Goal: Task Accomplishment & Management: Use online tool/utility

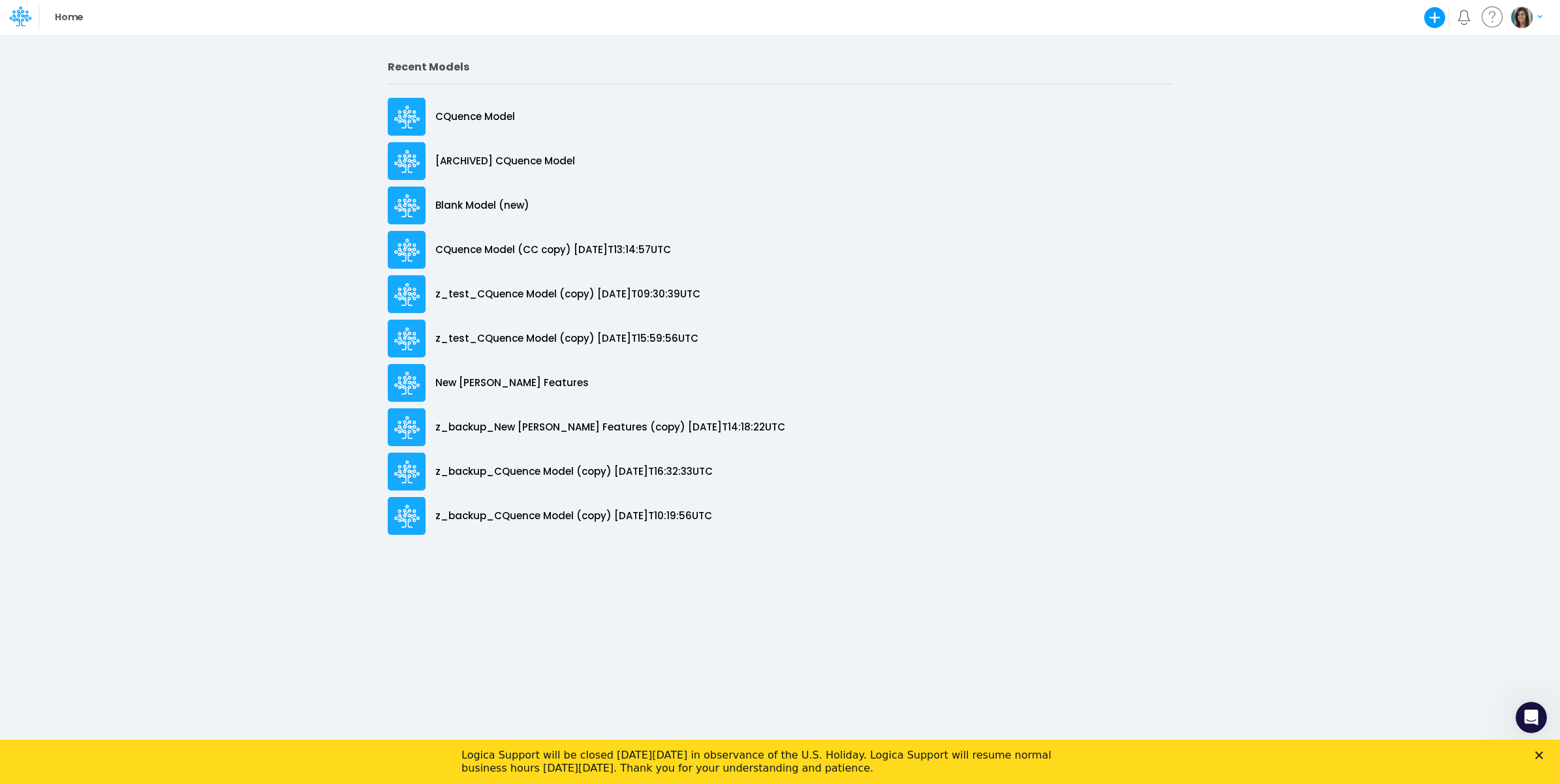
click at [1542, 756] on icon "Close" at bounding box center [1539, 755] width 8 height 8
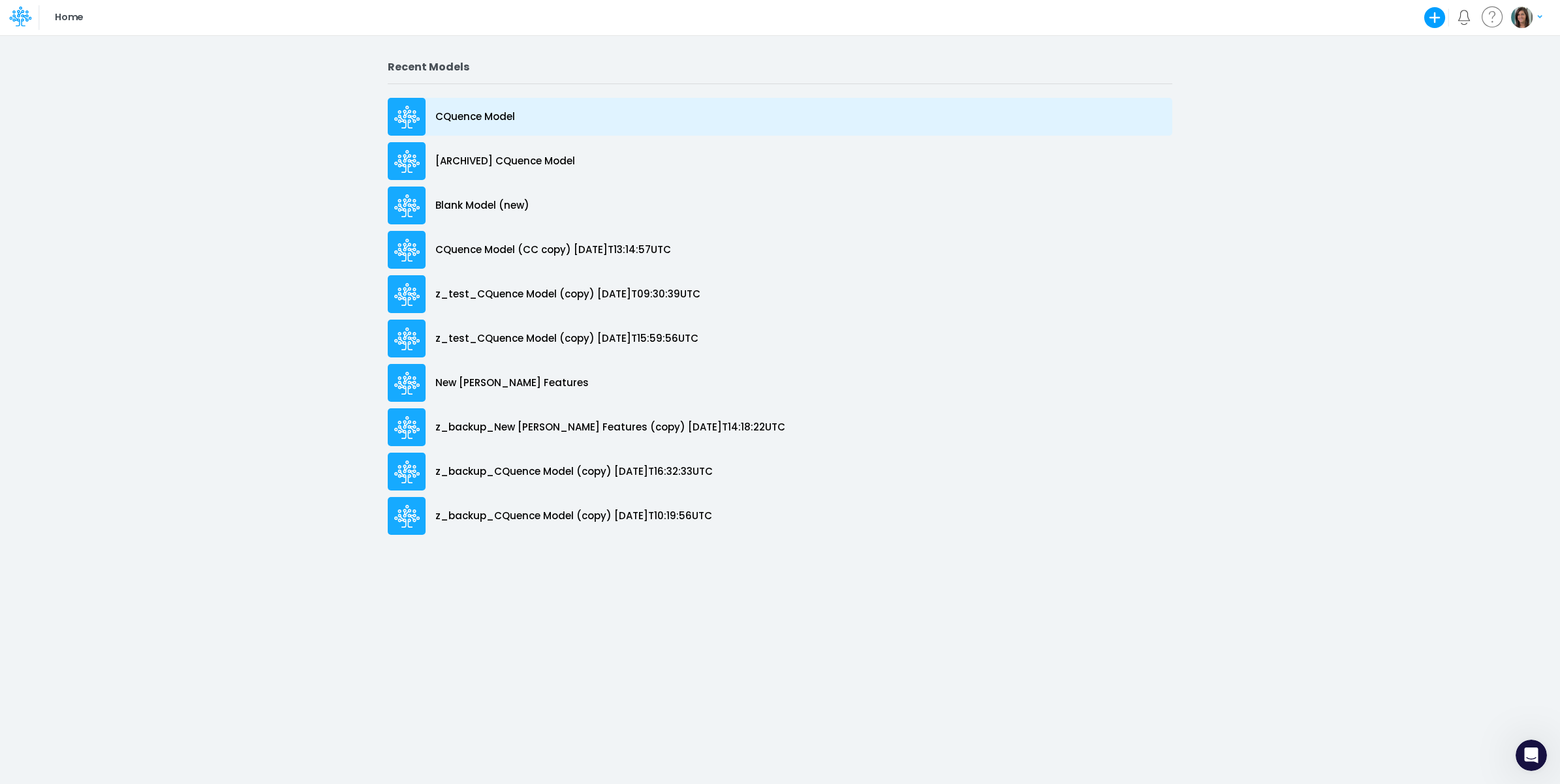
click at [461, 121] on p "CQuence Model" at bounding box center [475, 117] width 80 height 15
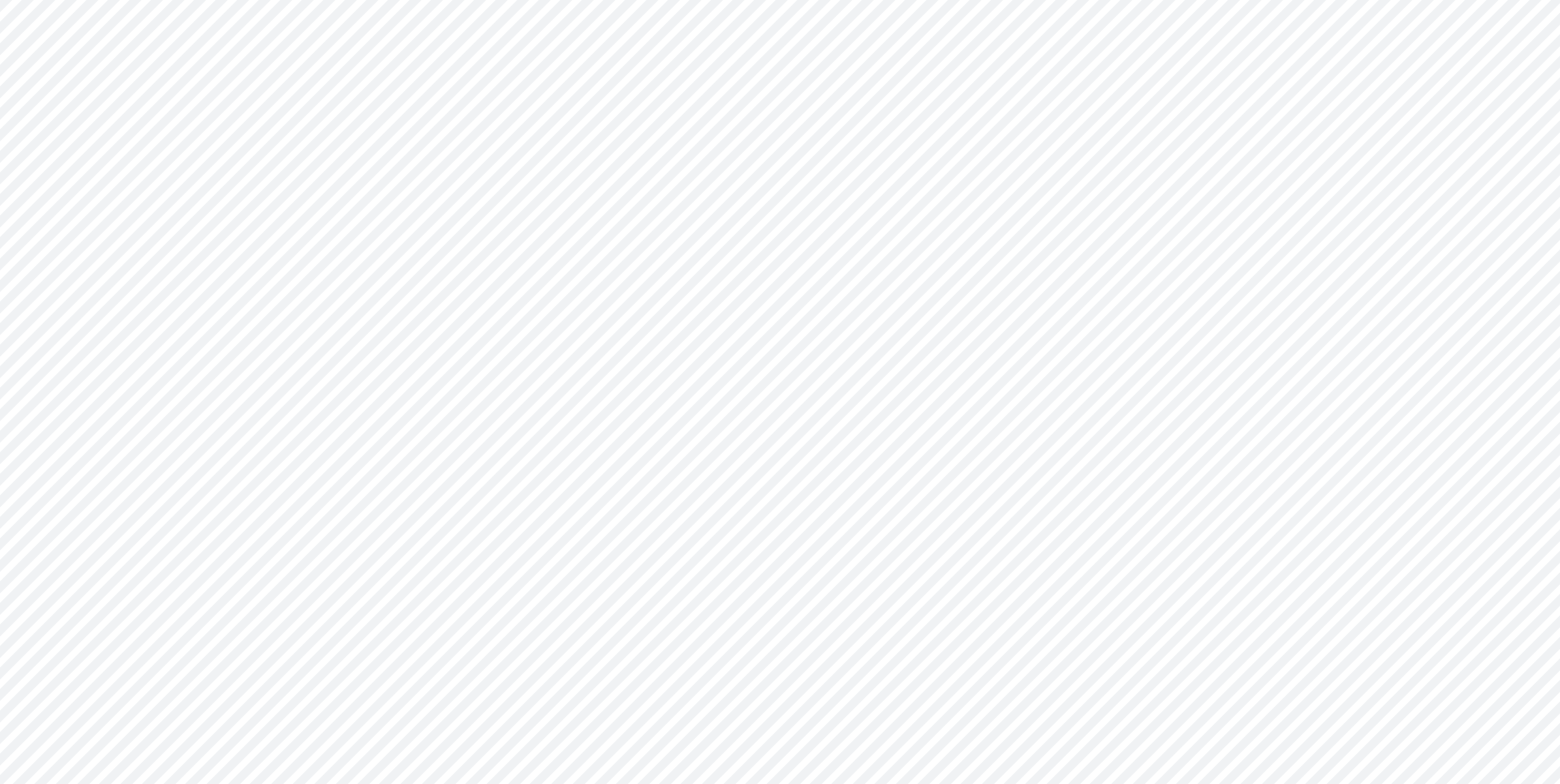
type input "Consolidated All by Month"
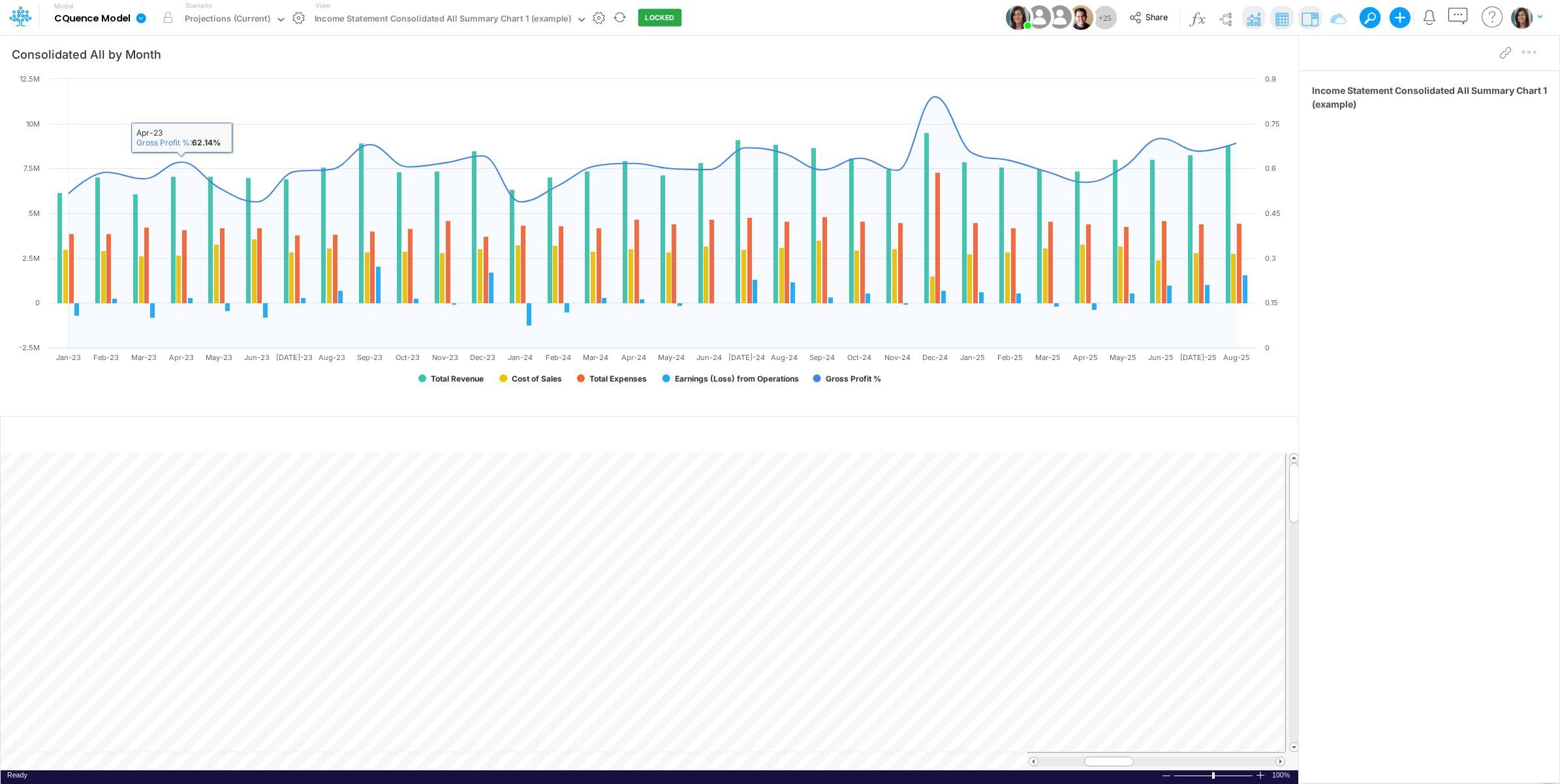
click at [137, 21] on icon at bounding box center [141, 18] width 12 height 12
click at [170, 132] on button "View model info" at bounding box center [206, 135] width 140 height 20
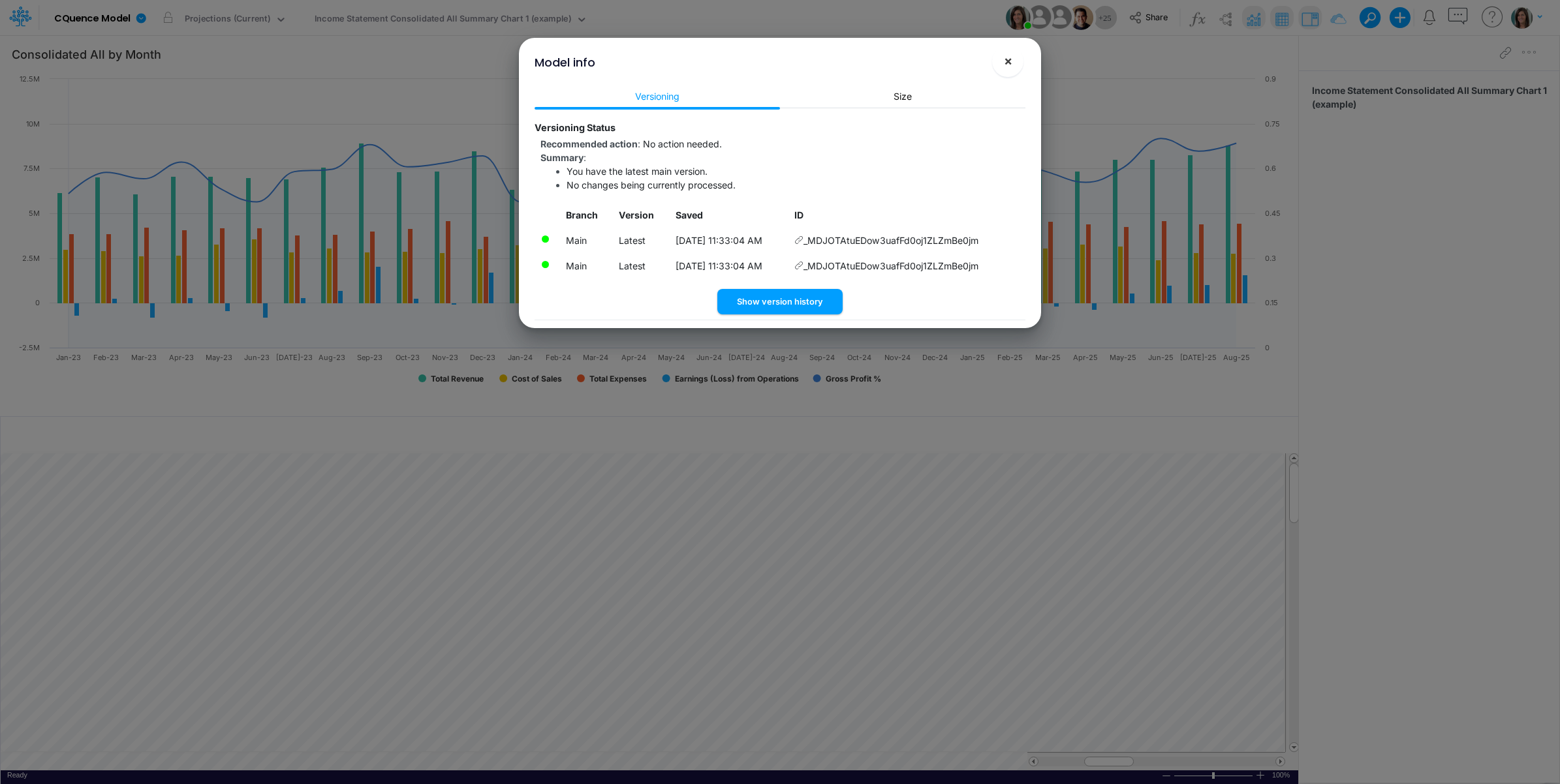
click at [1000, 61] on button "×" at bounding box center [1008, 61] width 31 height 31
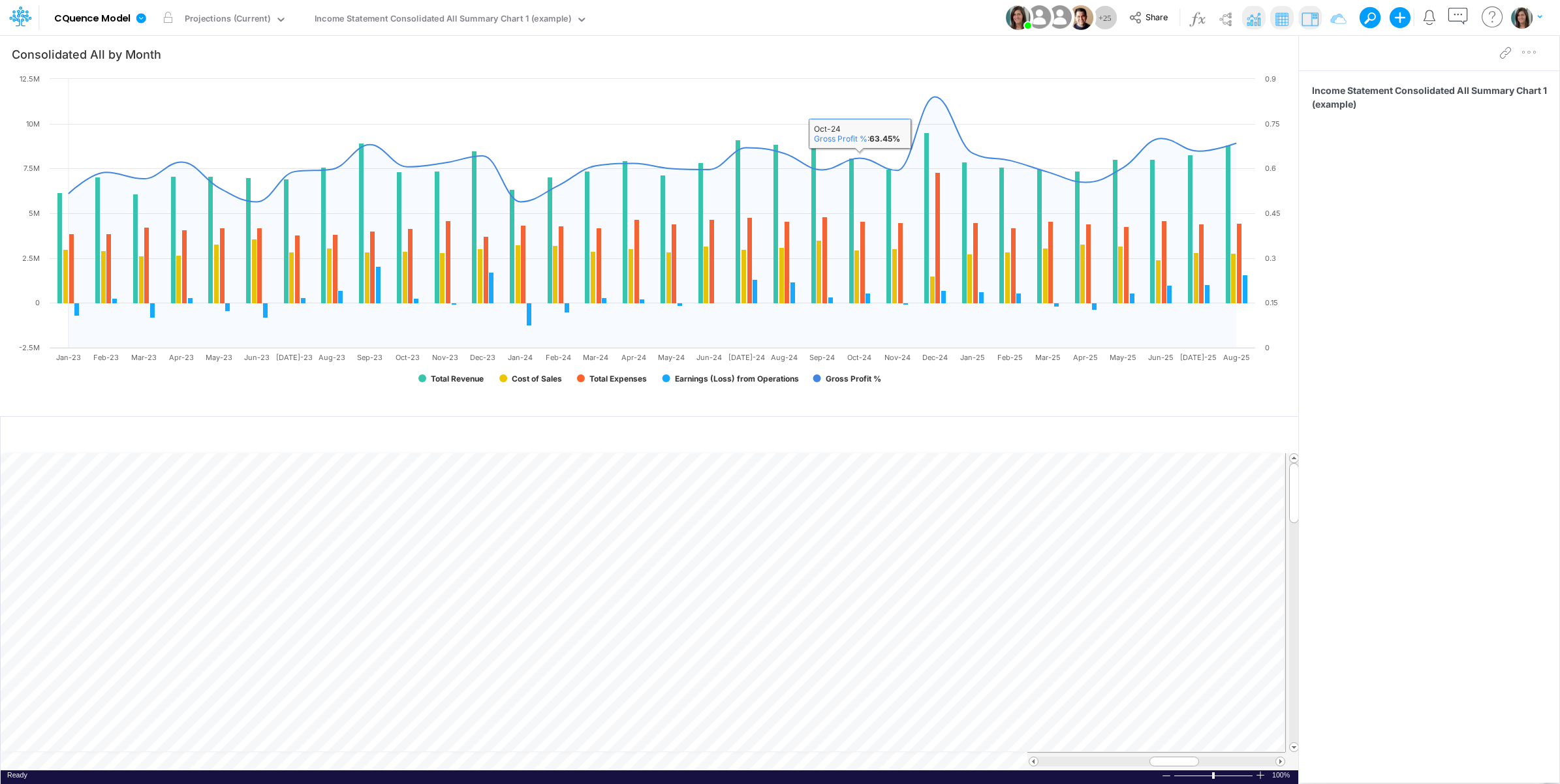
click at [811, 17] on div "Model CQuence Model Edit model settings Duplicate Import QuickBooks QuickBooks …" at bounding box center [780, 18] width 1403 height 35
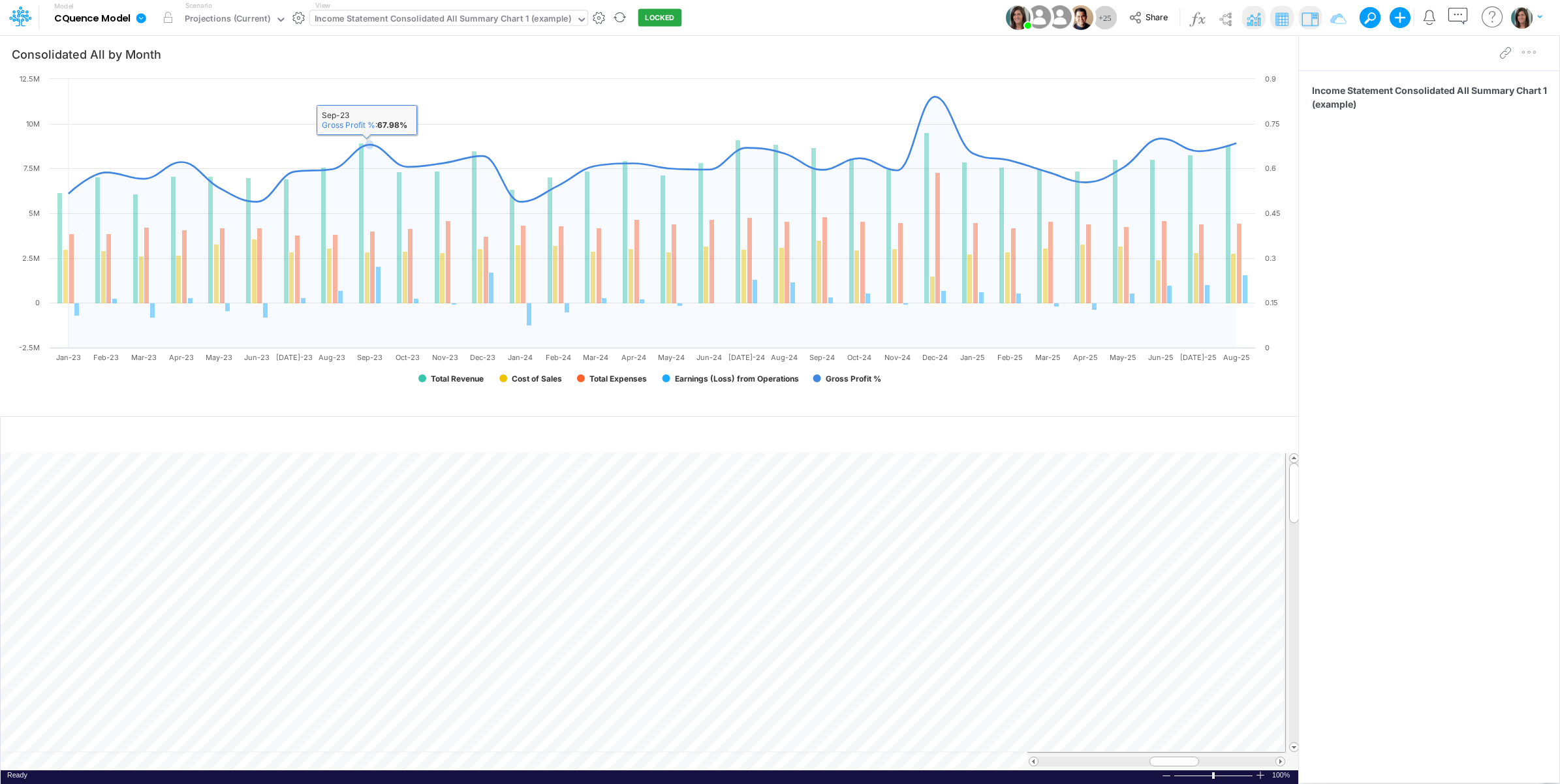
click at [419, 27] on div "Income Statement Consolidated All Summary Chart 1 (example)" at bounding box center [443, 20] width 256 height 15
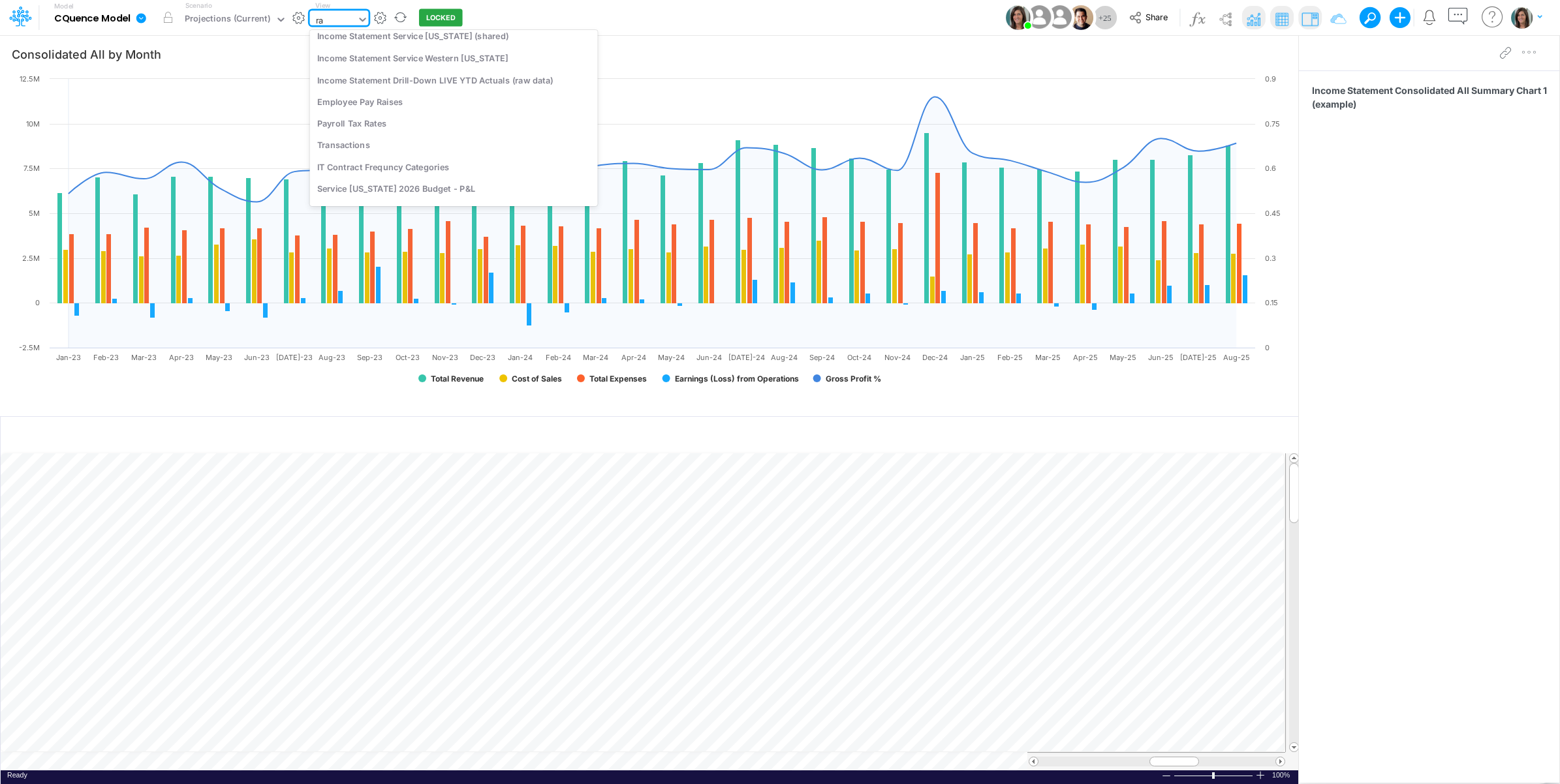
type input "raw"
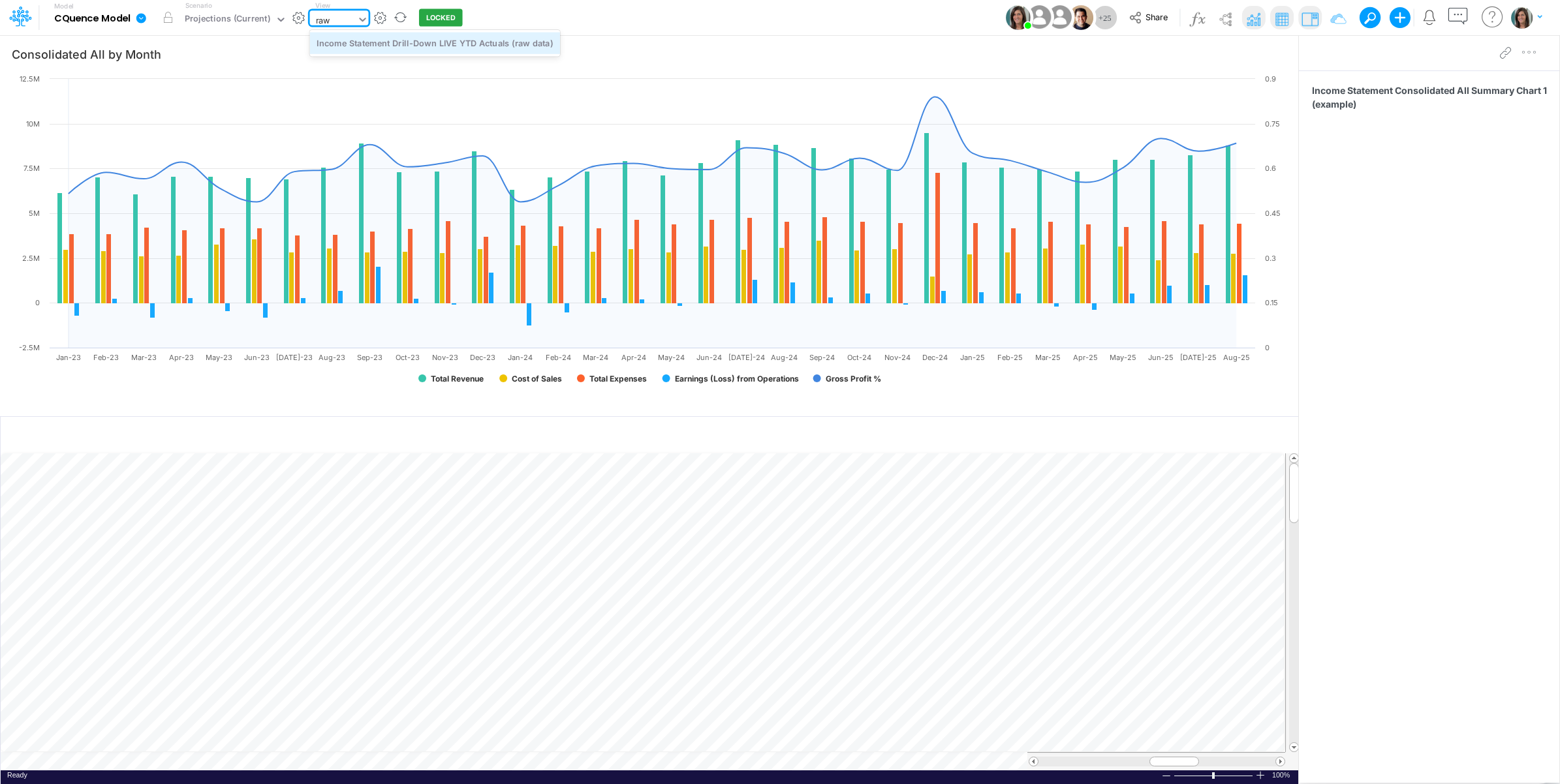
click at [477, 46] on div "Income Statement Drill-Down LIVE YTD Actuals (raw data)" at bounding box center [435, 42] width 250 height 21
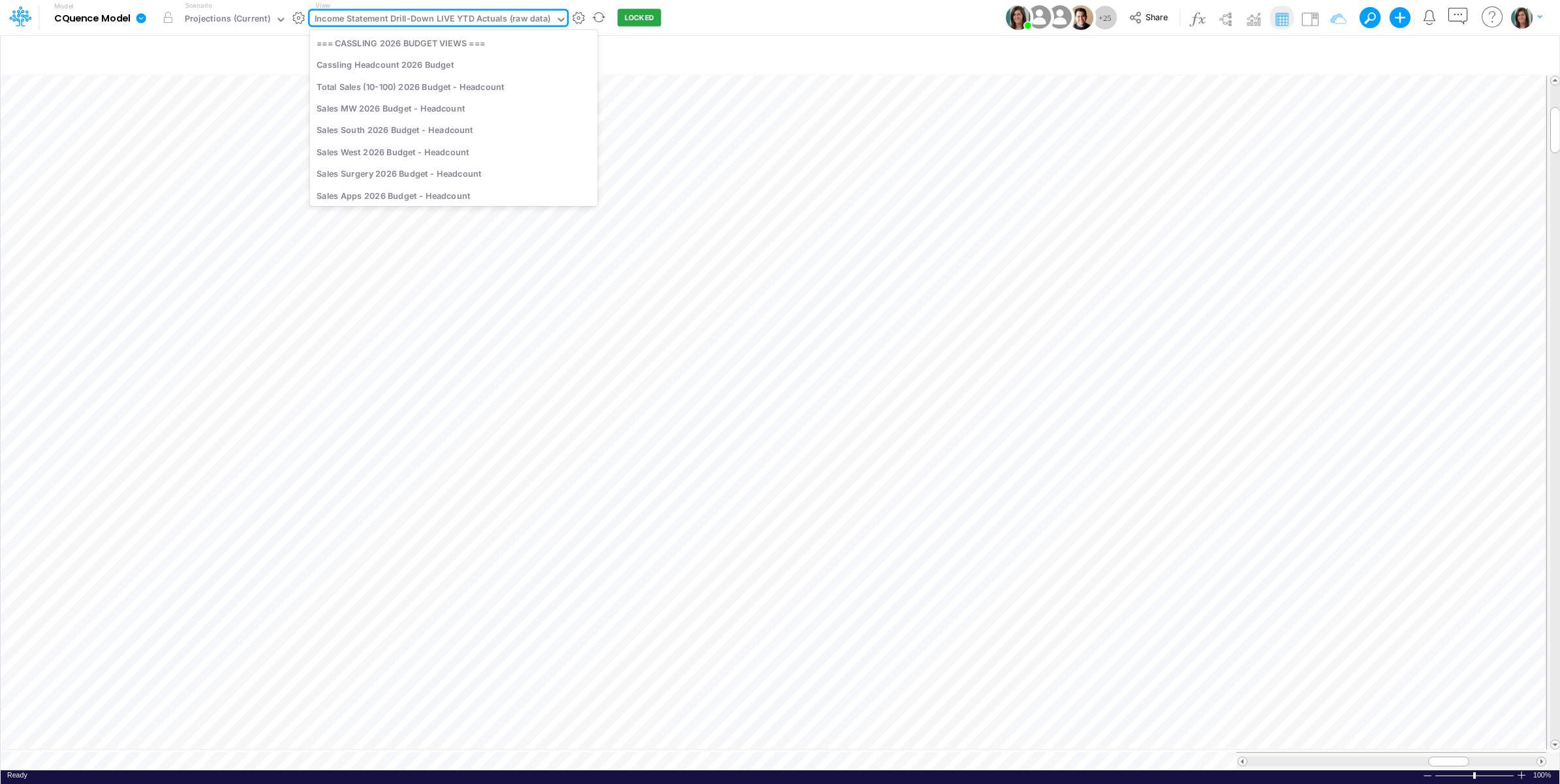
click at [425, 20] on div "Income Statement Drill-Down LIVE YTD Actuals (raw data)" at bounding box center [432, 20] width 236 height 15
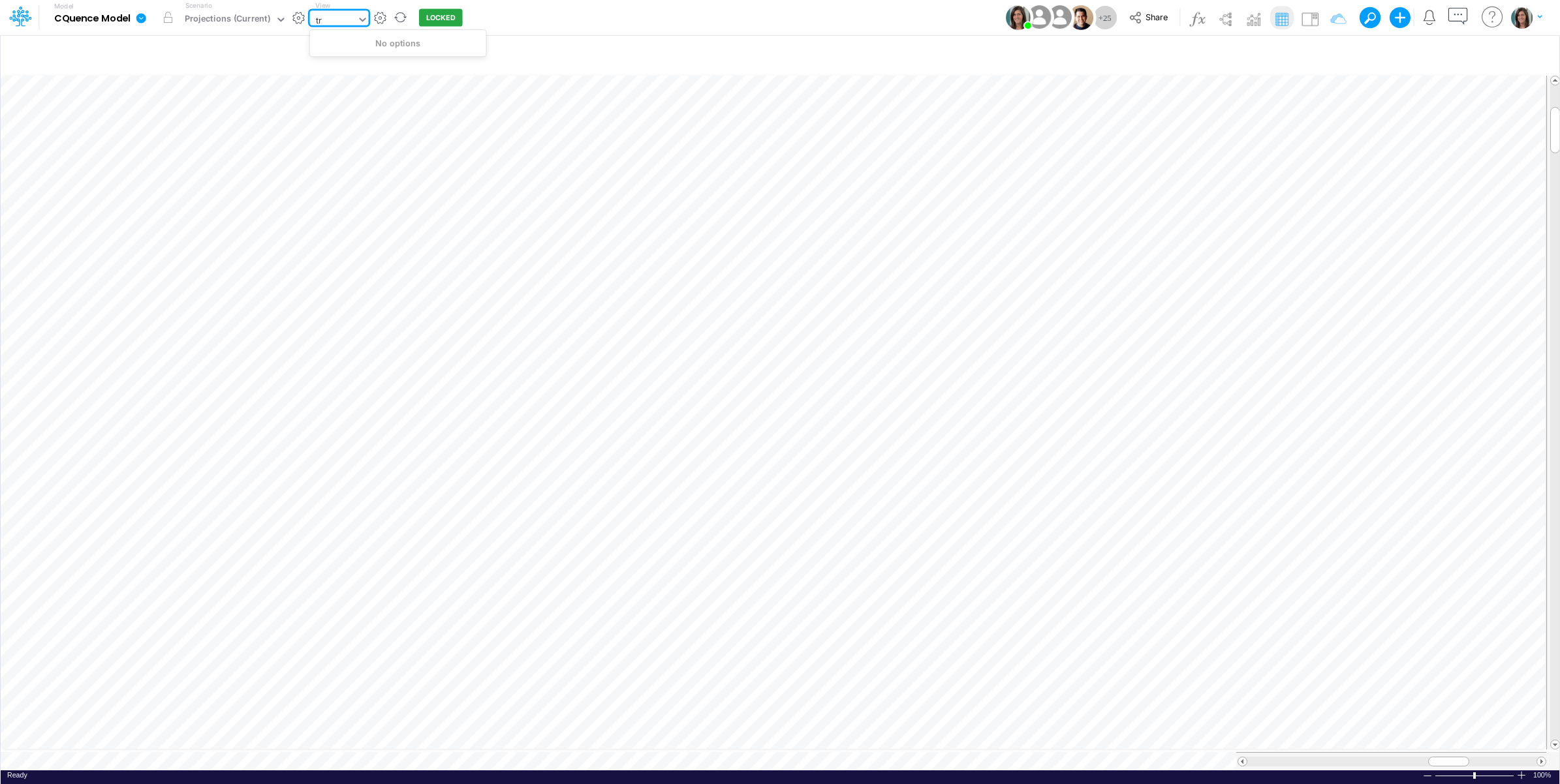
type input "t"
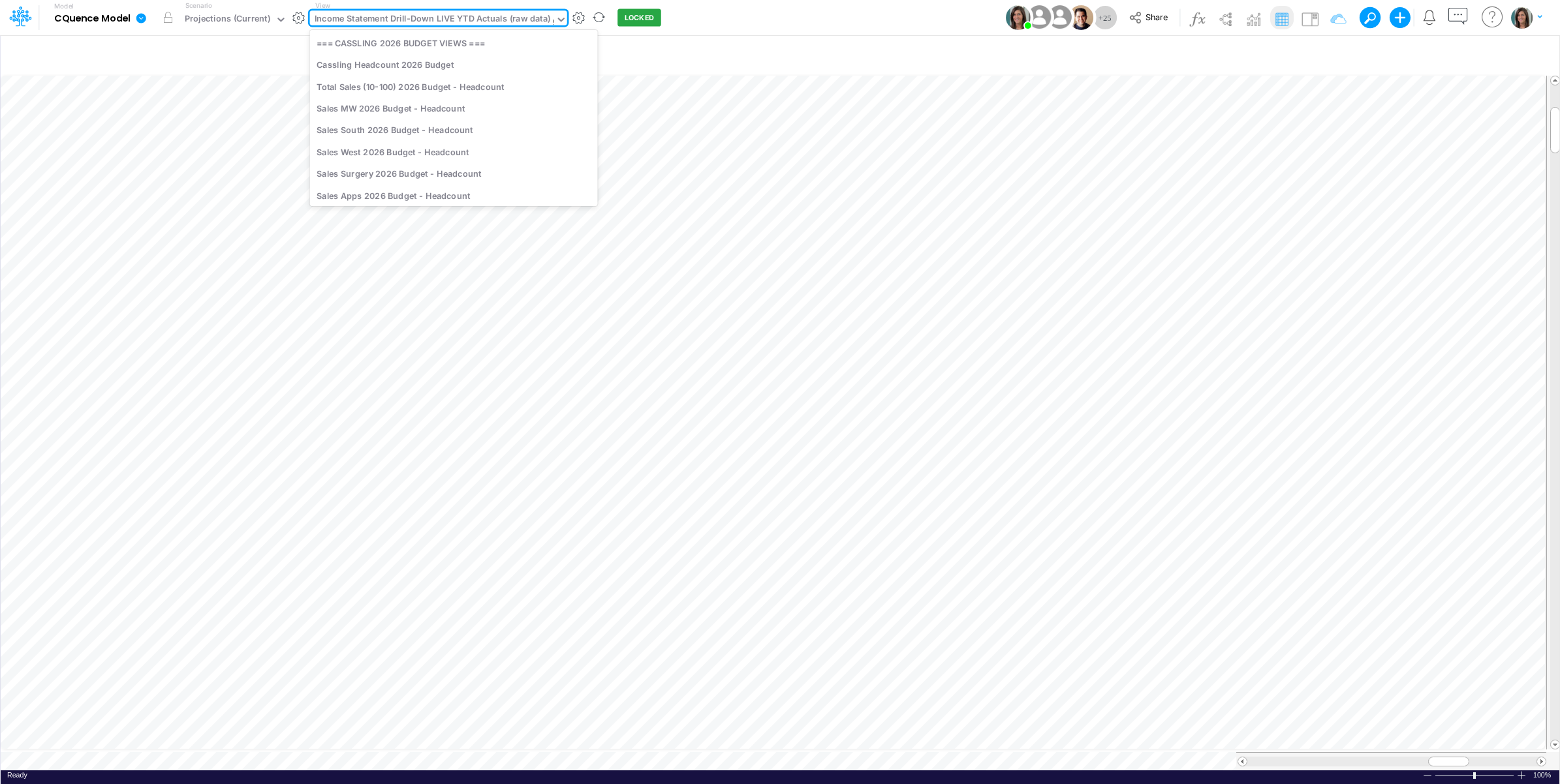
type input "gl"
click at [353, 154] on div "GL Accounts" at bounding box center [398, 151] width 176 height 21
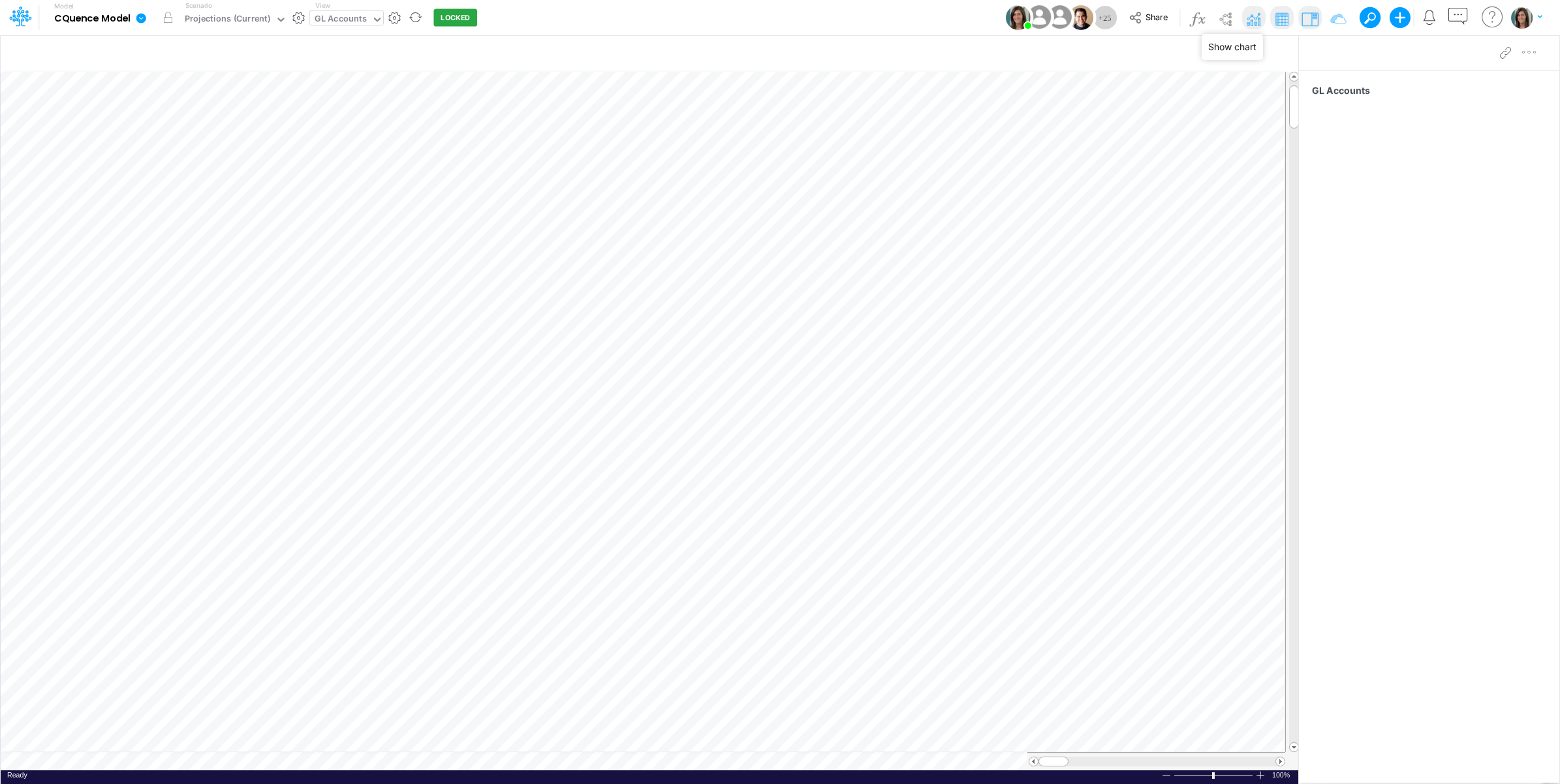
click at [1253, 23] on img at bounding box center [1253, 19] width 21 height 21
click at [1275, 53] on icon "button" at bounding box center [1273, 53] width 20 height 14
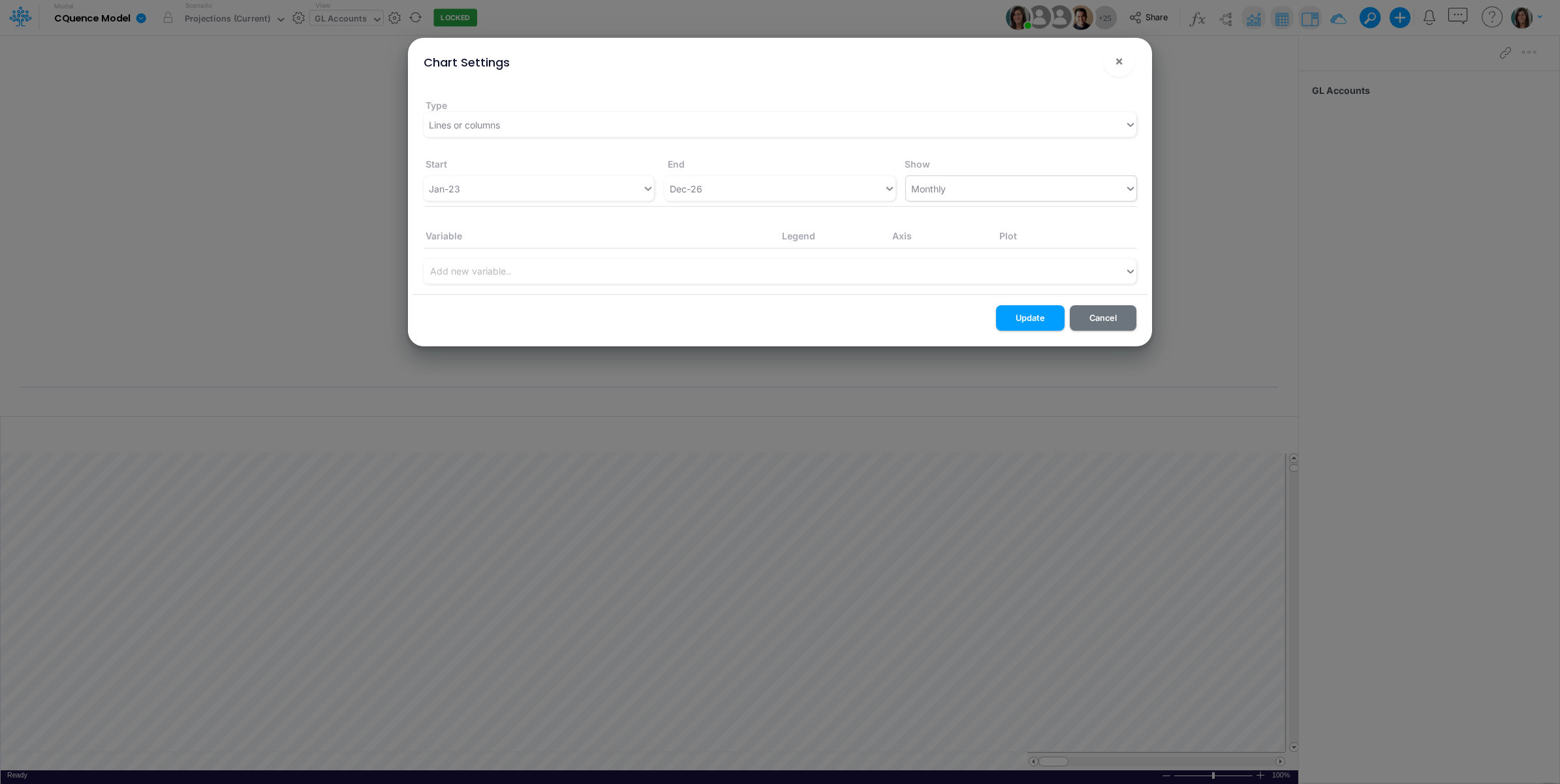
click at [1094, 181] on div "Monthly" at bounding box center [1015, 188] width 219 height 21
drag, startPoint x: 1118, startPoint y: 62, endPoint x: 1114, endPoint y: 70, distance: 8.9
click at [1120, 62] on span "×" at bounding box center [1119, 60] width 9 height 15
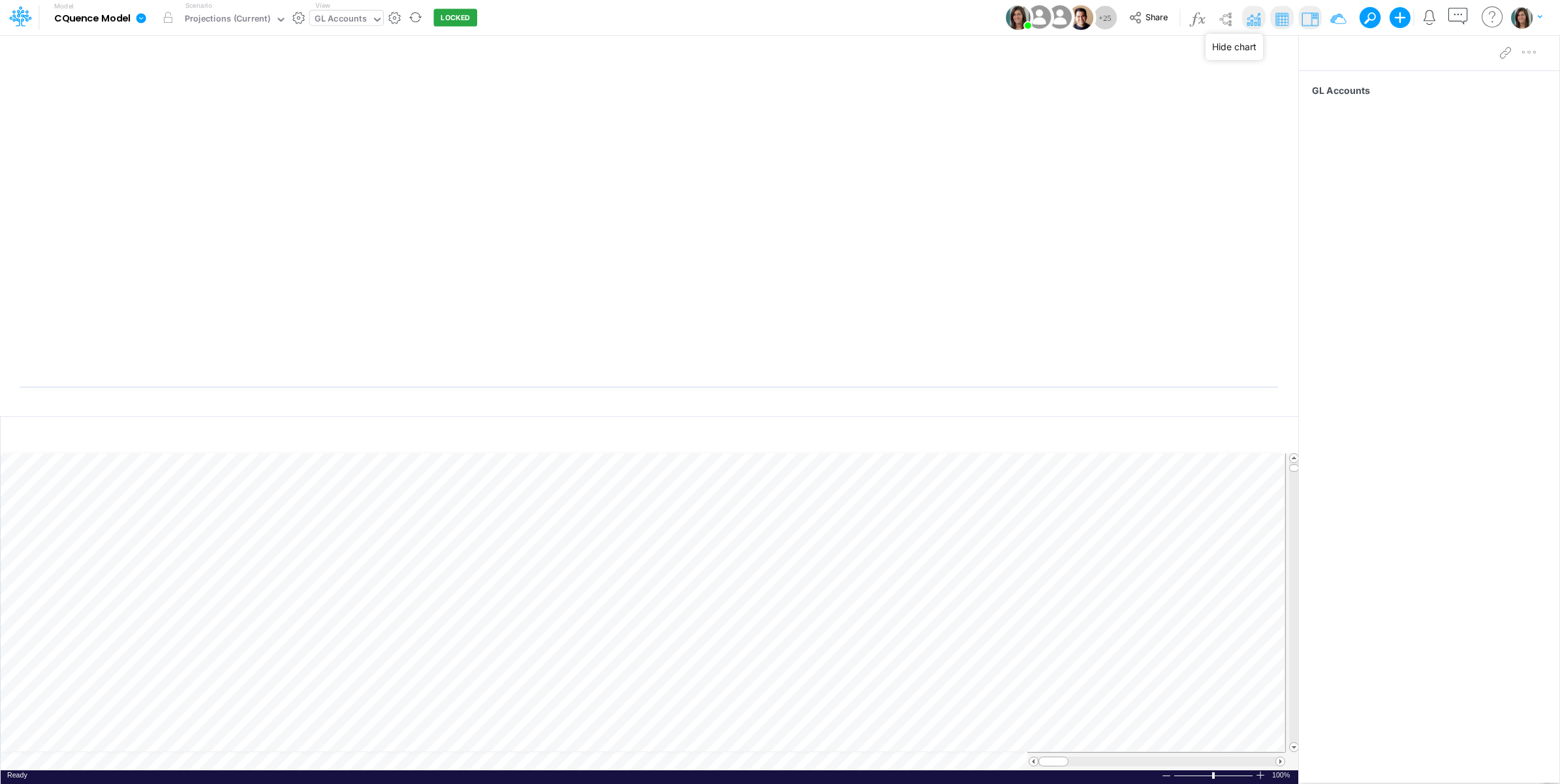
click at [1252, 26] on img at bounding box center [1253, 19] width 21 height 21
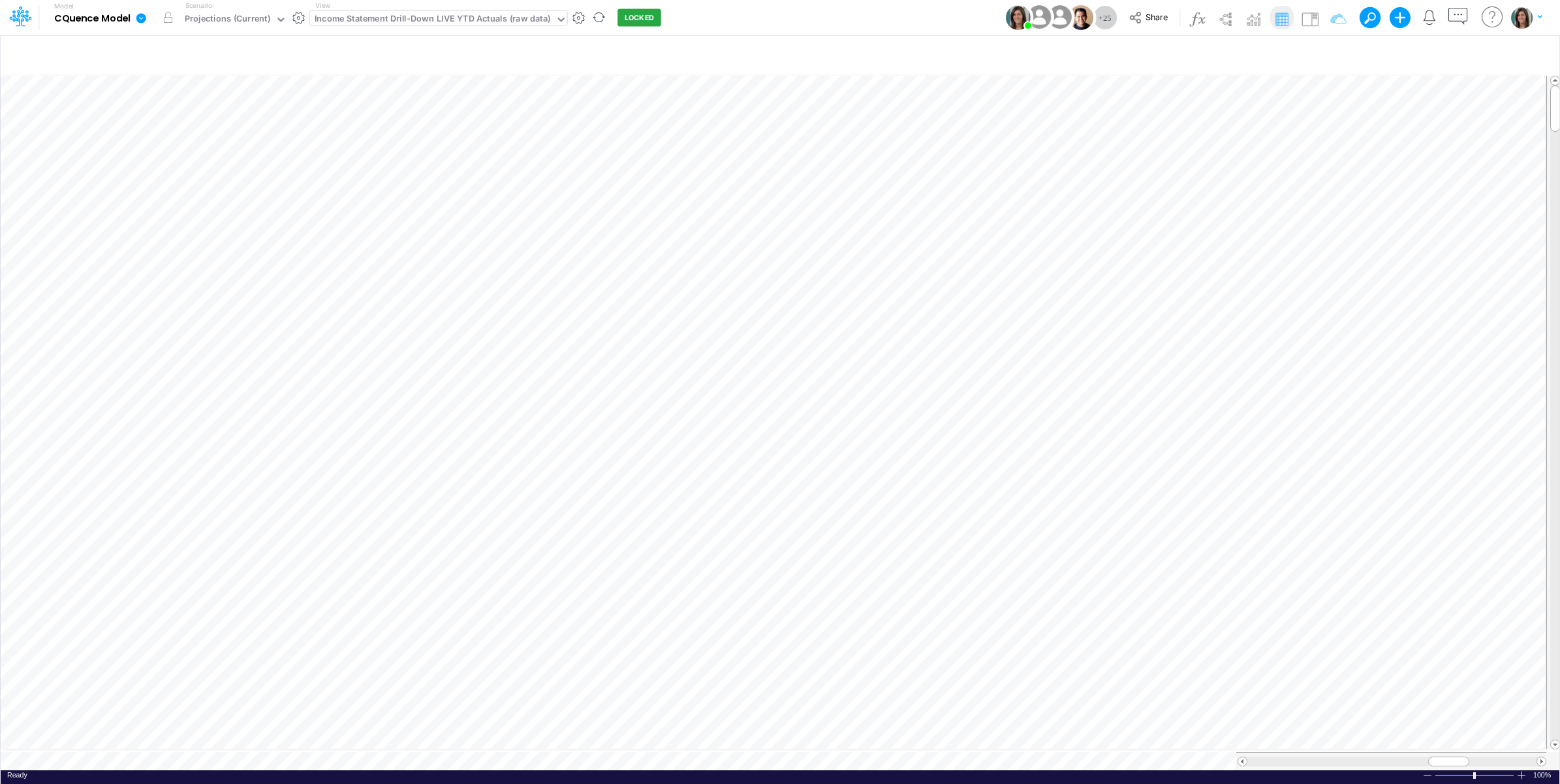
scroll to position [0, 1]
click at [968, 135] on icon "button" at bounding box center [965, 141] width 20 height 14
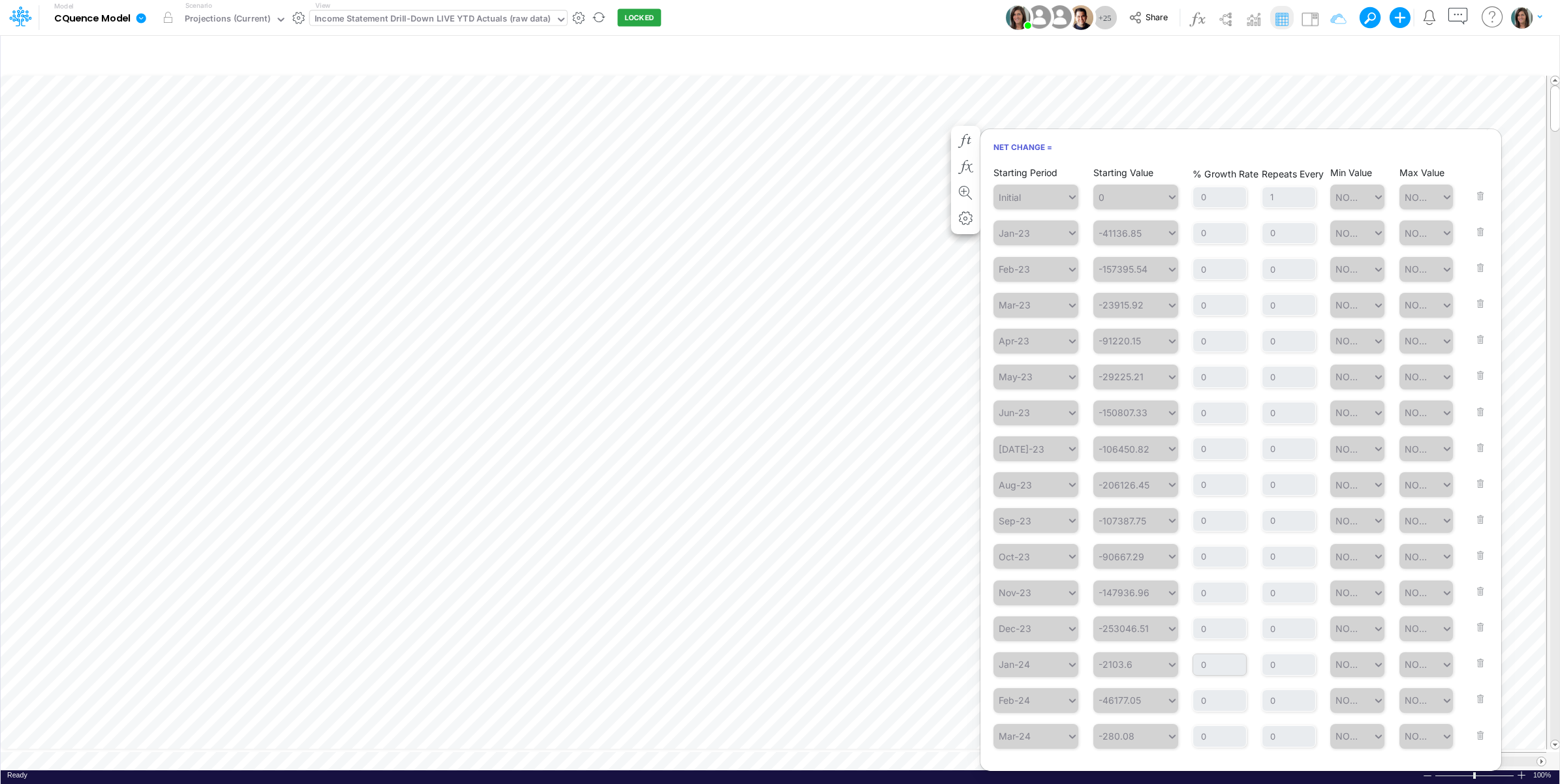
scroll to position [644, 0]
click at [919, 23] on div "Model CQuence Model Edit model settings Duplicate Import QuickBooks QuickBooks …" at bounding box center [780, 18] width 1403 height 35
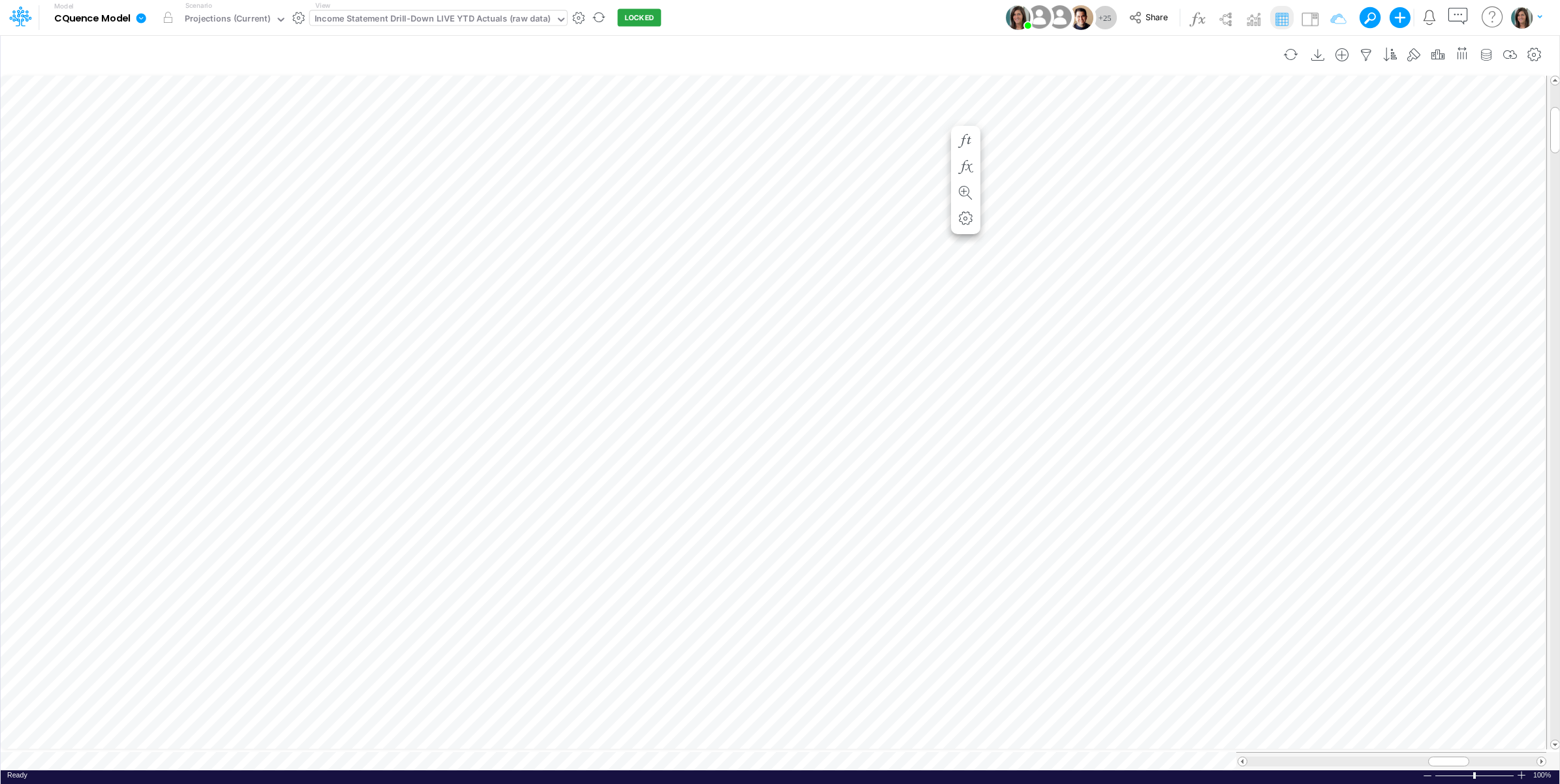
scroll to position [0, 1]
click at [1313, 23] on img at bounding box center [1310, 19] width 21 height 21
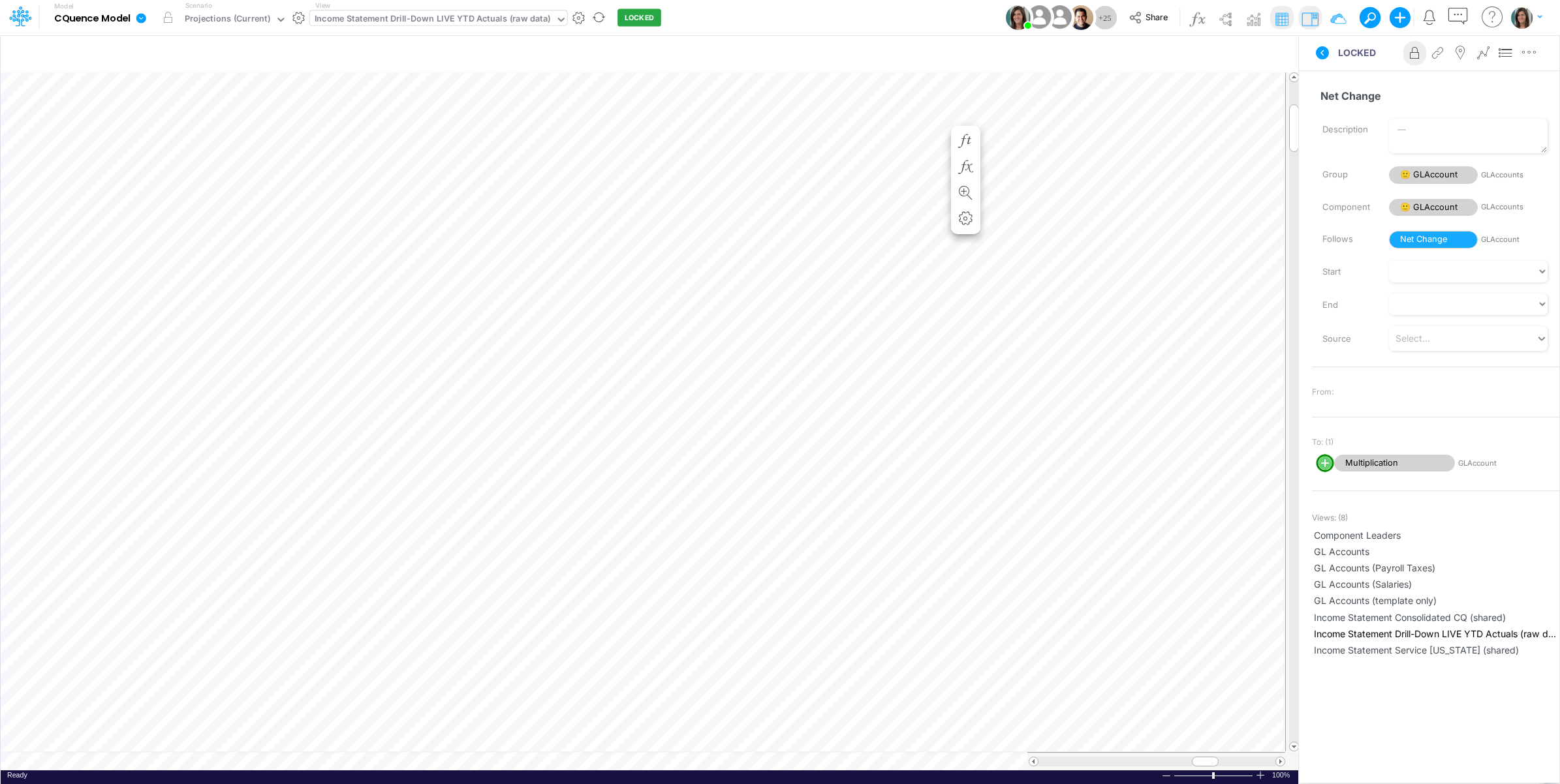
click at [1317, 57] on icon at bounding box center [1321, 53] width 15 height 15
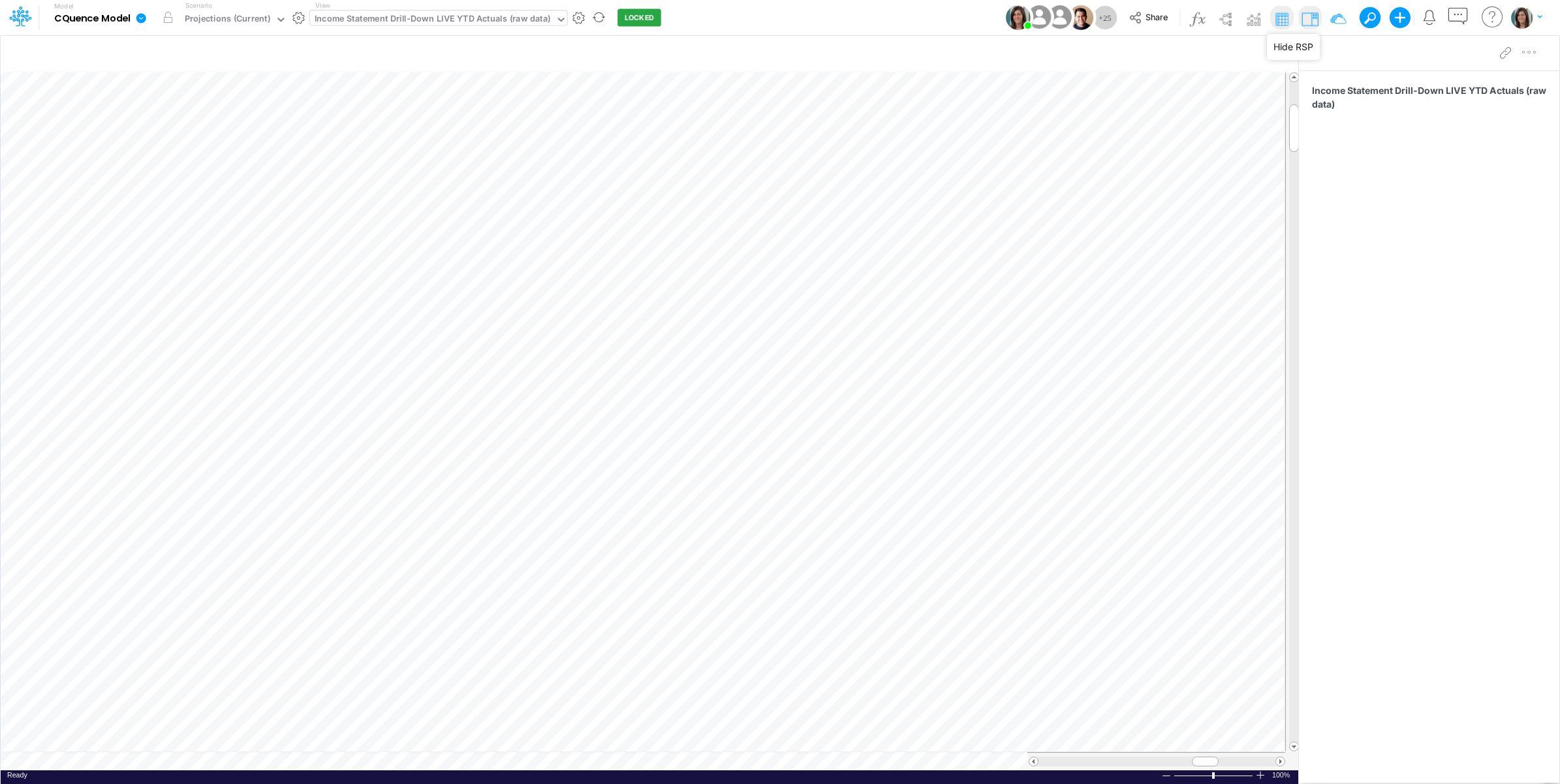
click at [1305, 16] on img at bounding box center [1310, 19] width 21 height 21
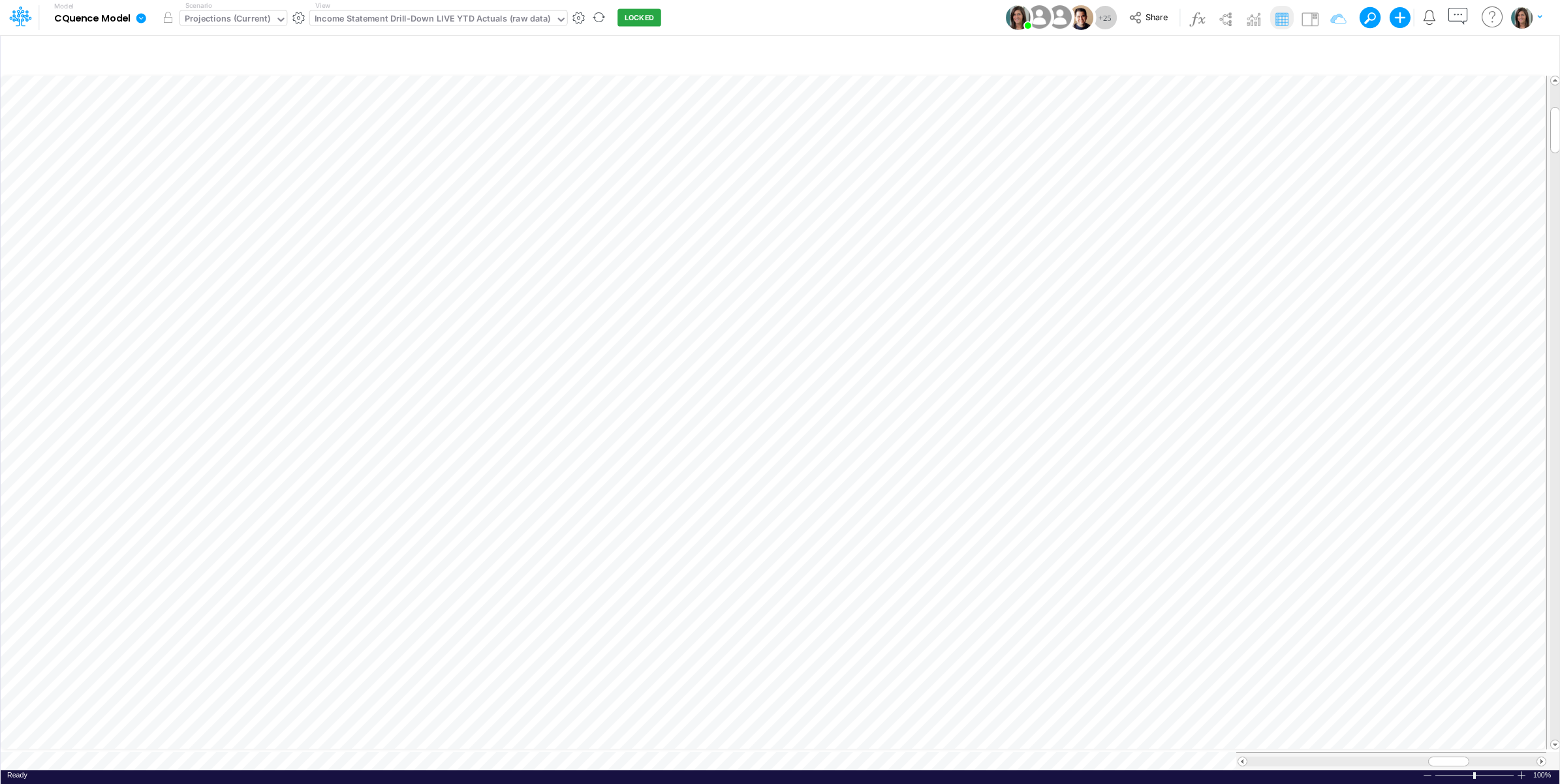
click at [243, 15] on div "Projections (Current)" at bounding box center [227, 20] width 86 height 15
click at [255, 81] on div "Live Actuals" at bounding box center [241, 86] width 40 height 10
click at [171, 20] on button "button" at bounding box center [168, 18] width 23 height 23
click at [213, 18] on input "text" at bounding box center [214, 20] width 1 height 12
click at [721, 21] on div "Model CQuence Model Edit model settings Duplicate Import QuickBooks QuickBooks …" at bounding box center [780, 18] width 1403 height 35
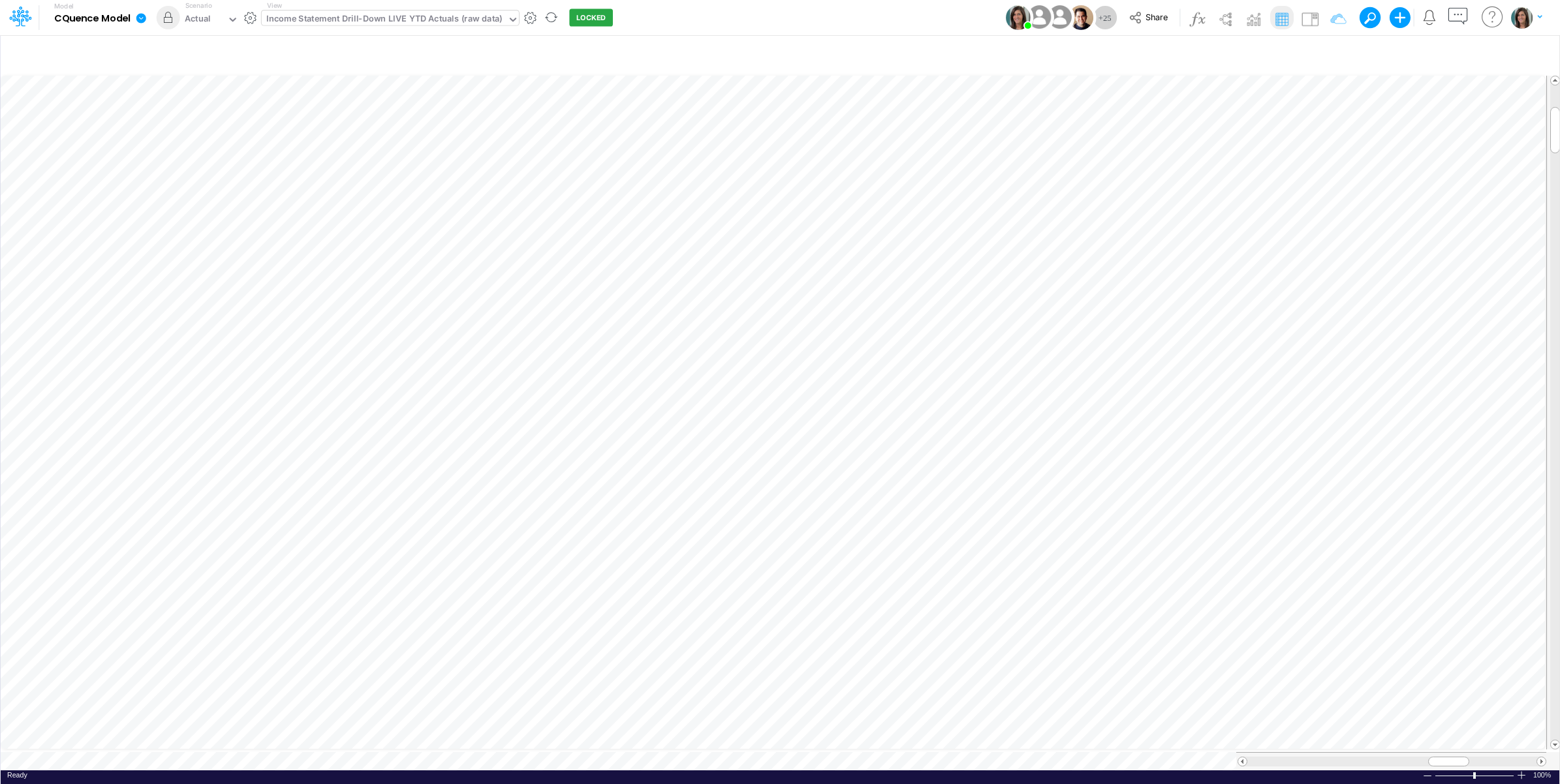
click at [148, 13] on link at bounding box center [143, 18] width 26 height 34
click at [160, 136] on button "View model info" at bounding box center [206, 135] width 140 height 20
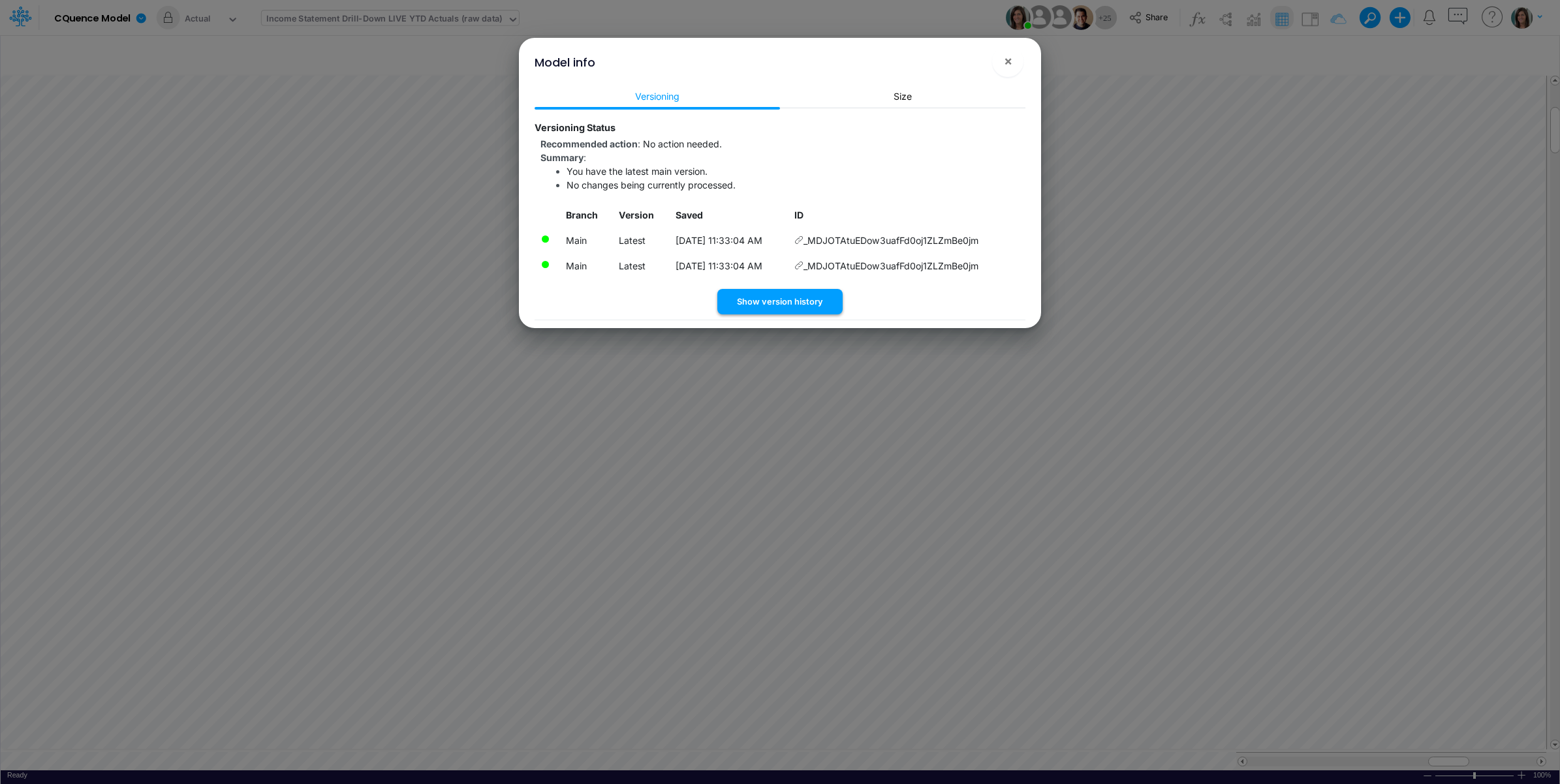
click at [798, 298] on button "Show version history" at bounding box center [779, 301] width 125 height 26
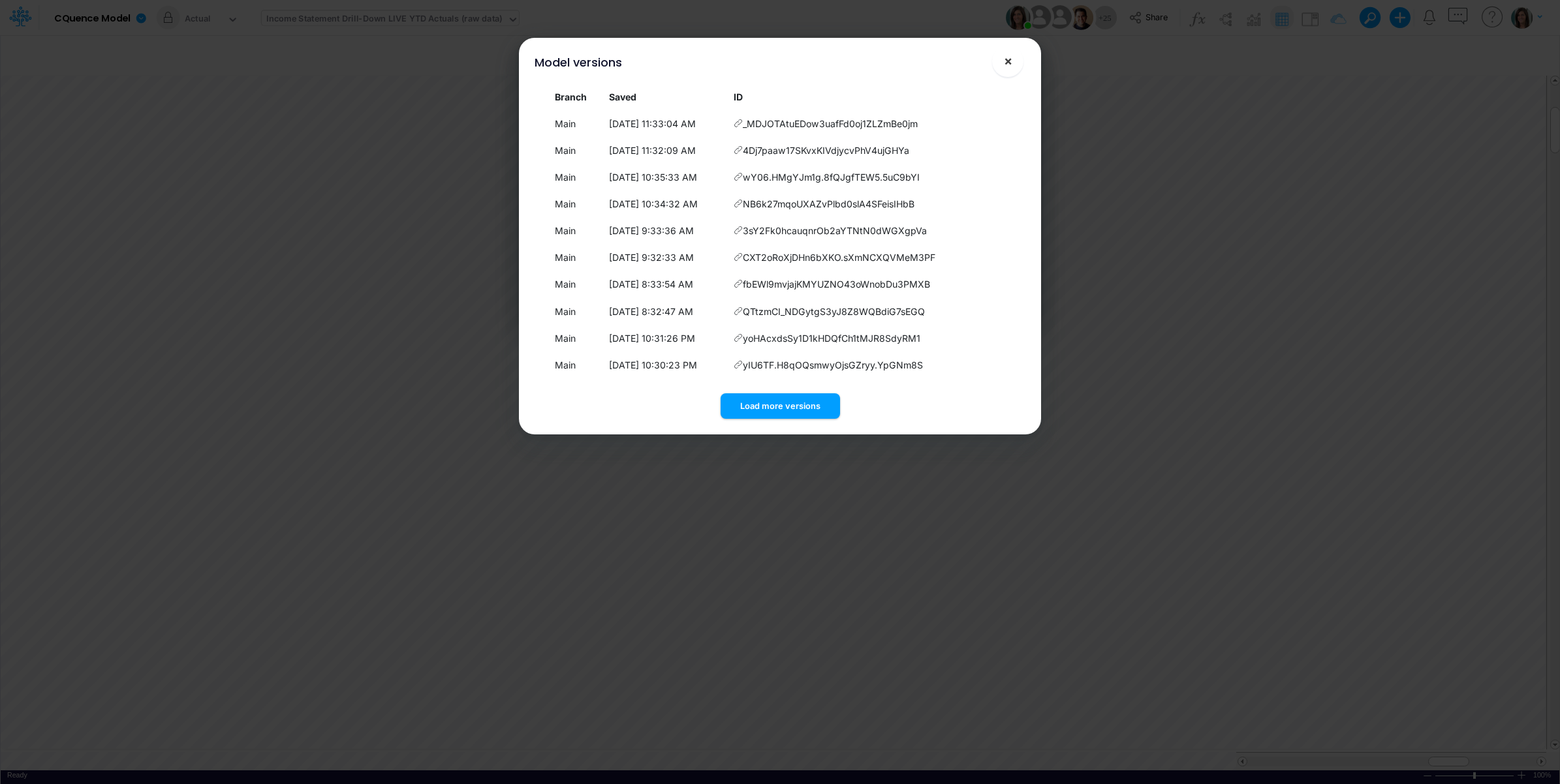
click at [1006, 69] on button "×" at bounding box center [1008, 61] width 31 height 31
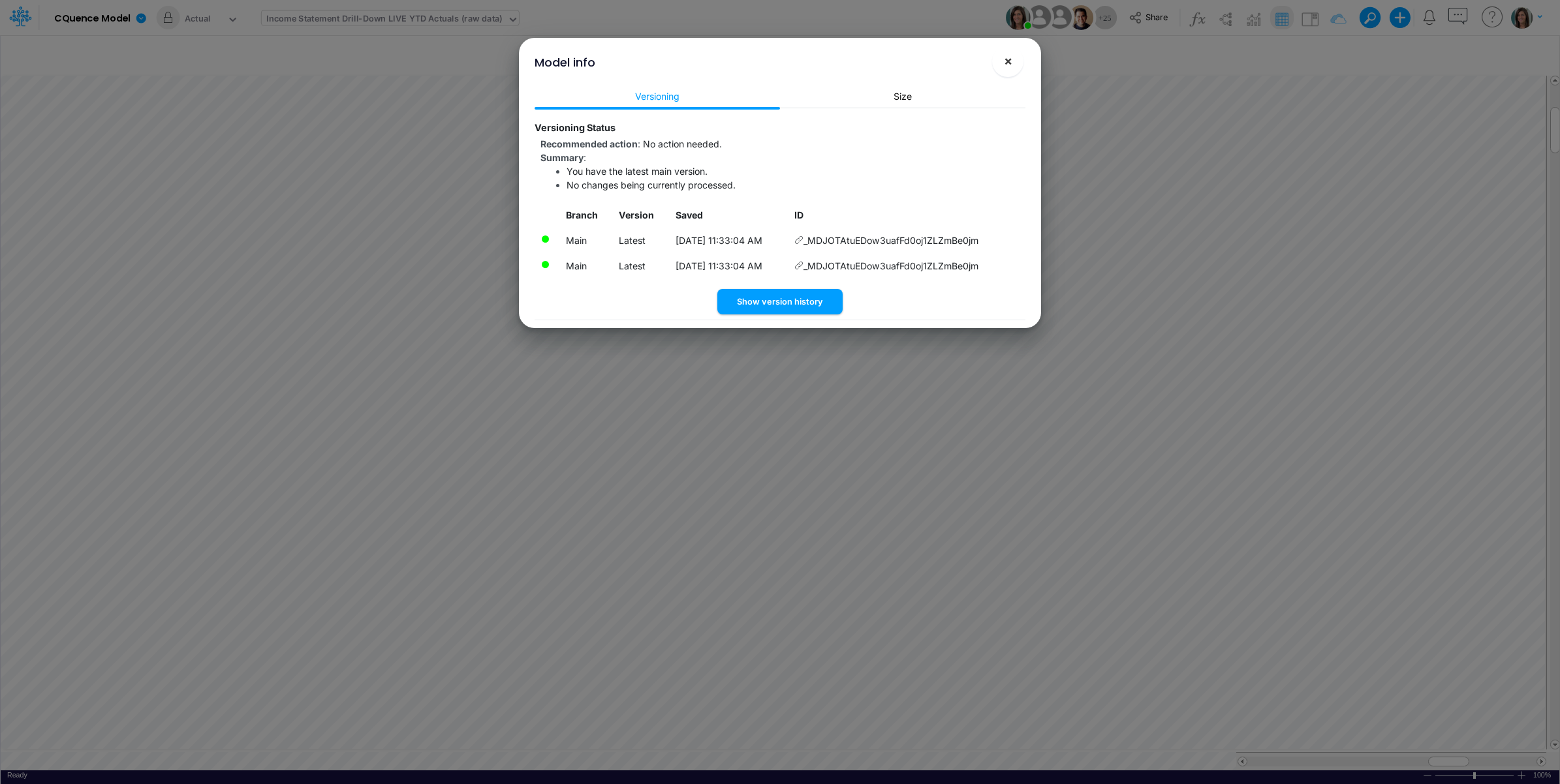
click at [1013, 59] on button "×" at bounding box center [1008, 61] width 31 height 31
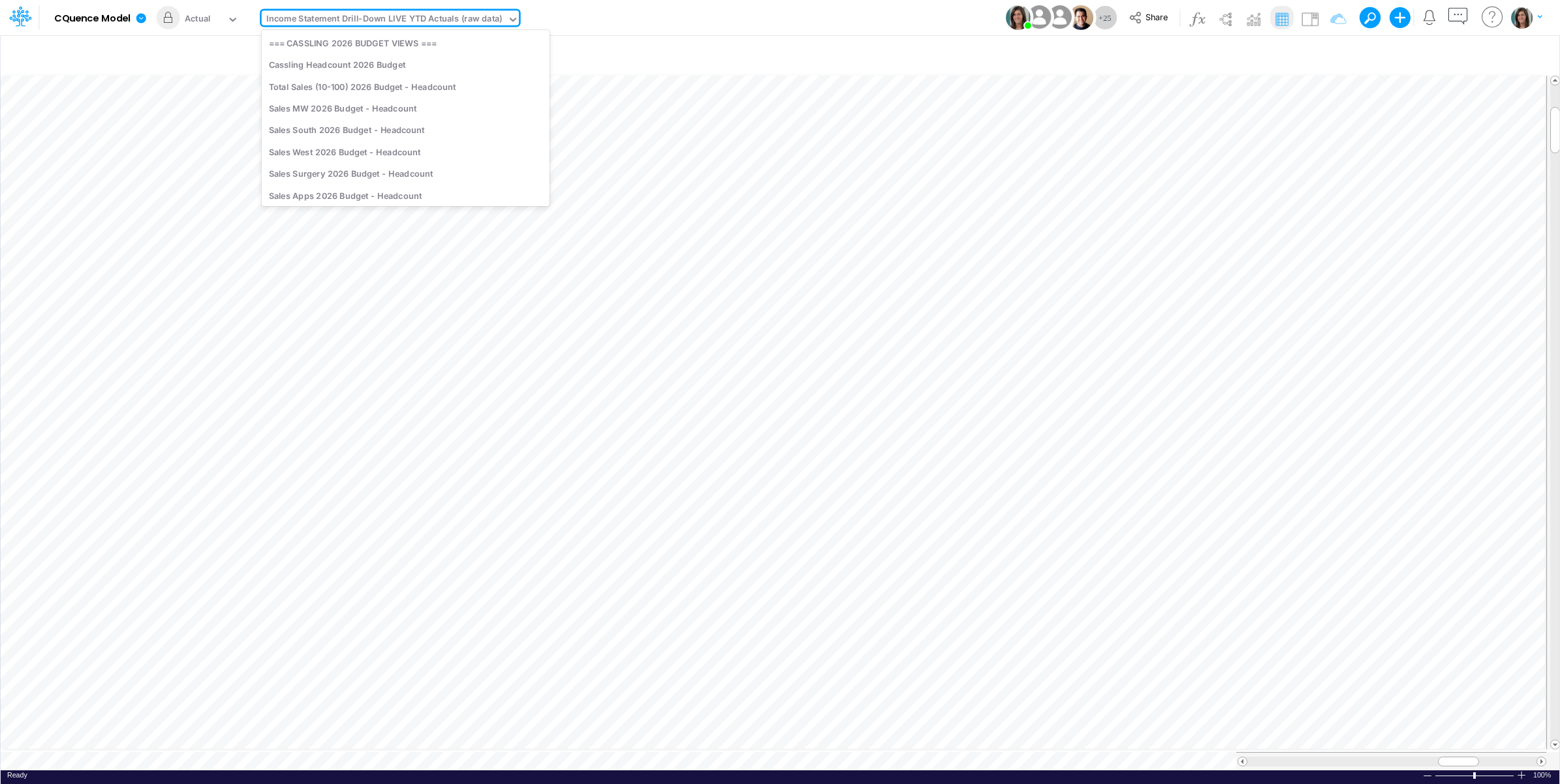
click at [413, 21] on div "Income Statement Drill-Down LIVE YTD Actuals (raw data)" at bounding box center [384, 20] width 236 height 15
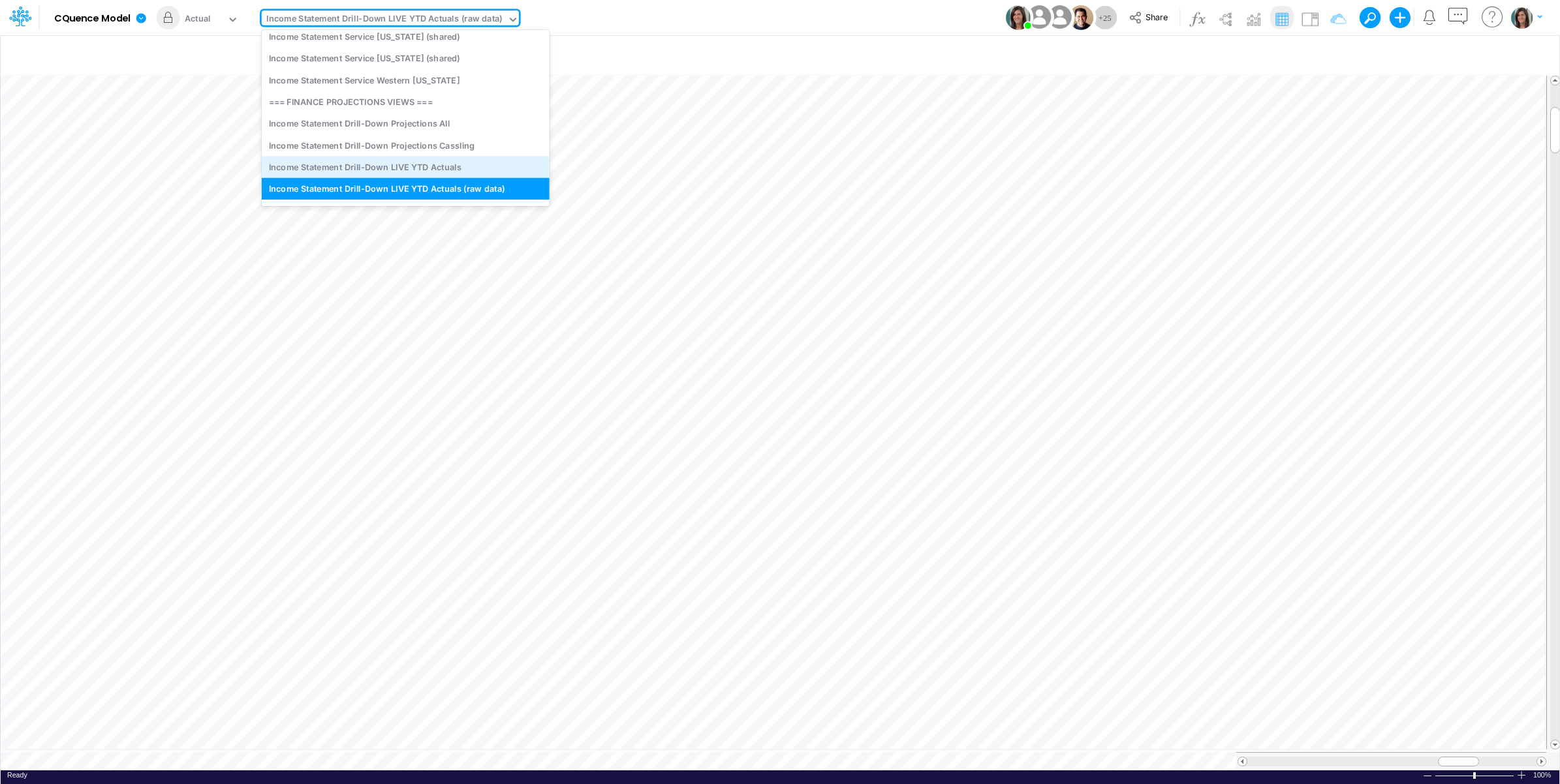
click at [435, 170] on div "Income Statement Drill-Down LIVE YTD Actuals" at bounding box center [405, 167] width 288 height 21
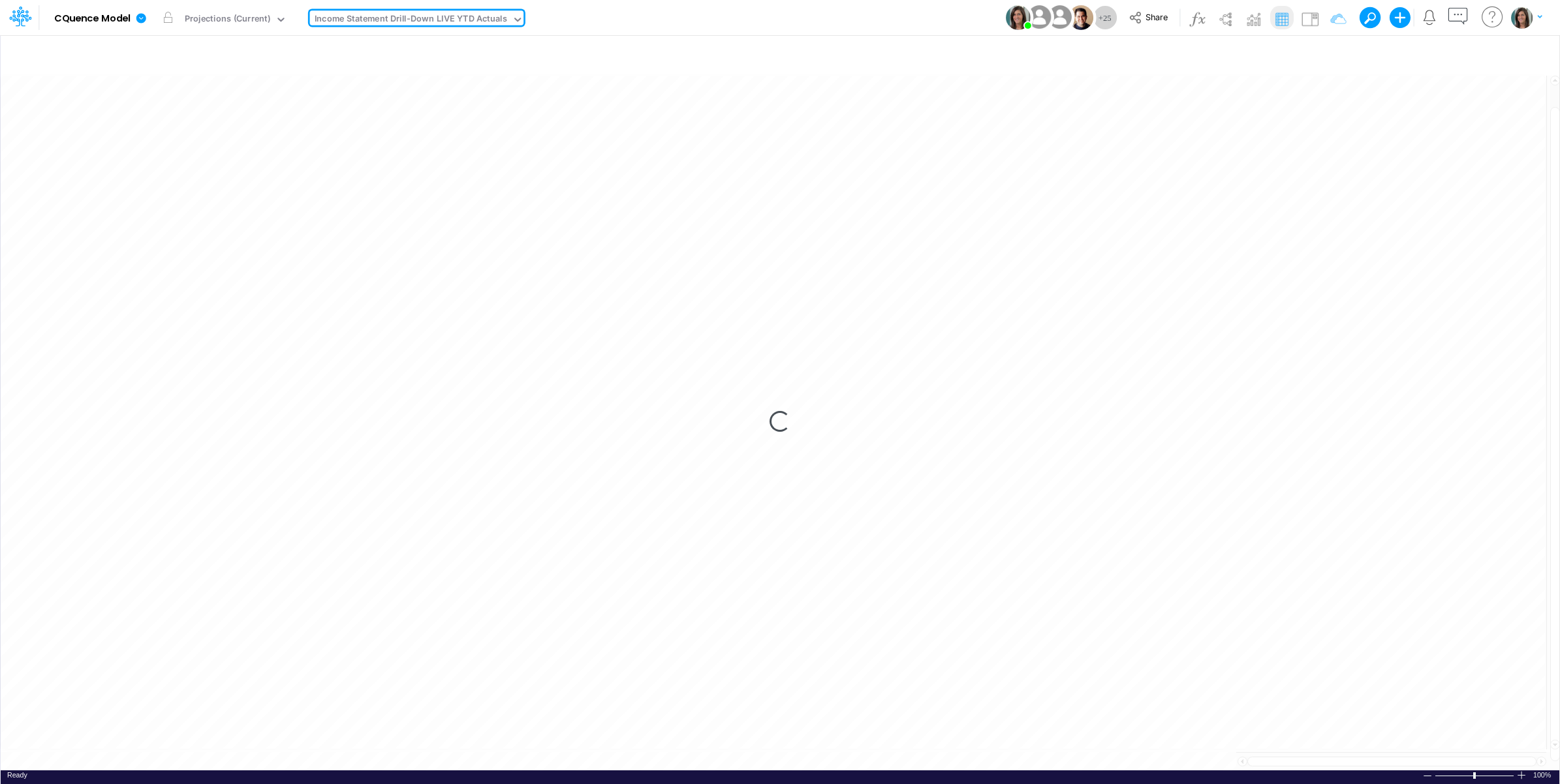
click at [693, 25] on div "Model CQuence Model Edit model settings Duplicate Import QuickBooks QuickBooks …" at bounding box center [780, 18] width 1403 height 35
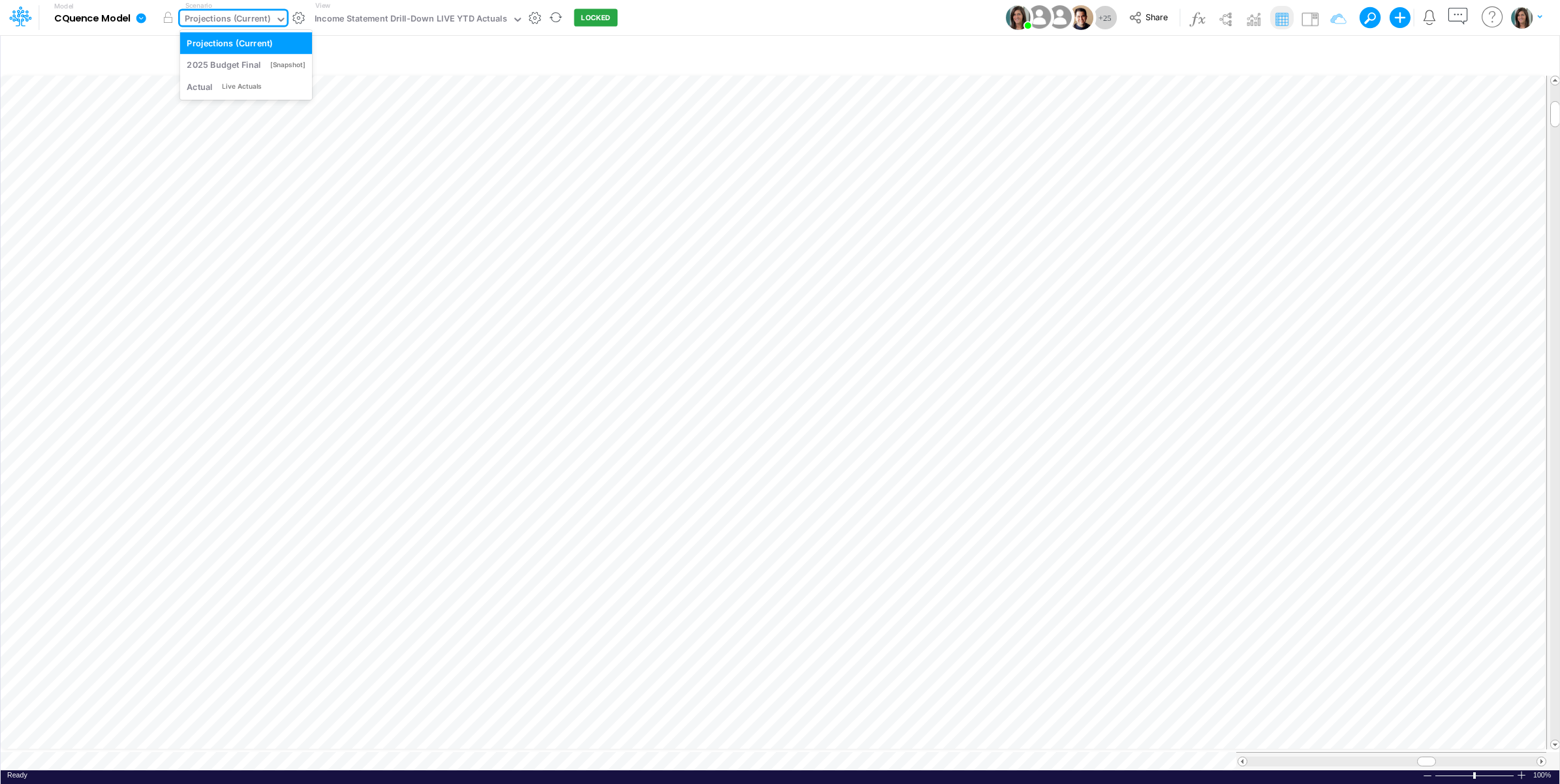
click at [227, 18] on div "Projections (Current)" at bounding box center [227, 20] width 86 height 15
click at [693, 14] on div "Model CQuence Model Edit model settings Duplicate Import QuickBooks QuickBooks …" at bounding box center [780, 18] width 1403 height 35
click at [304, 15] on button "button" at bounding box center [299, 18] width 14 height 14
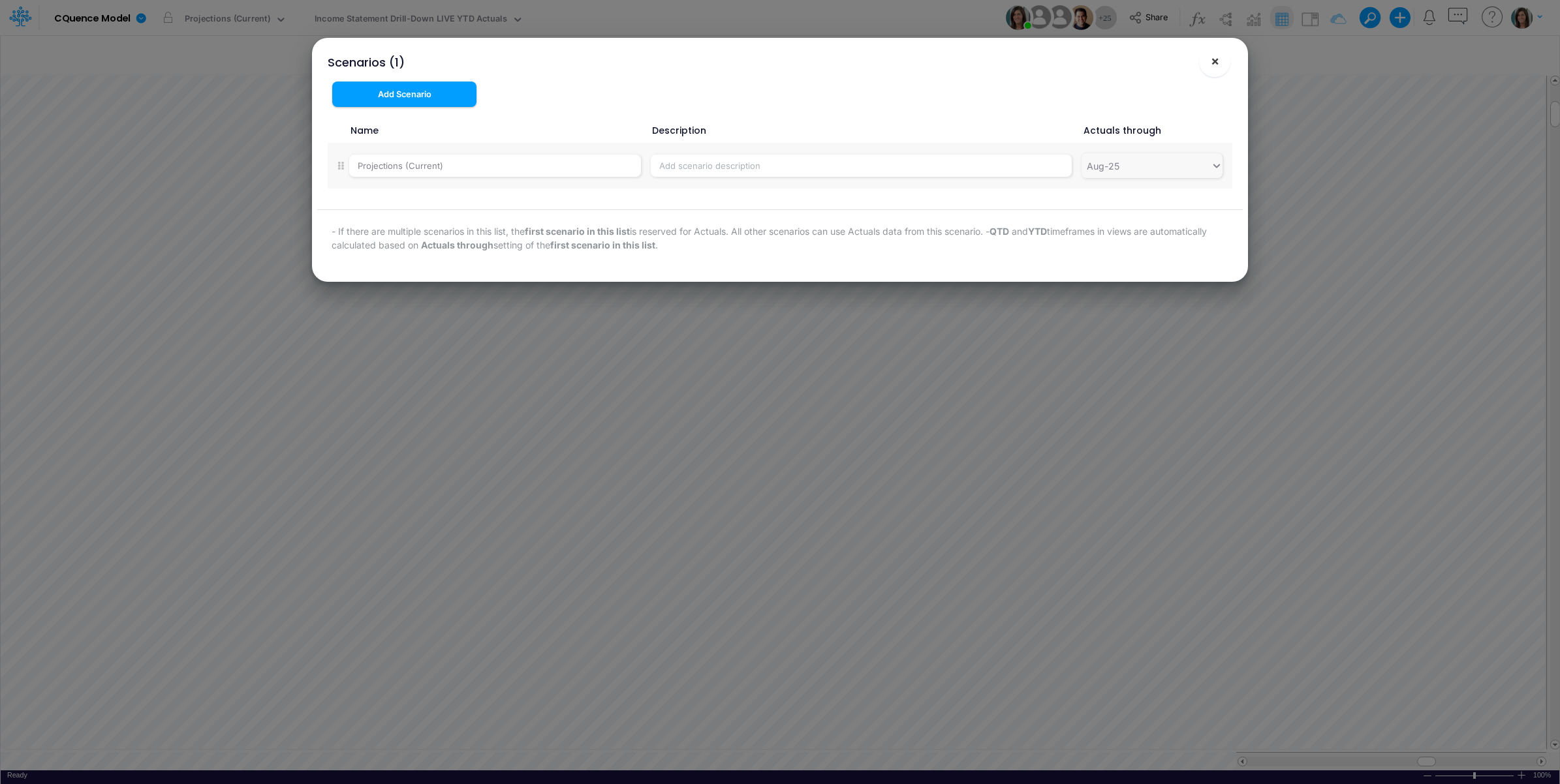
click at [1212, 65] on span "×" at bounding box center [1215, 60] width 9 height 15
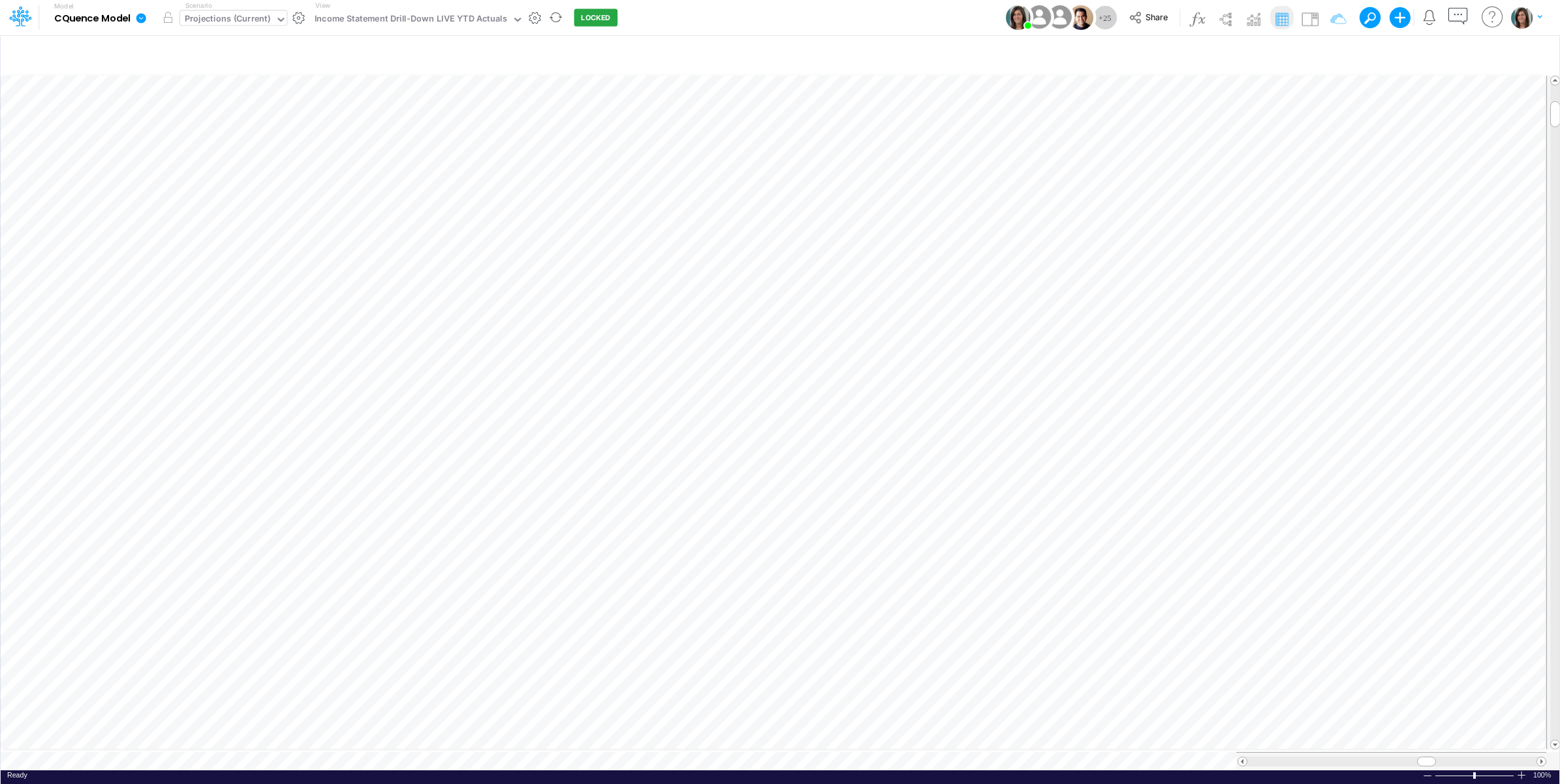
click at [229, 20] on div "Projections (Current)" at bounding box center [227, 20] width 86 height 15
click at [733, 21] on div "Model CQuence Model Edit model settings Duplicate Import QuickBooks QuickBooks …" at bounding box center [780, 18] width 1403 height 35
click at [569, 758] on div "Paste Cut Copy AutoFill Ready 100% Sum: null Max: null Min: null Numerical Coun…" at bounding box center [780, 421] width 1559 height 697
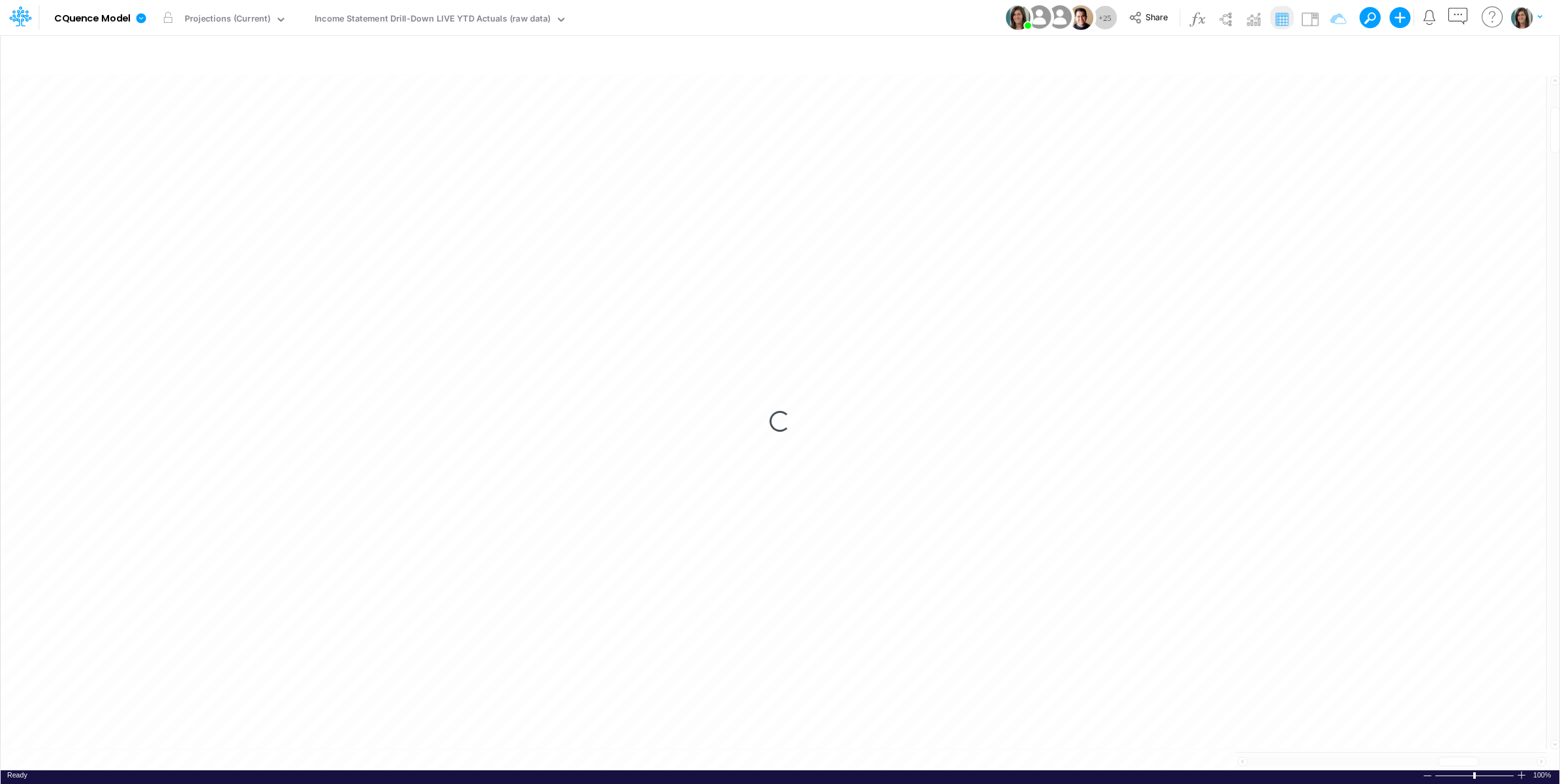
scroll to position [0, 1]
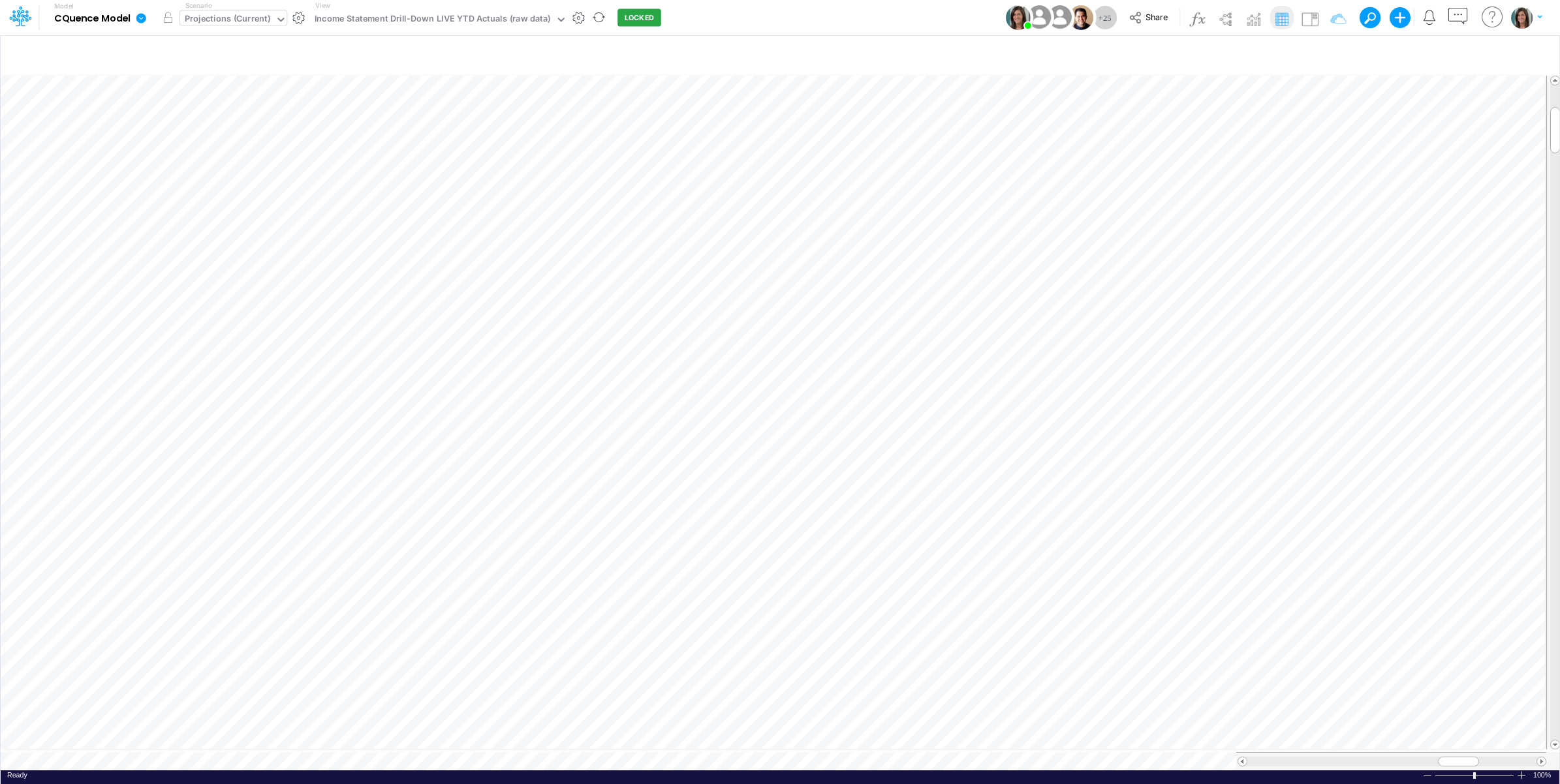
click at [226, 15] on div "Projections (Current)" at bounding box center [227, 20] width 86 height 15
click at [808, 10] on div "Model CQuence Model Edit model settings Duplicate Import QuickBooks QuickBooks …" at bounding box center [780, 18] width 1403 height 35
click at [226, 20] on div "Projections (Current)" at bounding box center [227, 20] width 86 height 15
drag, startPoint x: 743, startPoint y: 7, endPoint x: 373, endPoint y: 25, distance: 370.4
click at [741, 7] on div "Model CQuence Model Edit model settings Duplicate Import QuickBooks QuickBooks …" at bounding box center [780, 18] width 1403 height 35
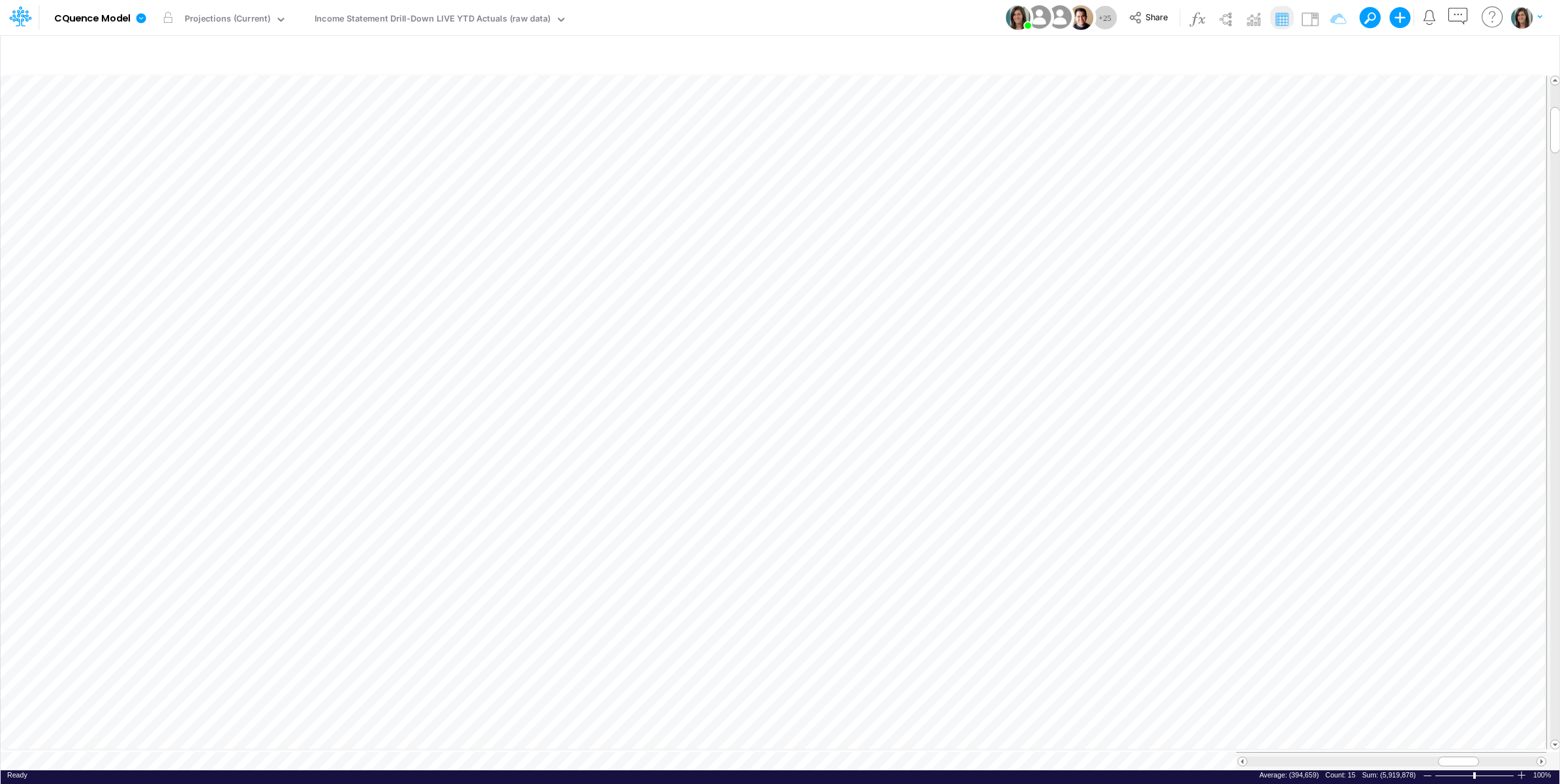
click at [140, 14] on icon at bounding box center [140, 18] width 10 height 10
click at [190, 137] on button "View model info" at bounding box center [206, 135] width 140 height 20
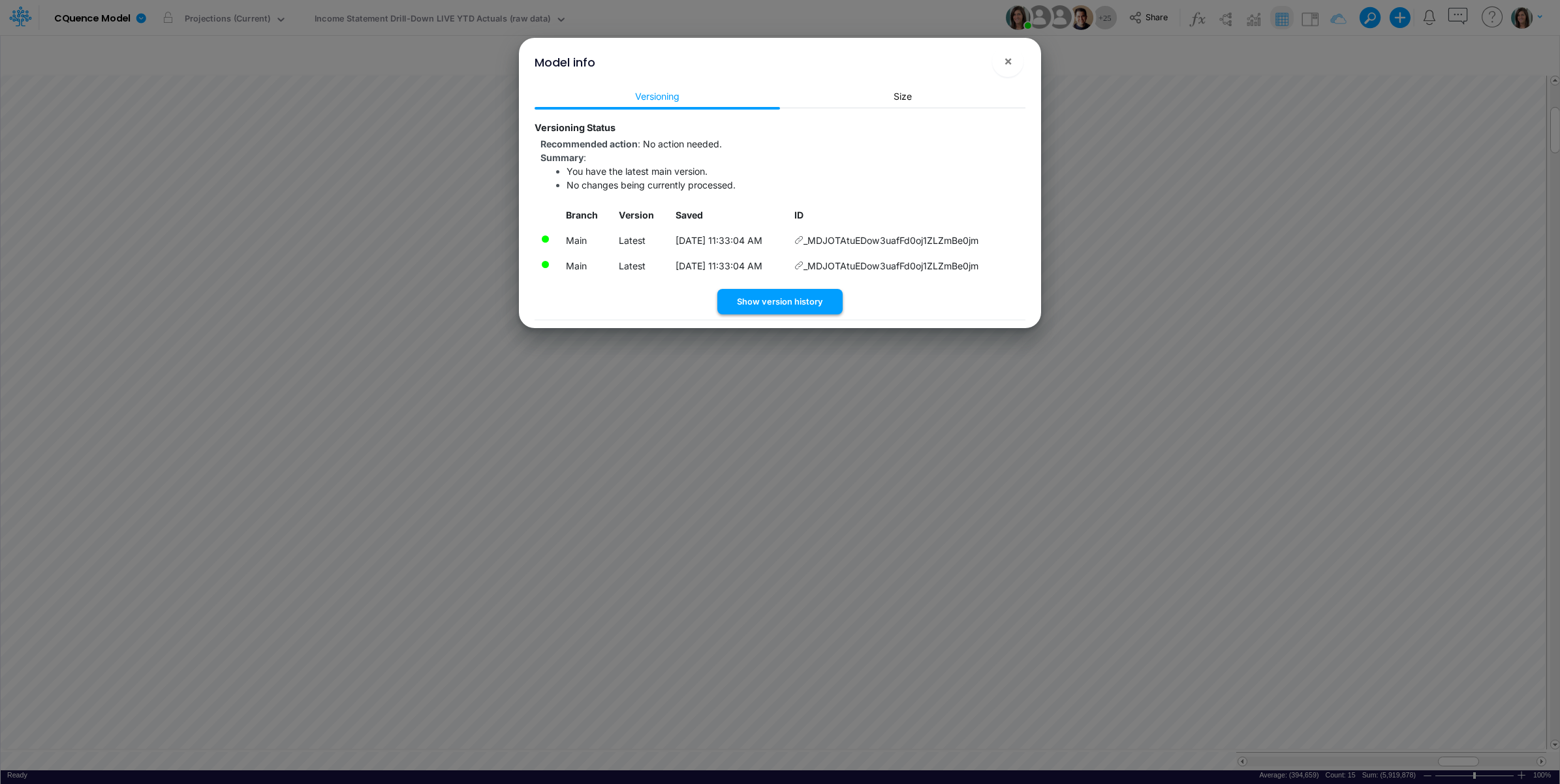
click at [779, 307] on button "Show version history" at bounding box center [779, 301] width 125 height 26
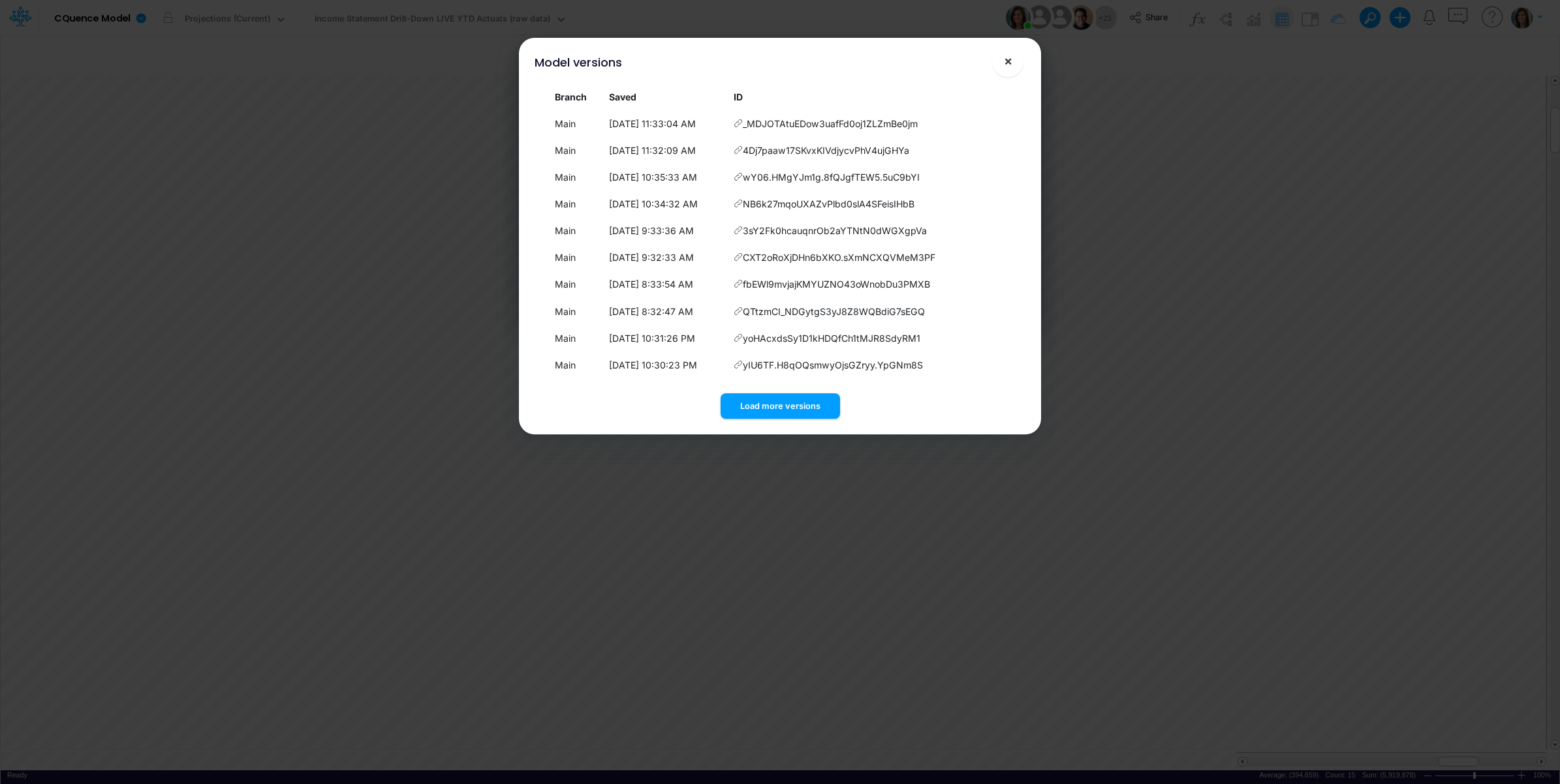
drag, startPoint x: 1009, startPoint y: 62, endPoint x: 485, endPoint y: 13, distance: 526.3
click at [1008, 64] on span "×" at bounding box center [1008, 60] width 9 height 15
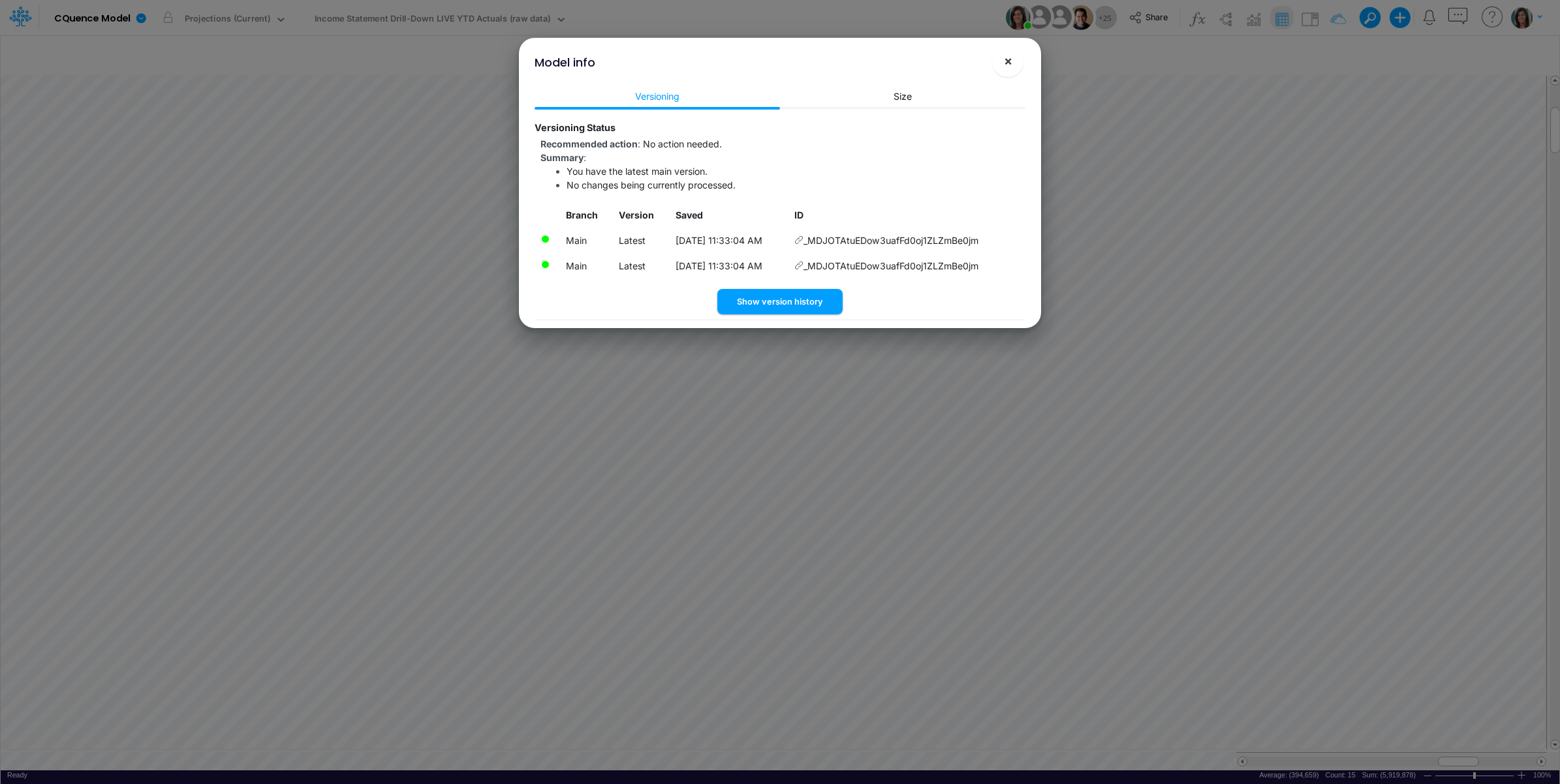
click at [1005, 54] on span "×" at bounding box center [1008, 60] width 9 height 15
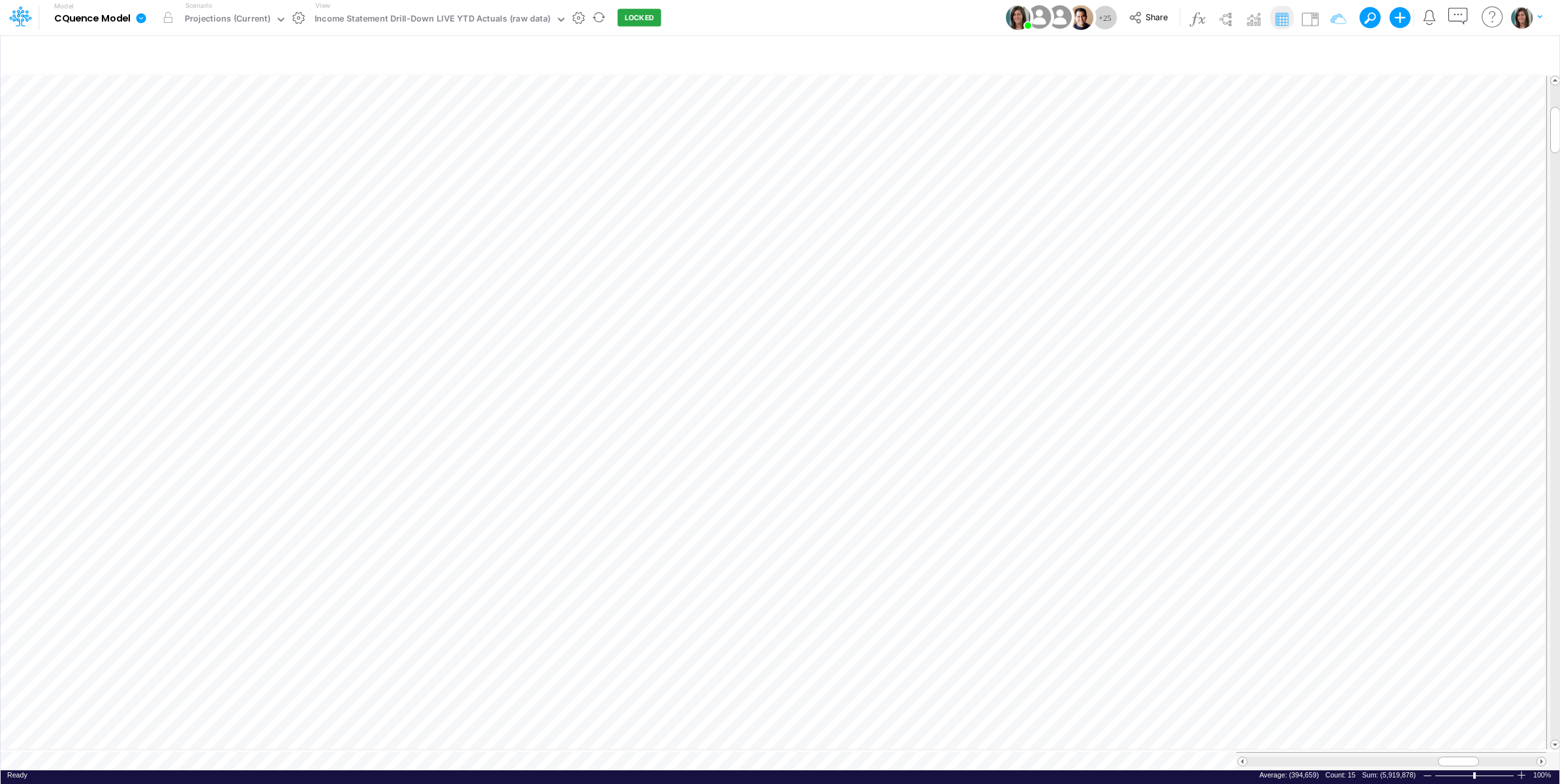
click at [142, 20] on icon at bounding box center [141, 18] width 12 height 12
click at [167, 129] on button "View model info" at bounding box center [206, 135] width 140 height 20
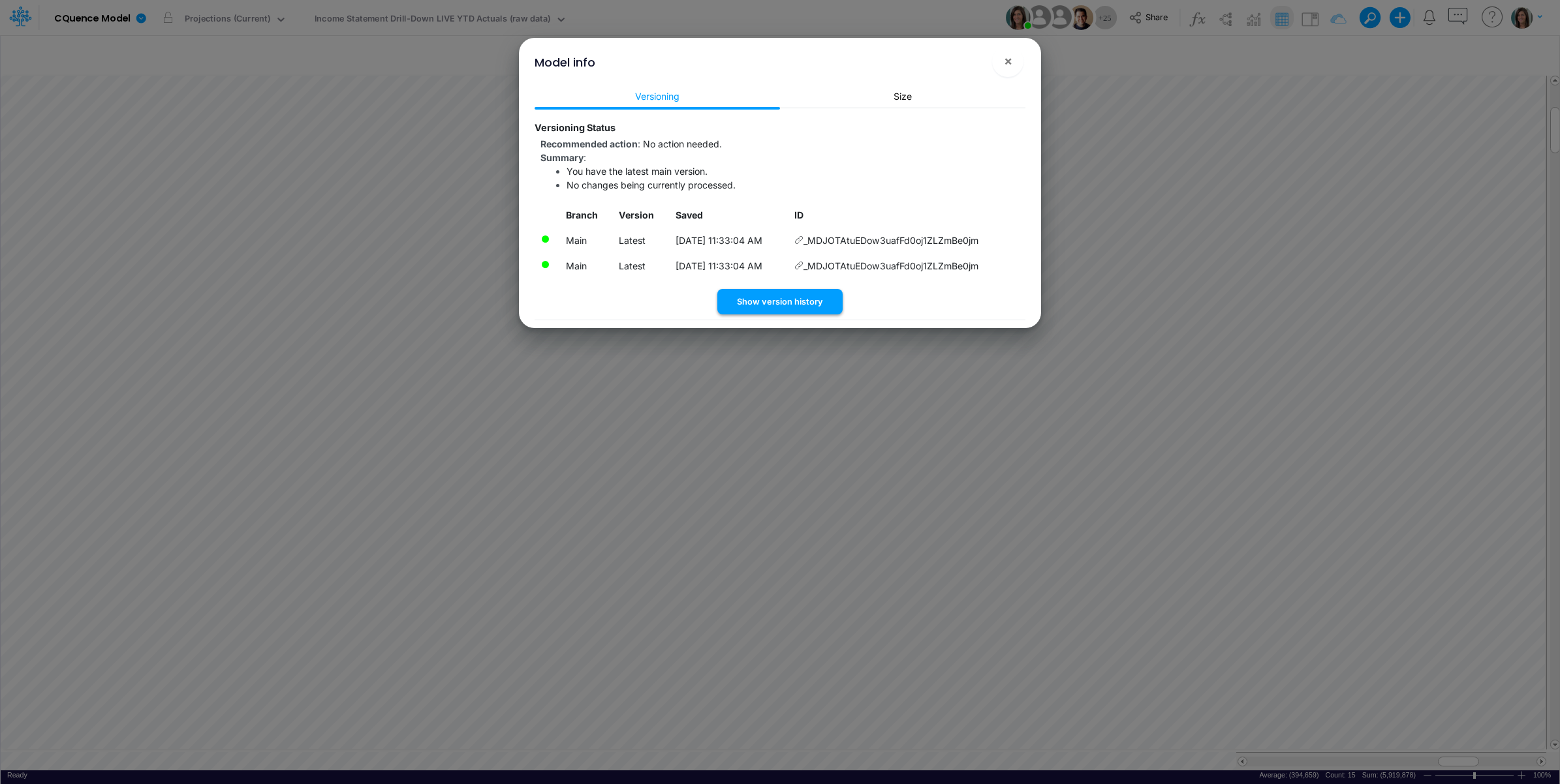
click at [787, 301] on button "Show version history" at bounding box center [779, 301] width 125 height 26
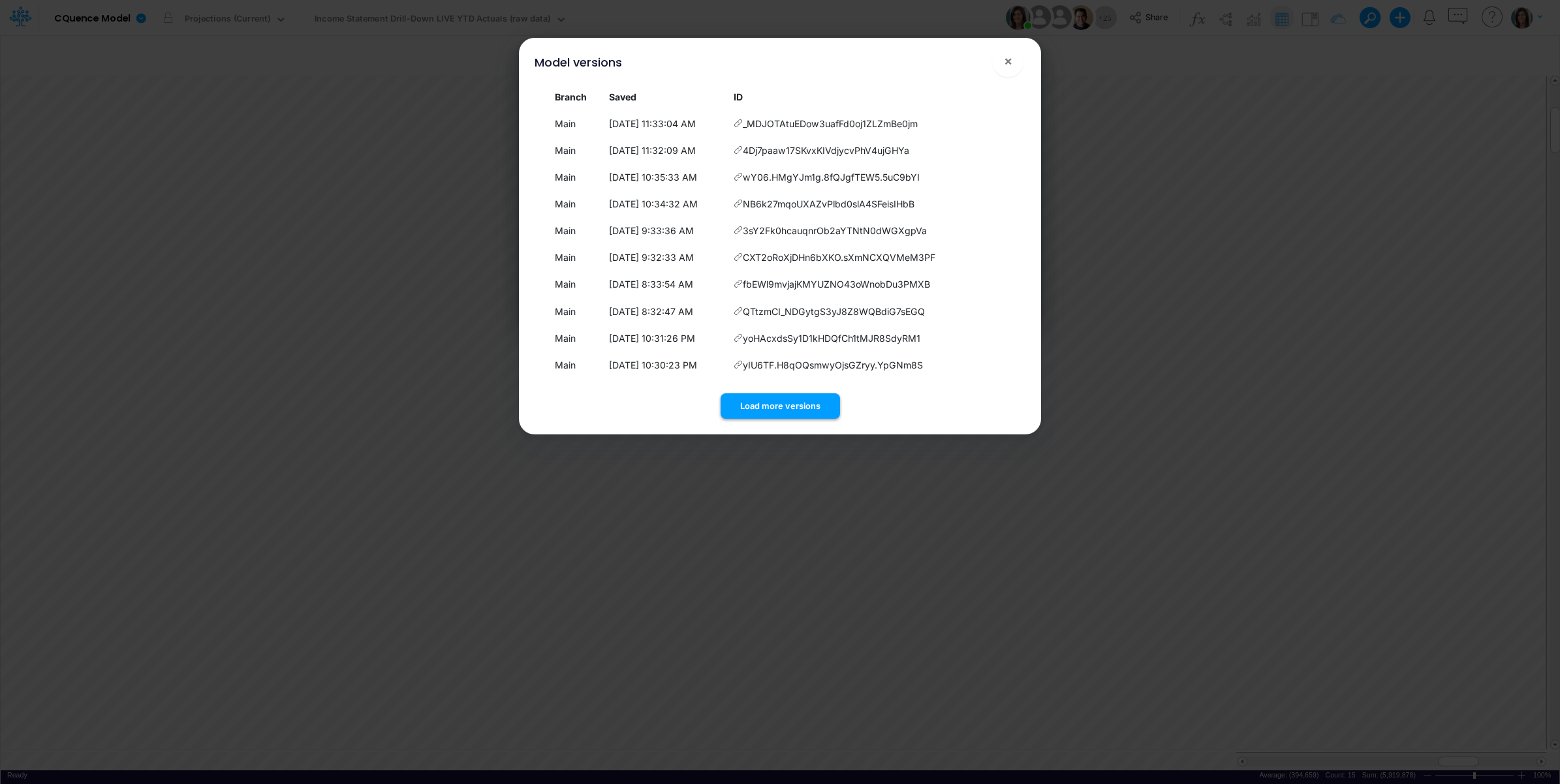
click at [770, 399] on button "Load more versions" at bounding box center [780, 406] width 119 height 26
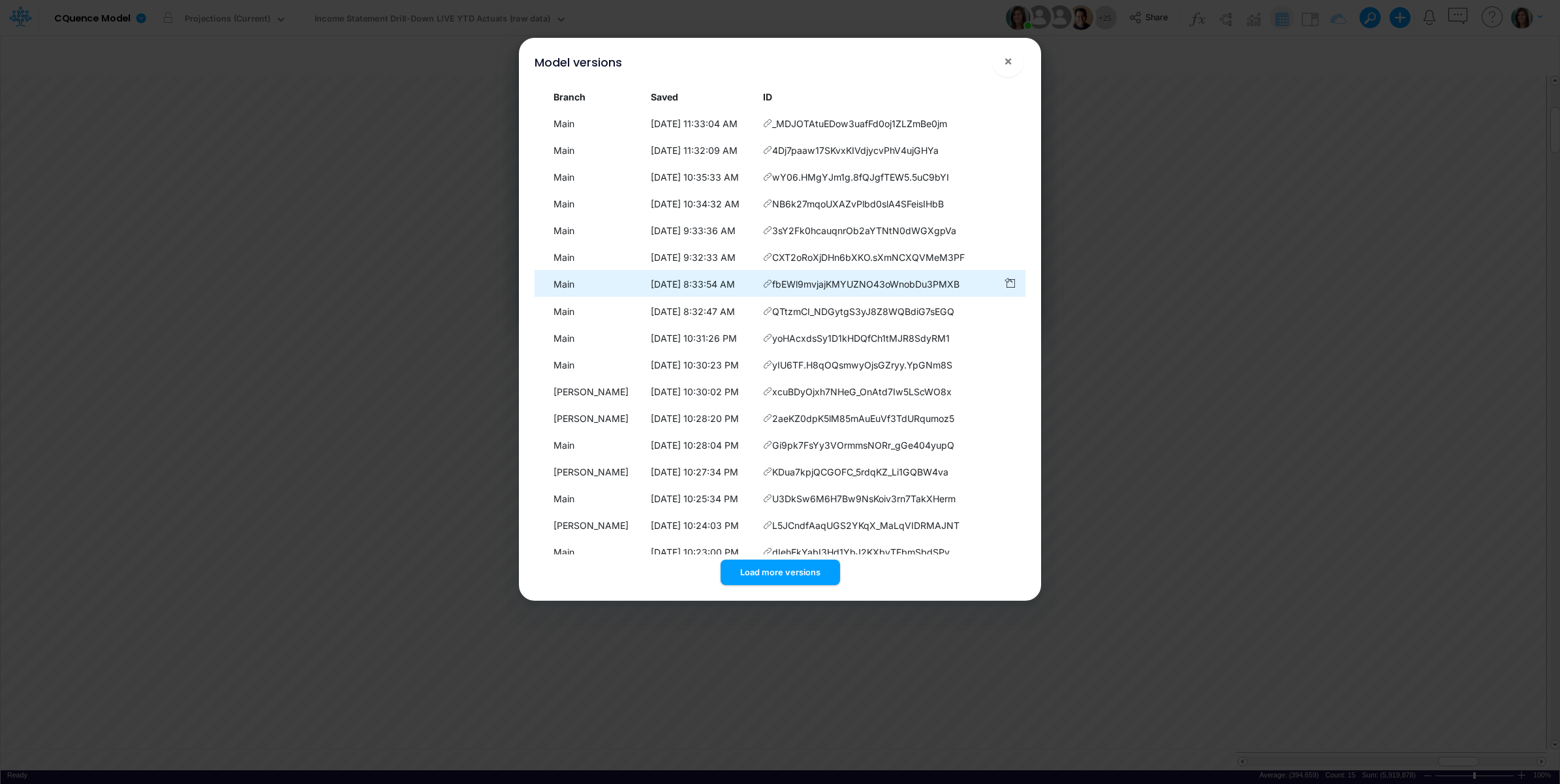
scroll to position [101, 0]
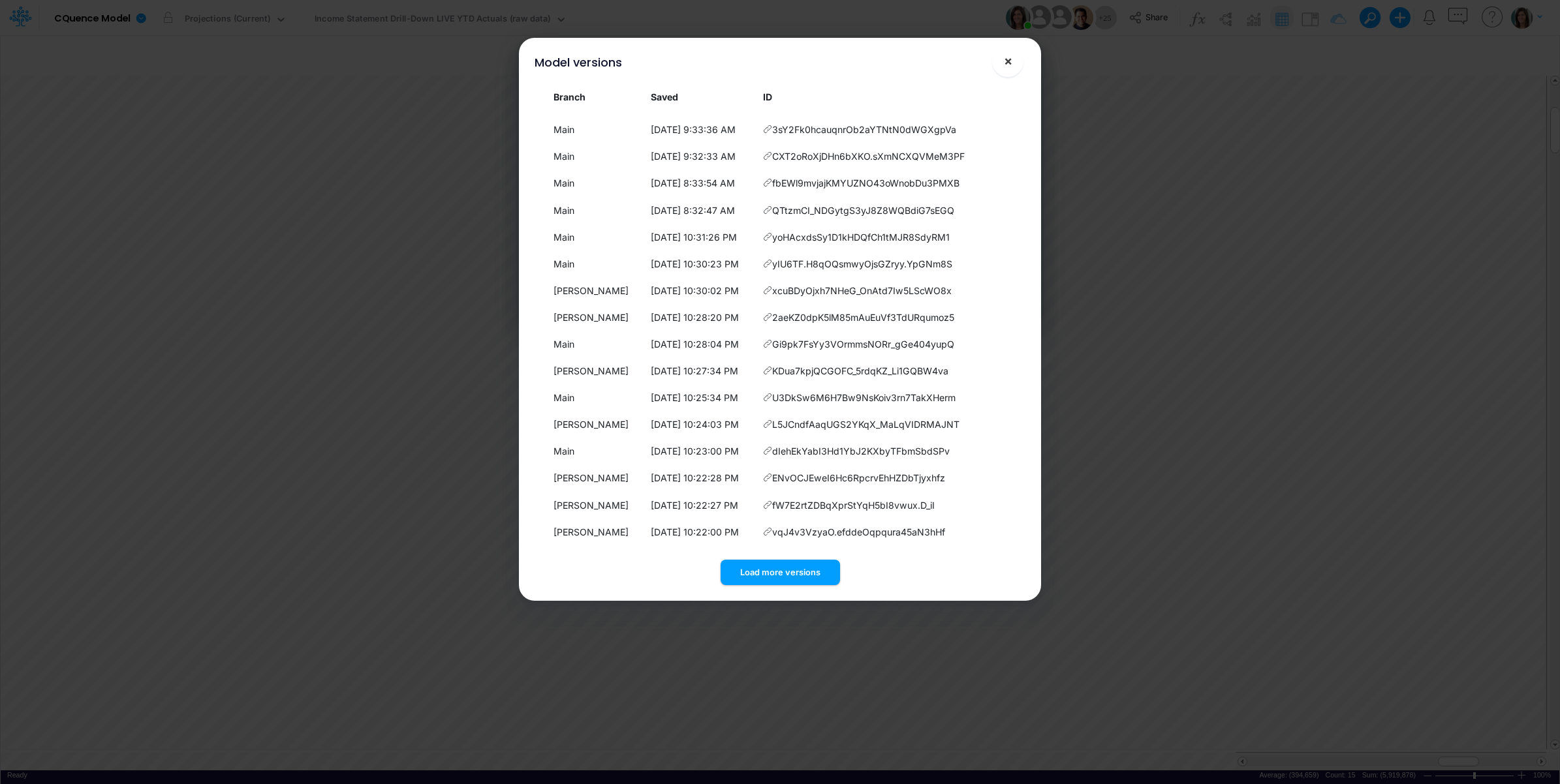
click at [1002, 59] on button "×" at bounding box center [1008, 61] width 31 height 31
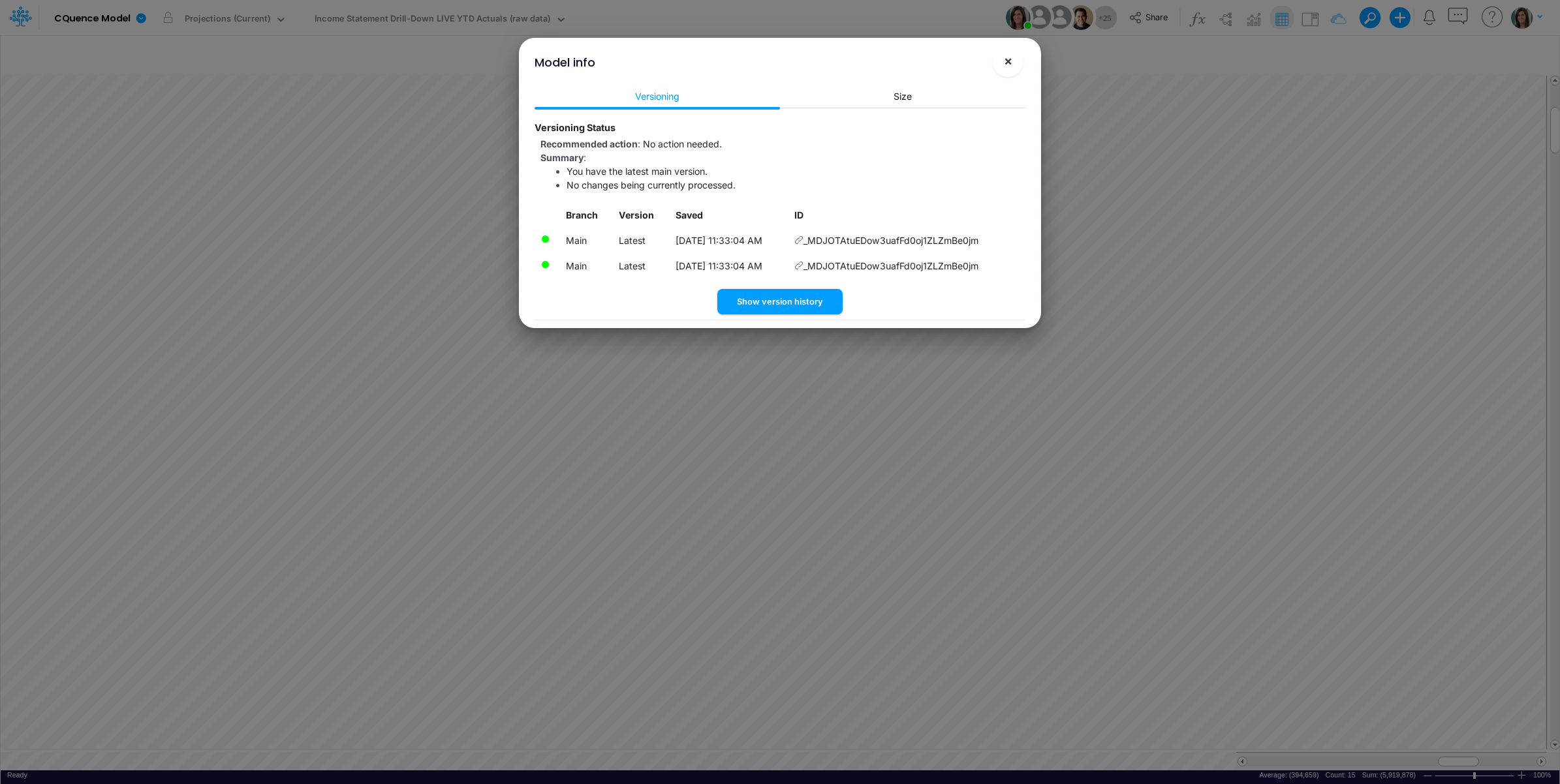
click at [1011, 59] on span "×" at bounding box center [1008, 60] width 9 height 15
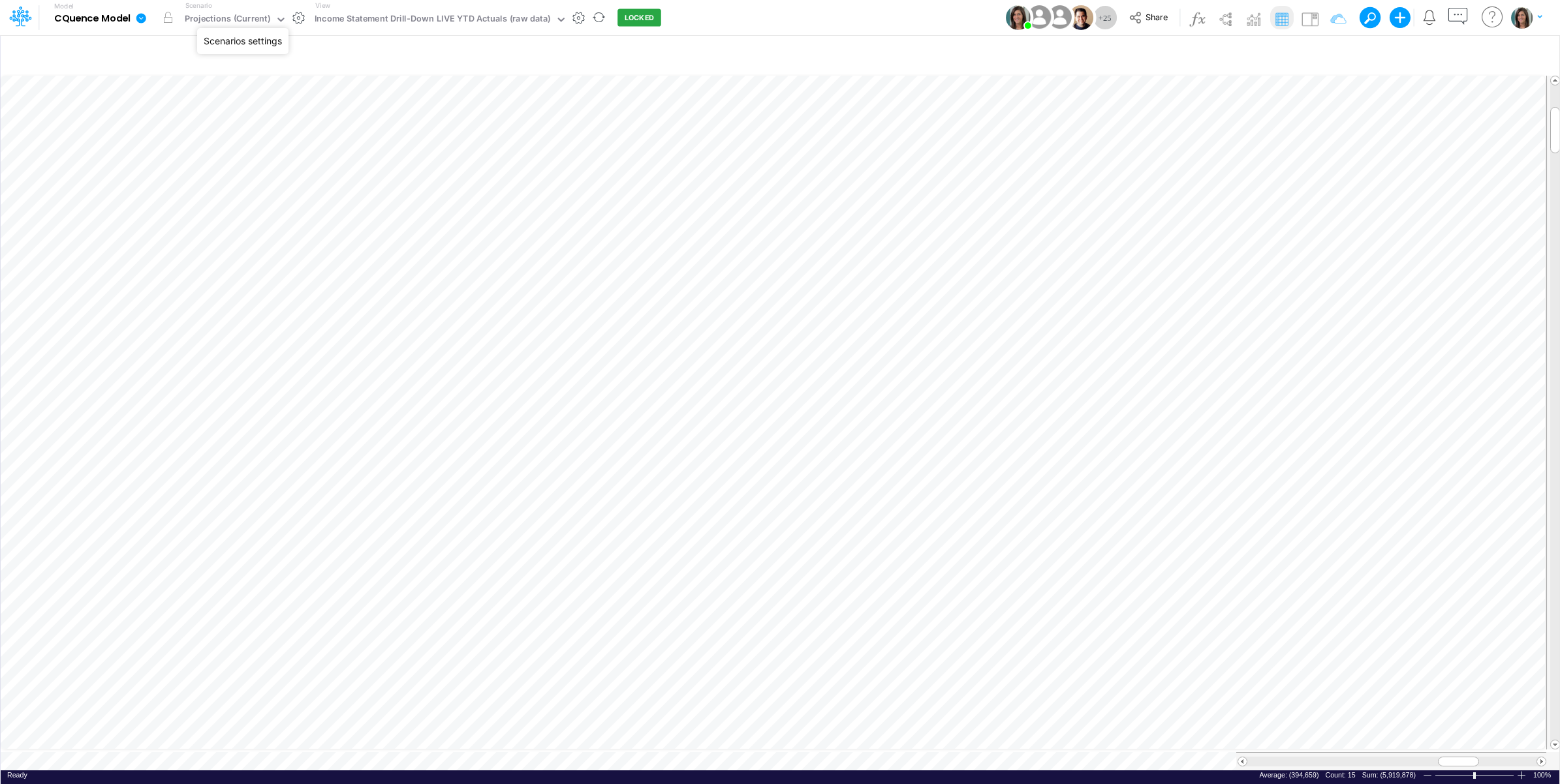
click at [298, 16] on button "button" at bounding box center [299, 18] width 14 height 14
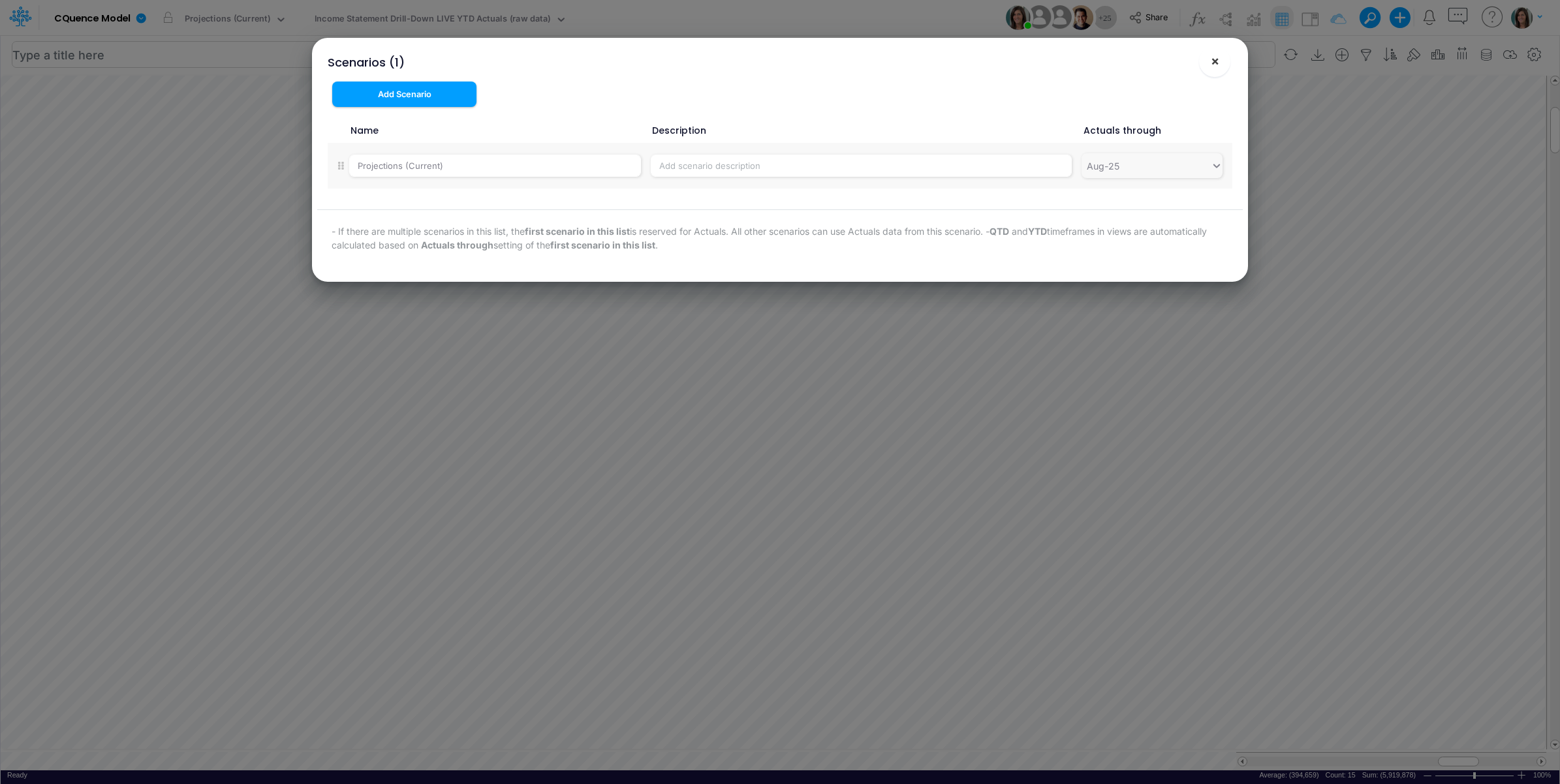
drag, startPoint x: 1216, startPoint y: 63, endPoint x: 1140, endPoint y: 50, distance: 77.1
click at [1215, 62] on span "×" at bounding box center [1215, 60] width 9 height 15
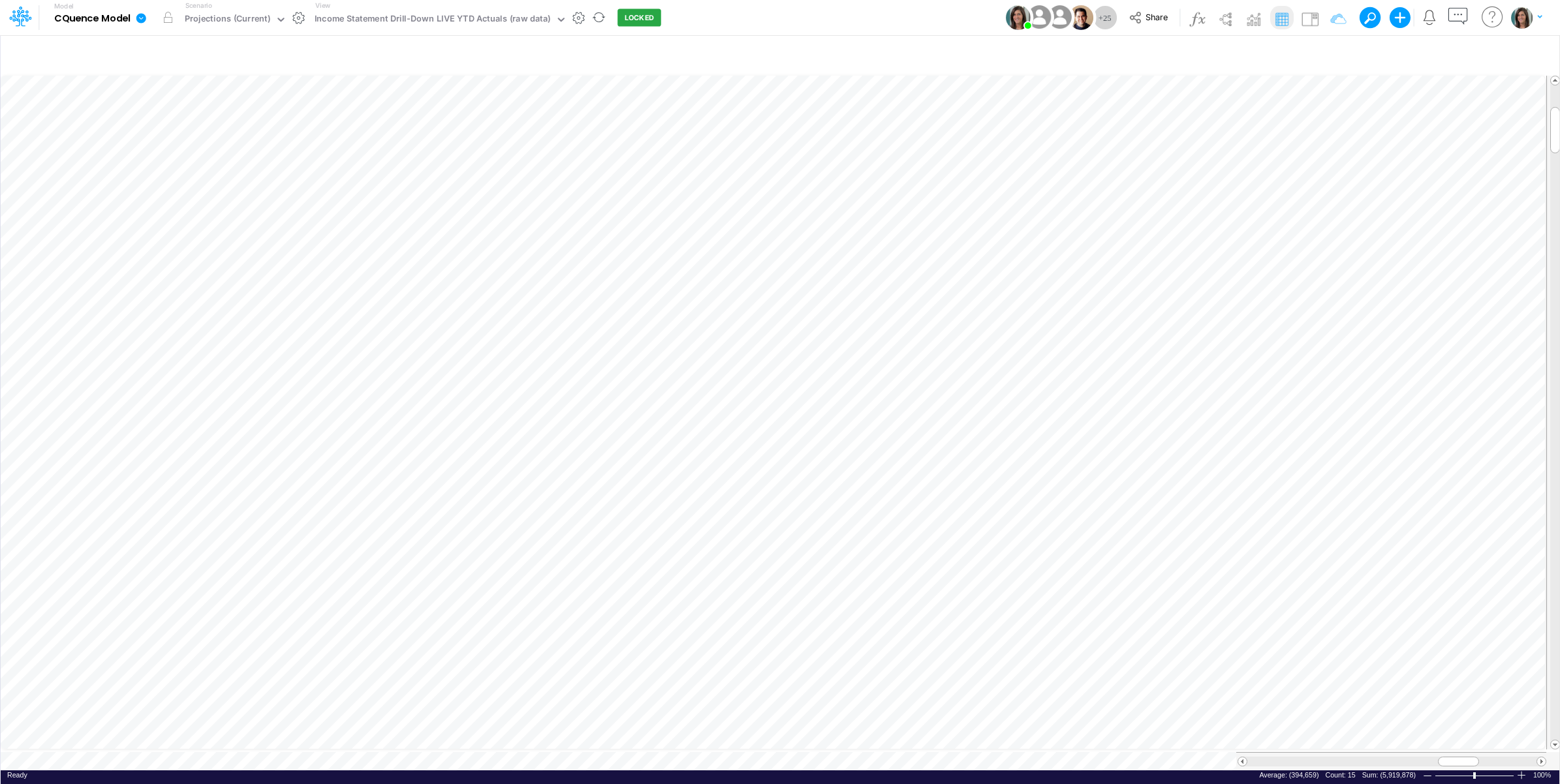
click at [139, 21] on icon at bounding box center [140, 18] width 10 height 10
click at [180, 137] on button "View model info" at bounding box center [206, 135] width 140 height 20
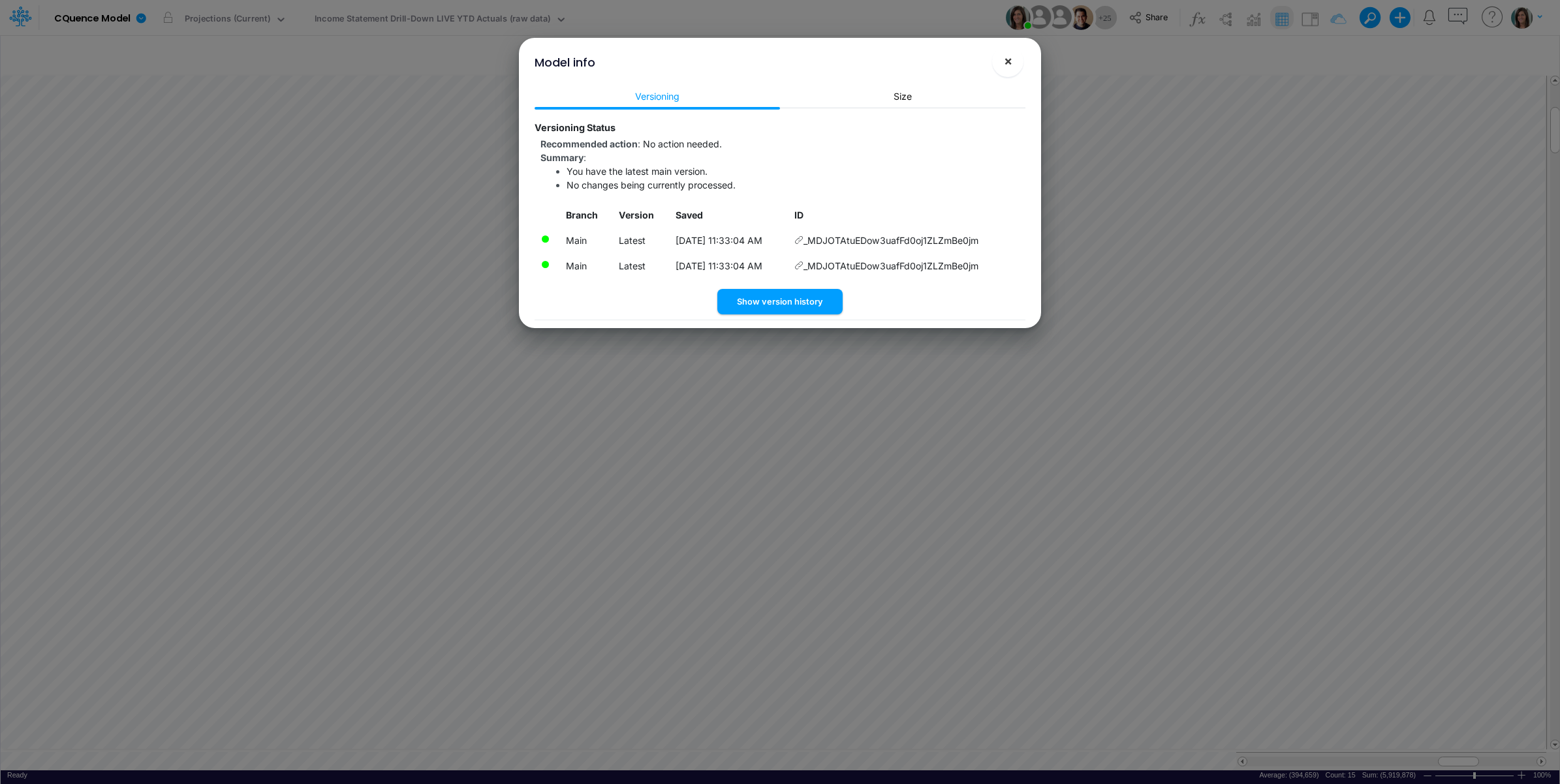
click at [1002, 59] on button "×" at bounding box center [1008, 61] width 31 height 31
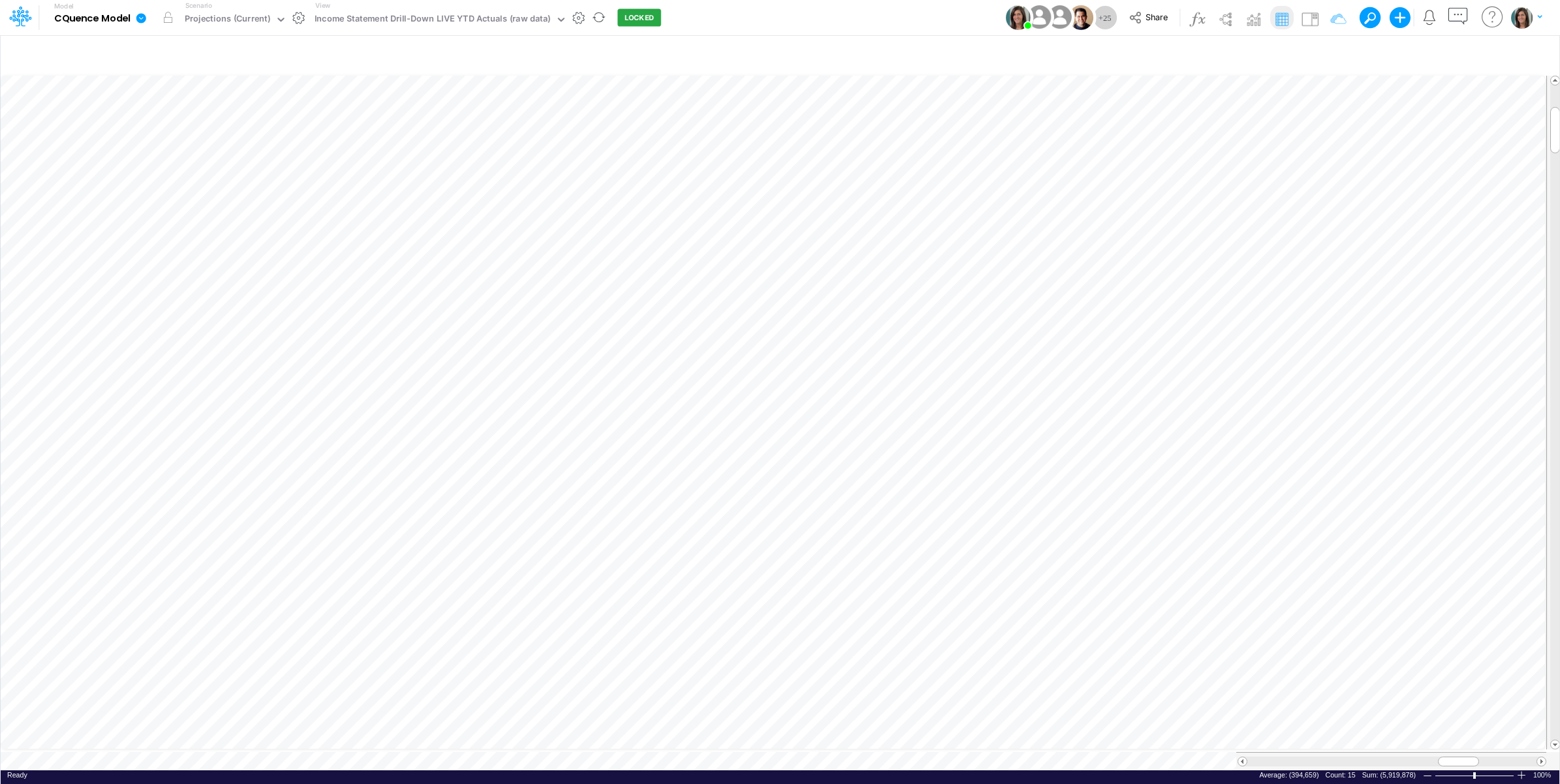
click at [294, 16] on button "button" at bounding box center [299, 18] width 14 height 14
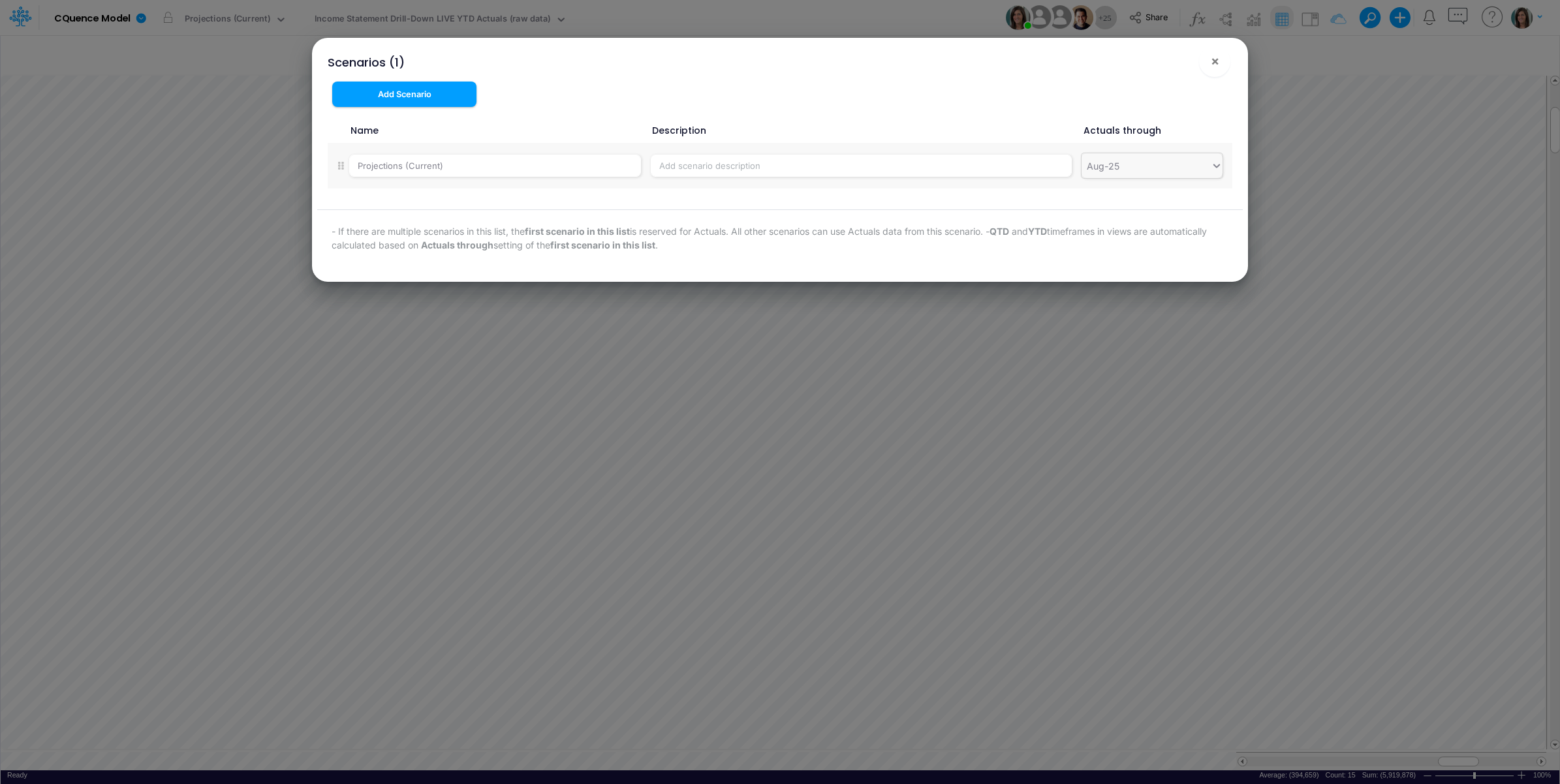
click at [1153, 165] on div "Aug-25" at bounding box center [1146, 165] width 130 height 21
type input "sep"
click at [1125, 244] on div "Sep-25" at bounding box center [1152, 246] width 141 height 24
click at [1167, 83] on div "Scenarios (1) ! × Add Scenario Name Description Actuals through Projections (Cu…" at bounding box center [779, 160] width 926 height 244
click at [1209, 63] on button "×" at bounding box center [1214, 61] width 31 height 31
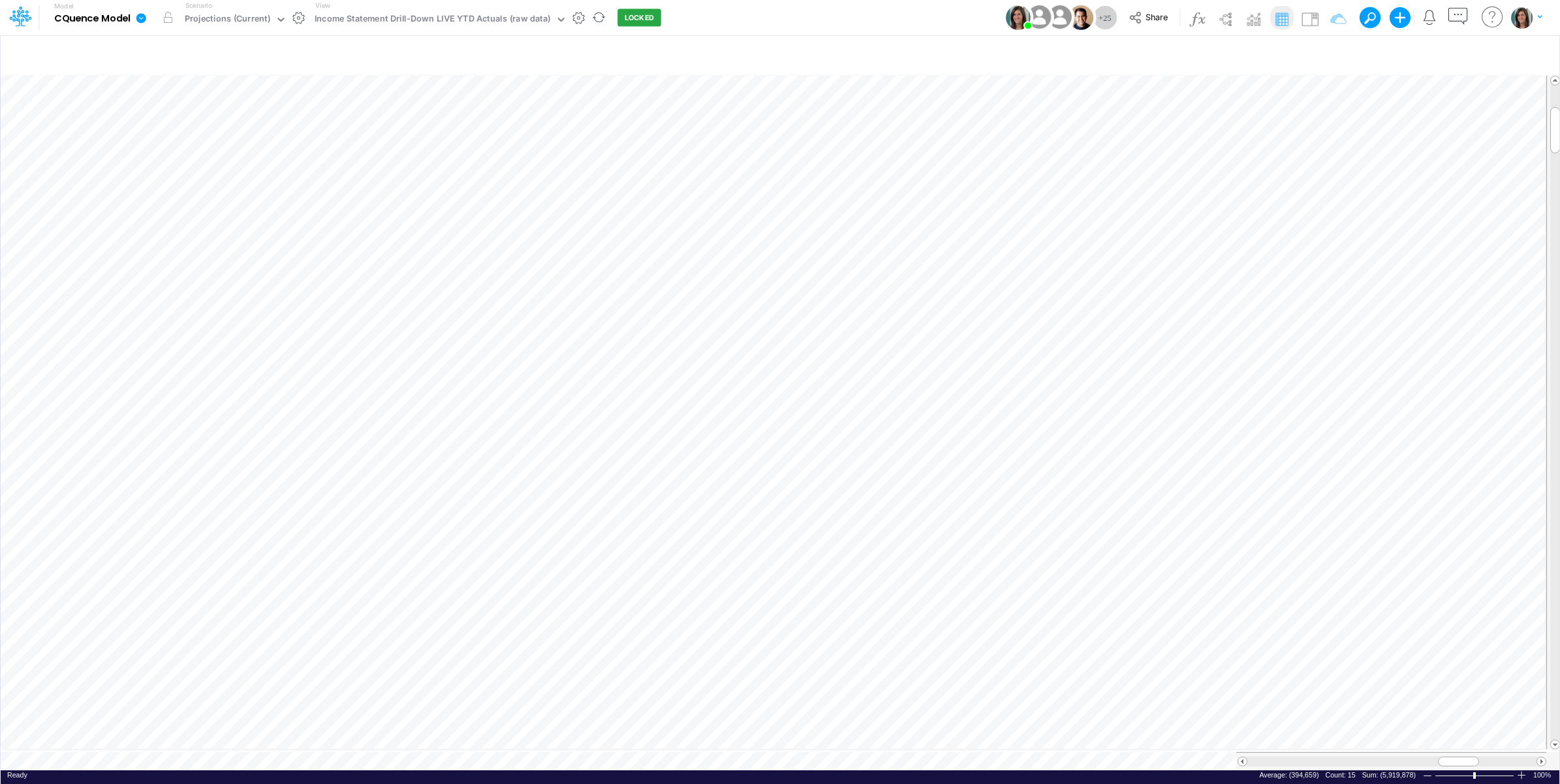
click at [142, 23] on icon at bounding box center [140, 18] width 10 height 10
click at [184, 127] on button "View model info" at bounding box center [206, 135] width 140 height 20
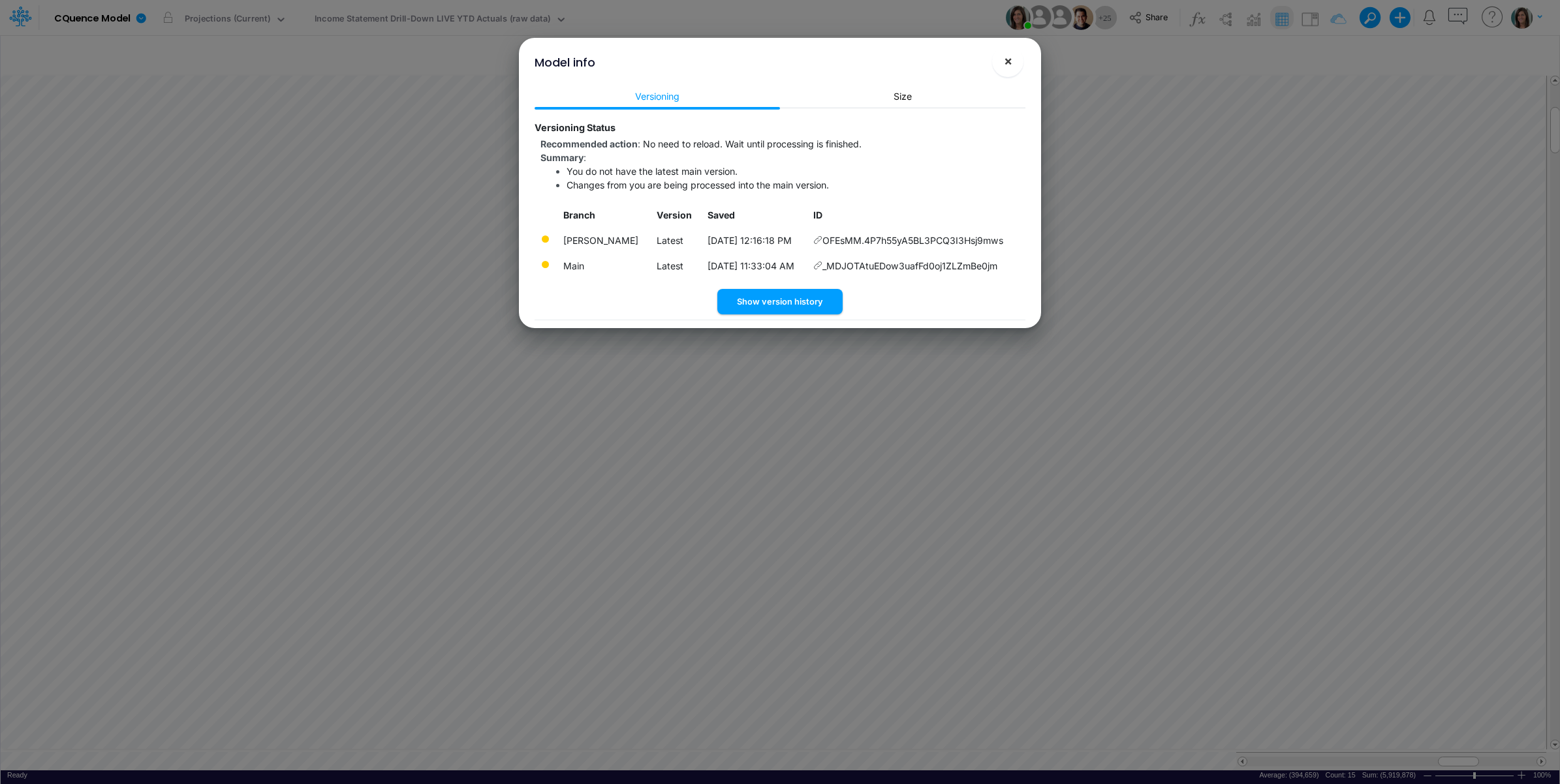
click at [1010, 60] on span "×" at bounding box center [1008, 60] width 9 height 15
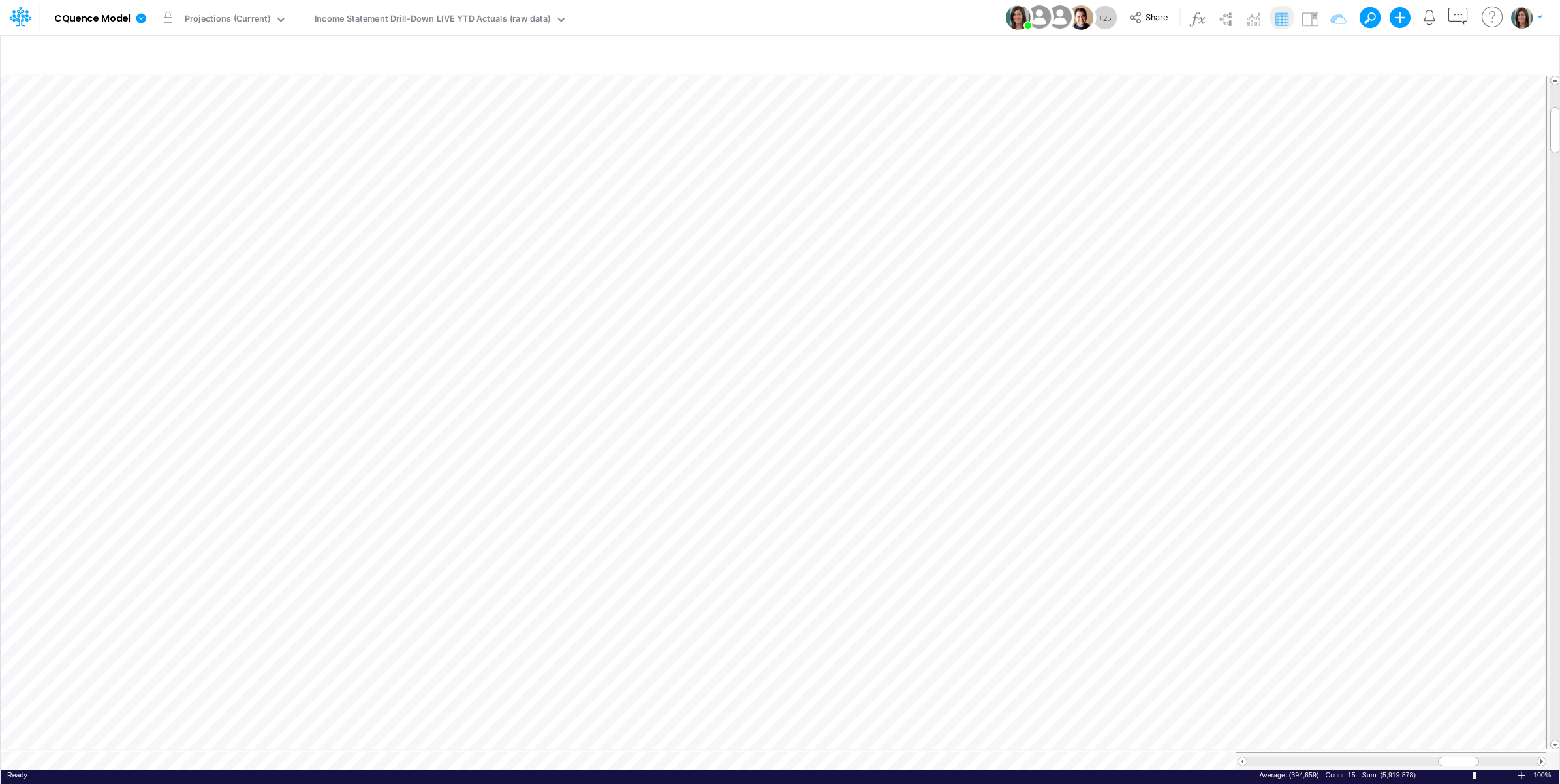
click at [837, 16] on div "Model CQuence Model Edit model settings Duplicate Import QuickBooks QuickBooks …" at bounding box center [780, 18] width 1403 height 35
click at [140, 15] on icon at bounding box center [140, 18] width 10 height 10
click at [179, 129] on button "View model info" at bounding box center [206, 135] width 140 height 20
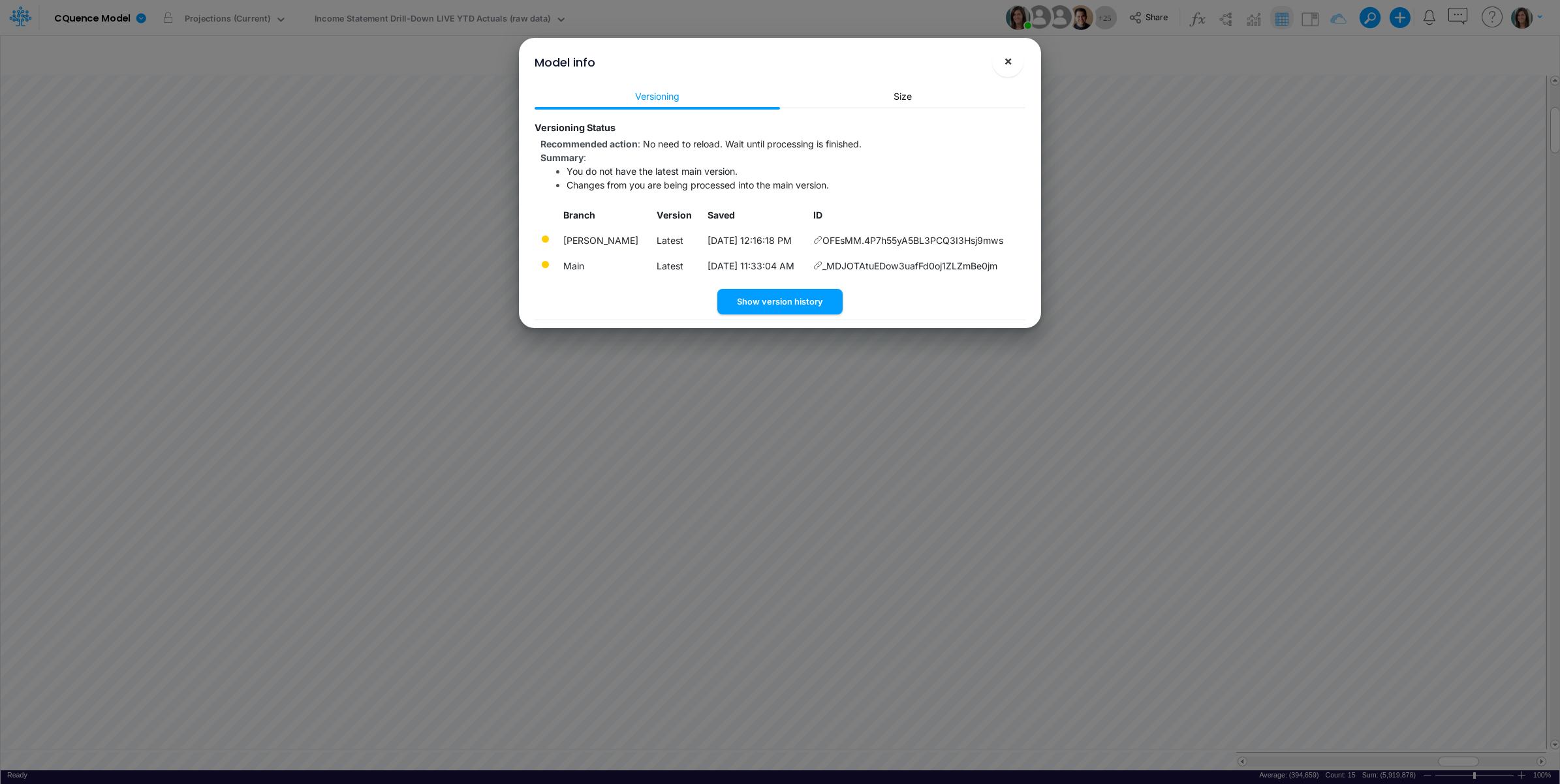
click at [1008, 67] on span "×" at bounding box center [1008, 60] width 9 height 15
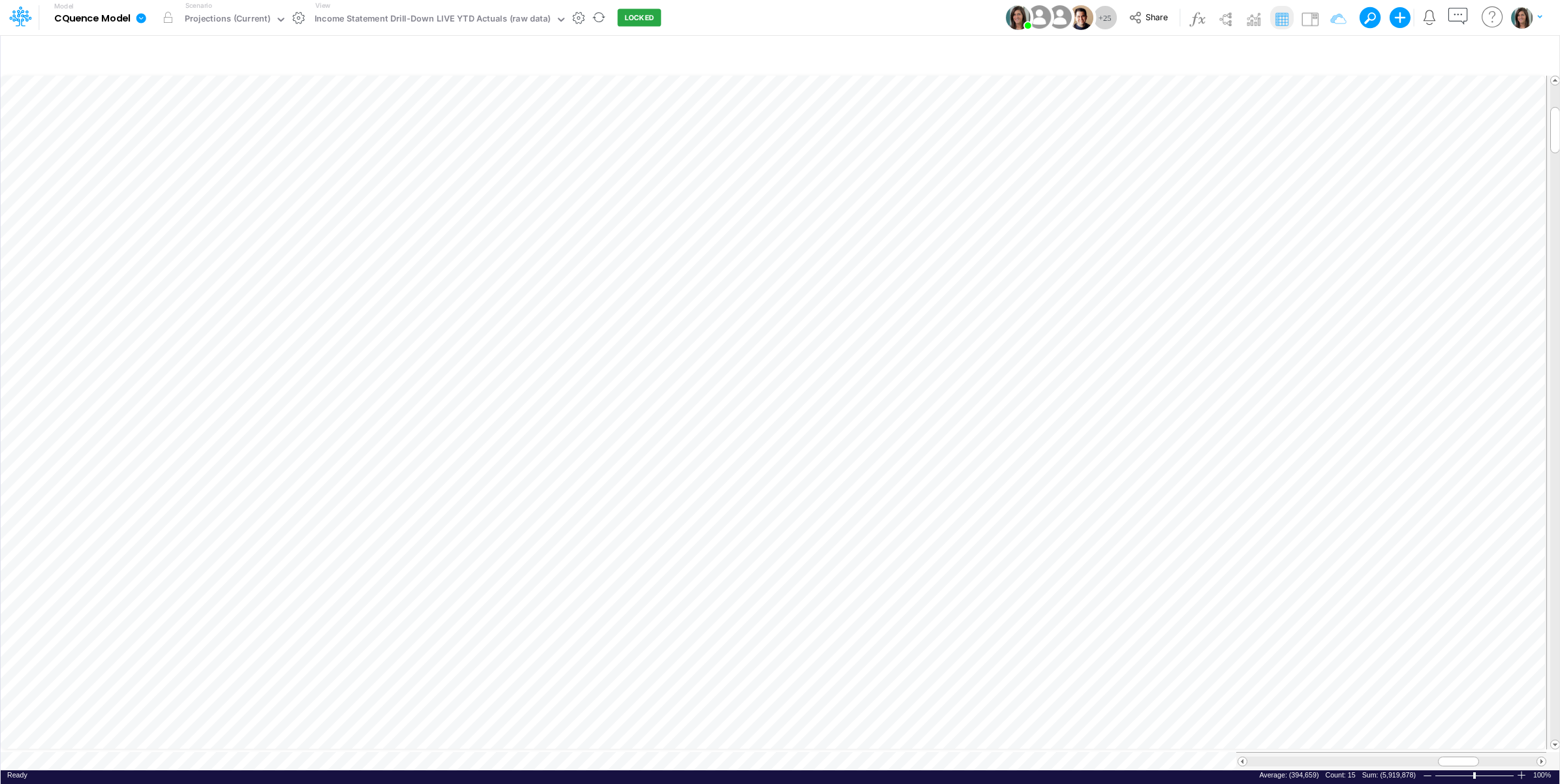
click at [143, 18] on icon at bounding box center [140, 18] width 10 height 10
click at [187, 127] on button "View model info" at bounding box center [206, 135] width 140 height 20
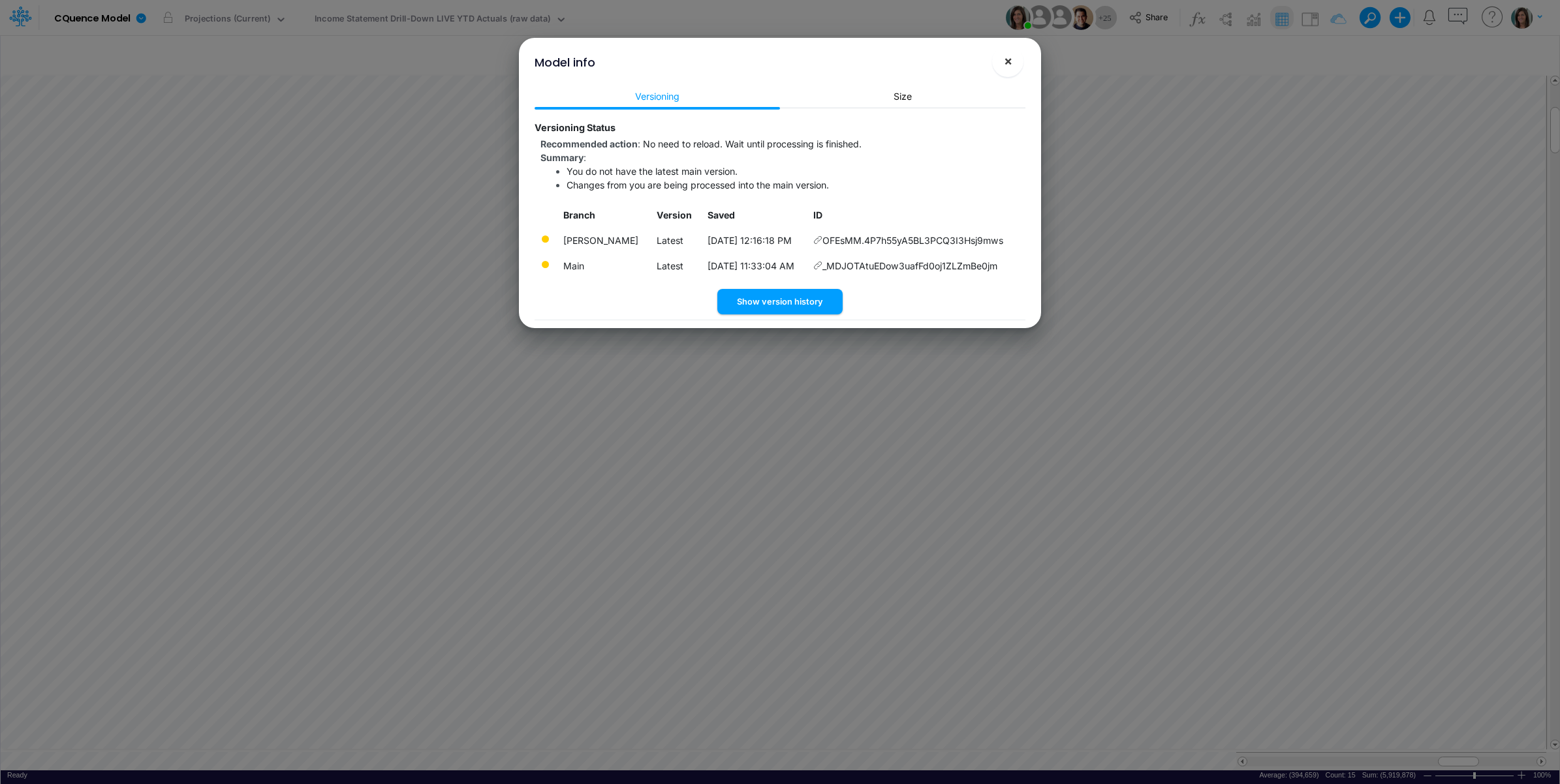
click at [1006, 66] on span "×" at bounding box center [1008, 60] width 9 height 15
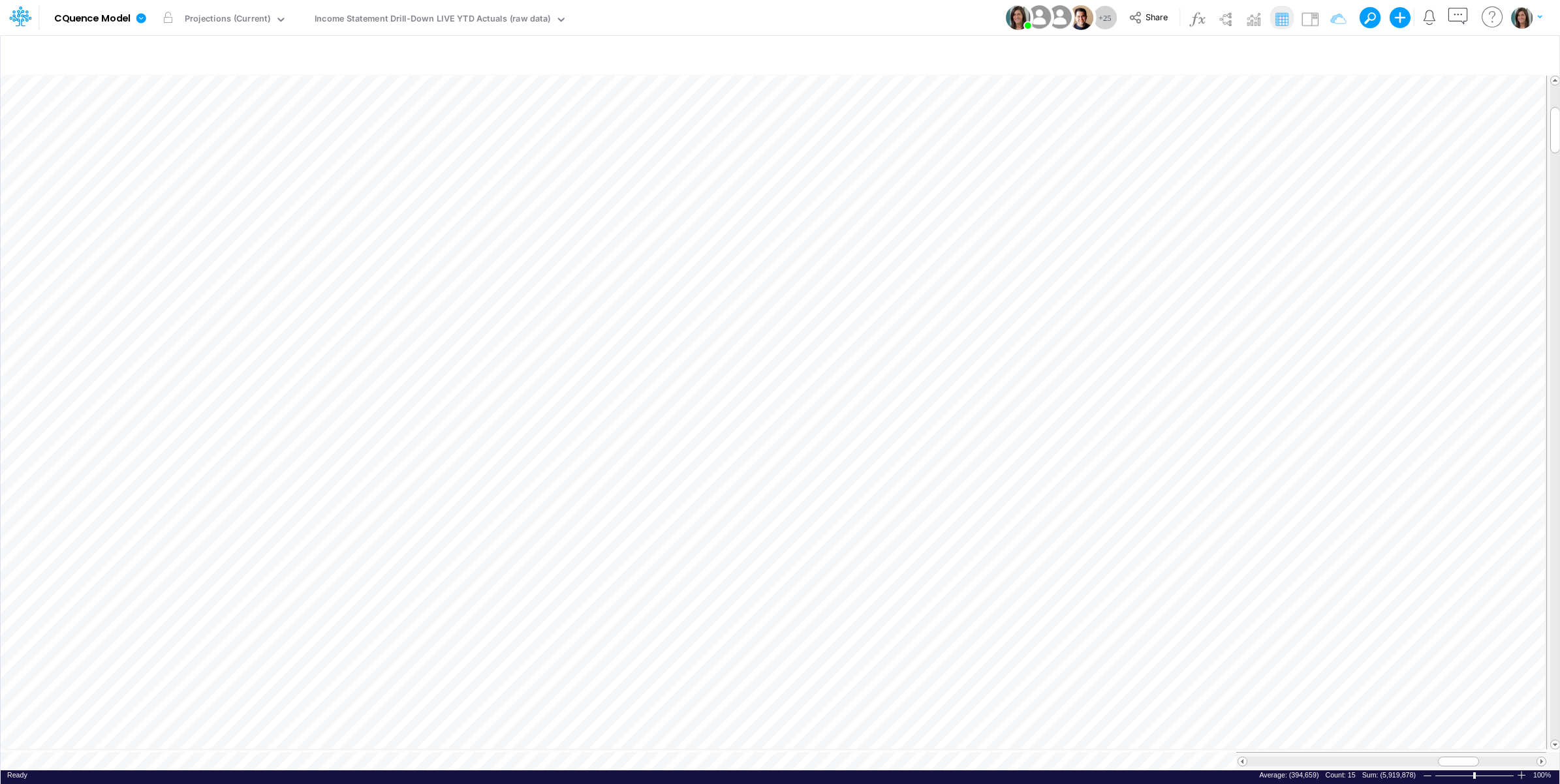
click at [738, 13] on div "Model CQuence Model Edit model settings Duplicate Import QuickBooks QuickBooks …" at bounding box center [780, 18] width 1403 height 35
click at [146, 20] on icon at bounding box center [140, 18] width 10 height 10
click at [173, 134] on button "View model info" at bounding box center [206, 135] width 140 height 20
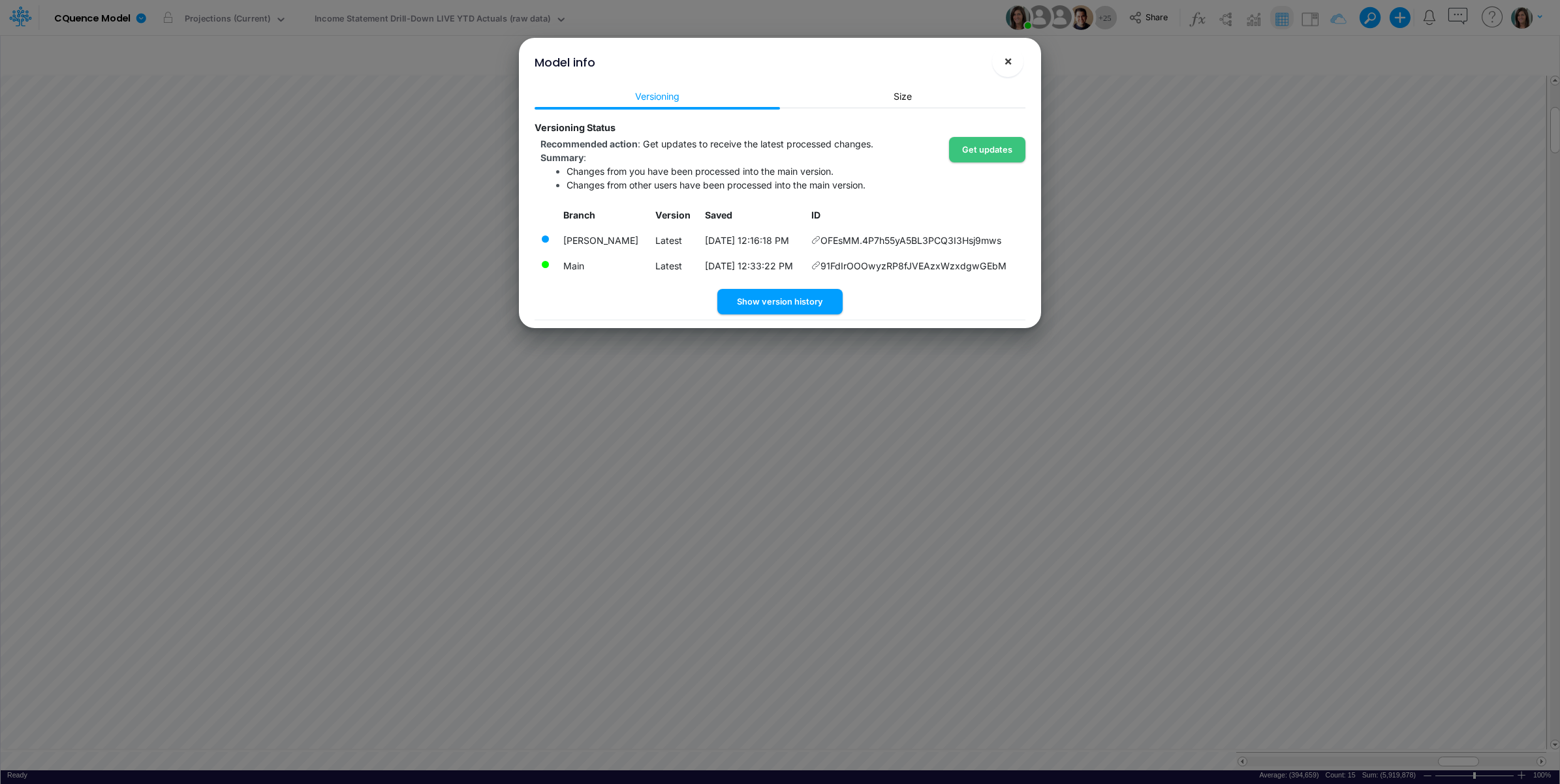
click at [1010, 59] on span "×" at bounding box center [1008, 60] width 9 height 15
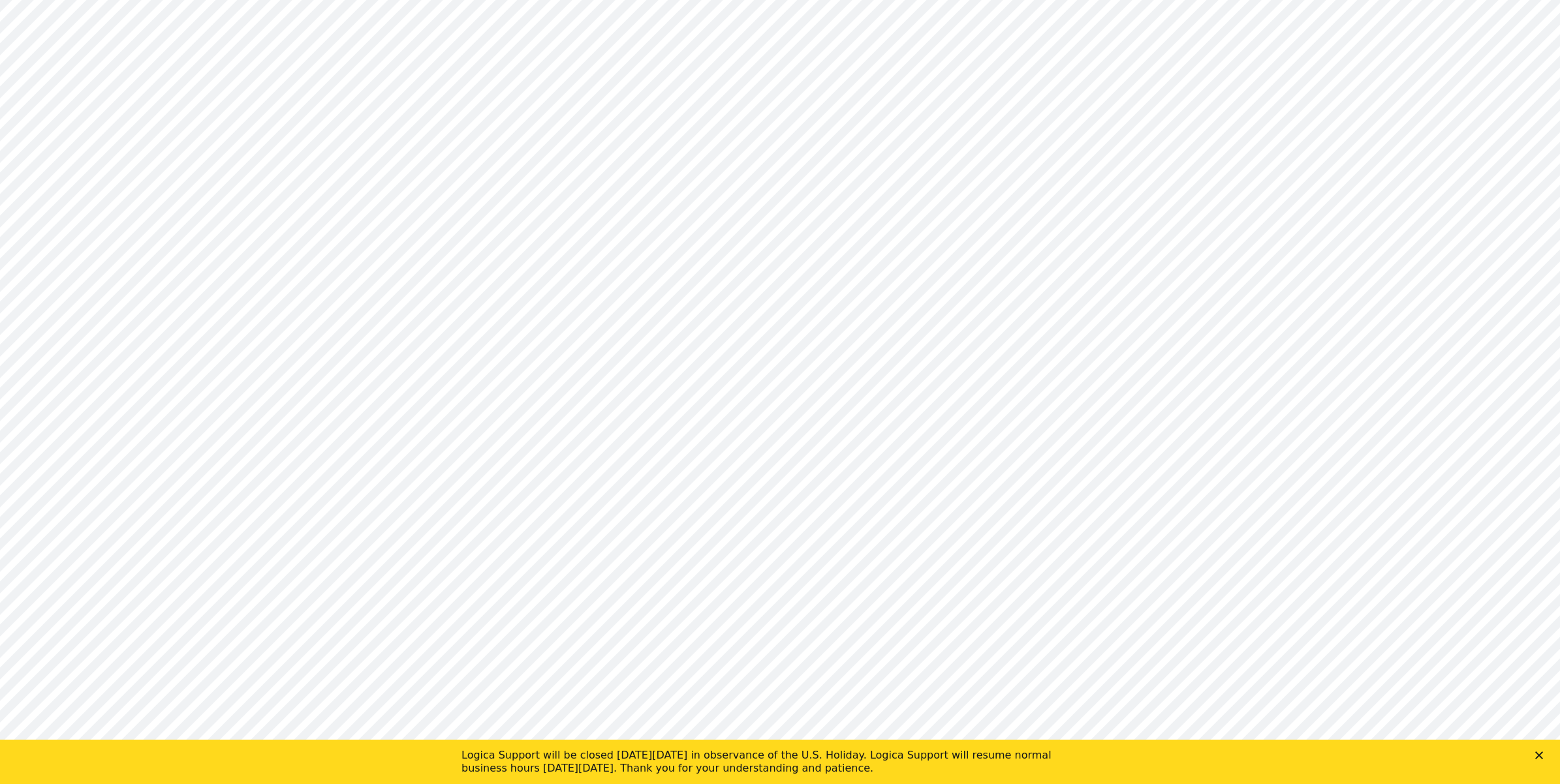
click at [1537, 757] on polygon "Close" at bounding box center [1539, 755] width 8 height 8
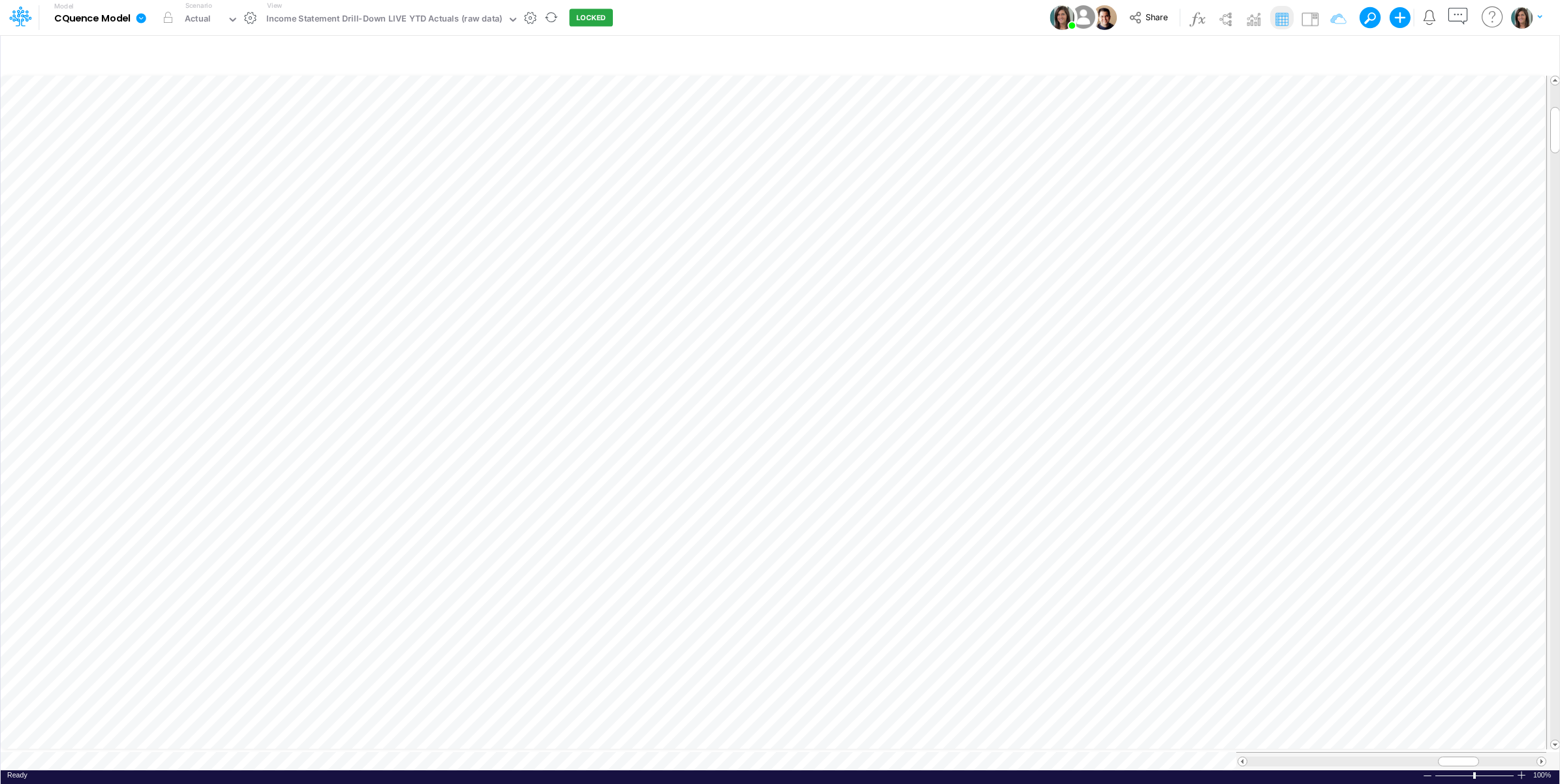
click at [142, 21] on icon at bounding box center [140, 18] width 10 height 10
click at [738, 20] on div "Model CQuence Model Edit model settings Duplicate Import QuickBooks QuickBooks …" at bounding box center [780, 18] width 1403 height 35
click at [371, 26] on div "Income Statement Drill-Down LIVE YTD Actuals (raw data)" at bounding box center [390, 18] width 257 height 15
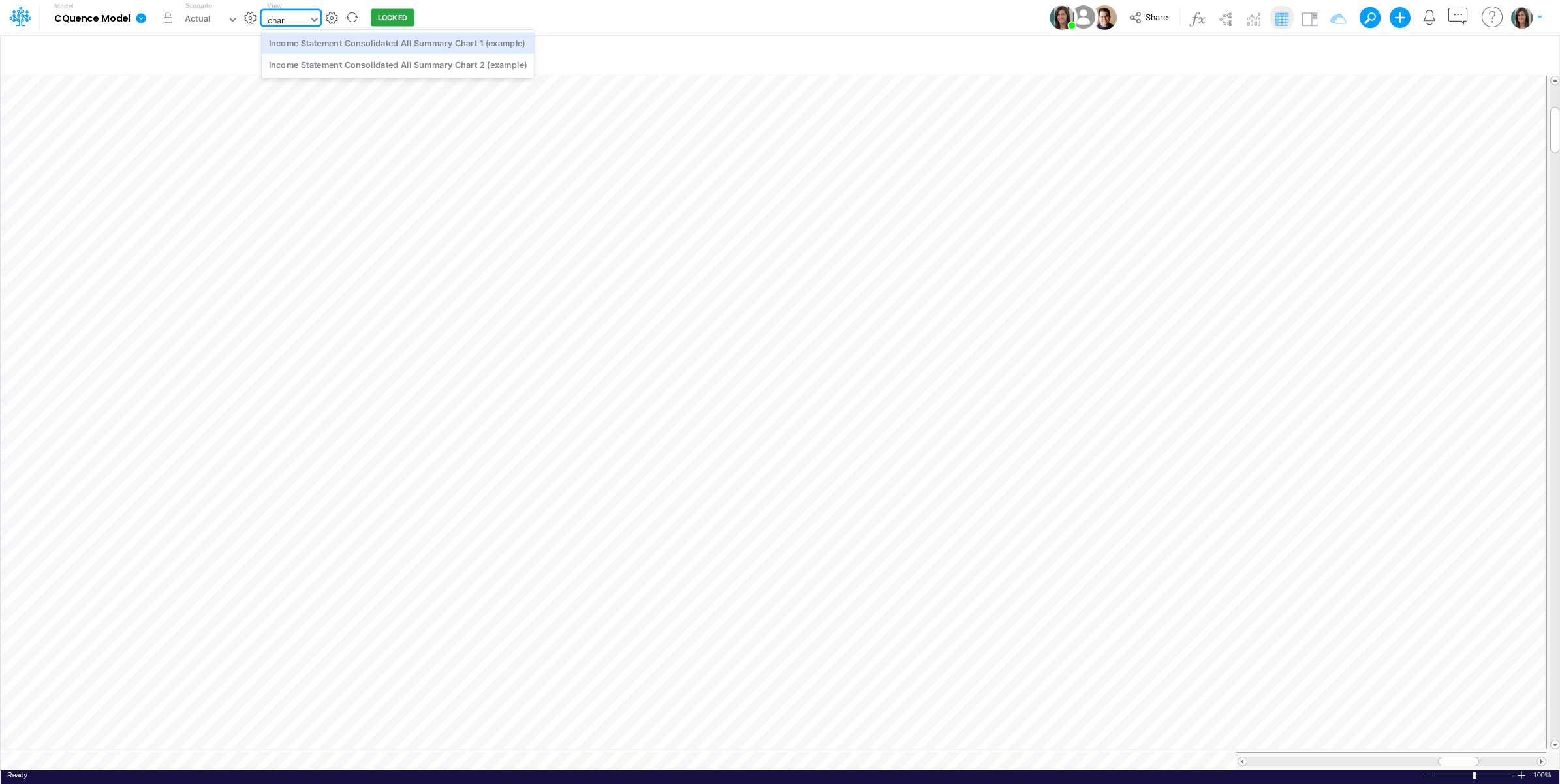
type input "chart"
click at [403, 50] on div "Income Statement Consolidated All Summary Chart 1 (example)" at bounding box center [398, 42] width 273 height 21
type input "Consolidated All by Month"
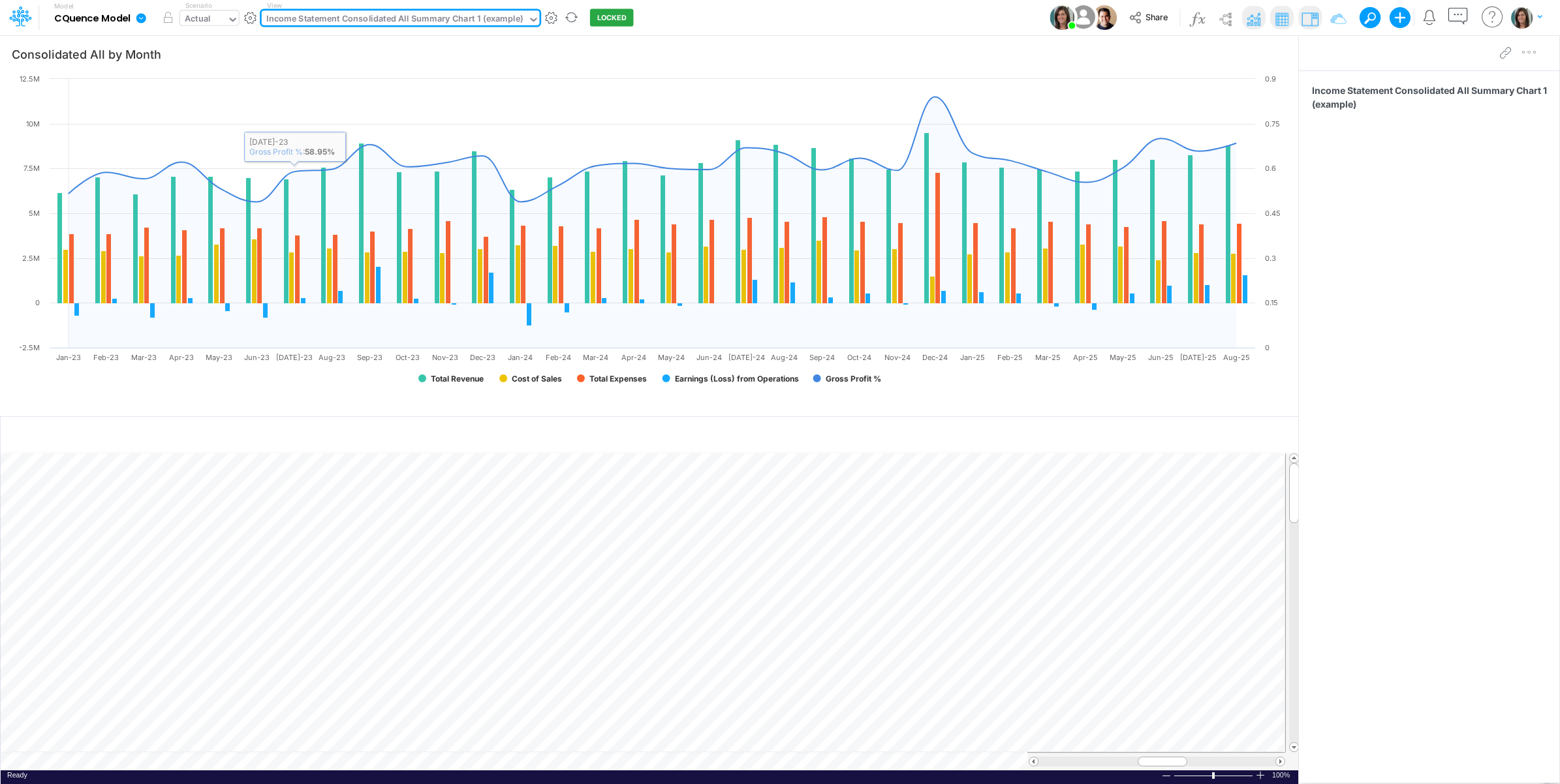
click at [209, 26] on div "Actual" at bounding box center [198, 20] width 26 height 15
click at [746, 18] on div "Model CQuence Model Edit model settings Duplicate Import QuickBooks QuickBooks …" at bounding box center [780, 18] width 1403 height 35
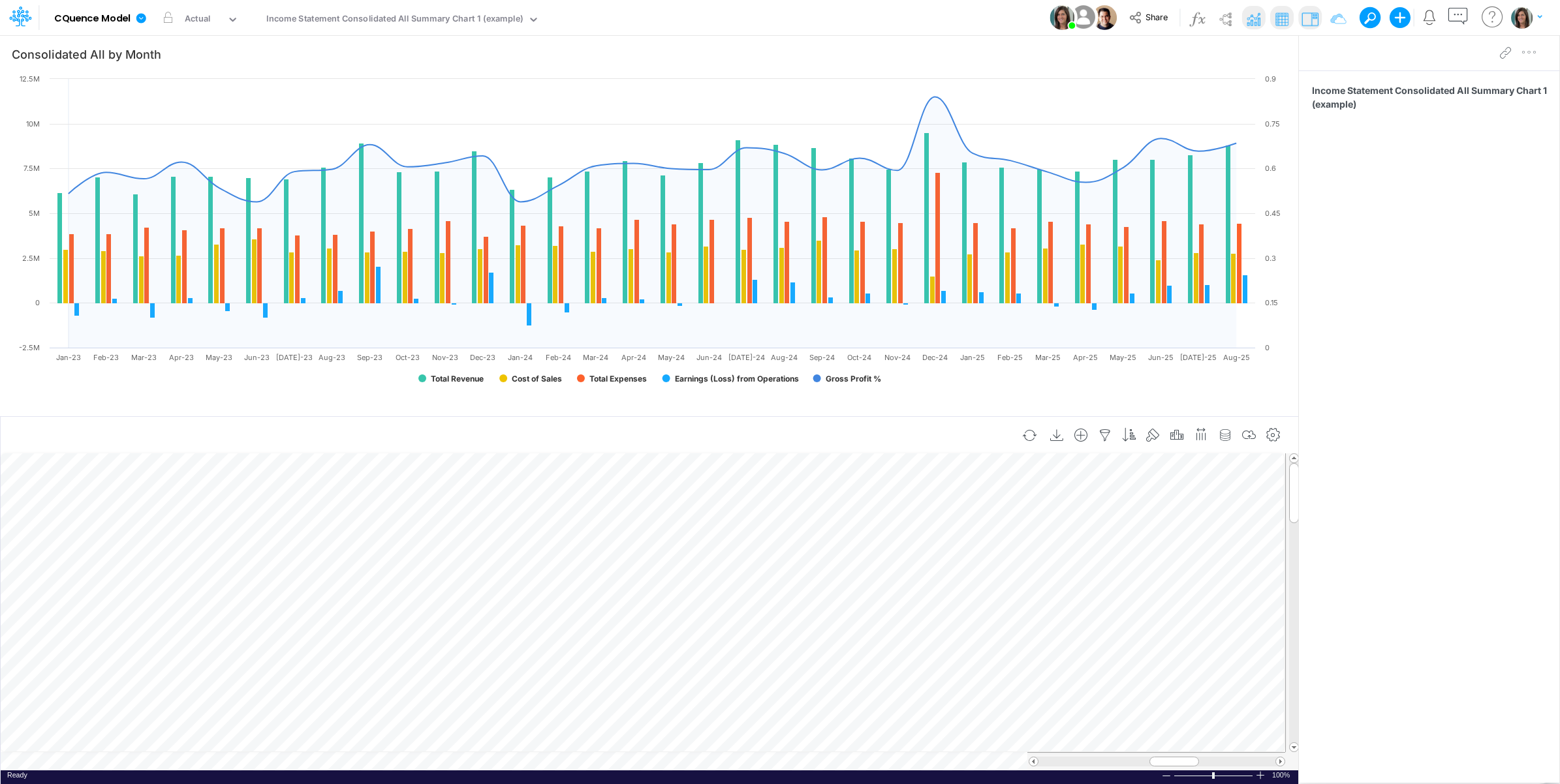
click at [259, 762] on td at bounding box center [642, 761] width 1284 height 18
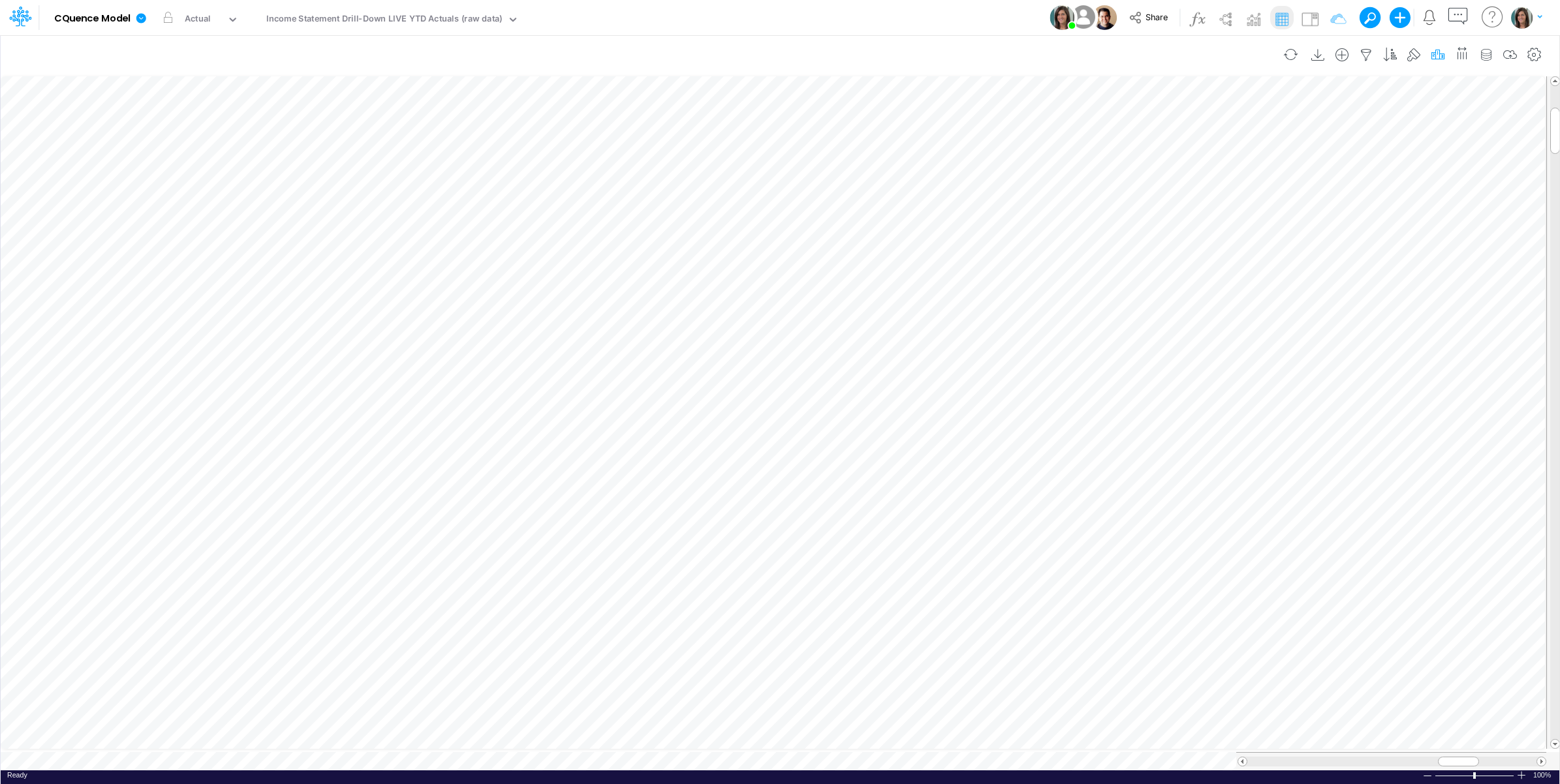
click at [1437, 54] on icon "button" at bounding box center [1437, 55] width 20 height 14
click at [950, 18] on div "Model CQuence Model Edit model settings Duplicate Import QuickBooks QuickBooks …" at bounding box center [780, 18] width 1403 height 35
click at [140, 23] on icon at bounding box center [140, 18] width 10 height 10
click at [168, 91] on button "Import" at bounding box center [206, 92] width 140 height 21
click at [855, 27] on div "Model CQuence Model Edit model settings Duplicate Import QuickBooks QuickBooks …" at bounding box center [780, 18] width 1403 height 35
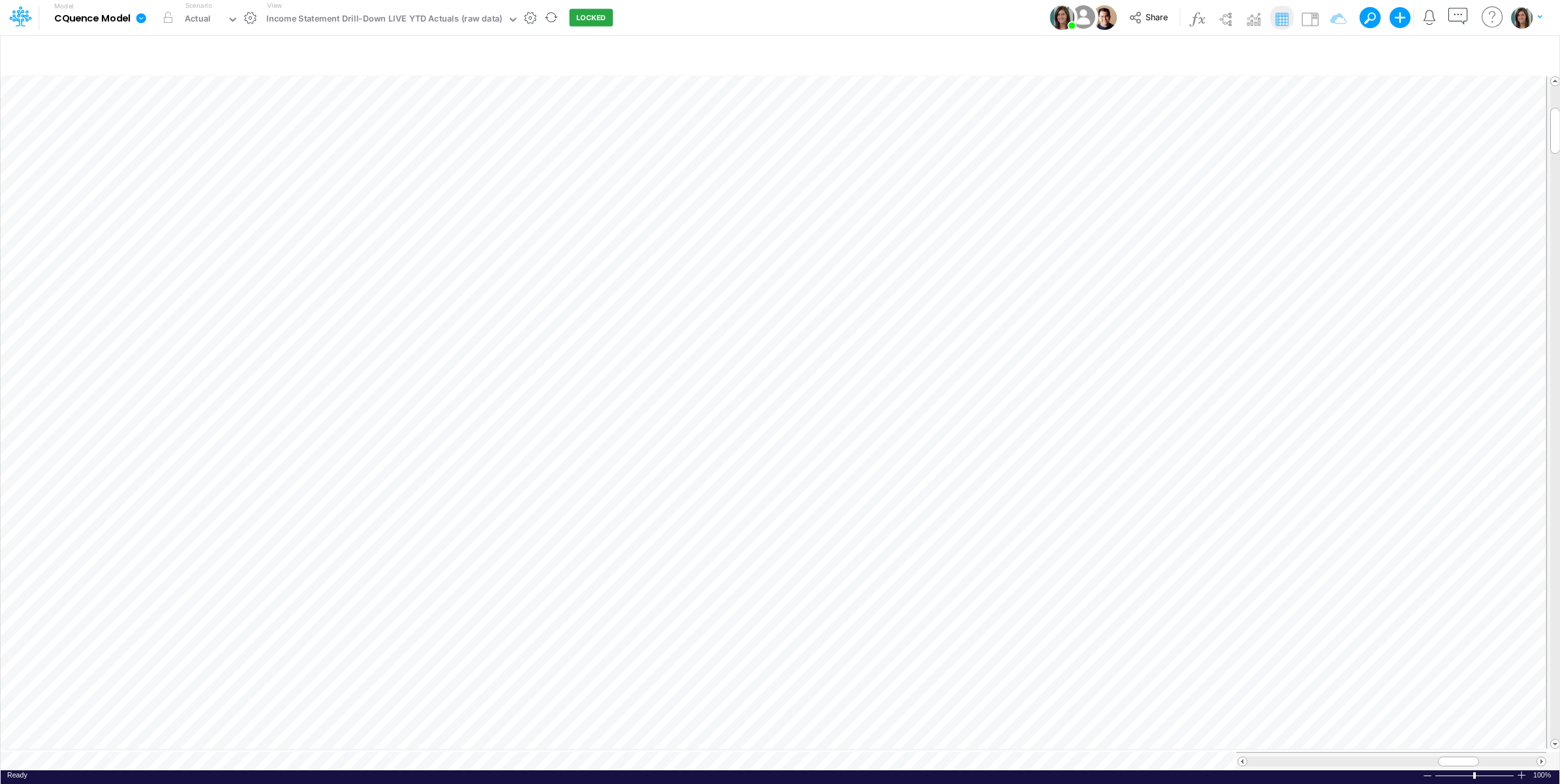
click at [143, 14] on icon at bounding box center [141, 18] width 12 height 12
click at [186, 138] on button "View model info" at bounding box center [206, 135] width 140 height 20
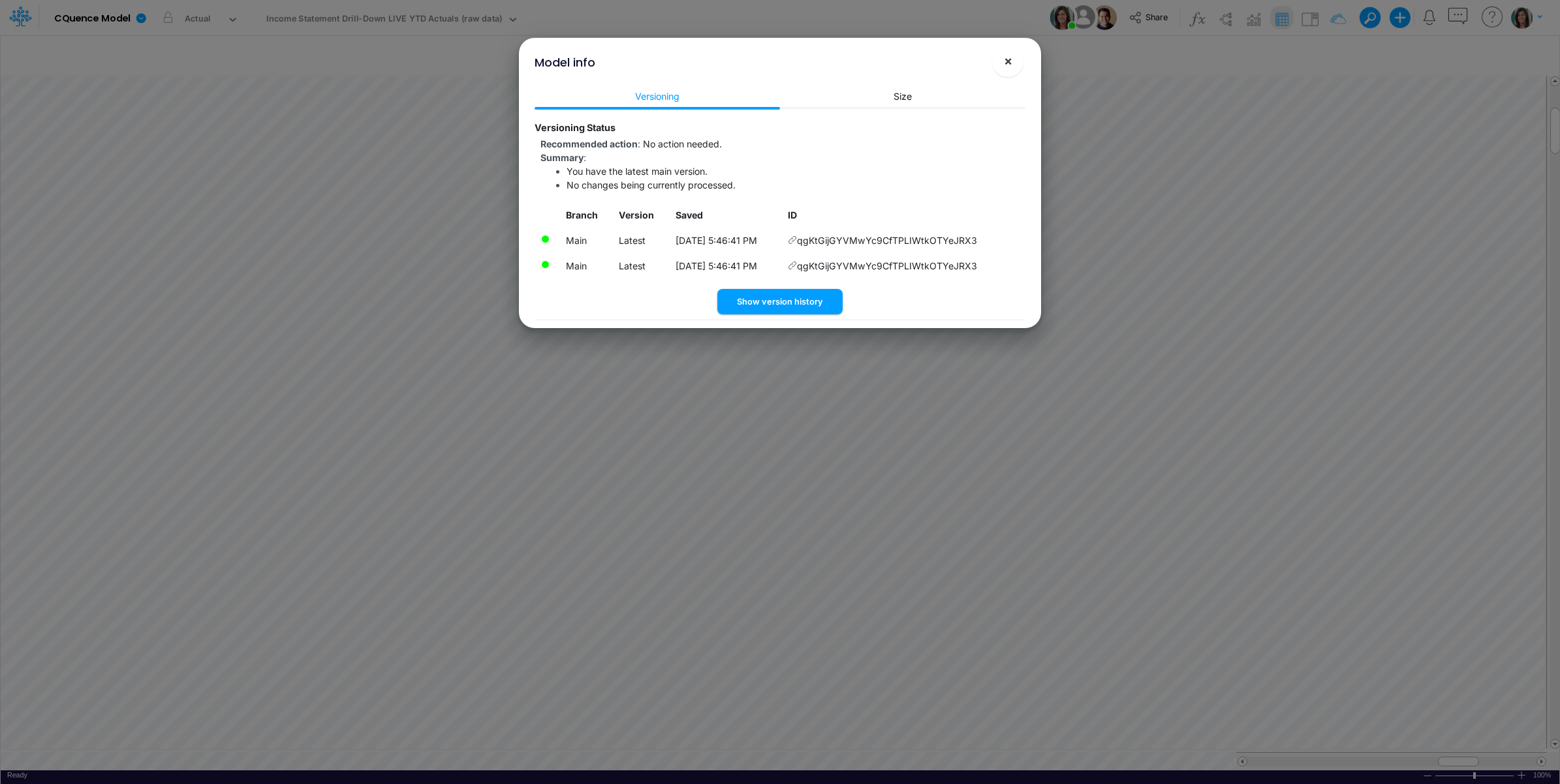
click at [1004, 64] on span "×" at bounding box center [1008, 60] width 9 height 15
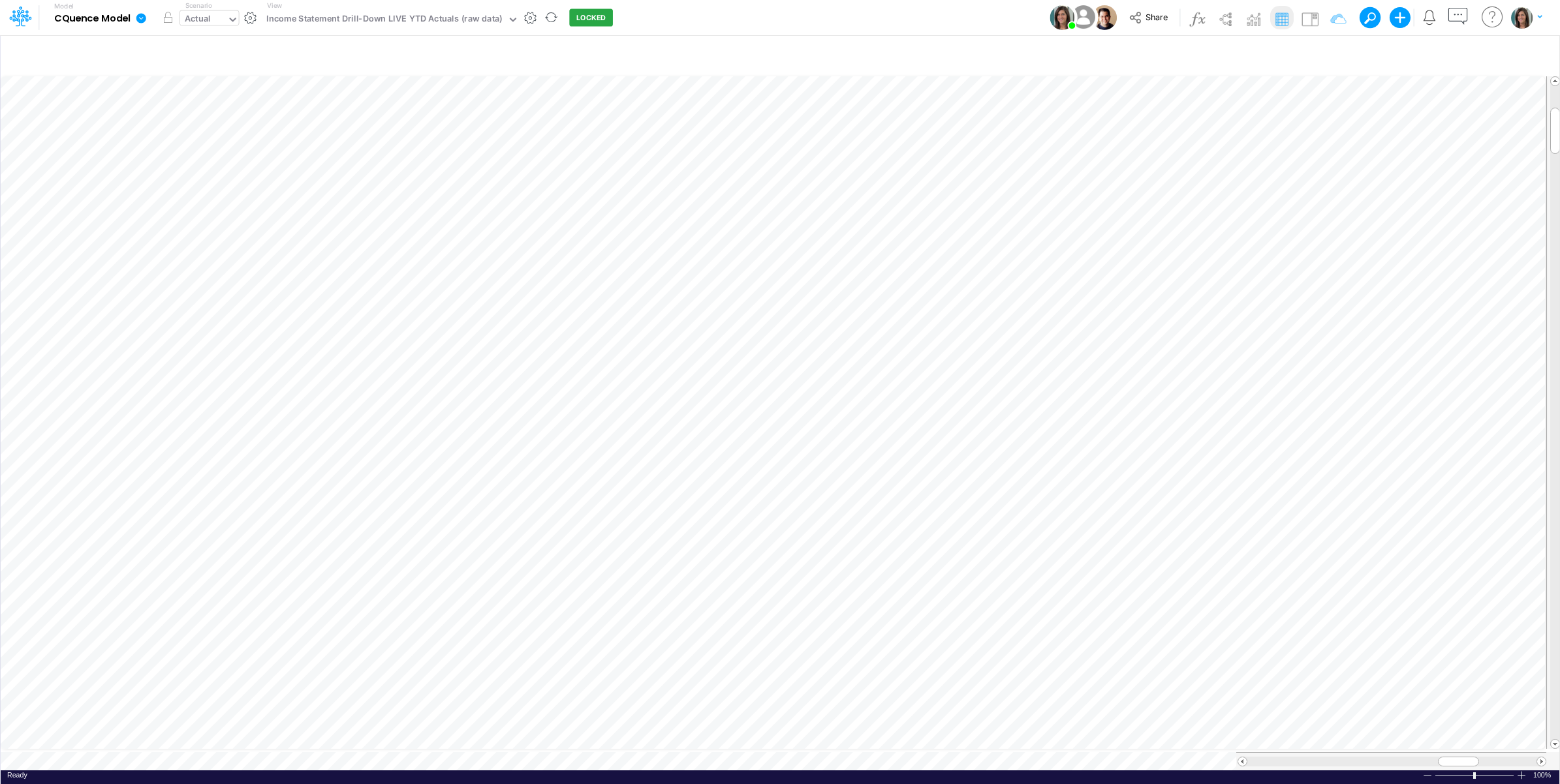
click at [204, 25] on div "Actual" at bounding box center [198, 20] width 26 height 15
click at [138, 18] on icon at bounding box center [140, 18] width 10 height 10
click at [191, 135] on button "View model info" at bounding box center [206, 135] width 140 height 20
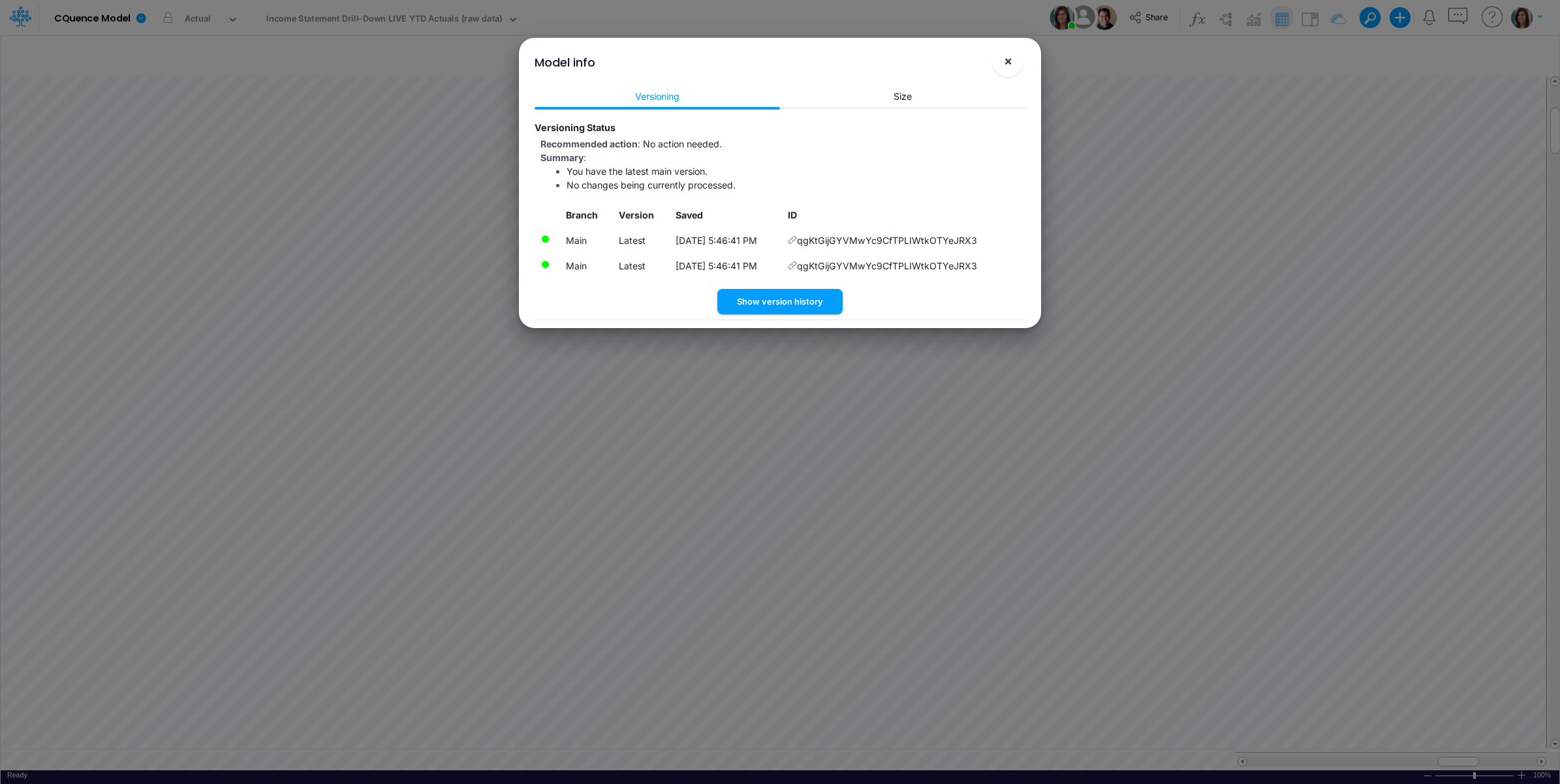
click at [1010, 60] on span "×" at bounding box center [1008, 60] width 9 height 15
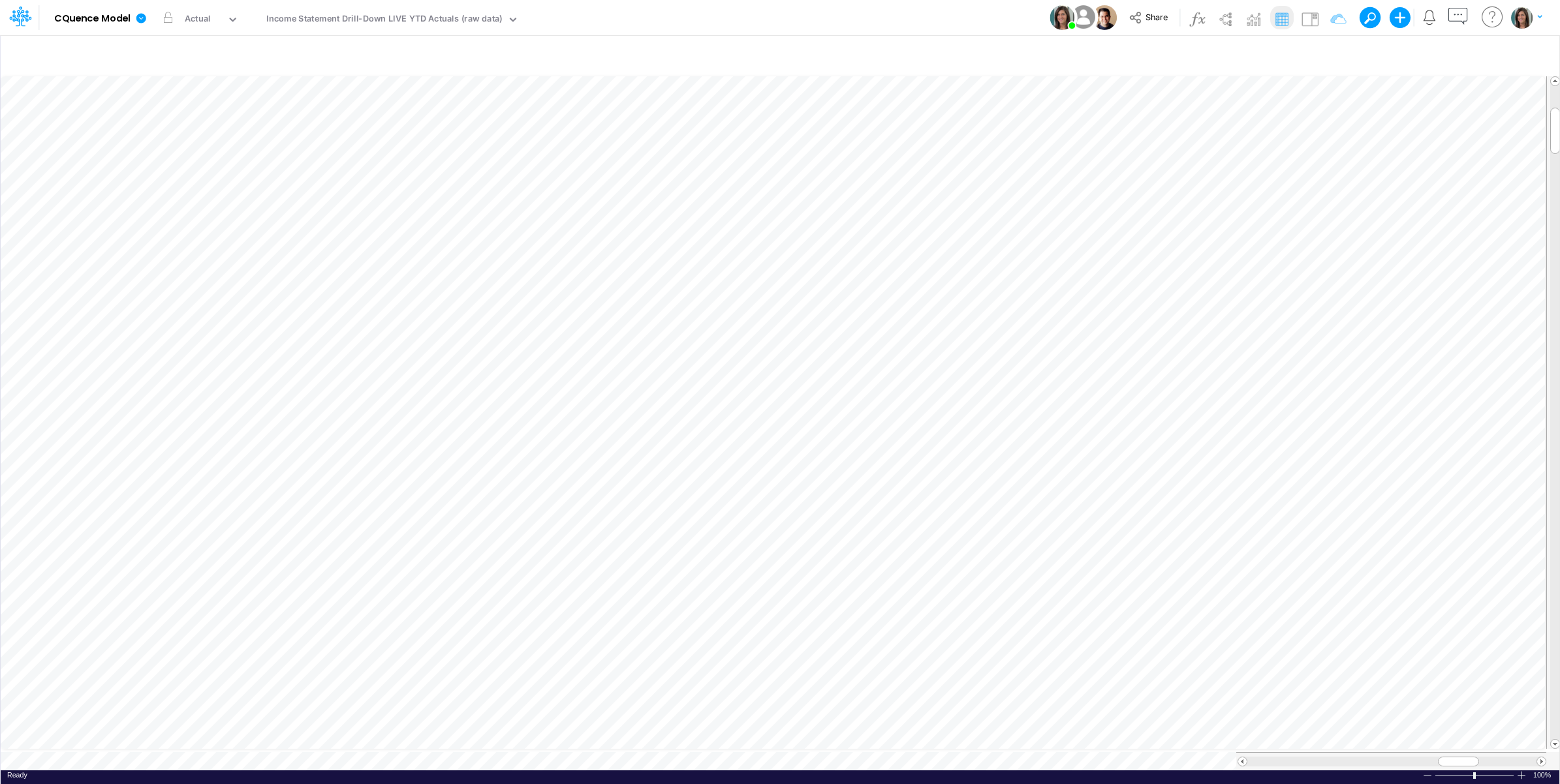
scroll to position [0, 1]
click at [732, 415] on icon "button" at bounding box center [730, 415] width 20 height 14
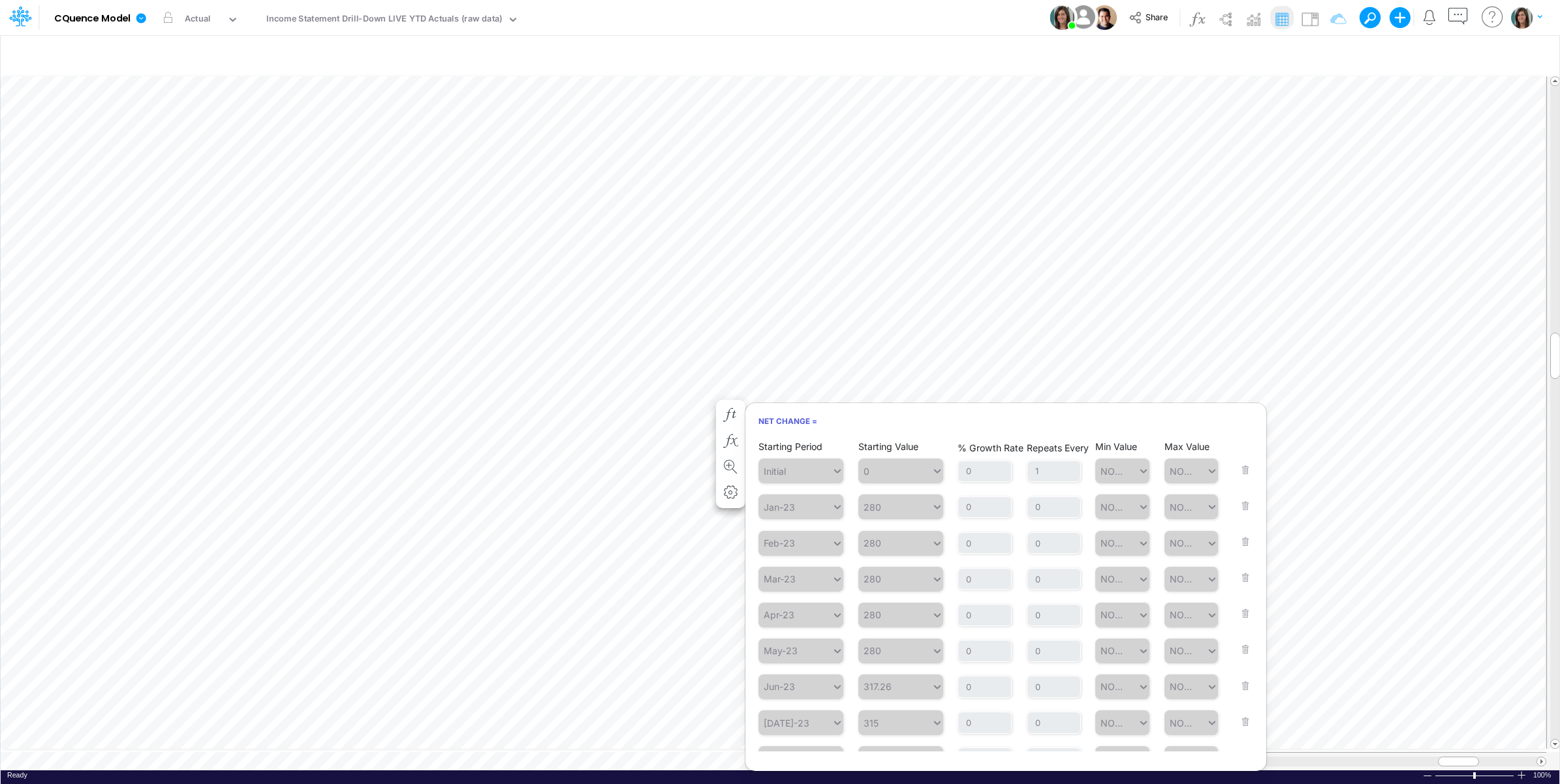
scroll to position [919, 0]
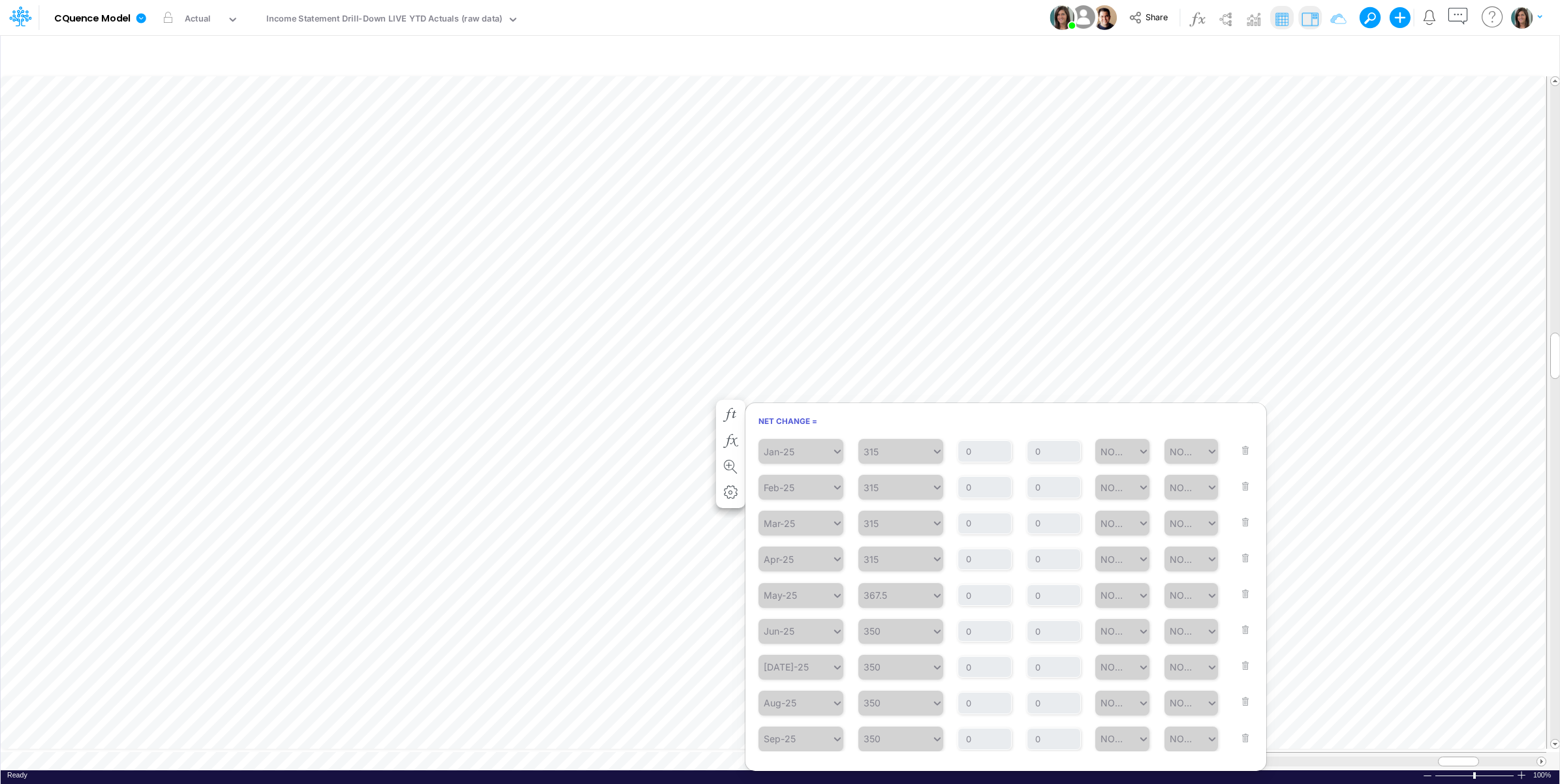
click at [1309, 21] on img at bounding box center [1310, 19] width 21 height 21
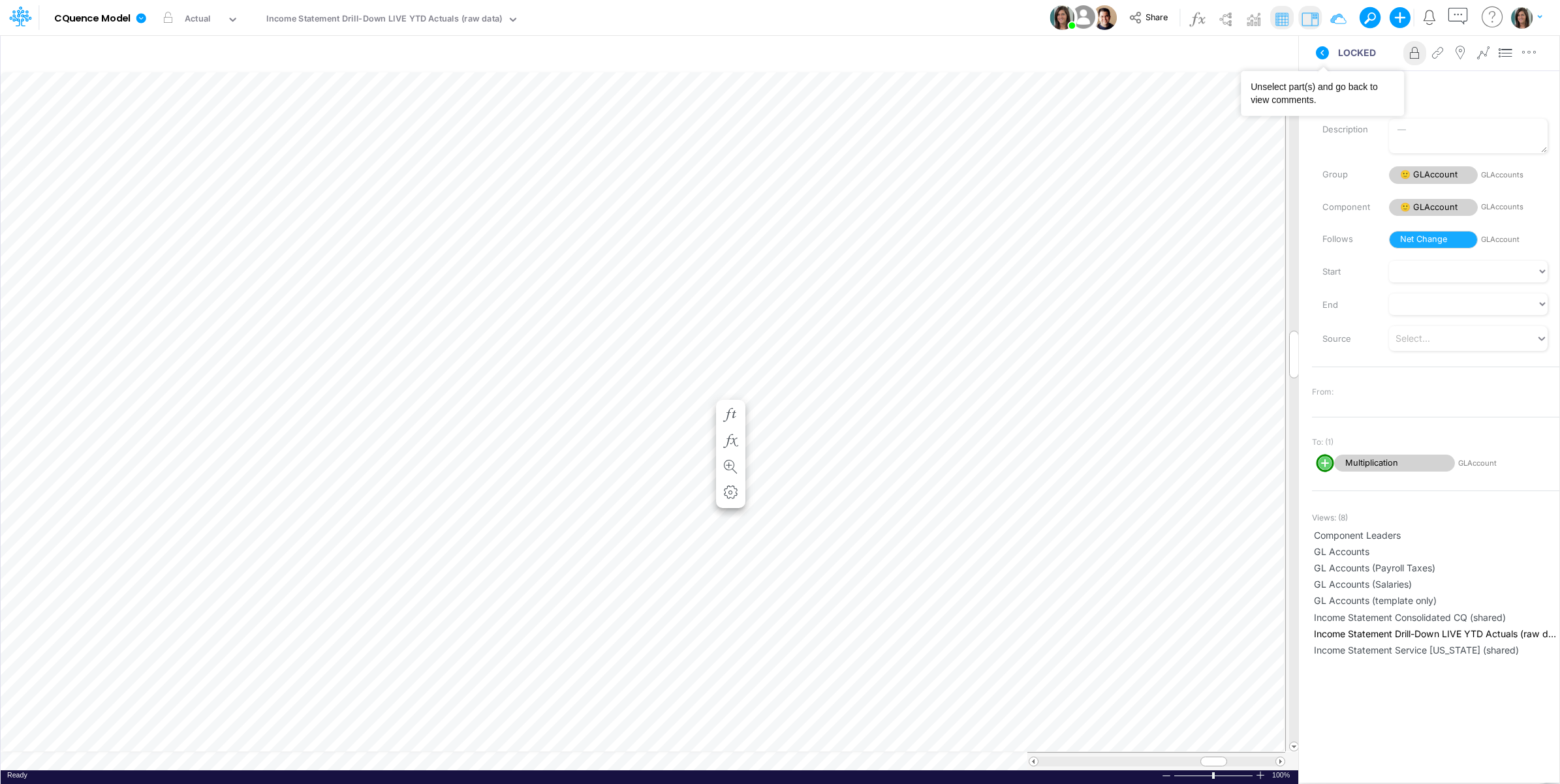
click at [1320, 56] on icon at bounding box center [1322, 53] width 13 height 13
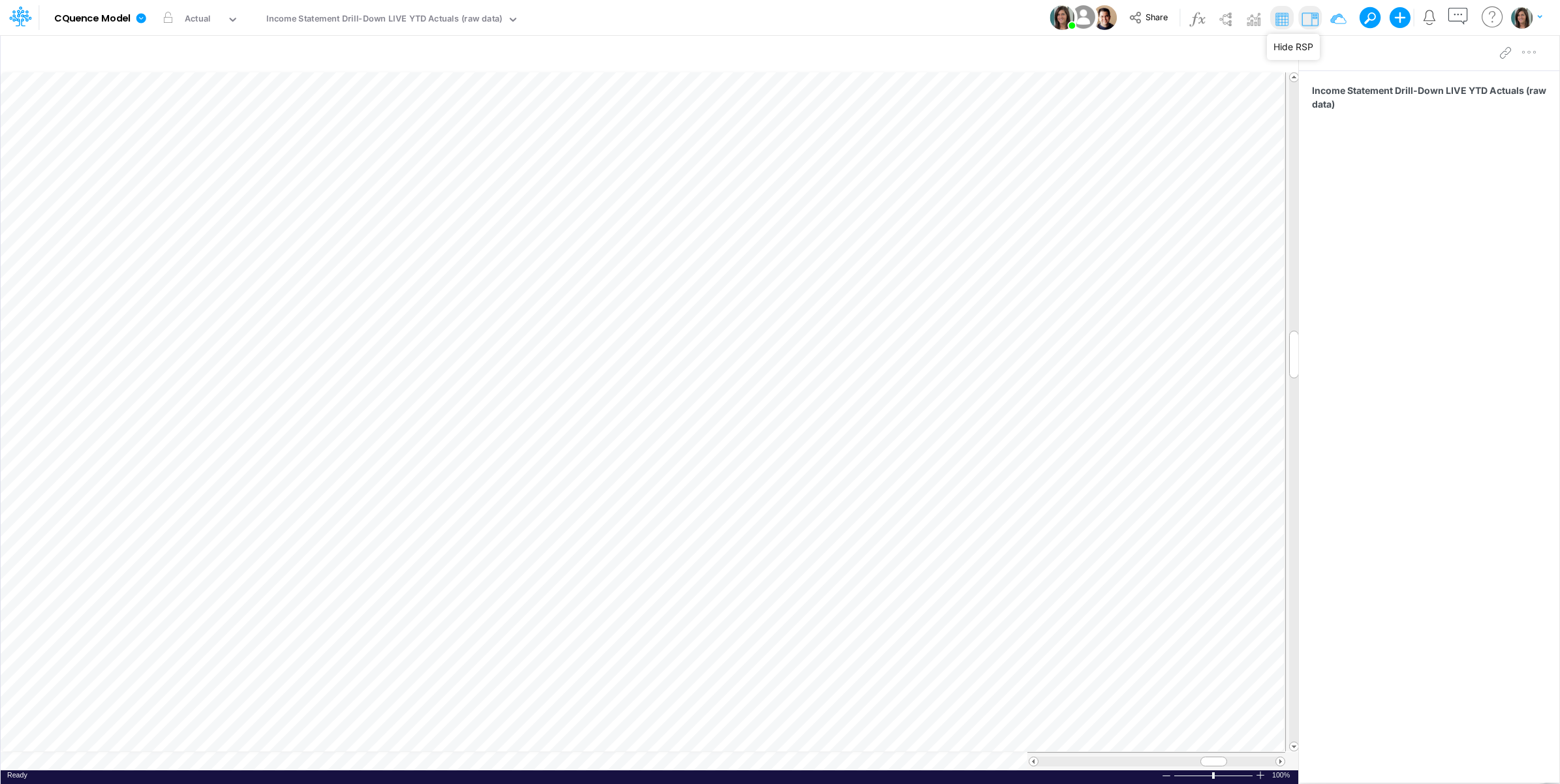
click at [1313, 15] on img at bounding box center [1310, 19] width 21 height 21
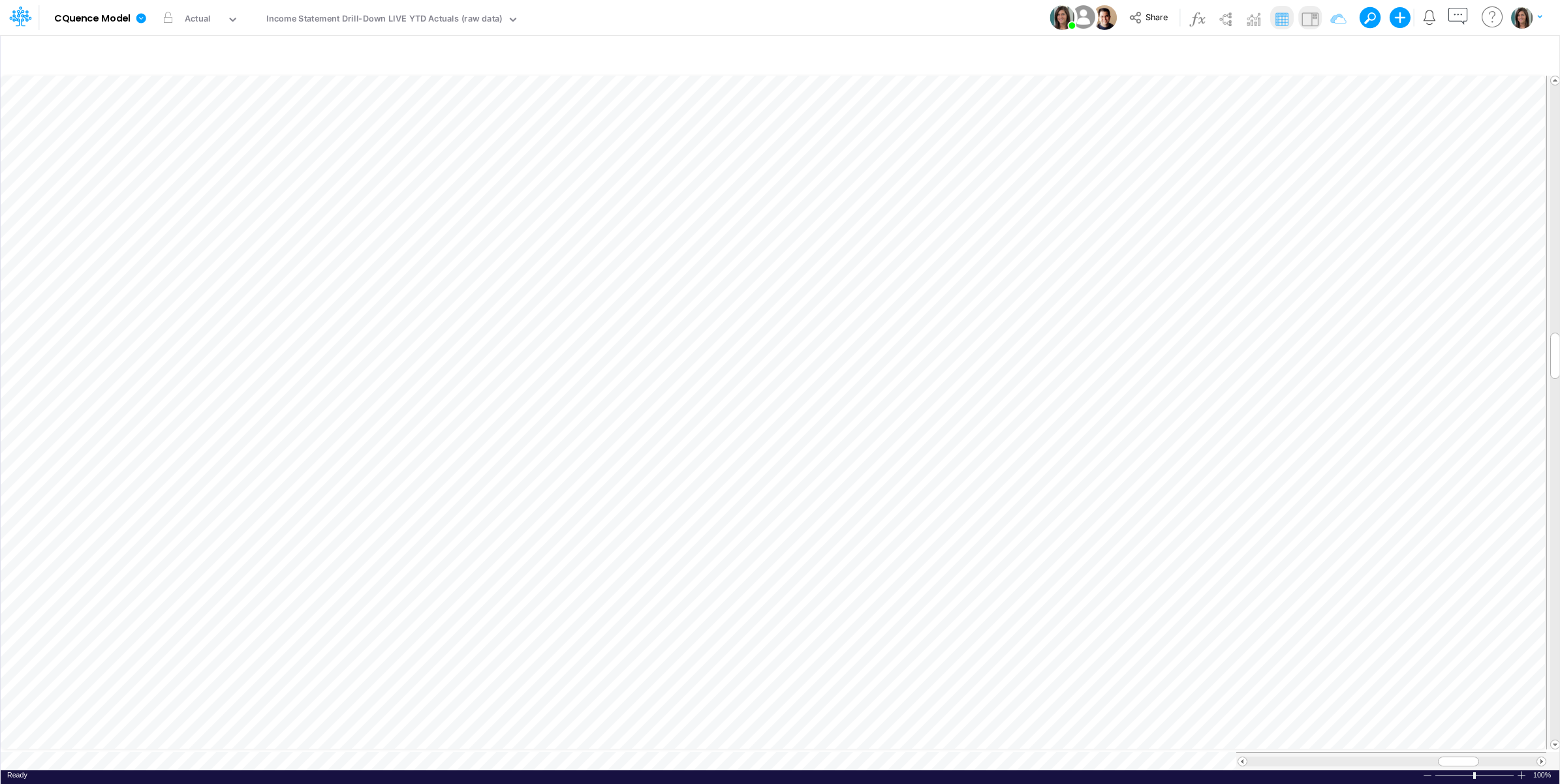
scroll to position [0, 1]
click at [138, 15] on icon at bounding box center [140, 18] width 10 height 10
click at [761, 13] on div "Model CQuence Model Edit model settings Duplicate Import QuickBooks QuickBooks …" at bounding box center [780, 18] width 1403 height 35
click at [216, 21] on div "Actual" at bounding box center [203, 20] width 47 height 20
click at [775, 15] on div "Model CQuence Model Edit model settings Duplicate Import QuickBooks QuickBooks …" at bounding box center [780, 18] width 1403 height 35
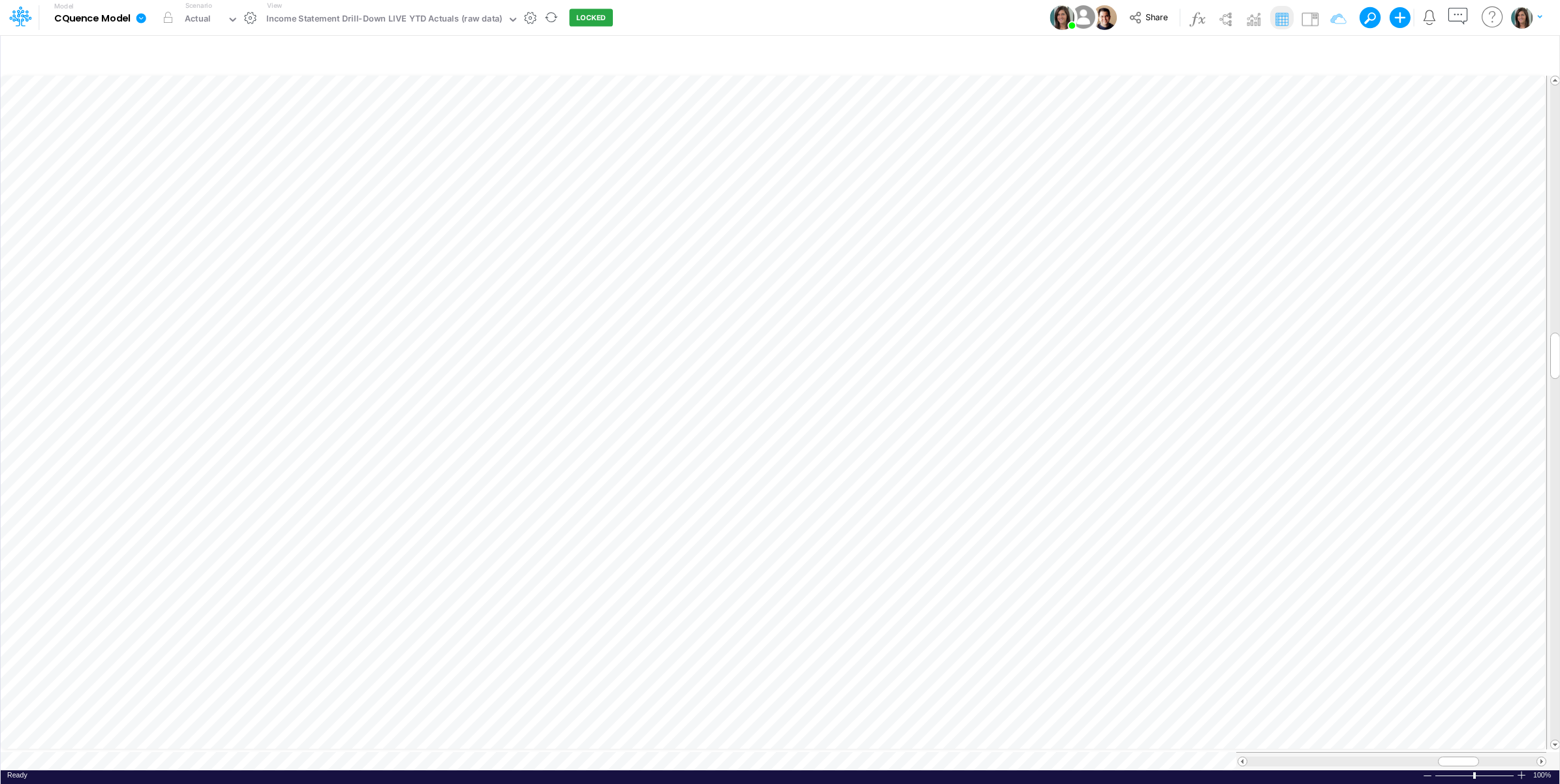
click at [139, 14] on icon at bounding box center [141, 18] width 12 height 12
click at [166, 90] on button "Import" at bounding box center [206, 92] width 140 height 21
click at [334, 121] on button "Data" at bounding box center [347, 122] width 140 height 20
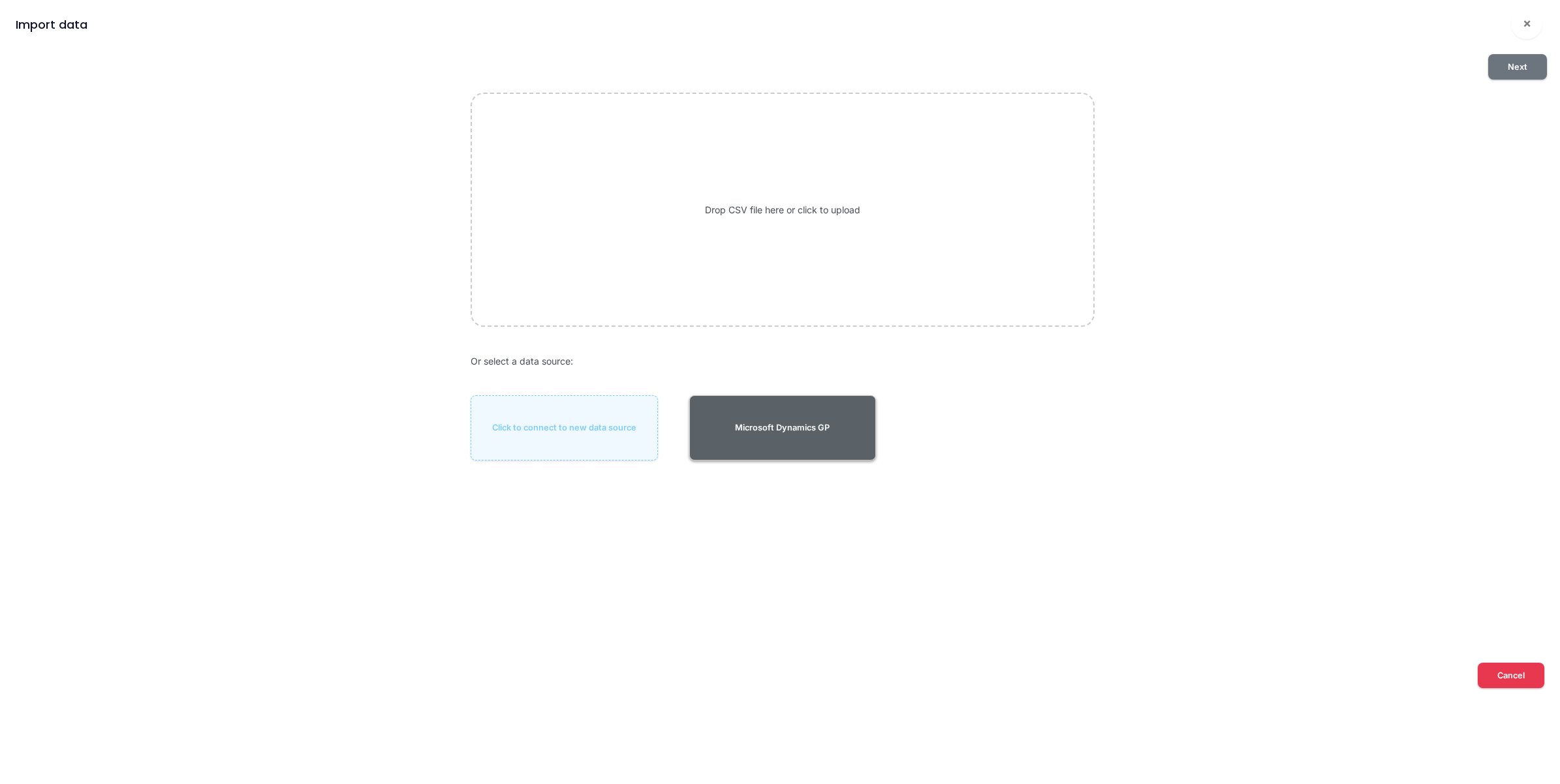
click at [836, 426] on button "Microsoft Dynamics GP" at bounding box center [783, 427] width 187 height 65
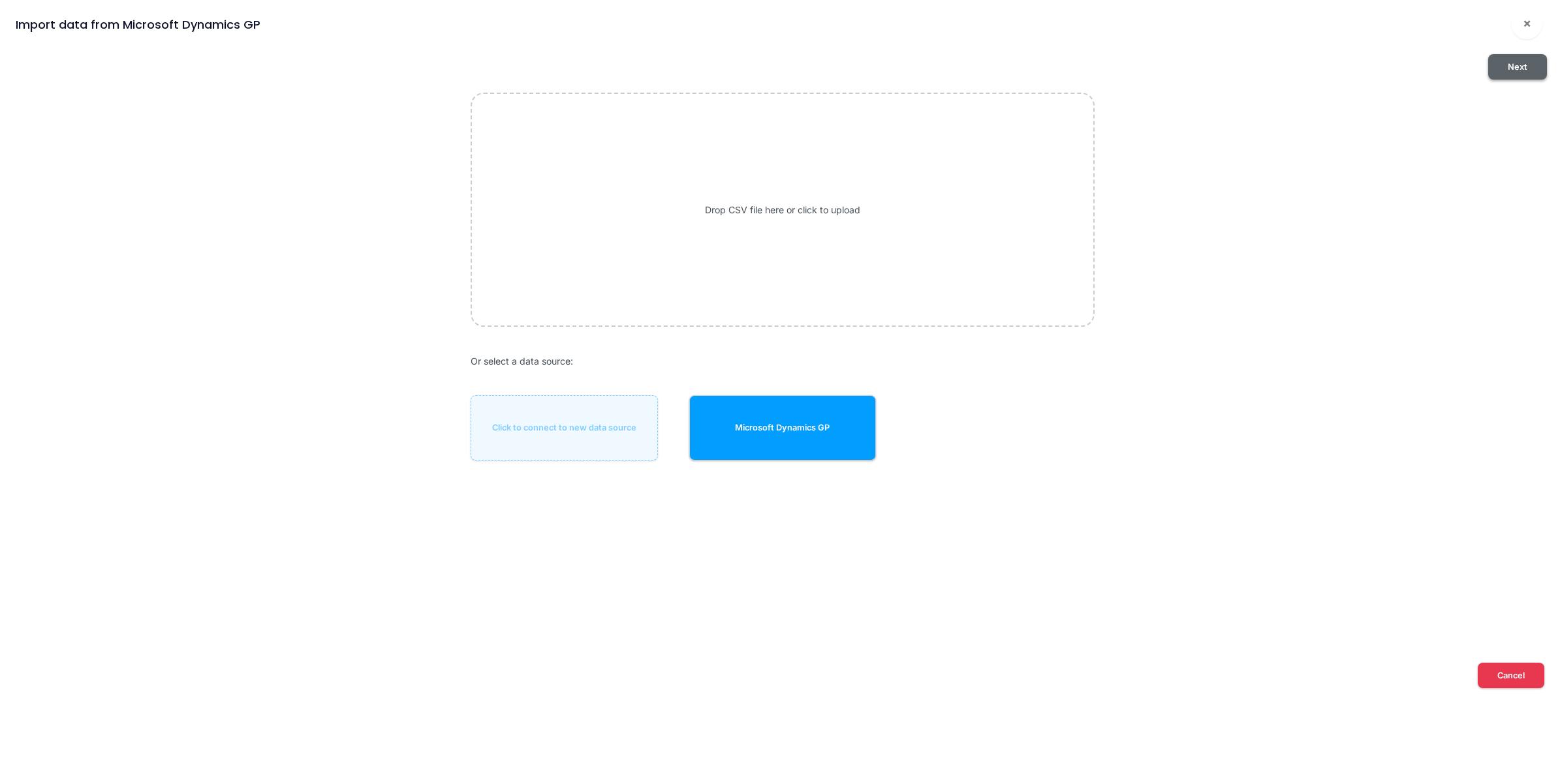
click at [1529, 67] on button "Next" at bounding box center [1517, 67] width 59 height 26
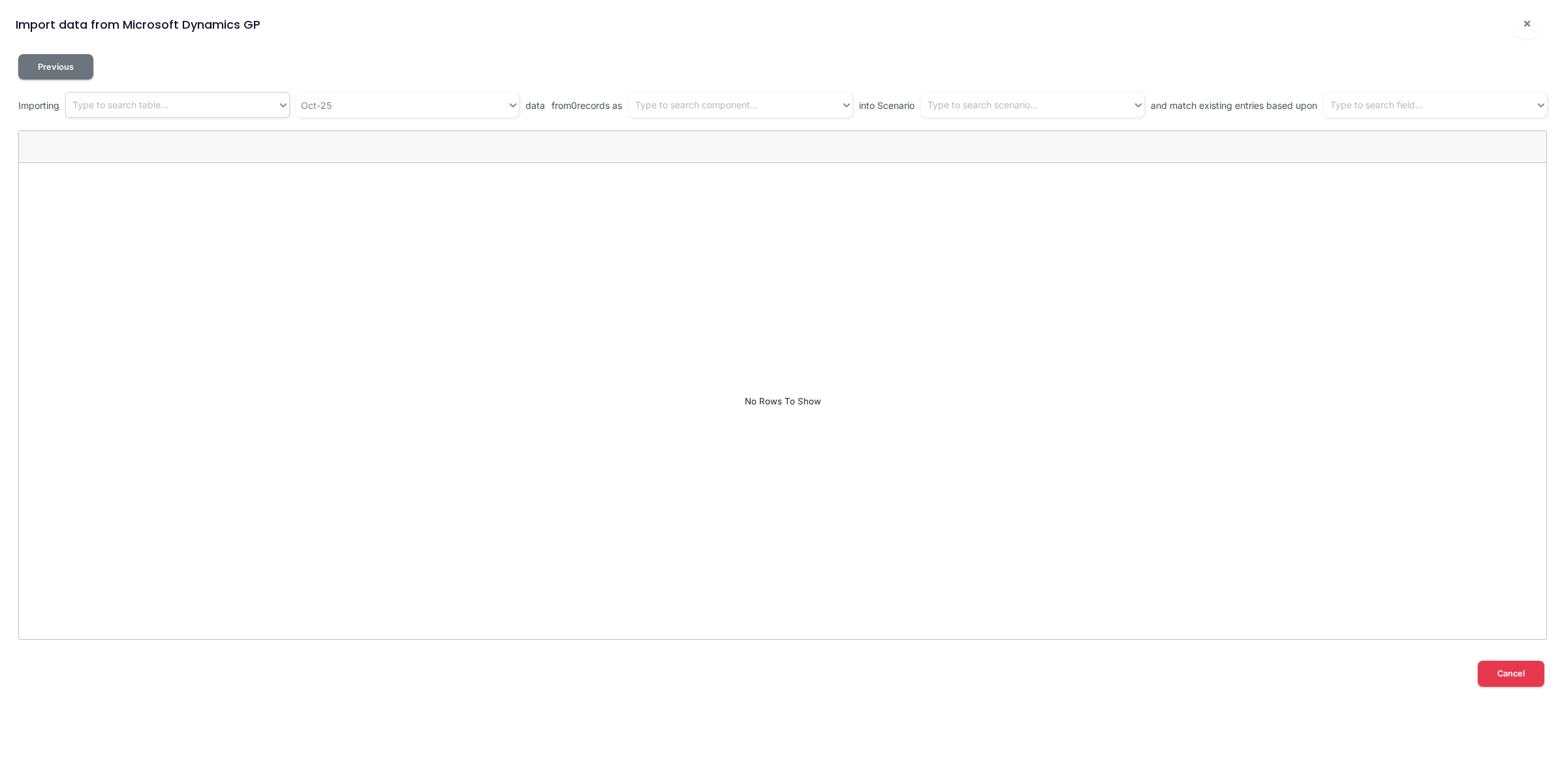
click at [138, 102] on div "Type to search table..." at bounding box center [120, 105] width 96 height 14
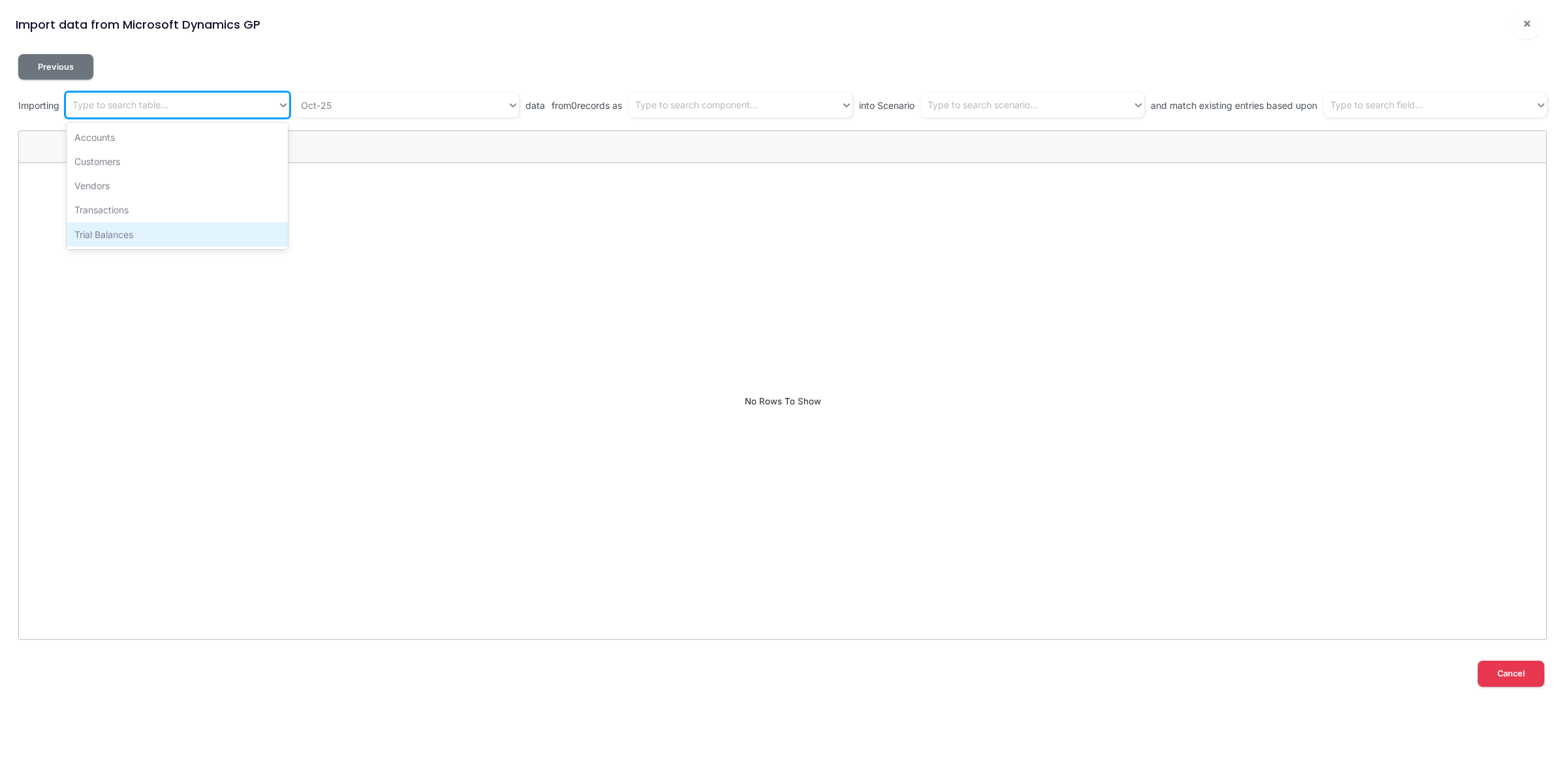
click at [128, 228] on div "Trial Balances" at bounding box center [177, 234] width 221 height 24
click at [402, 108] on div "Oct-25" at bounding box center [401, 105] width 211 height 21
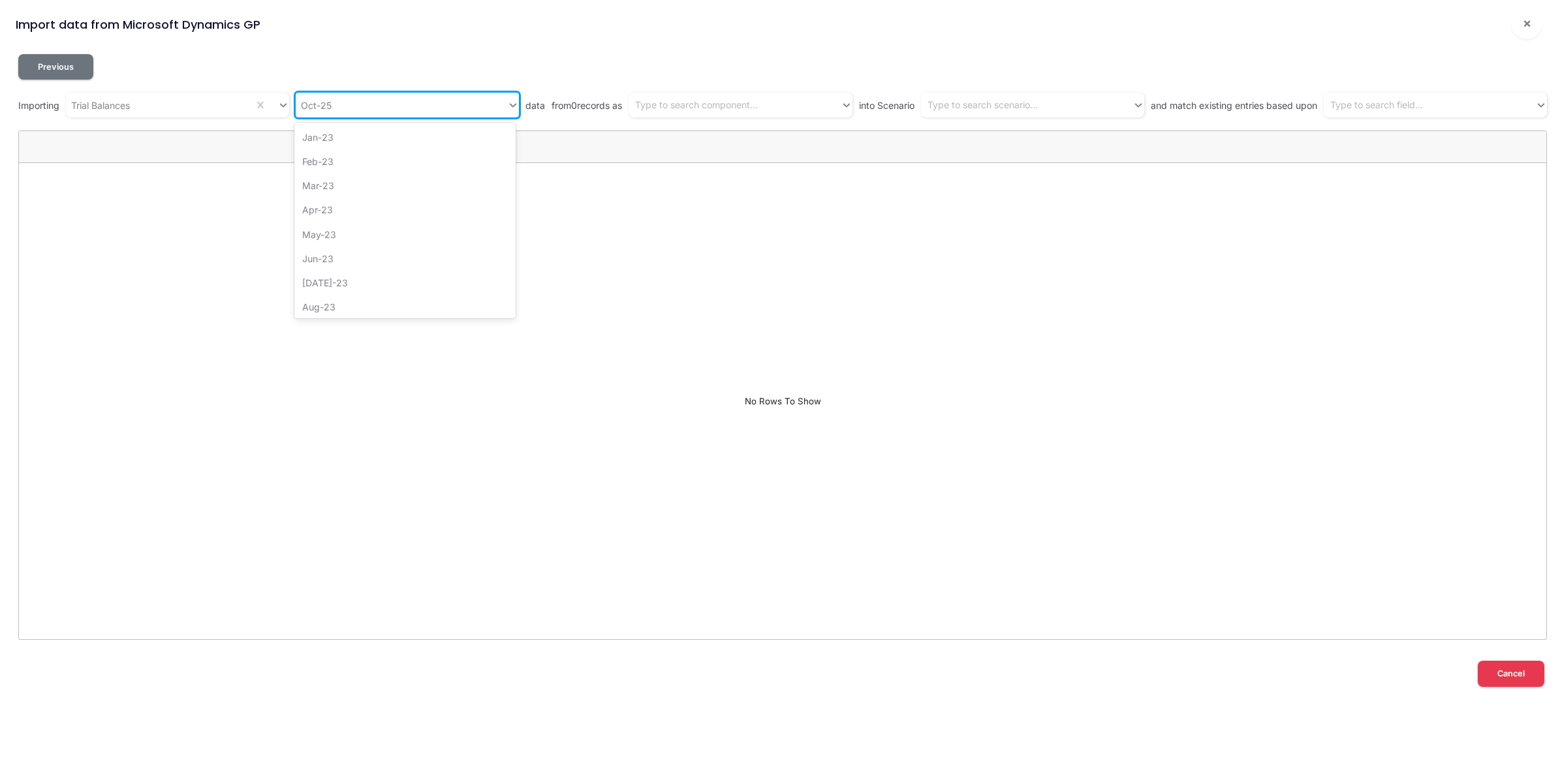
scroll to position [637, 0]
click at [366, 278] on div "Sep-25" at bounding box center [405, 274] width 221 height 24
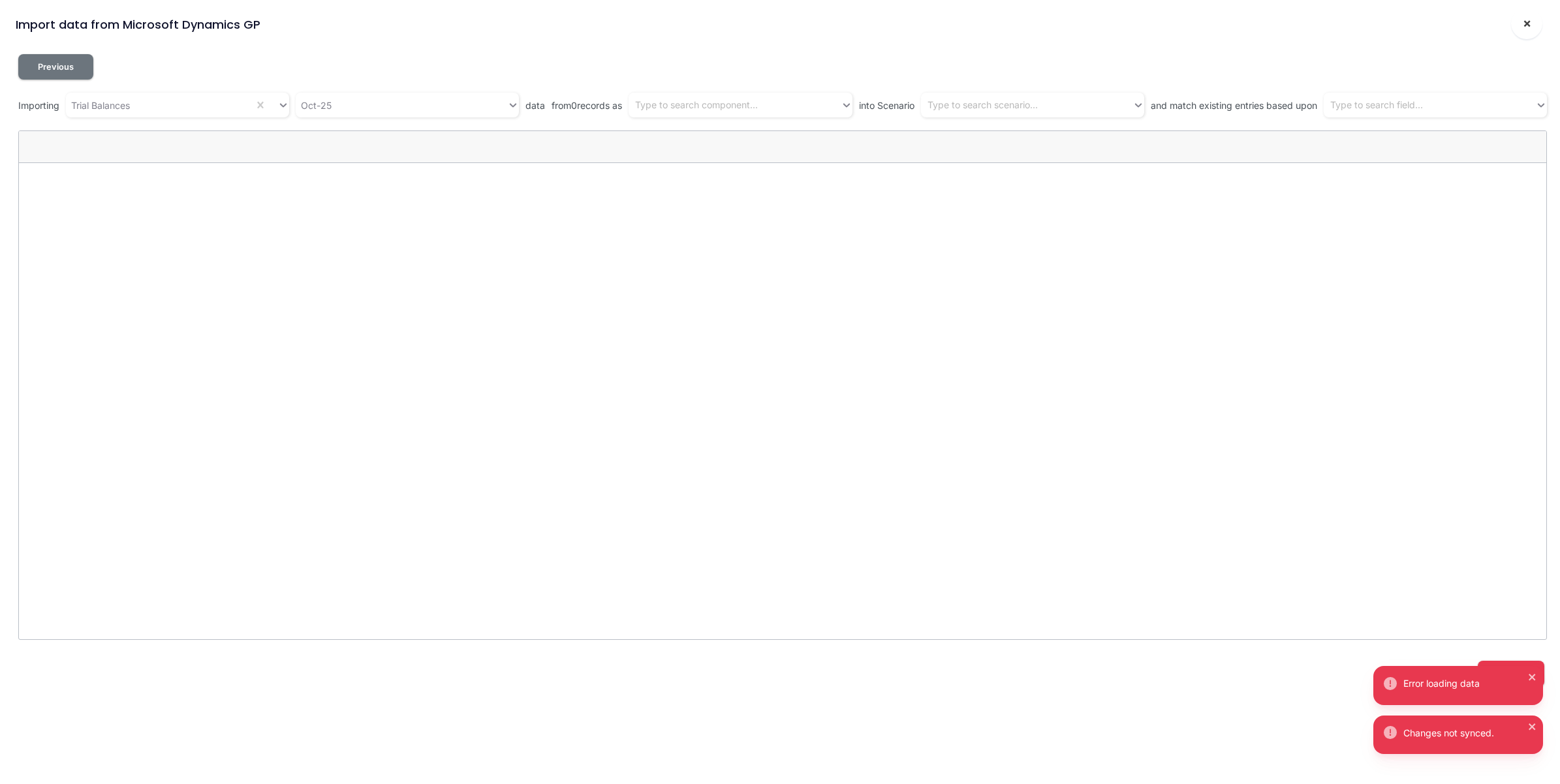
click at [1525, 26] on span "×" at bounding box center [1527, 23] width 9 height 15
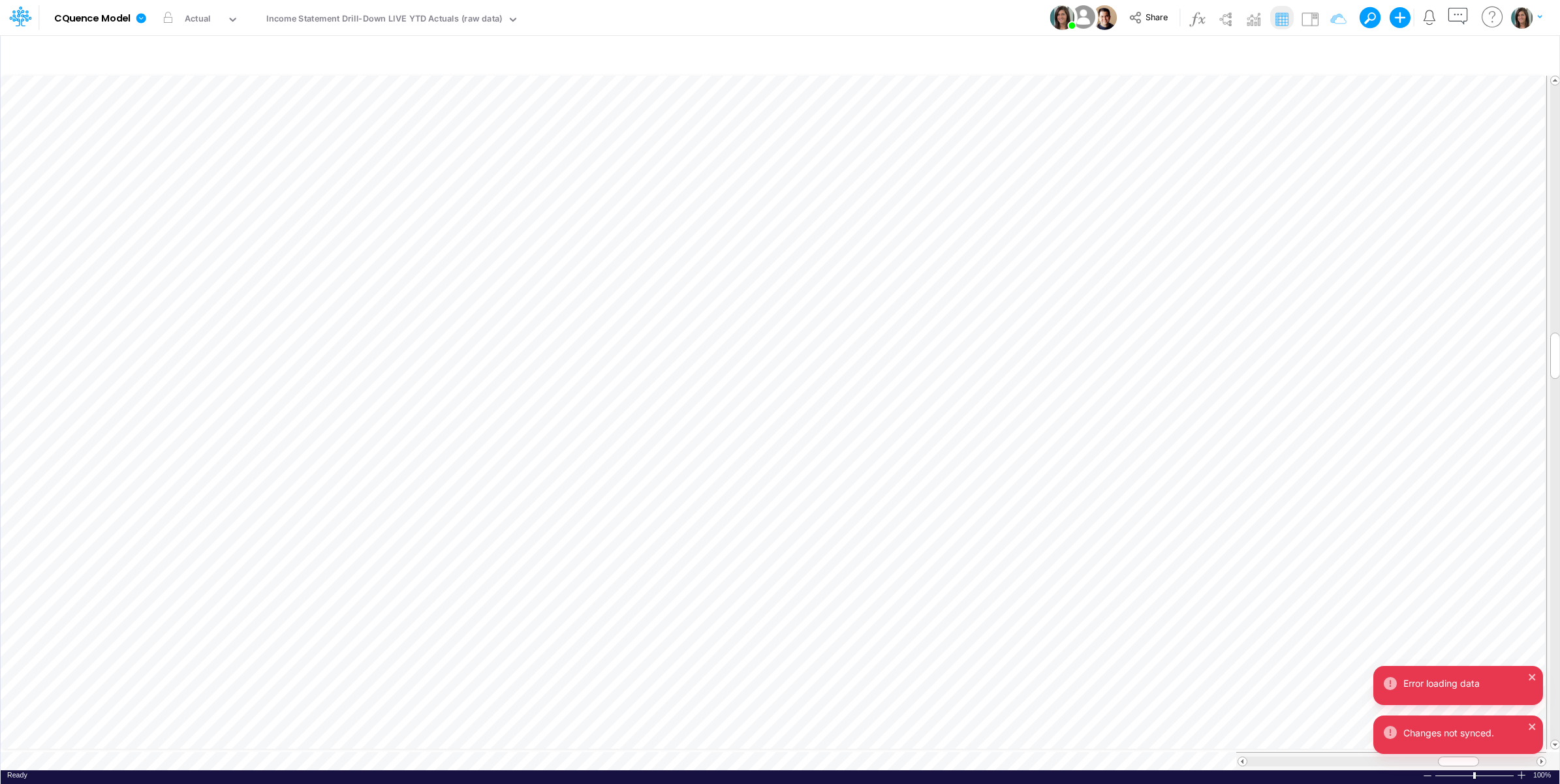
click at [808, 24] on div "Model CQuence Model Edit model settings Duplicate Import QuickBooks QuickBooks …" at bounding box center [780, 18] width 1403 height 35
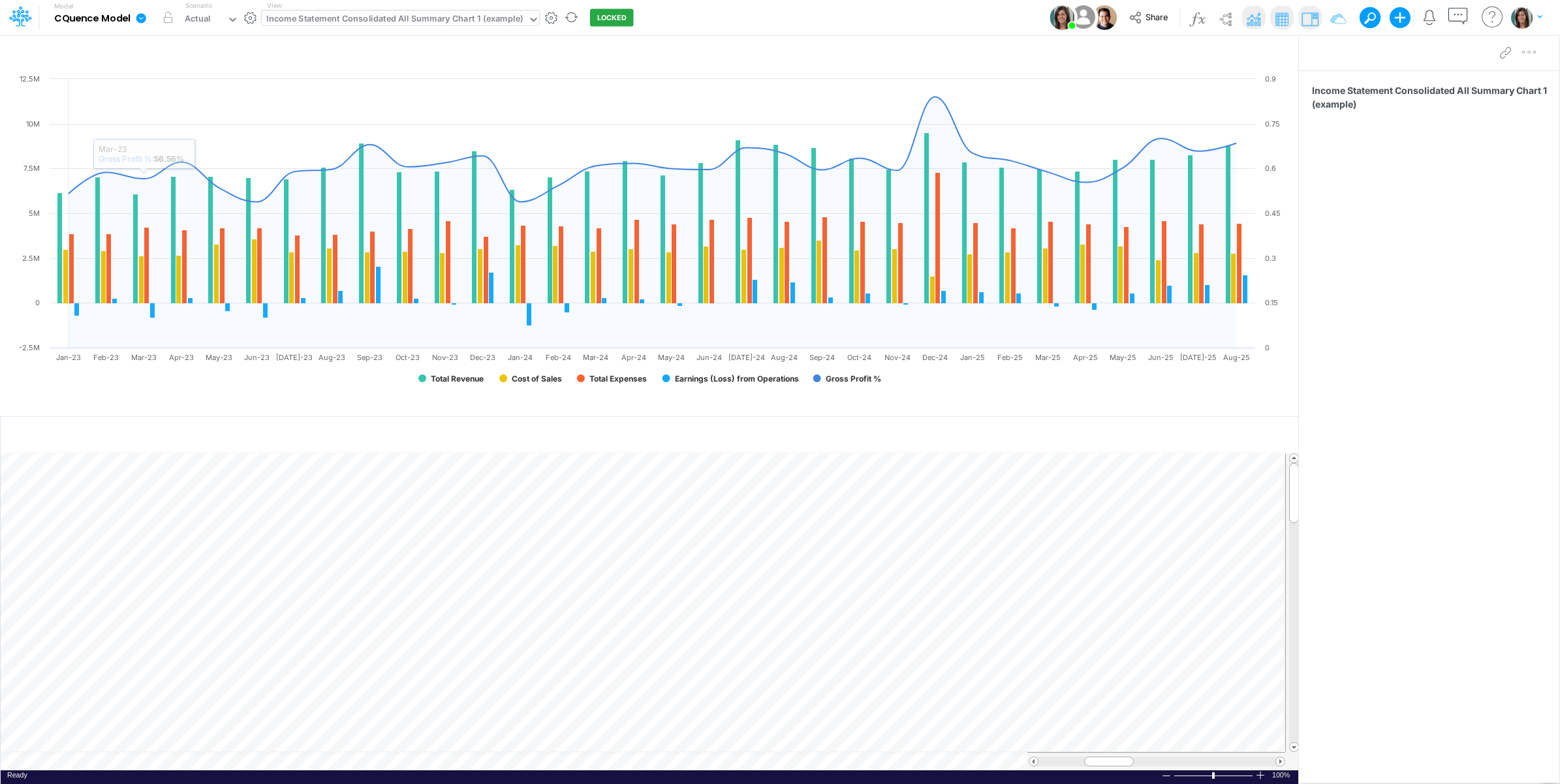
click at [340, 23] on div "Income Statement Consolidated All Summary Chart 1 (example)" at bounding box center [394, 20] width 256 height 15
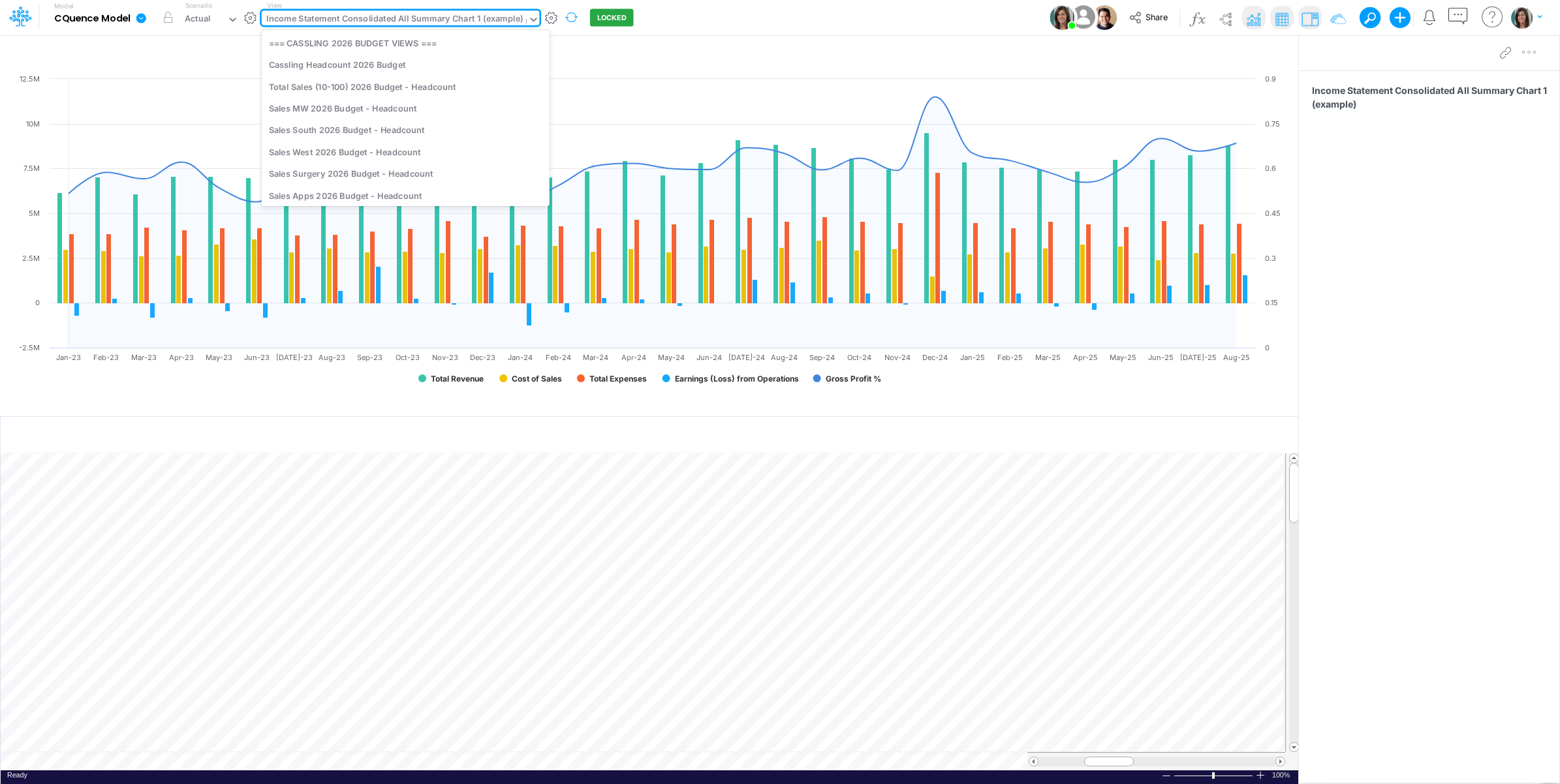
scroll to position [220, 0]
type input "raw"
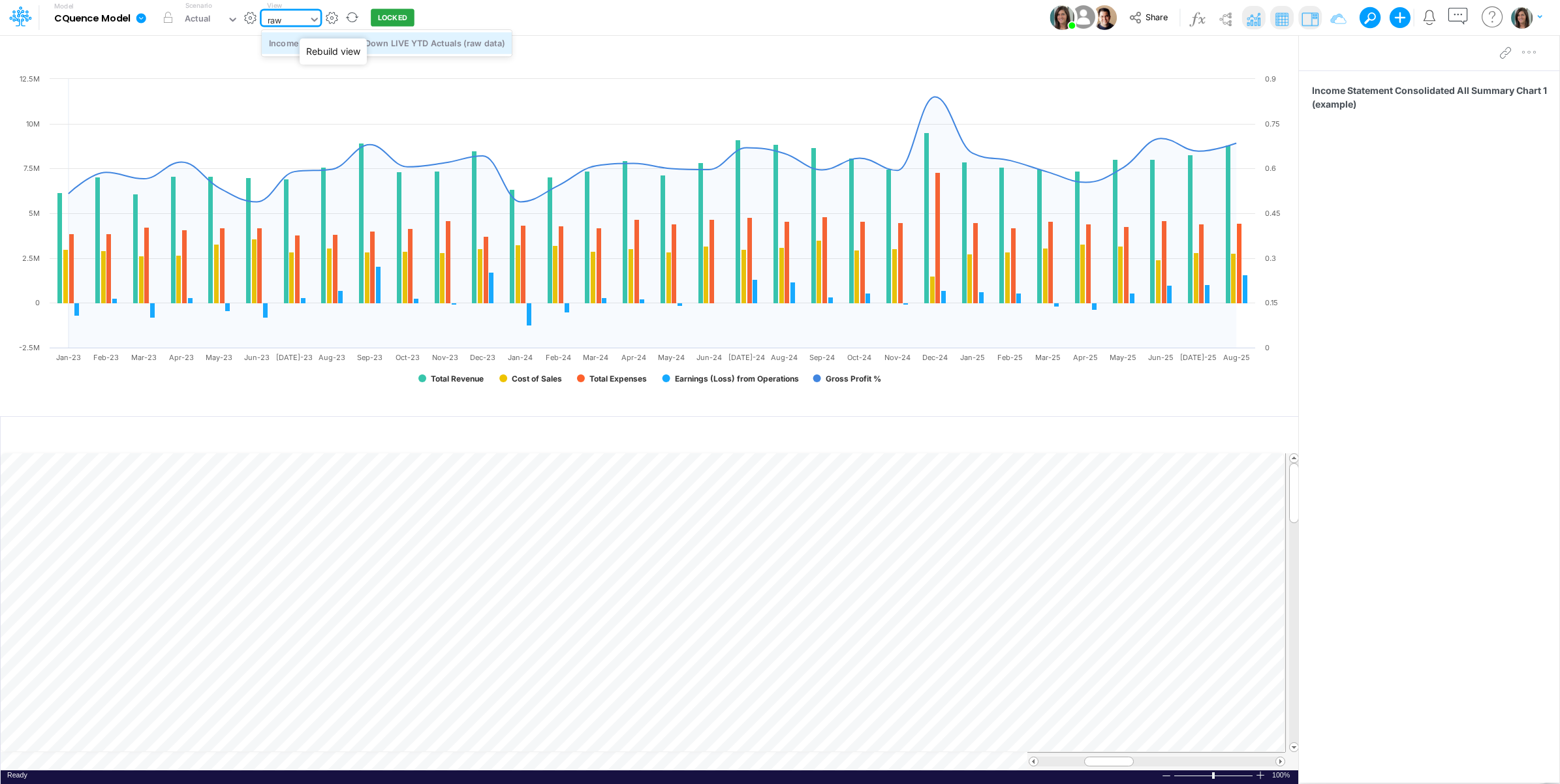
scroll to position [0, 0]
click at [432, 50] on div "Income Statement Drill-Down LIVE YTD Actuals (raw data)" at bounding box center [387, 42] width 250 height 21
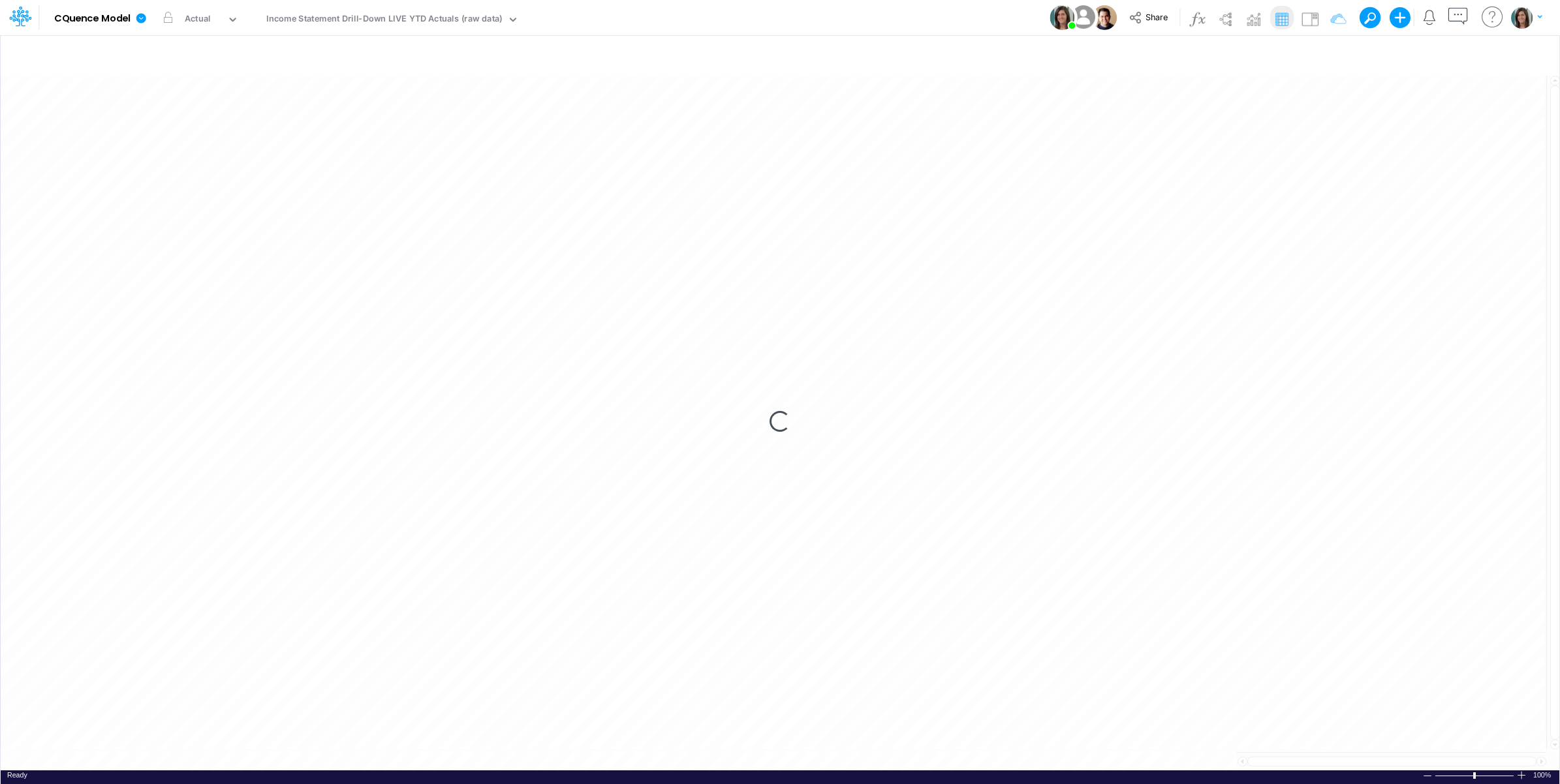
click at [820, 20] on div "Model CQuence Model Edit model settings Duplicate Import QuickBooks QuickBooks …" at bounding box center [780, 18] width 1403 height 35
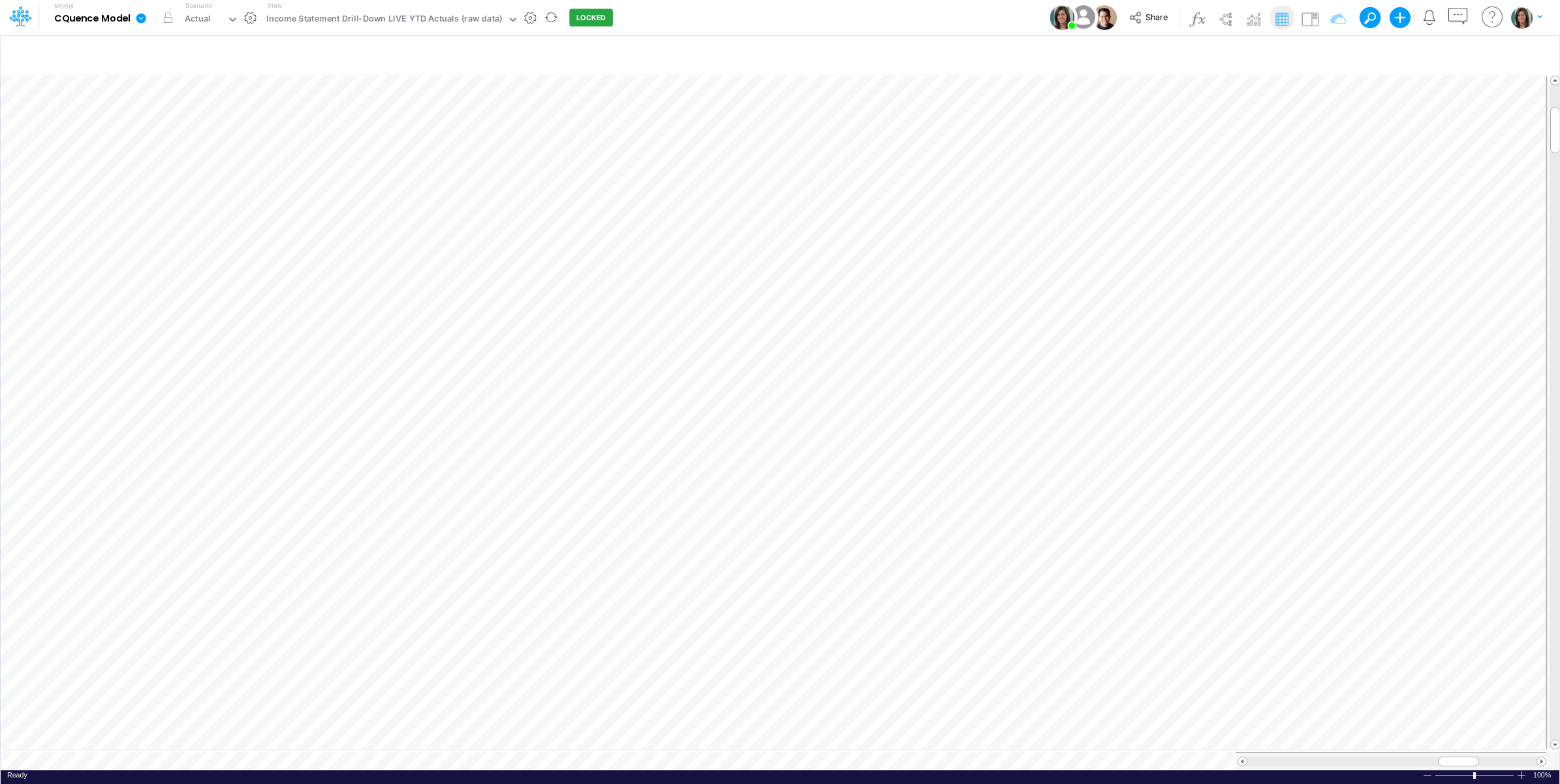
click at [142, 24] on link at bounding box center [143, 18] width 26 height 34
click at [213, 90] on button "Import" at bounding box center [206, 92] width 140 height 21
click at [315, 118] on button "Data" at bounding box center [347, 122] width 140 height 20
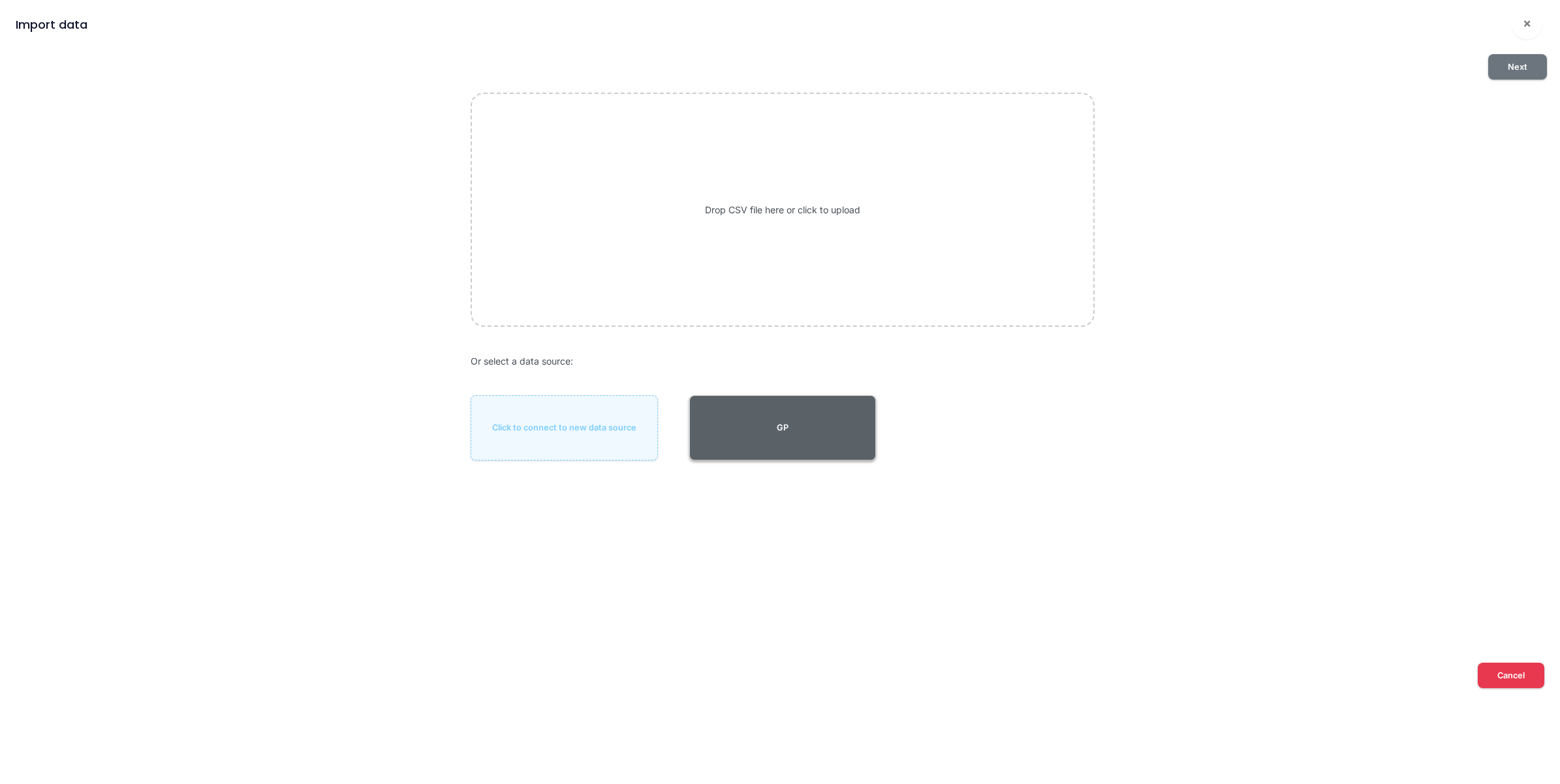
click at [809, 427] on button "GP" at bounding box center [783, 427] width 187 height 65
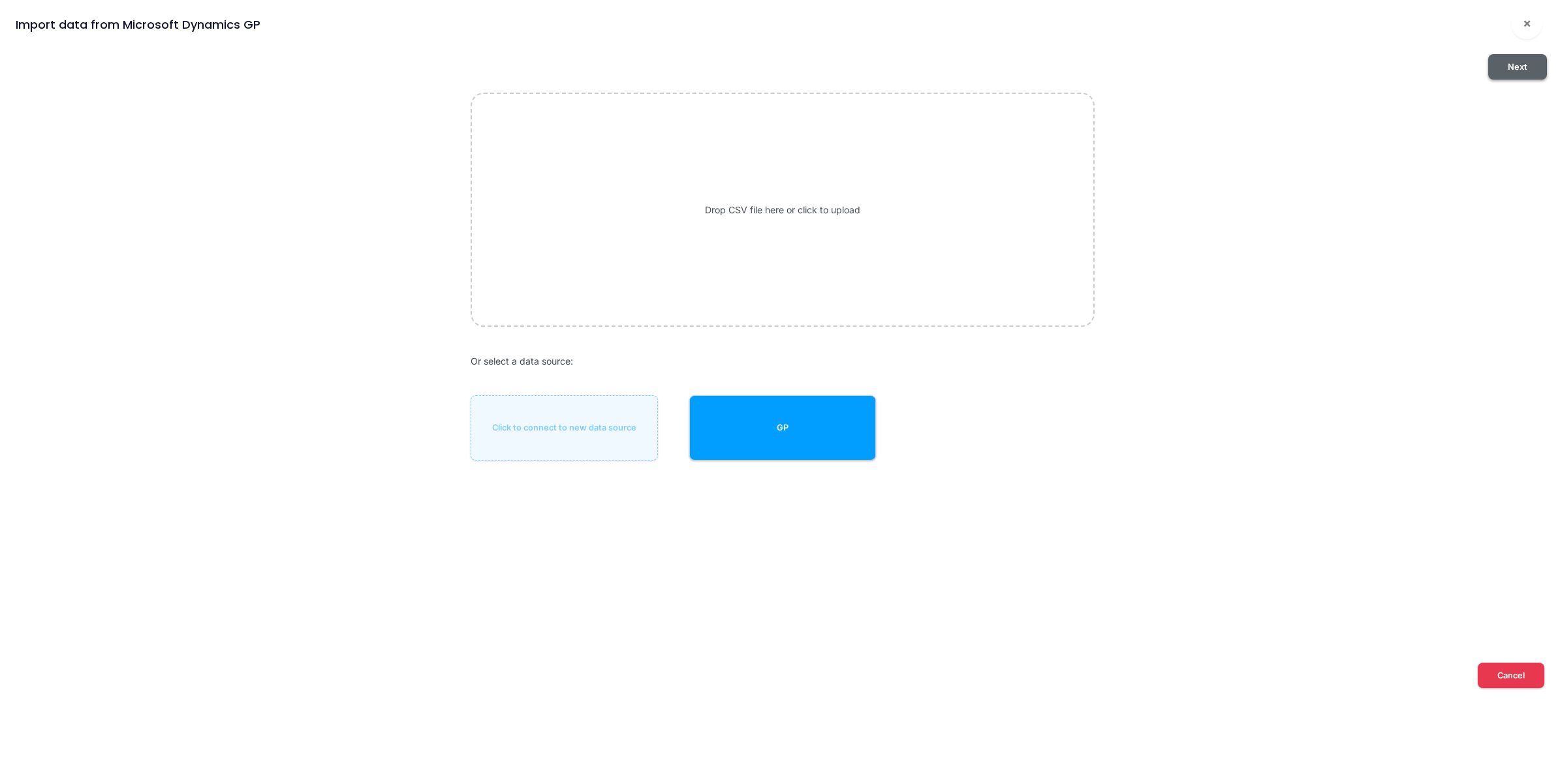
click at [1511, 64] on button "Next" at bounding box center [1517, 67] width 59 height 26
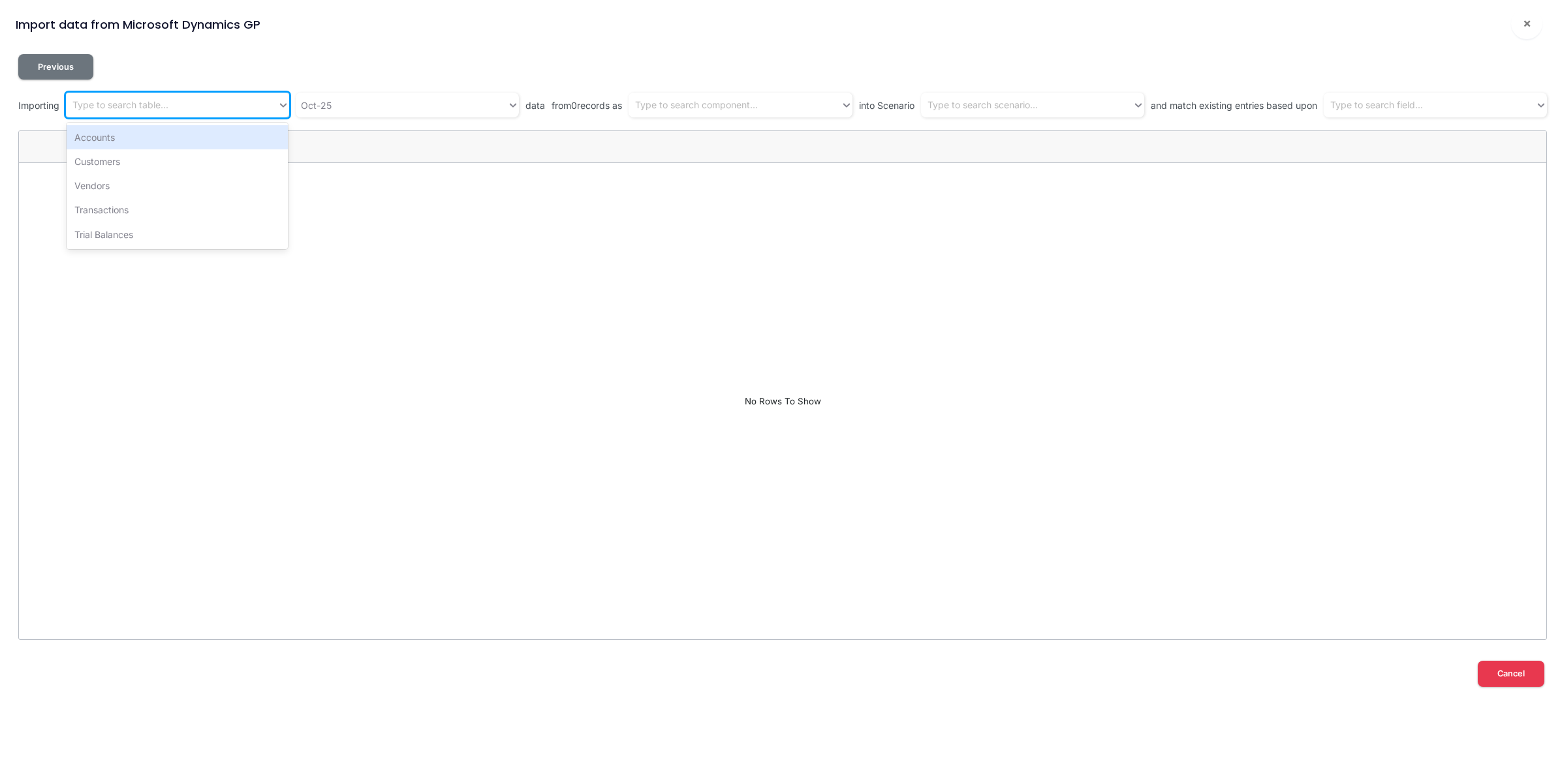
drag, startPoint x: 250, startPoint y: 105, endPoint x: 241, endPoint y: 105, distance: 9.0
click at [248, 106] on div "Type to search table..." at bounding box center [171, 105] width 211 height 21
drag, startPoint x: 214, startPoint y: 242, endPoint x: 318, endPoint y: 148, distance: 140.2
click at [215, 242] on div "Trial Balances" at bounding box center [177, 234] width 221 height 24
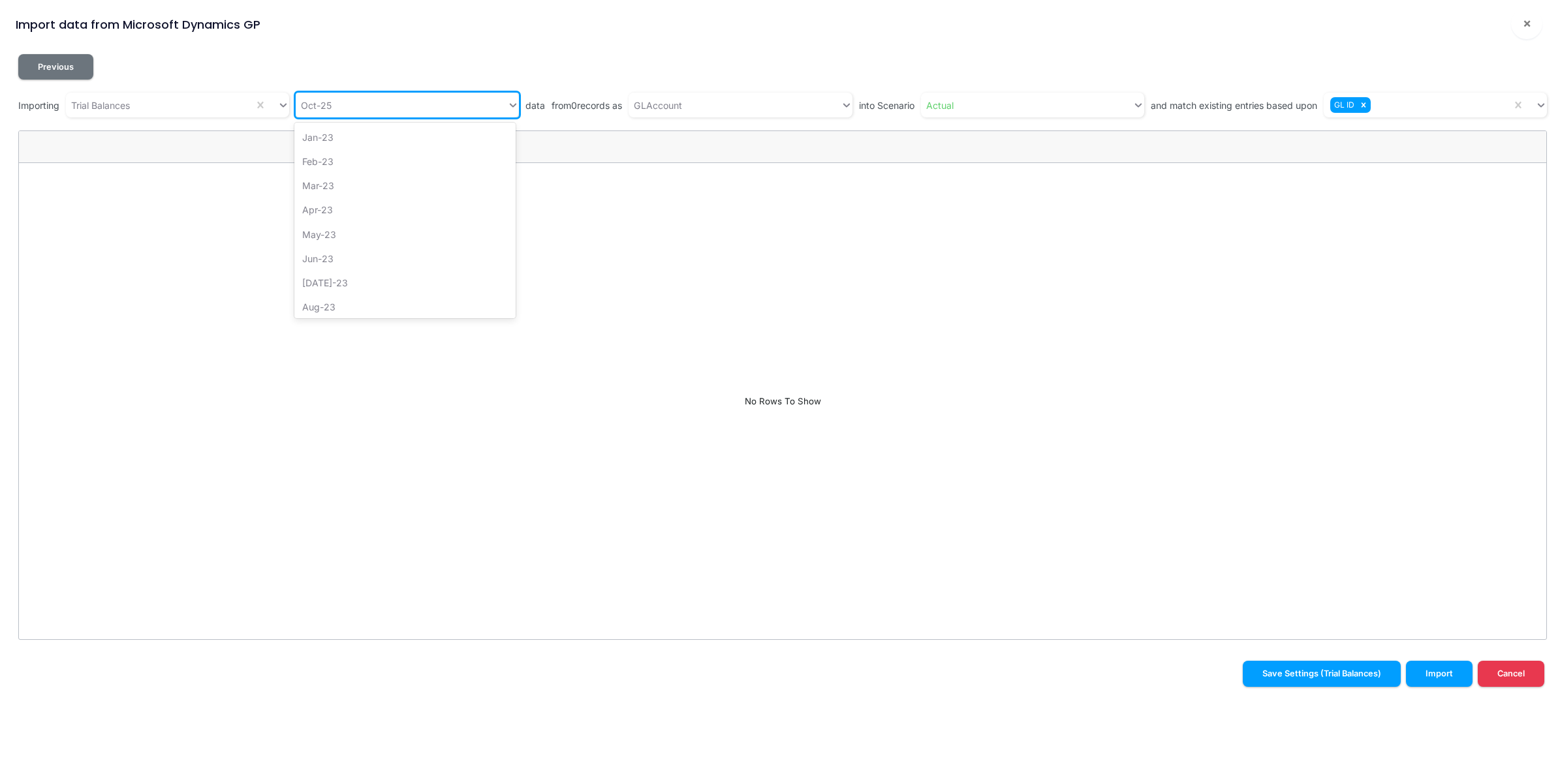
click at [416, 106] on div "Oct-25" at bounding box center [401, 105] width 211 height 21
click at [380, 277] on div "Sep-25" at bounding box center [405, 274] width 221 height 24
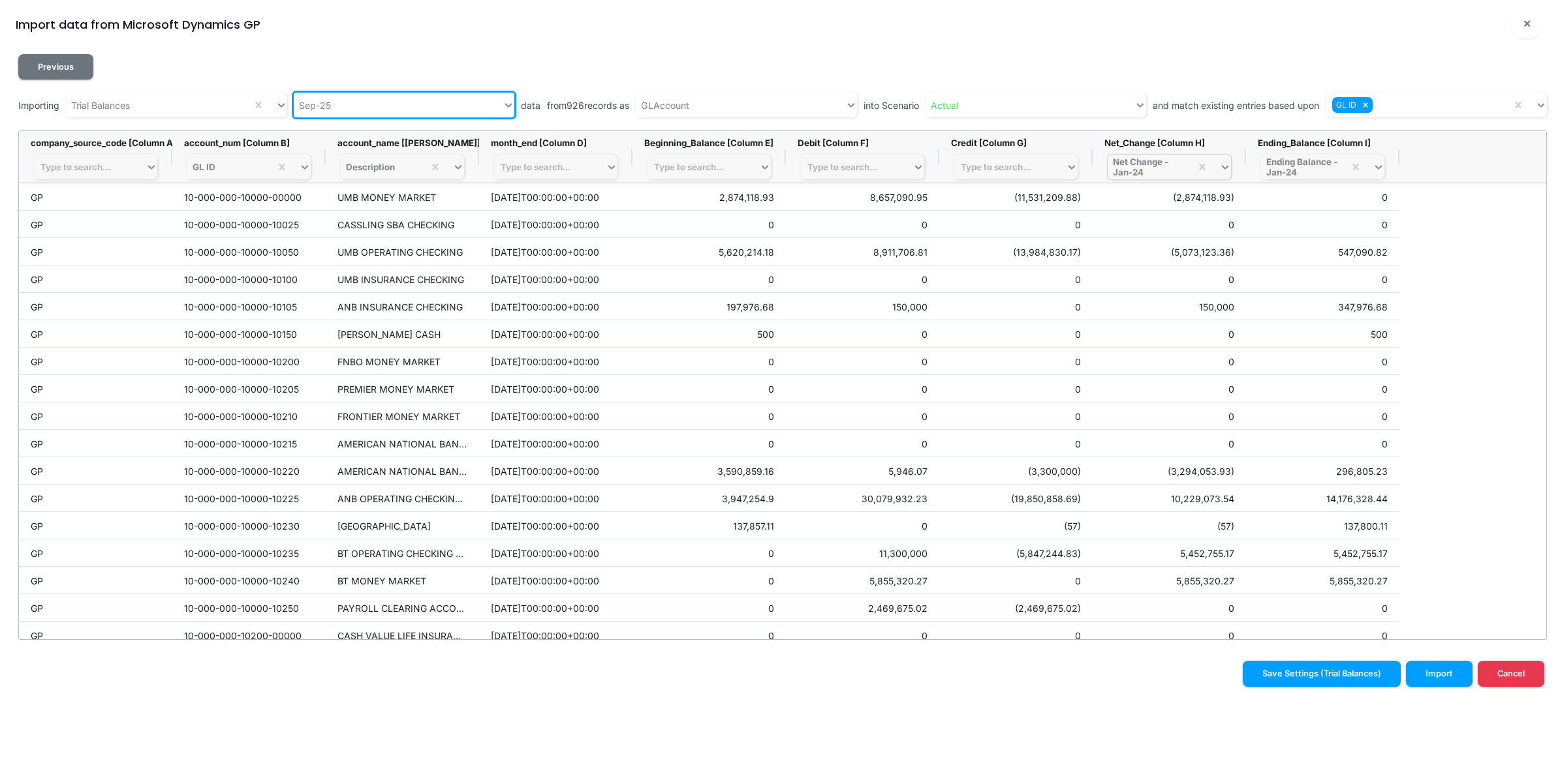
click at [1147, 167] on div "Net Change - Jan-24" at bounding box center [1149, 167] width 72 height 21
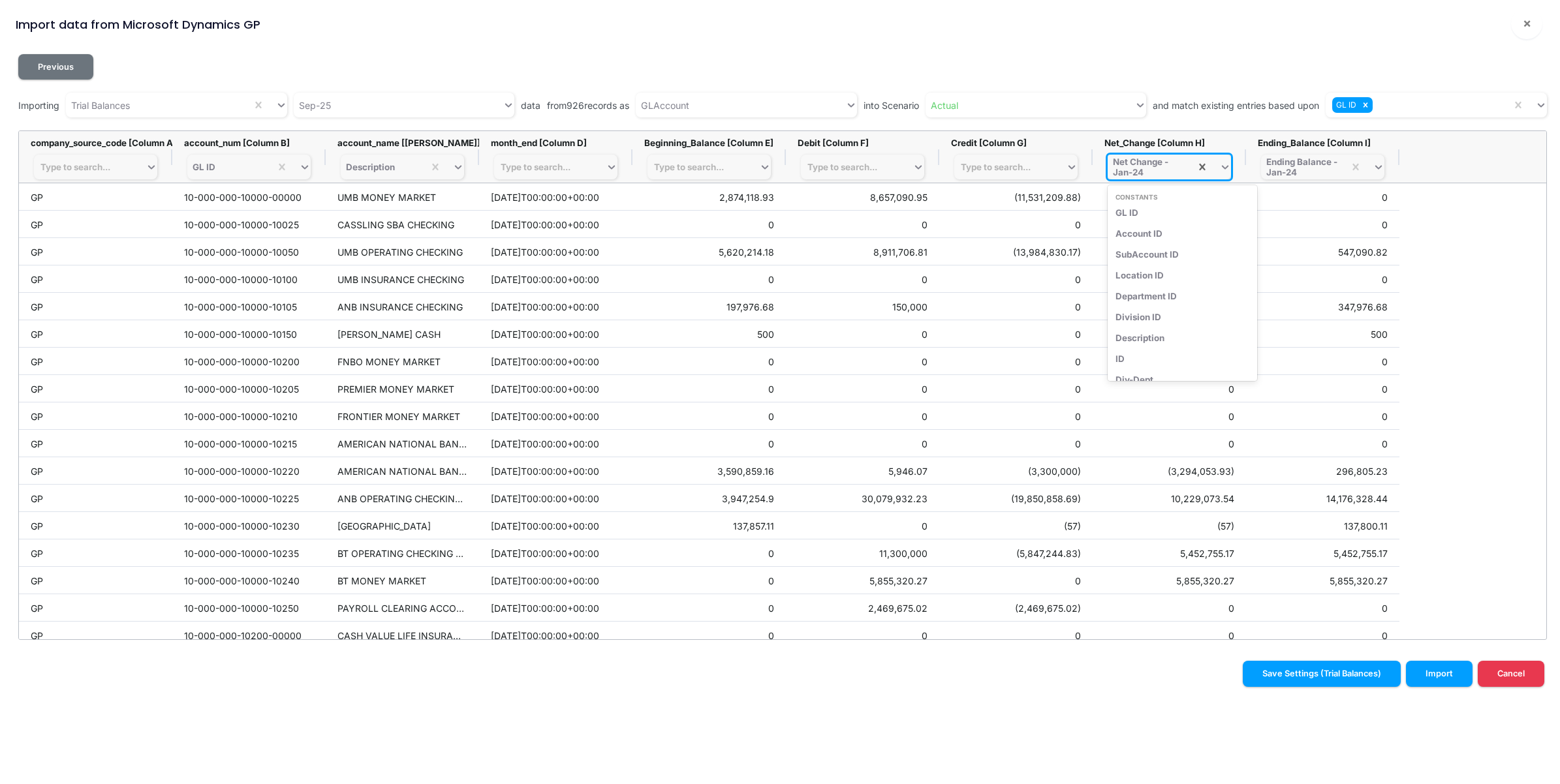
scroll to position [333, 0]
type input "sep"
click at [1218, 251] on div "Net Change - Sep-25" at bounding box center [1175, 255] width 136 height 21
click at [1321, 173] on div "Ending Balance - Jan-24" at bounding box center [1302, 167] width 72 height 21
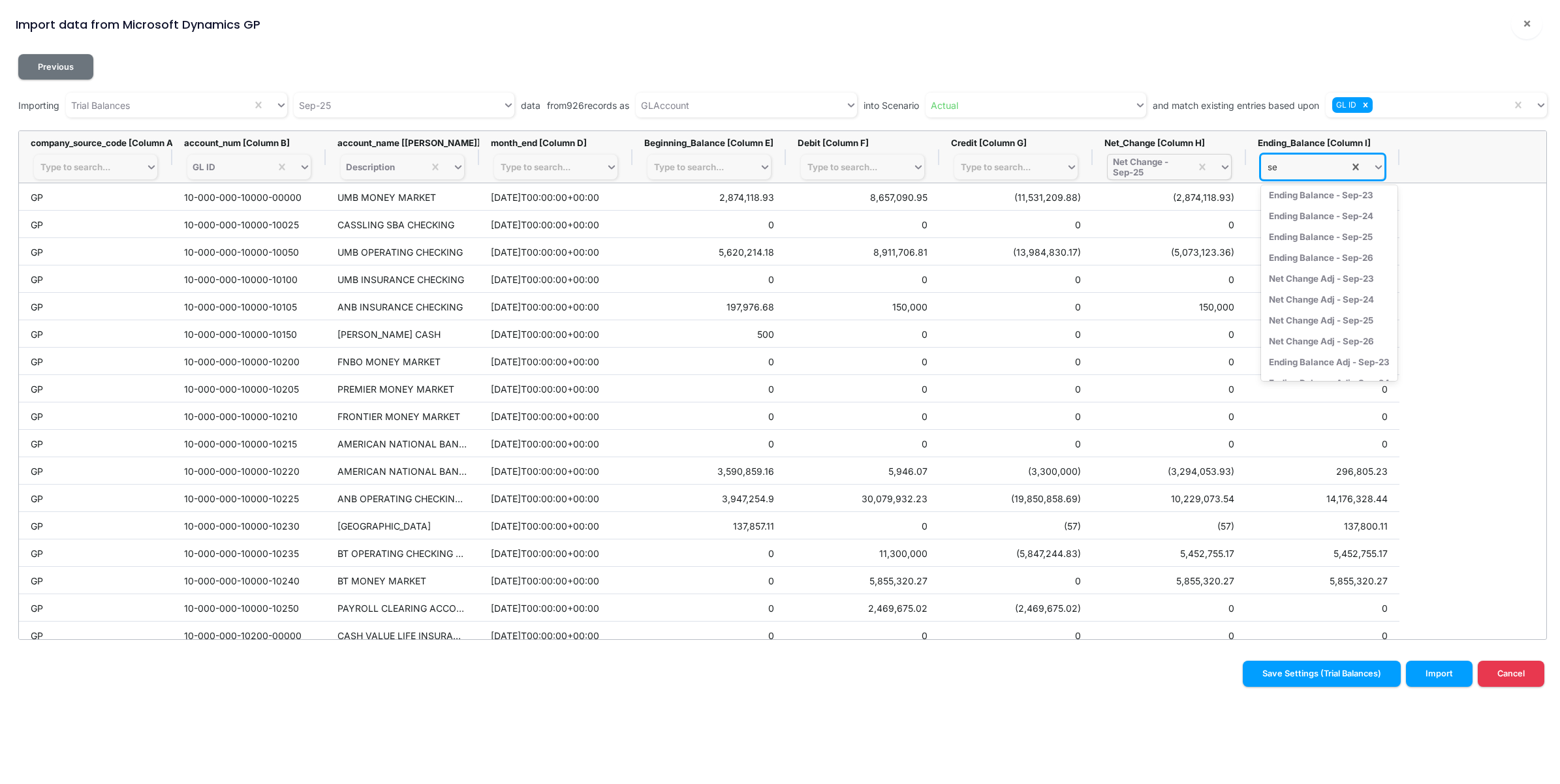
scroll to position [18, 0]
type input "sep-25"
click at [1324, 230] on div "Ending Balance - Sep-25" at bounding box center [1329, 233] width 136 height 21
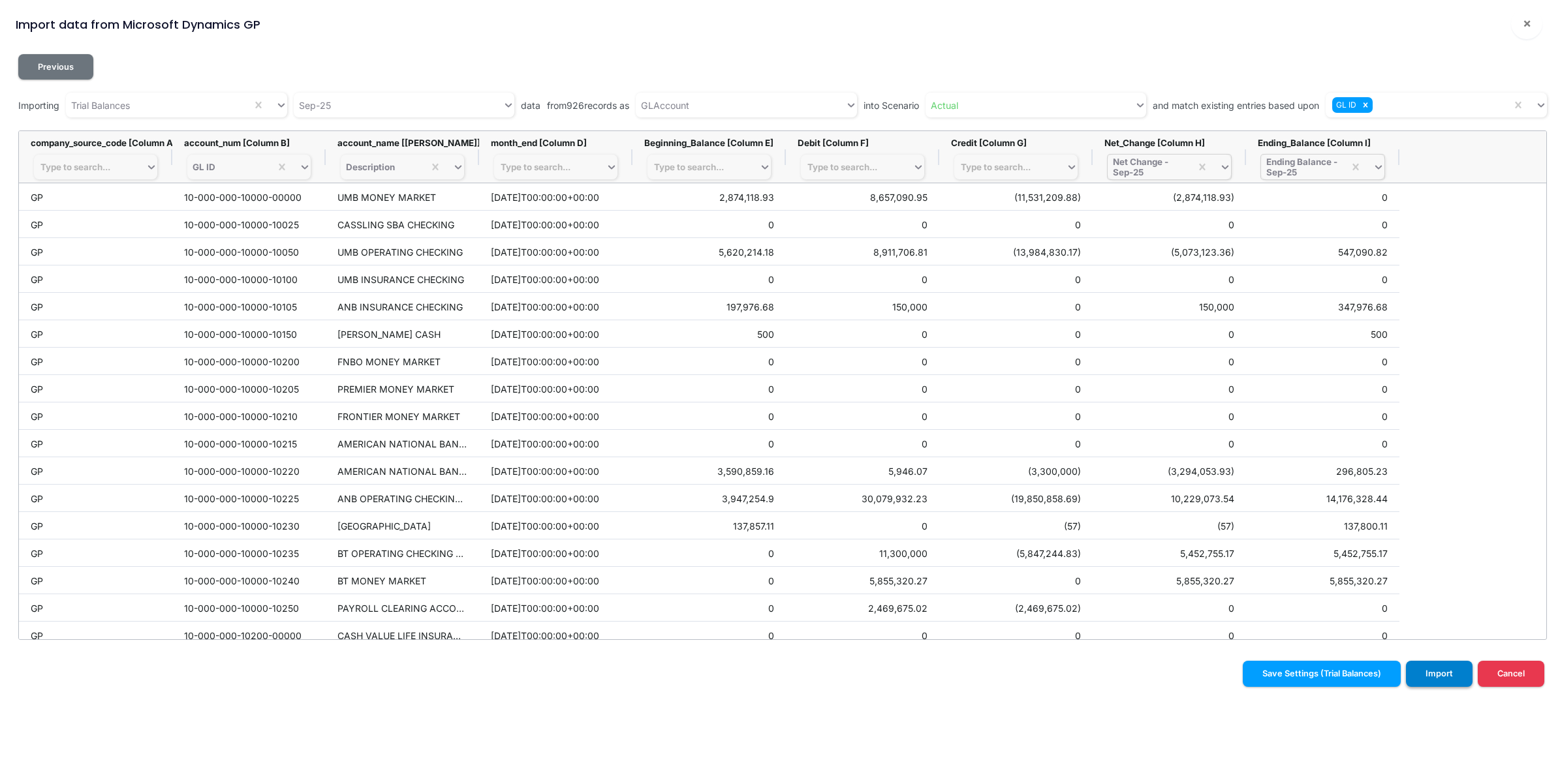
click at [1444, 680] on button "Import" at bounding box center [1439, 673] width 67 height 26
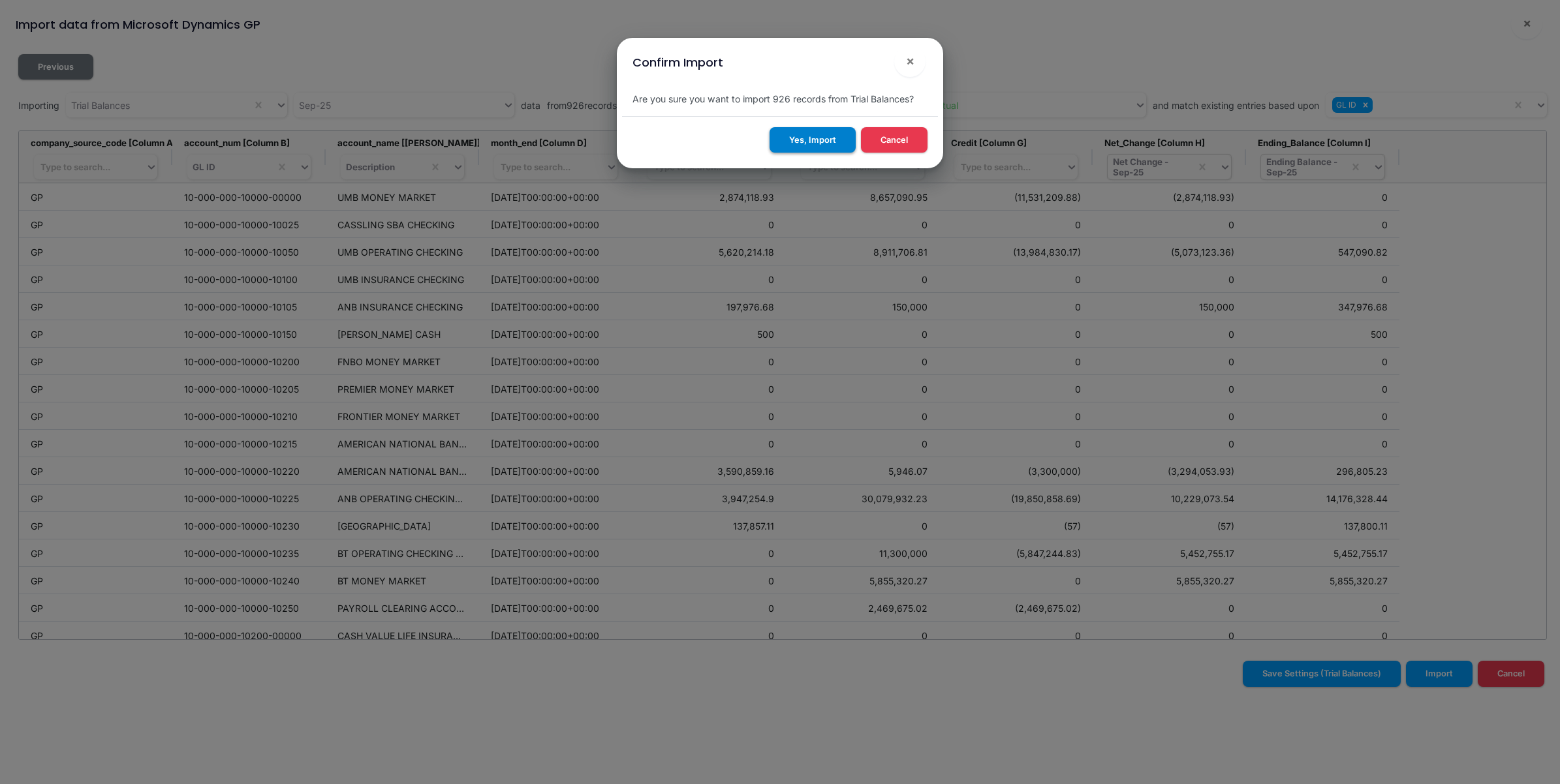
click at [798, 142] on button "Yes, Import" at bounding box center [812, 140] width 86 height 26
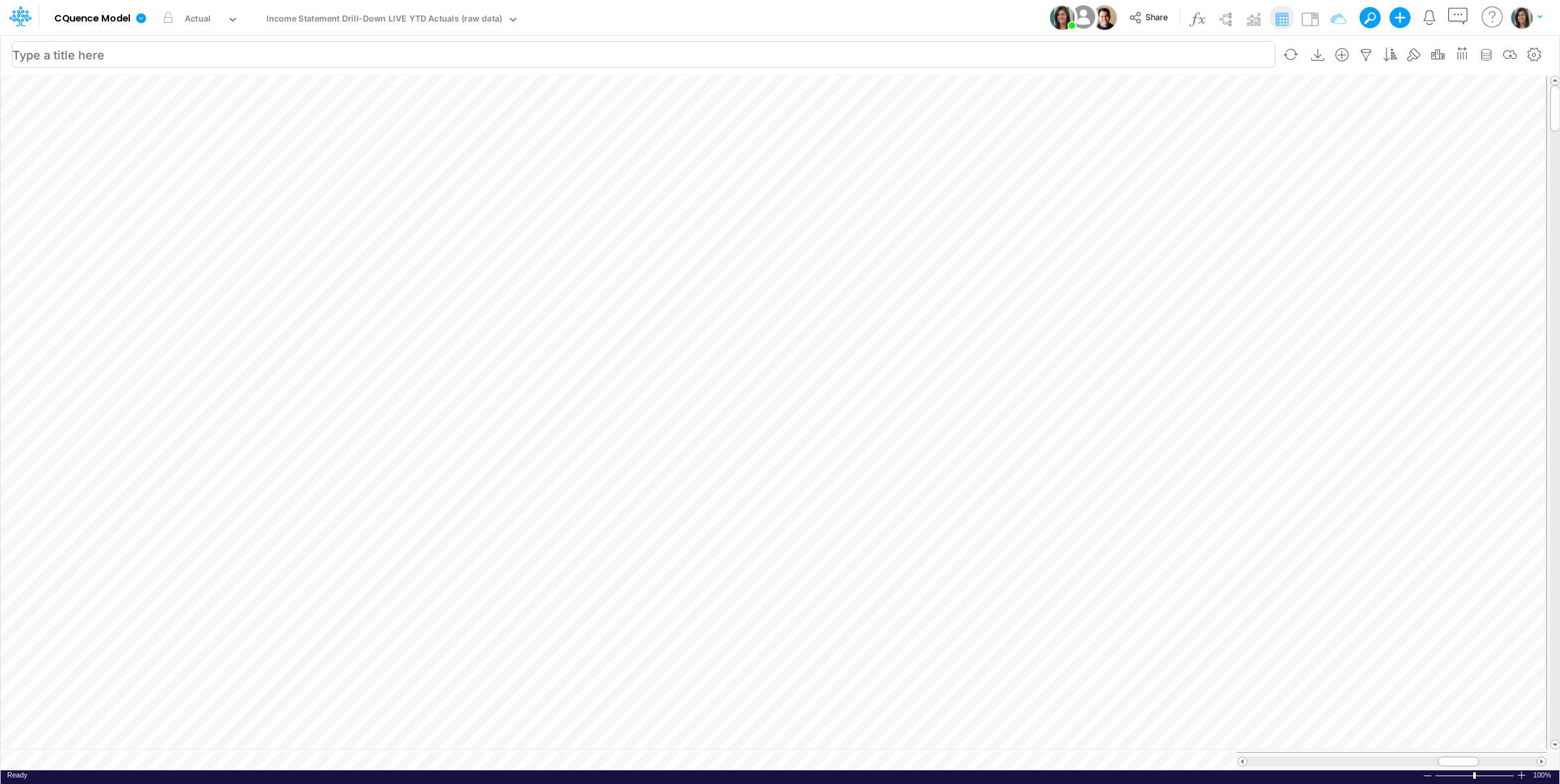
scroll to position [0, 1]
click at [735, 132] on button "button" at bounding box center [730, 142] width 24 height 26
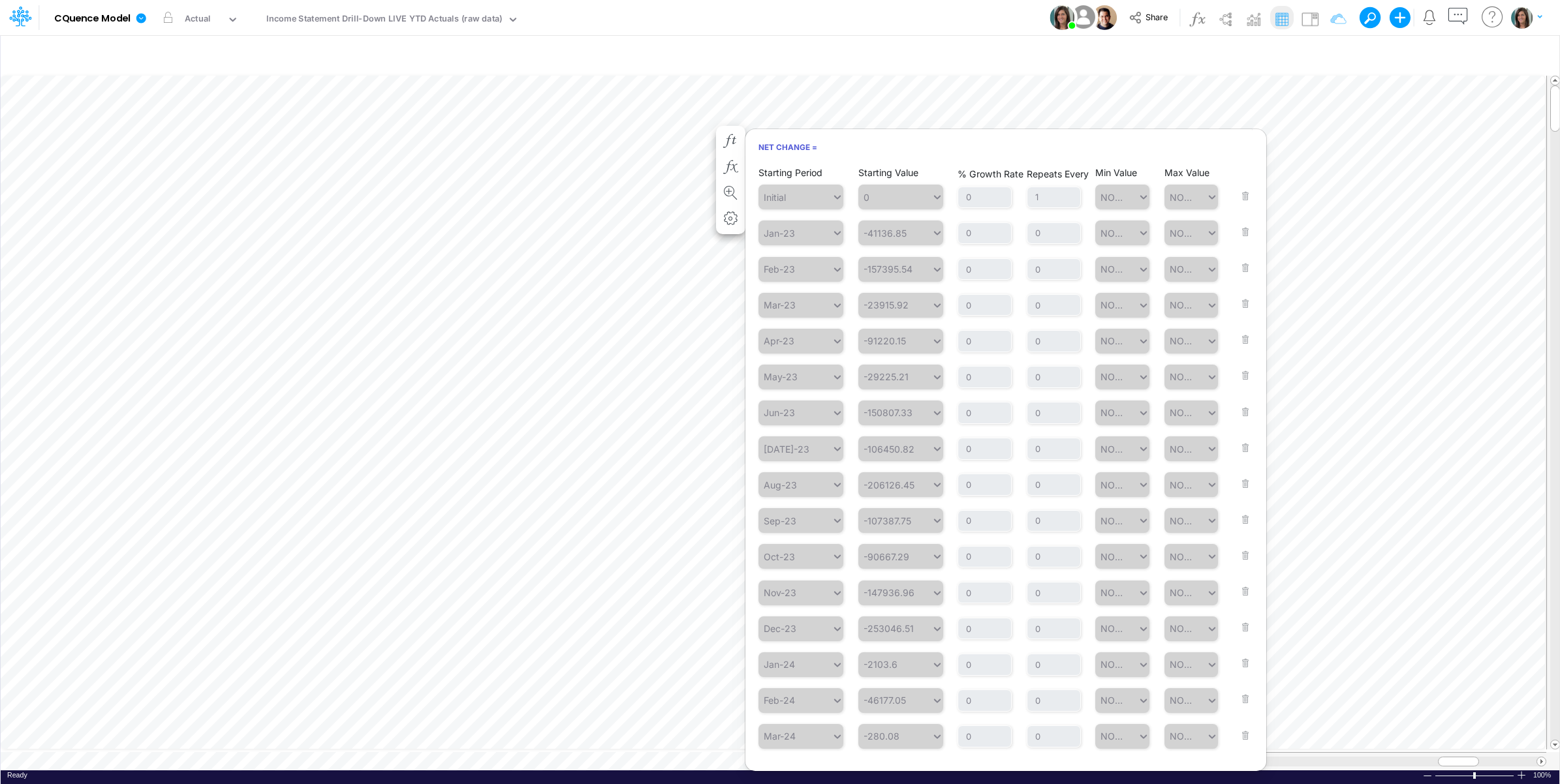
scroll to position [644, 0]
click at [1310, 9] on img at bounding box center [1310, 19] width 21 height 21
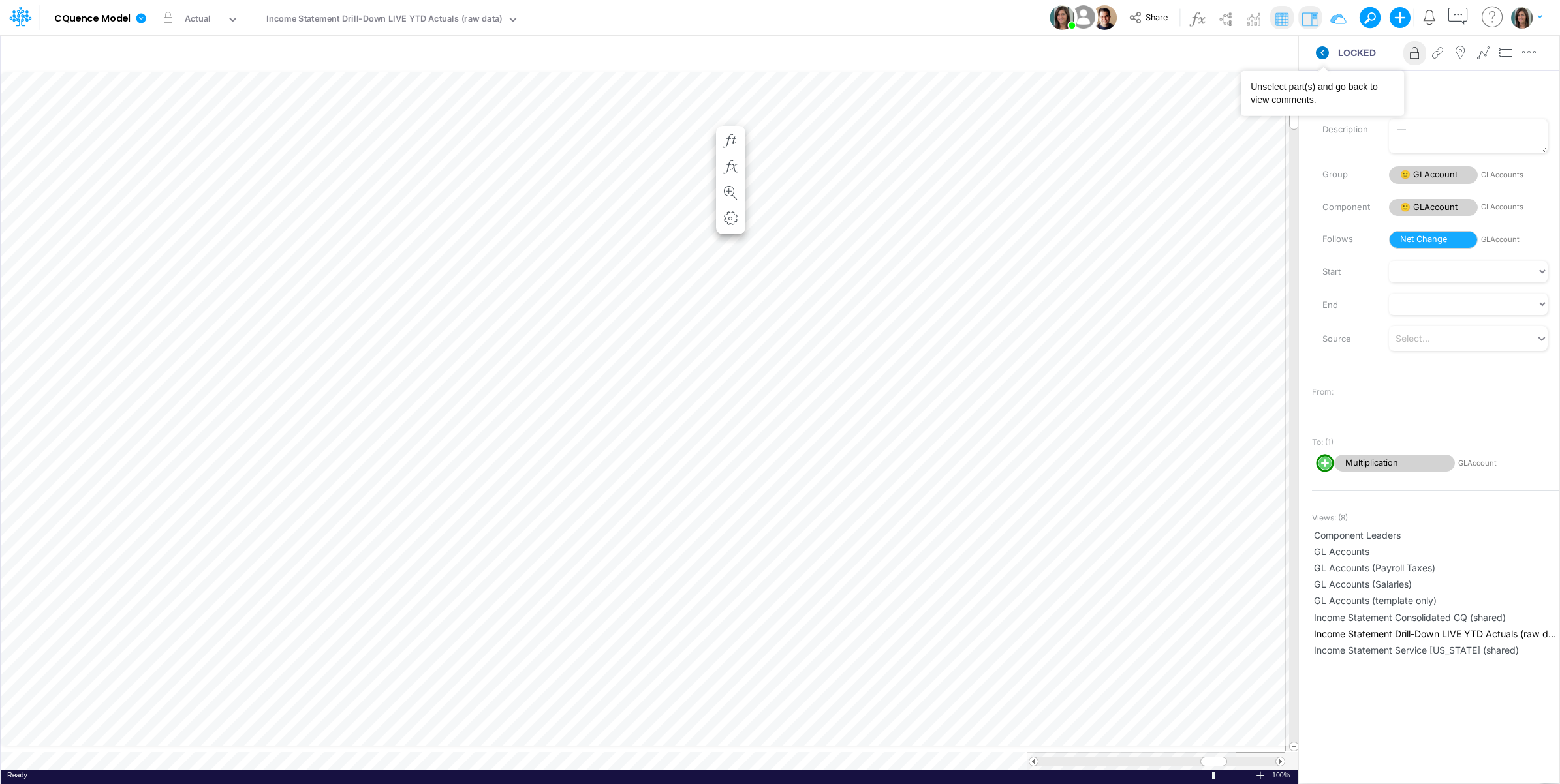
click at [1316, 52] on icon at bounding box center [1322, 53] width 13 height 13
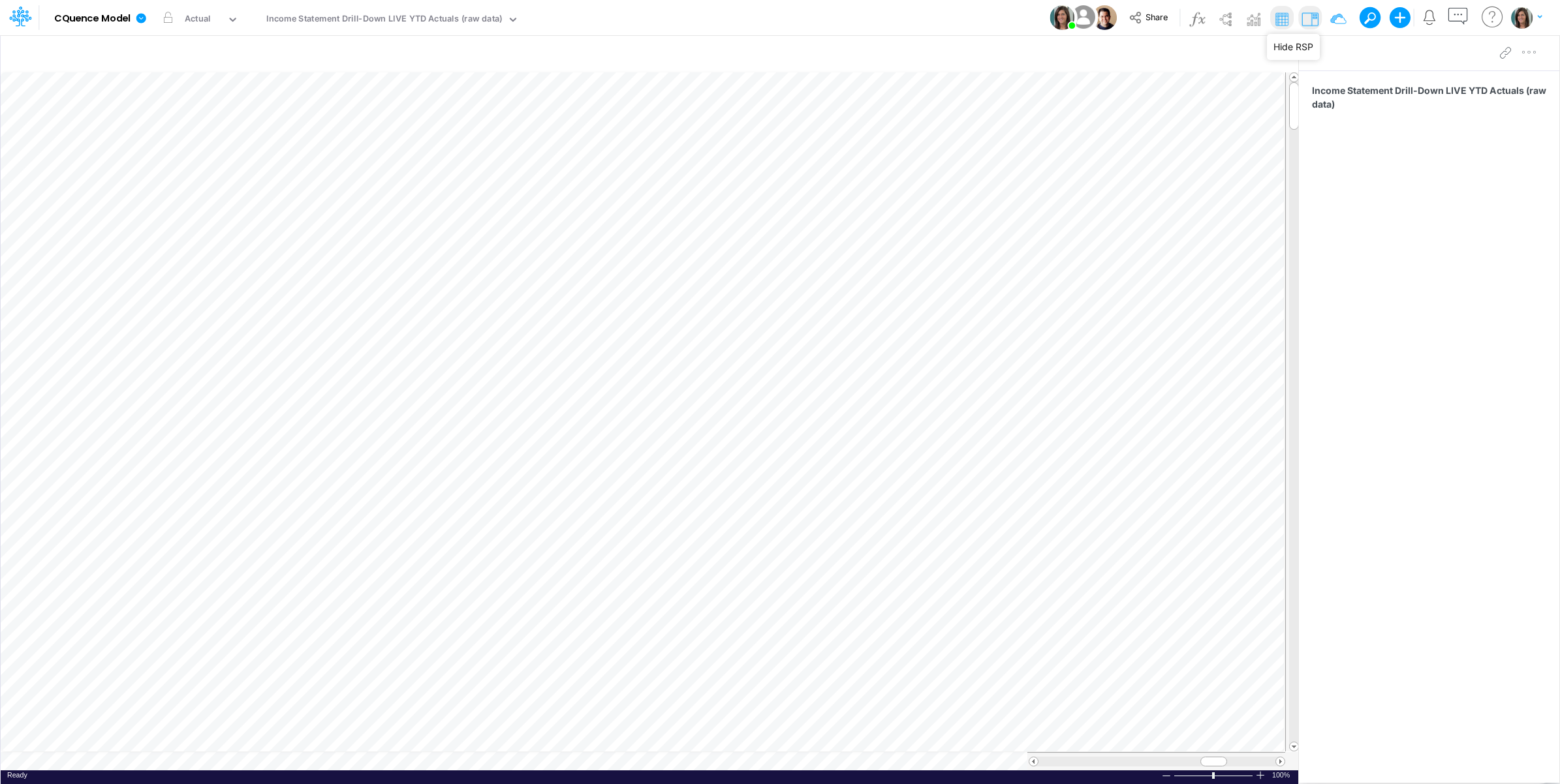
click at [1308, 18] on img at bounding box center [1310, 19] width 21 height 21
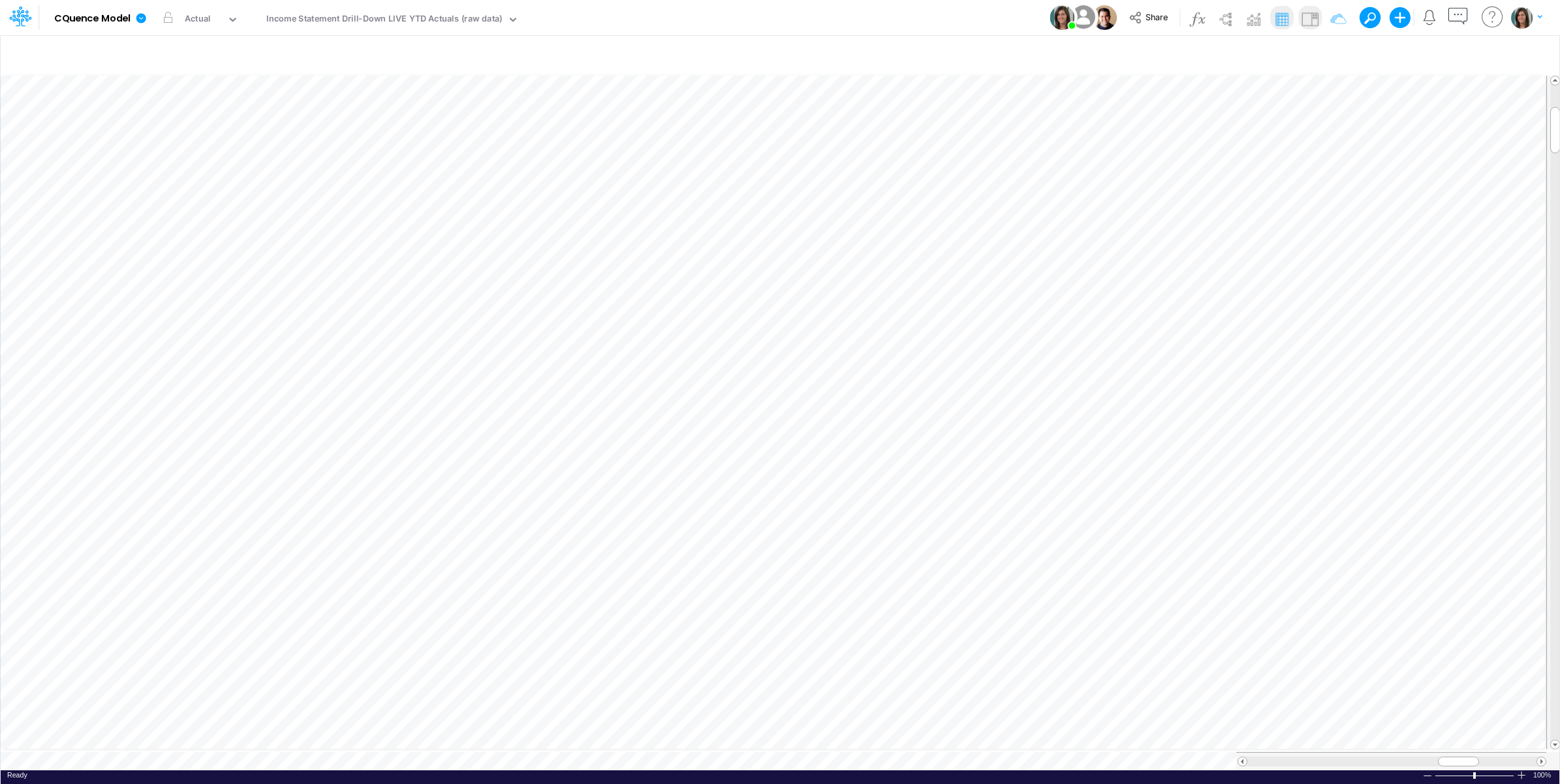
scroll to position [0, 1]
click at [850, 7] on div "Model CQuence Model Edit model settings Duplicate Import QuickBooks QuickBooks …" at bounding box center [780, 18] width 1403 height 35
click at [138, 23] on icon at bounding box center [141, 18] width 12 height 12
click at [181, 141] on button "View model info" at bounding box center [206, 135] width 140 height 20
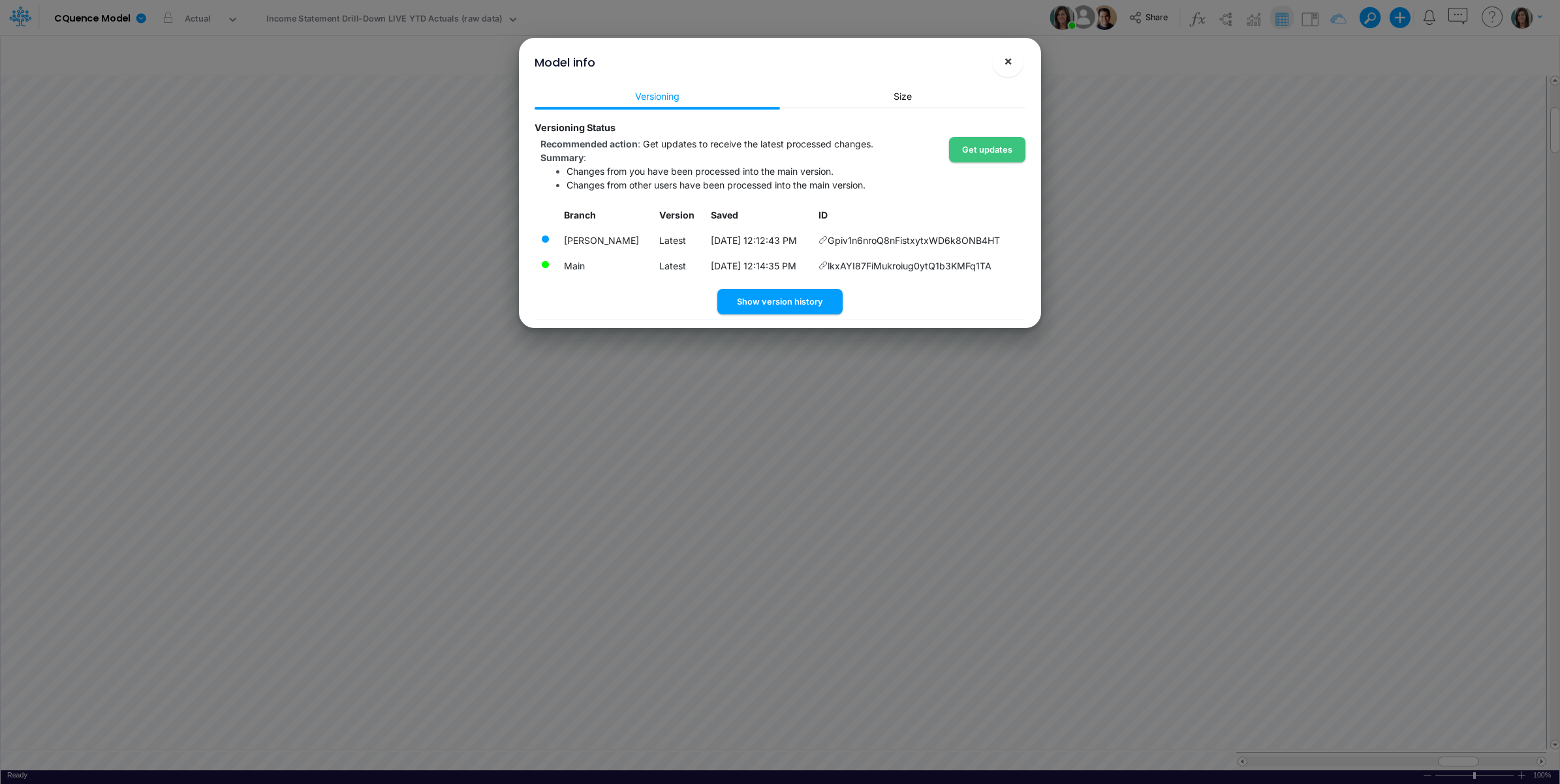
click at [1008, 63] on span "×" at bounding box center [1008, 60] width 9 height 15
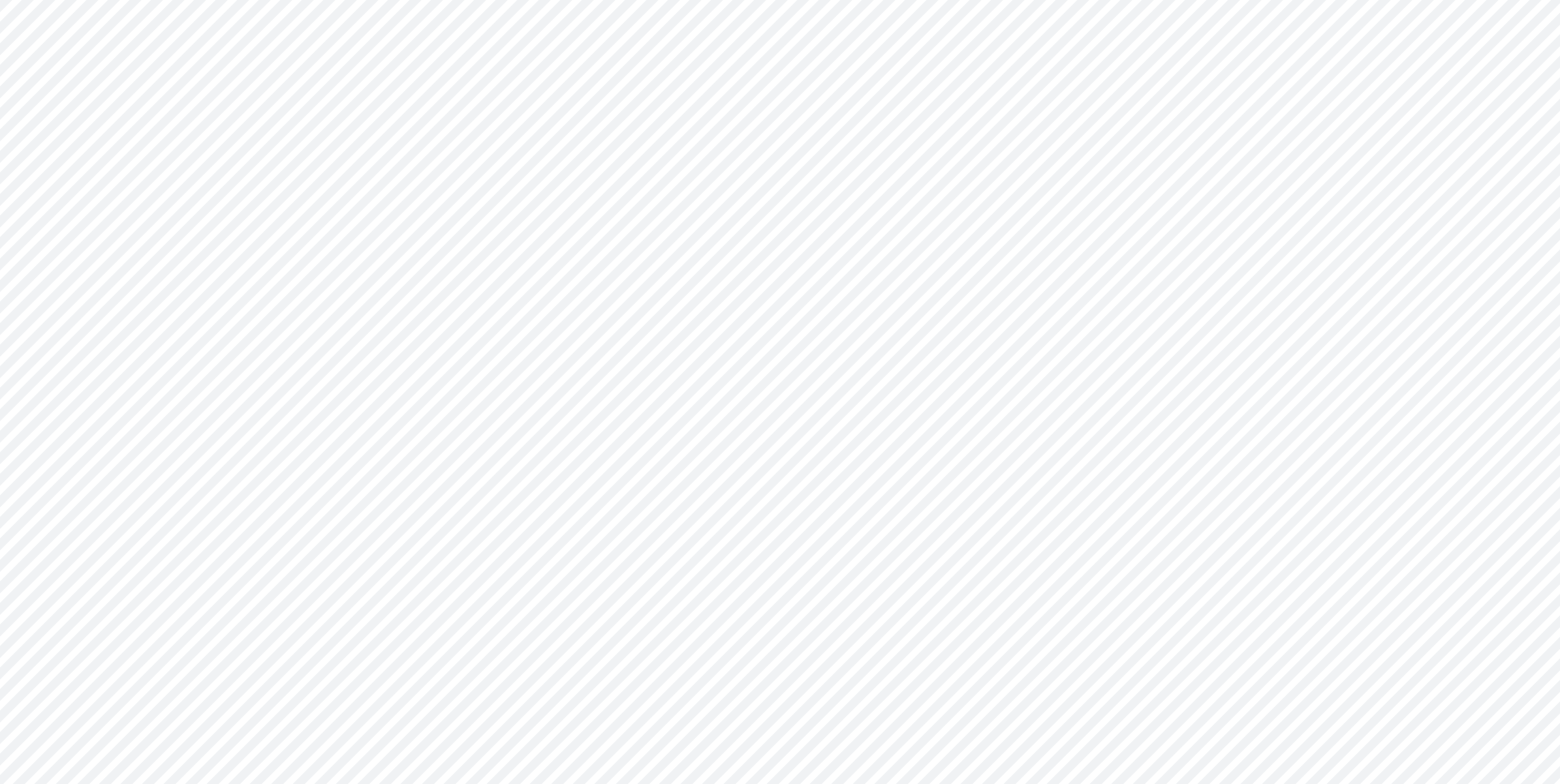
type input "Consolidated All by Month"
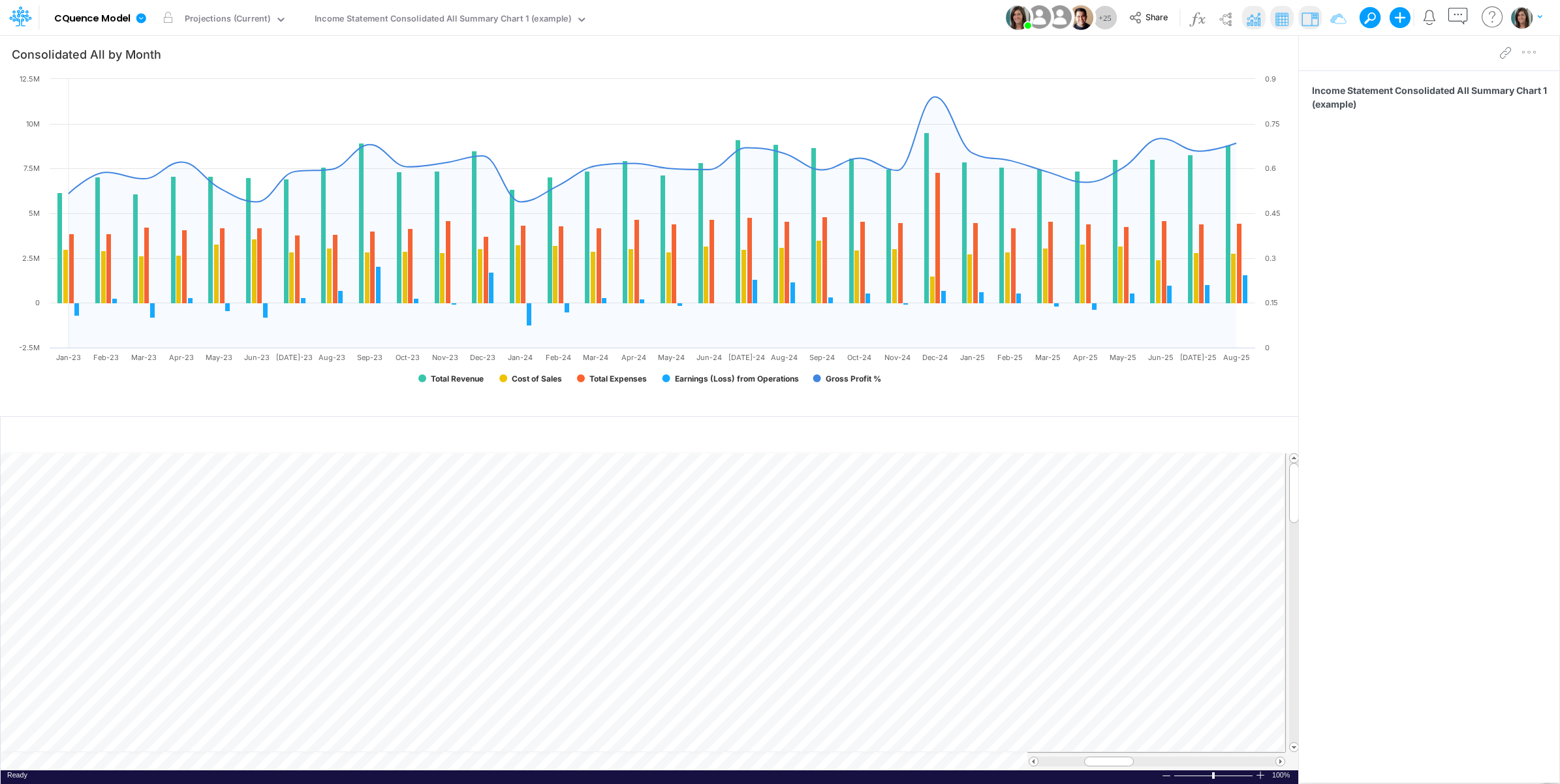
click at [710, 12] on div "Model CQuence Model Edit model settings Duplicate Import QuickBooks QuickBooks …" at bounding box center [780, 18] width 1403 height 35
click at [501, 23] on div "Income Statement Consolidated All Summary Chart 1 (example)" at bounding box center [443, 20] width 256 height 15
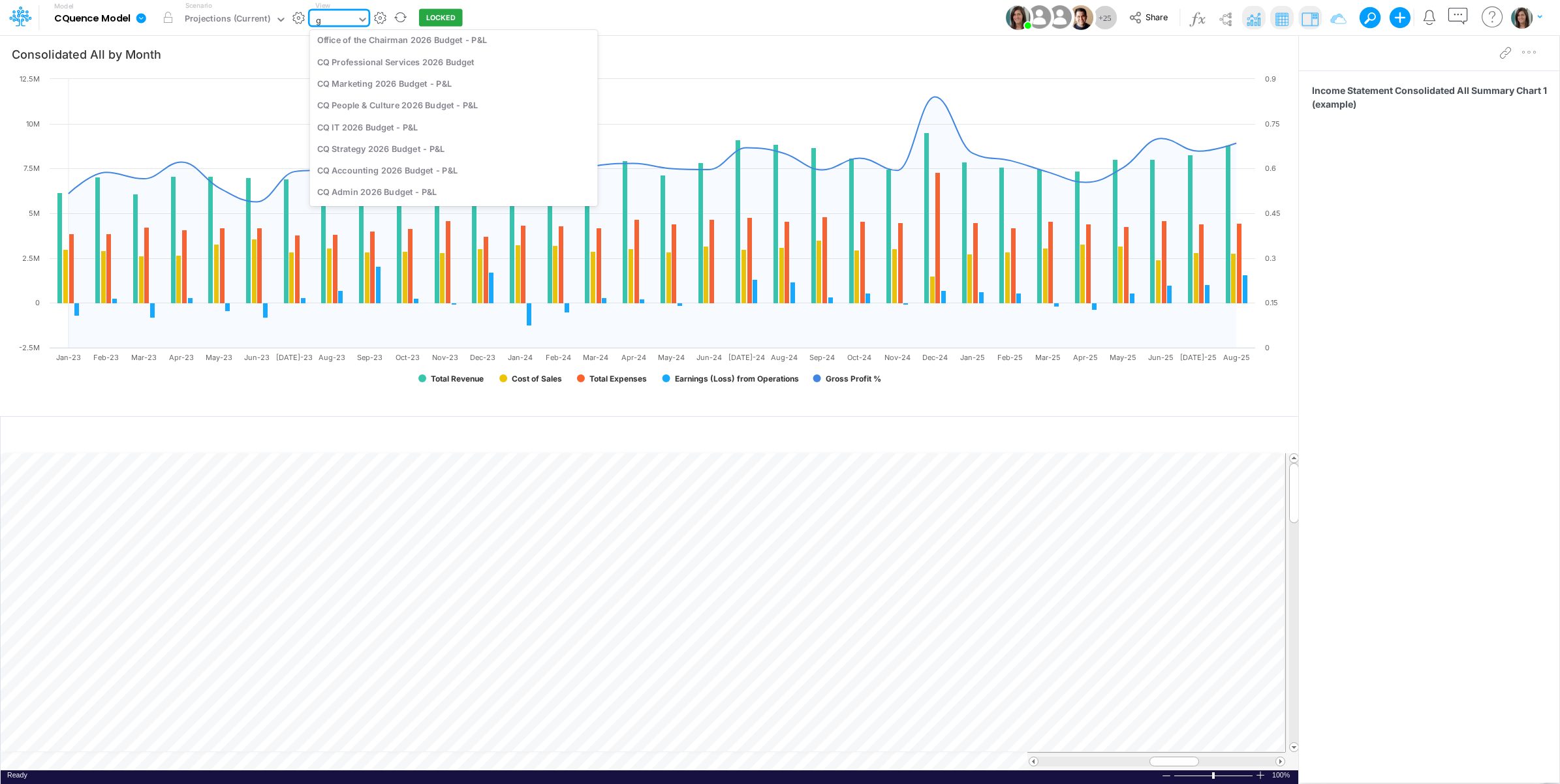
type input "gl"
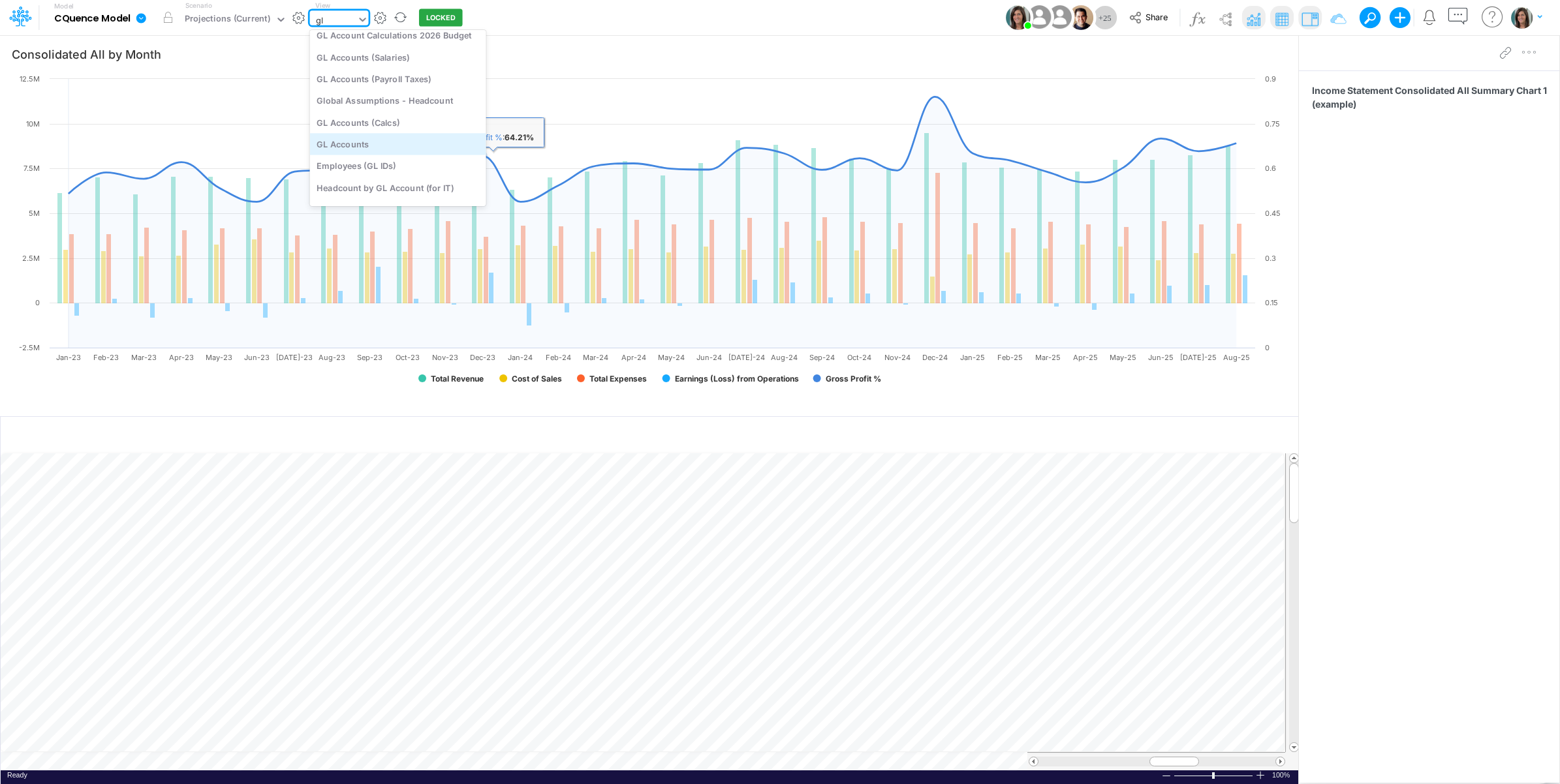
click at [383, 145] on div "GL Accounts" at bounding box center [398, 144] width 176 height 21
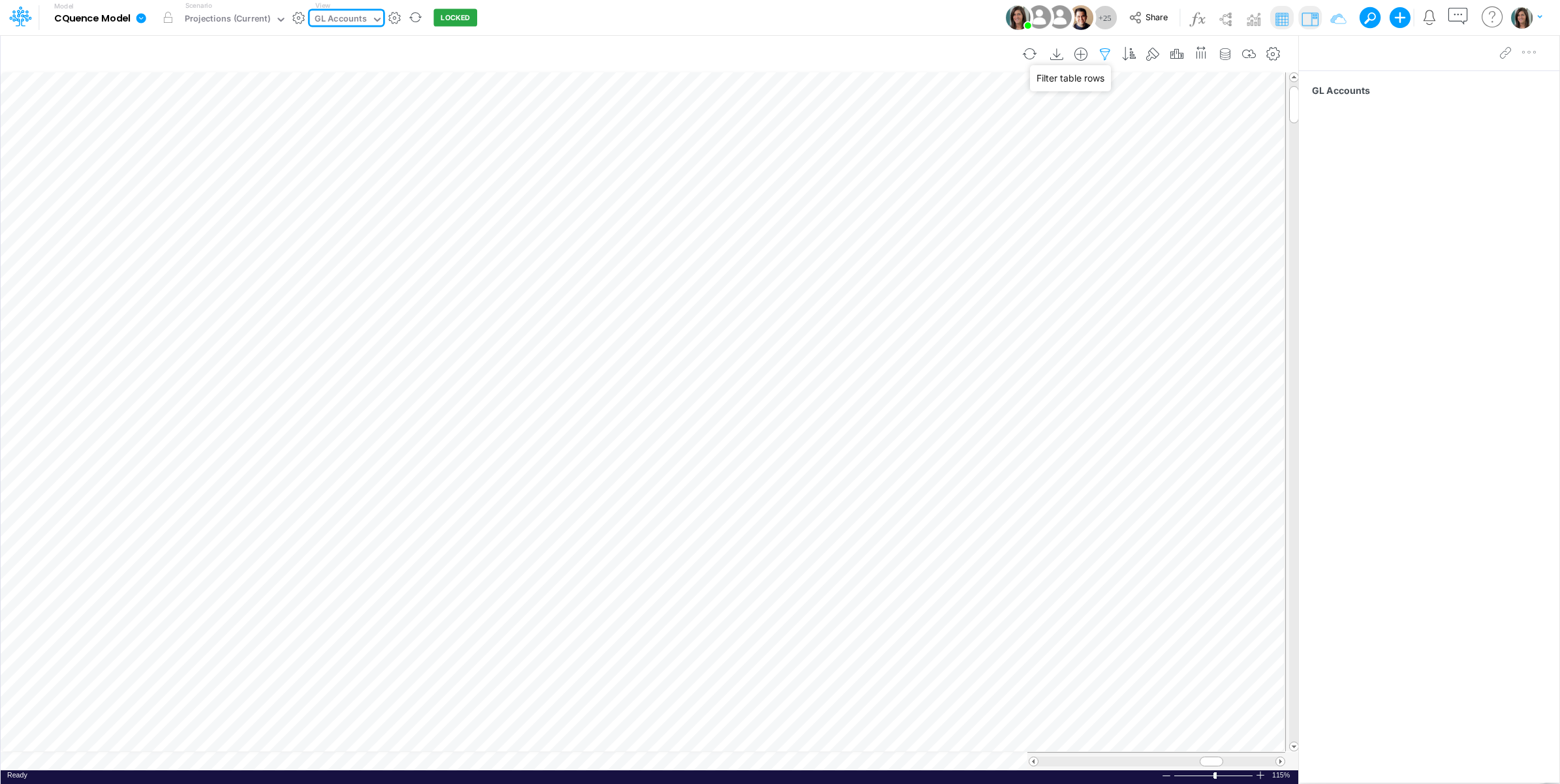
click at [1103, 52] on icon "button" at bounding box center [1105, 54] width 20 height 14
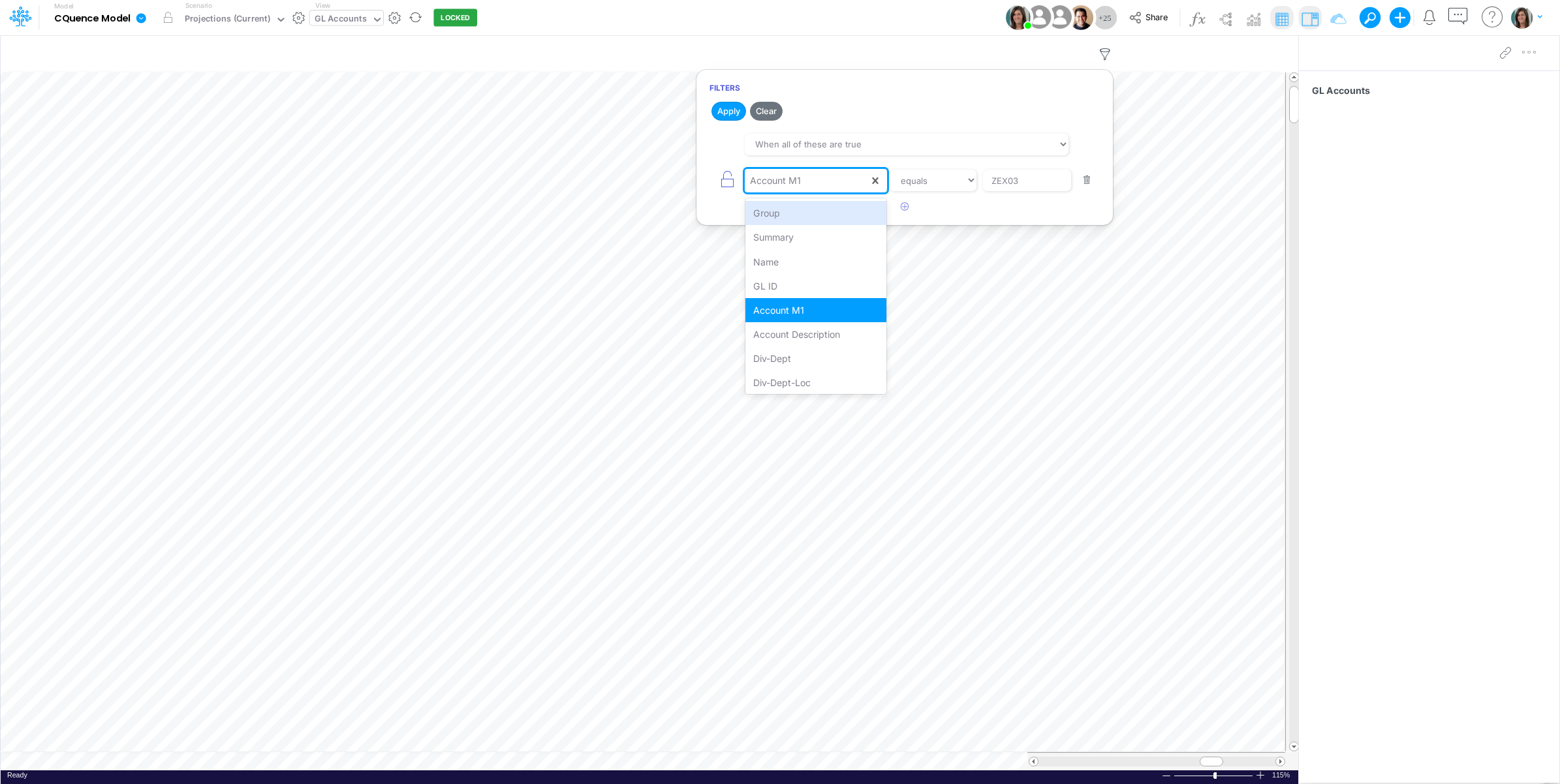
click at [821, 184] on div "Account M1" at bounding box center [806, 181] width 124 height 22
type input "acc"
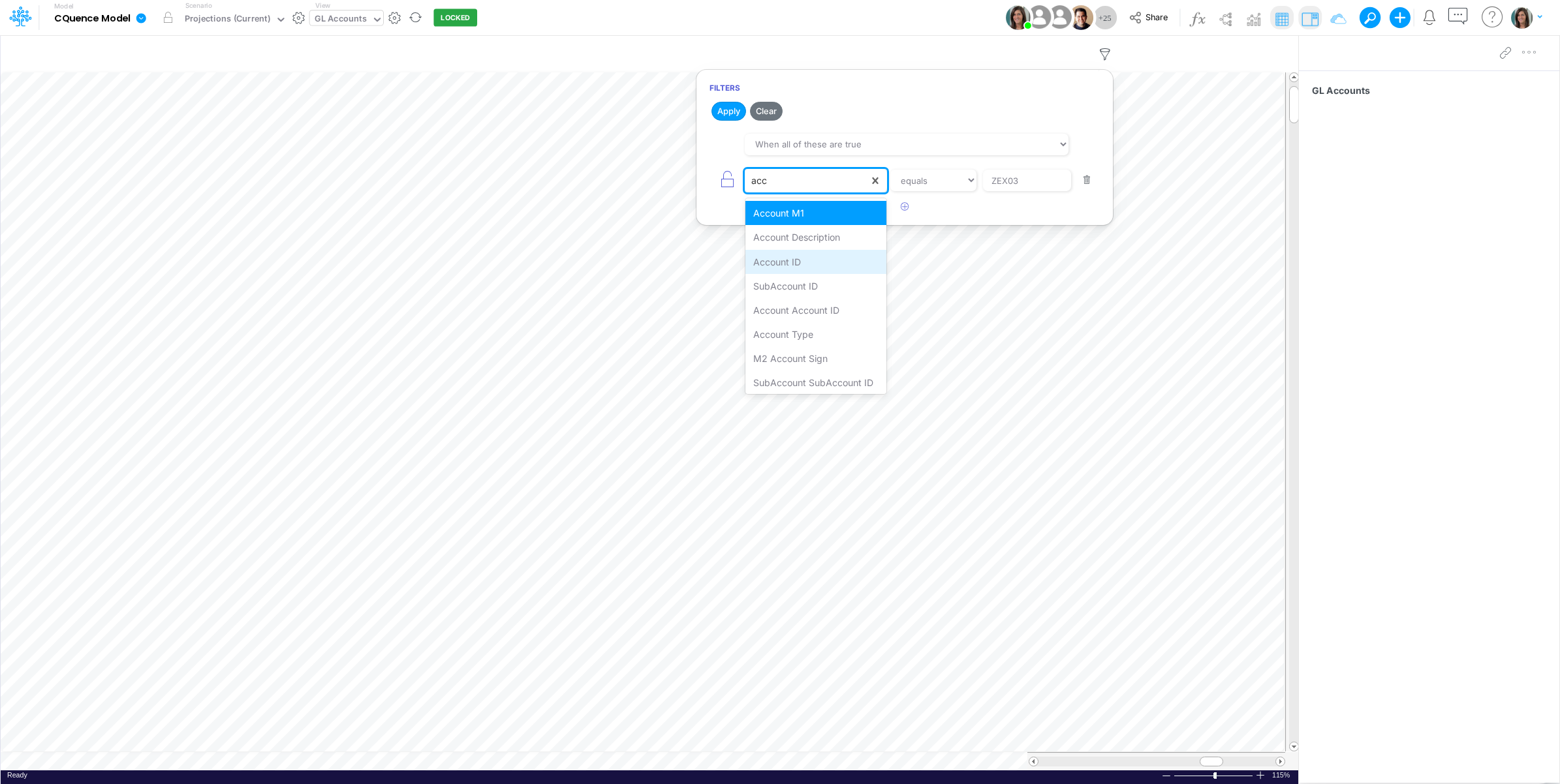
click at [803, 259] on div "Account ID" at bounding box center [816, 262] width 142 height 24
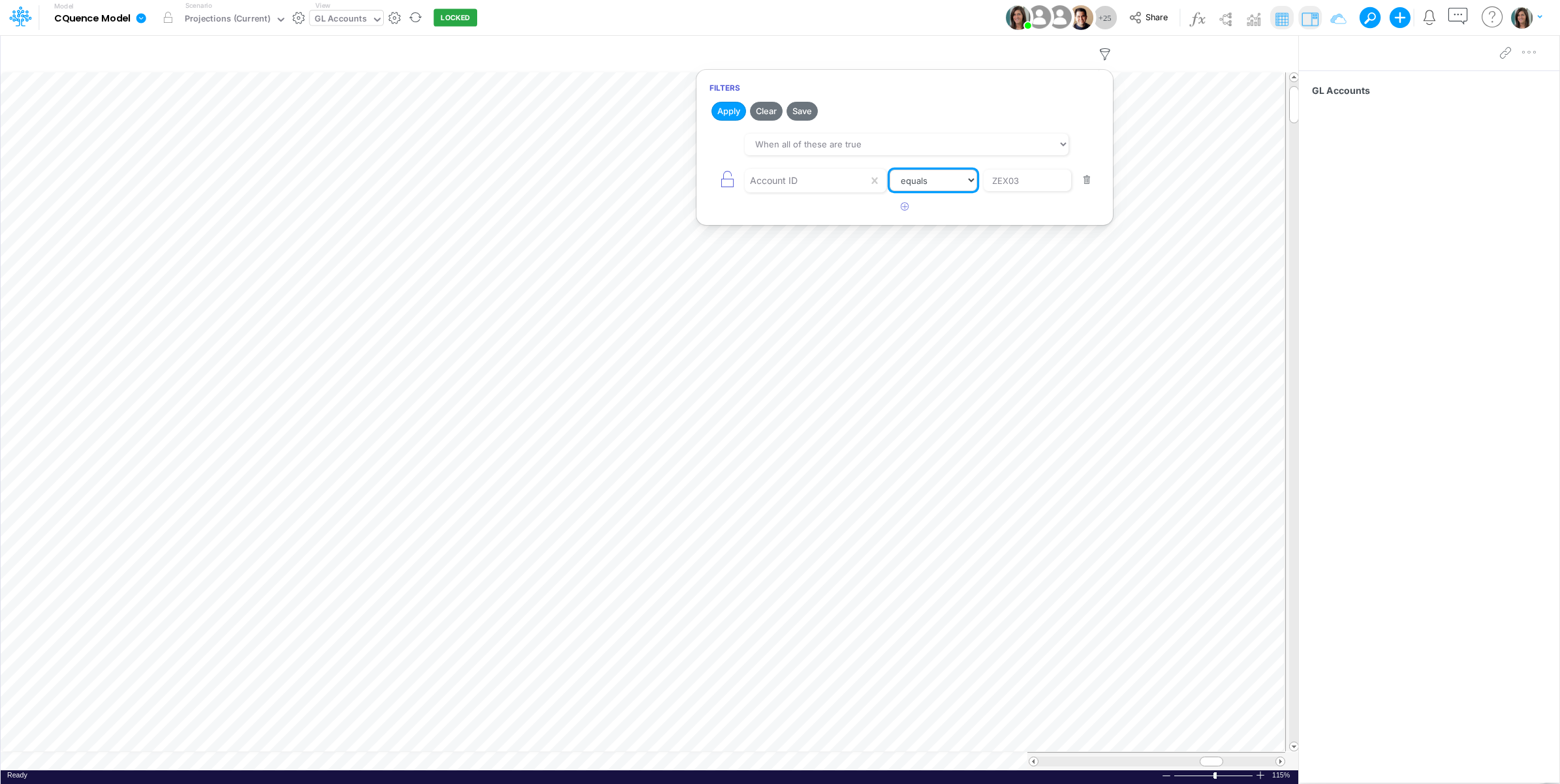
click at [941, 179] on select "equals not equal starts with ends with contains" at bounding box center [934, 181] width 88 height 22
select select "startsWith"
click at [890, 170] on select "equals not equal starts with ends with contains" at bounding box center [933, 181] width 87 height 22
click at [1023, 184] on input "ZEX03" at bounding box center [1027, 181] width 88 height 22
click at [1023, 184] on input "ZEX03" at bounding box center [1027, 181] width 88 height 22
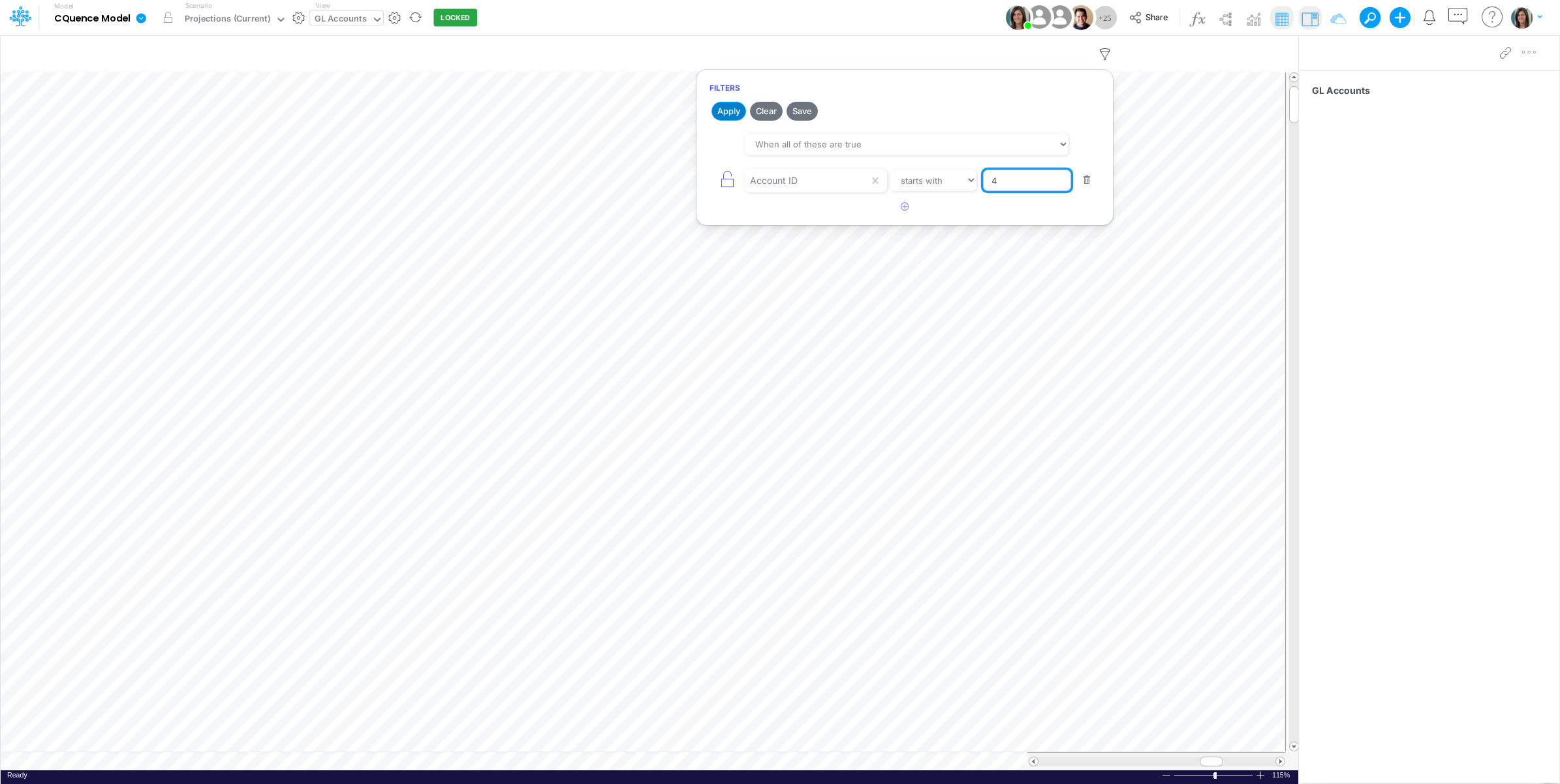
type input "4"
click at [727, 112] on button "Apply" at bounding box center [728, 111] width 34 height 19
click at [827, 21] on div "Model CQuence Model Edit model settings Duplicate Import QuickBooks QuickBooks …" at bounding box center [780, 18] width 1403 height 35
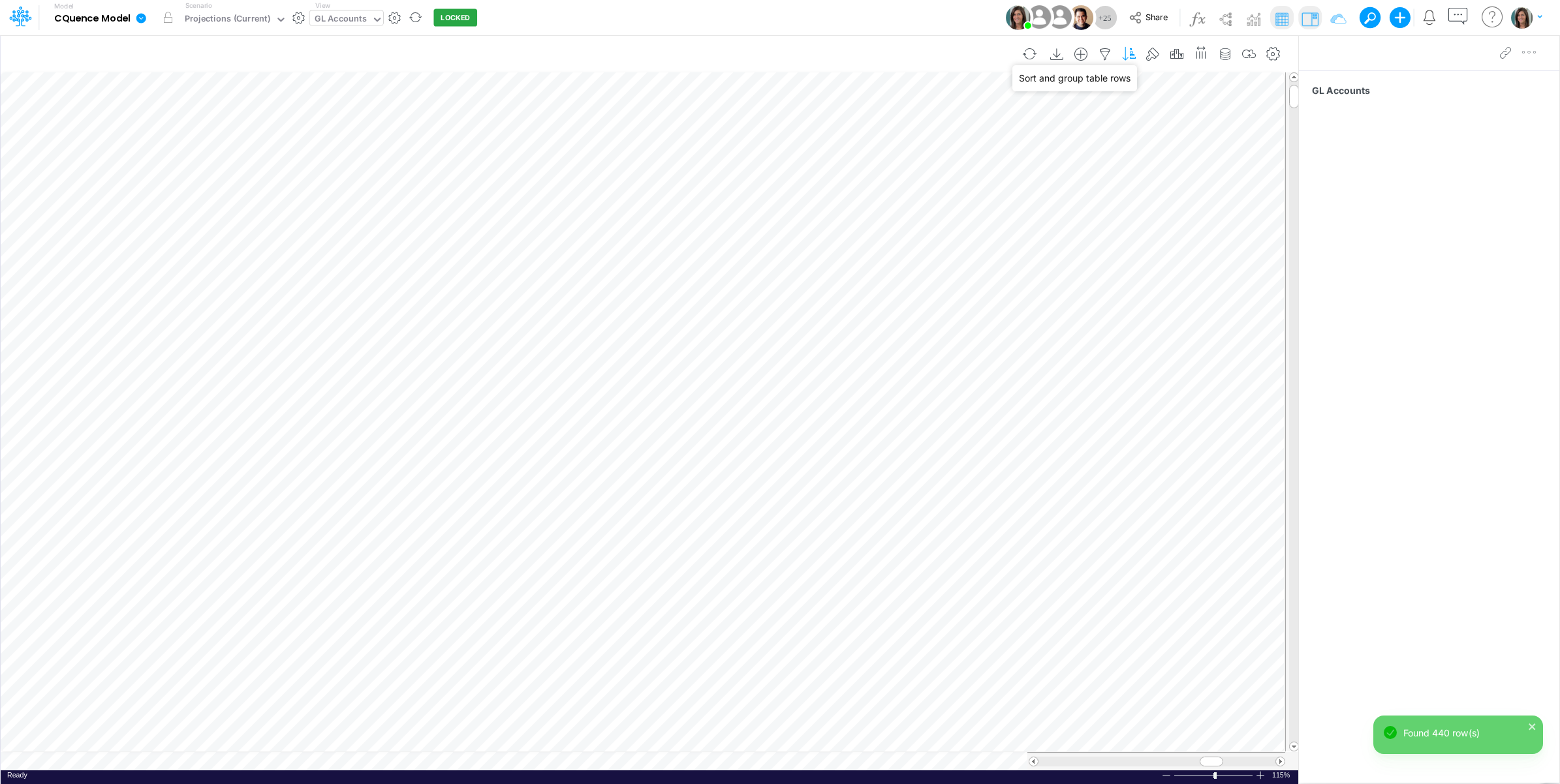
click at [1126, 51] on icon "button" at bounding box center [1129, 54] width 20 height 14
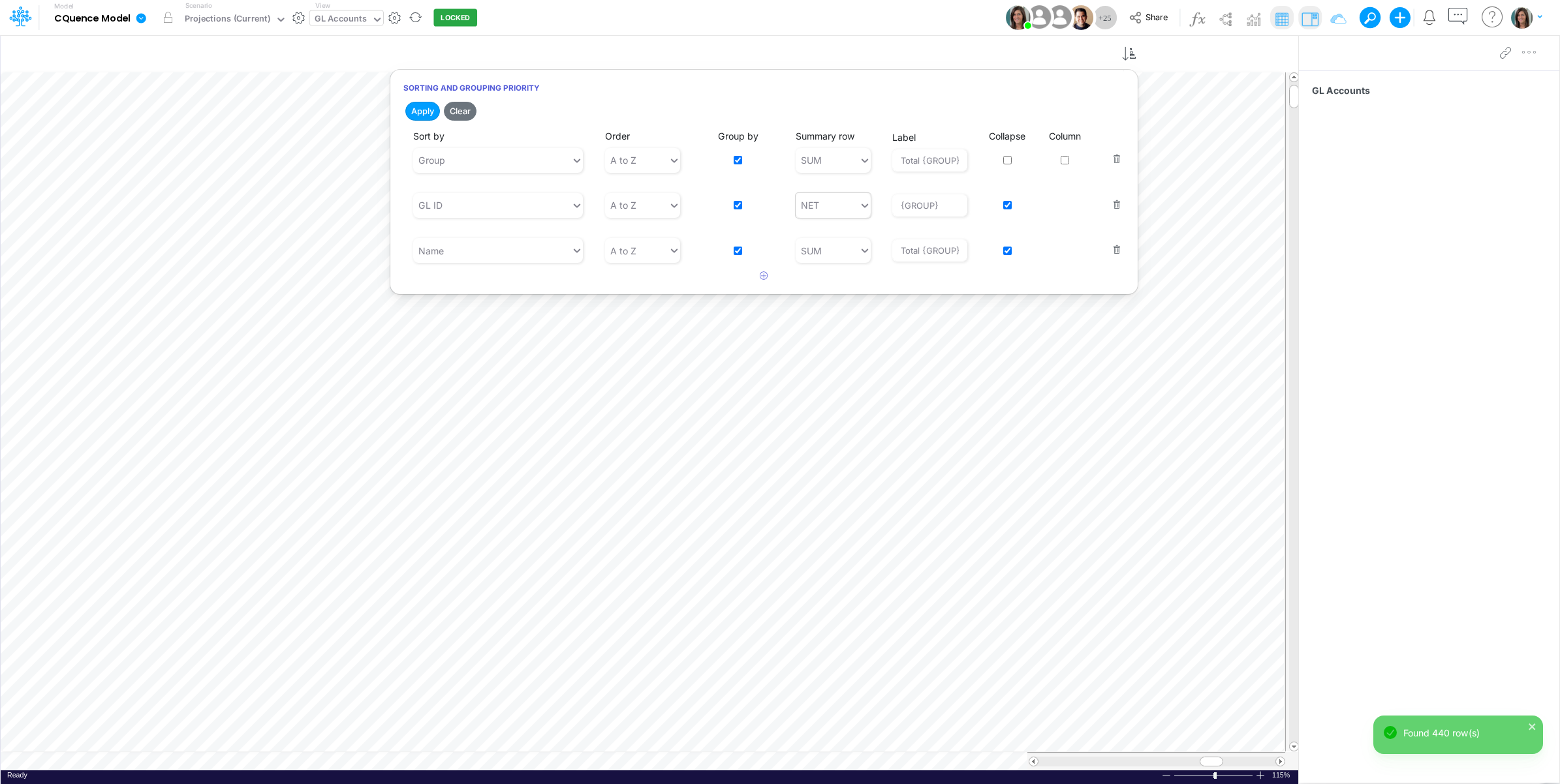
click at [837, 204] on div "NET" at bounding box center [827, 205] width 64 height 21
click at [836, 230] on div "SUM" at bounding box center [833, 238] width 75 height 24
type input "Total {GROUP}"
drag, startPoint x: 413, startPoint y: 110, endPoint x: 822, endPoint y: 18, distance: 419.2
click at [413, 110] on button "Apply" at bounding box center [422, 111] width 34 height 19
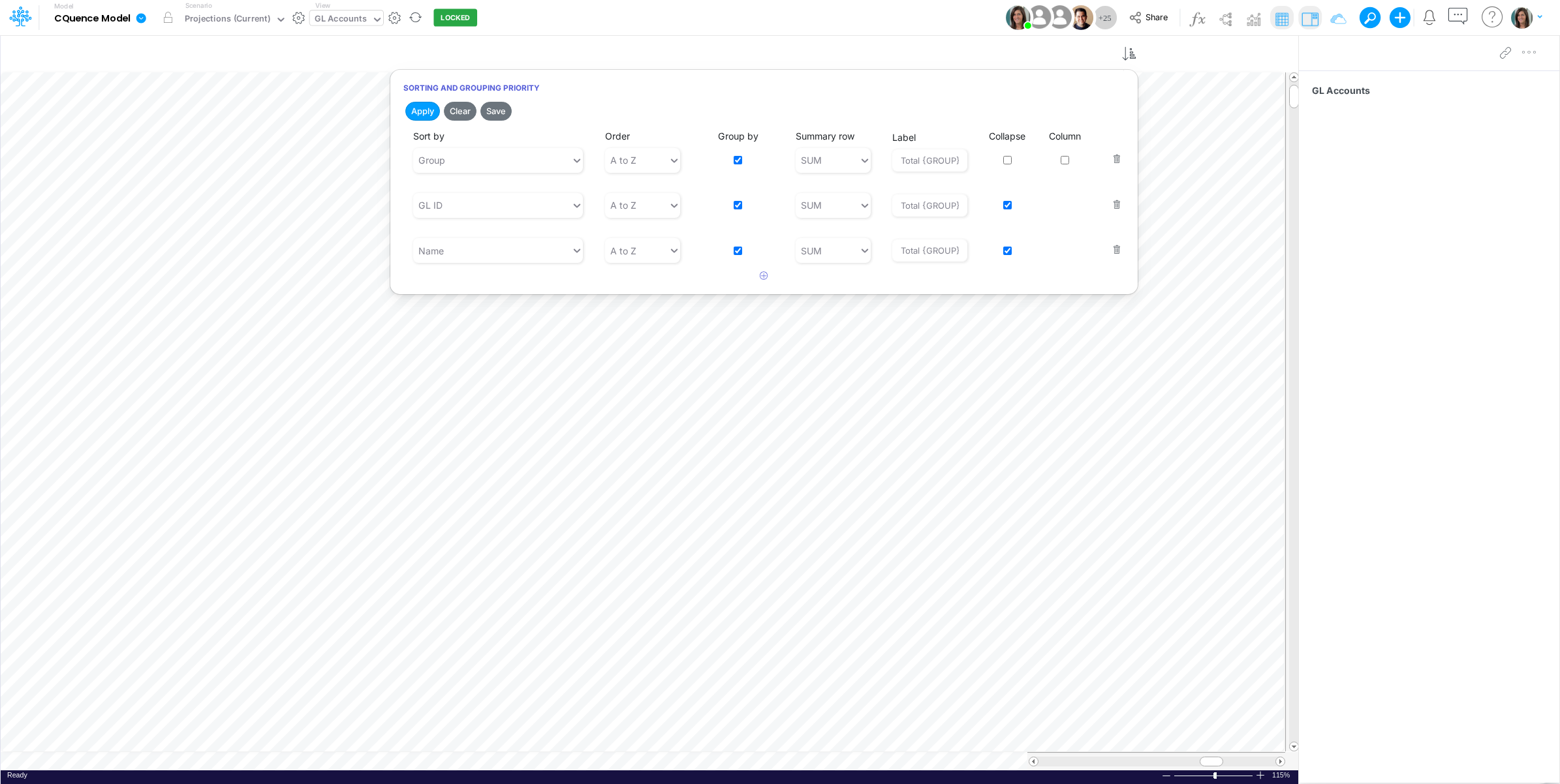
drag, startPoint x: 826, startPoint y: 23, endPoint x: 823, endPoint y: 31, distance: 8.5
click at [826, 24] on div "Model CQuence Model Edit model settings Duplicate Import QuickBooks QuickBooks …" at bounding box center [780, 18] width 1403 height 35
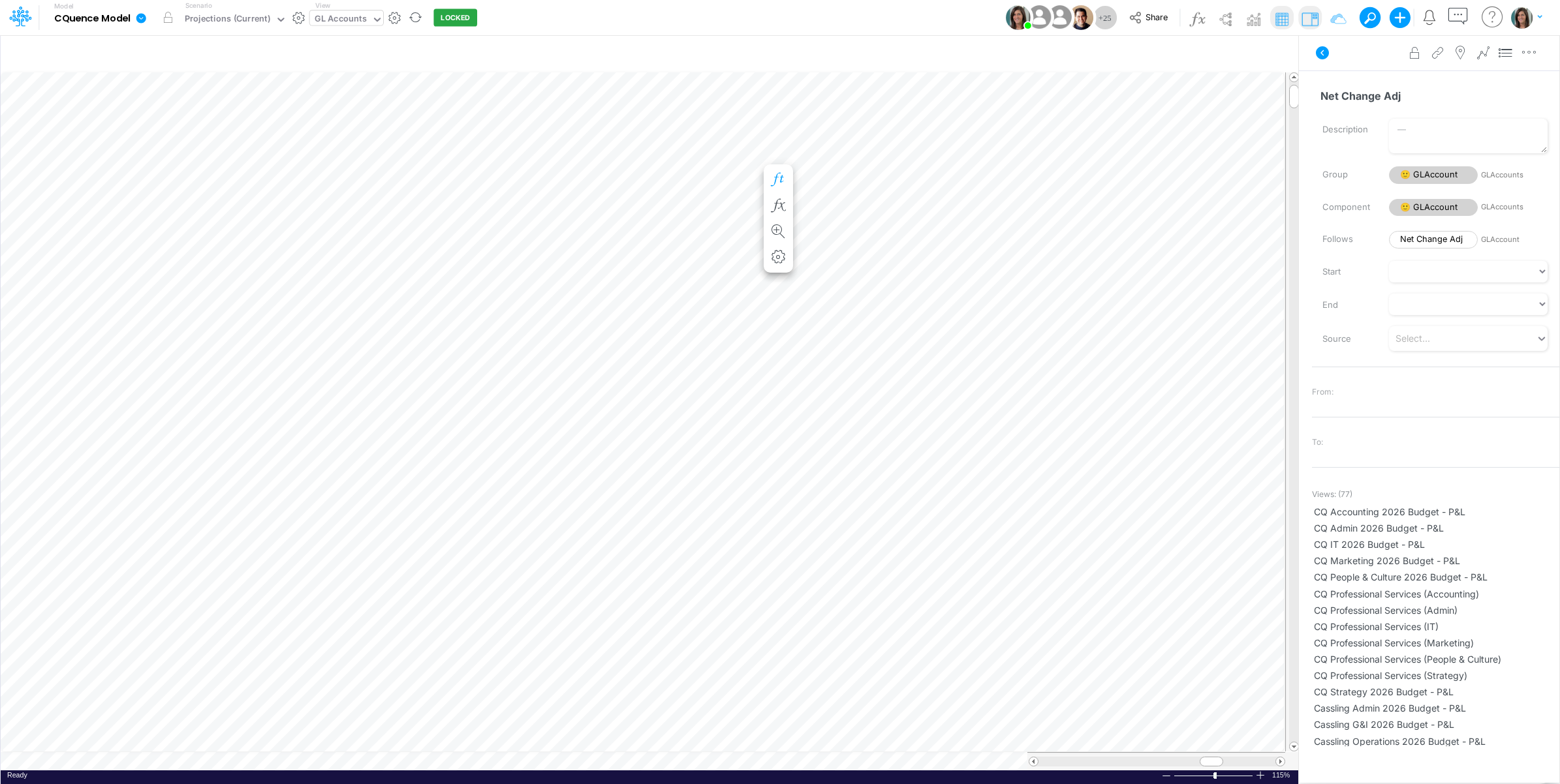
click at [778, 173] on icon "button" at bounding box center [779, 179] width 20 height 14
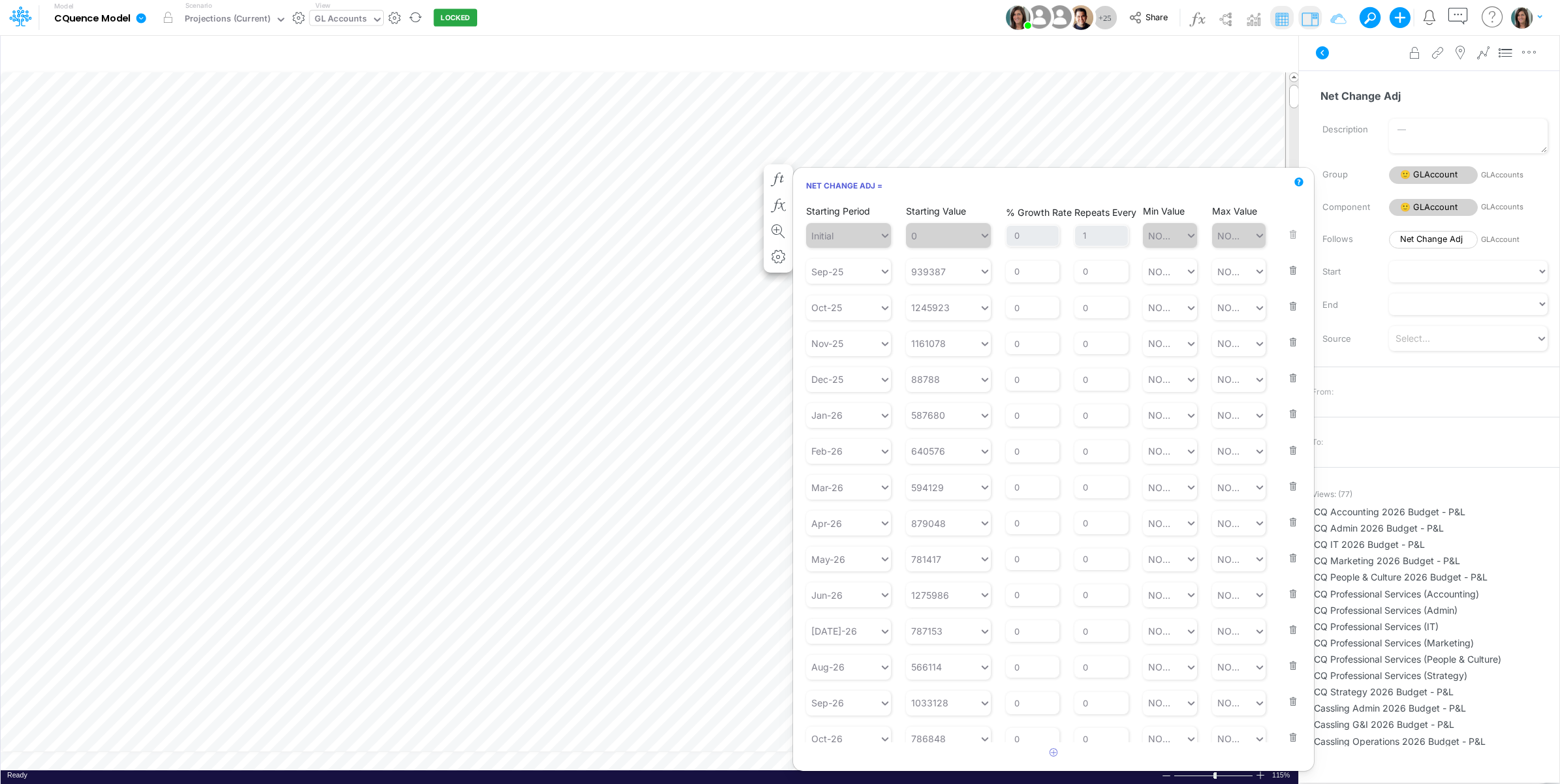
click at [1286, 269] on button "button" at bounding box center [1289, 262] width 17 height 35
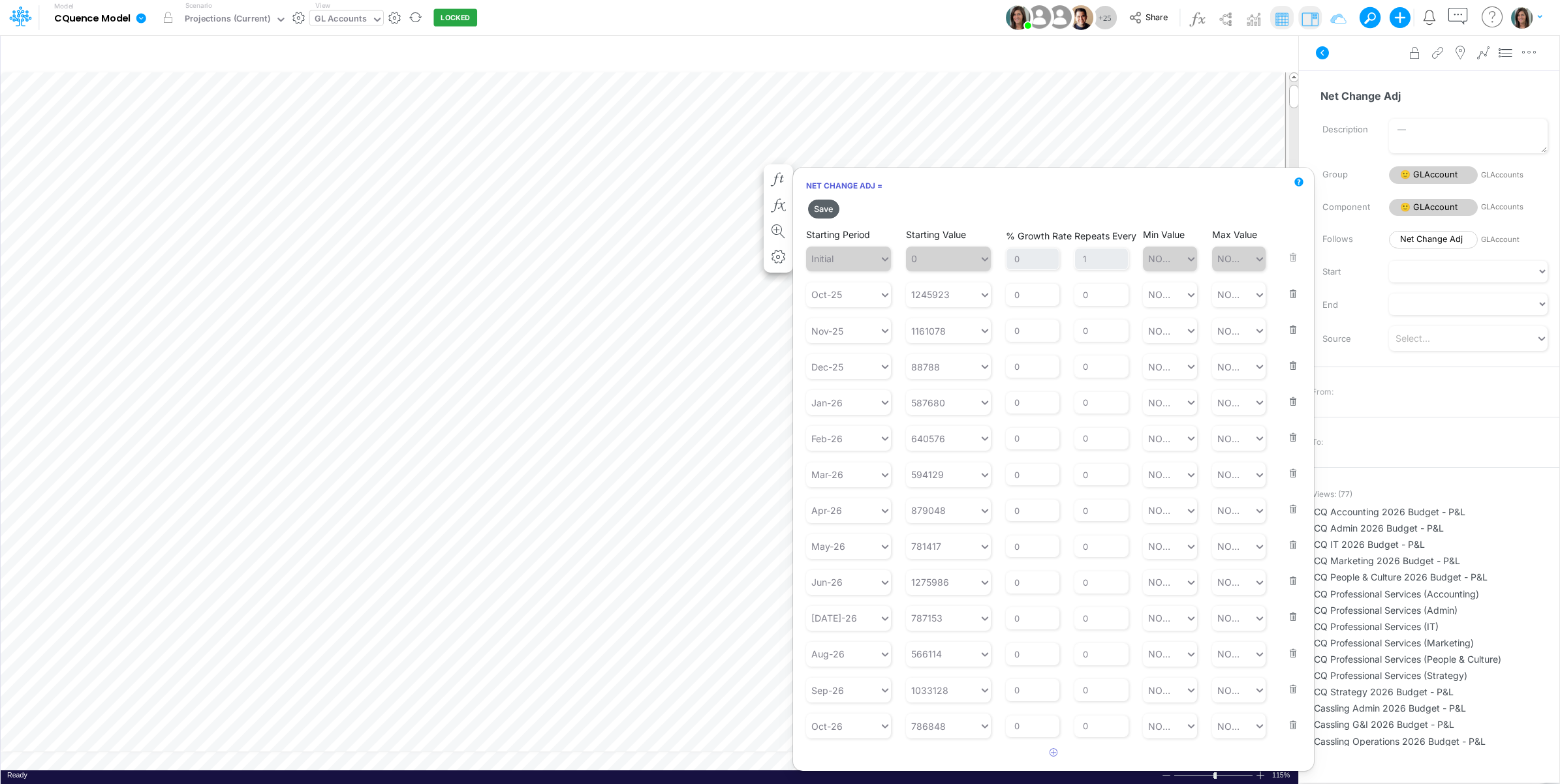
click at [824, 208] on button "Save" at bounding box center [823, 209] width 31 height 19
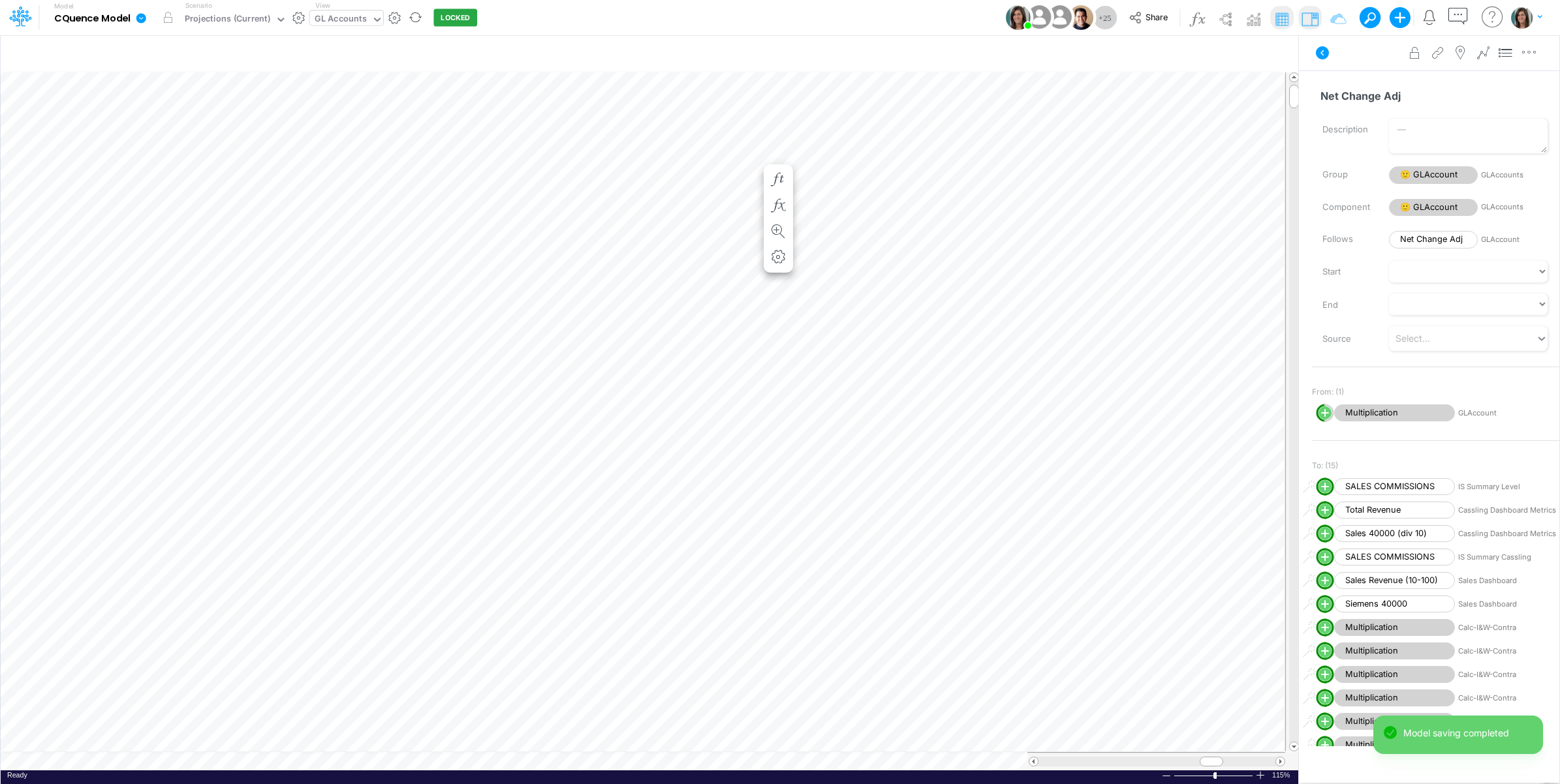
scroll to position [0, 1]
click at [1313, 46] on button at bounding box center [1321, 53] width 31 height 23
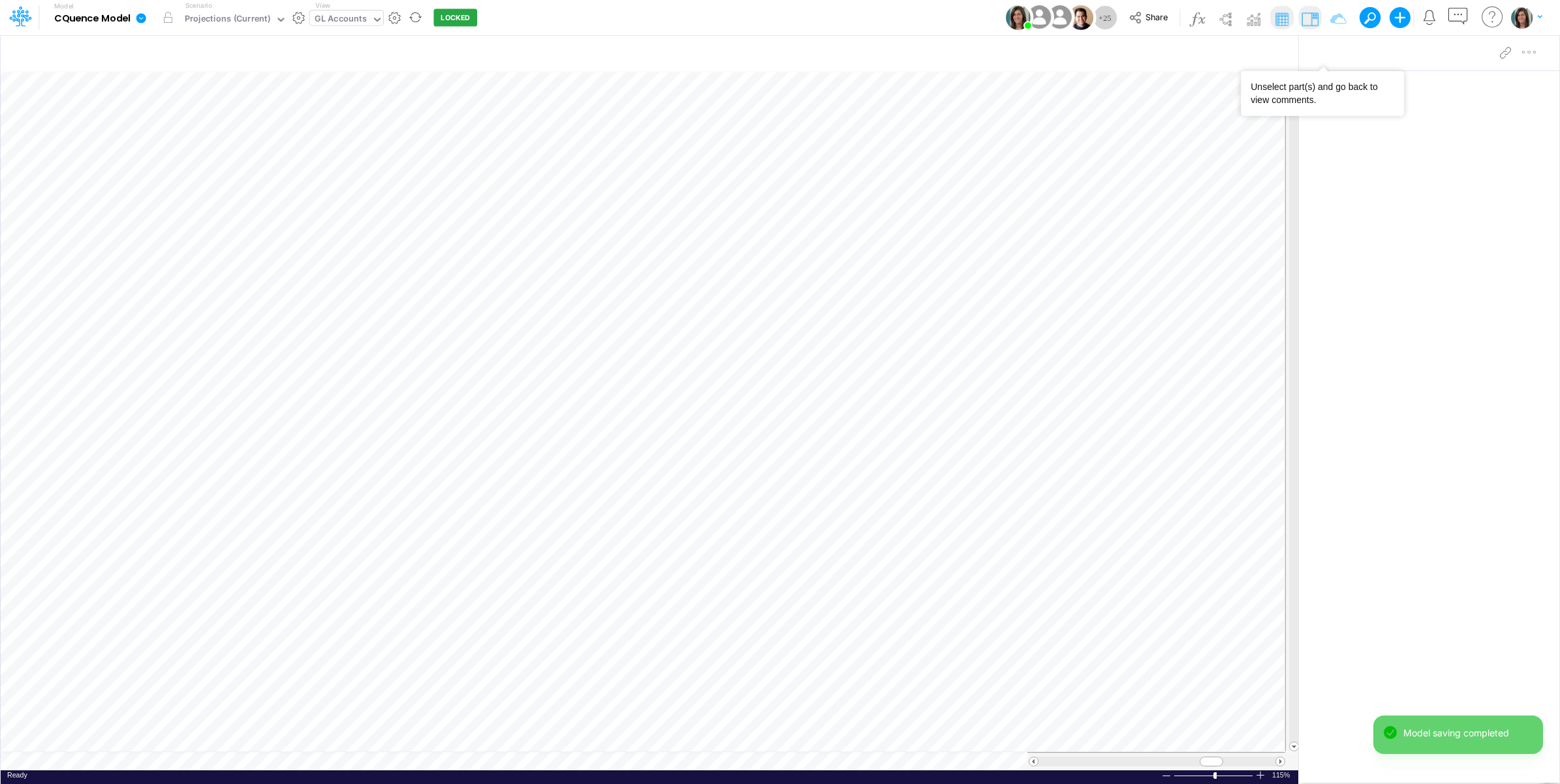
click at [868, 15] on div "Model CQuence Model Edit model settings Duplicate Import QuickBooks QuickBooks …" at bounding box center [780, 18] width 1403 height 35
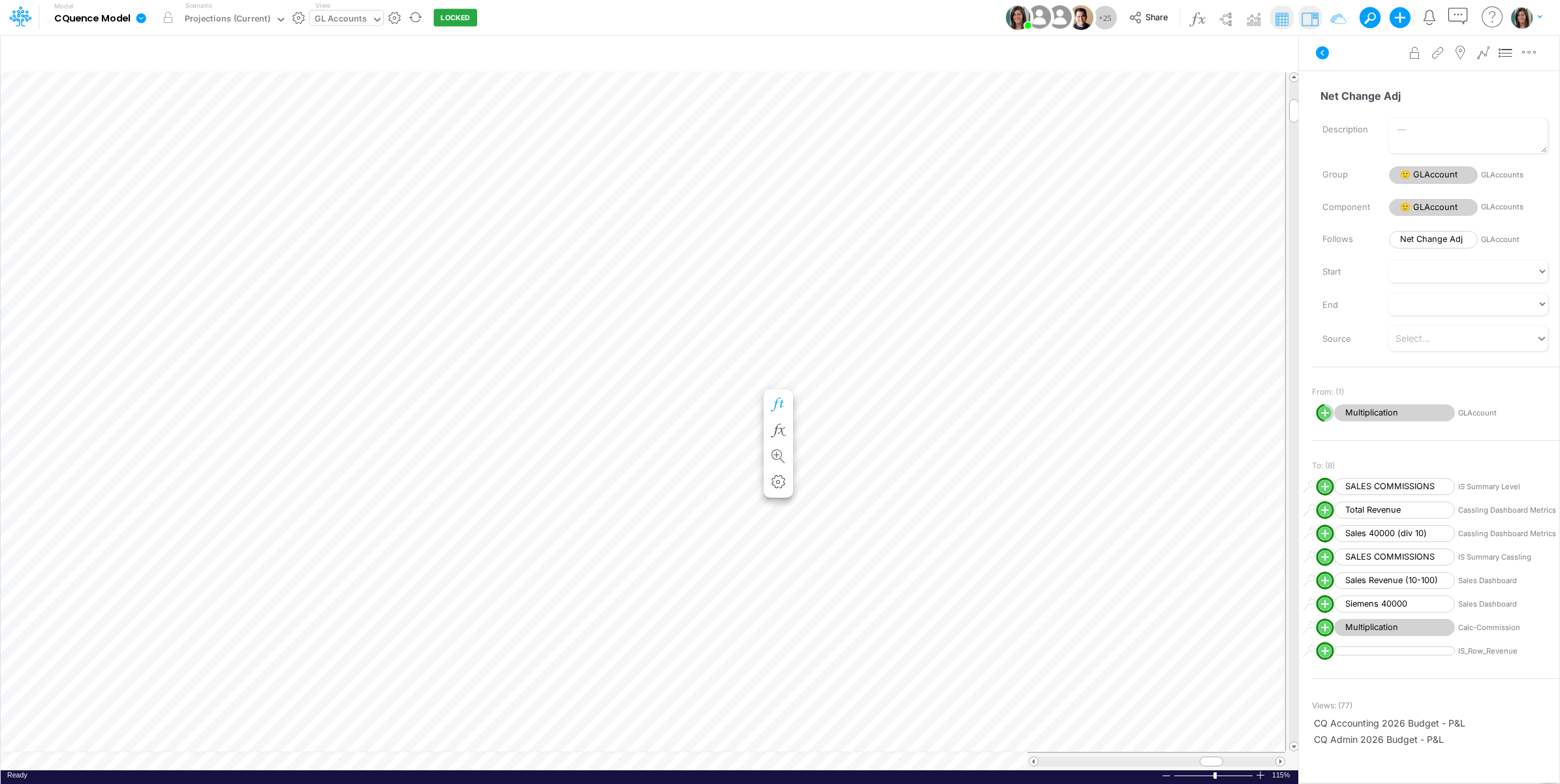
click at [781, 396] on button "button" at bounding box center [778, 405] width 24 height 26
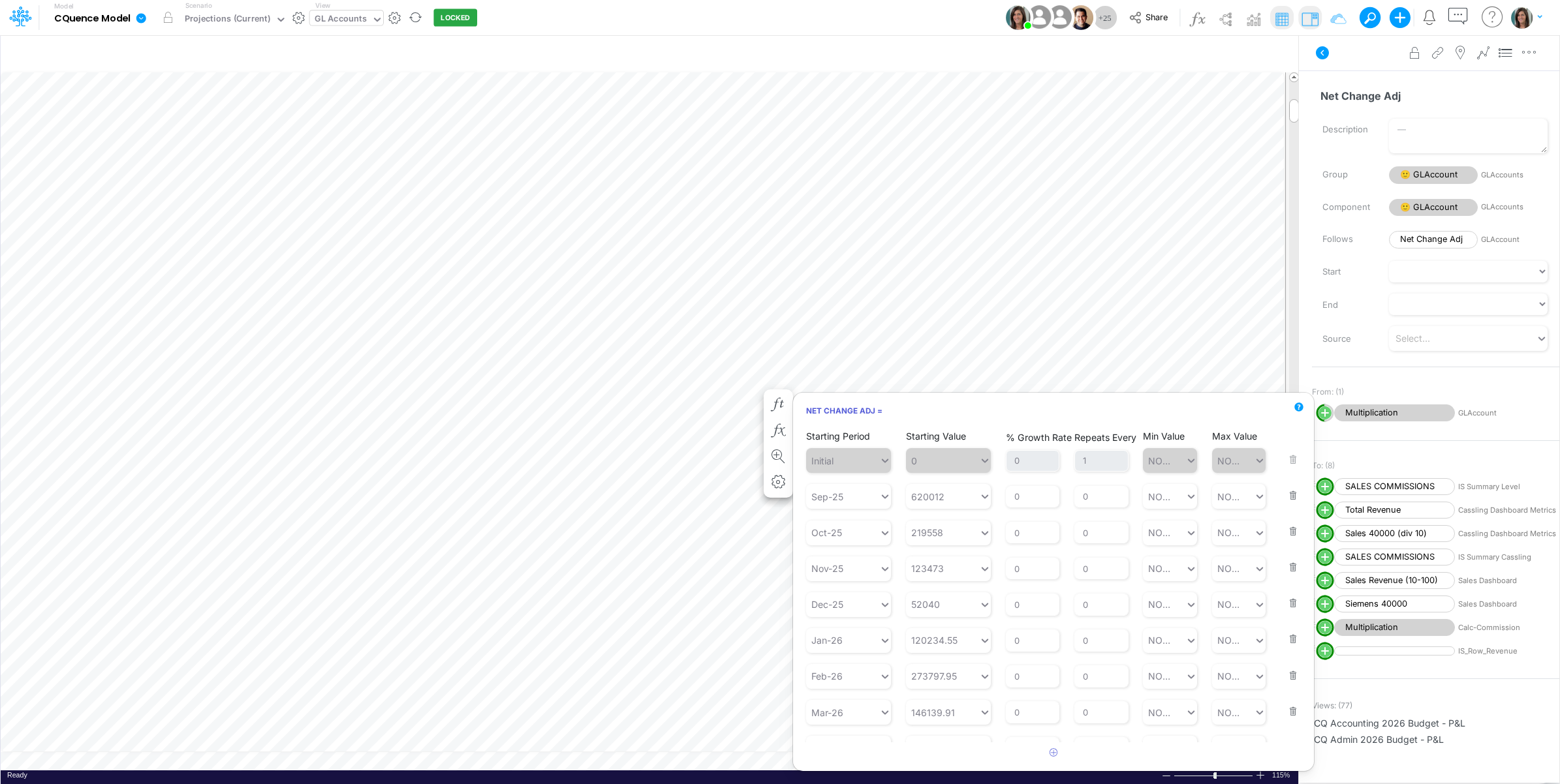
click at [1280, 493] on button "button" at bounding box center [1289, 487] width 17 height 35
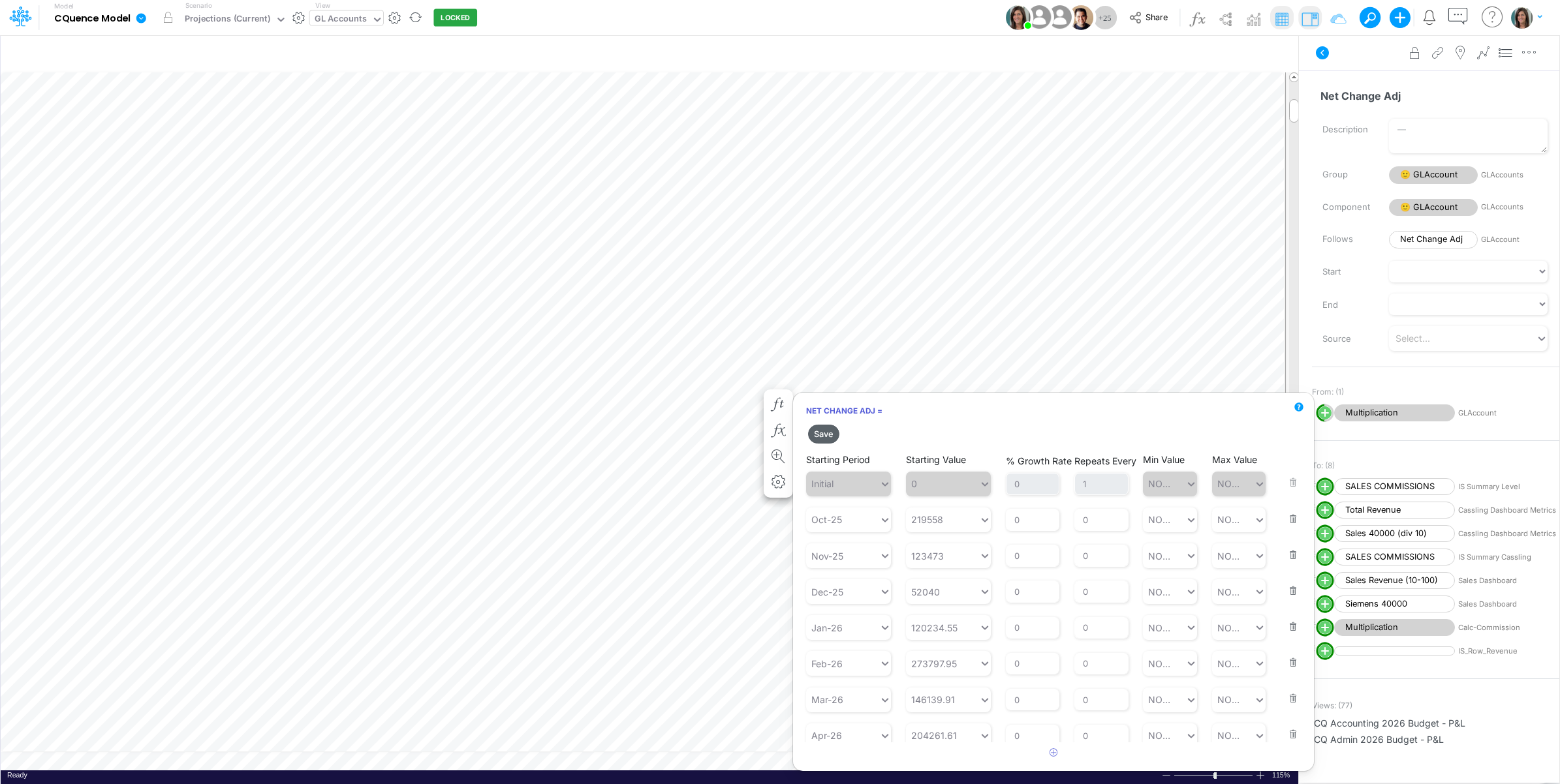
click at [827, 431] on button "Save" at bounding box center [823, 434] width 31 height 19
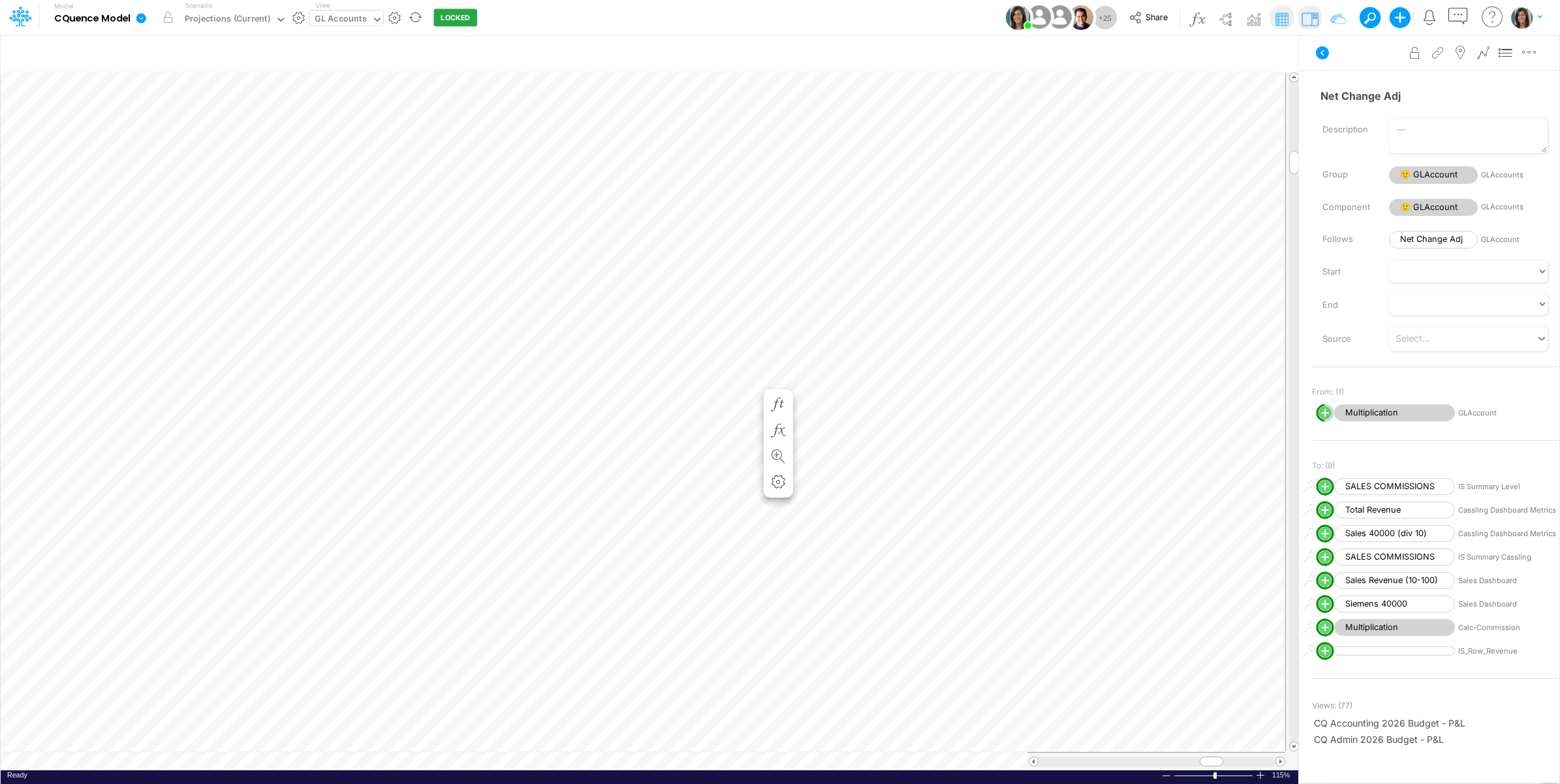
scroll to position [0, 1]
click at [775, 307] on button "button" at bounding box center [778, 315] width 24 height 26
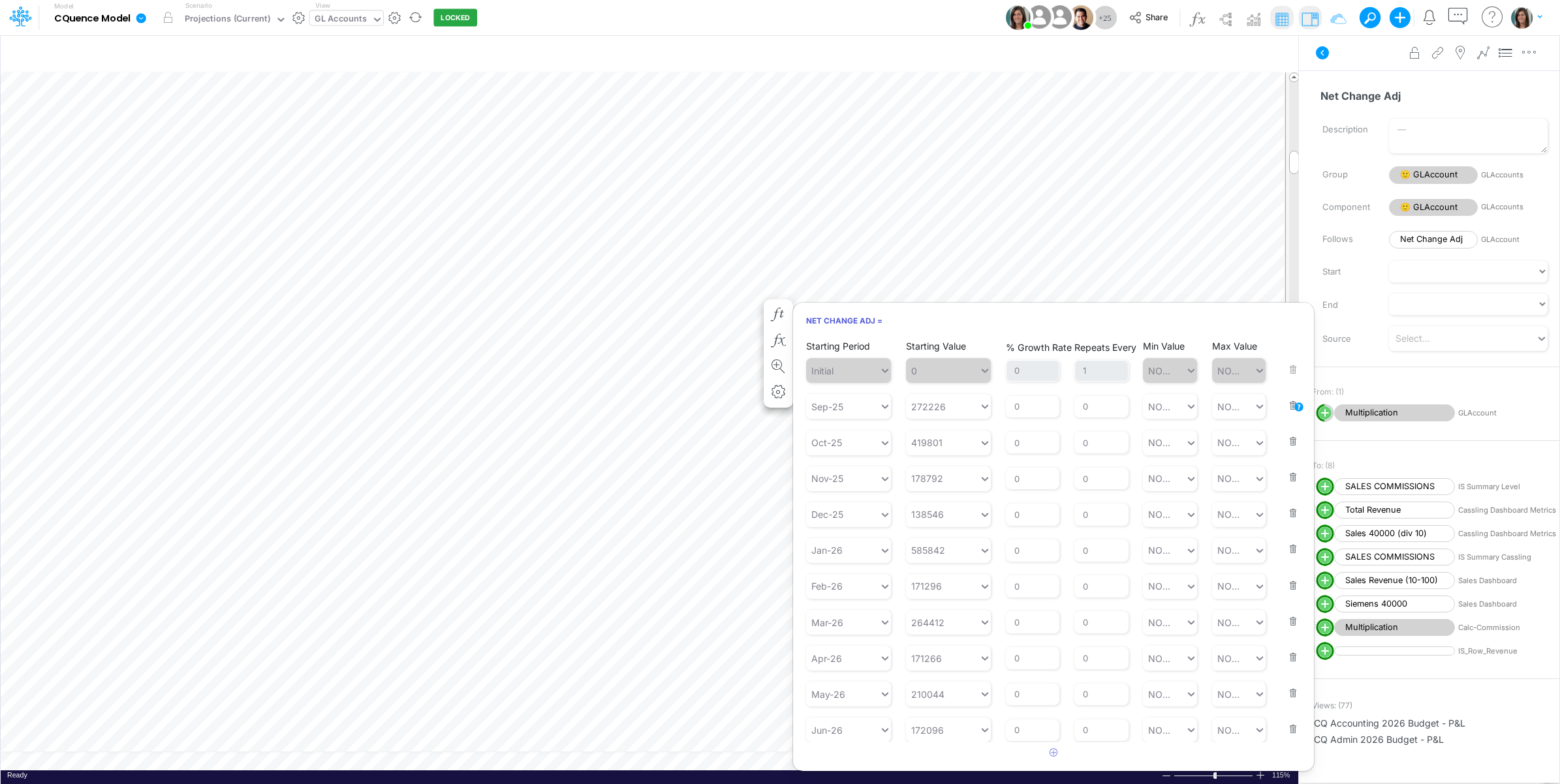
click at [1282, 407] on button "button" at bounding box center [1289, 397] width 17 height 35
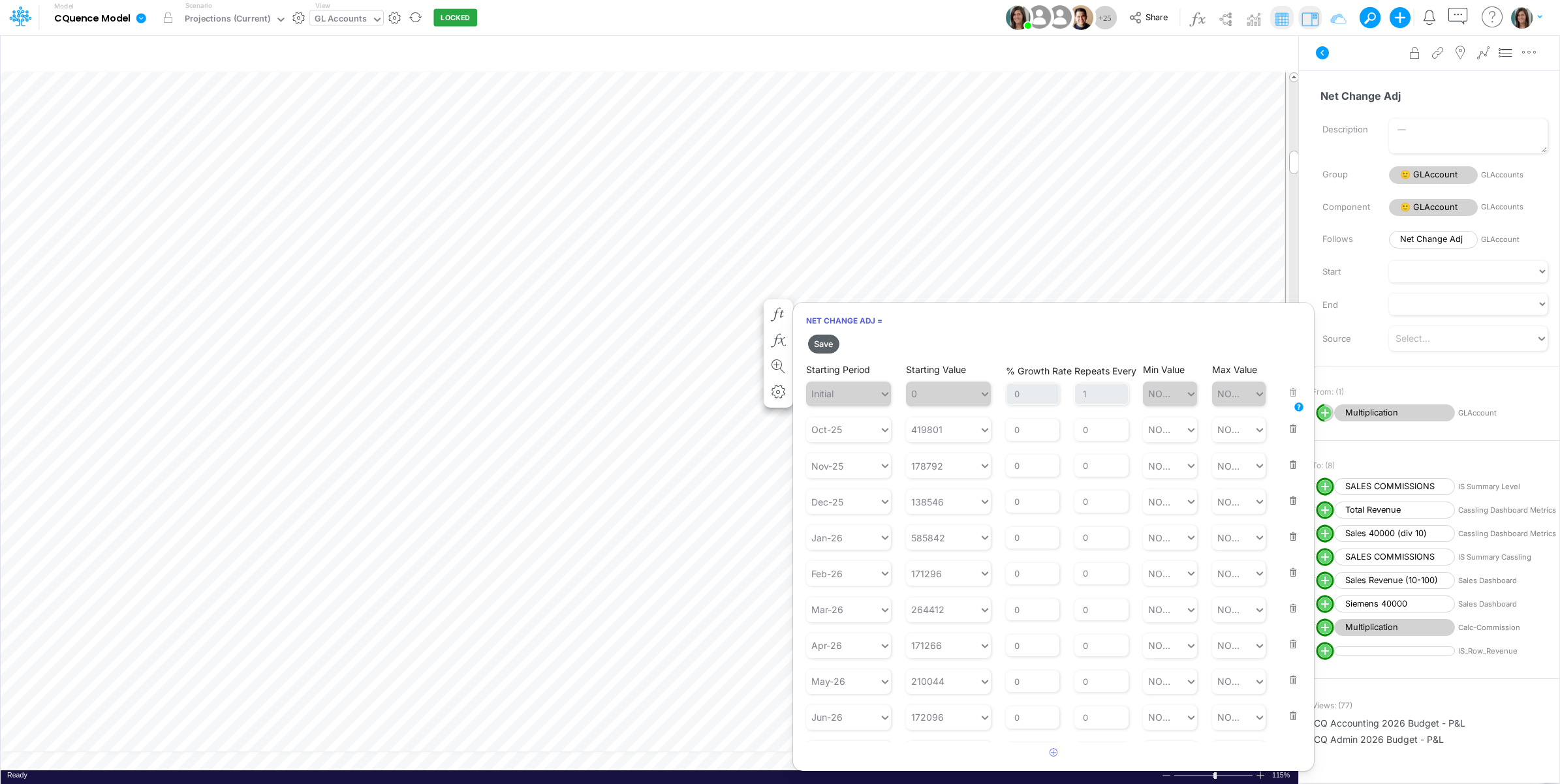
click at [820, 344] on button "Save" at bounding box center [823, 344] width 31 height 19
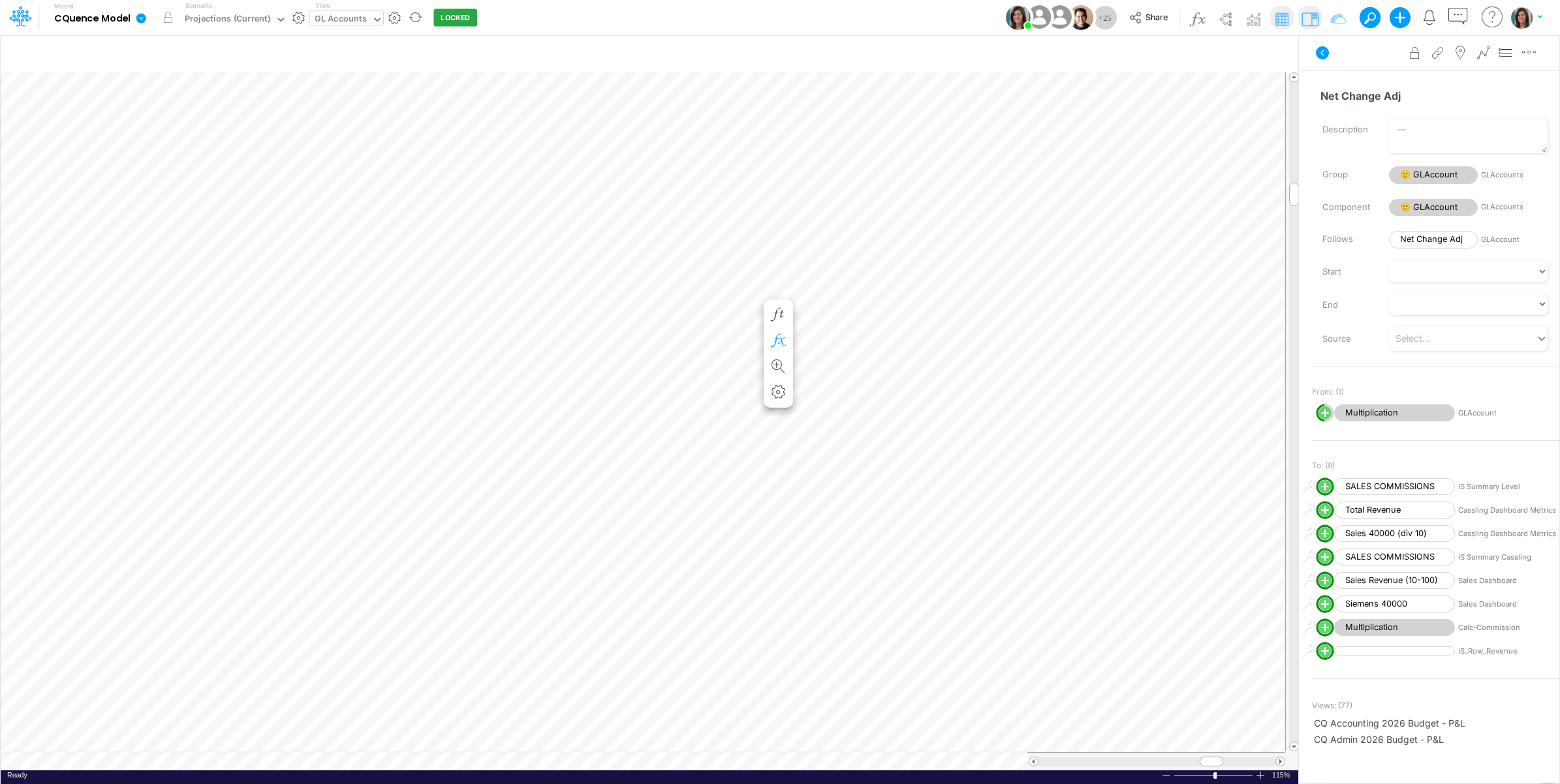
scroll to position [0, 1]
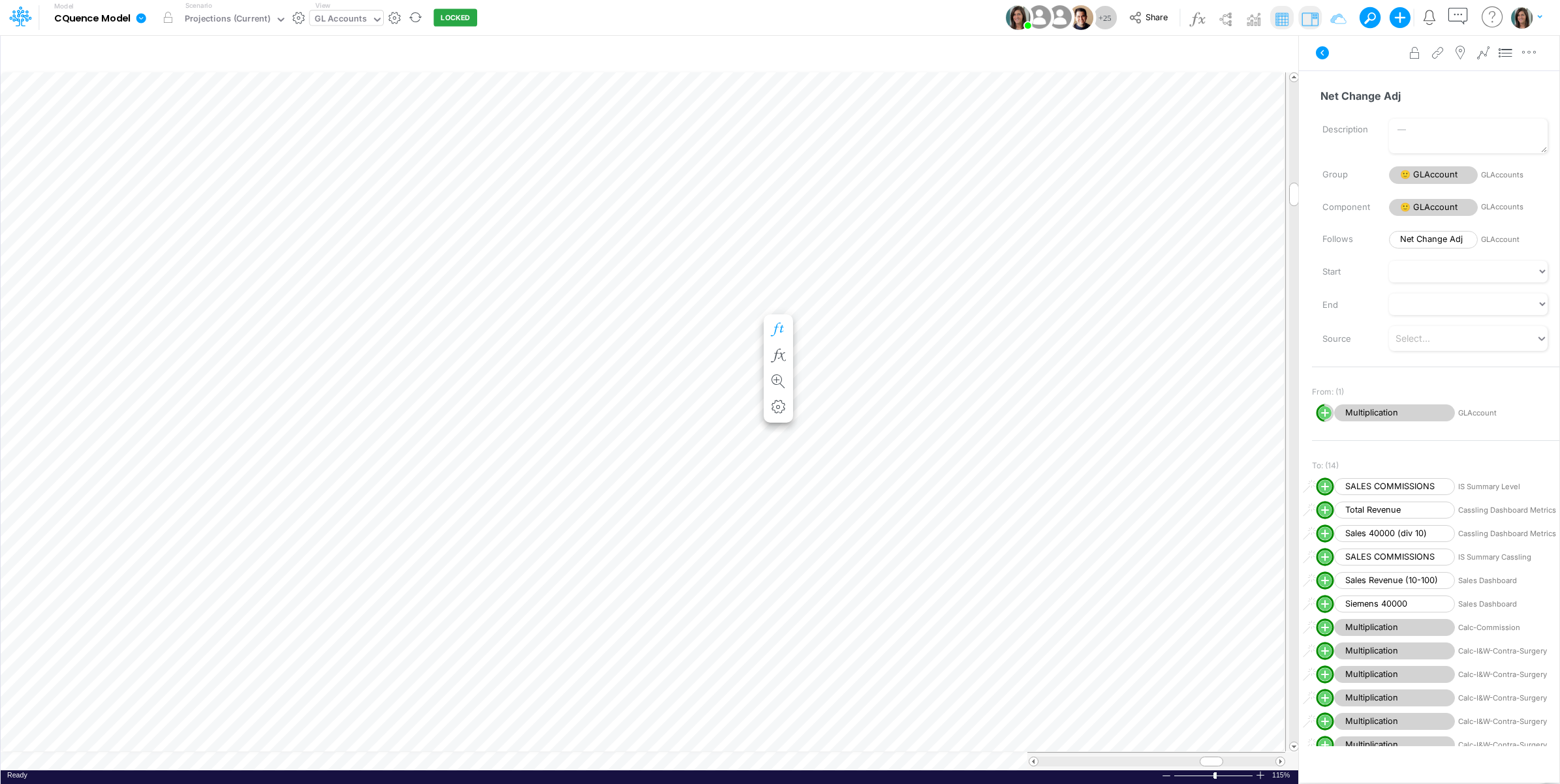
click at [779, 328] on icon "button" at bounding box center [779, 329] width 20 height 14
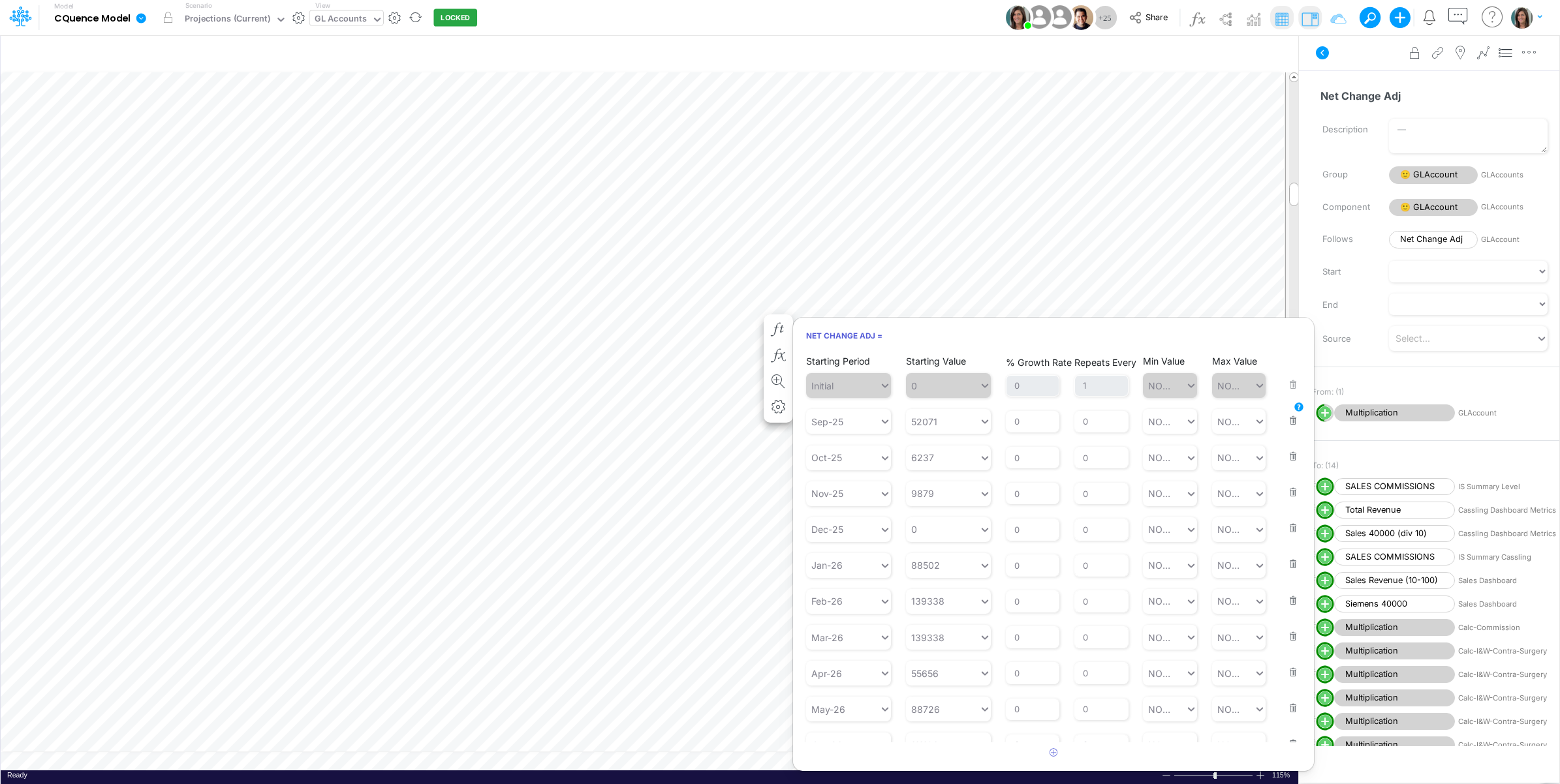
click at [1282, 419] on button "button" at bounding box center [1289, 412] width 17 height 35
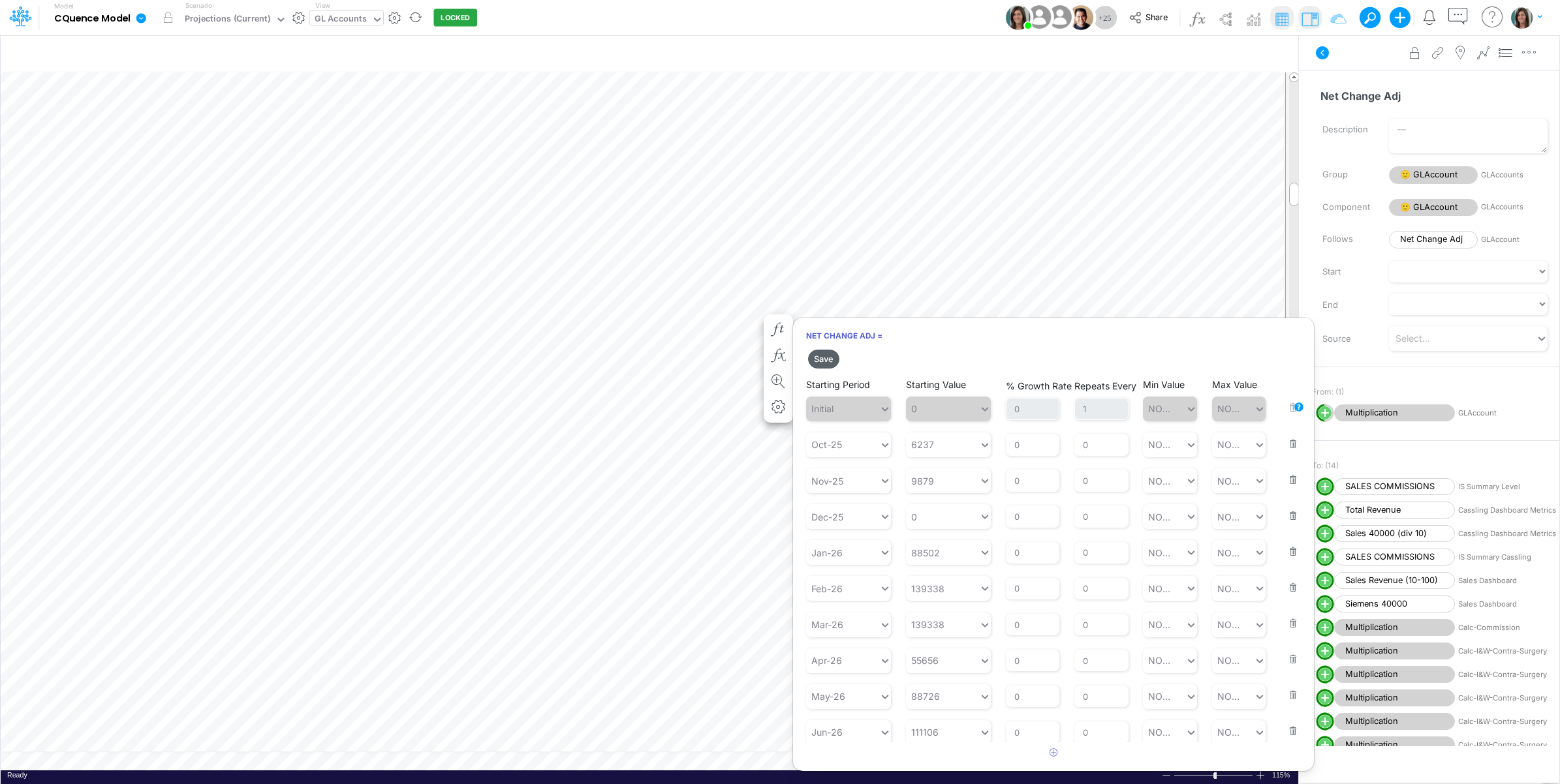
click at [822, 362] on button "Save" at bounding box center [823, 359] width 31 height 19
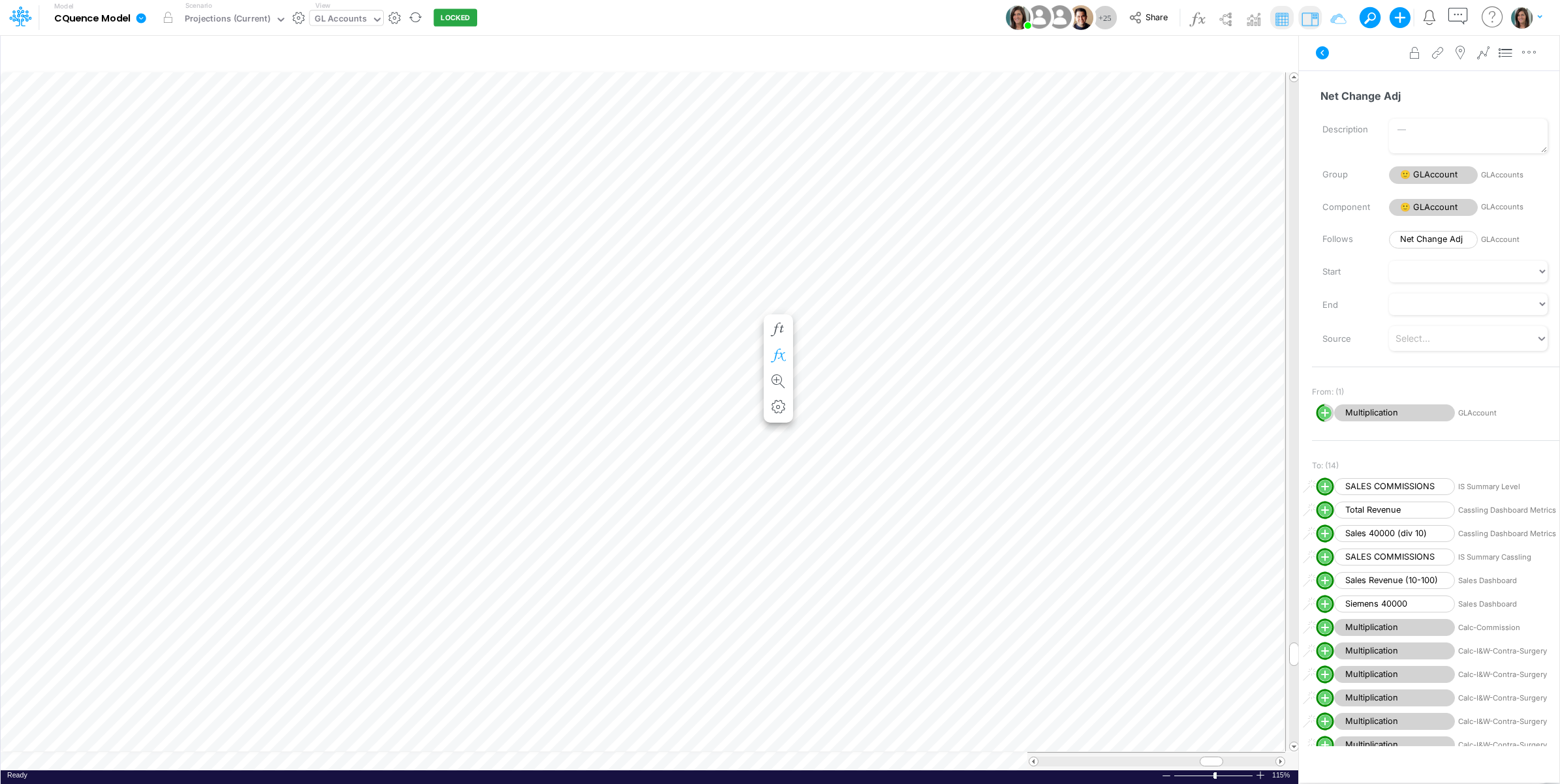
scroll to position [0, 1]
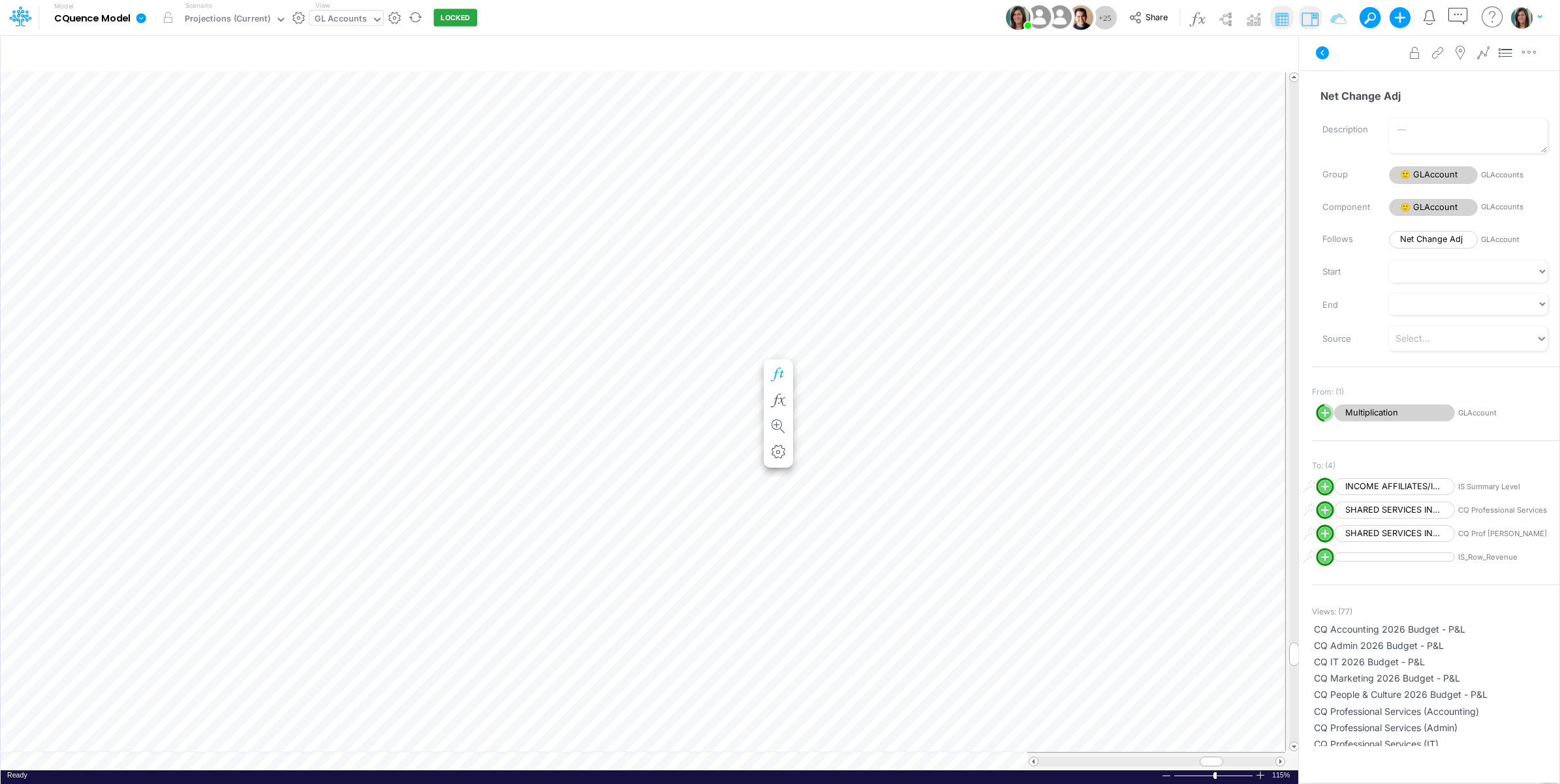
click at [787, 373] on icon "button" at bounding box center [779, 374] width 20 height 14
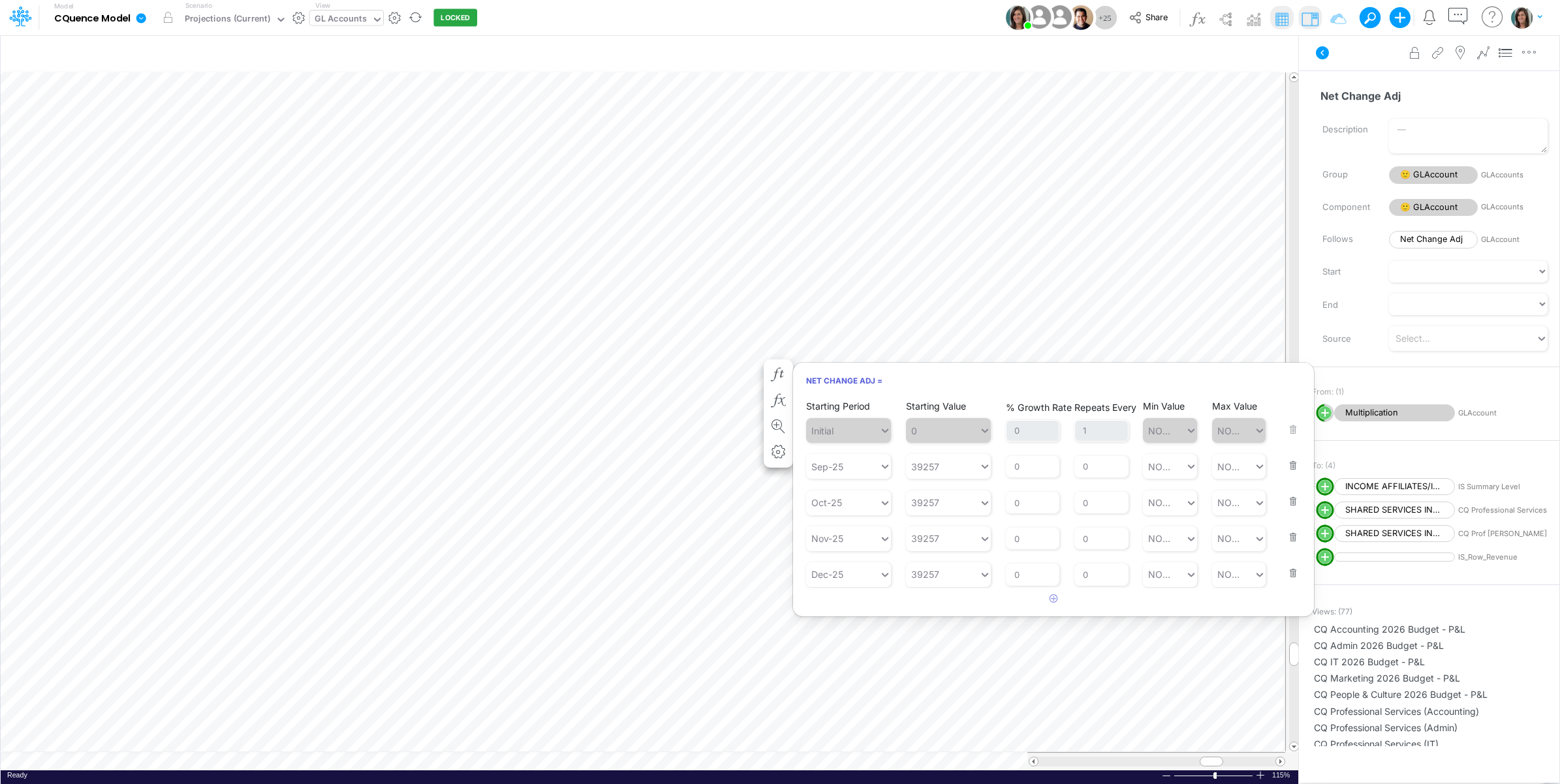
click at [1288, 460] on button "button" at bounding box center [1289, 457] width 17 height 35
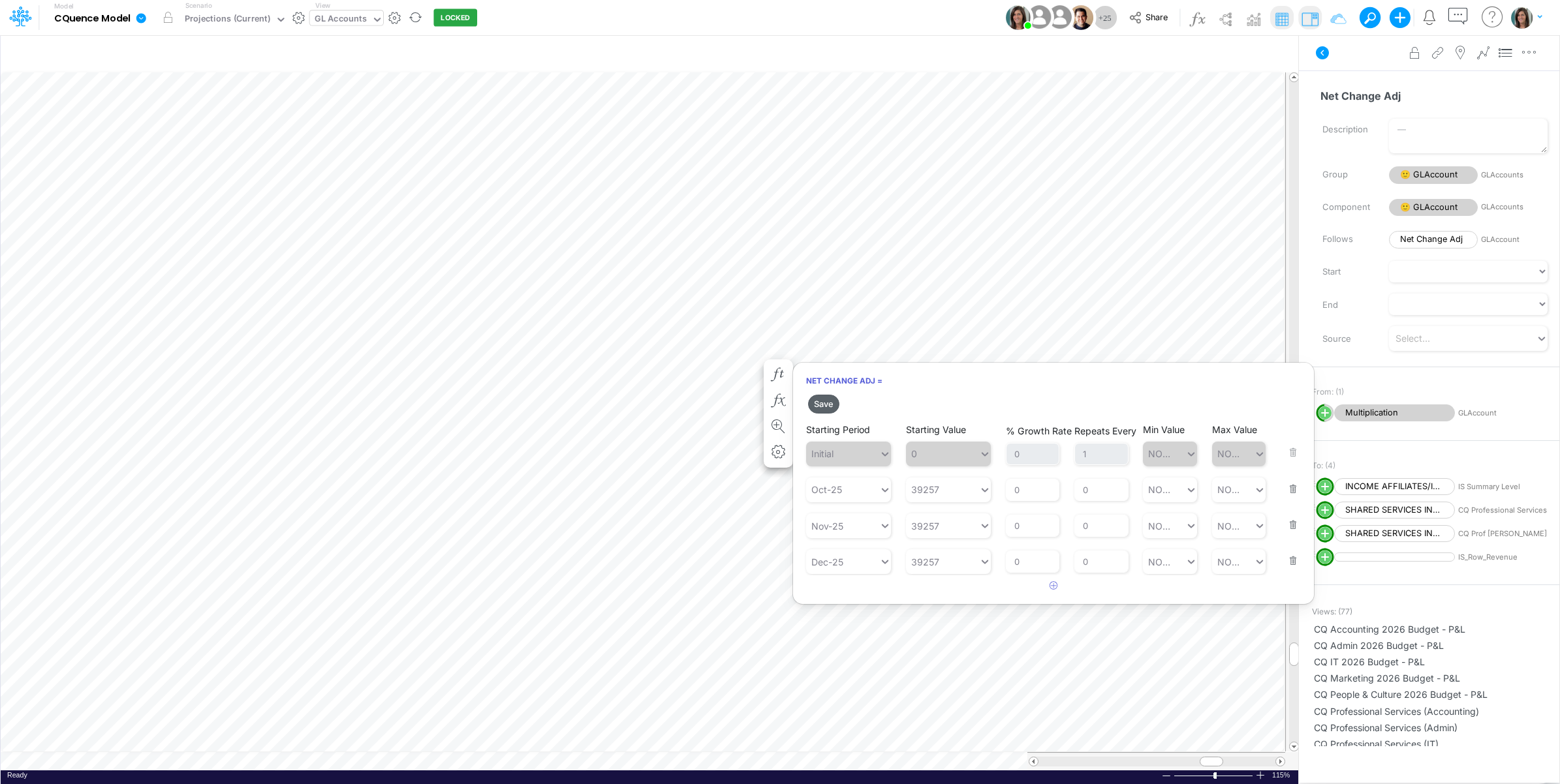
click at [824, 404] on button "Save" at bounding box center [823, 404] width 31 height 19
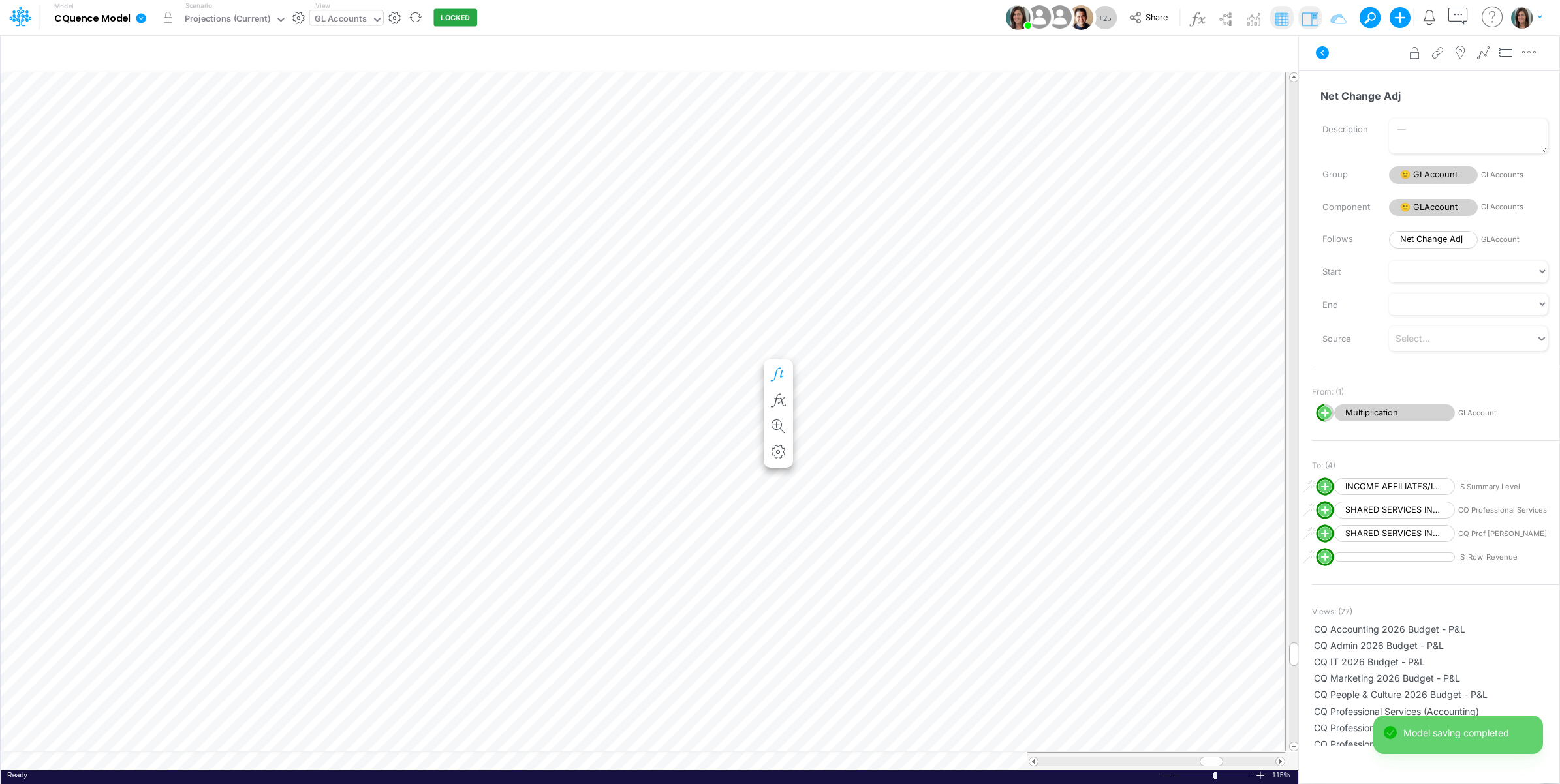
scroll to position [0, 1]
click at [1317, 56] on icon at bounding box center [1322, 53] width 13 height 13
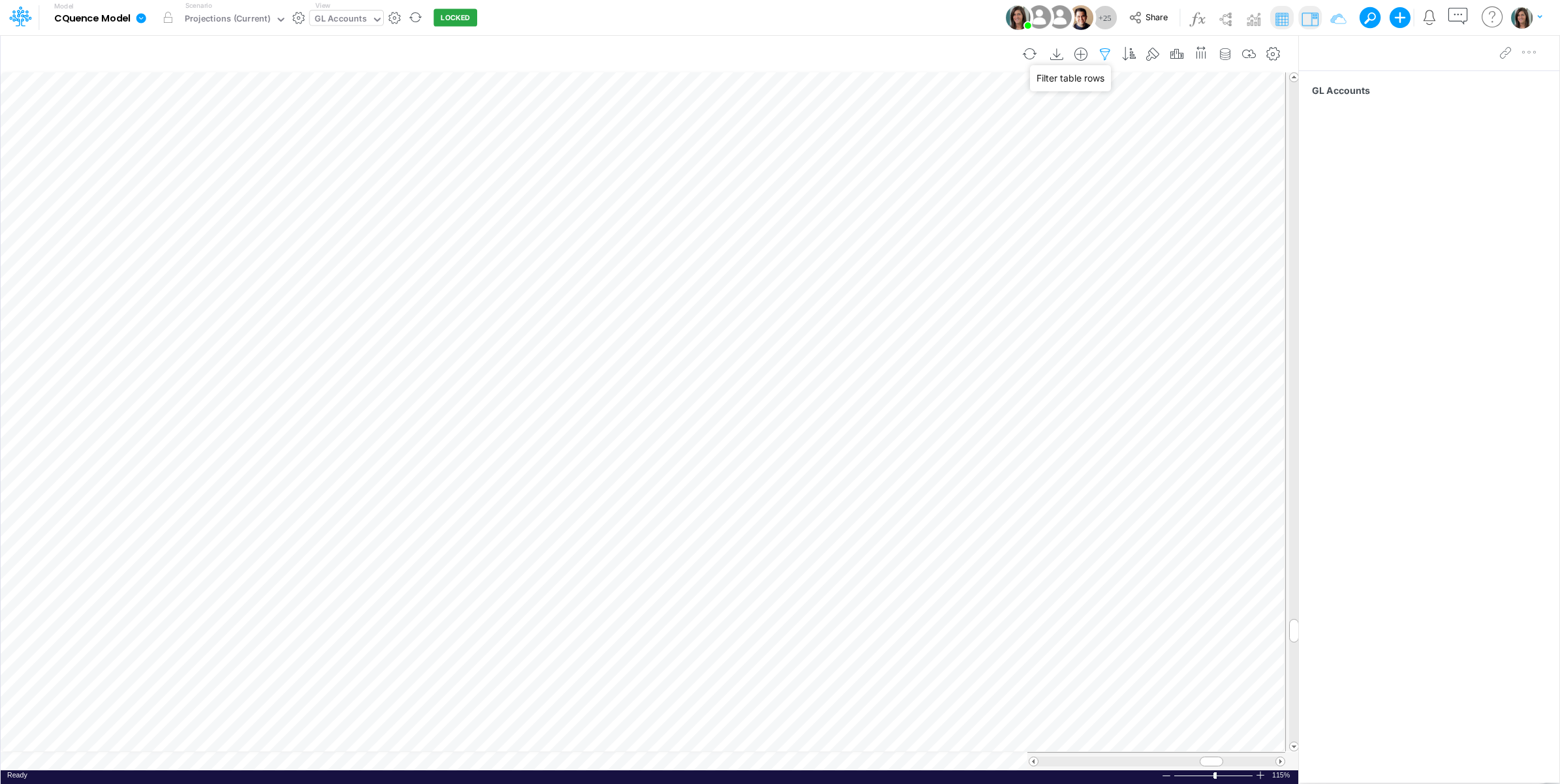
click at [1104, 56] on icon "button" at bounding box center [1105, 54] width 20 height 14
select select "startsWith"
drag, startPoint x: 1012, startPoint y: 184, endPoint x: 993, endPoint y: 184, distance: 19.0
click at [993, 184] on input "4" at bounding box center [1027, 181] width 88 height 22
type input "5"
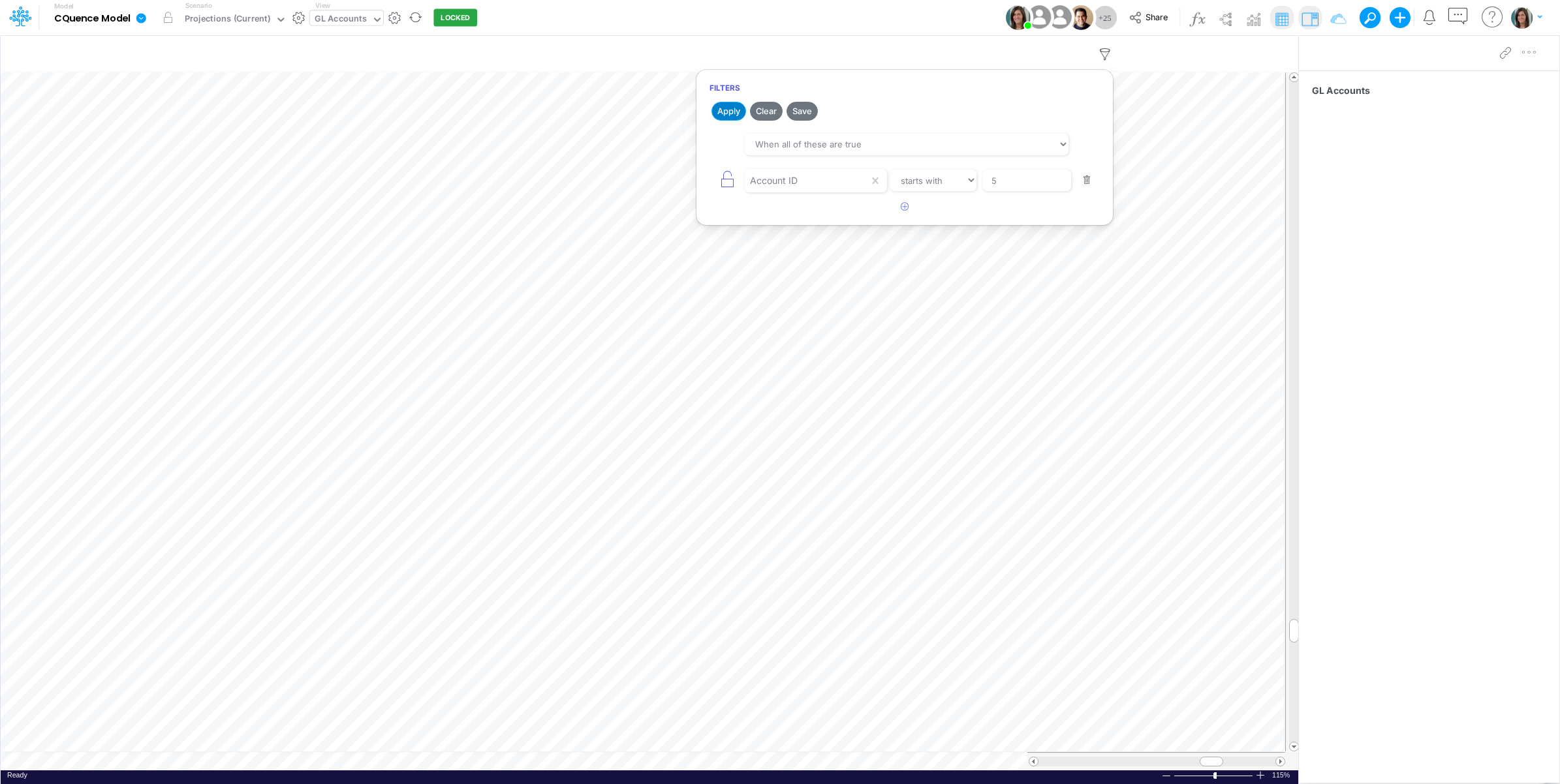
click at [727, 113] on button "Apply" at bounding box center [728, 111] width 34 height 19
click at [923, 20] on div "Model CQuence Model Edit model settings Duplicate Import QuickBooks QuickBooks …" at bounding box center [780, 18] width 1403 height 35
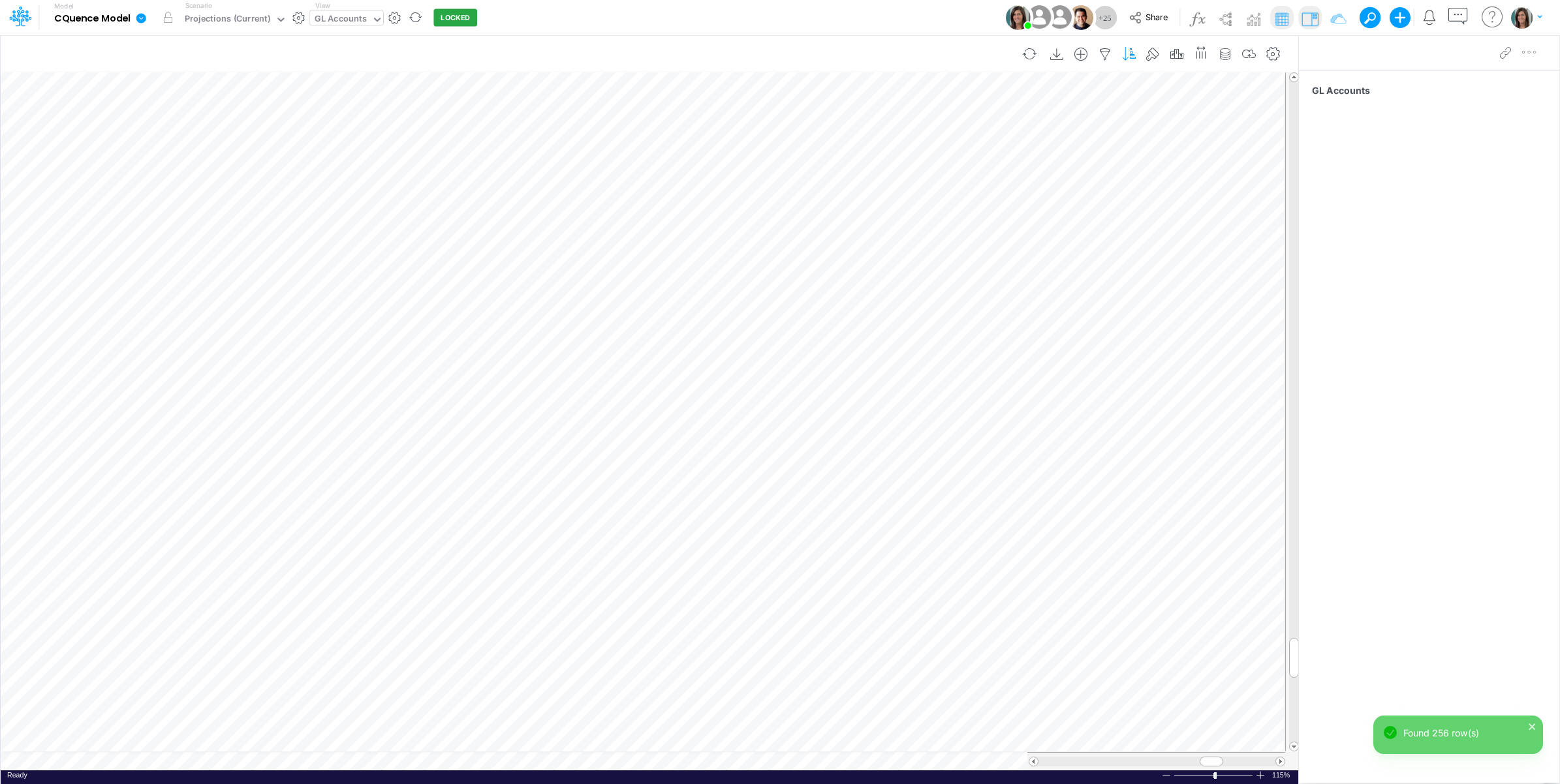
click at [1133, 52] on icon "button" at bounding box center [1129, 54] width 20 height 14
click at [836, 203] on div "SUM" at bounding box center [827, 205] width 64 height 21
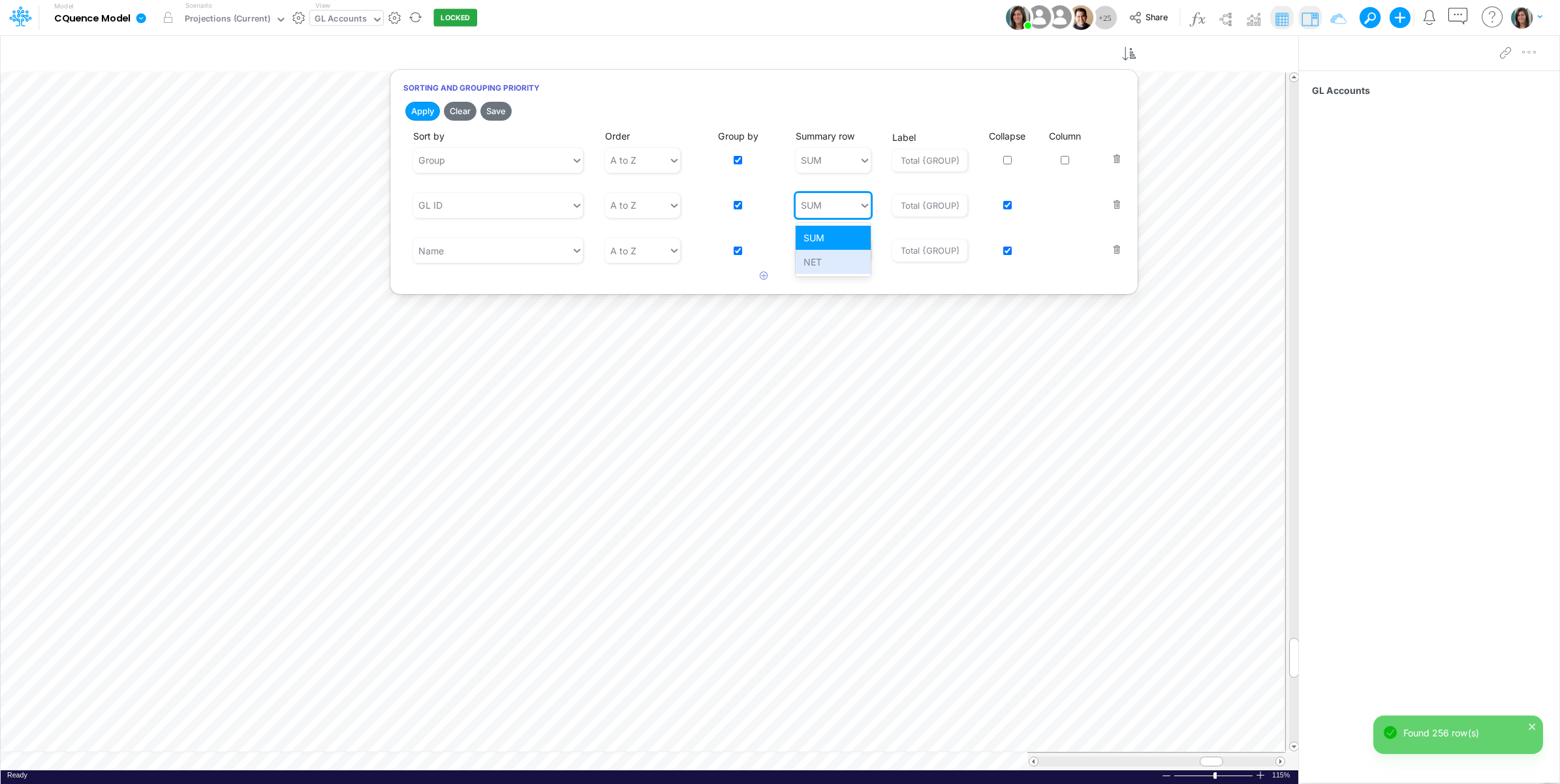
drag, startPoint x: 821, startPoint y: 264, endPoint x: 694, endPoint y: 197, distance: 143.6
click at [820, 264] on div "NET" at bounding box center [833, 262] width 75 height 24
type input "{GROUP}"
drag, startPoint x: 423, startPoint y: 113, endPoint x: 787, endPoint y: 27, distance: 374.0
click at [423, 114] on button "Apply" at bounding box center [422, 111] width 34 height 19
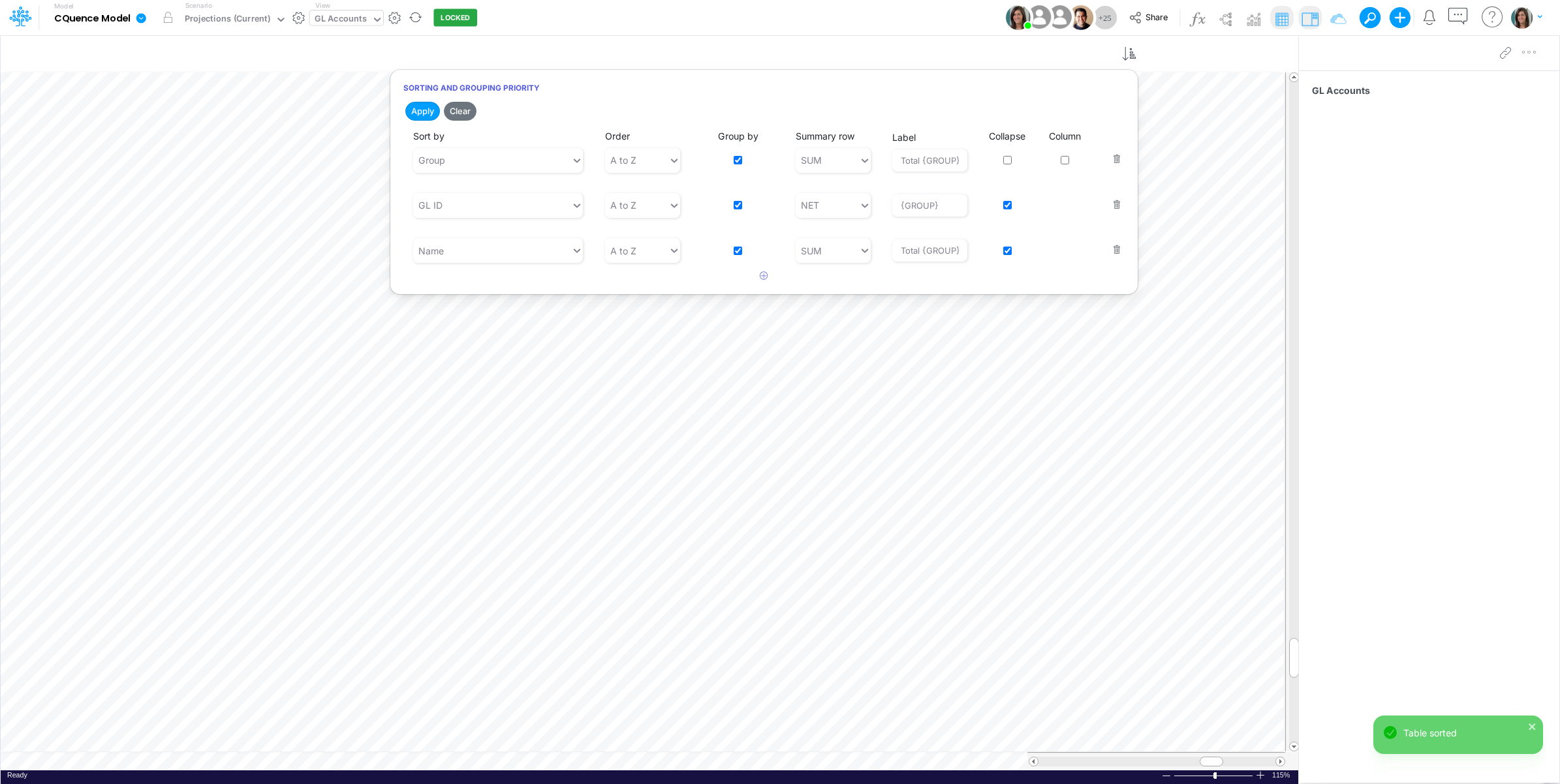
click at [912, 21] on div "Model CQuence Model Edit model settings Duplicate Import QuickBooks QuickBooks …" at bounding box center [780, 18] width 1403 height 35
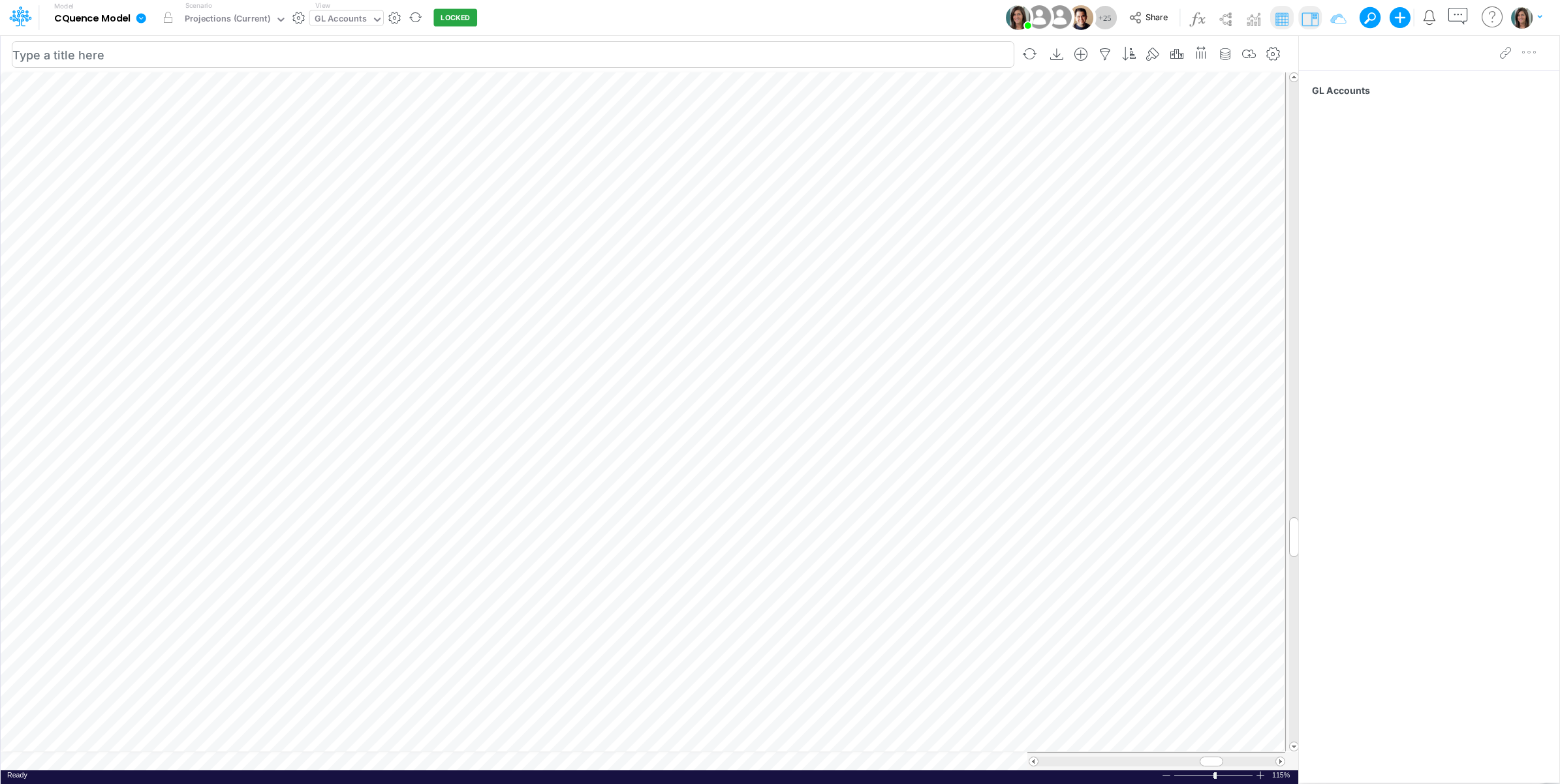
scroll to position [0, 1]
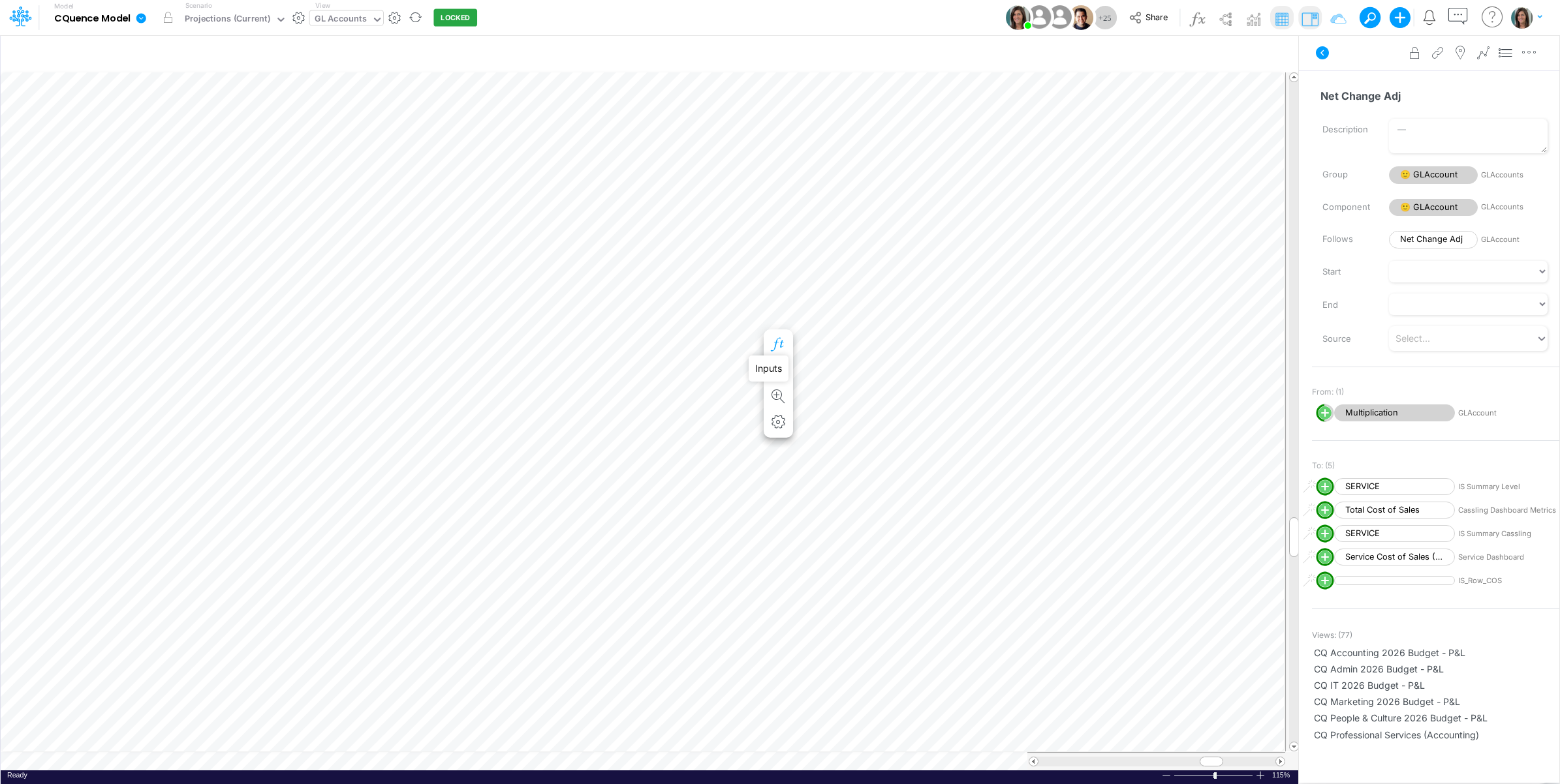
click at [778, 344] on icon "button" at bounding box center [779, 344] width 20 height 14
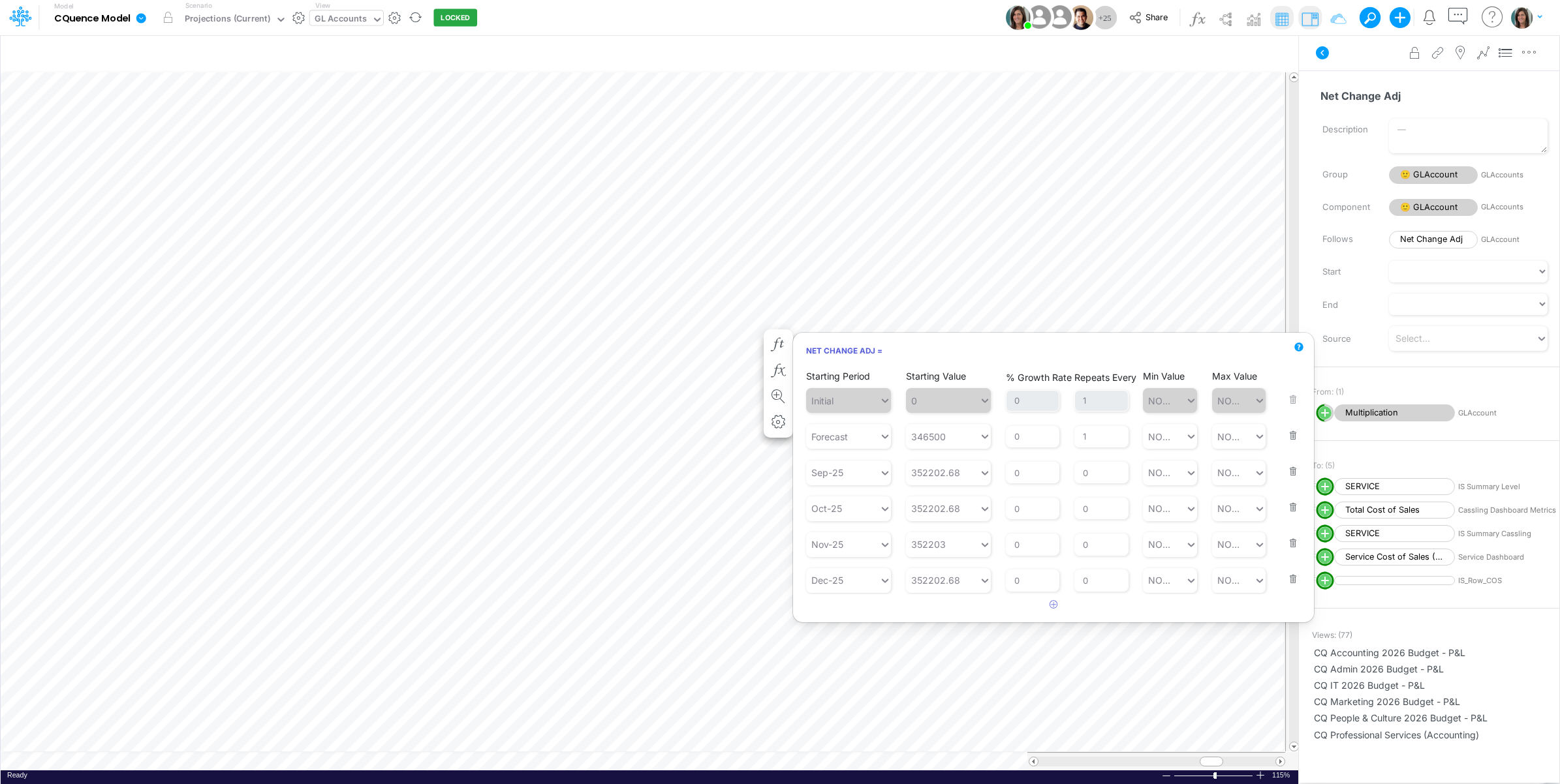
click at [1289, 468] on button "button" at bounding box center [1289, 463] width 17 height 35
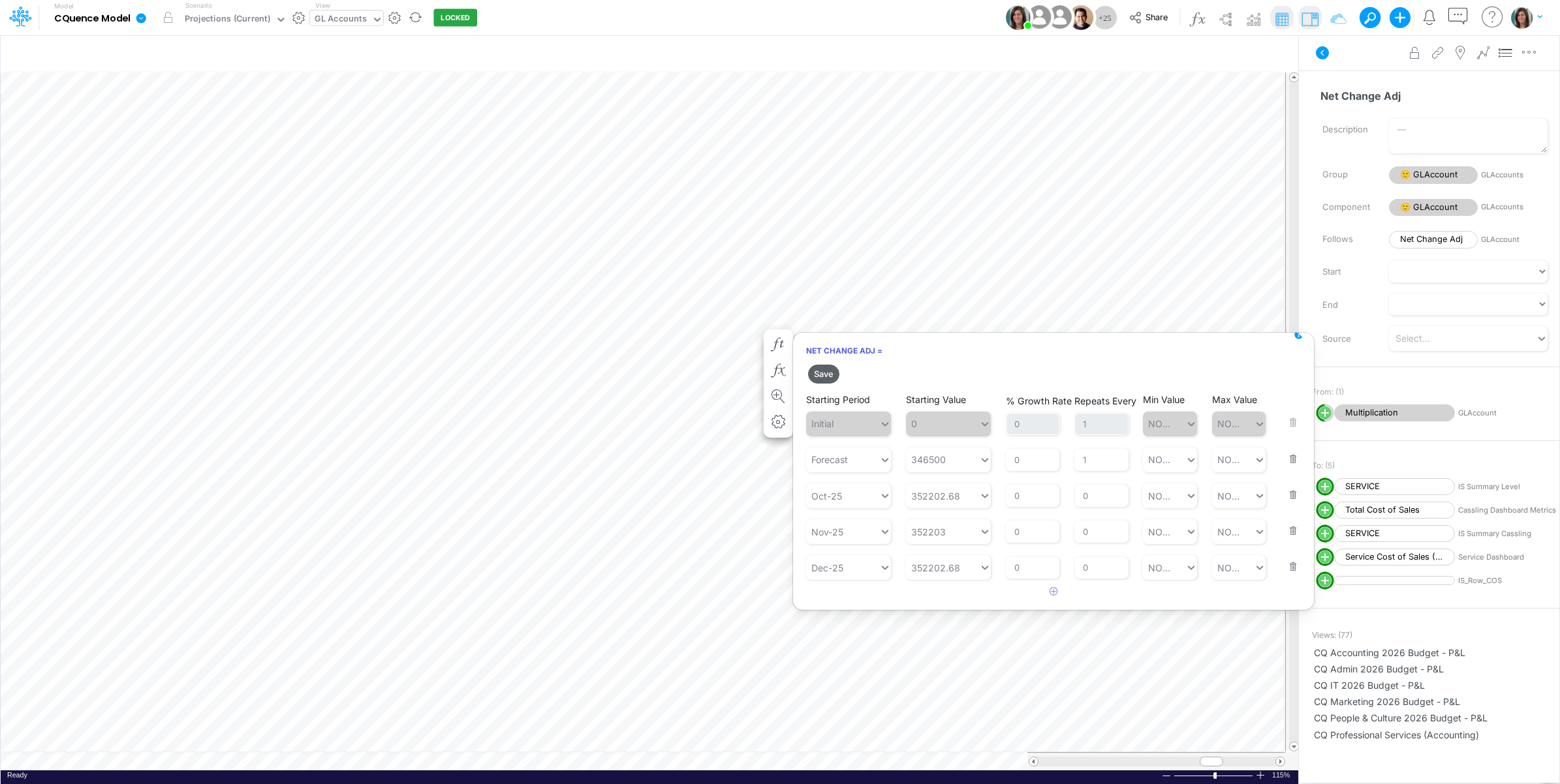
click at [828, 371] on button "Save" at bounding box center [823, 374] width 31 height 19
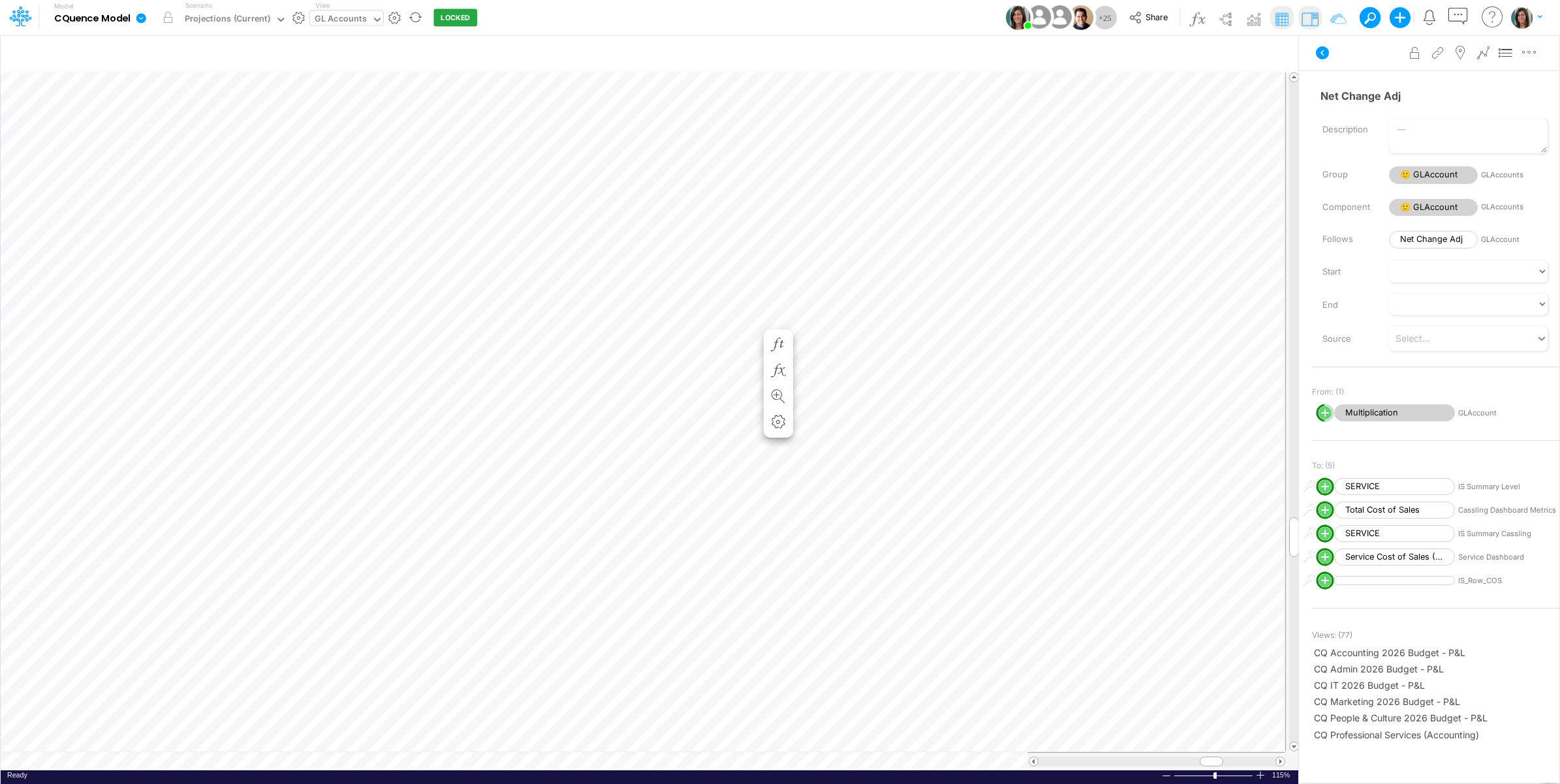
scroll to position [0, 1]
click at [1324, 54] on icon at bounding box center [1322, 53] width 13 height 13
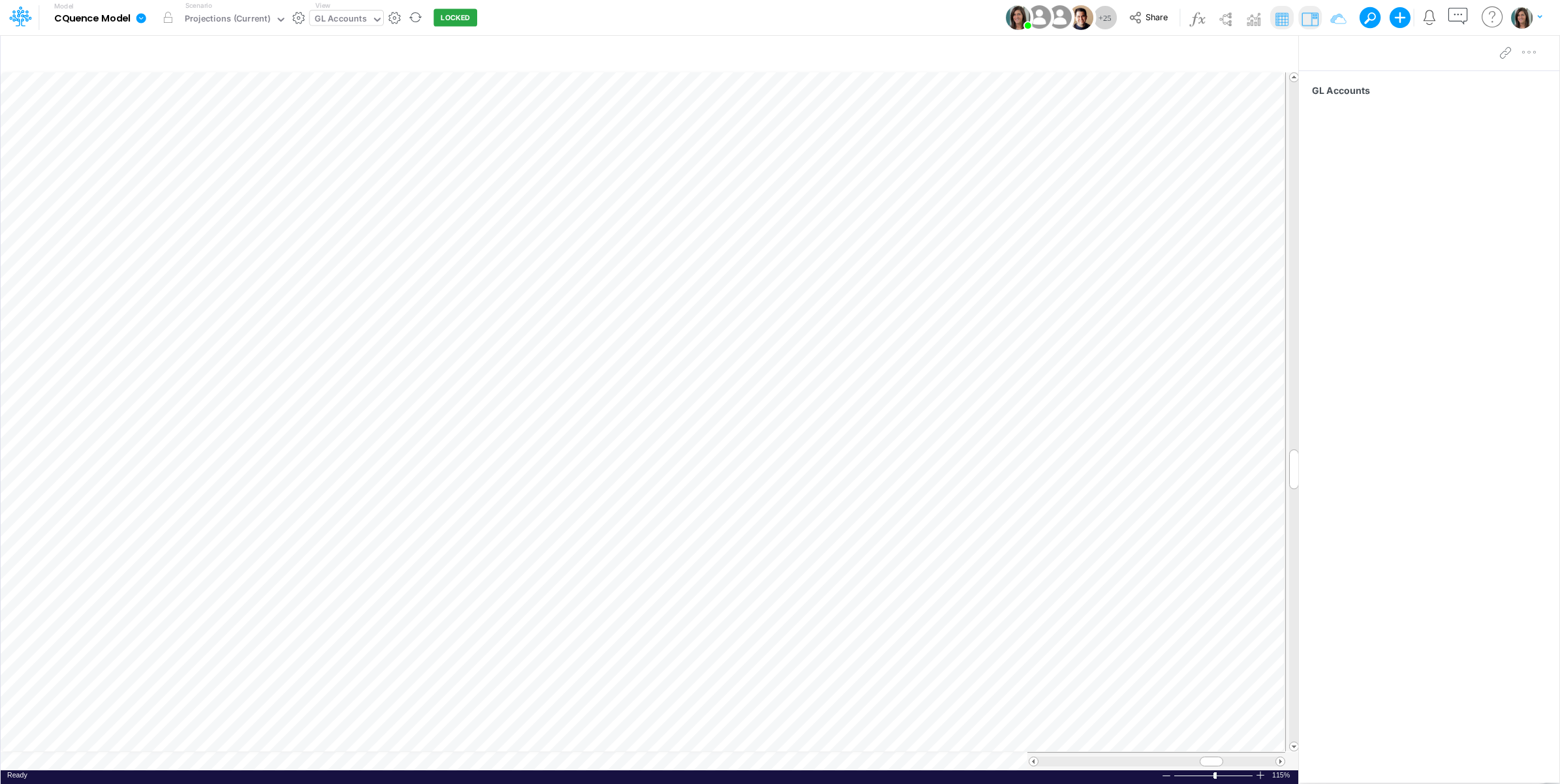
scroll to position [0, 1]
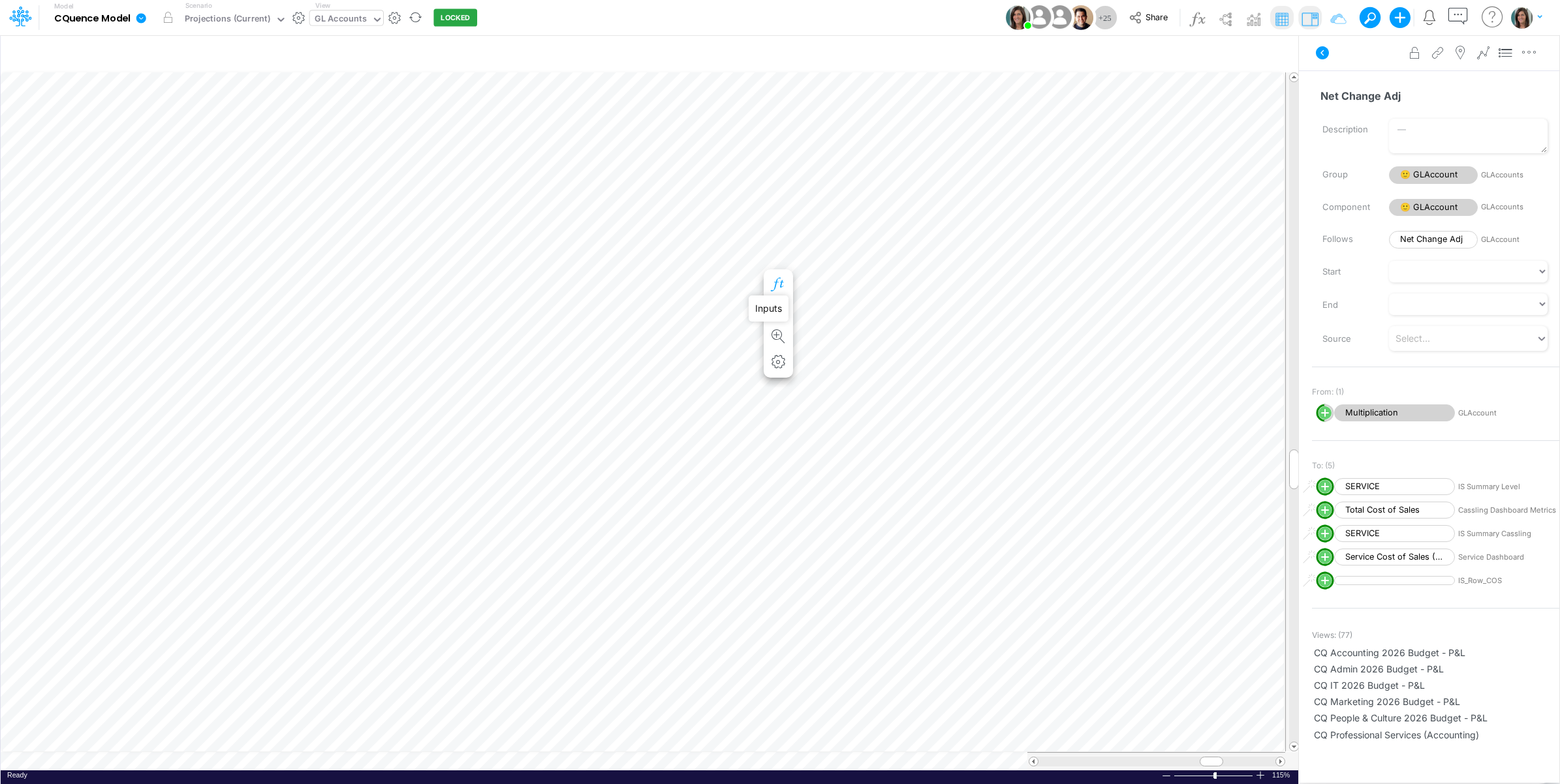
click at [779, 285] on icon "button" at bounding box center [779, 284] width 20 height 14
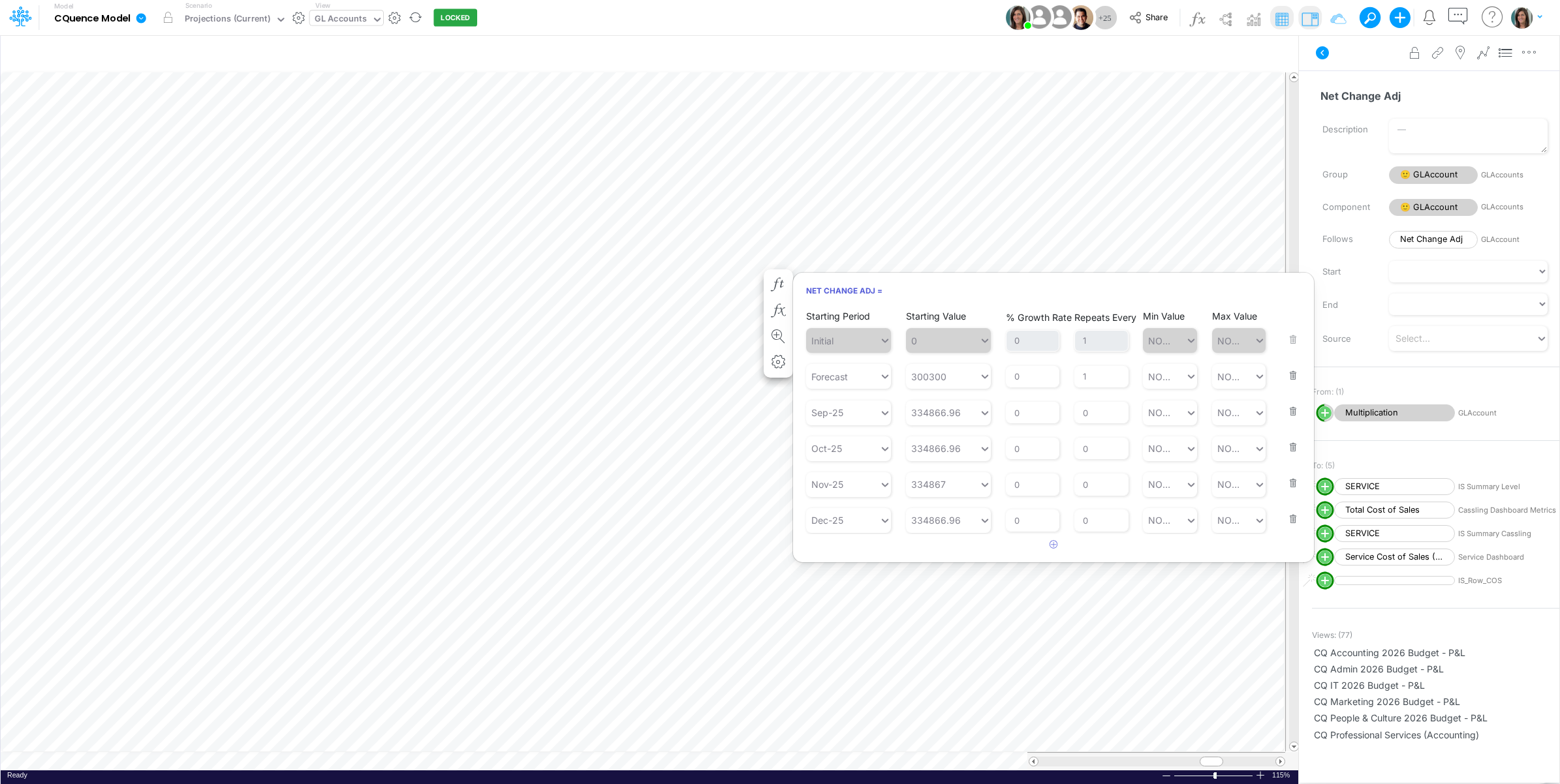
click at [1290, 409] on button "button" at bounding box center [1289, 403] width 17 height 35
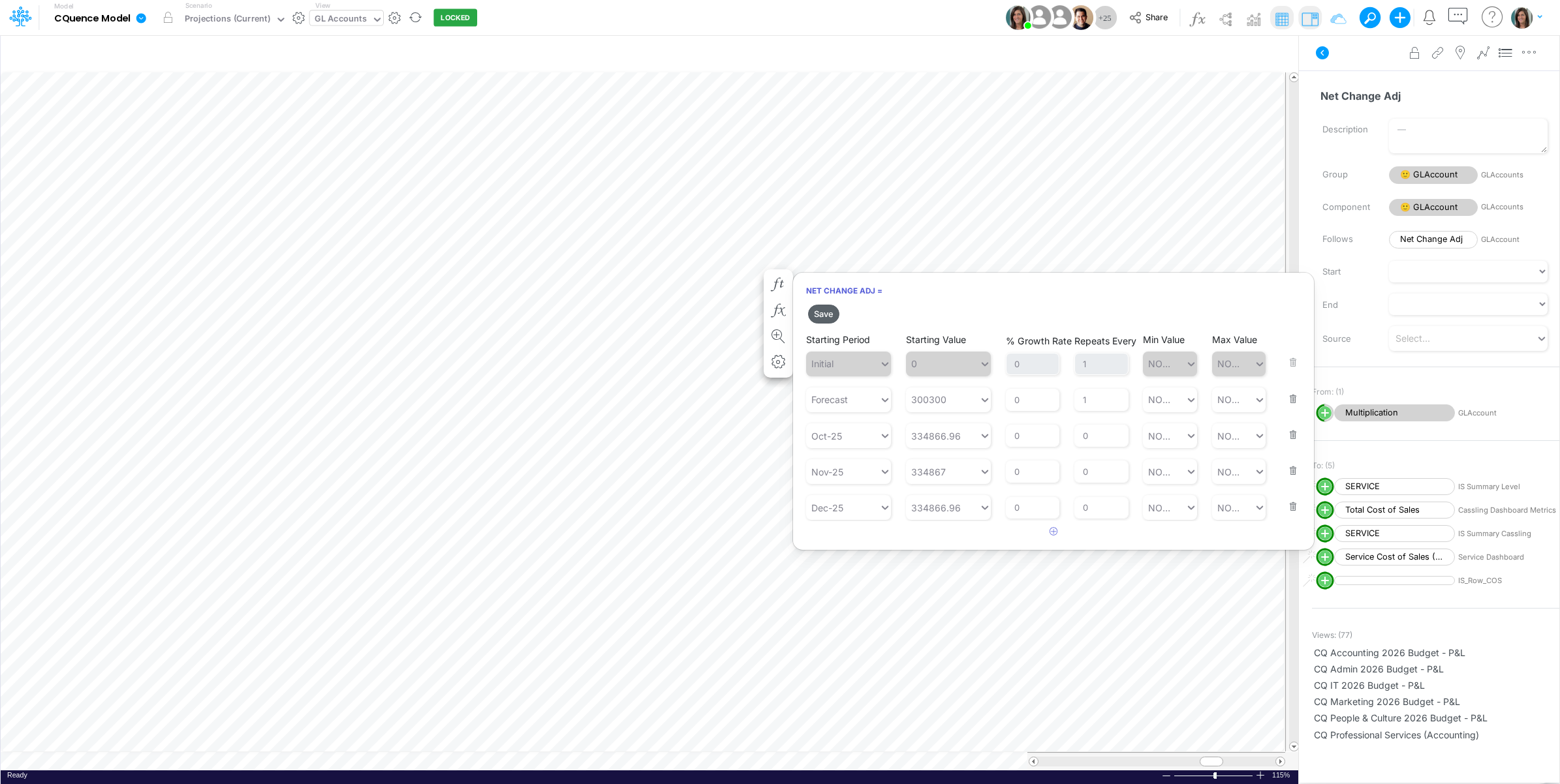
click at [824, 314] on button "Save" at bounding box center [823, 314] width 31 height 19
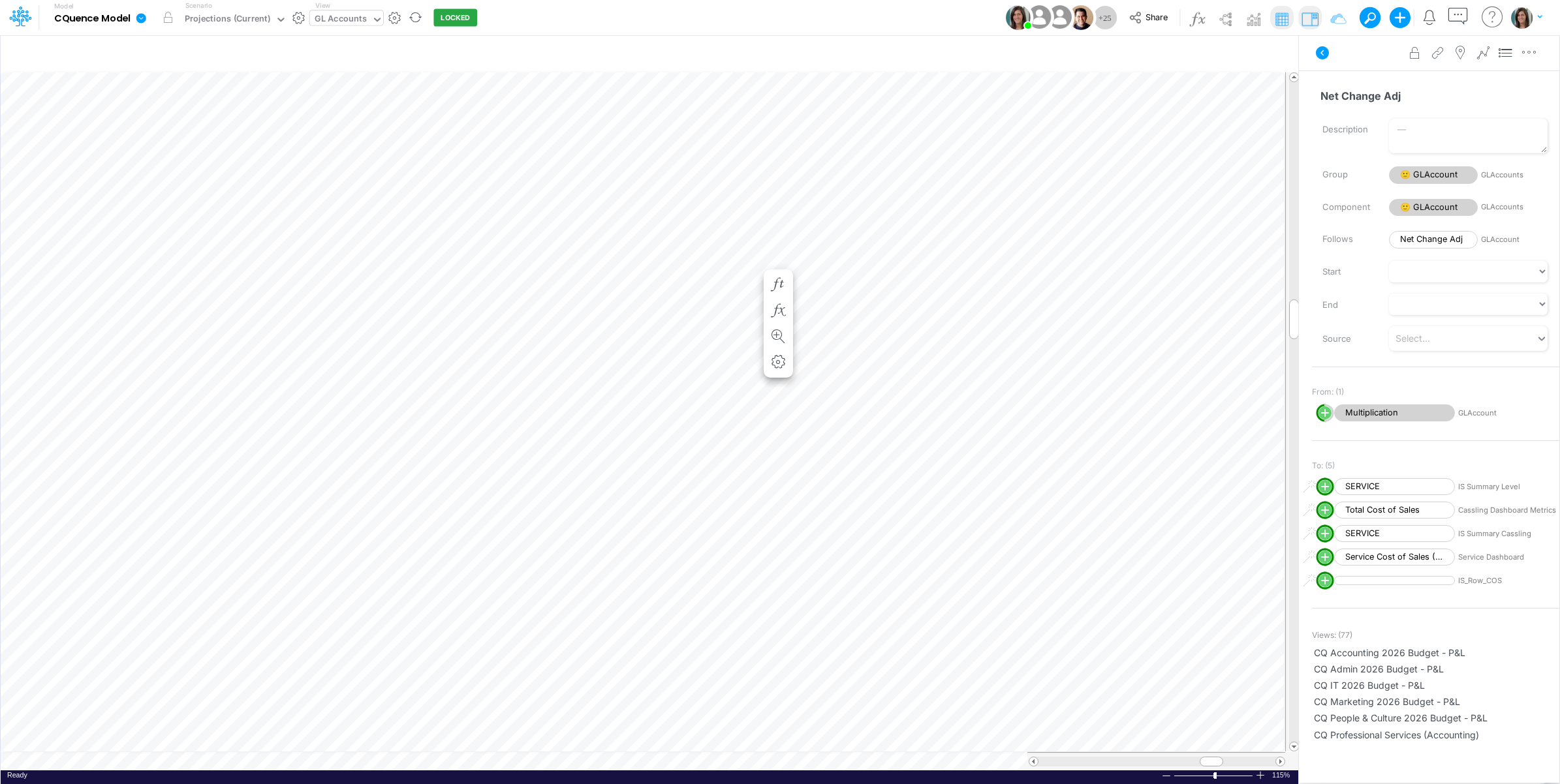
scroll to position [0, 1]
click at [787, 461] on icon "button" at bounding box center [779, 464] width 20 height 14
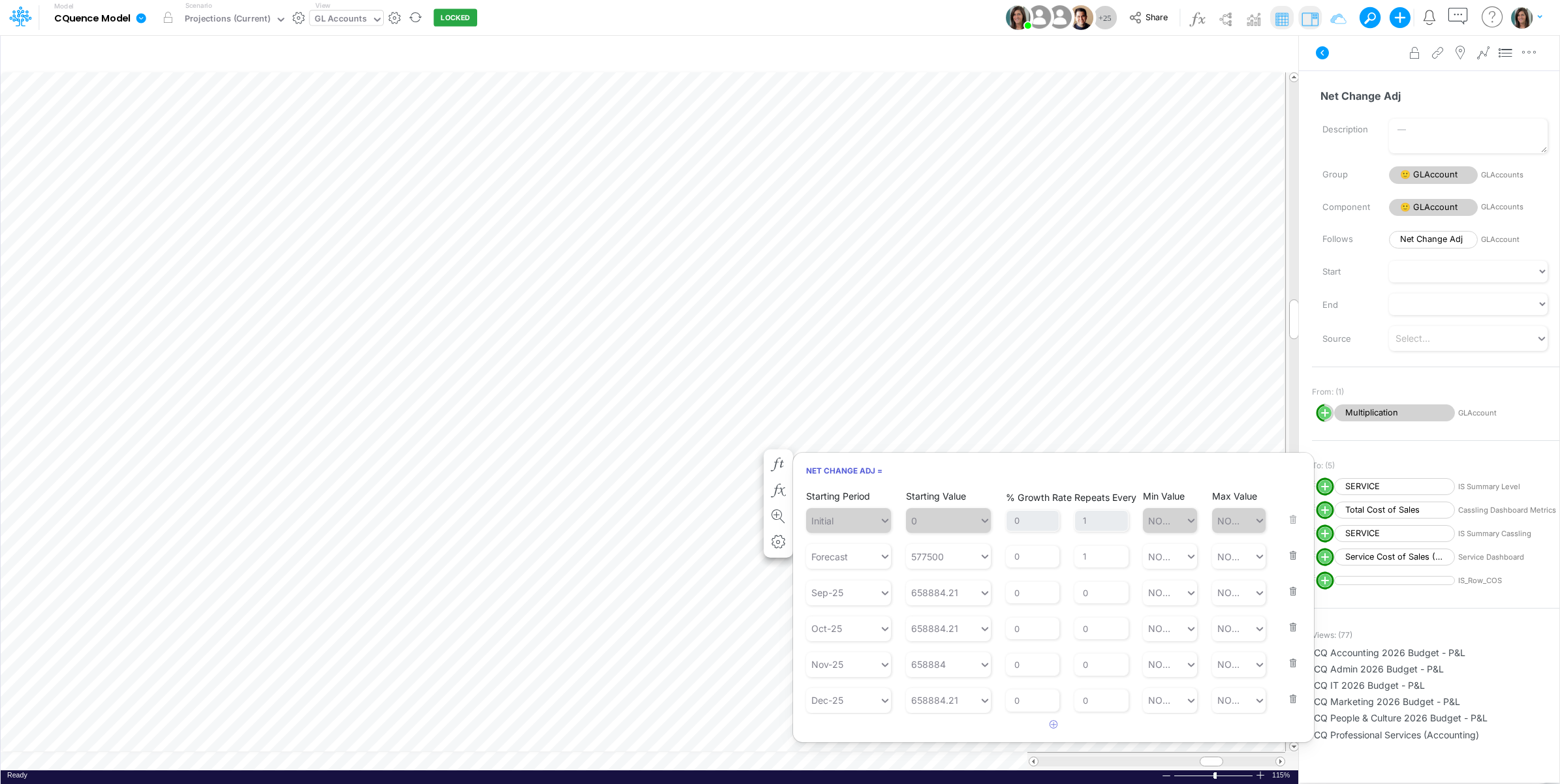
drag, startPoint x: 1291, startPoint y: 587, endPoint x: 1117, endPoint y: 586, distance: 174.0
click at [1290, 588] on button "button" at bounding box center [1289, 583] width 17 height 35
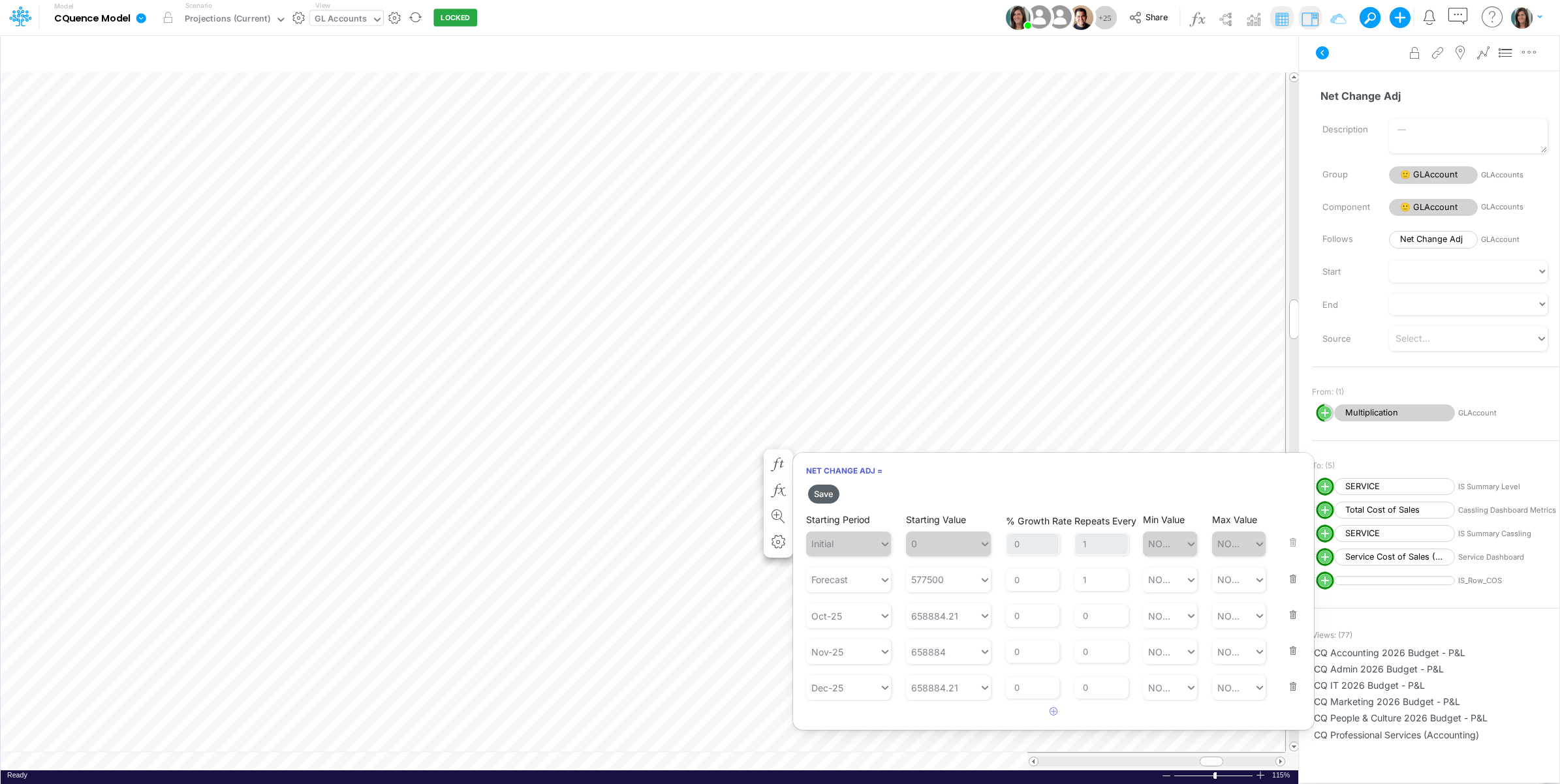
click at [826, 492] on button "Save" at bounding box center [823, 494] width 31 height 19
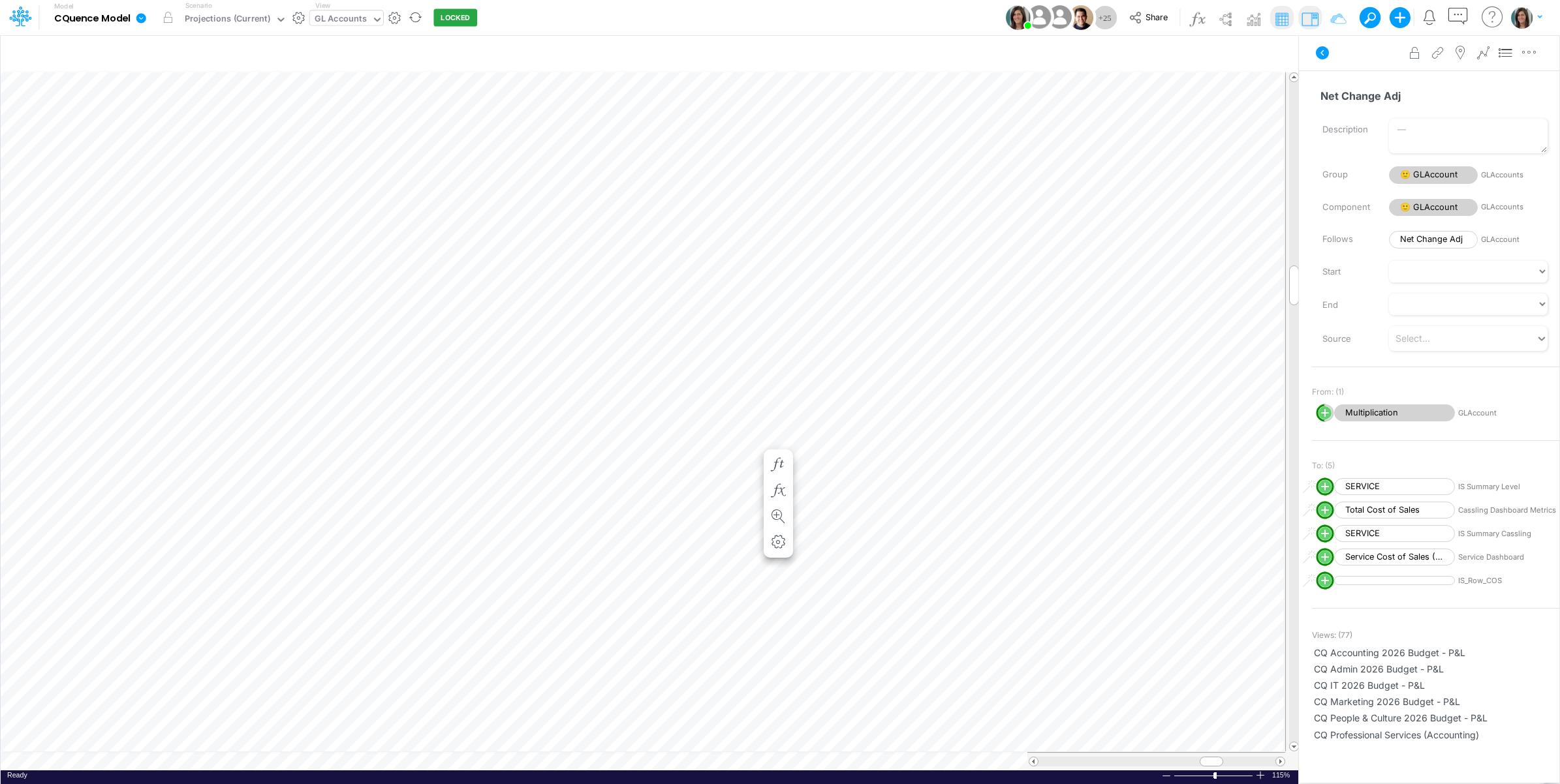
scroll to position [0, 1]
click at [776, 279] on icon "button" at bounding box center [779, 284] width 20 height 14
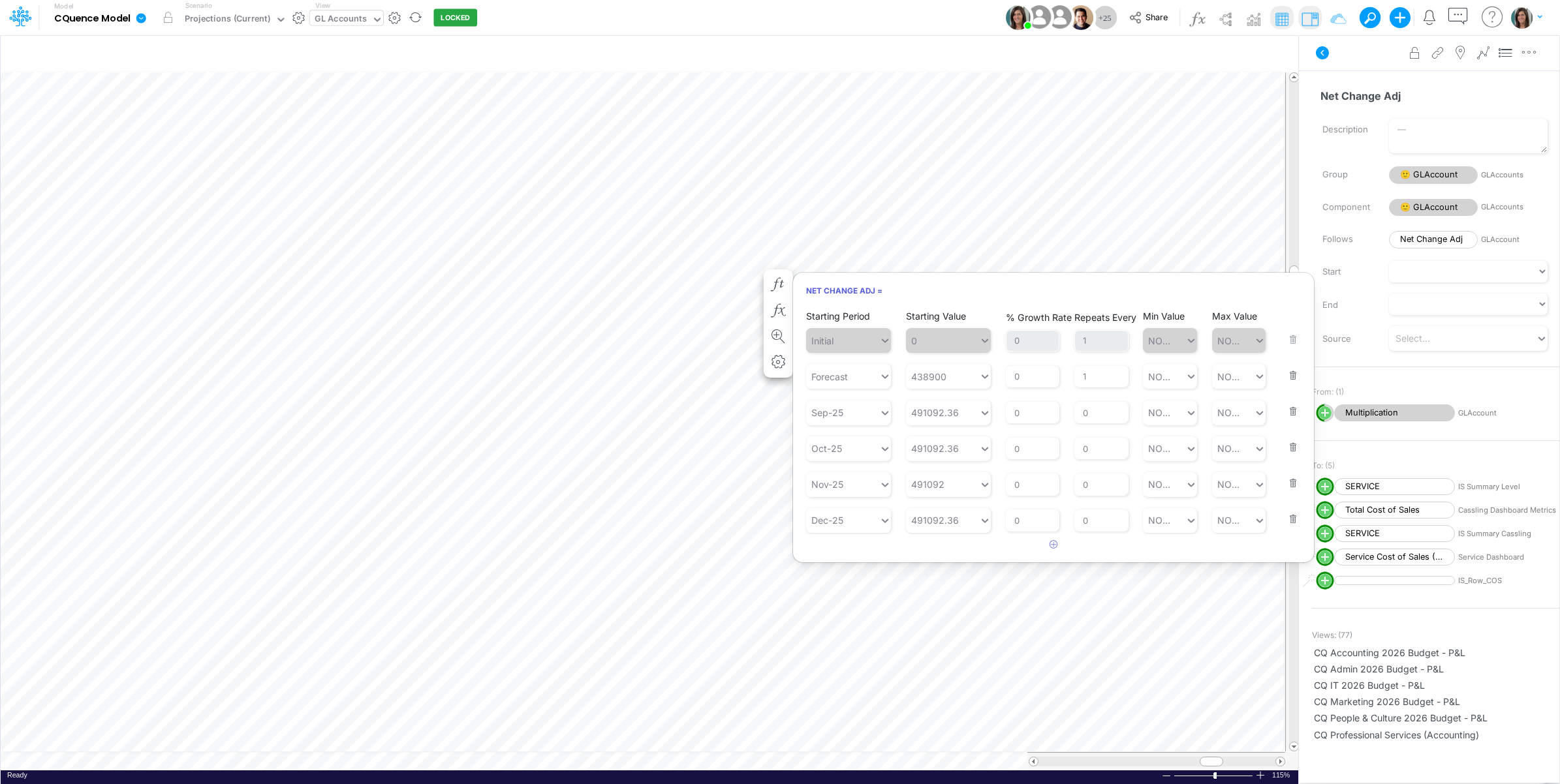
click at [1286, 410] on button "button" at bounding box center [1289, 403] width 17 height 35
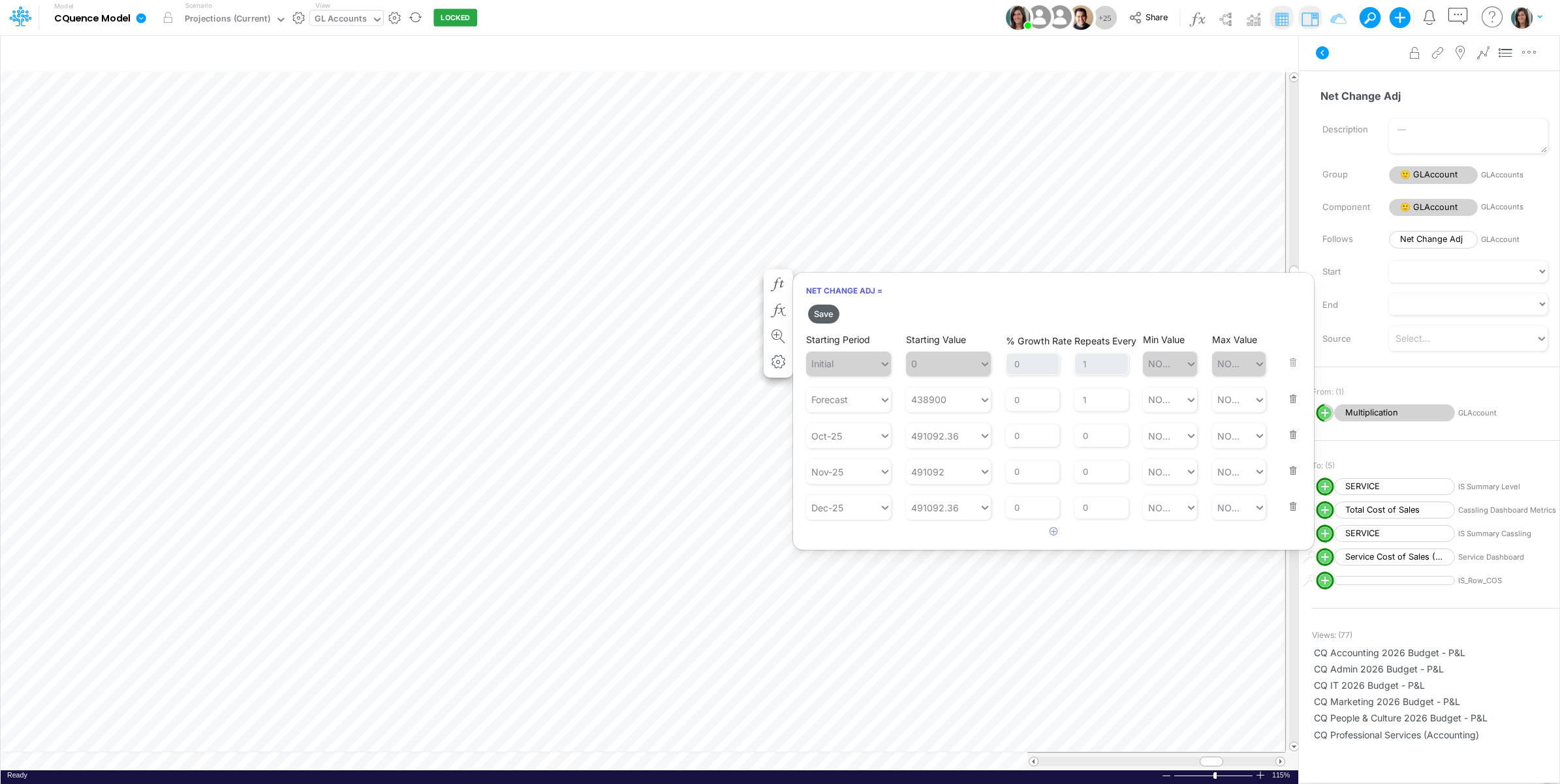
click at [820, 309] on button "Save" at bounding box center [823, 314] width 31 height 19
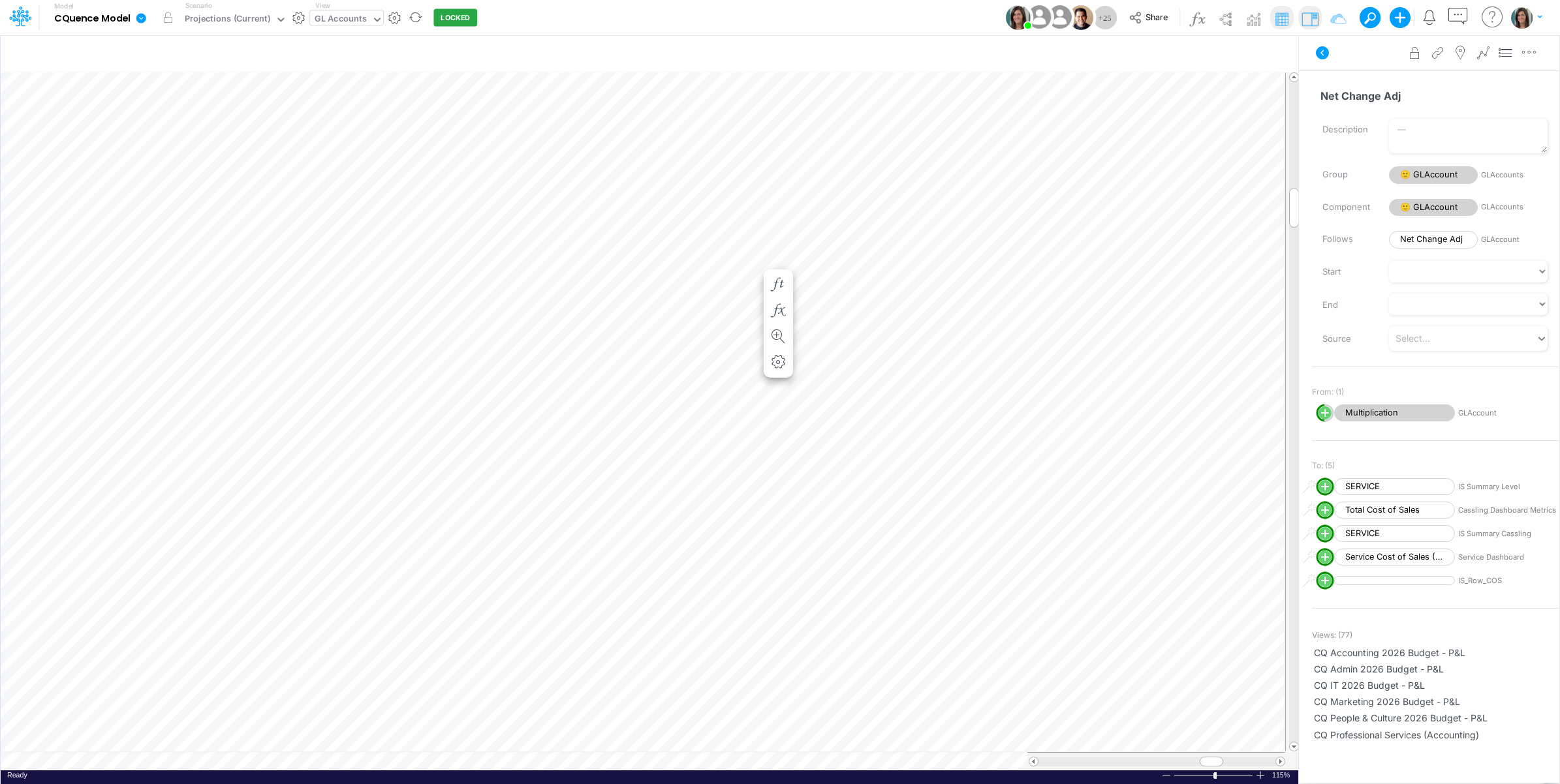
scroll to position [0, 1]
drag, startPoint x: 781, startPoint y: 226, endPoint x: 790, endPoint y: 226, distance: 9.0
click at [781, 226] on icon "button" at bounding box center [779, 225] width 20 height 14
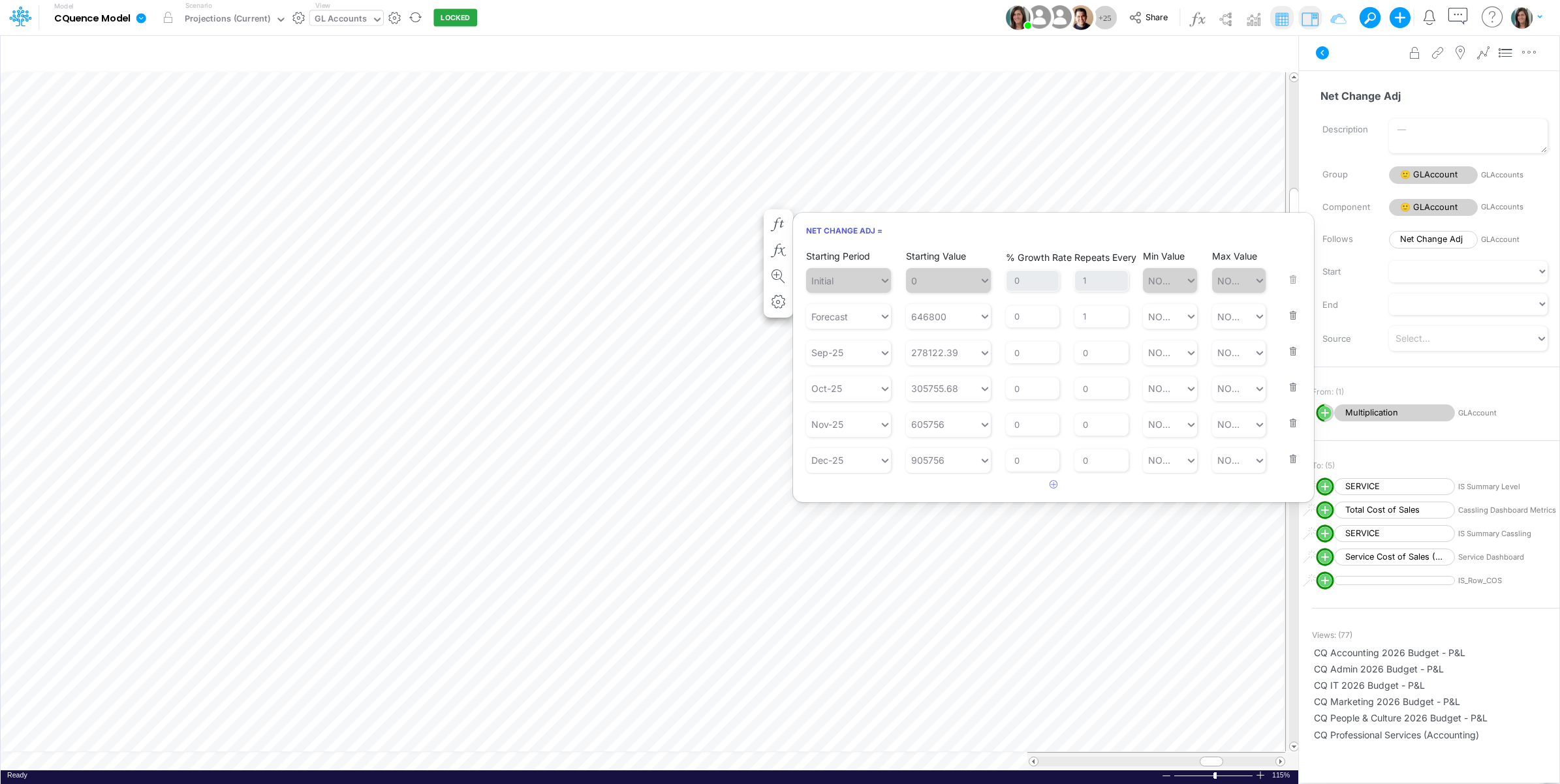
click at [1295, 347] on button "button" at bounding box center [1289, 343] width 17 height 35
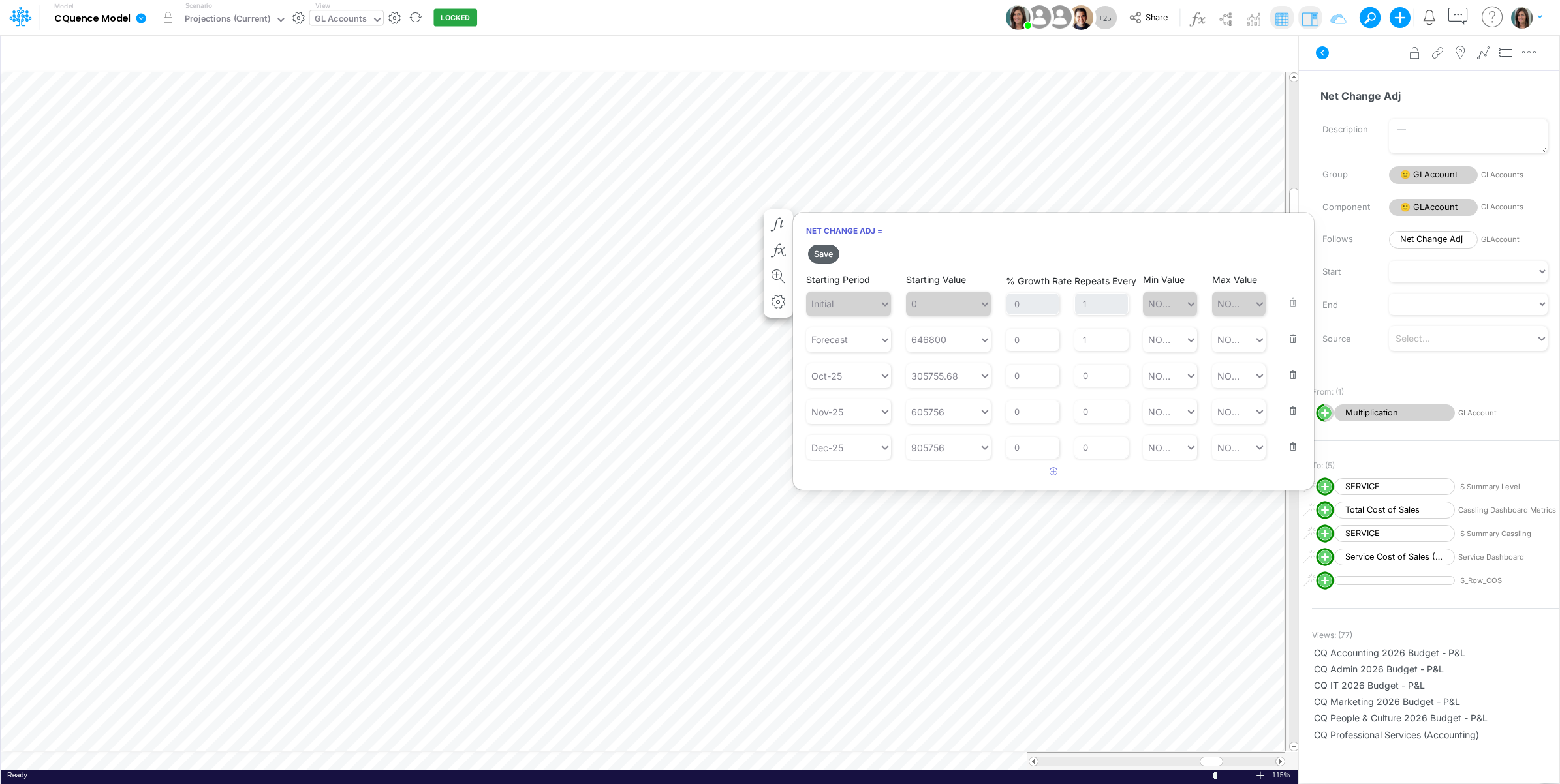
click at [825, 256] on button "Save" at bounding box center [823, 254] width 31 height 19
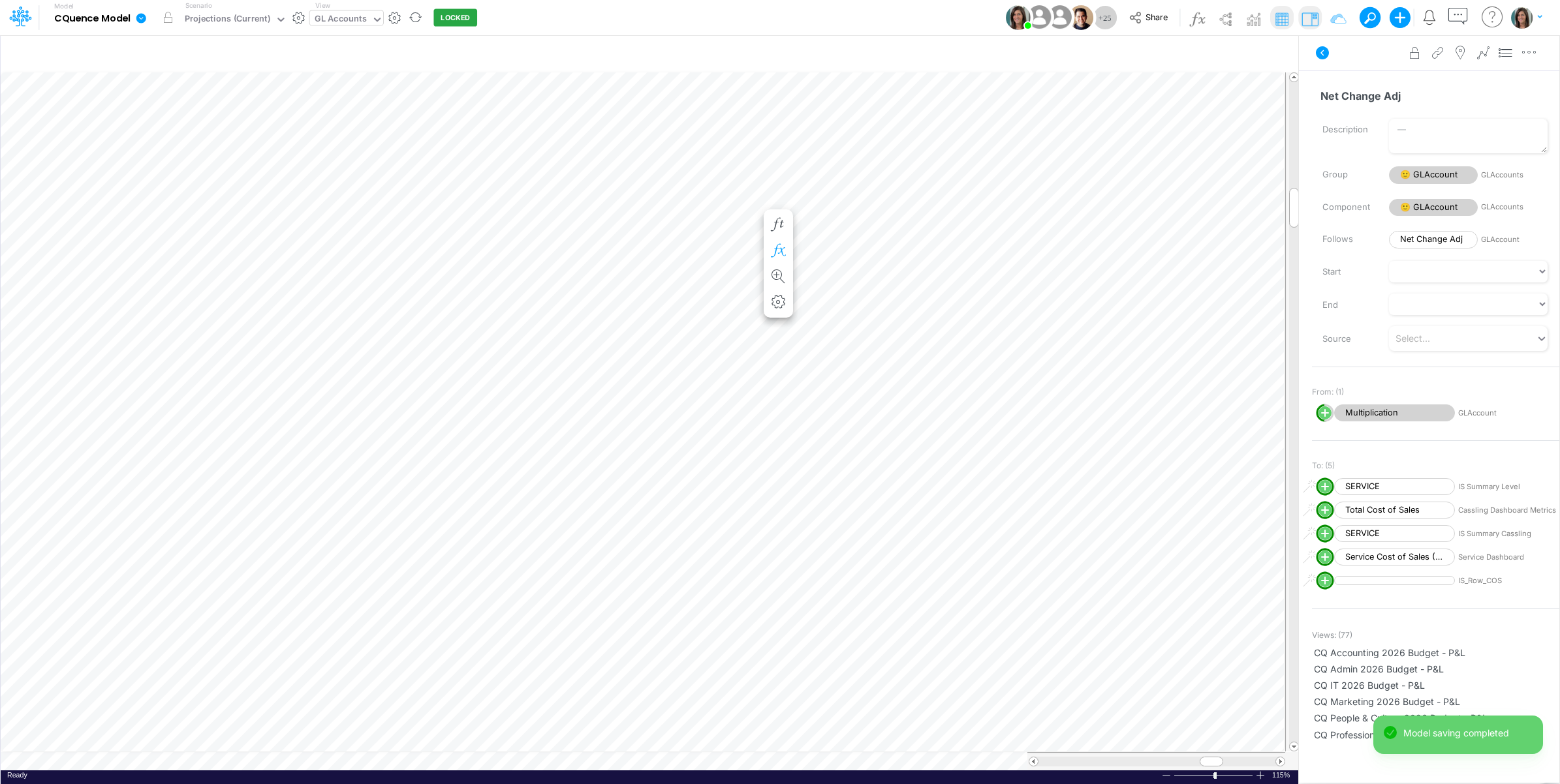
scroll to position [0, 1]
click at [1313, 50] on button at bounding box center [1321, 53] width 31 height 23
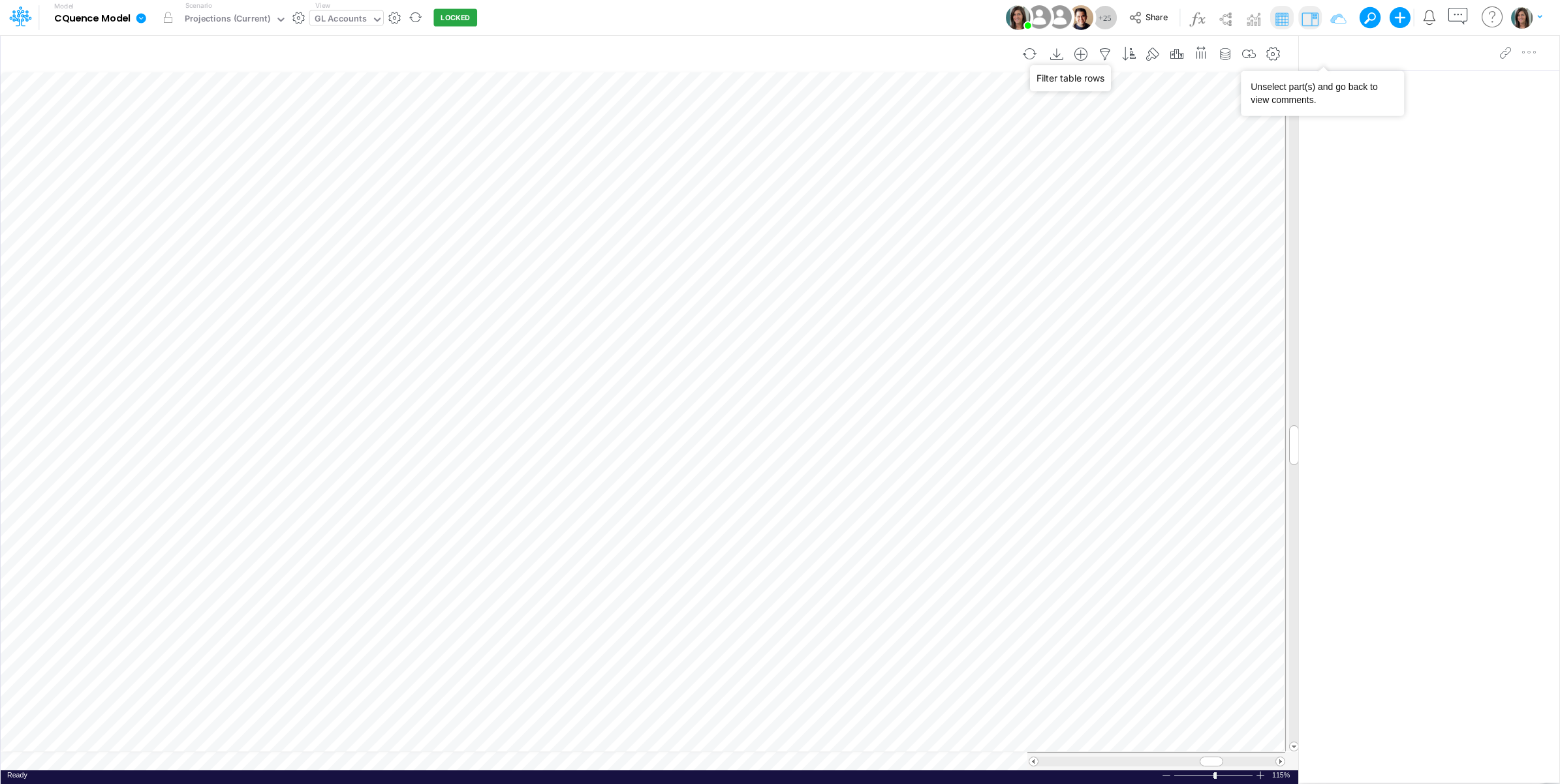
drag, startPoint x: 1096, startPoint y: 51, endPoint x: 1120, endPoint y: 69, distance: 30.0
click at [1096, 52] on icon "button" at bounding box center [1105, 54] width 20 height 14
select select "startsWith"
drag, startPoint x: 1010, startPoint y: 184, endPoint x: 990, endPoint y: 184, distance: 20.0
click at [990, 184] on input "5" at bounding box center [1027, 181] width 88 height 22
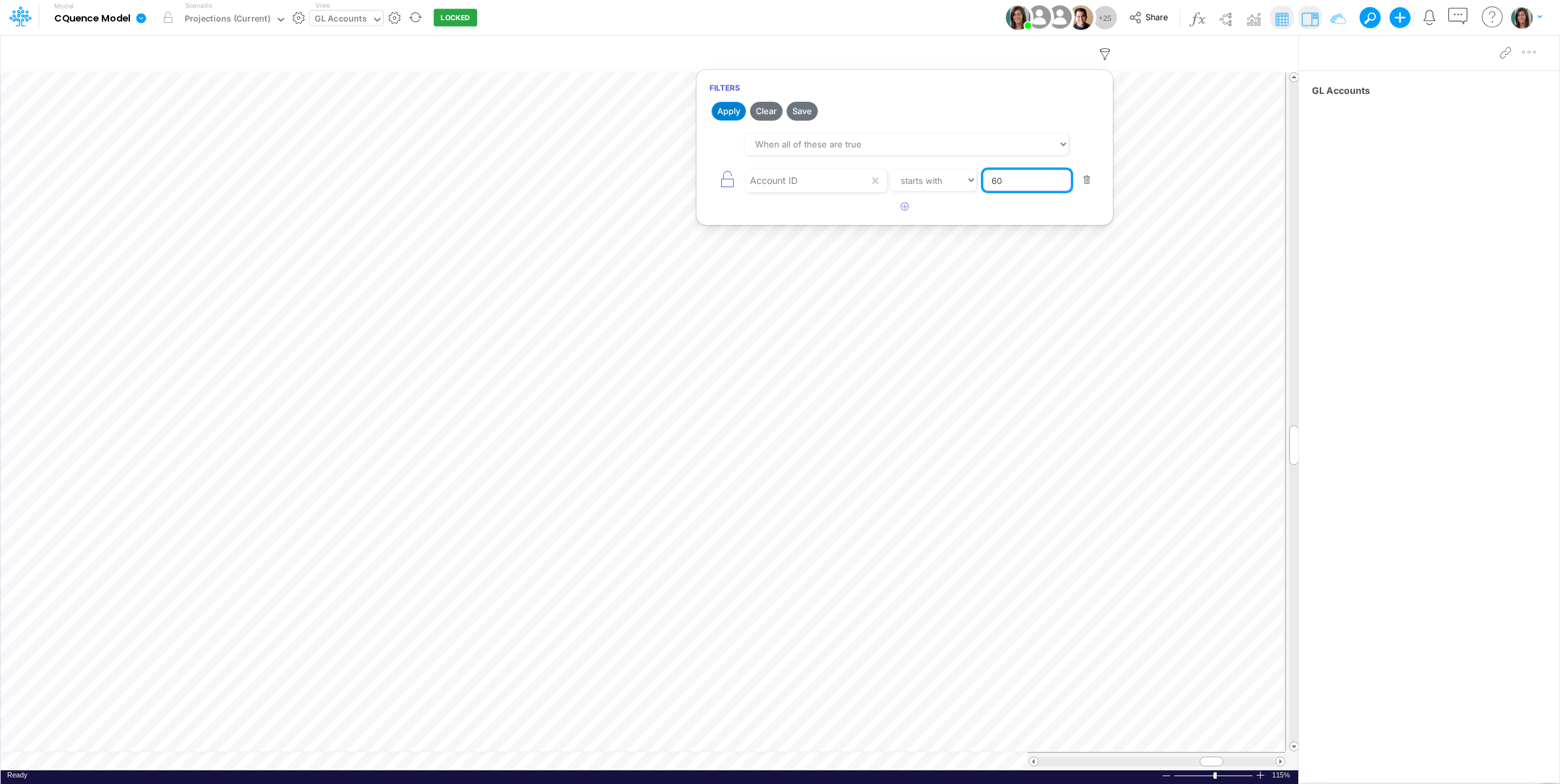
type input "60"
click at [730, 112] on button "Apply" at bounding box center [728, 111] width 34 height 19
click at [908, 4] on div "Model CQuence Model Edit model settings Duplicate Import QuickBooks QuickBooks …" at bounding box center [780, 18] width 1403 height 35
click at [1103, 53] on icon "button" at bounding box center [1105, 54] width 20 height 14
select select "startsWith"
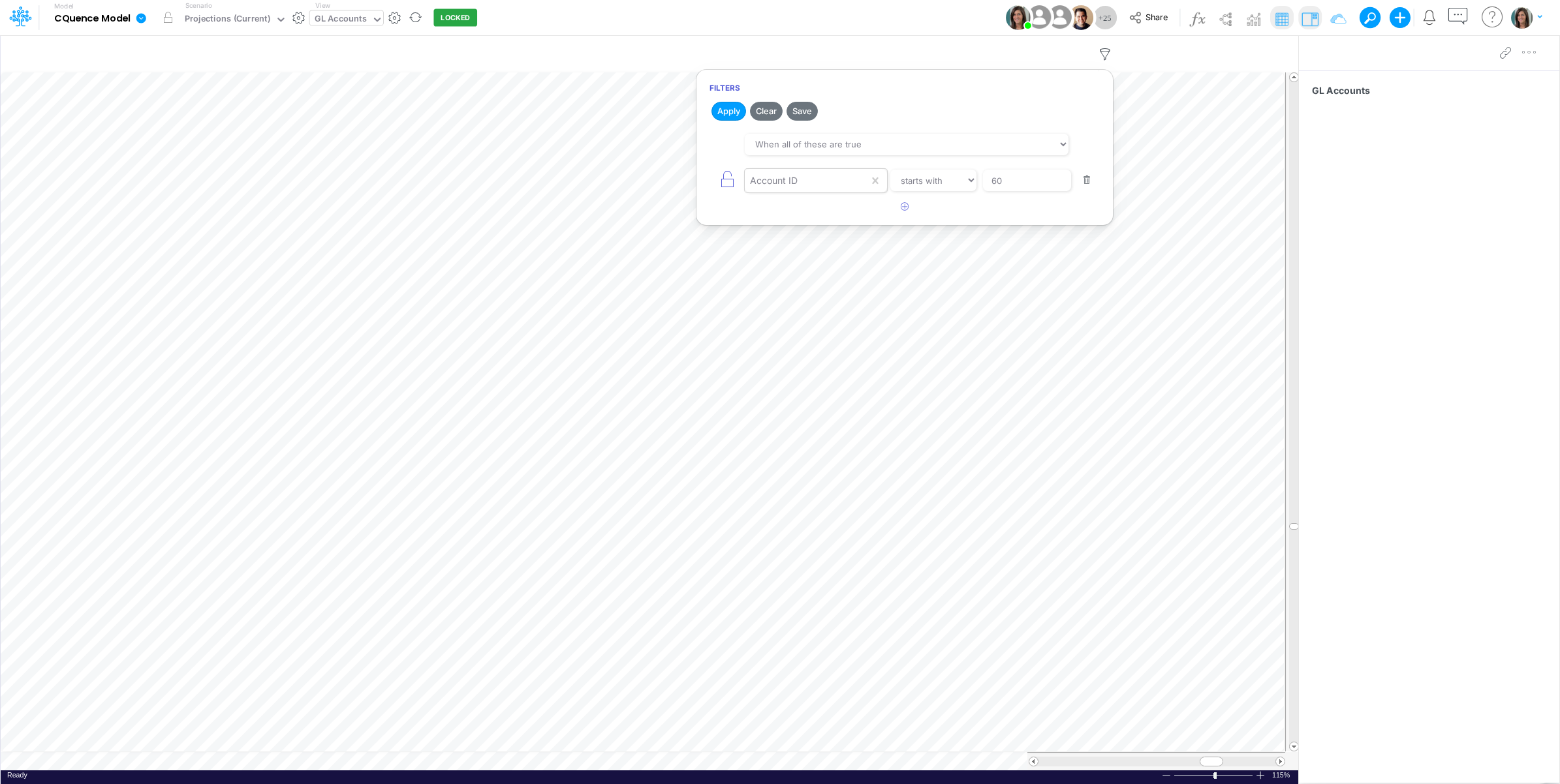
click at [809, 184] on div "Account ID" at bounding box center [806, 181] width 124 height 22
type input "gl"
click at [814, 208] on div "GL ID" at bounding box center [816, 213] width 142 height 24
drag, startPoint x: 1004, startPoint y: 181, endPoint x: 987, endPoint y: 184, distance: 17.3
click at [987, 184] on input "60" at bounding box center [1027, 181] width 88 height 22
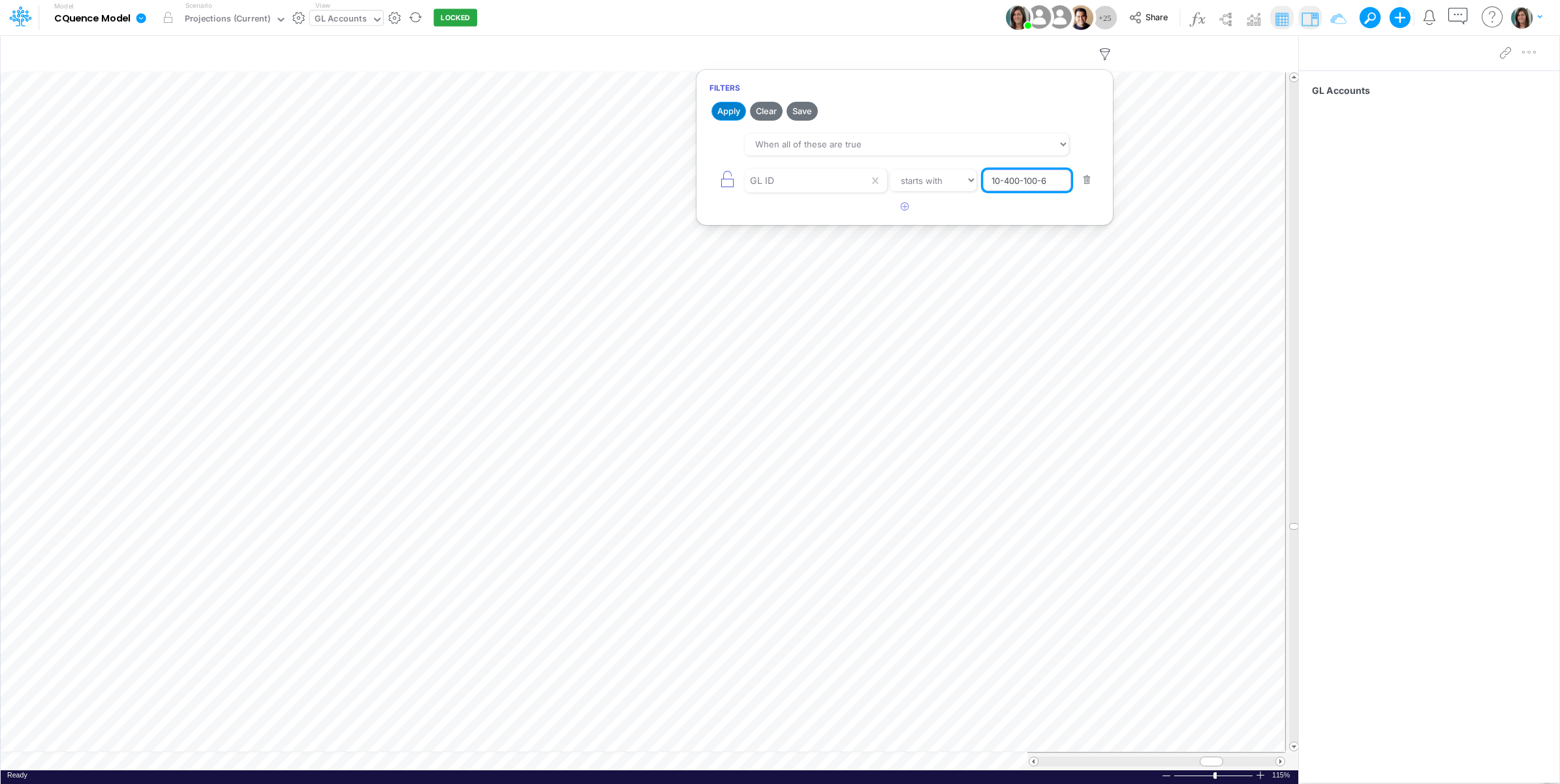
type input "10-400-100-6"
click at [725, 112] on button "Apply" at bounding box center [728, 111] width 34 height 19
click at [785, 21] on div "Model CQuence Model Edit model settings Duplicate Import QuickBooks QuickBooks …" at bounding box center [780, 18] width 1403 height 35
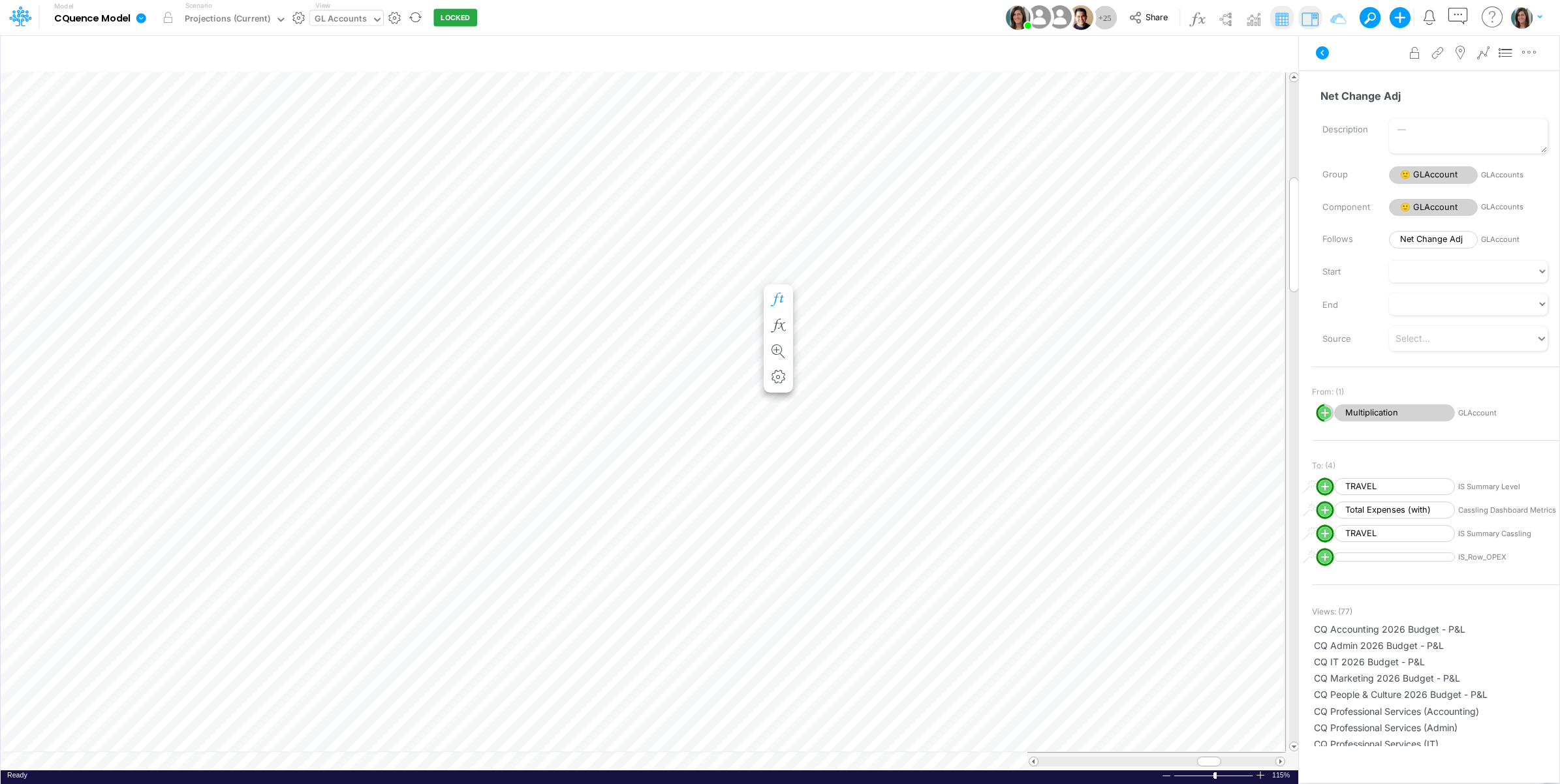
click at [780, 298] on icon "button" at bounding box center [779, 299] width 20 height 14
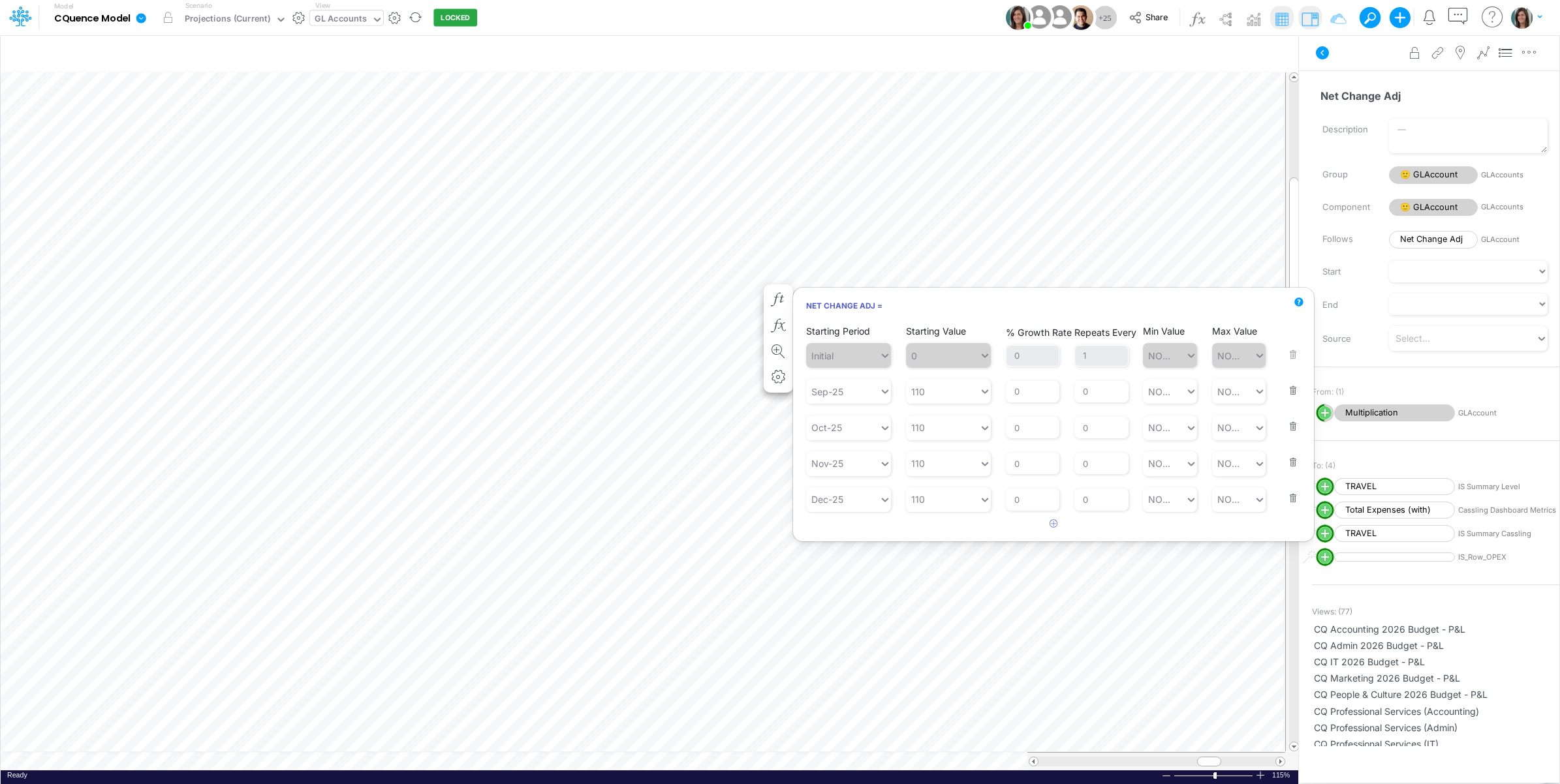
click at [1294, 389] on button "button" at bounding box center [1289, 382] width 17 height 35
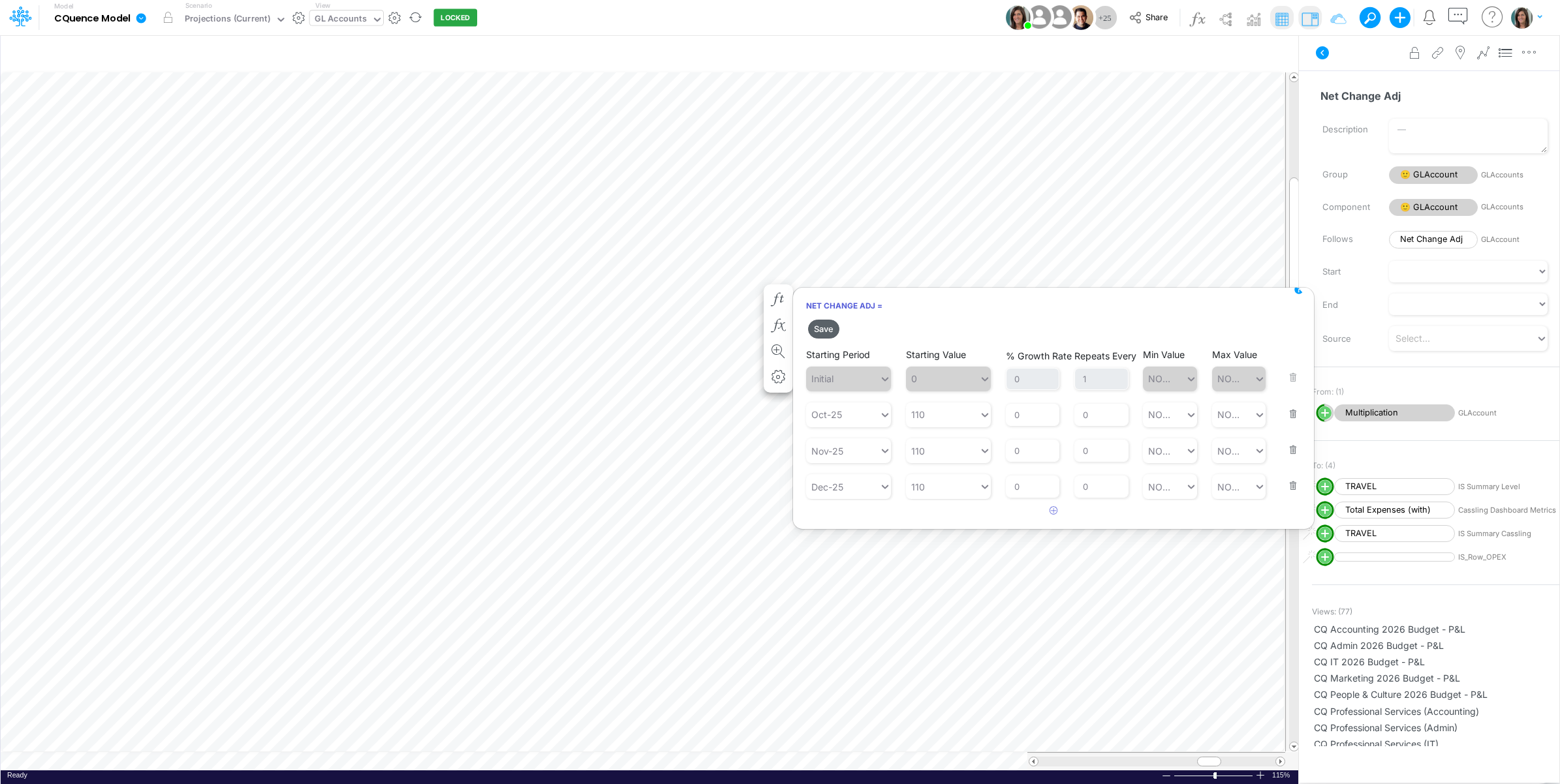
click at [823, 331] on button "Save" at bounding box center [823, 329] width 31 height 19
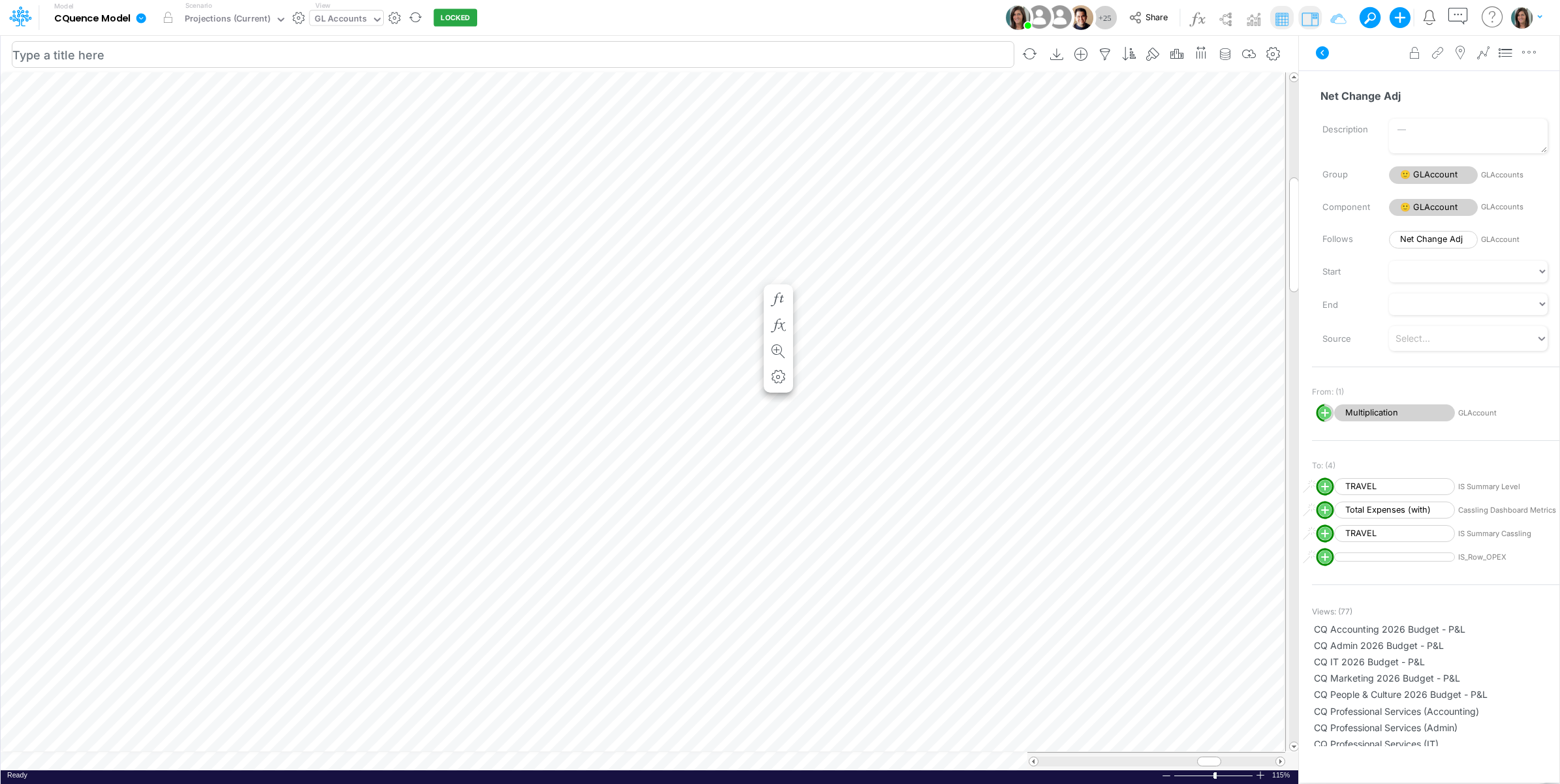
scroll to position [0, 1]
click at [778, 328] on icon "button" at bounding box center [779, 329] width 20 height 14
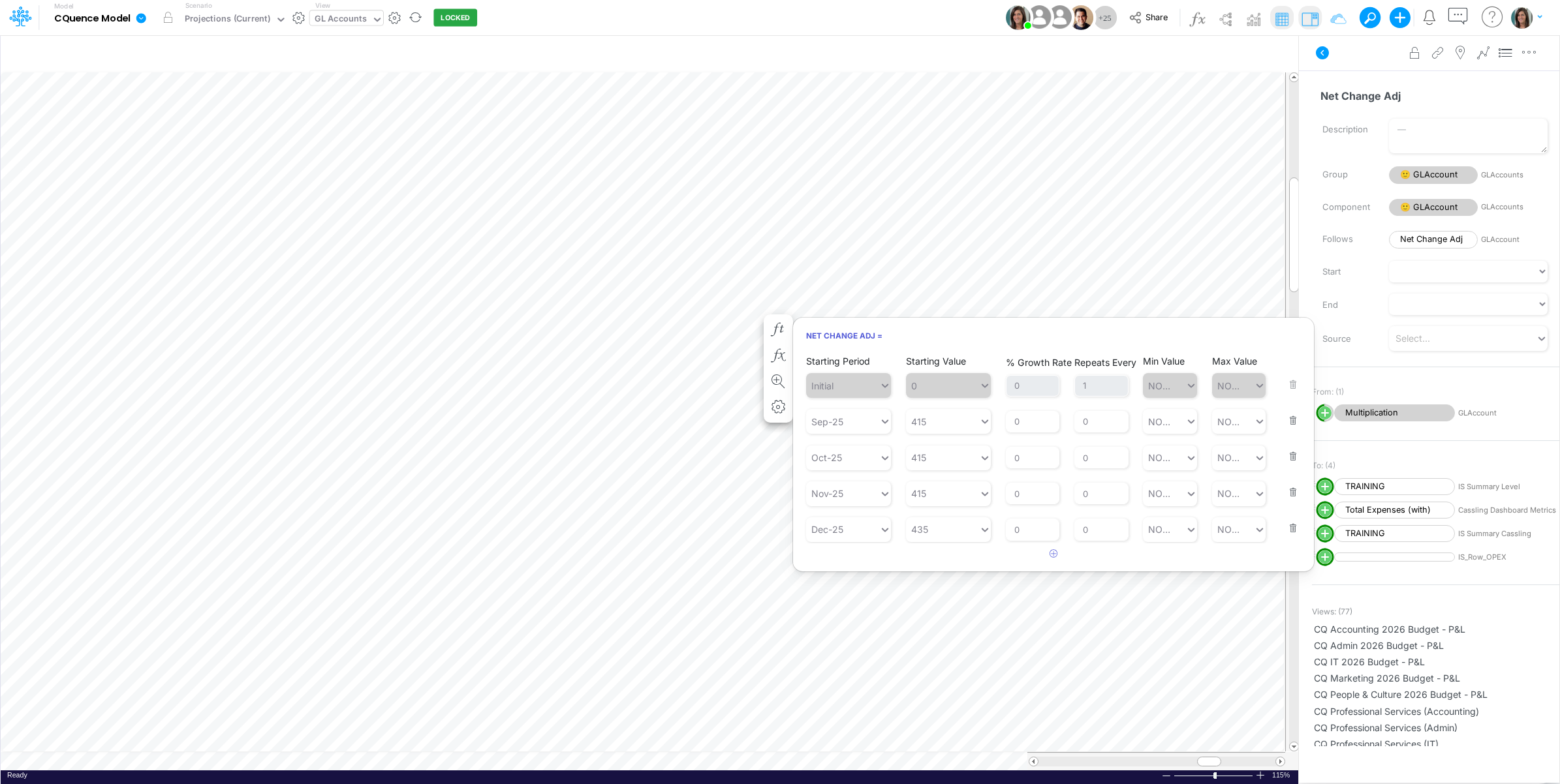
click at [1294, 422] on button "button" at bounding box center [1289, 412] width 17 height 35
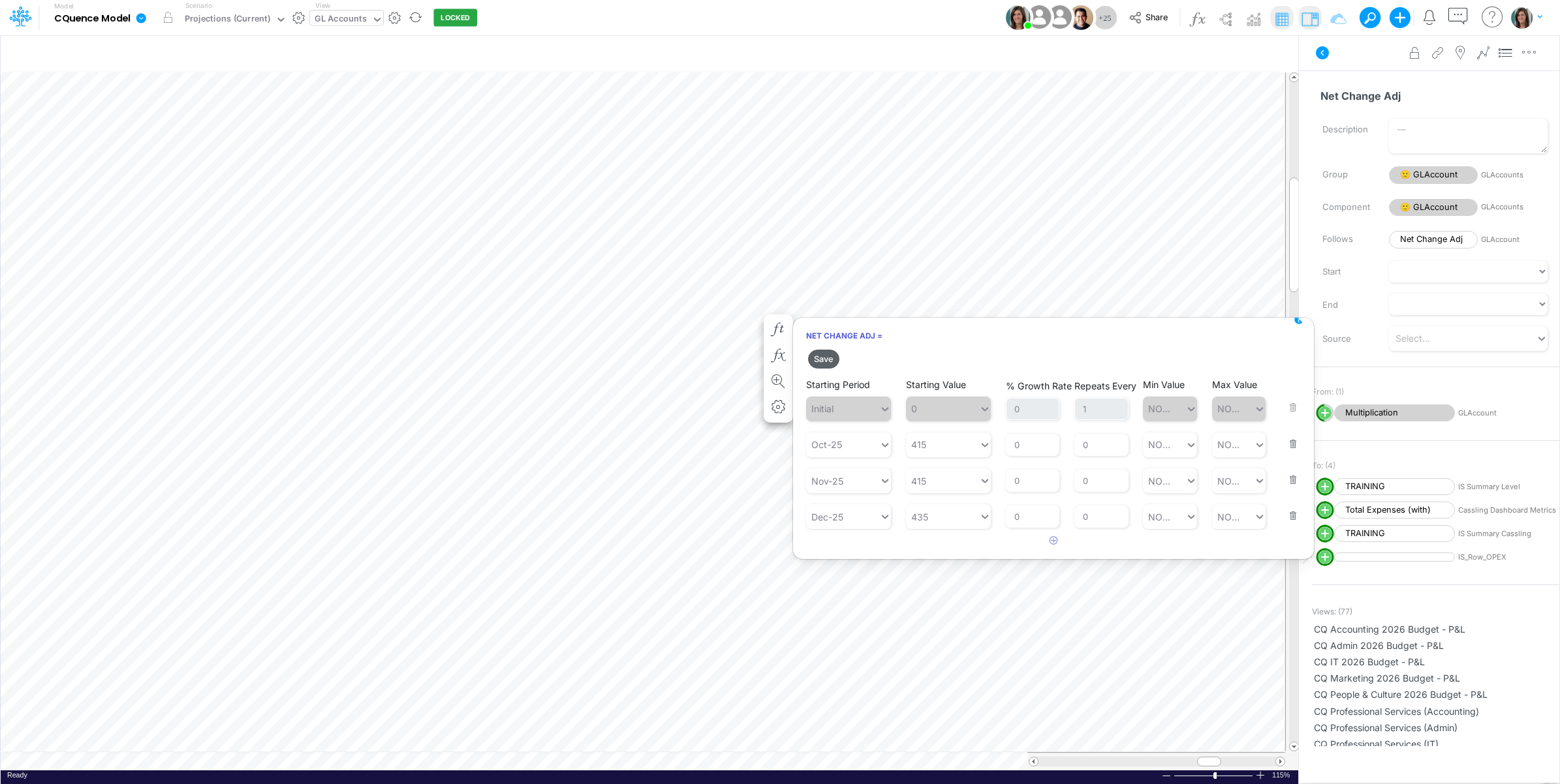
click at [825, 361] on button "Save" at bounding box center [823, 359] width 31 height 19
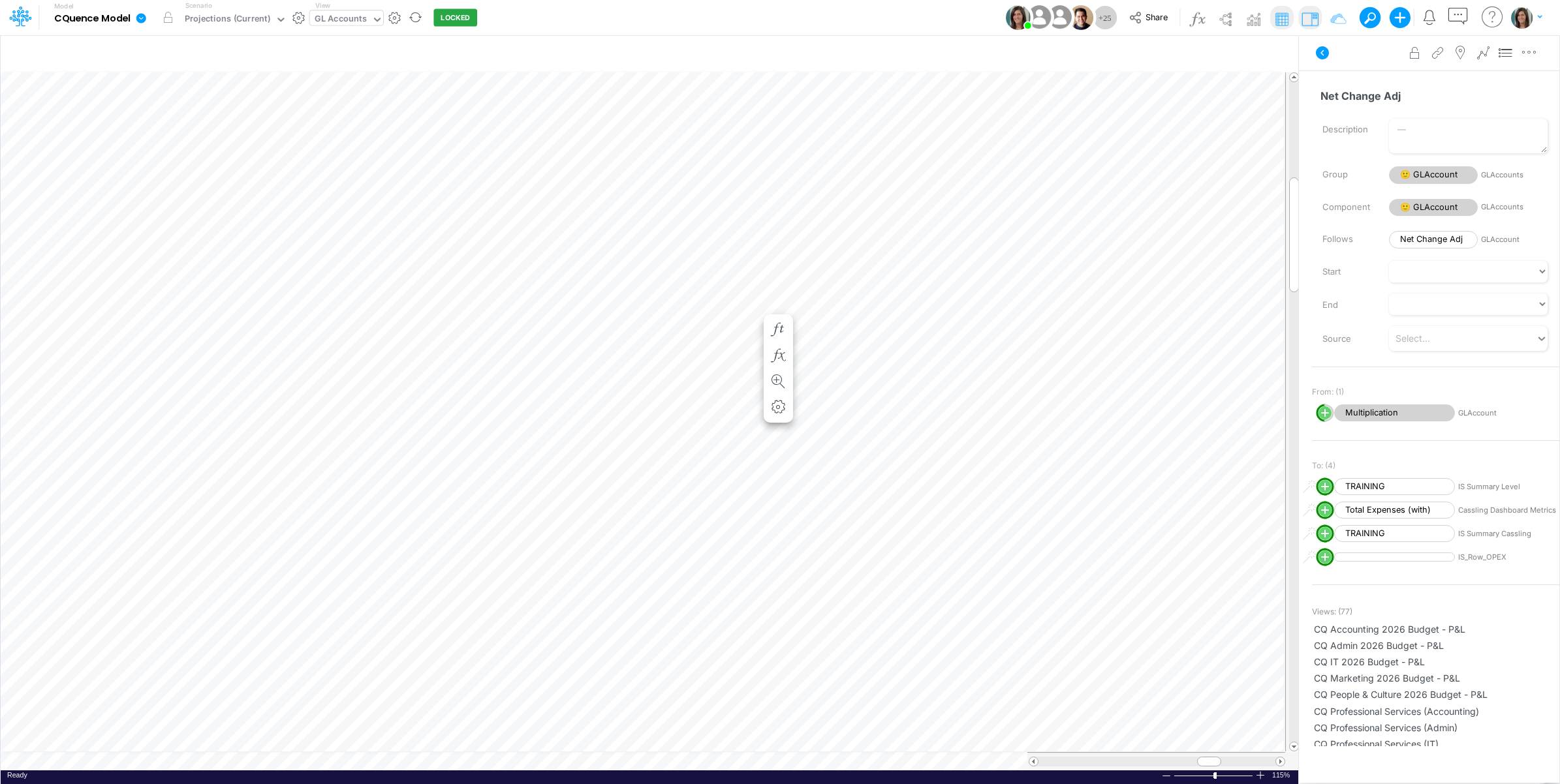
scroll to position [0, 1]
click at [781, 341] on icon "button" at bounding box center [779, 344] width 20 height 14
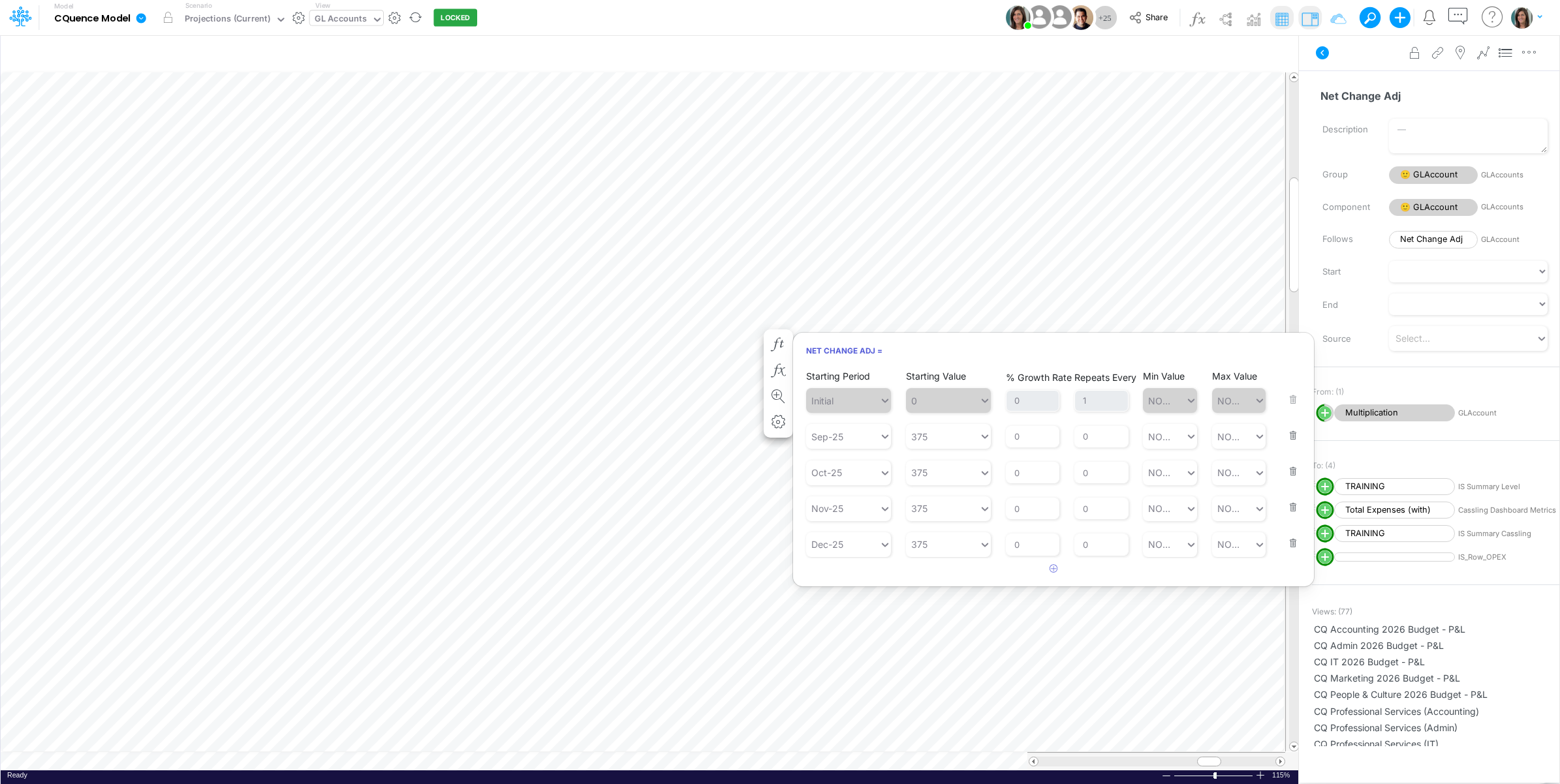
click at [1289, 435] on button "button" at bounding box center [1289, 427] width 17 height 35
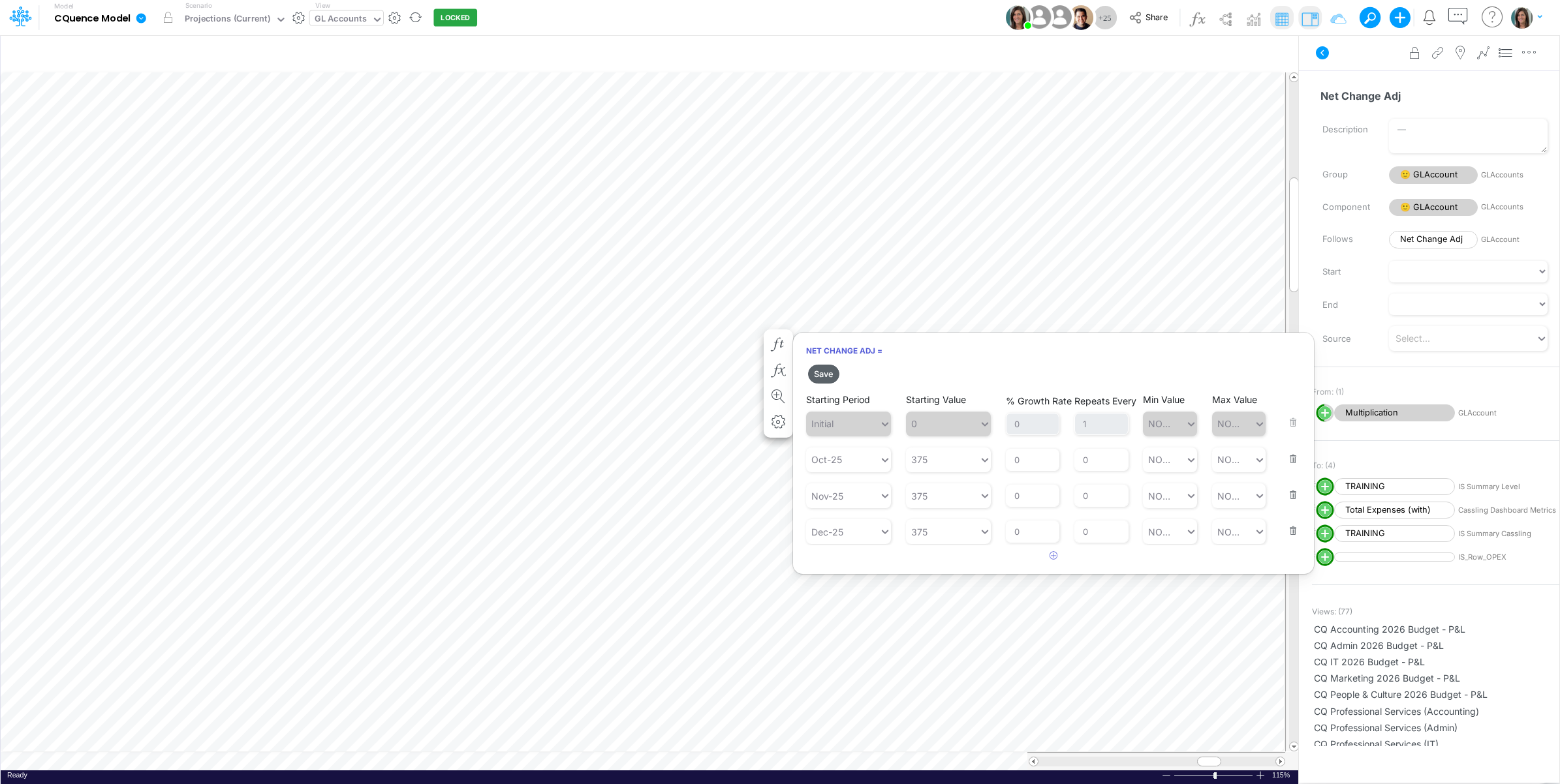
click at [826, 373] on button "Save" at bounding box center [823, 374] width 31 height 19
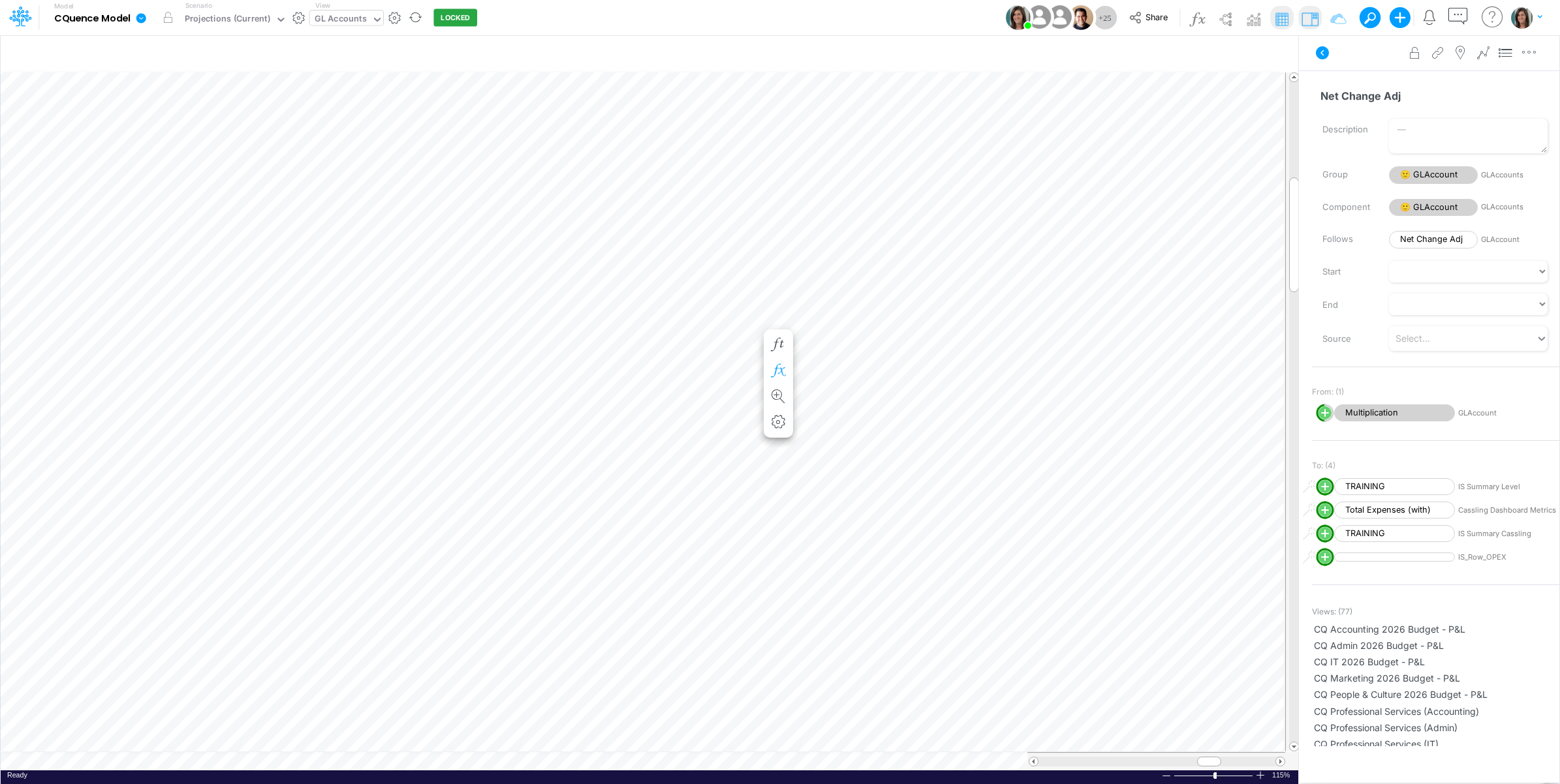
scroll to position [0, 1]
click at [778, 421] on icon "button" at bounding box center [779, 420] width 20 height 14
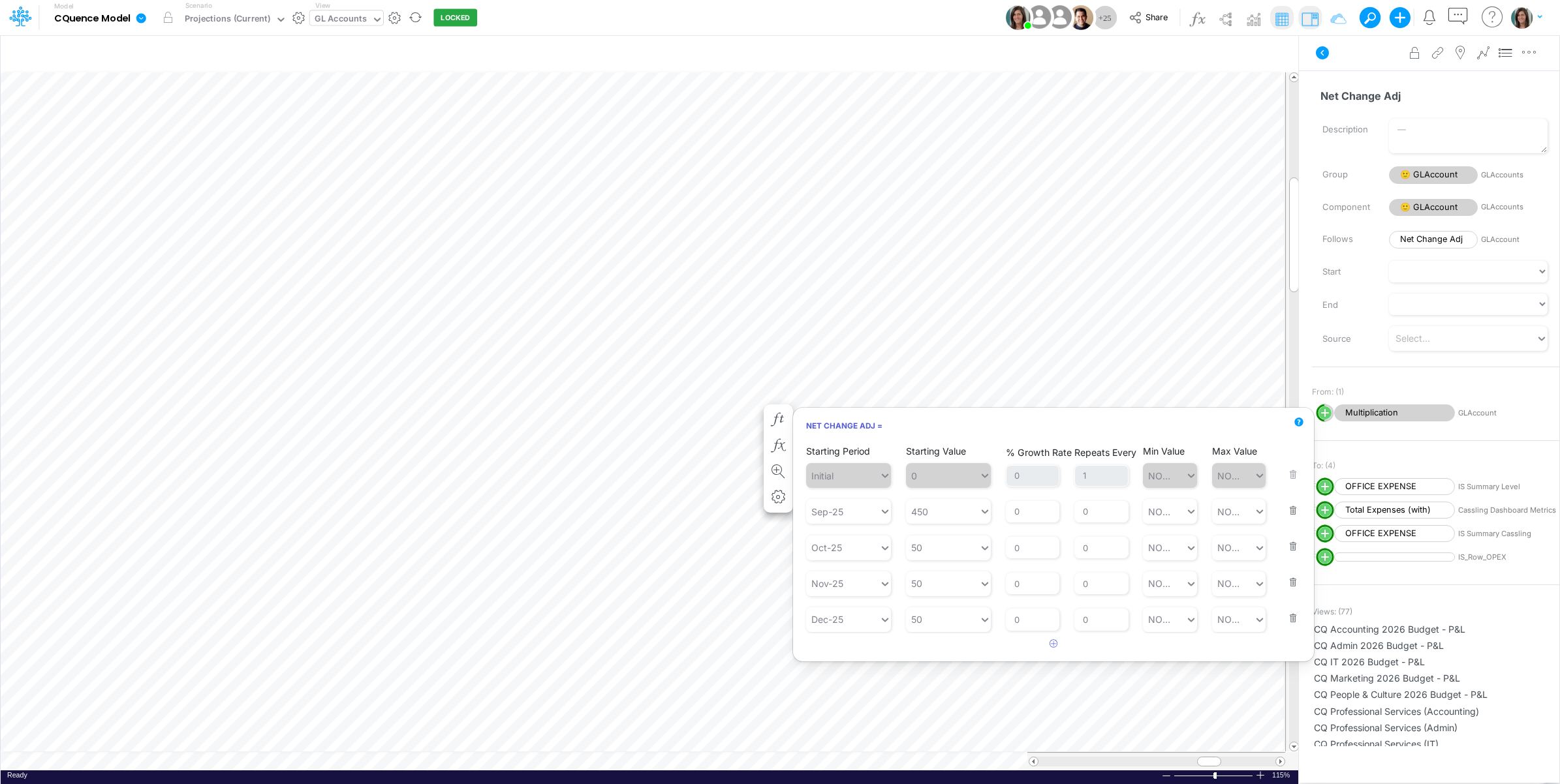
click at [1287, 512] on button "button" at bounding box center [1289, 502] width 17 height 35
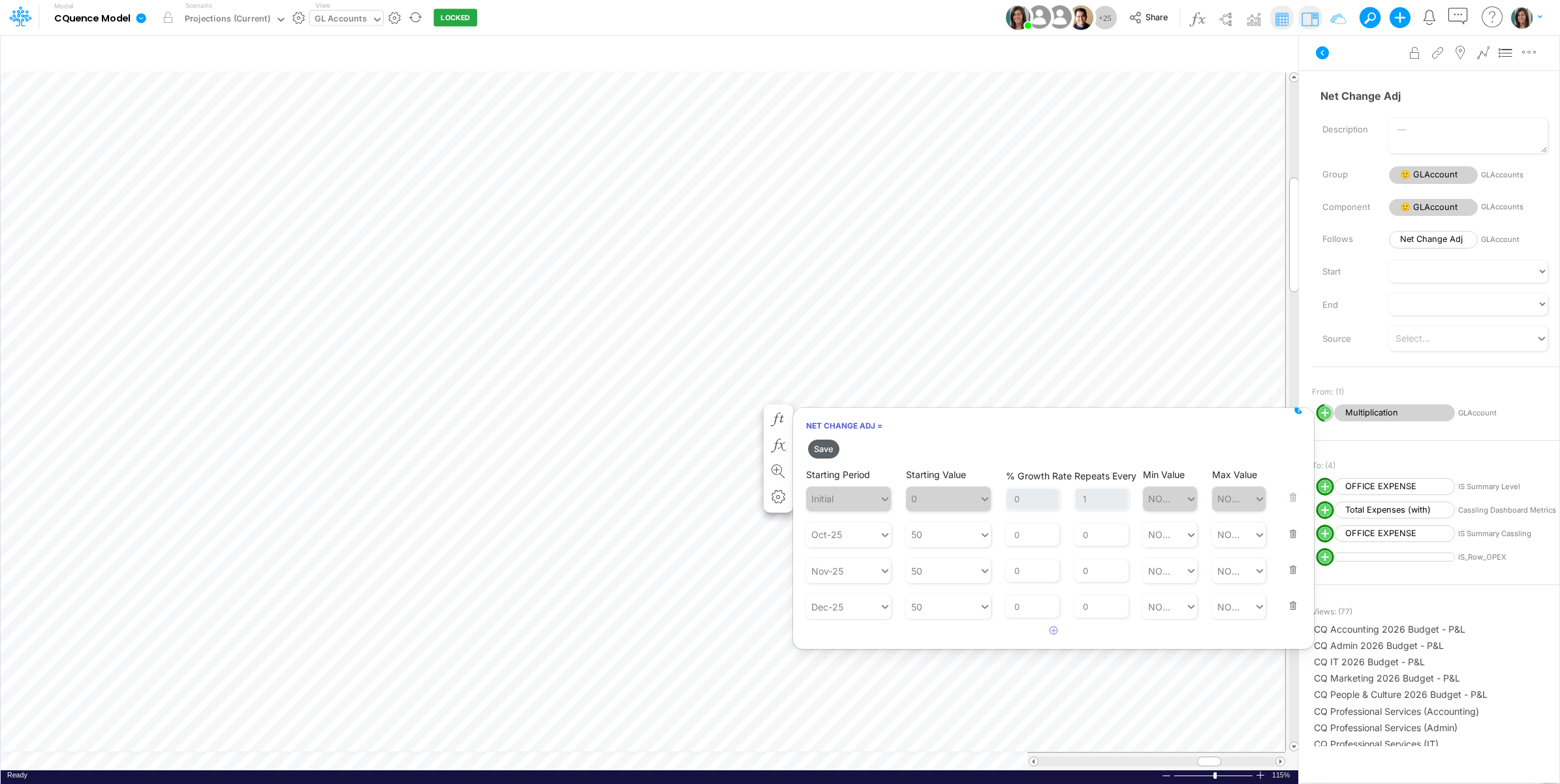
click at [828, 445] on button "Save" at bounding box center [823, 449] width 31 height 19
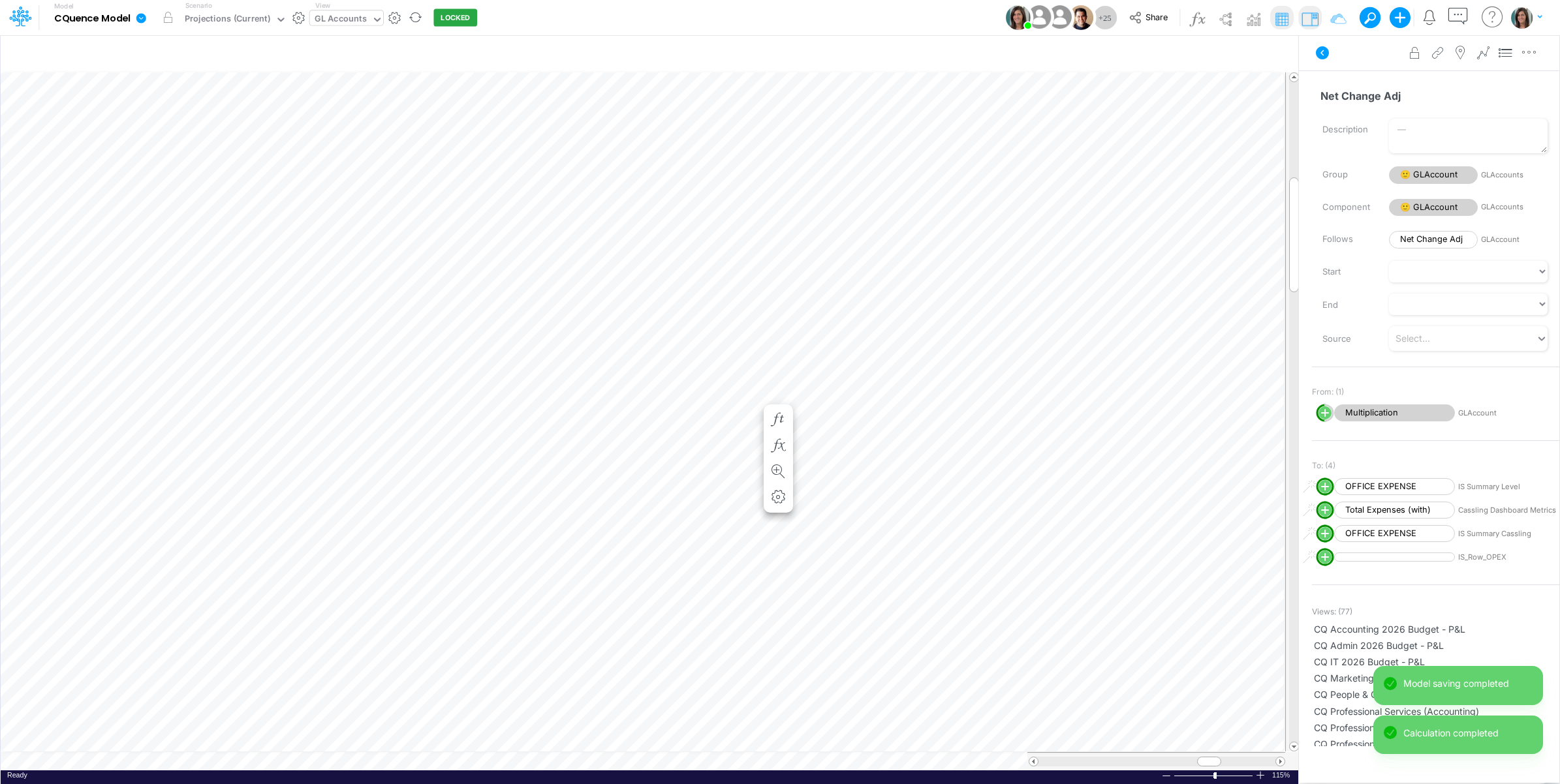
scroll to position [0, 1]
click at [1319, 46] on icon at bounding box center [1321, 53] width 15 height 15
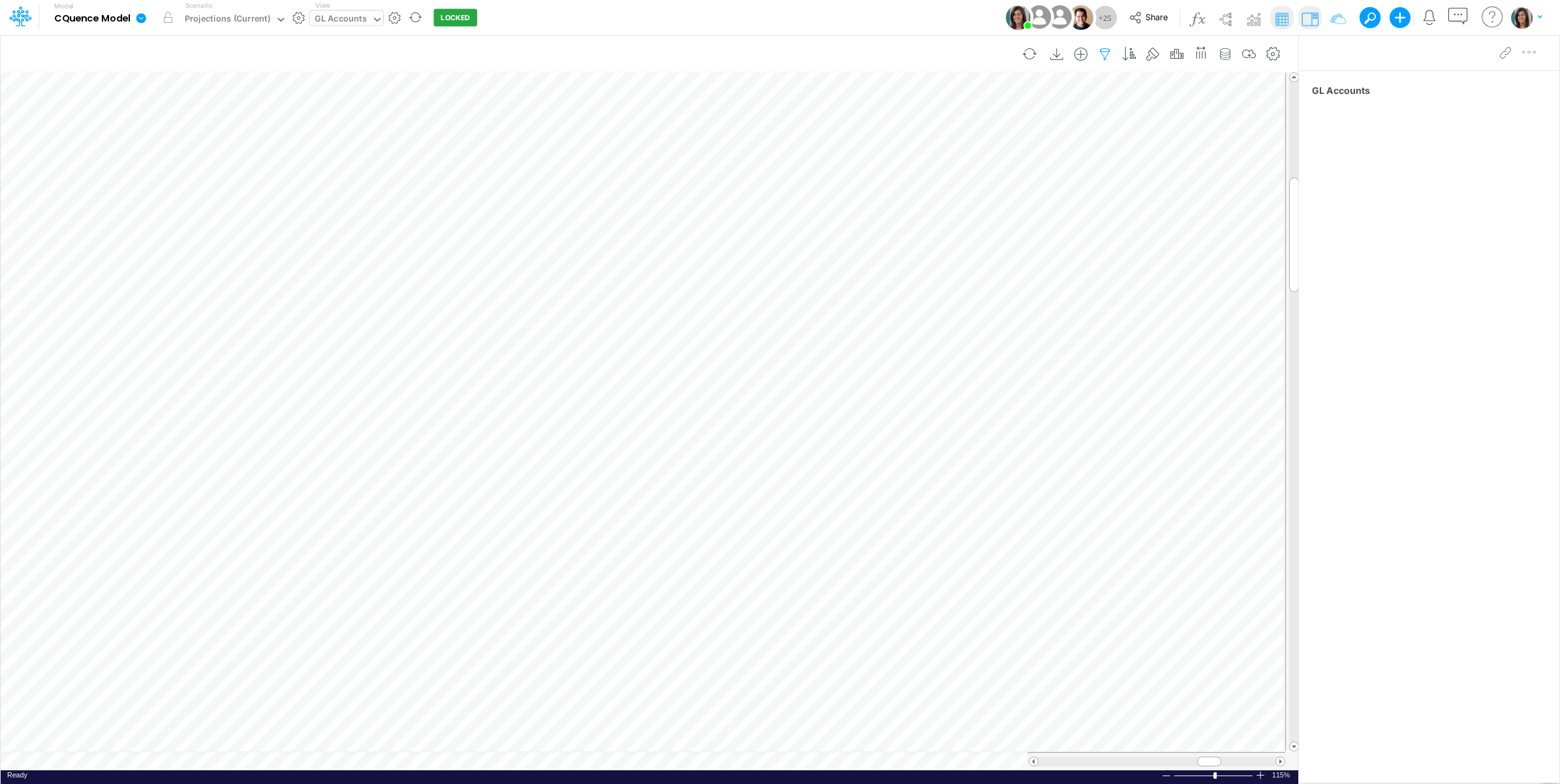
click at [1098, 57] on icon "button" at bounding box center [1105, 54] width 20 height 14
select select "startsWith"
click at [934, 184] on select "equals not equal starts with ends with contains" at bounding box center [934, 181] width 88 height 22
click at [1049, 184] on input "10-400-100-6" at bounding box center [1027, 181] width 88 height 22
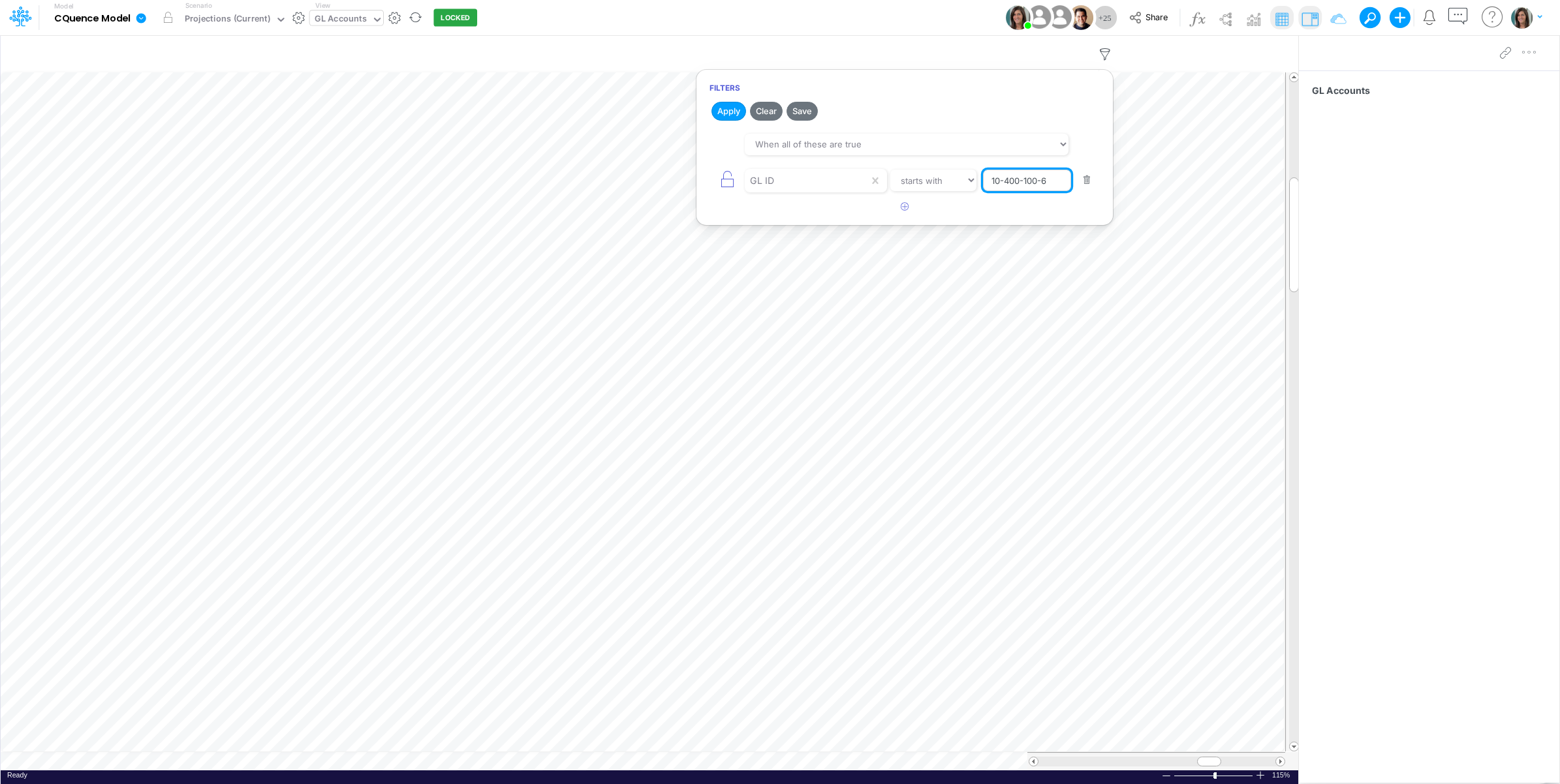
click at [1049, 184] on input "10-400-100-6" at bounding box center [1027, 181] width 88 height 22
paste input "200-601-51002-51000"
type input "10-200-601-51002-51000"
click at [722, 113] on button "Apply" at bounding box center [728, 111] width 34 height 19
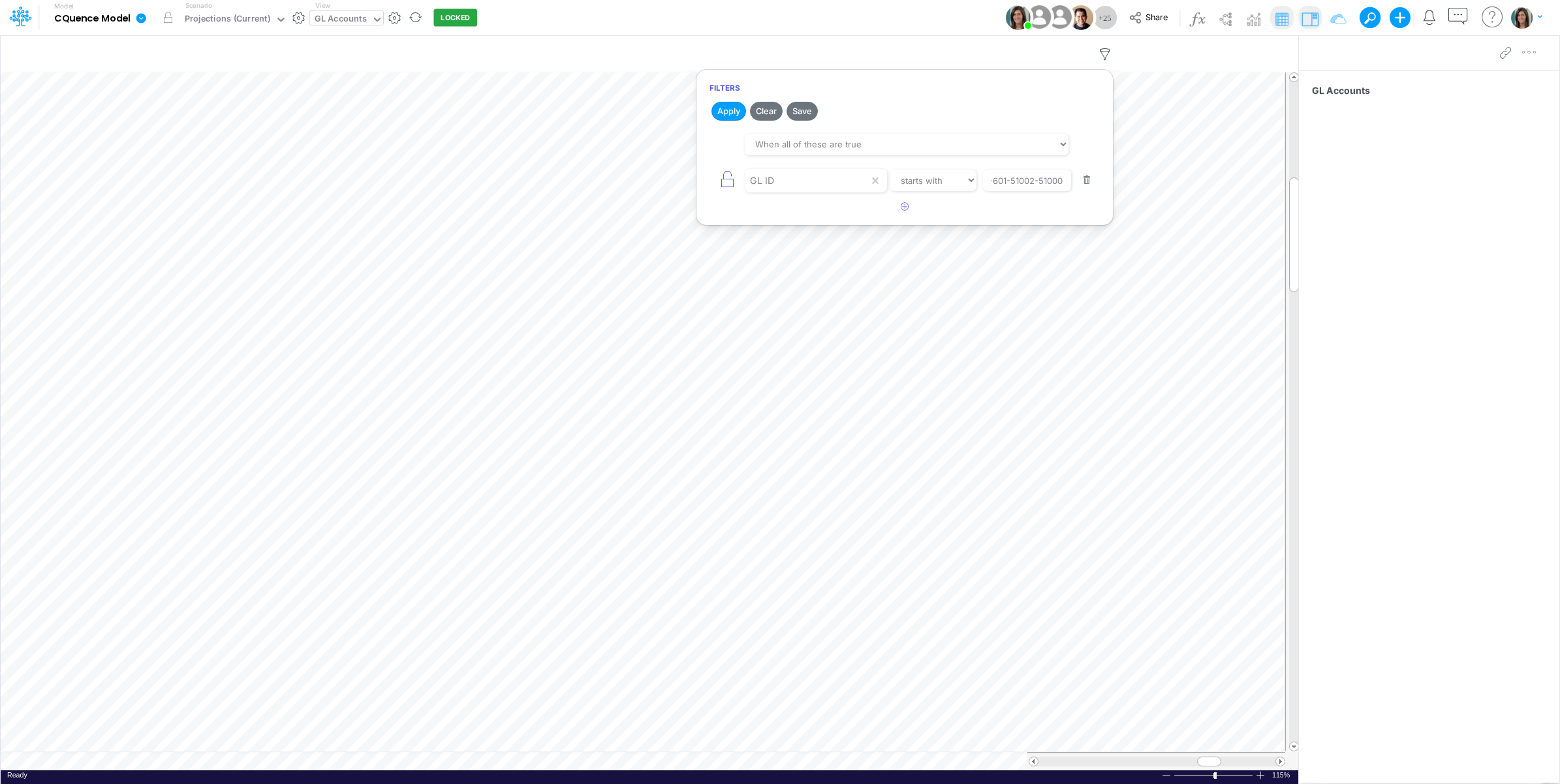
scroll to position [0, 0]
drag, startPoint x: 869, startPoint y: 20, endPoint x: 847, endPoint y: 66, distance: 51.0
click at [870, 20] on div "Model CQuence Model Edit model settings Duplicate Import QuickBooks QuickBooks …" at bounding box center [780, 18] width 1403 height 35
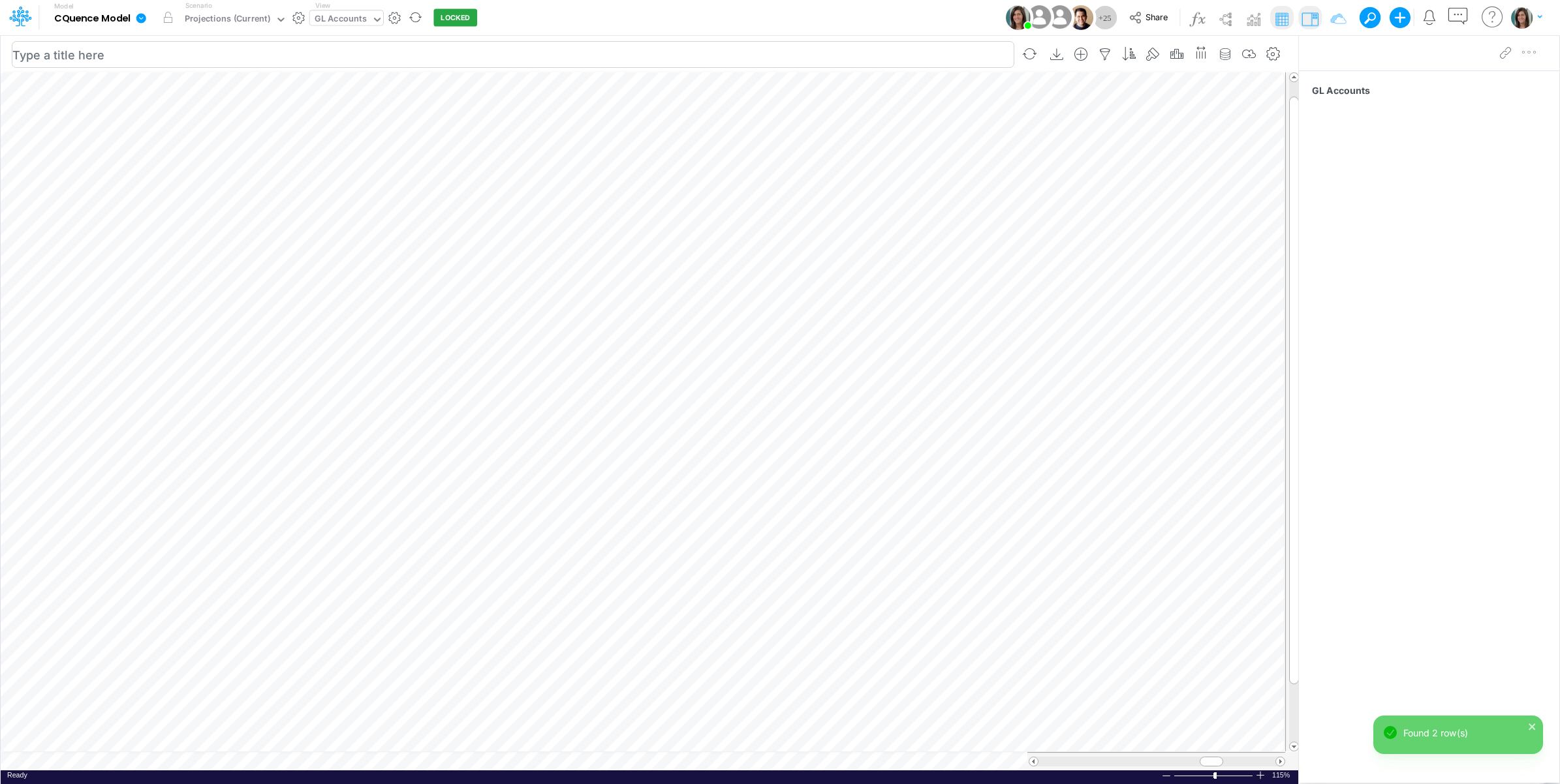
scroll to position [0, 1]
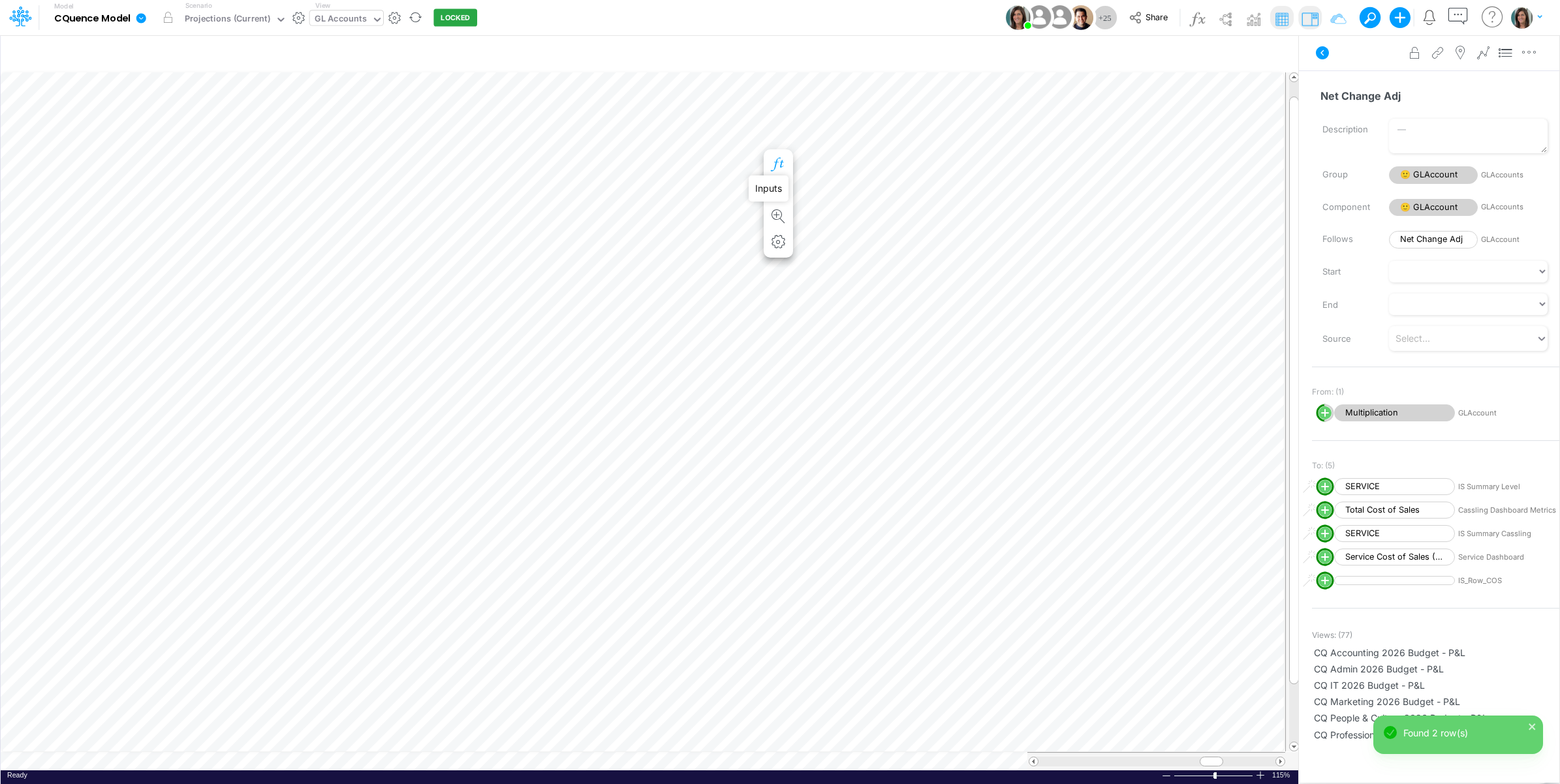
click at [777, 158] on icon "button" at bounding box center [779, 165] width 20 height 14
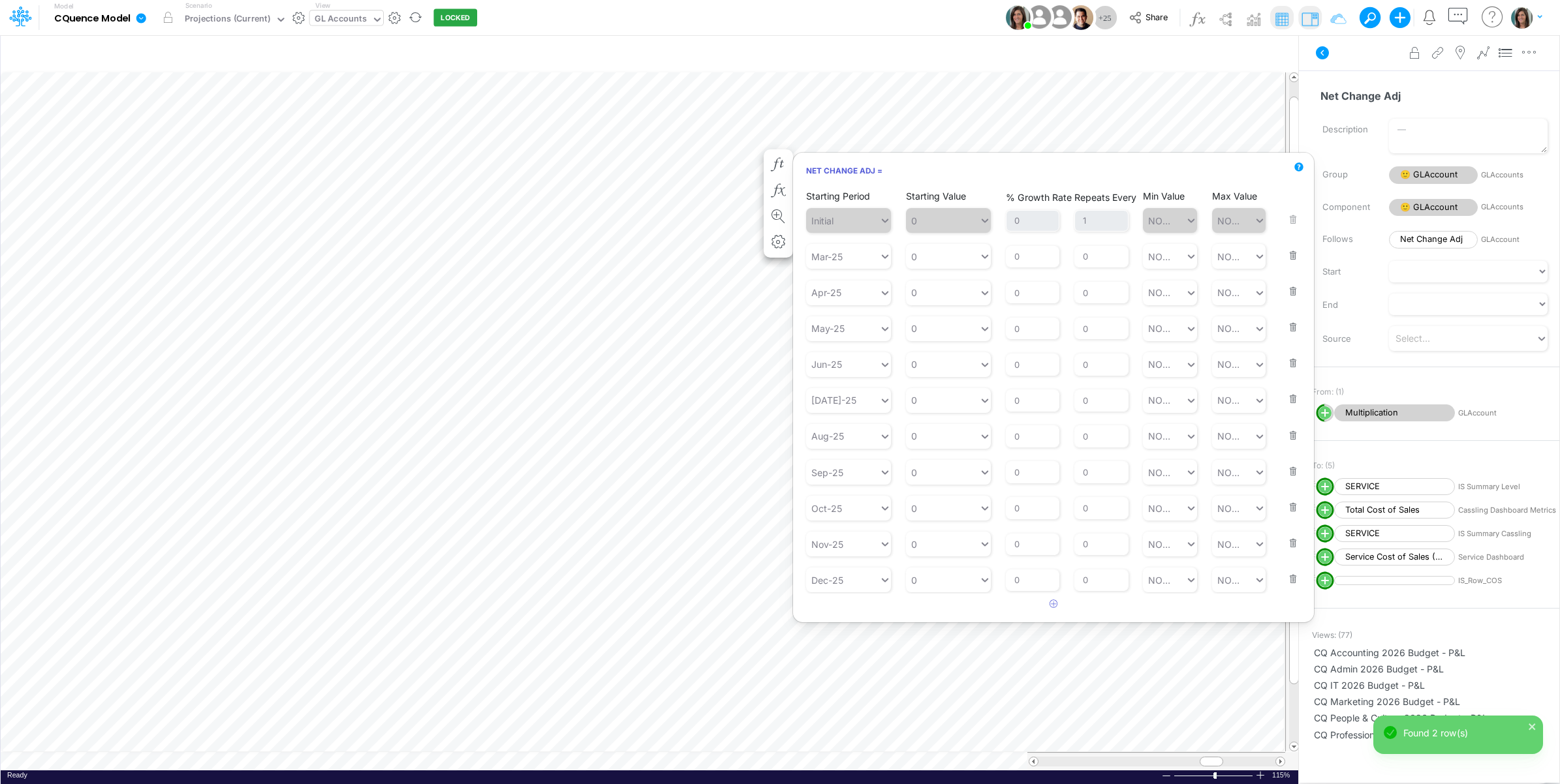
click at [1294, 253] on button "button" at bounding box center [1289, 247] width 17 height 35
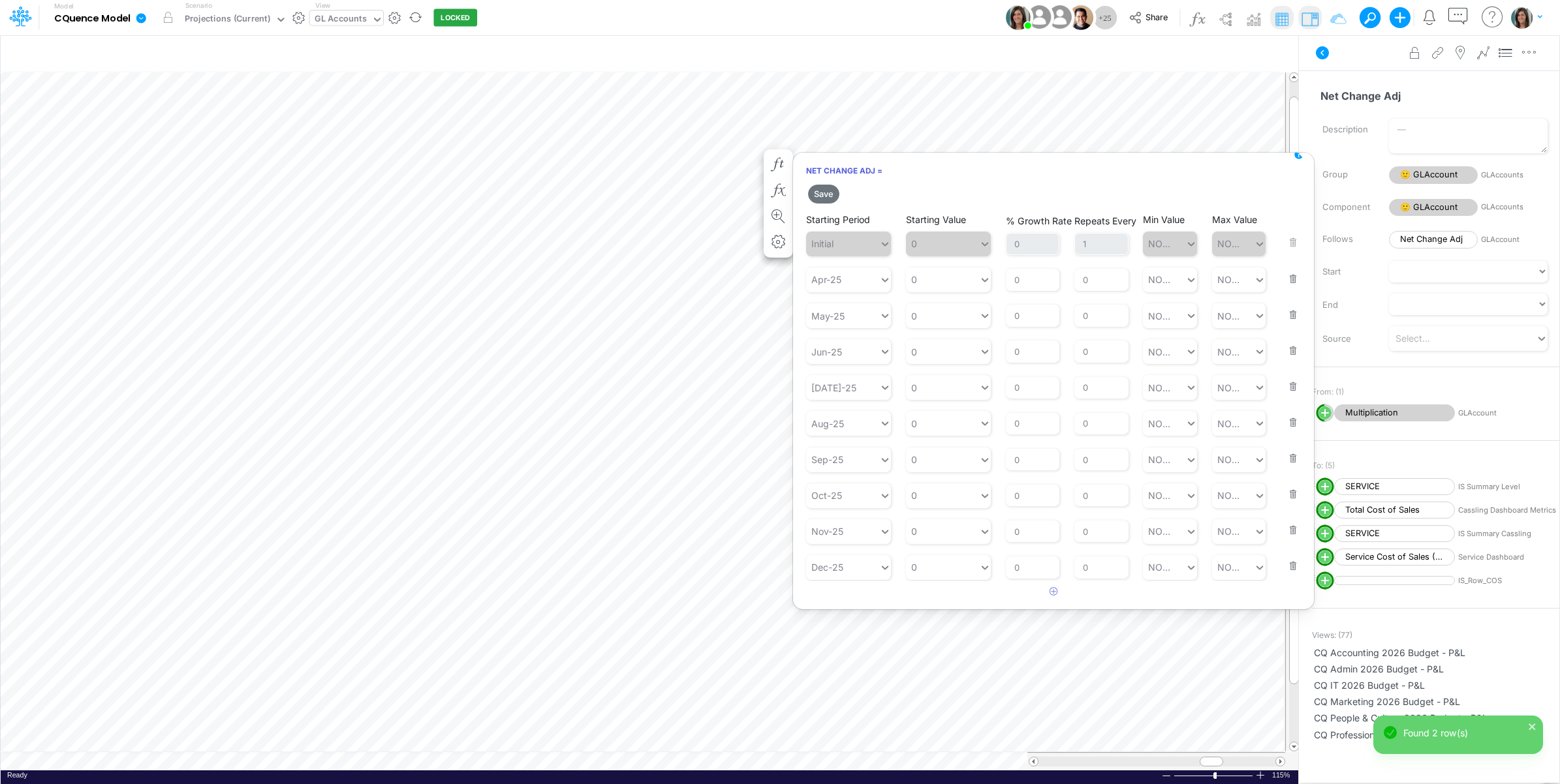
click at [1290, 281] on button "button" at bounding box center [1289, 271] width 17 height 35
click at [1296, 275] on button "button" at bounding box center [1289, 271] width 17 height 35
click at [1294, 280] on button "button" at bounding box center [1289, 271] width 17 height 35
click at [1293, 280] on button "button" at bounding box center [1289, 271] width 17 height 35
click at [1293, 282] on button "button" at bounding box center [1289, 271] width 17 height 35
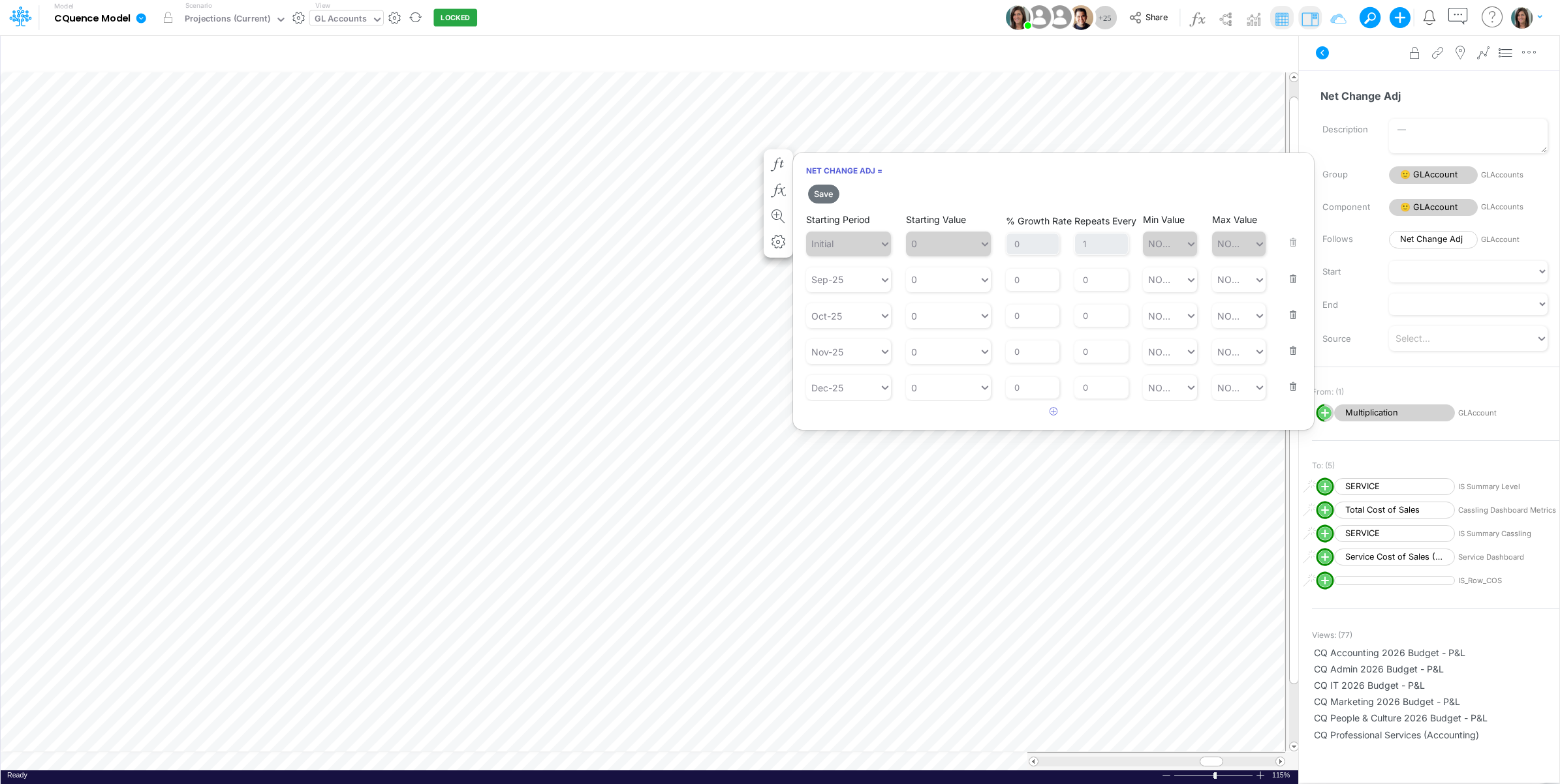
click at [1293, 284] on button "button" at bounding box center [1289, 271] width 17 height 35
click at [1293, 289] on button "button" at bounding box center [1289, 306] width 17 height 35
click at [1293, 285] on button "button" at bounding box center [1289, 271] width 17 height 35
click at [826, 192] on button "Save" at bounding box center [823, 194] width 31 height 19
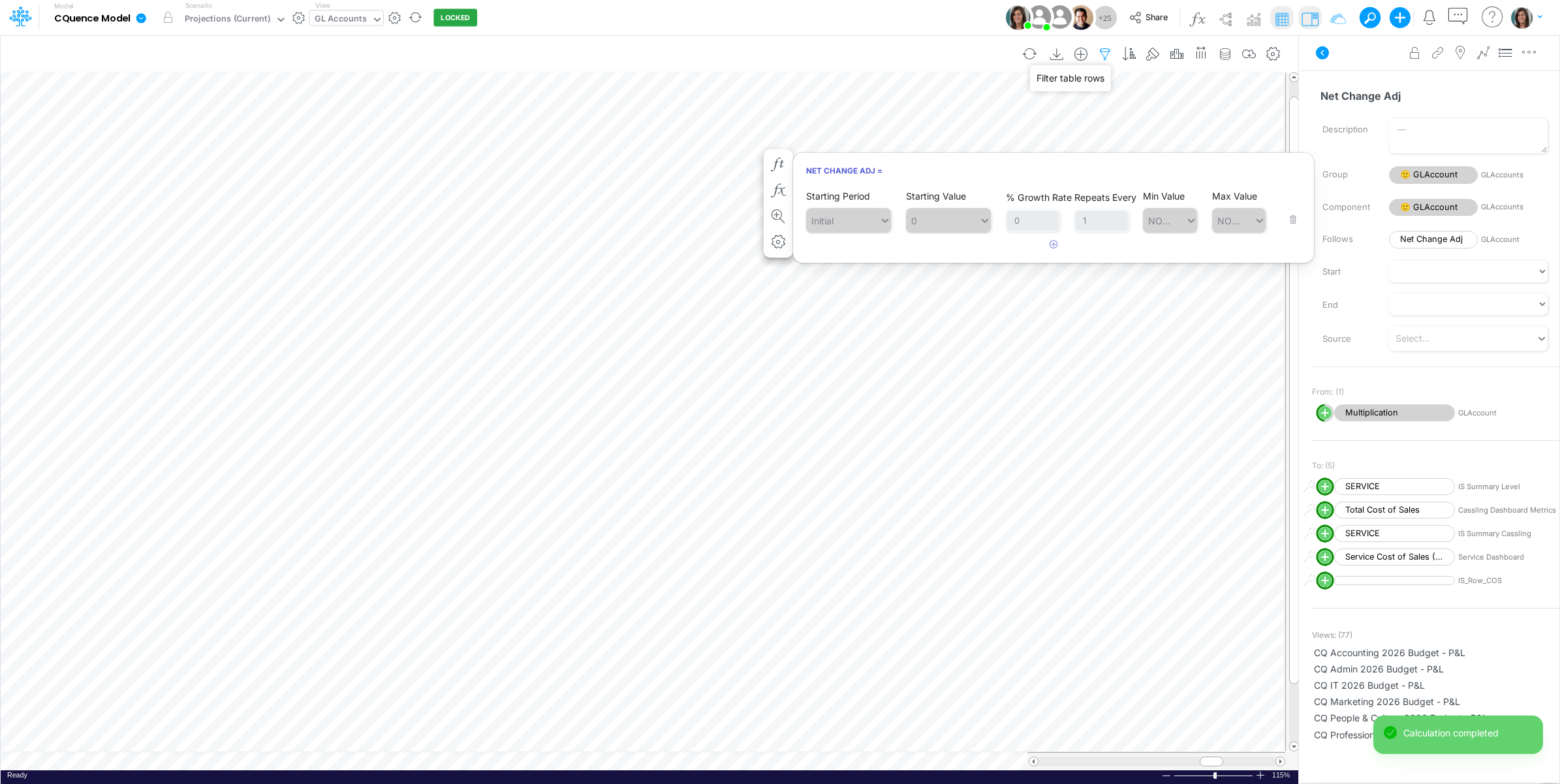
click at [1103, 50] on icon "button" at bounding box center [1105, 54] width 20 height 14
select select "startsWith"
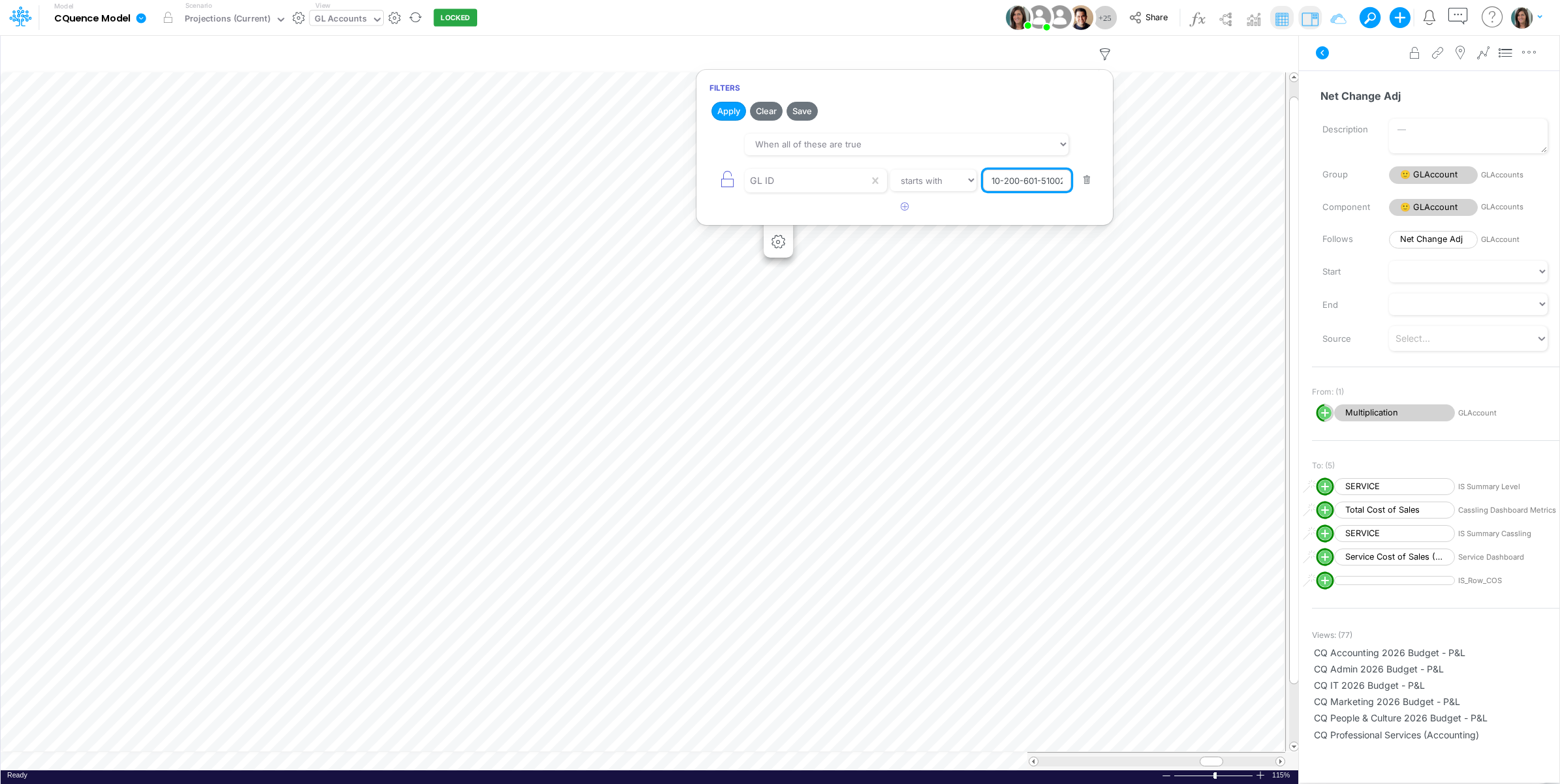
click at [1030, 178] on input "10-200-601-51002-51000" at bounding box center [1027, 181] width 88 height 22
click at [1029, 178] on input "10-200-601-51002-51000" at bounding box center [1027, 181] width 88 height 22
paste input "2"
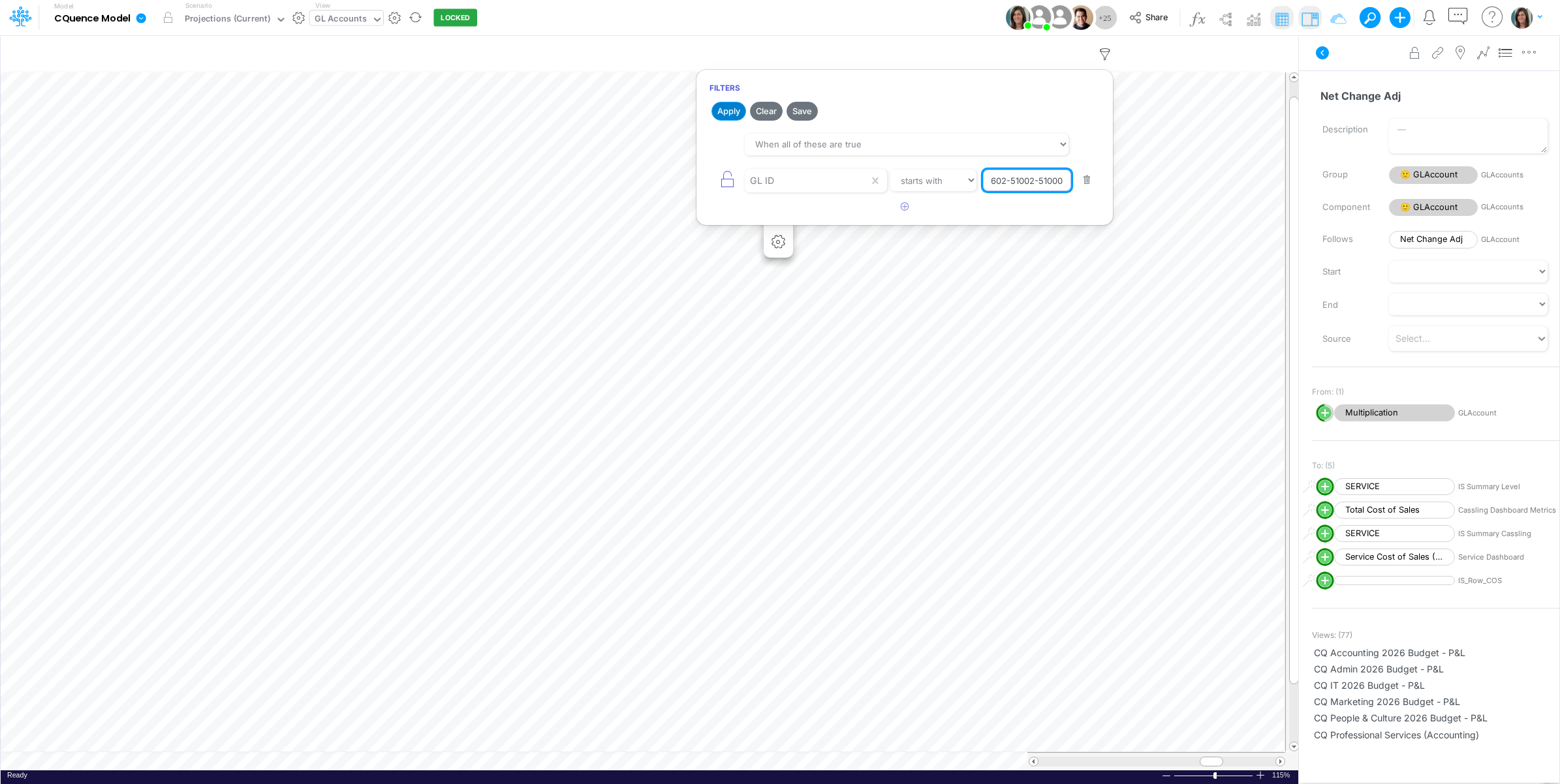
type input "10-200-602-51002-51000"
click at [729, 111] on button "Apply" at bounding box center [728, 111] width 34 height 19
click at [896, 21] on div "Model CQuence Model Edit model settings Duplicate Import QuickBooks QuickBooks …" at bounding box center [780, 18] width 1403 height 35
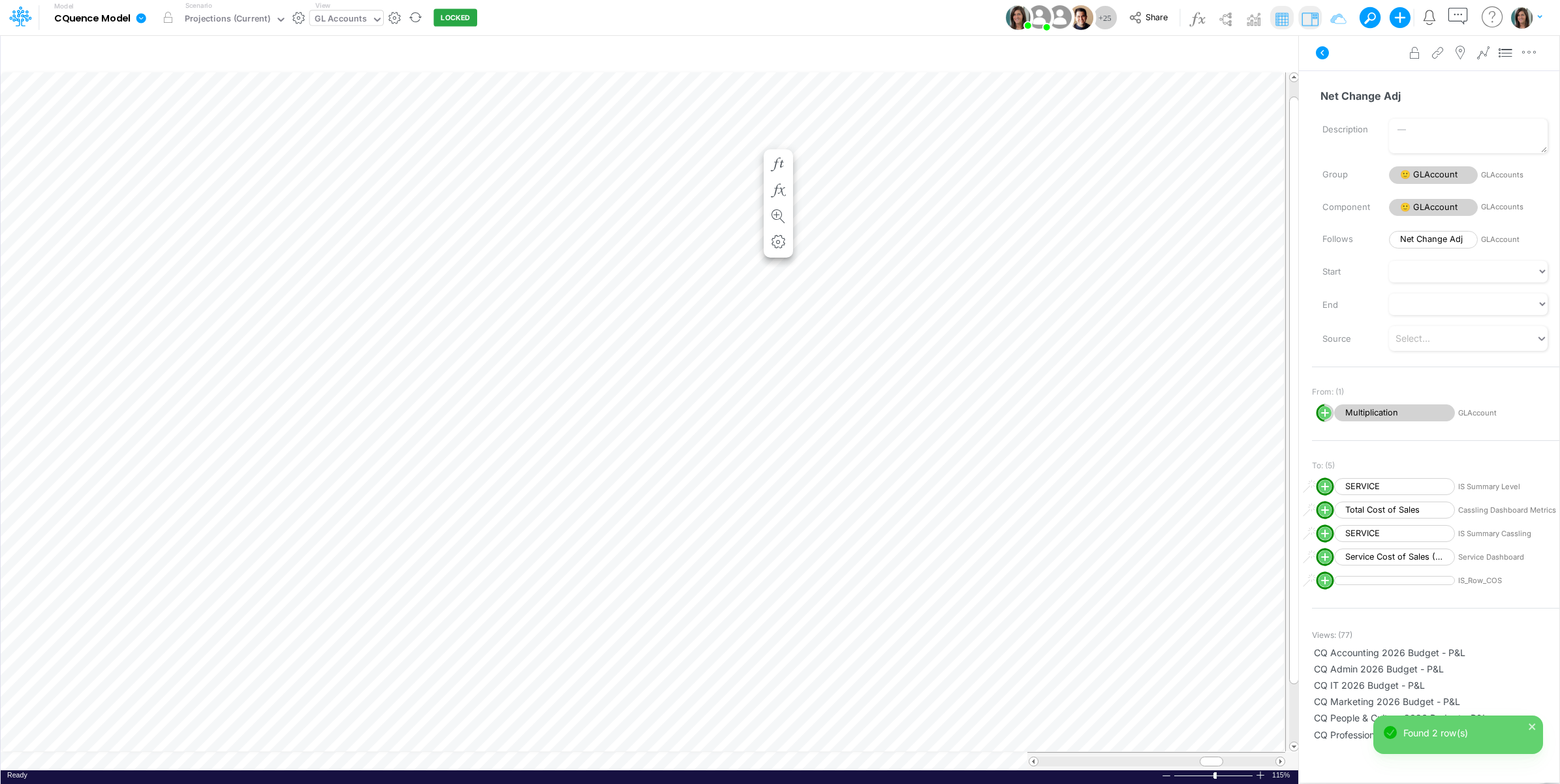
scroll to position [0, 1]
click at [774, 160] on icon "button" at bounding box center [779, 165] width 20 height 14
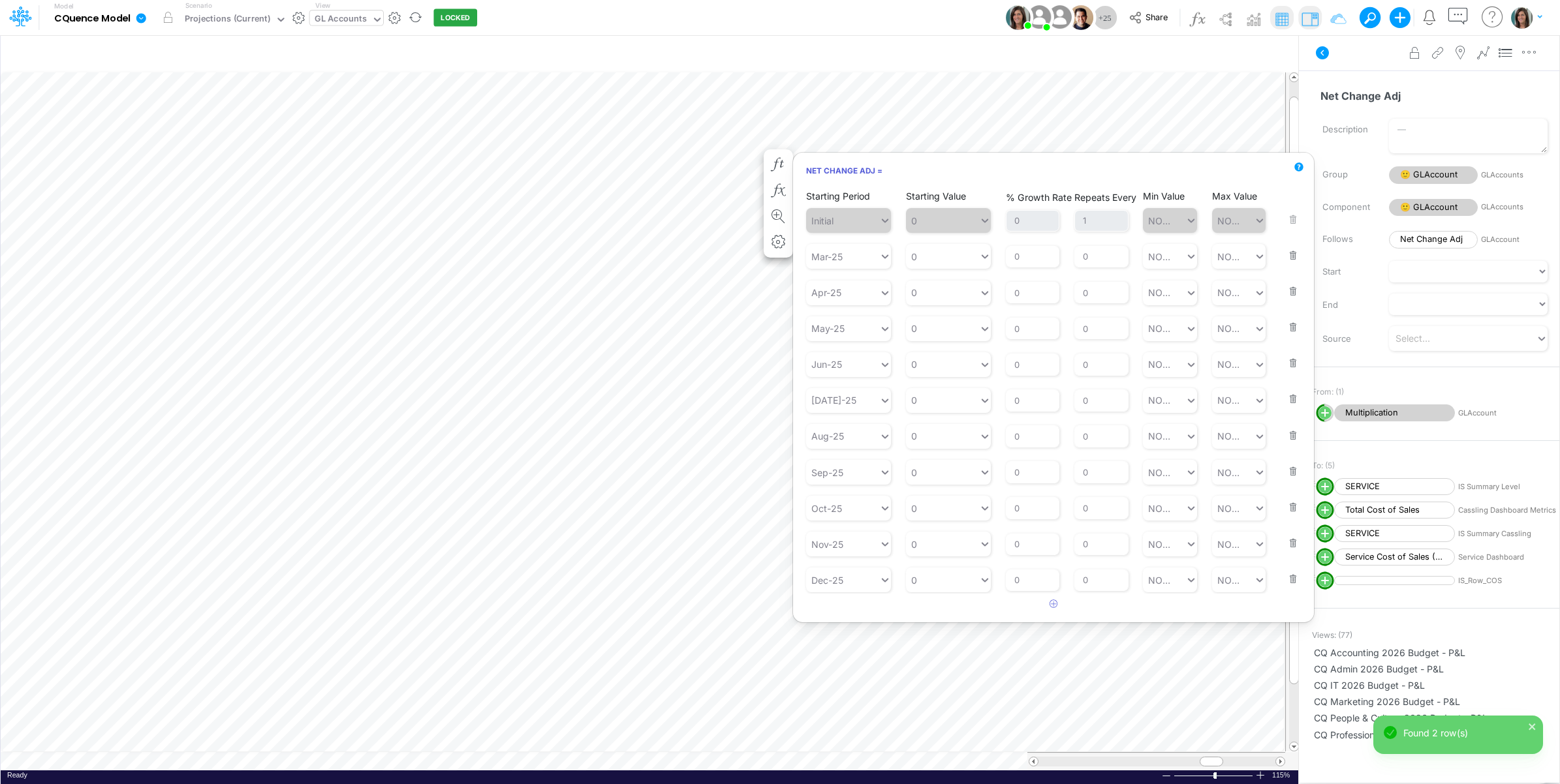
drag, startPoint x: 1289, startPoint y: 248, endPoint x: 1291, endPoint y: 255, distance: 7.3
click at [1291, 249] on button "button" at bounding box center [1289, 247] width 17 height 35
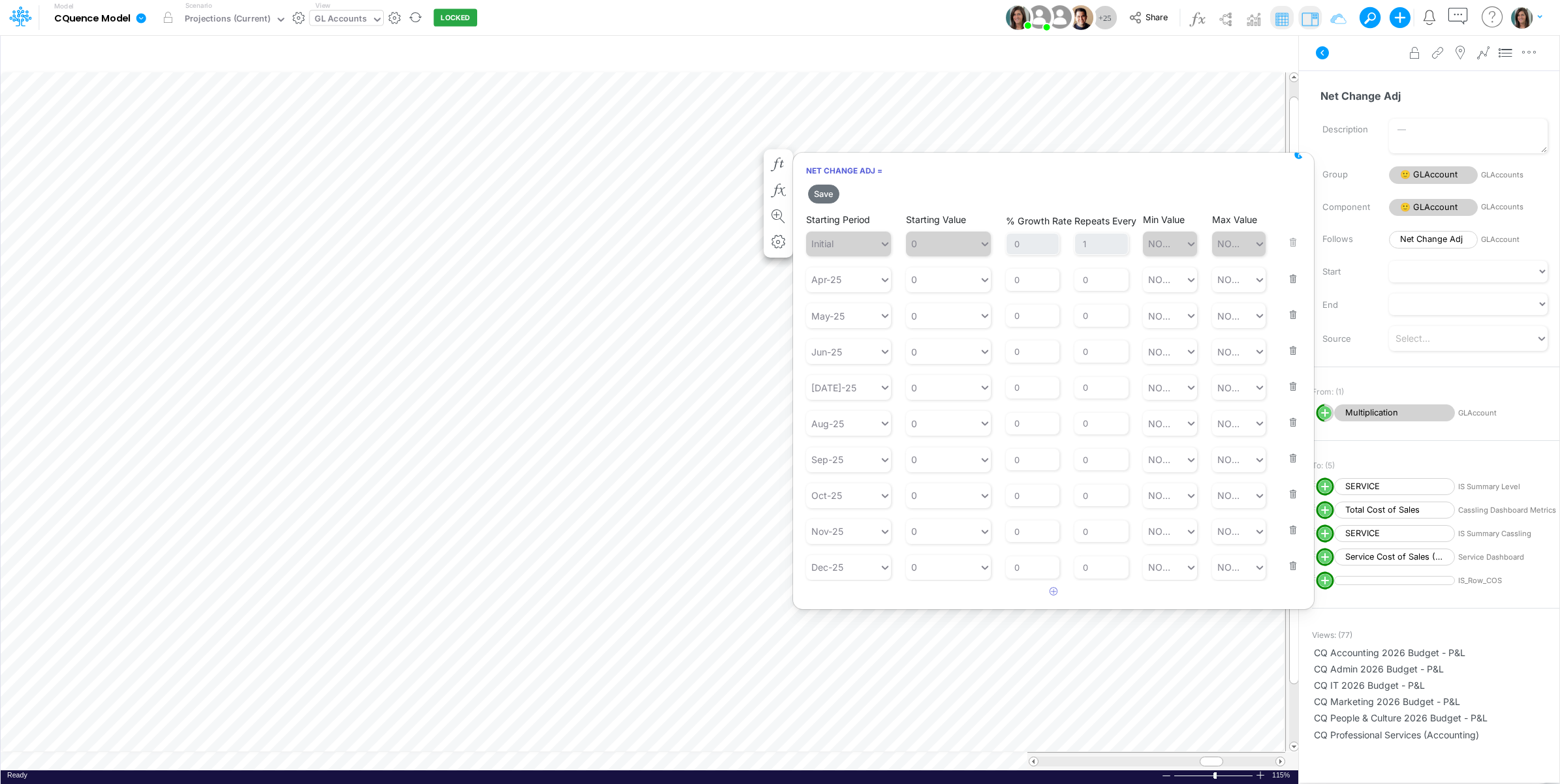
click at [1290, 271] on button "button" at bounding box center [1289, 271] width 17 height 35
click at [1292, 282] on button "button" at bounding box center [1289, 271] width 17 height 35
click at [1292, 289] on button "button" at bounding box center [1289, 306] width 17 height 35
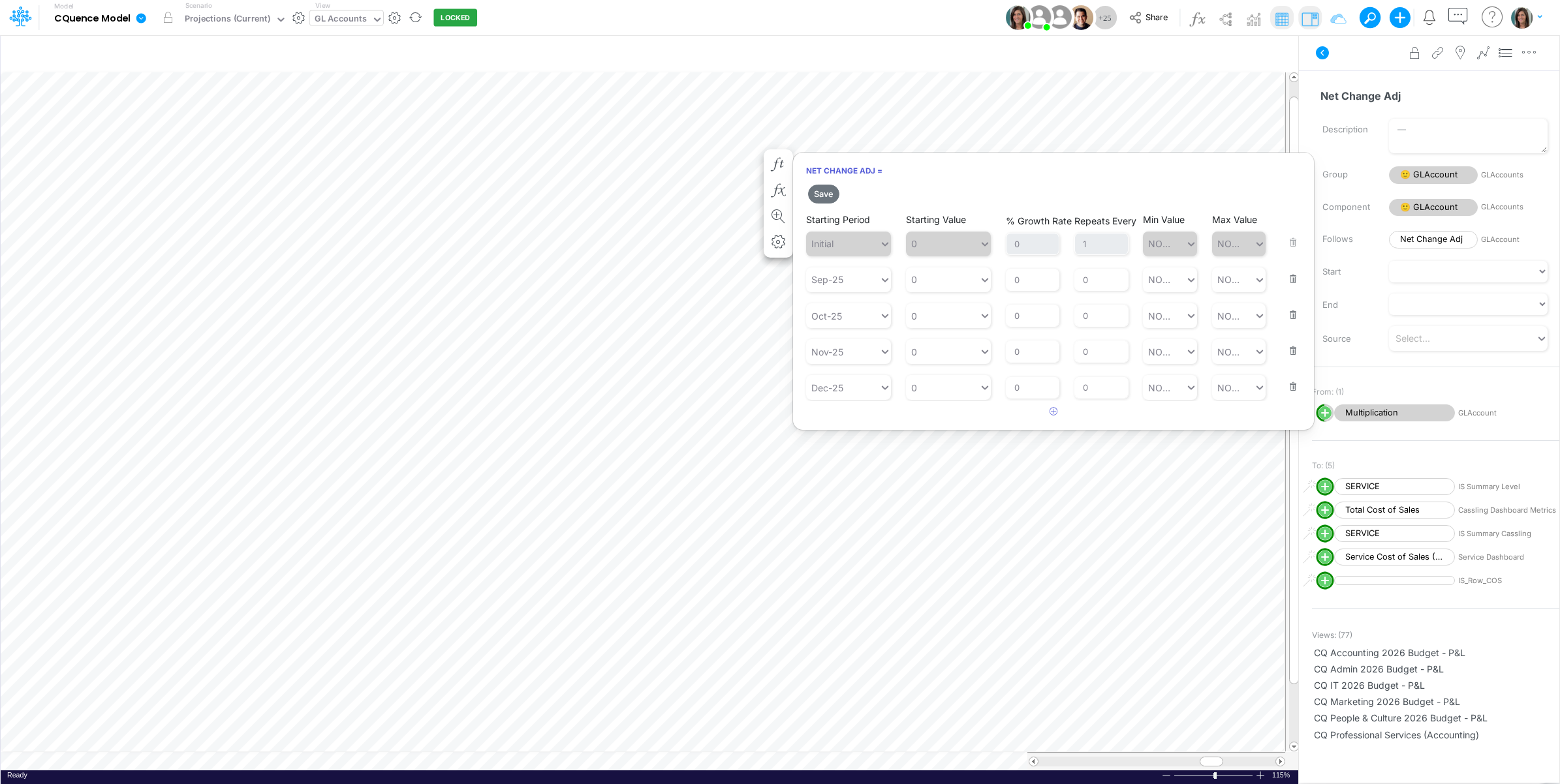
click at [1292, 282] on button "button" at bounding box center [1289, 271] width 17 height 35
click at [1292, 289] on button "button" at bounding box center [1289, 306] width 17 height 35
click at [1292, 281] on button "button" at bounding box center [1289, 271] width 17 height 35
click at [820, 191] on button "Save" at bounding box center [823, 194] width 31 height 19
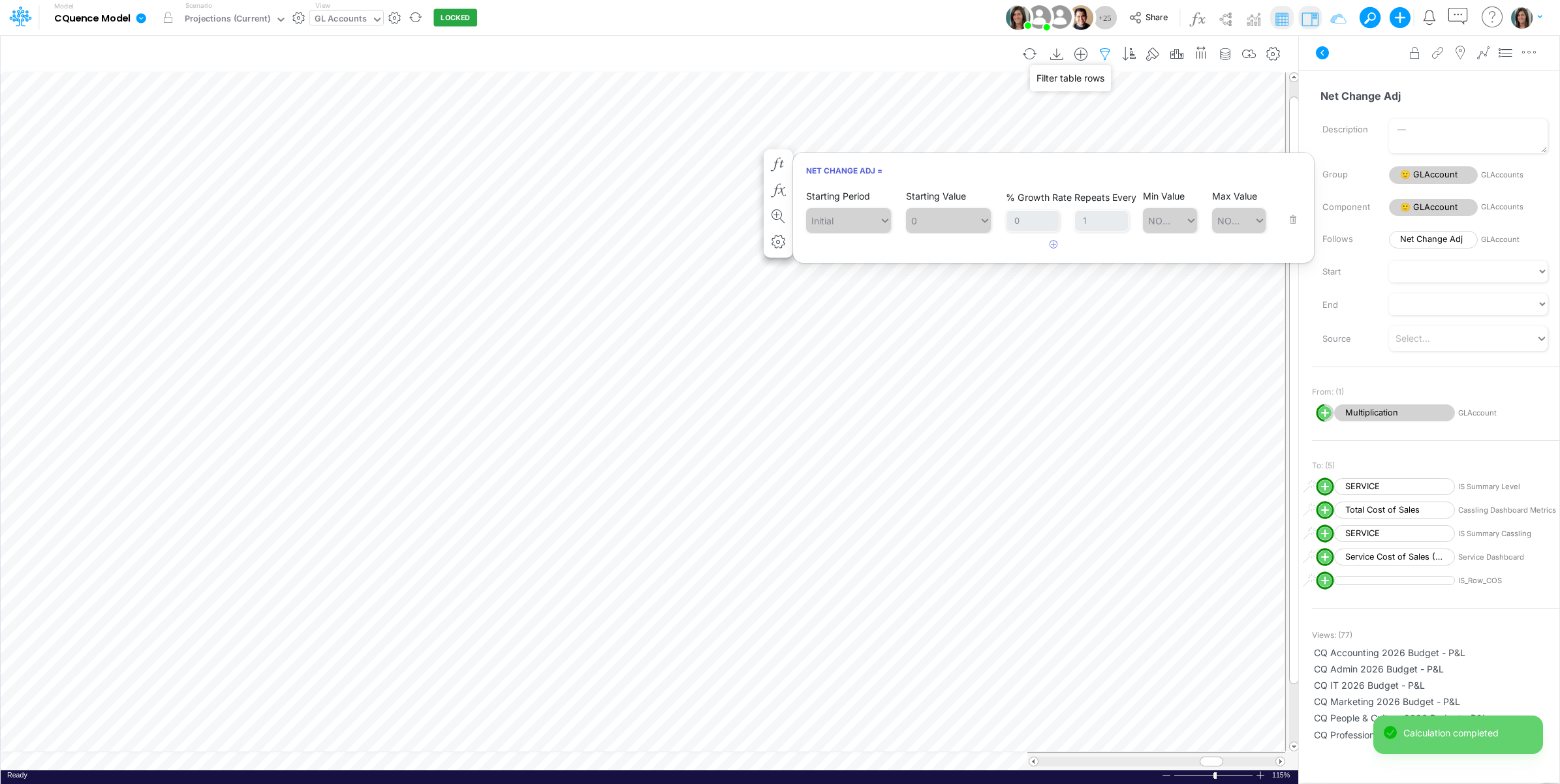
click at [1101, 50] on icon "button" at bounding box center [1105, 54] width 20 height 14
select select "startsWith"
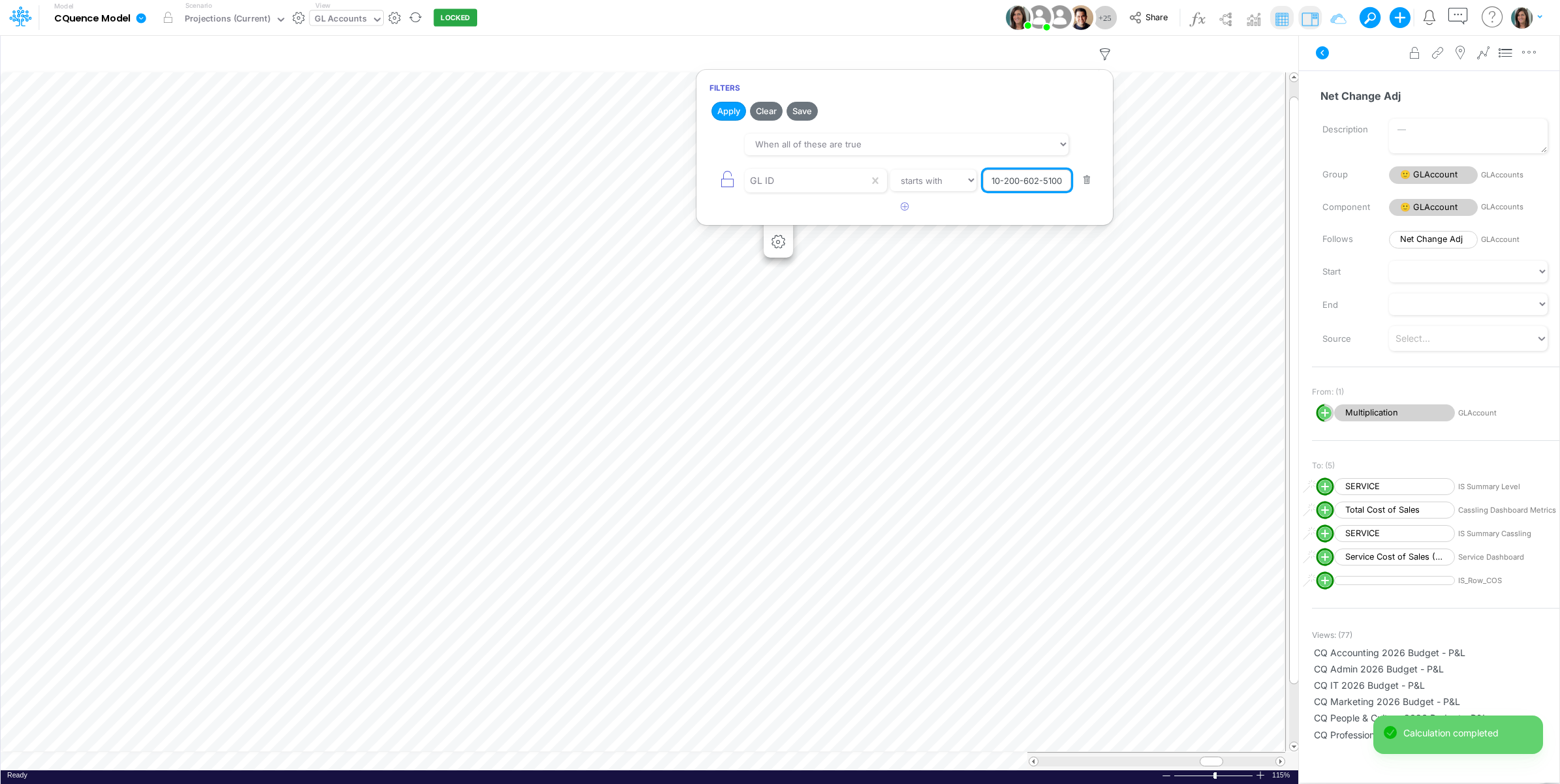
click at [1025, 184] on input "10-200-602-51002-51000" at bounding box center [1027, 181] width 88 height 22
paste input "20-600-100-70010-00"
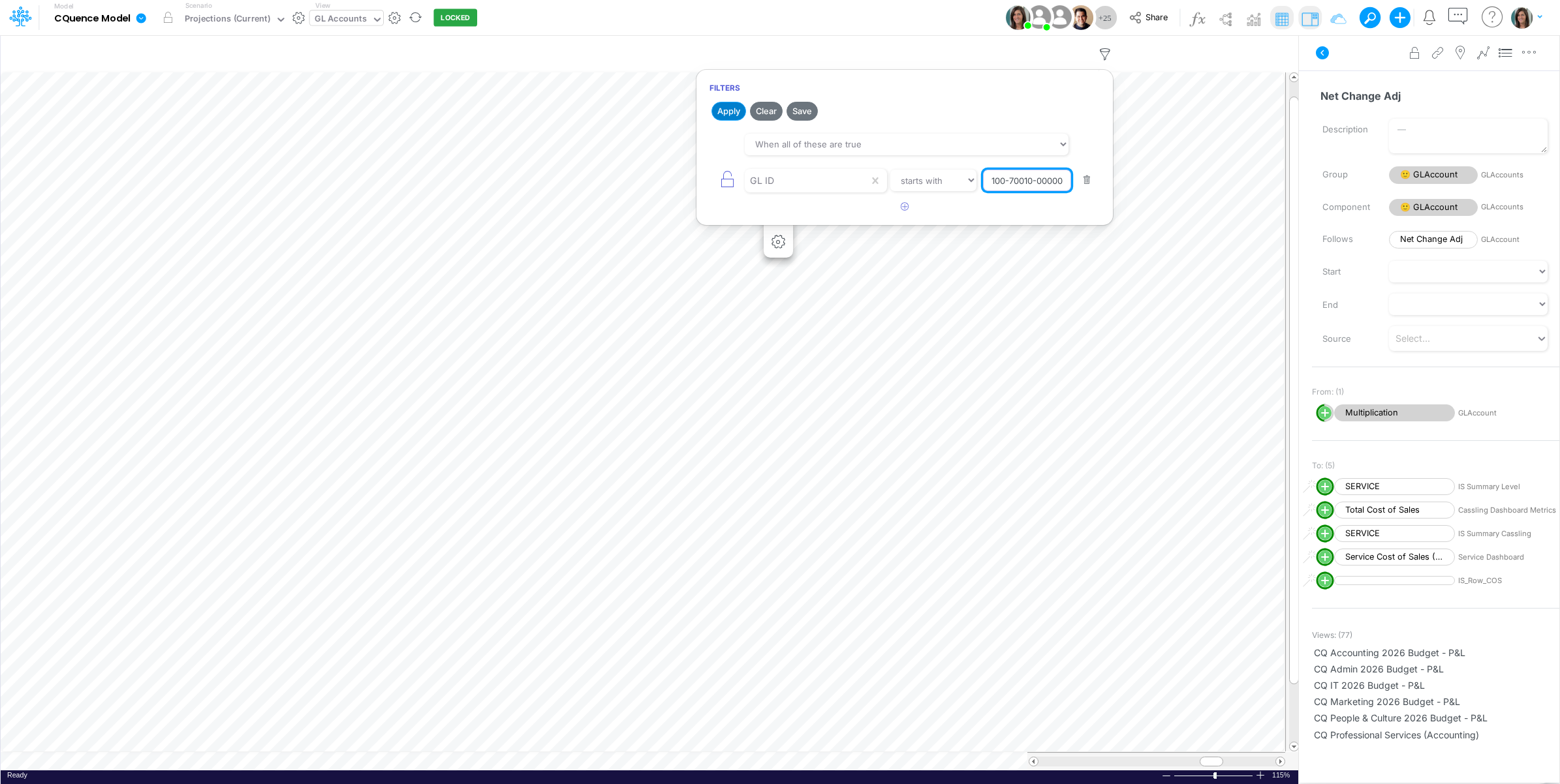
type input "20-600-100-70010-00000"
drag, startPoint x: 720, startPoint y: 111, endPoint x: 784, endPoint y: 116, distance: 64.2
click at [721, 111] on button "Apply" at bounding box center [728, 111] width 34 height 19
drag, startPoint x: 898, startPoint y: 20, endPoint x: 860, endPoint y: 28, distance: 38.8
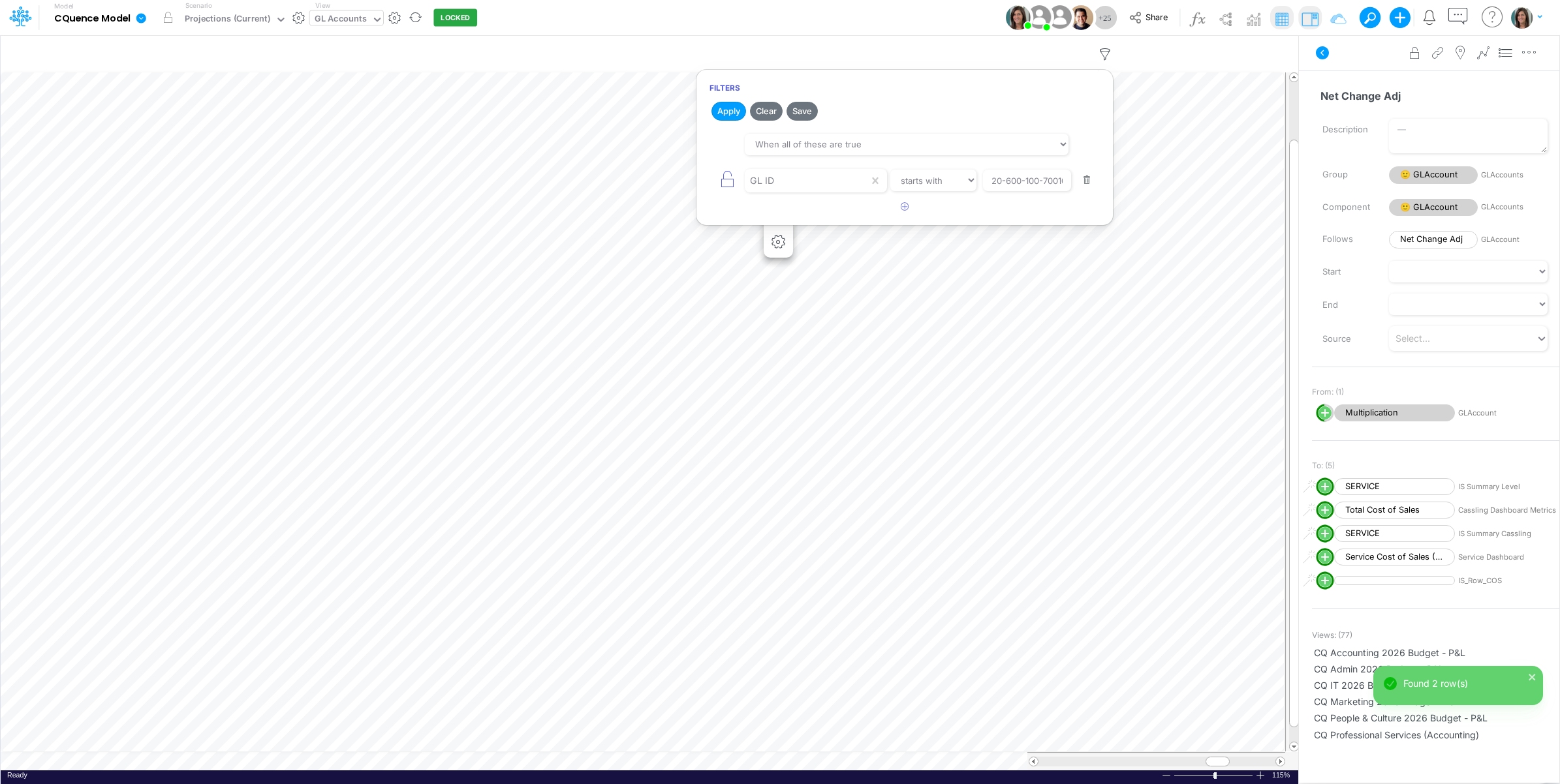
click at [894, 23] on div "Model CQuence Model Edit model settings Duplicate Import QuickBooks QuickBooks …" at bounding box center [780, 18] width 1403 height 35
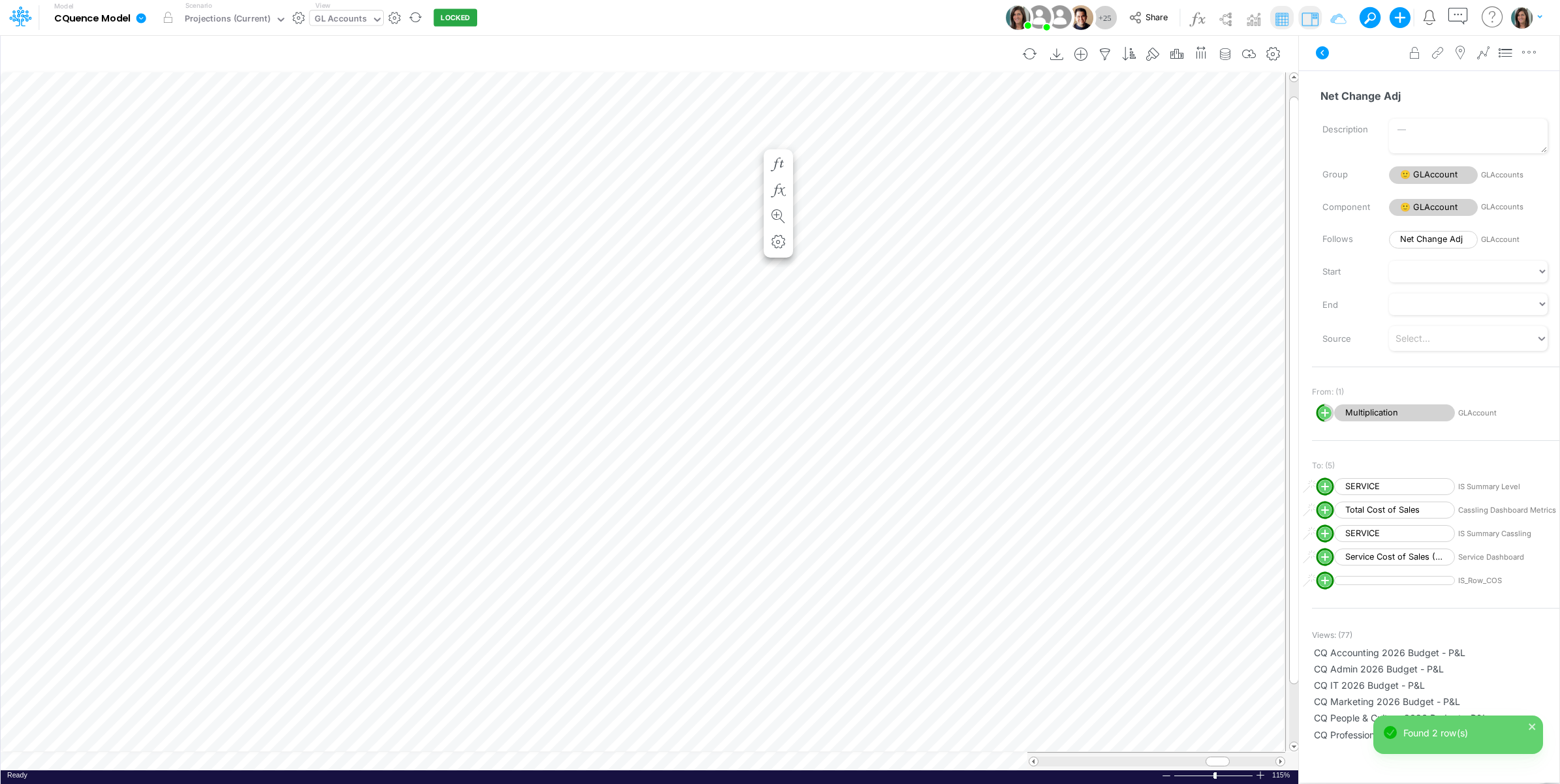
scroll to position [0, 1]
click at [779, 165] on icon "button" at bounding box center [779, 165] width 20 height 14
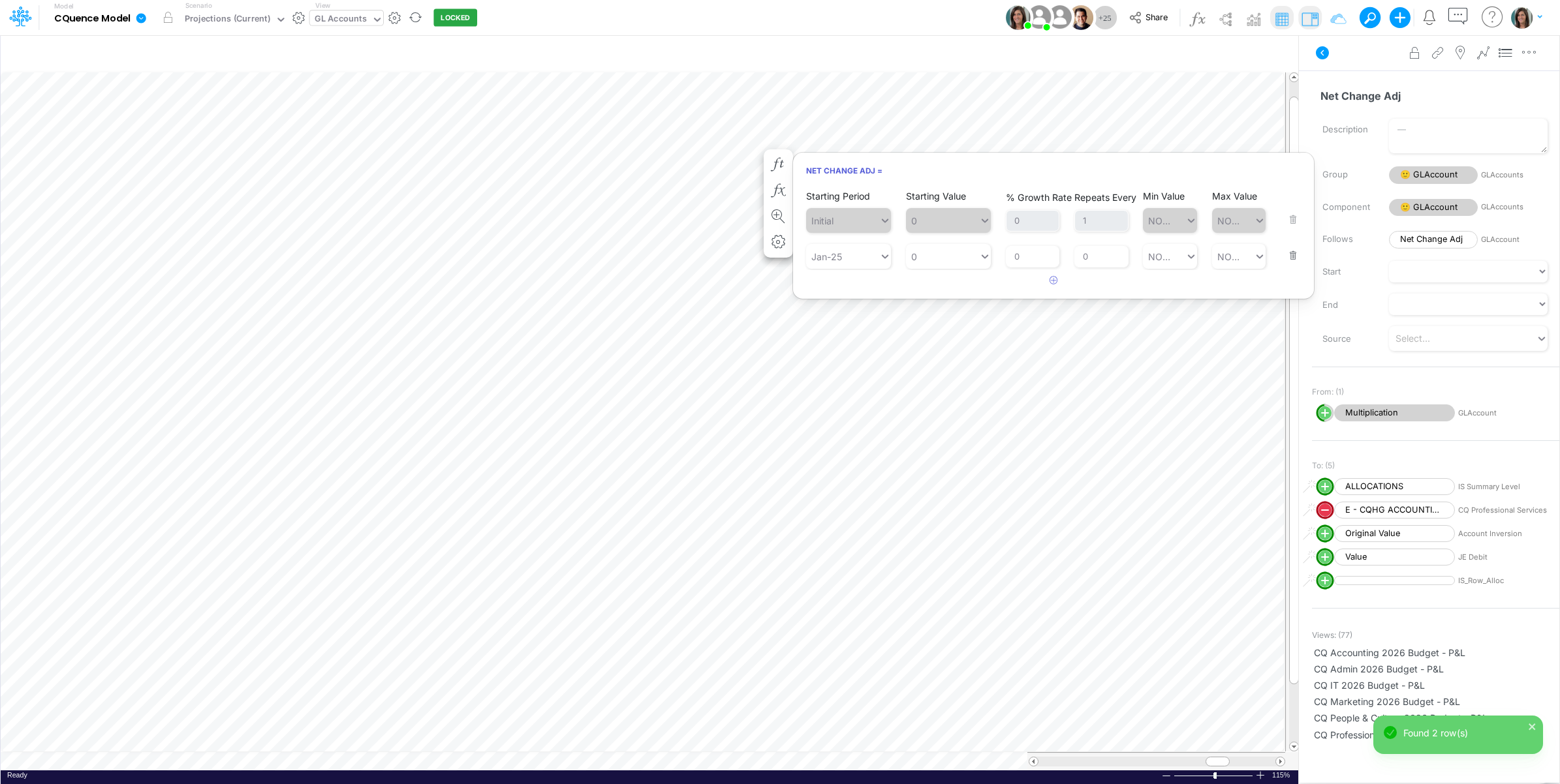
drag, startPoint x: 1289, startPoint y: 257, endPoint x: 1261, endPoint y: 255, distance: 28.1
click at [1288, 257] on button "button" at bounding box center [1289, 247] width 17 height 35
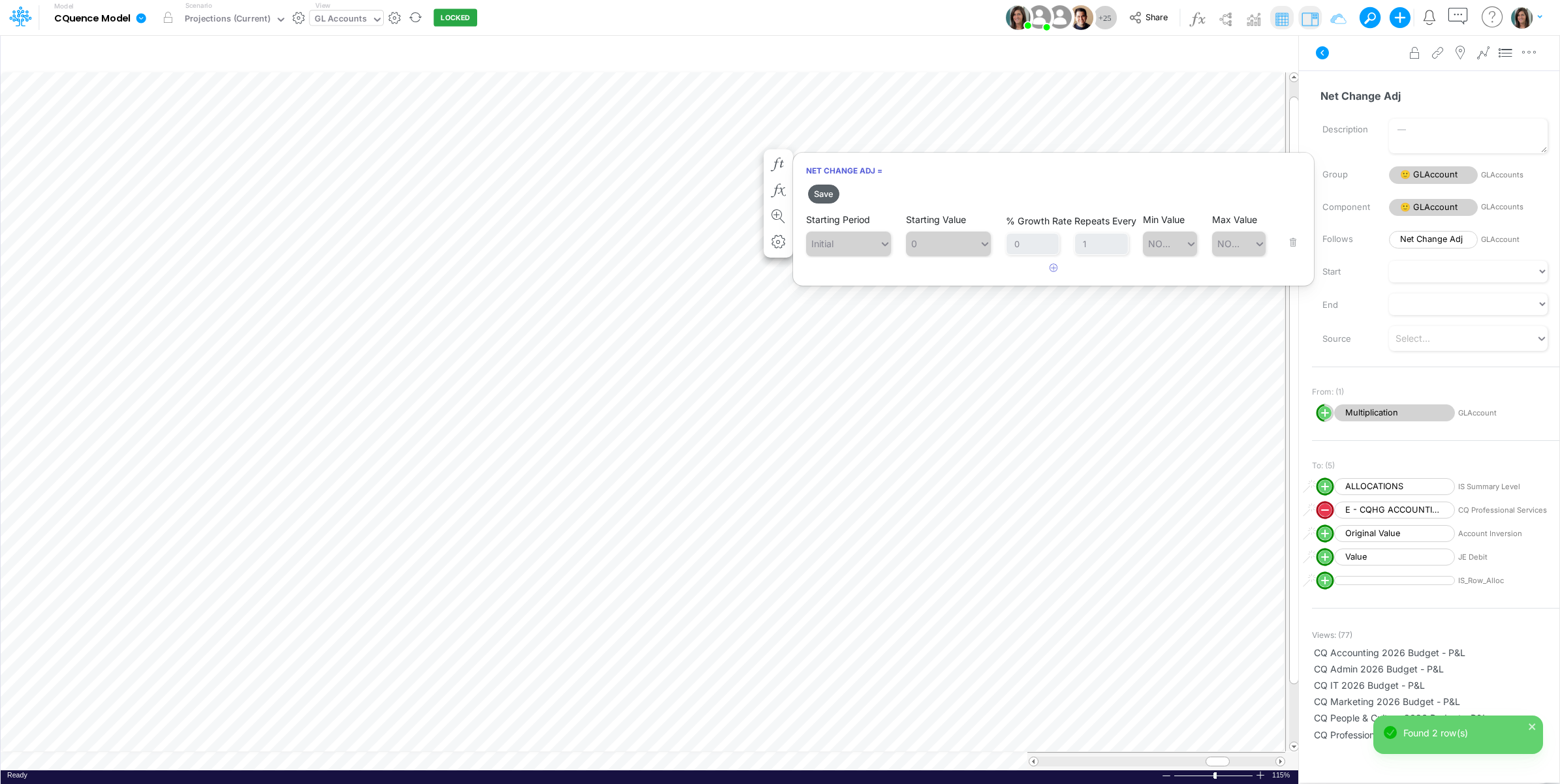
click at [836, 200] on button "Save" at bounding box center [823, 194] width 31 height 19
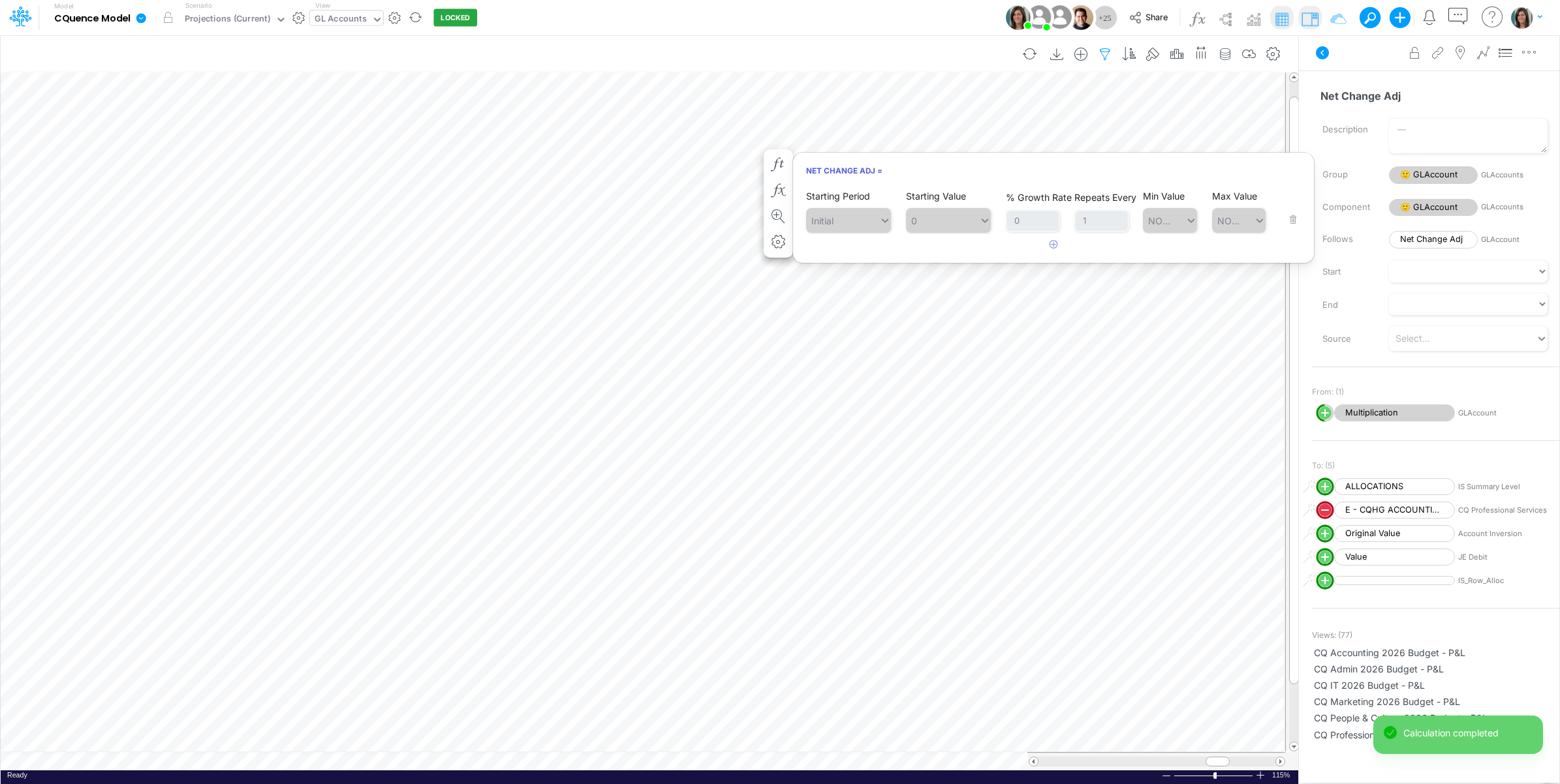
click at [1106, 53] on icon "button" at bounding box center [1105, 54] width 20 height 14
select select "startsWith"
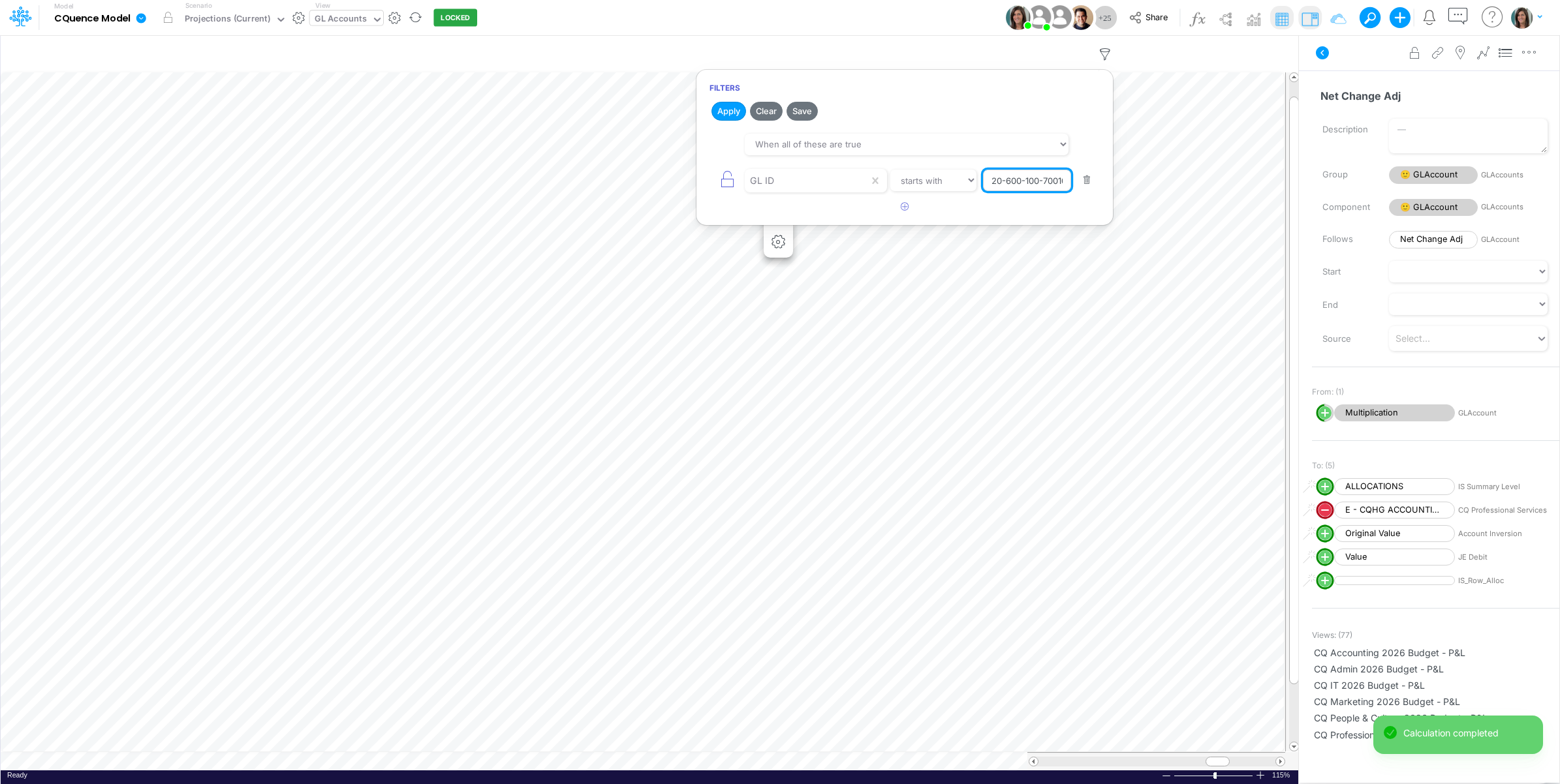
click at [1000, 184] on input "20-600-100-70010-00000" at bounding box center [1027, 181] width 88 height 22
click at [999, 184] on input "20-600-100-70010-00000" at bounding box center [1027, 181] width 88 height 22
paste input "420-100-60302"
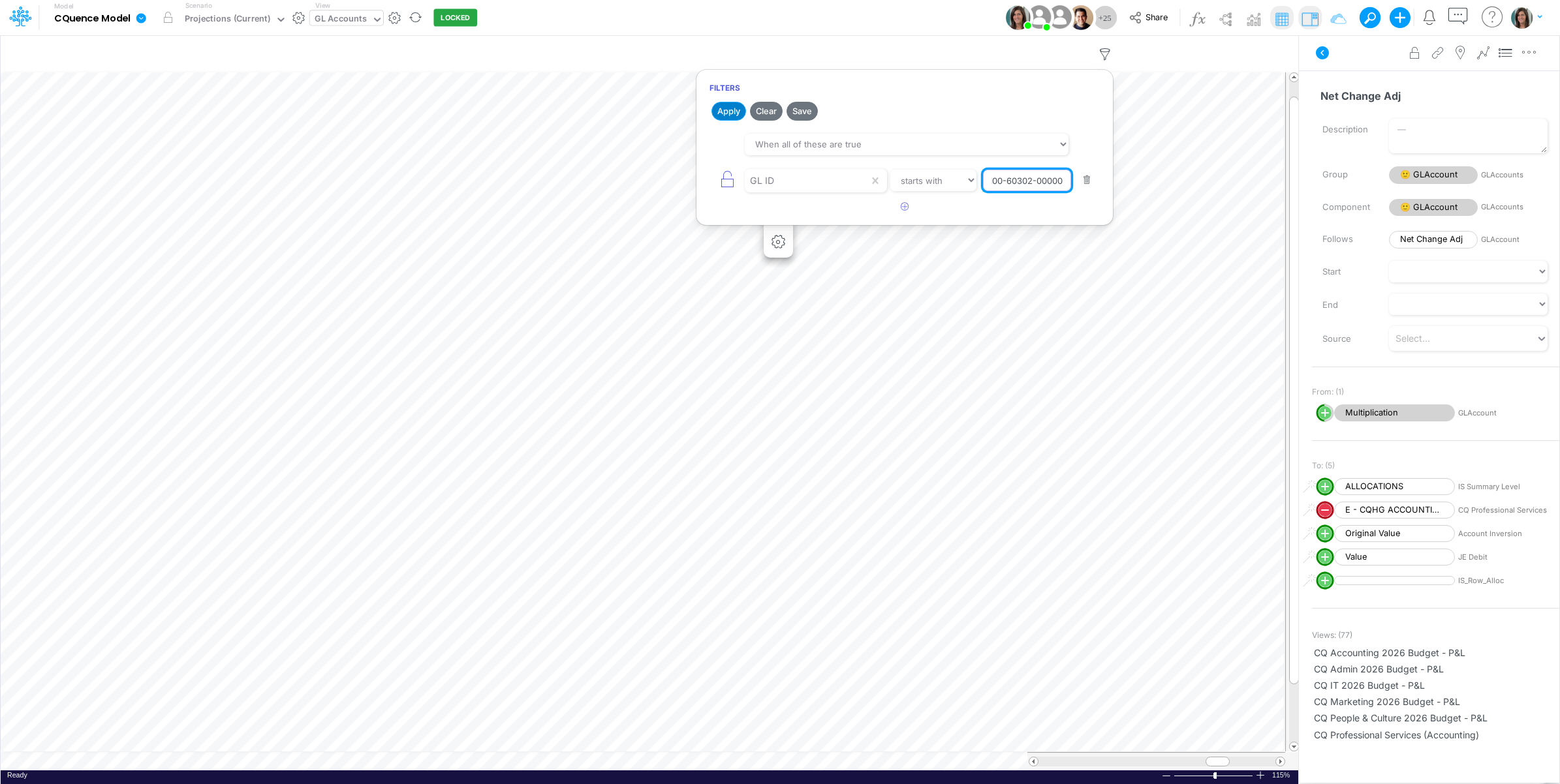
type input "20-420-100-60302-00000"
click at [727, 112] on button "Apply" at bounding box center [728, 111] width 34 height 19
click at [878, 25] on div "Model CQuence Model Edit model settings Duplicate Import QuickBooks QuickBooks …" at bounding box center [780, 18] width 1403 height 35
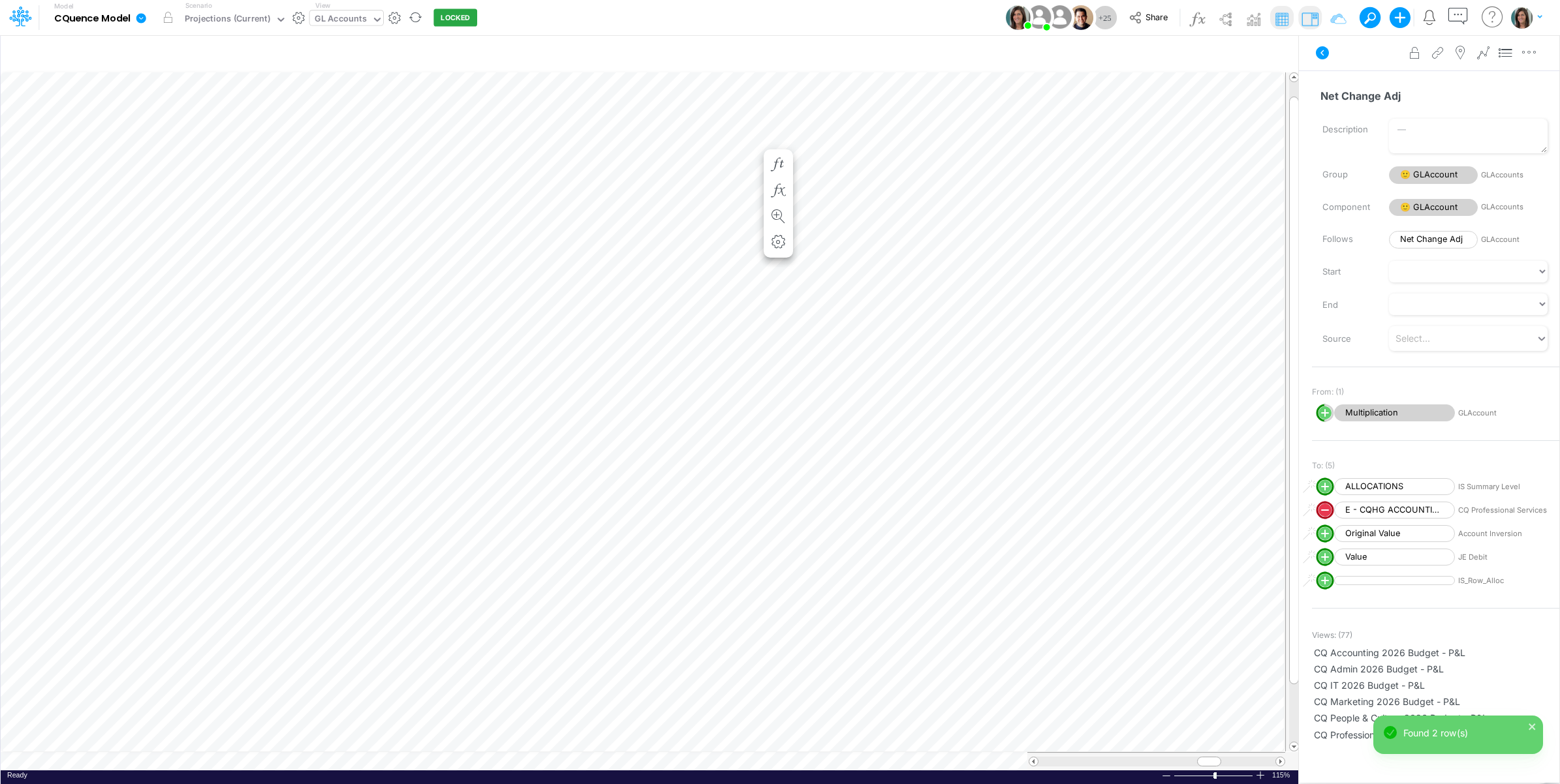
scroll to position [0, 1]
click at [773, 158] on icon "button" at bounding box center [779, 165] width 20 height 14
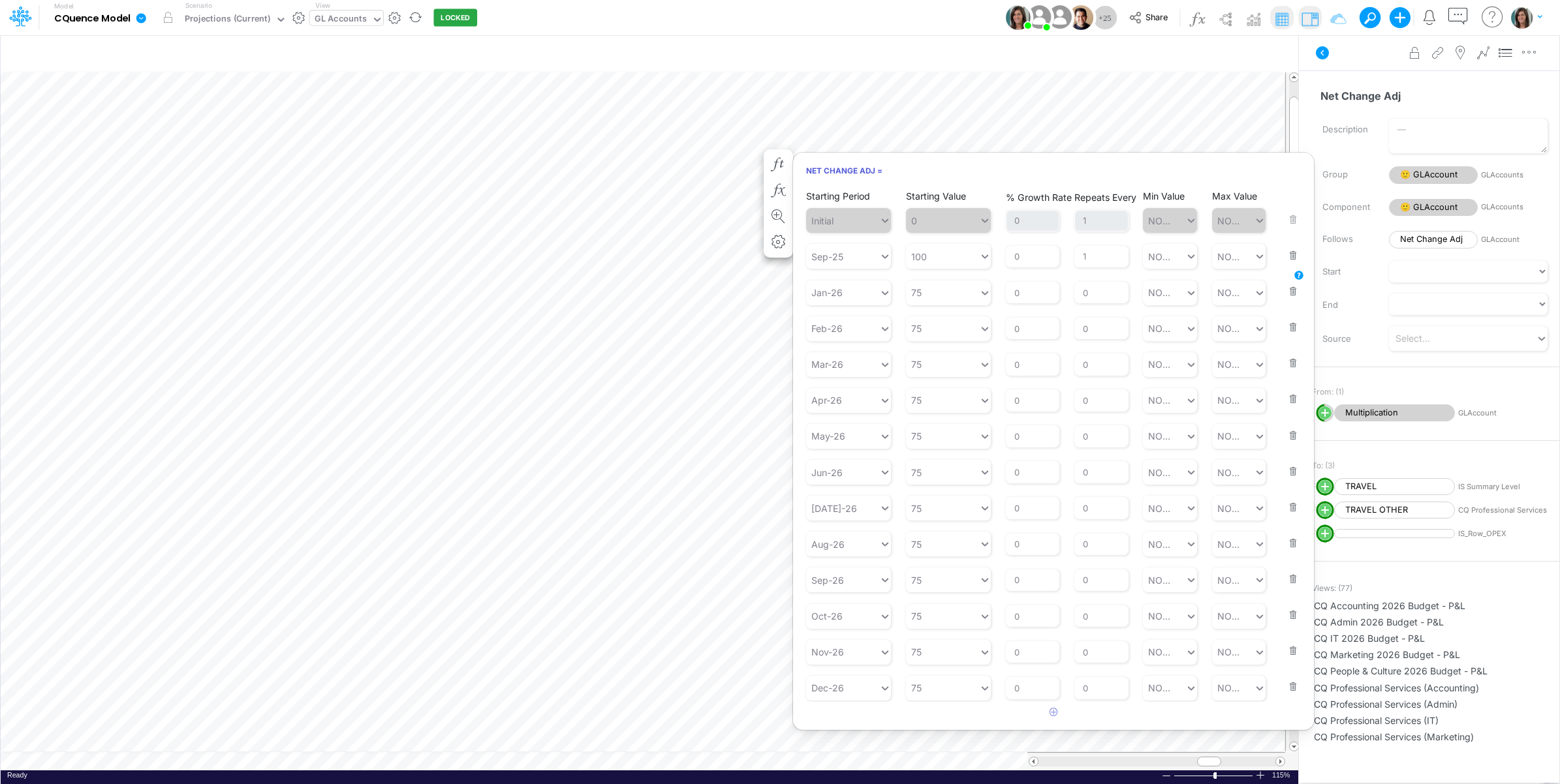
click at [1294, 252] on button "button" at bounding box center [1289, 247] width 17 height 35
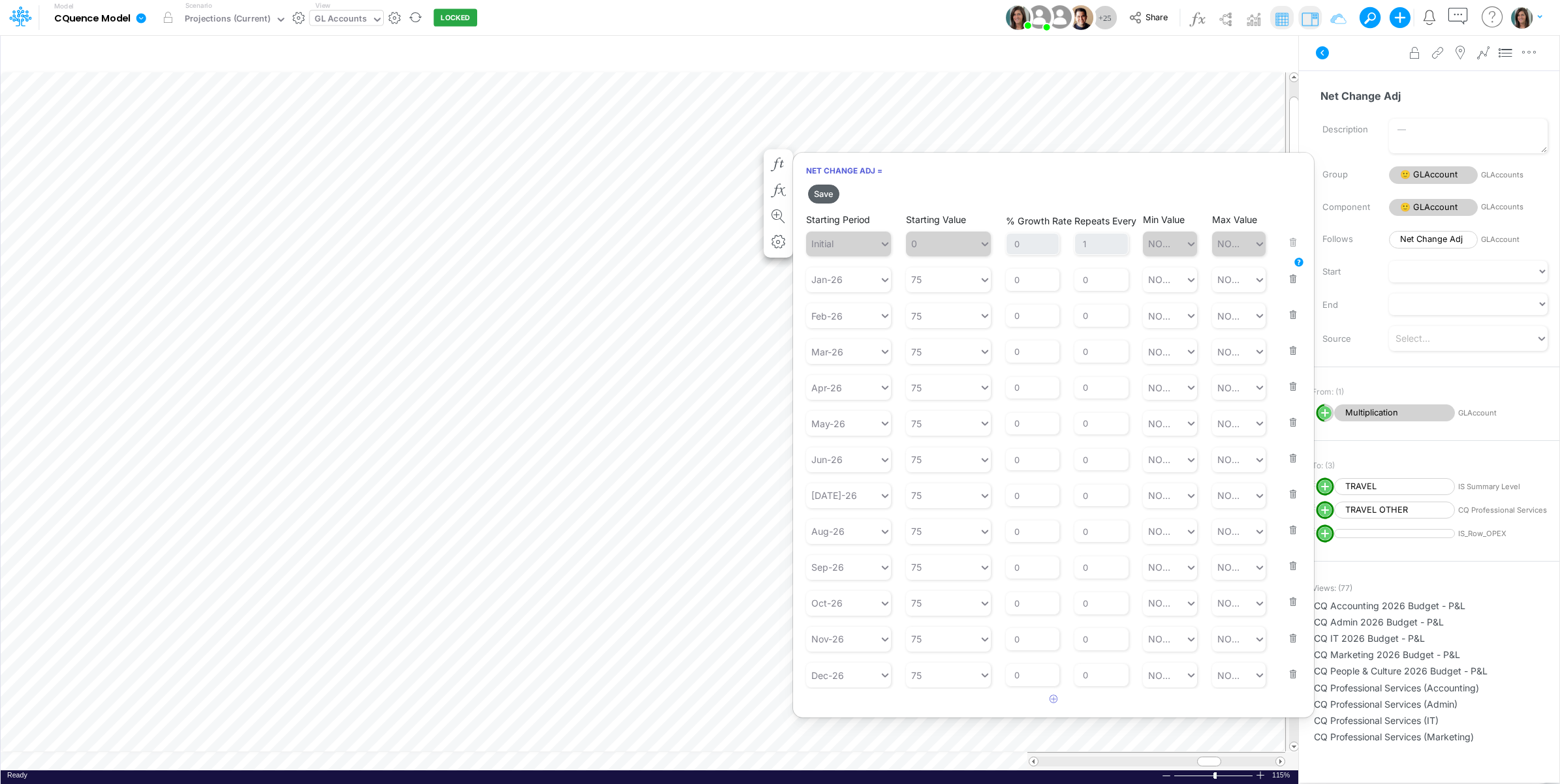
click at [829, 194] on button "Save" at bounding box center [823, 194] width 31 height 19
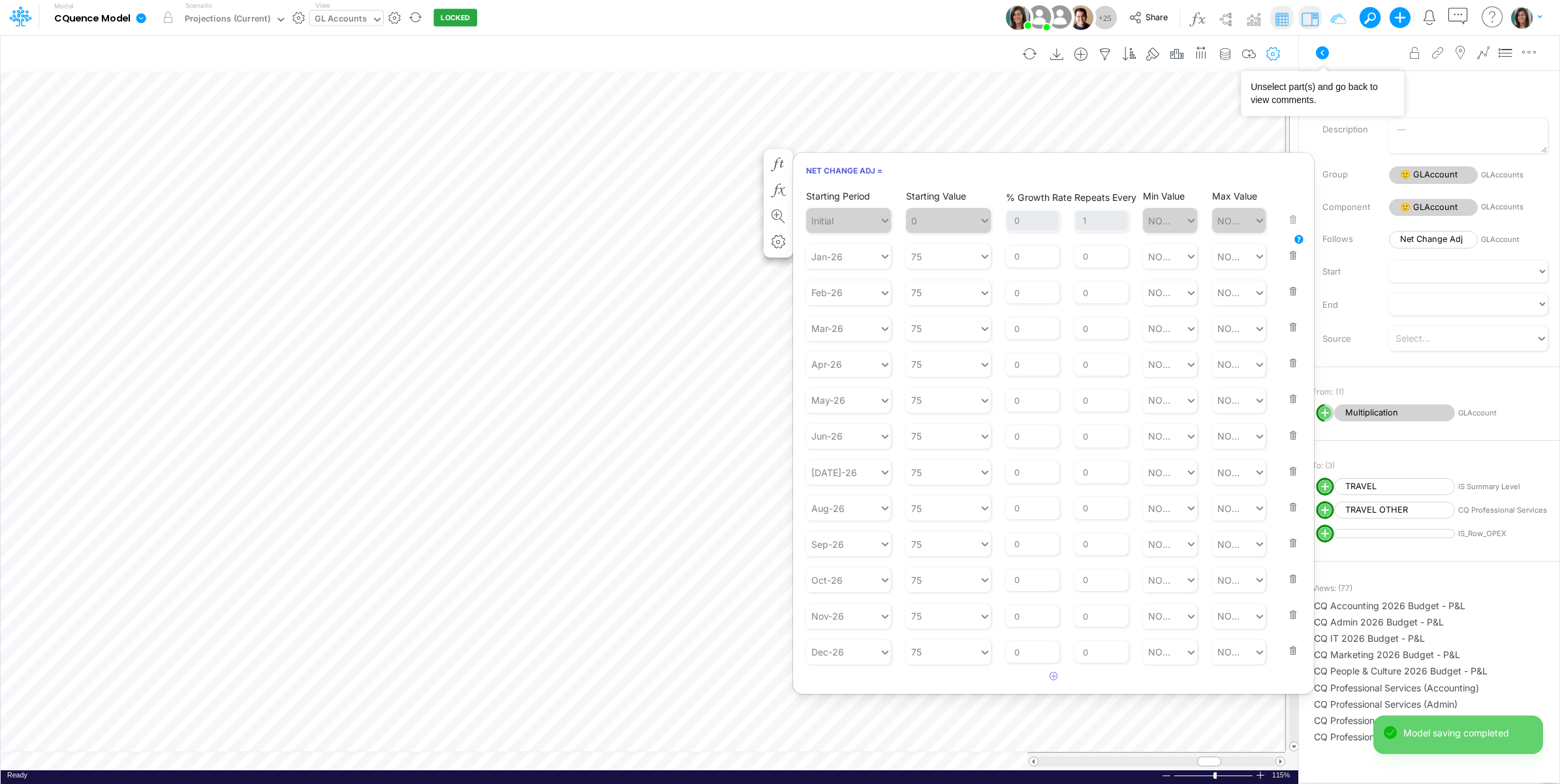
drag, startPoint x: 1325, startPoint y: 48, endPoint x: 1267, endPoint y: 56, distance: 58.5
click at [1324, 49] on icon at bounding box center [1322, 53] width 13 height 13
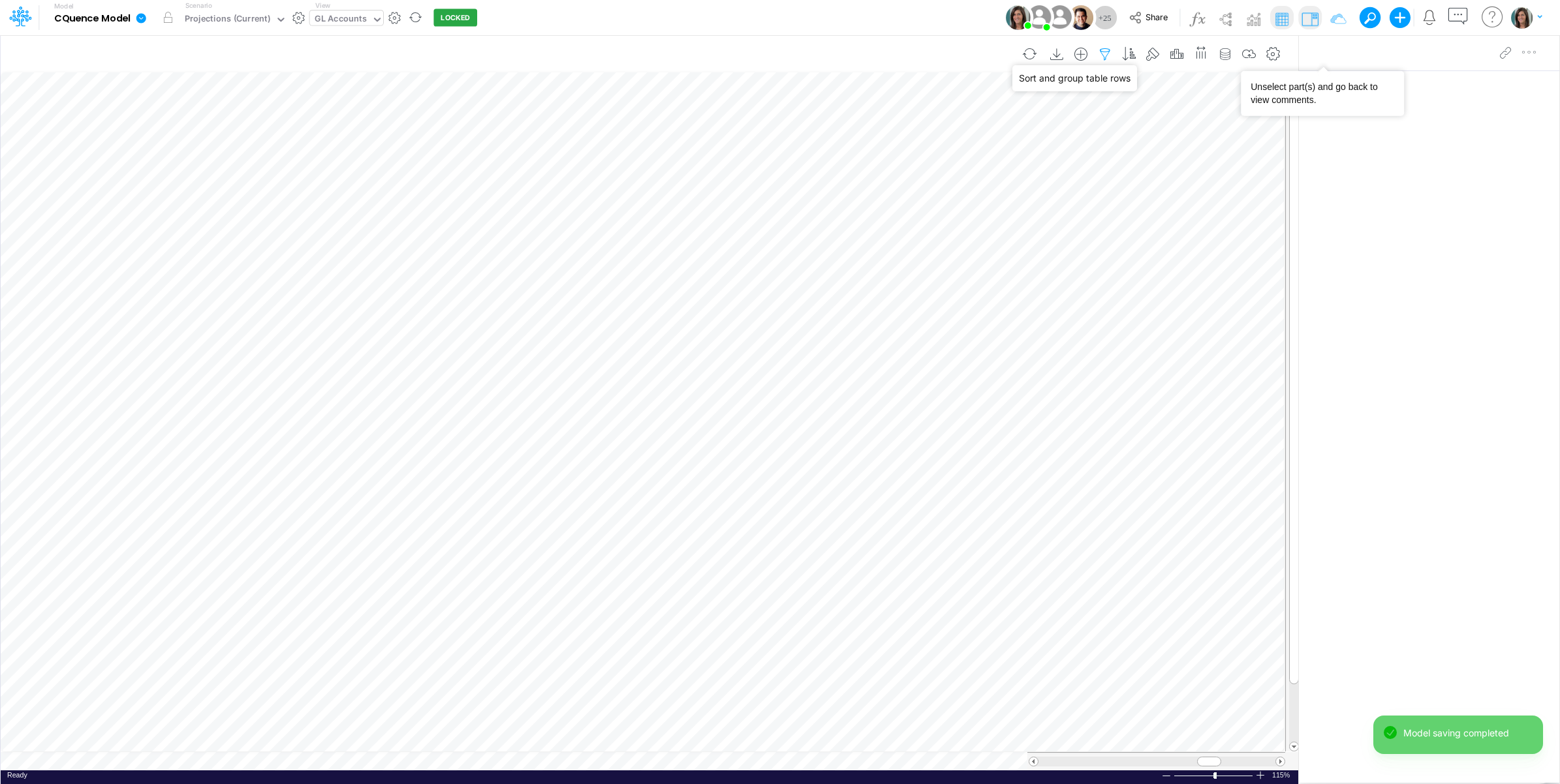
click at [1100, 52] on icon "button" at bounding box center [1105, 54] width 20 height 14
select select "startsWith"
click at [1016, 181] on input "20-420-100-60302-00000" at bounding box center [1027, 181] width 88 height 22
click at [1015, 181] on input "20-420-100-60302-00000" at bounding box center [1027, 181] width 88 height 22
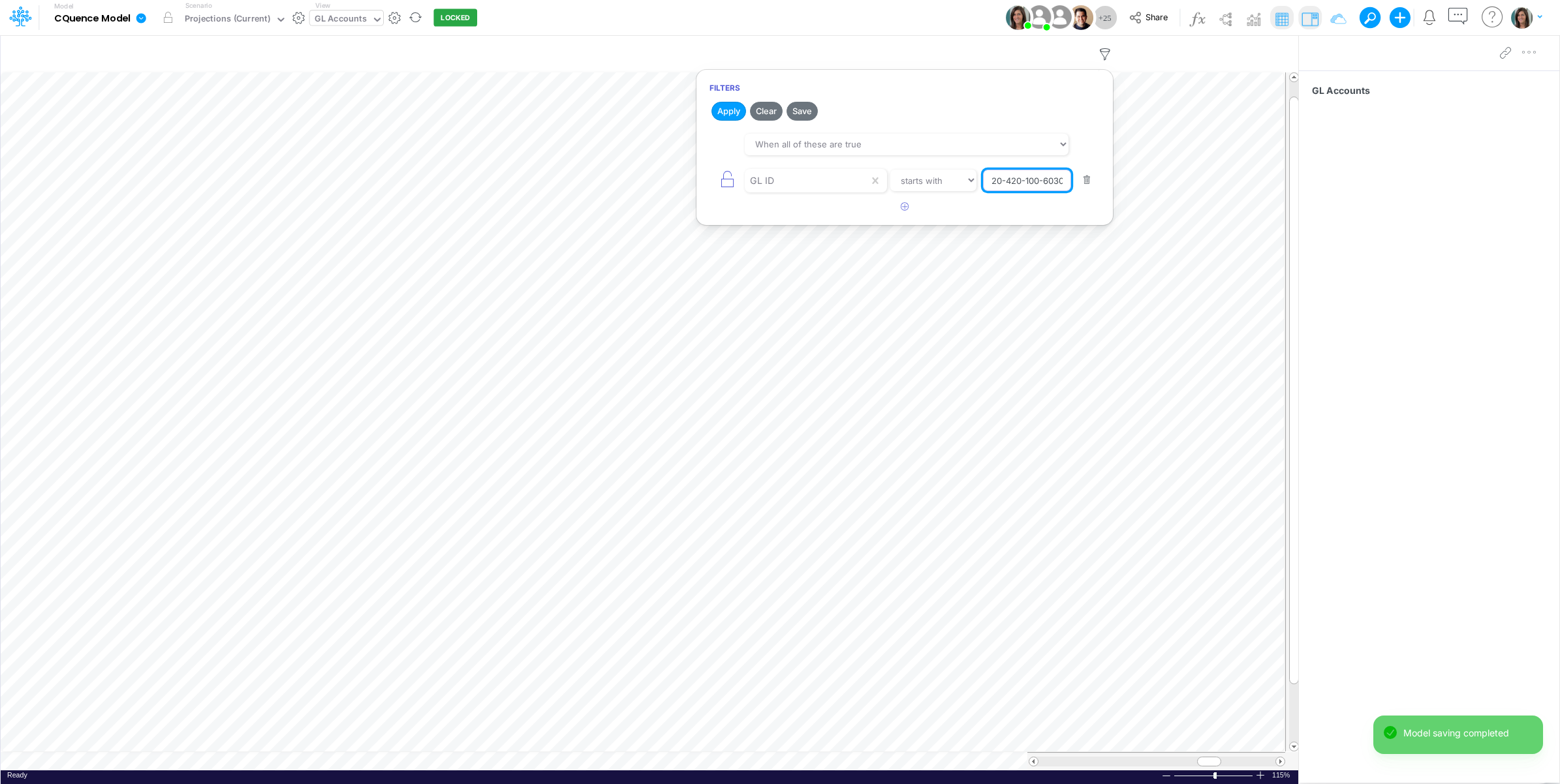
paste input "10-200-604-51002-51"
type input "10-200-604-51002-51000"
click at [726, 111] on button "Apply" at bounding box center [728, 111] width 34 height 19
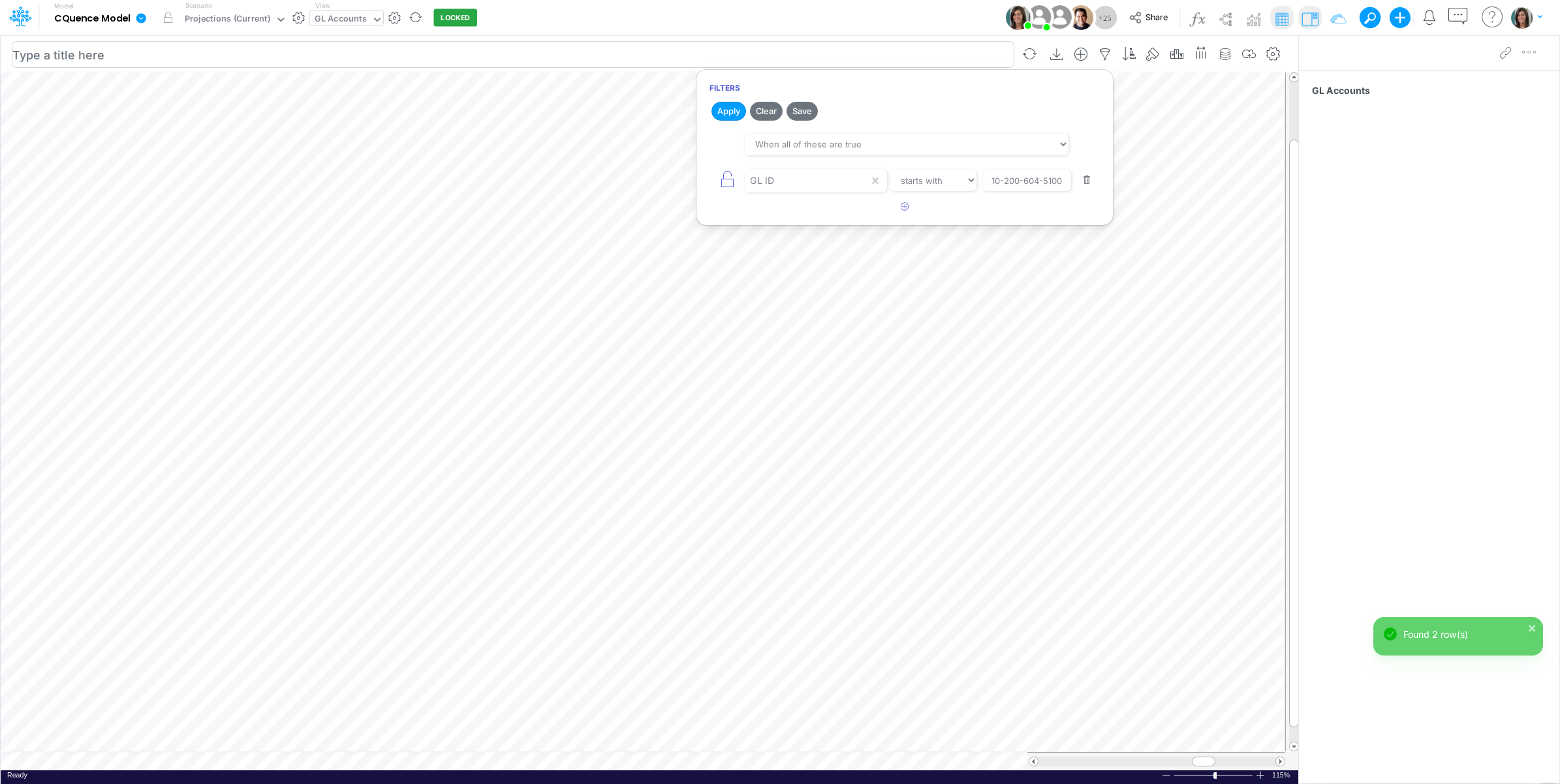
drag, startPoint x: 901, startPoint y: 21, endPoint x: 474, endPoint y: 56, distance: 428.4
click at [899, 23] on div "Model CQuence Model Edit model settings Duplicate Import QuickBooks QuickBooks …" at bounding box center [780, 18] width 1403 height 35
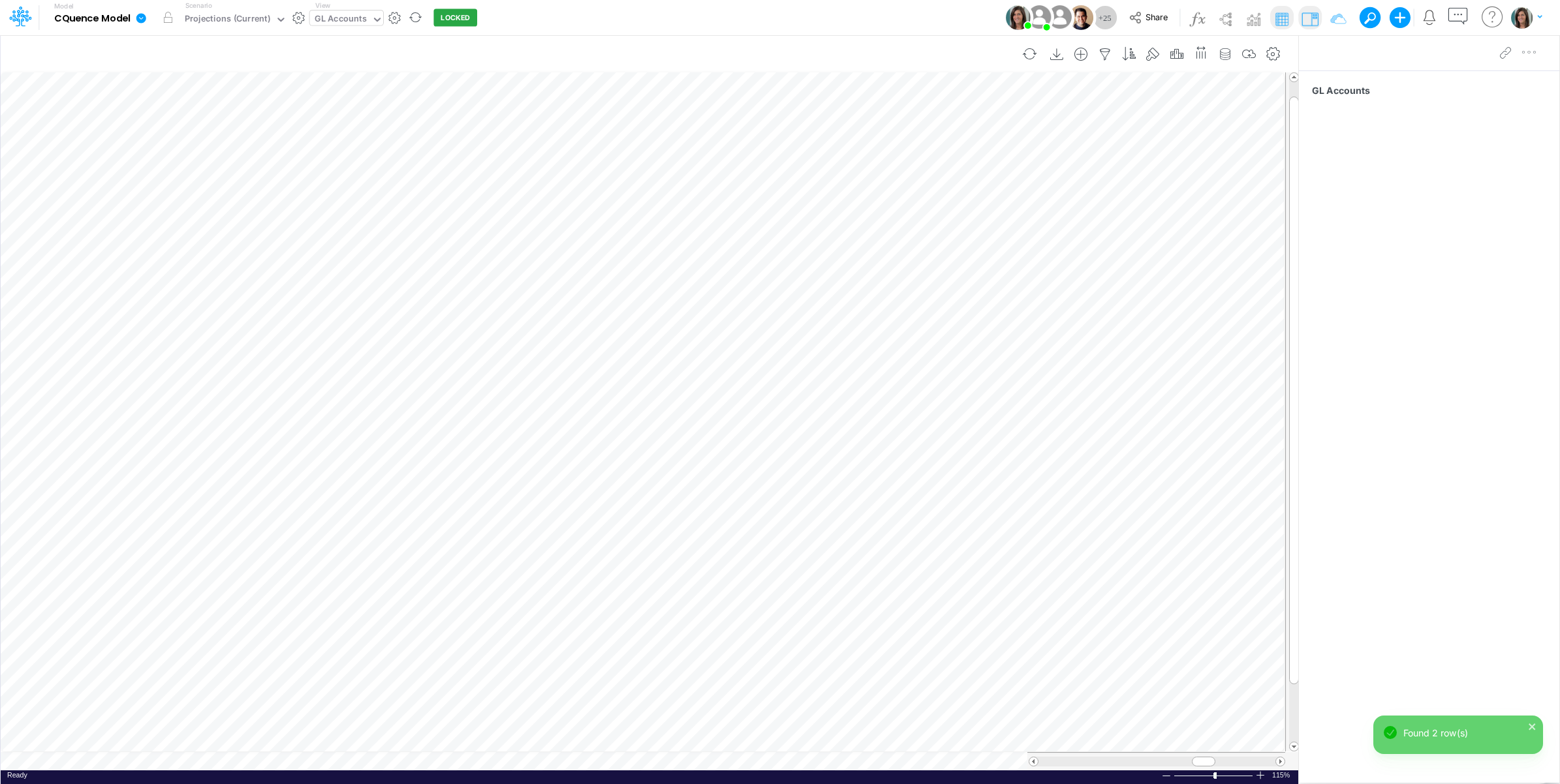
scroll to position [0, 1]
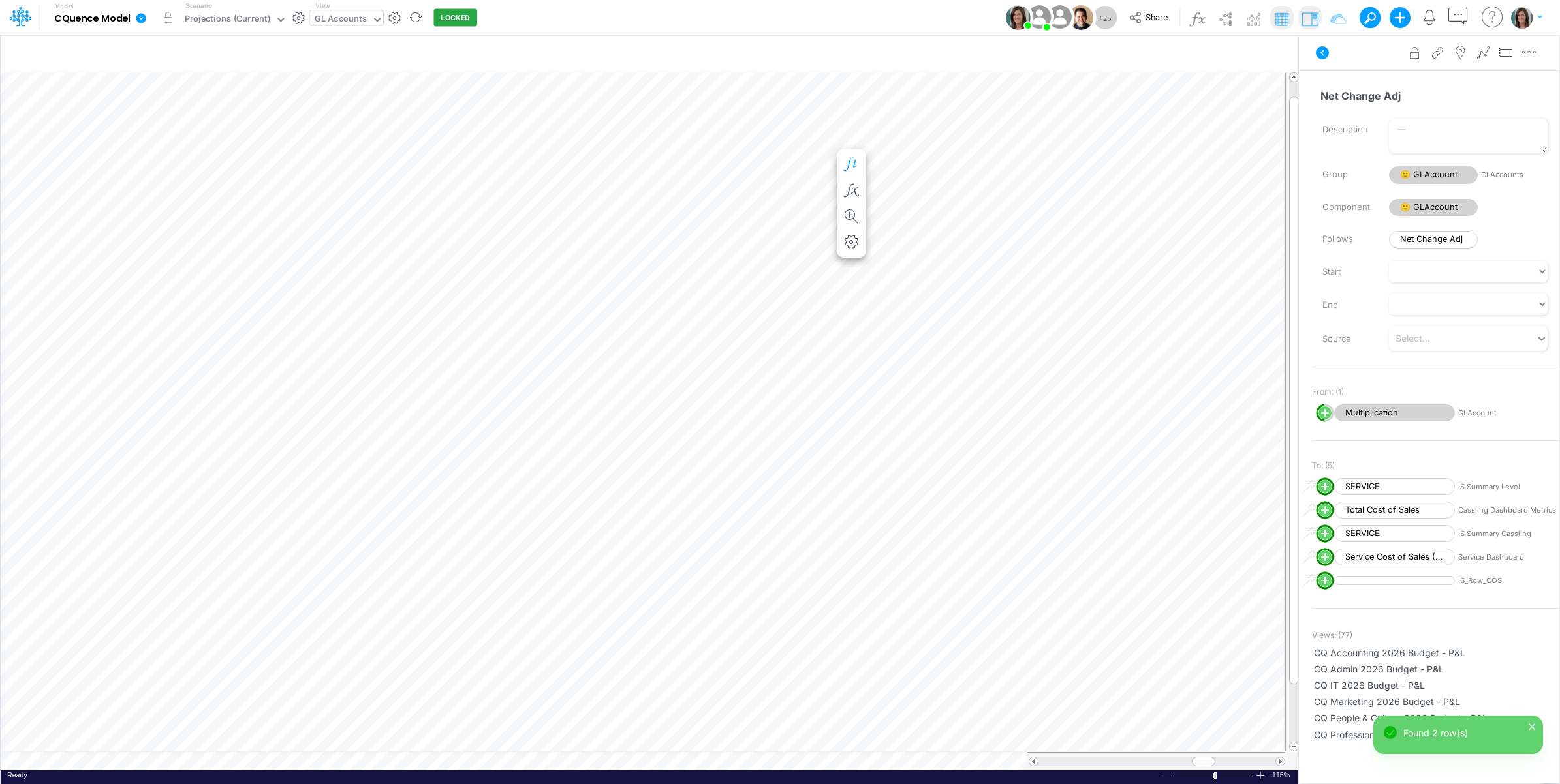
click at [850, 154] on button "button" at bounding box center [851, 165] width 24 height 26
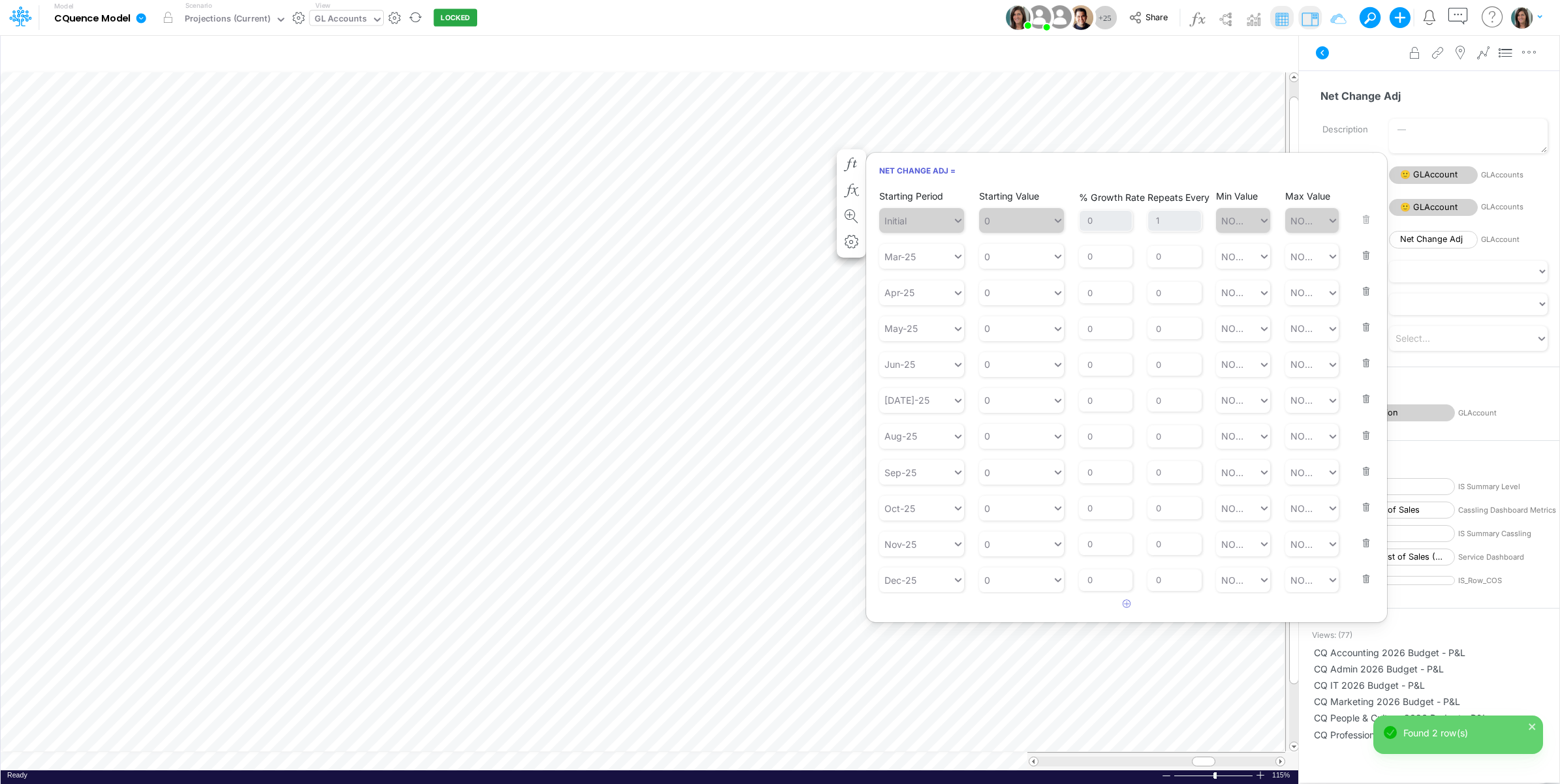
click at [1366, 261] on button "button" at bounding box center [1362, 247] width 17 height 35
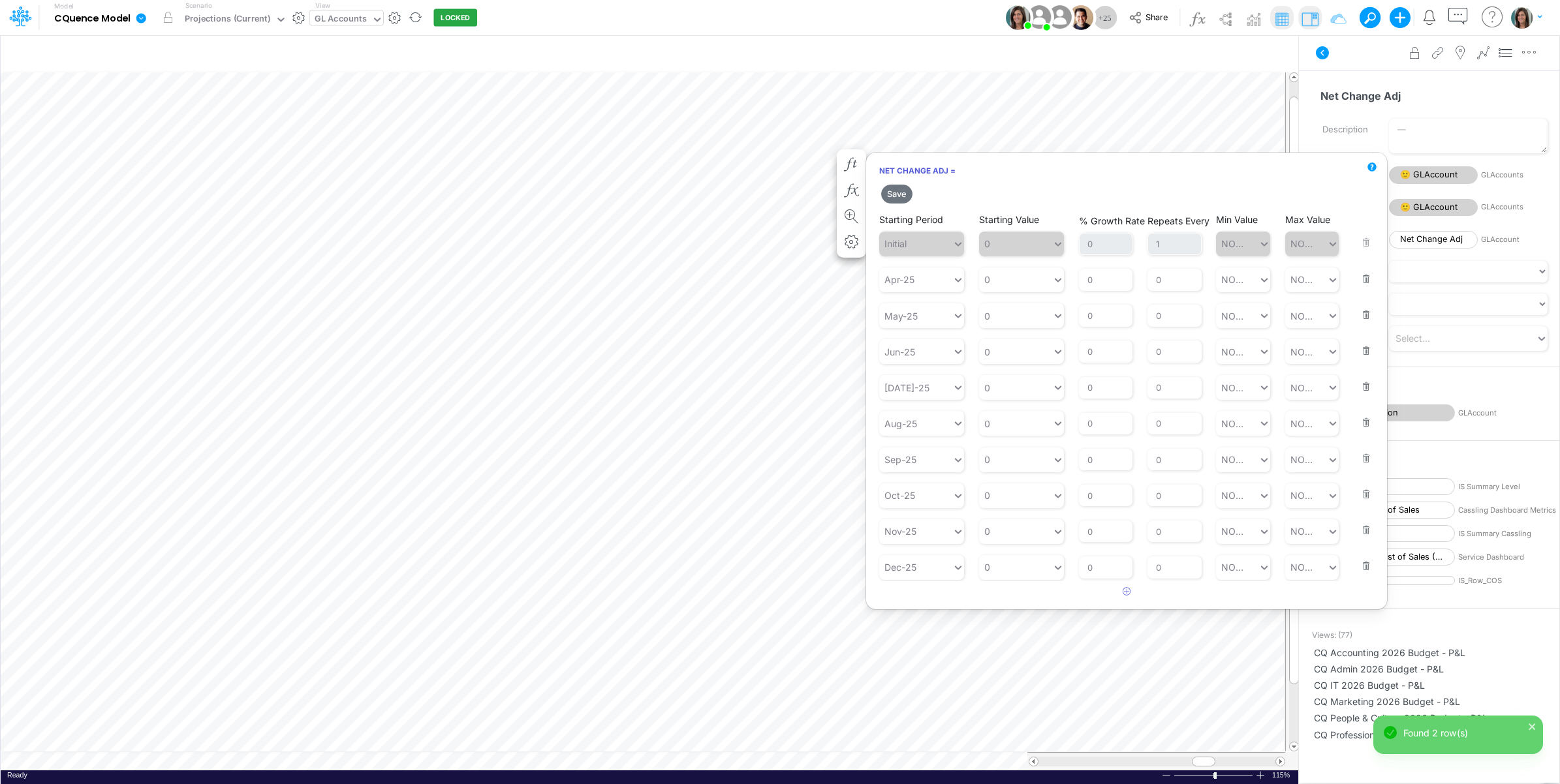
click at [1366, 277] on button "button" at bounding box center [1362, 271] width 17 height 35
click at [1368, 281] on button "button" at bounding box center [1362, 271] width 17 height 35
click at [1368, 284] on button "button" at bounding box center [1362, 271] width 17 height 35
click at [1367, 289] on button "button" at bounding box center [1362, 306] width 17 height 35
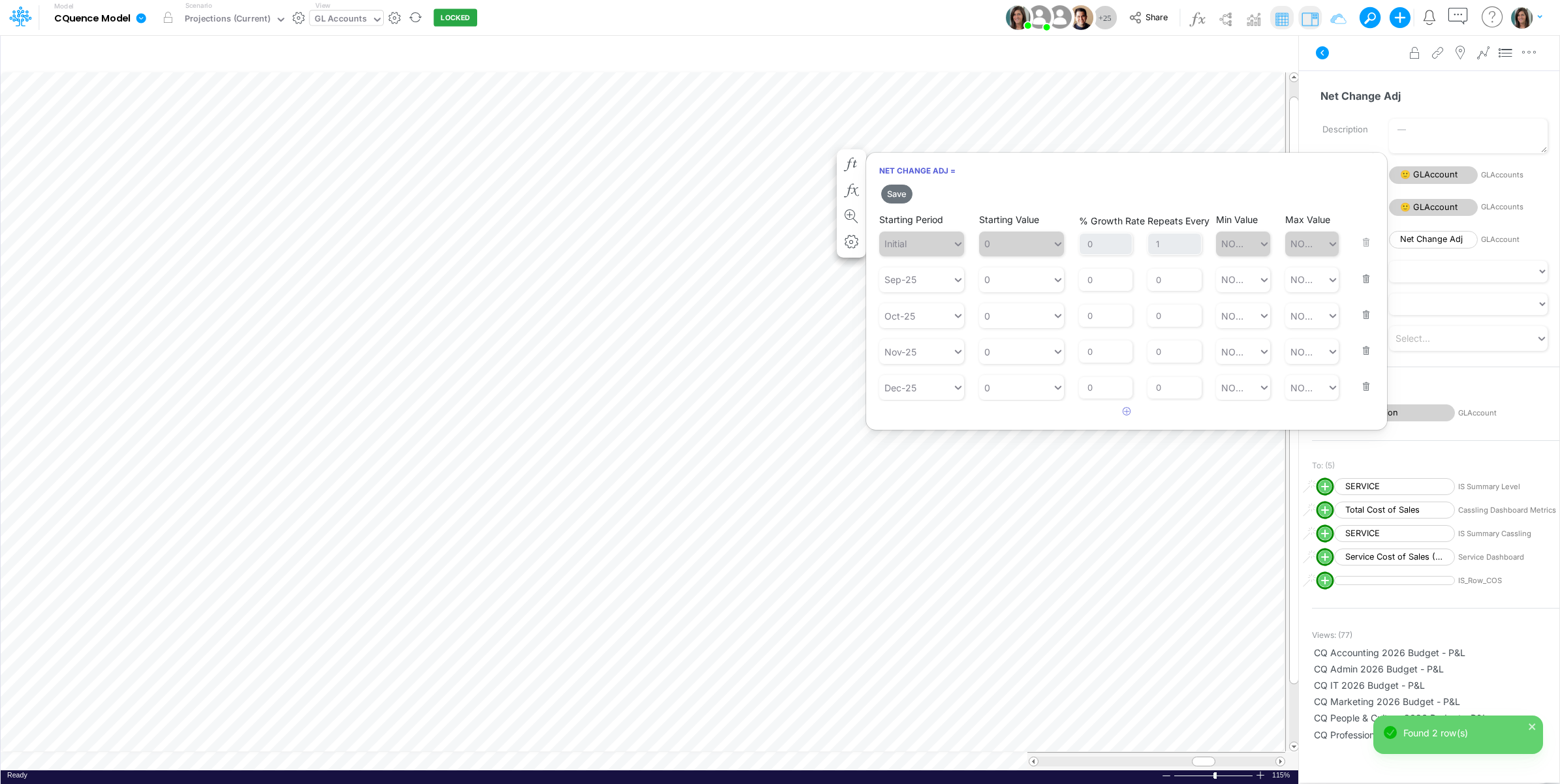
click at [1367, 282] on button "button" at bounding box center [1362, 271] width 17 height 35
click at [1367, 281] on button "button" at bounding box center [1362, 271] width 17 height 35
click at [1367, 279] on button "button" at bounding box center [1362, 271] width 17 height 35
click at [892, 195] on button "Save" at bounding box center [896, 194] width 31 height 19
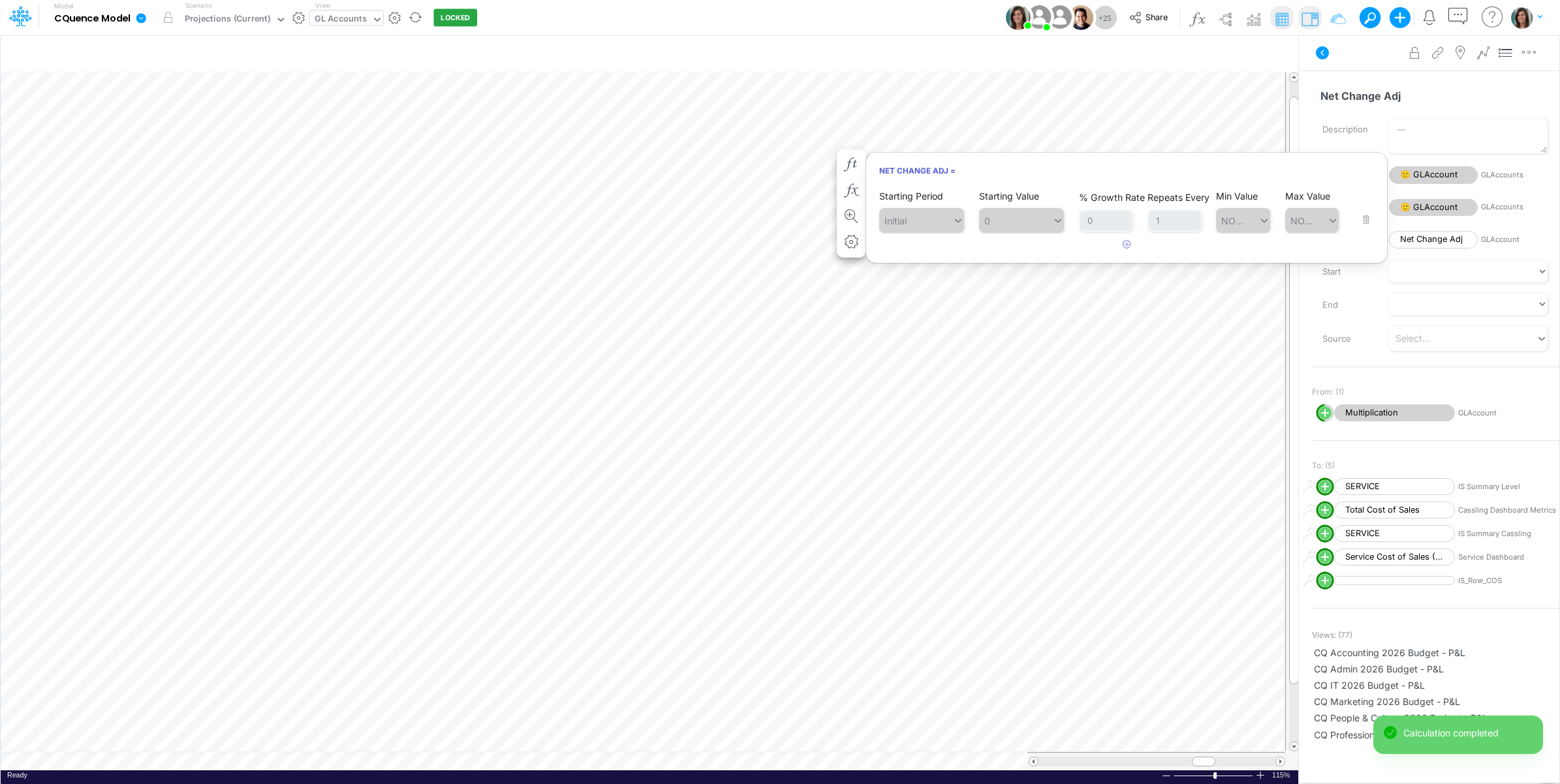
click at [1346, 67] on div "Advanced settings Delete" at bounding box center [1429, 53] width 260 height 37
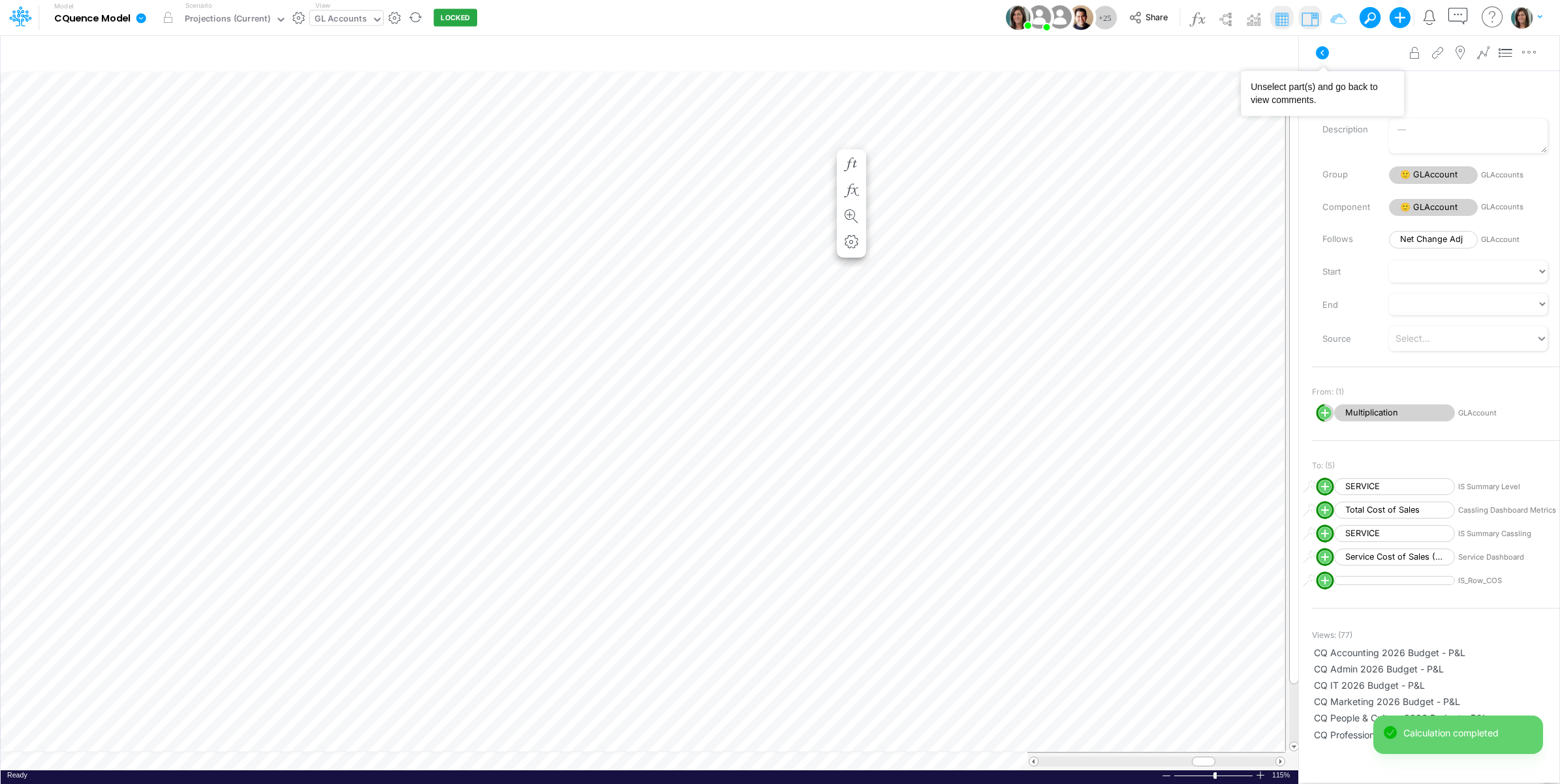
click at [1327, 59] on button at bounding box center [1321, 53] width 31 height 23
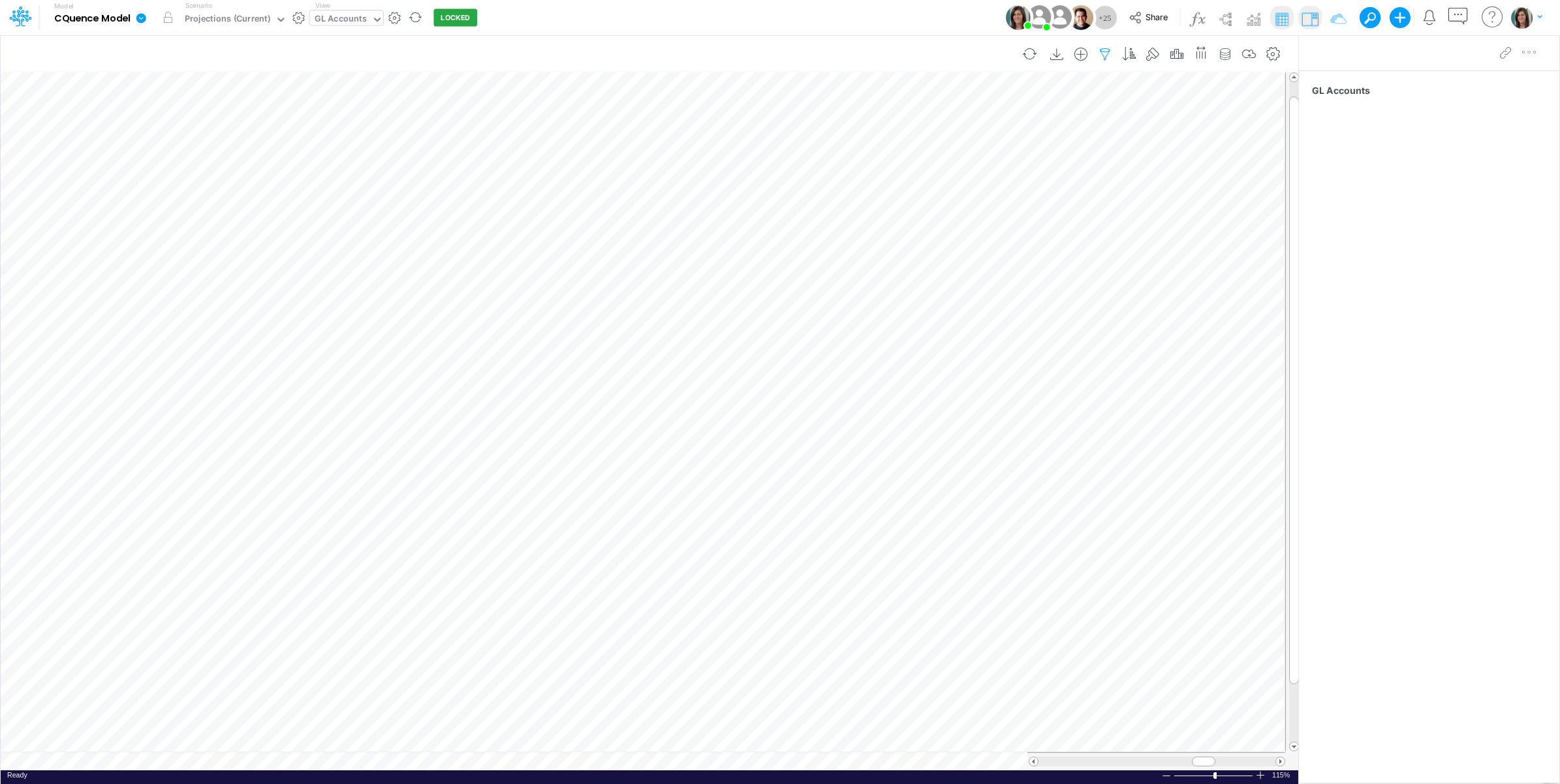
click at [1095, 49] on icon "button" at bounding box center [1105, 54] width 20 height 14
select select "startsWith"
click at [1013, 180] on input "10-200-604-51002-51000" at bounding box center [1027, 181] width 88 height 22
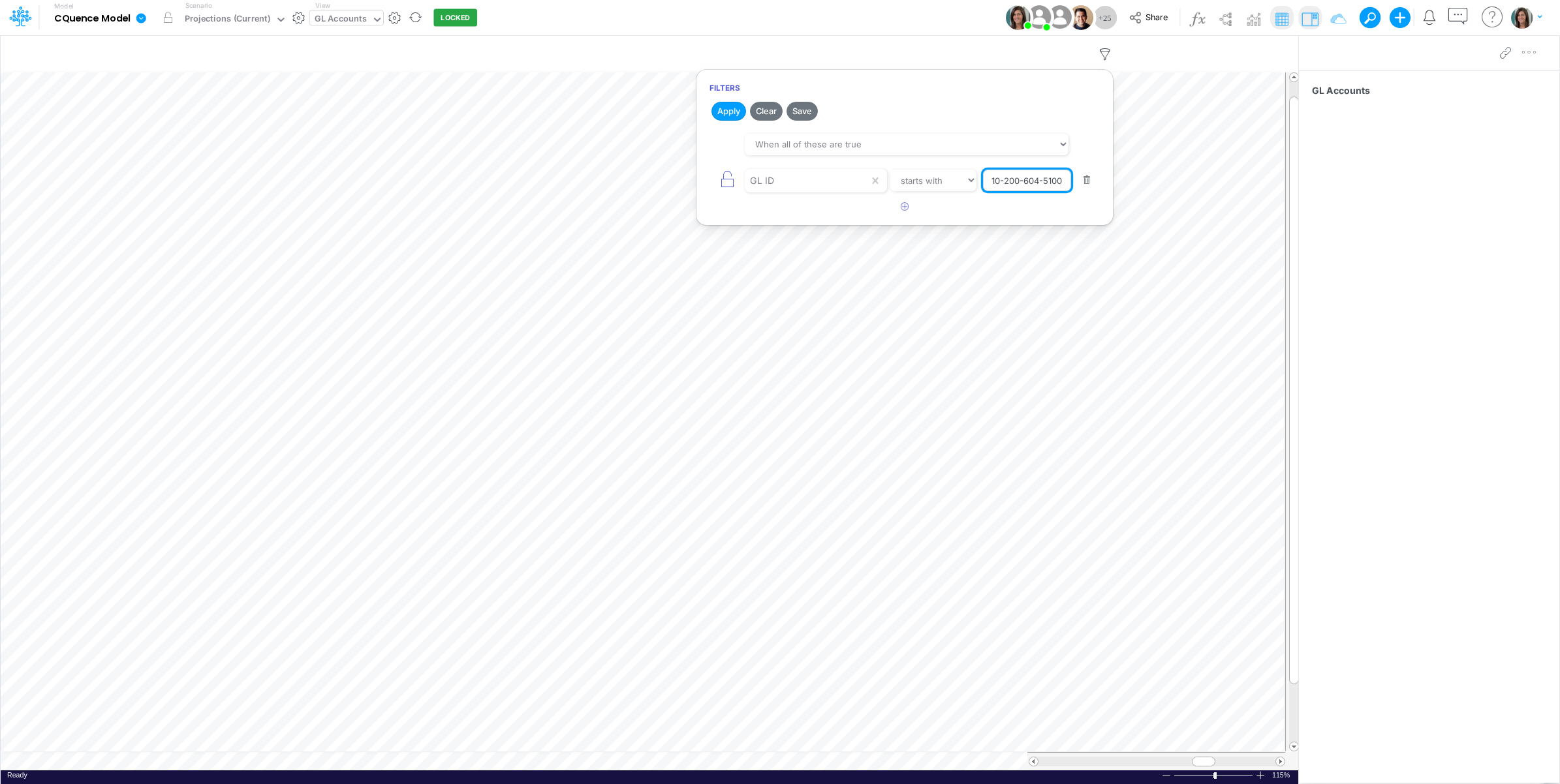
paste input "20-400-100-46000-00"
type input "20-400-100-46000-00000"
click at [731, 112] on button "Apply" at bounding box center [728, 111] width 34 height 19
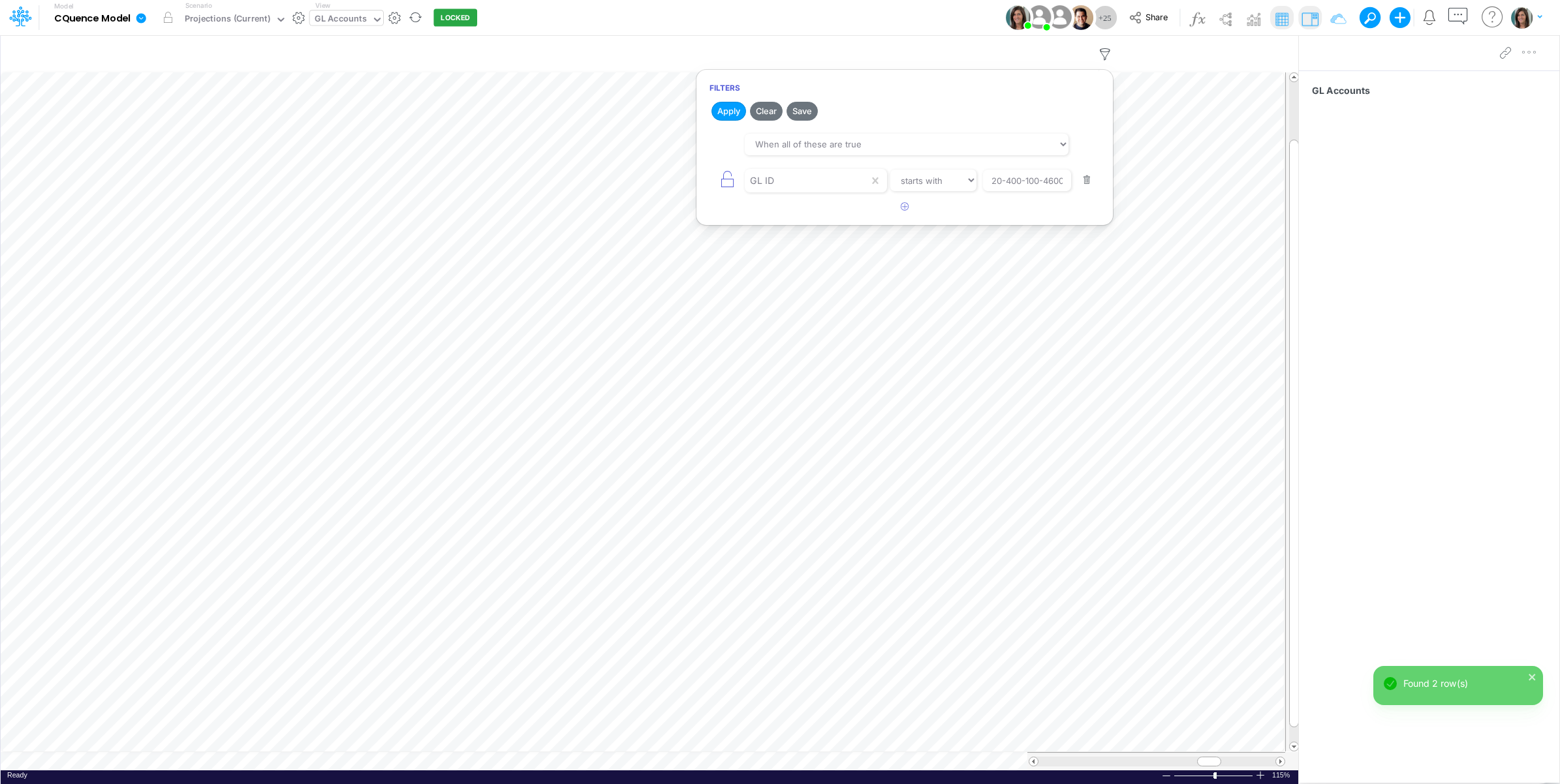
click at [896, 13] on div "Model CQuence Model Edit model settings Duplicate Import QuickBooks QuickBooks …" at bounding box center [780, 18] width 1403 height 35
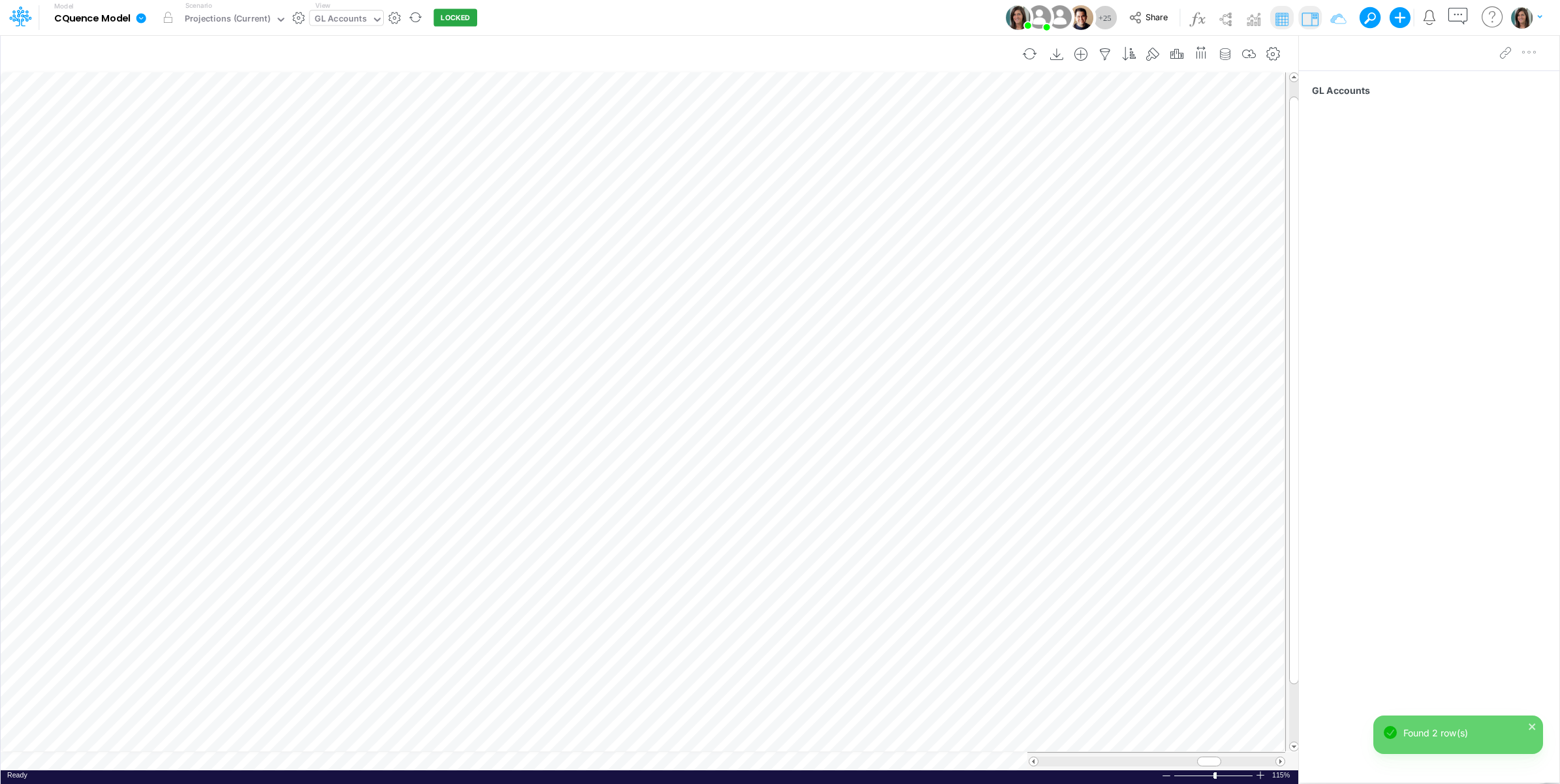
scroll to position [0, 1]
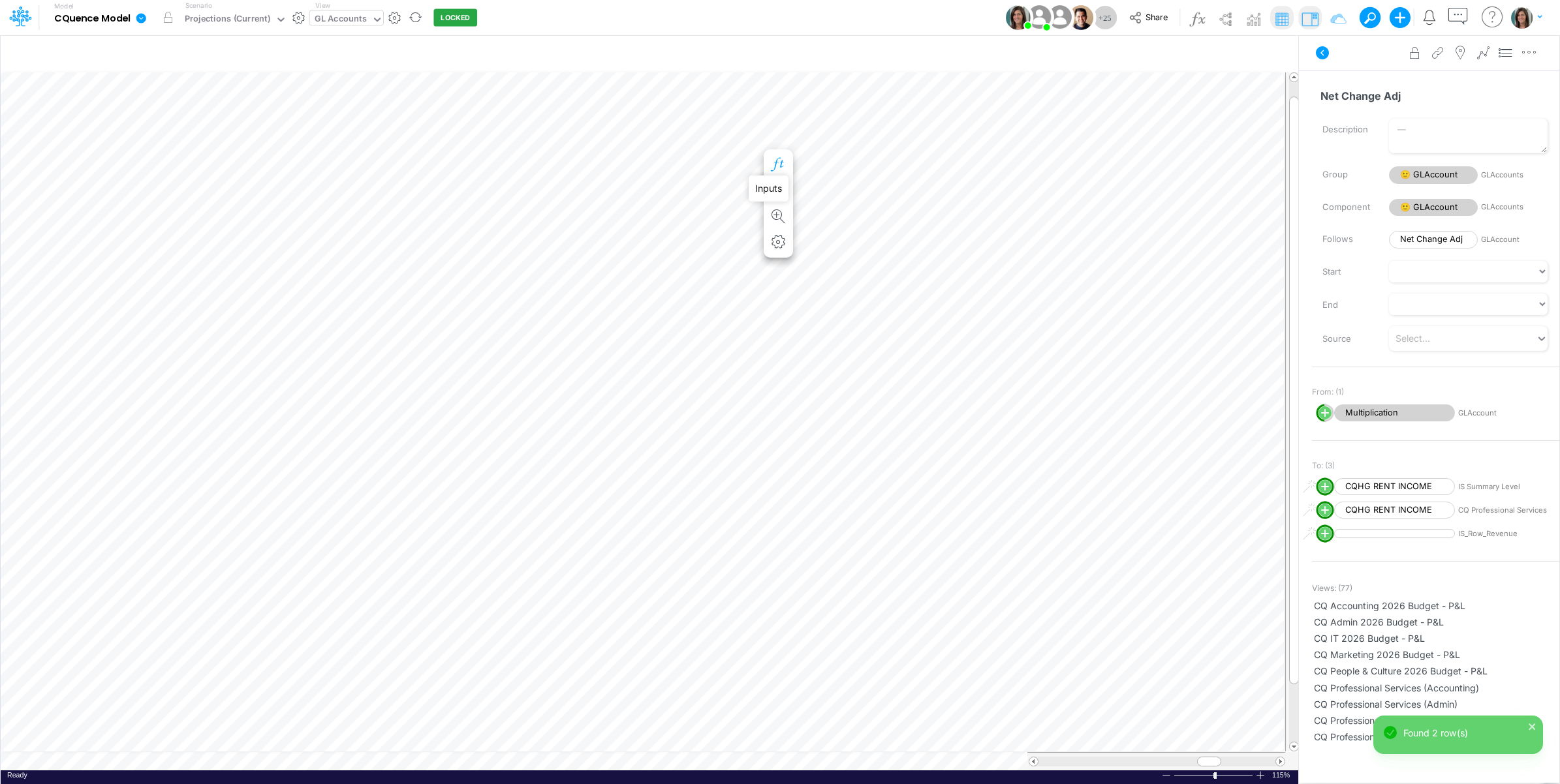
click at [777, 165] on icon "button" at bounding box center [779, 165] width 20 height 14
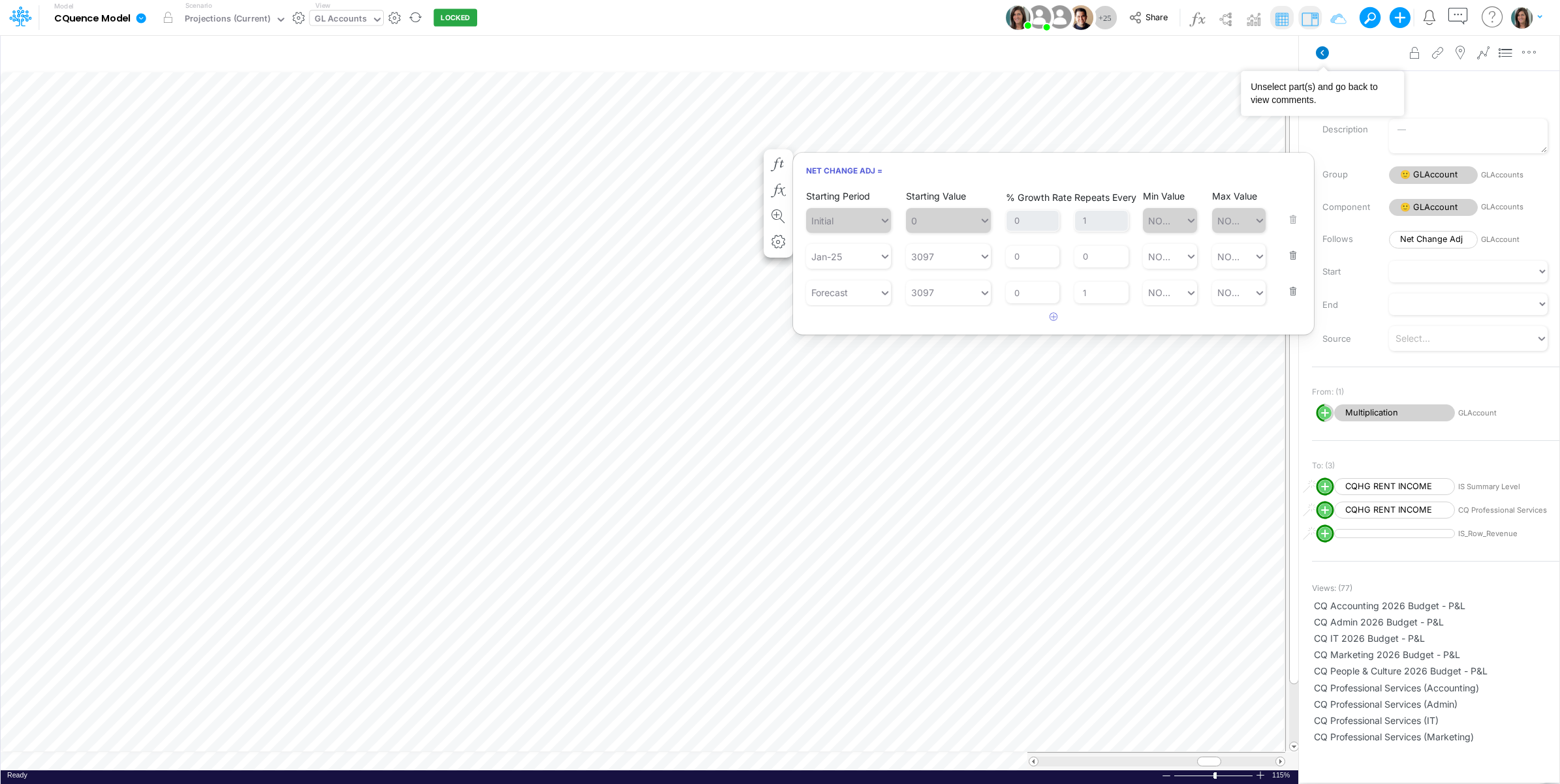
click at [1324, 57] on icon at bounding box center [1322, 53] width 13 height 13
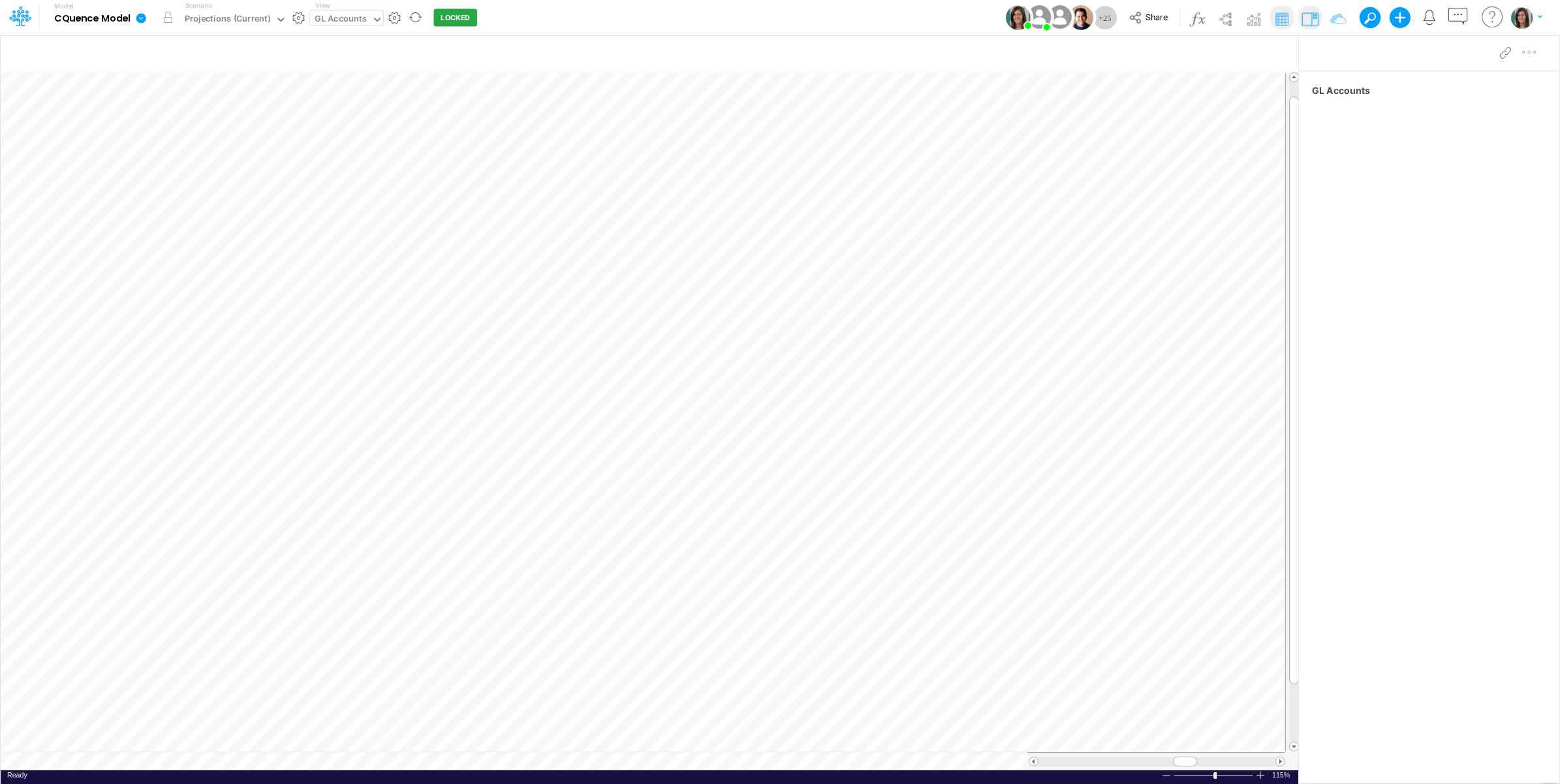
scroll to position [0, 1]
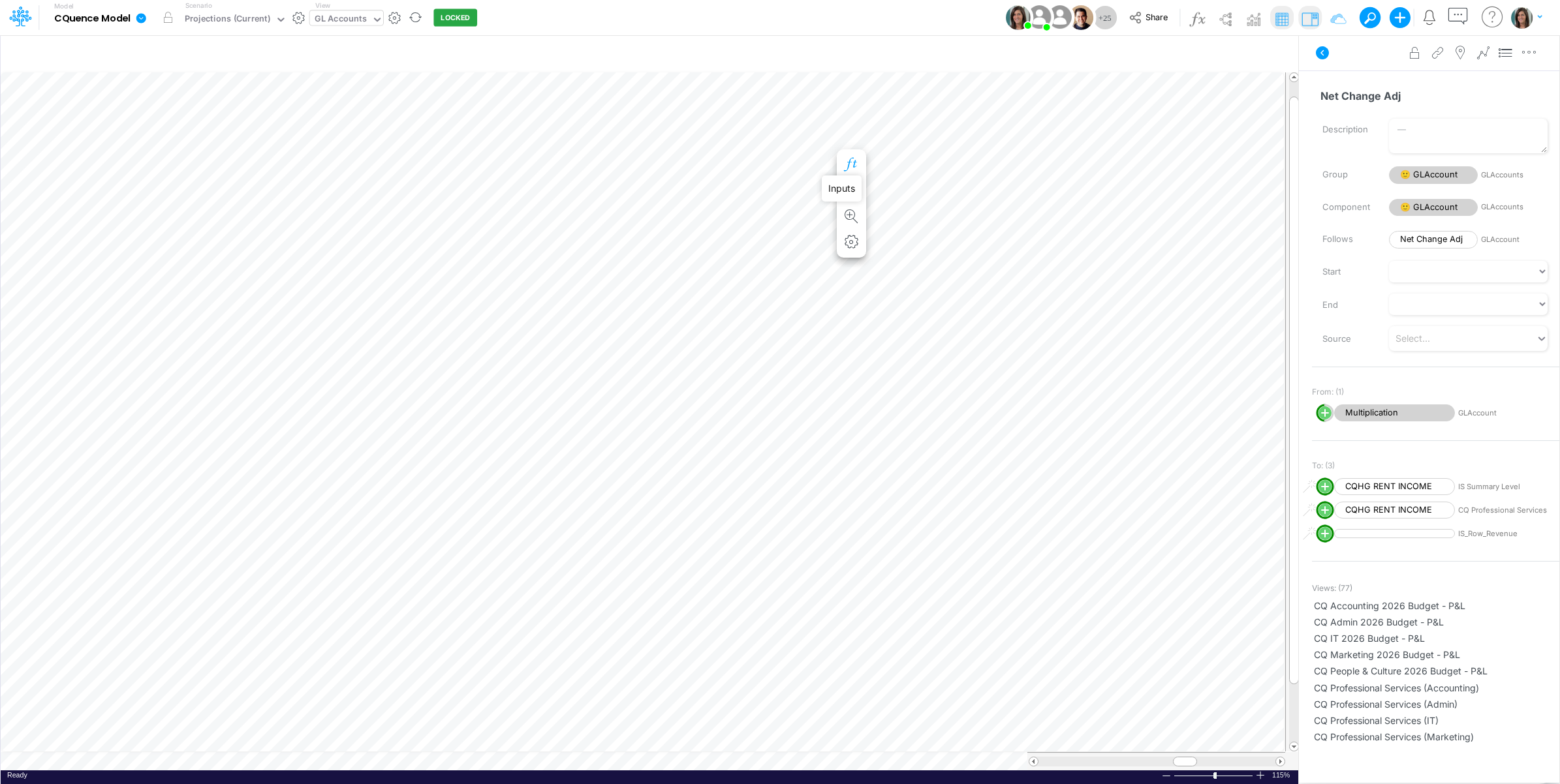
click at [854, 160] on icon "button" at bounding box center [851, 165] width 20 height 14
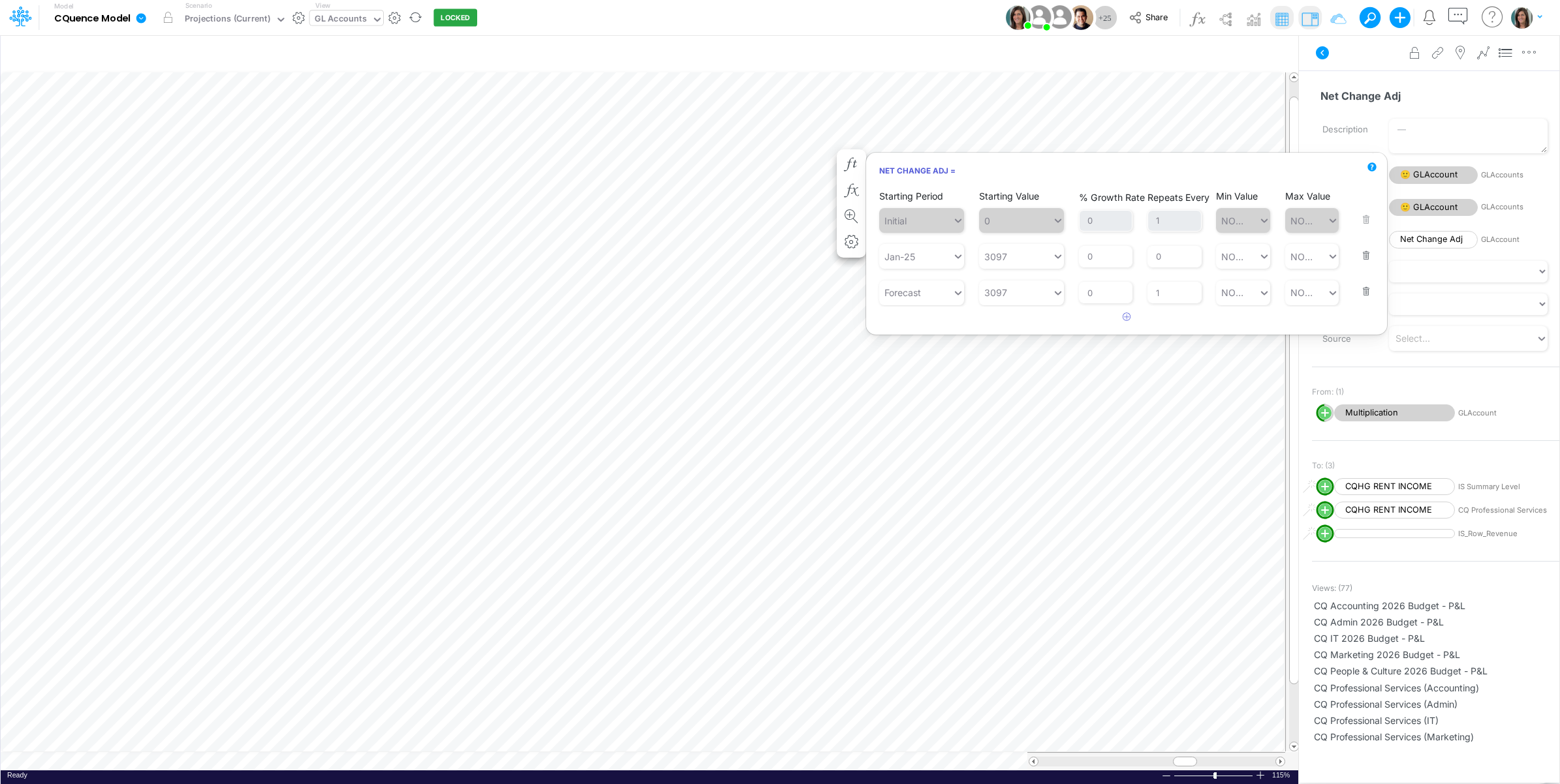
click at [1365, 256] on button "button" at bounding box center [1362, 247] width 17 height 35
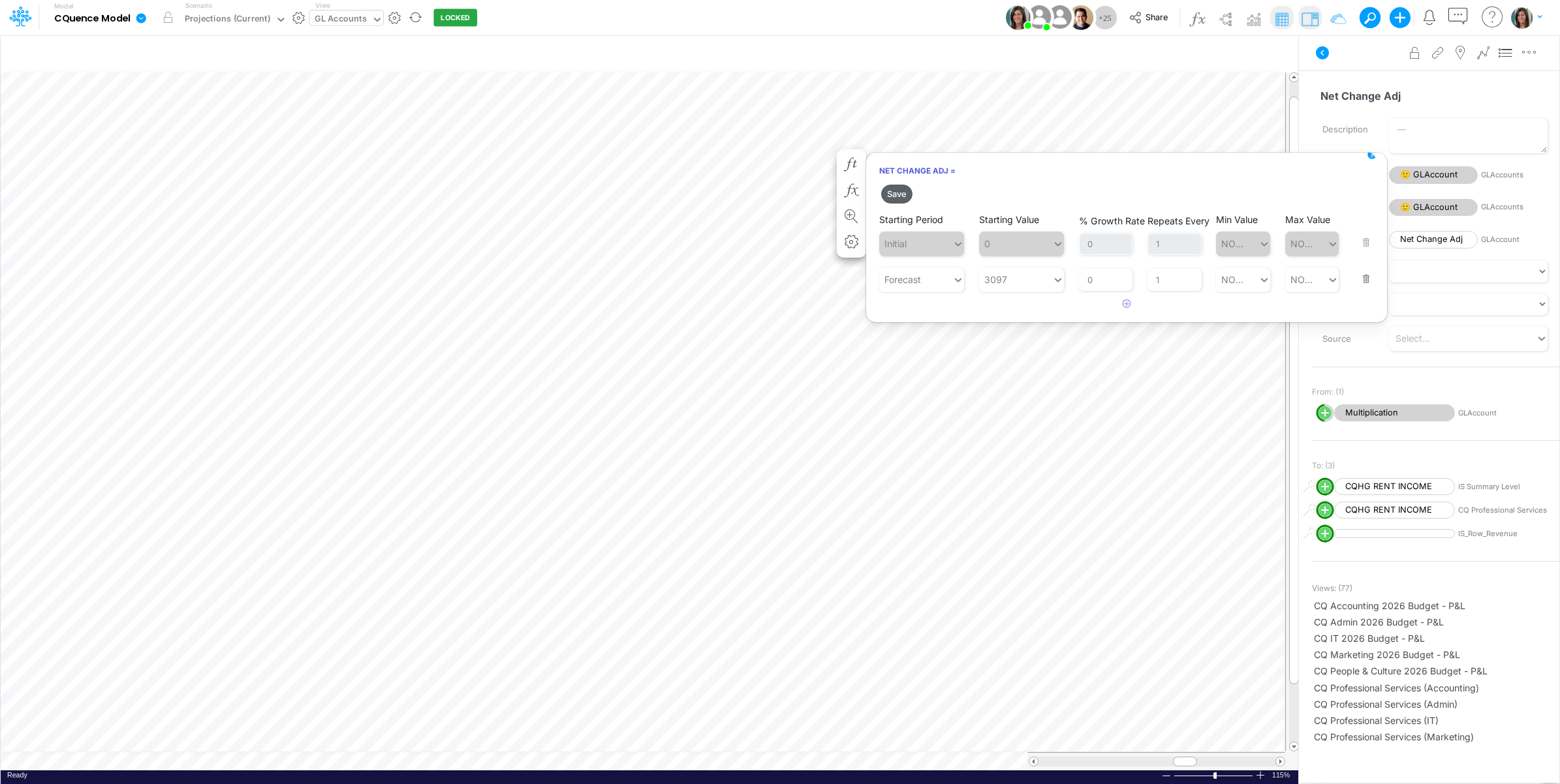
click at [896, 191] on button "Save" at bounding box center [896, 194] width 31 height 19
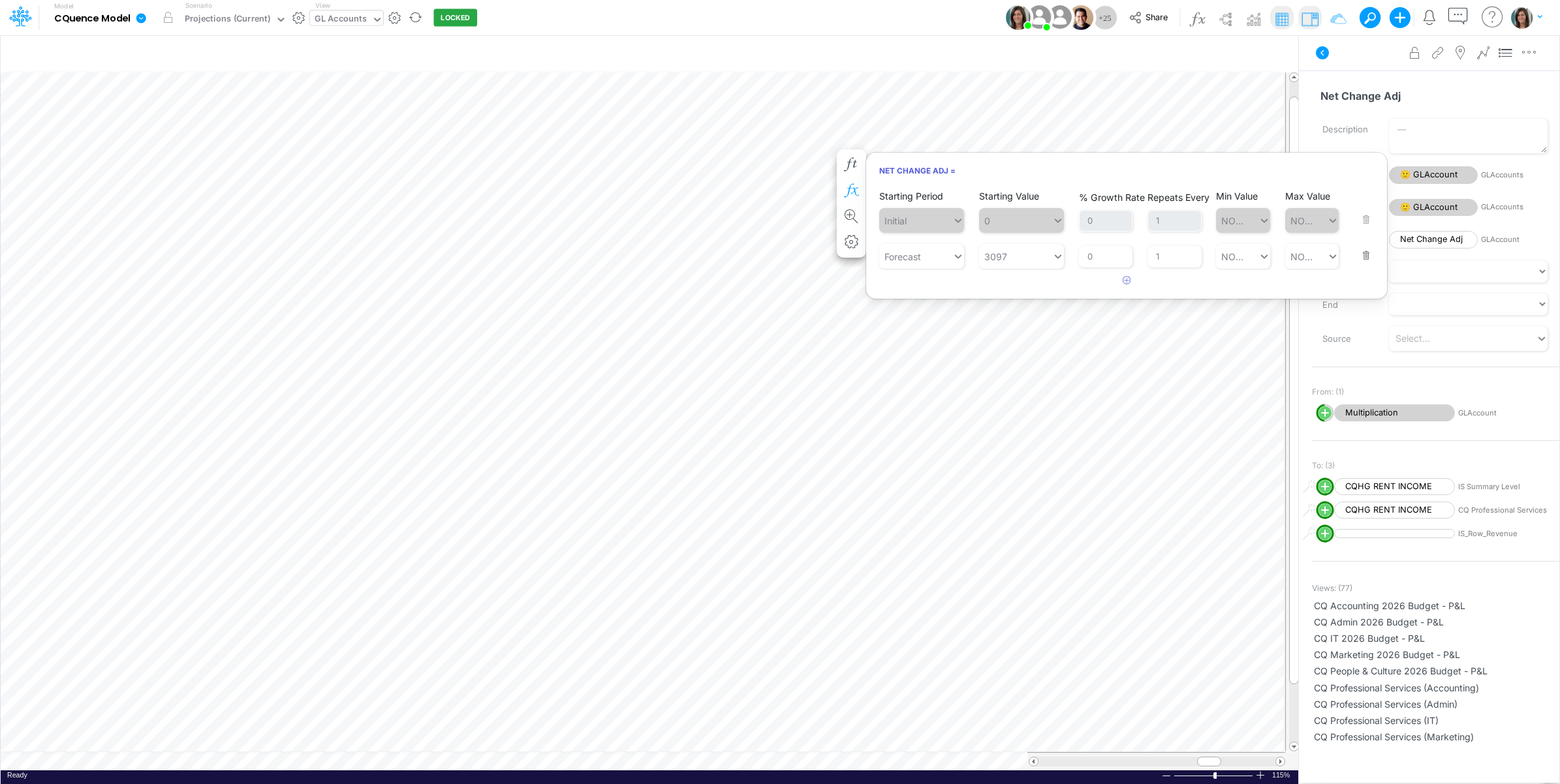
scroll to position [0, 1]
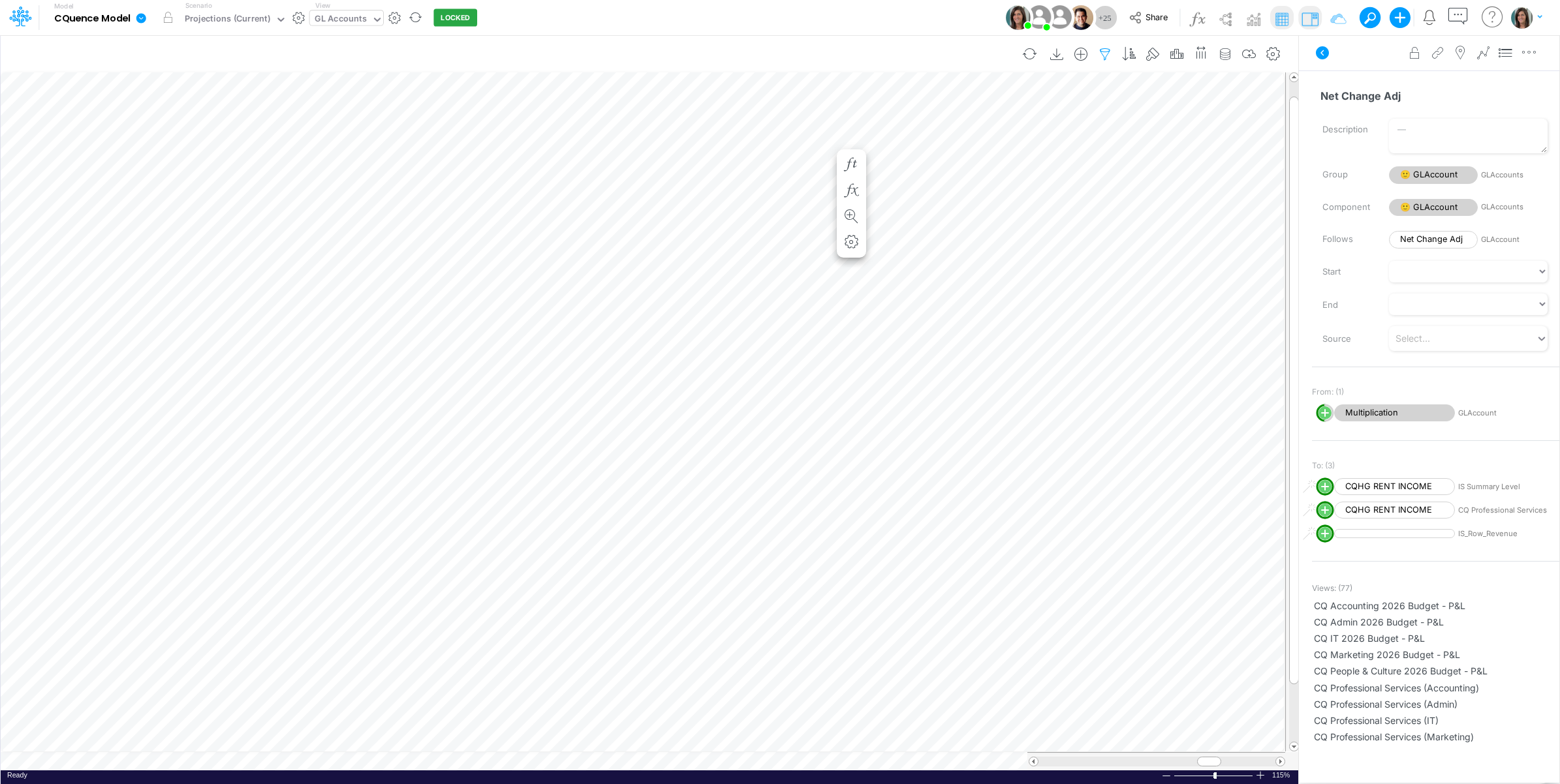
click at [1107, 48] on icon "button" at bounding box center [1105, 54] width 20 height 14
select select "startsWith"
click at [997, 188] on input "20-400-100-46000-00000" at bounding box center [1027, 181] width 88 height 22
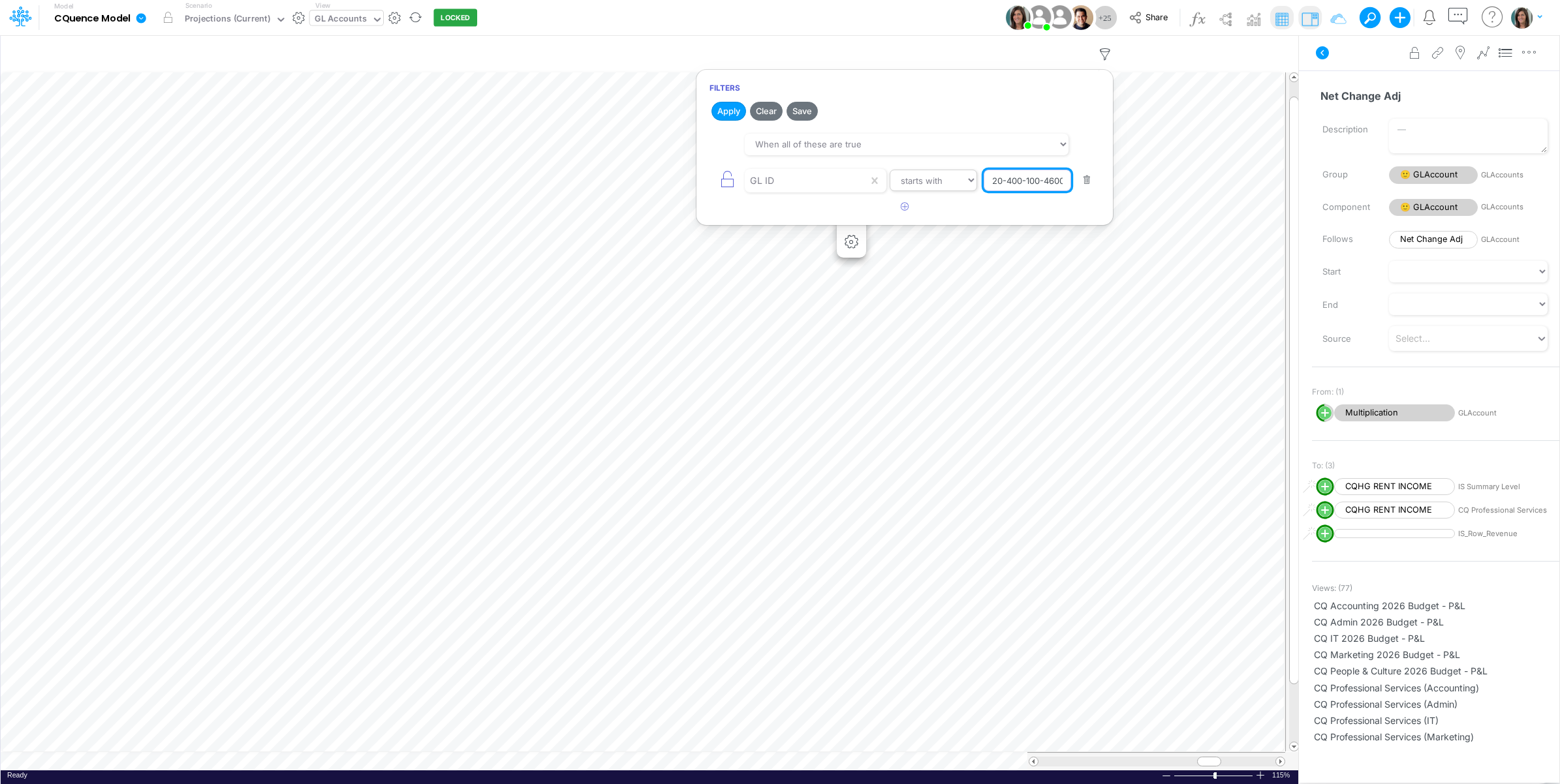
paste input "10-200-603-51002-51"
type input "10-200-603-51002-51000"
click at [729, 112] on button "Apply" at bounding box center [728, 111] width 34 height 19
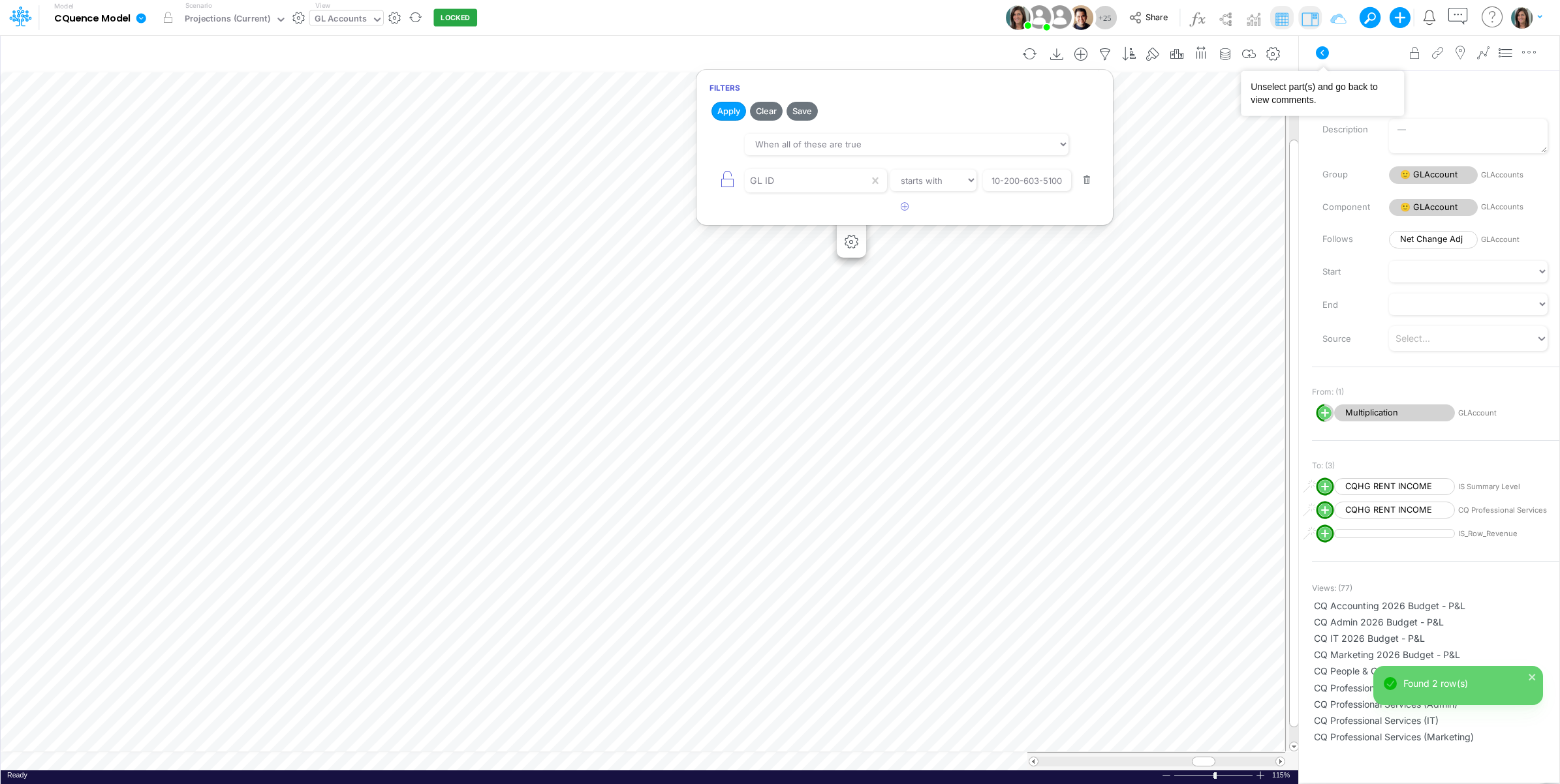
drag, startPoint x: 1319, startPoint y: 53, endPoint x: 937, endPoint y: 69, distance: 382.3
click at [1313, 53] on button at bounding box center [1321, 53] width 31 height 23
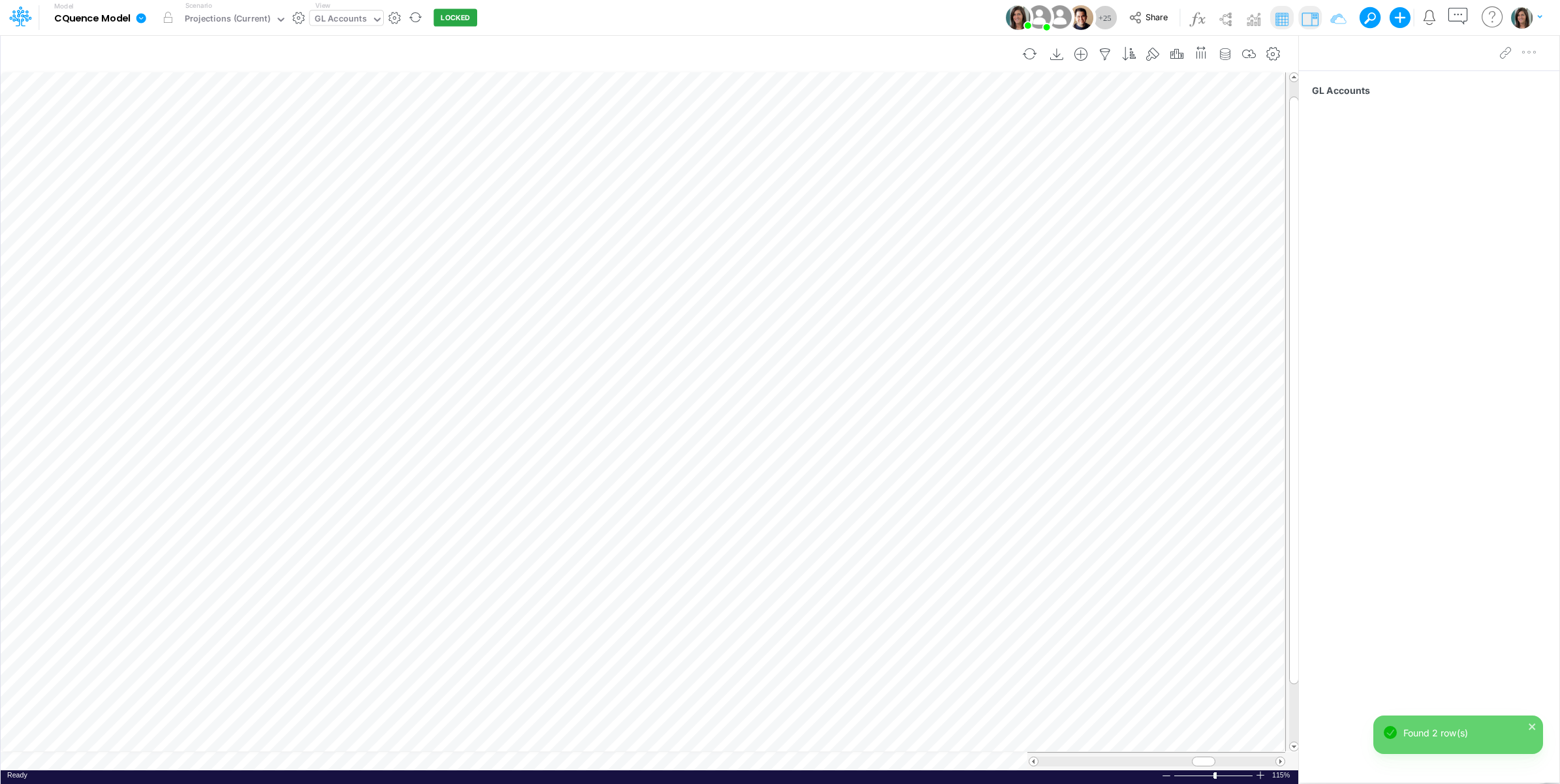
scroll to position [0, 1]
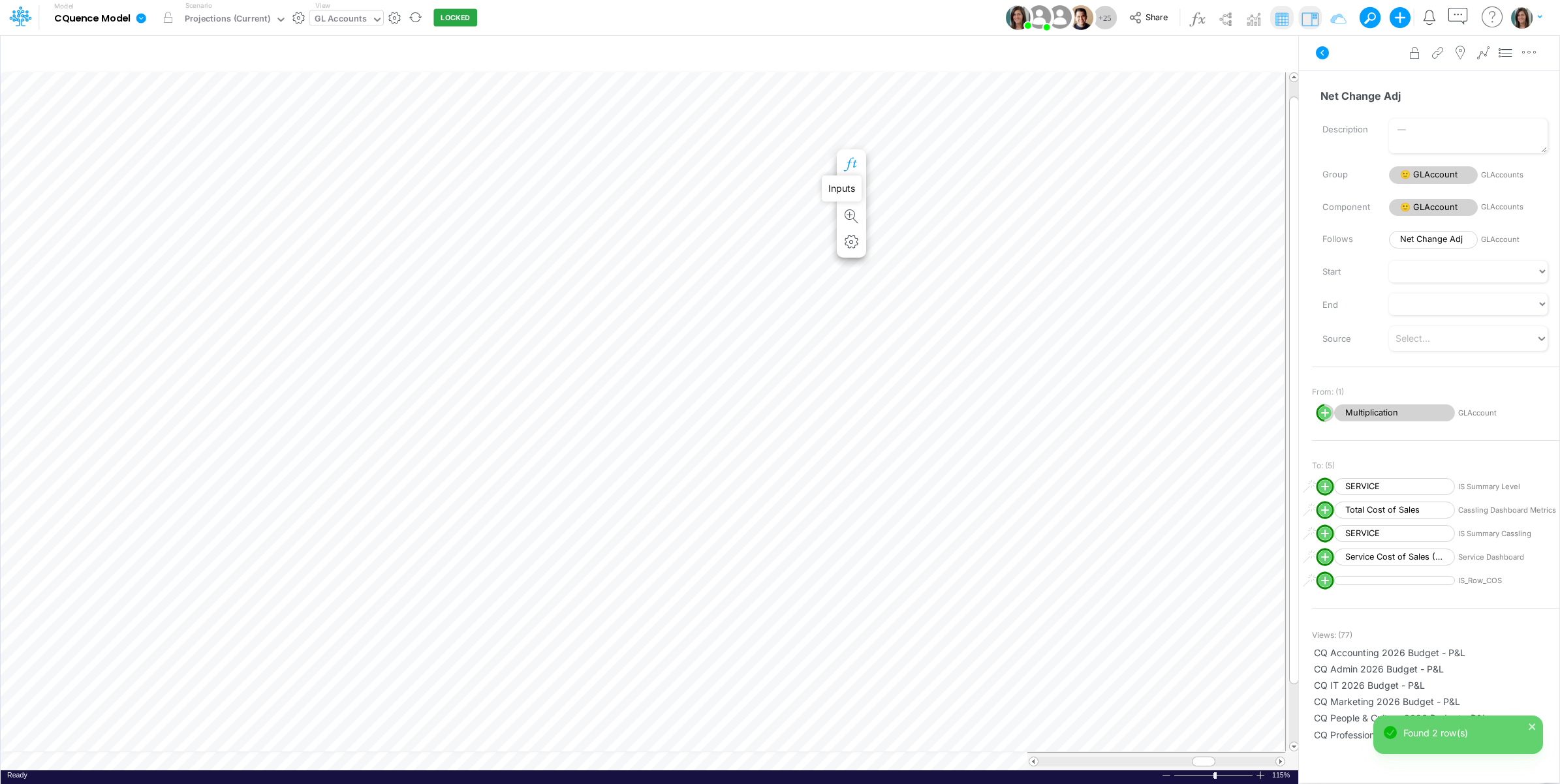
click at [848, 159] on icon "button" at bounding box center [851, 165] width 20 height 14
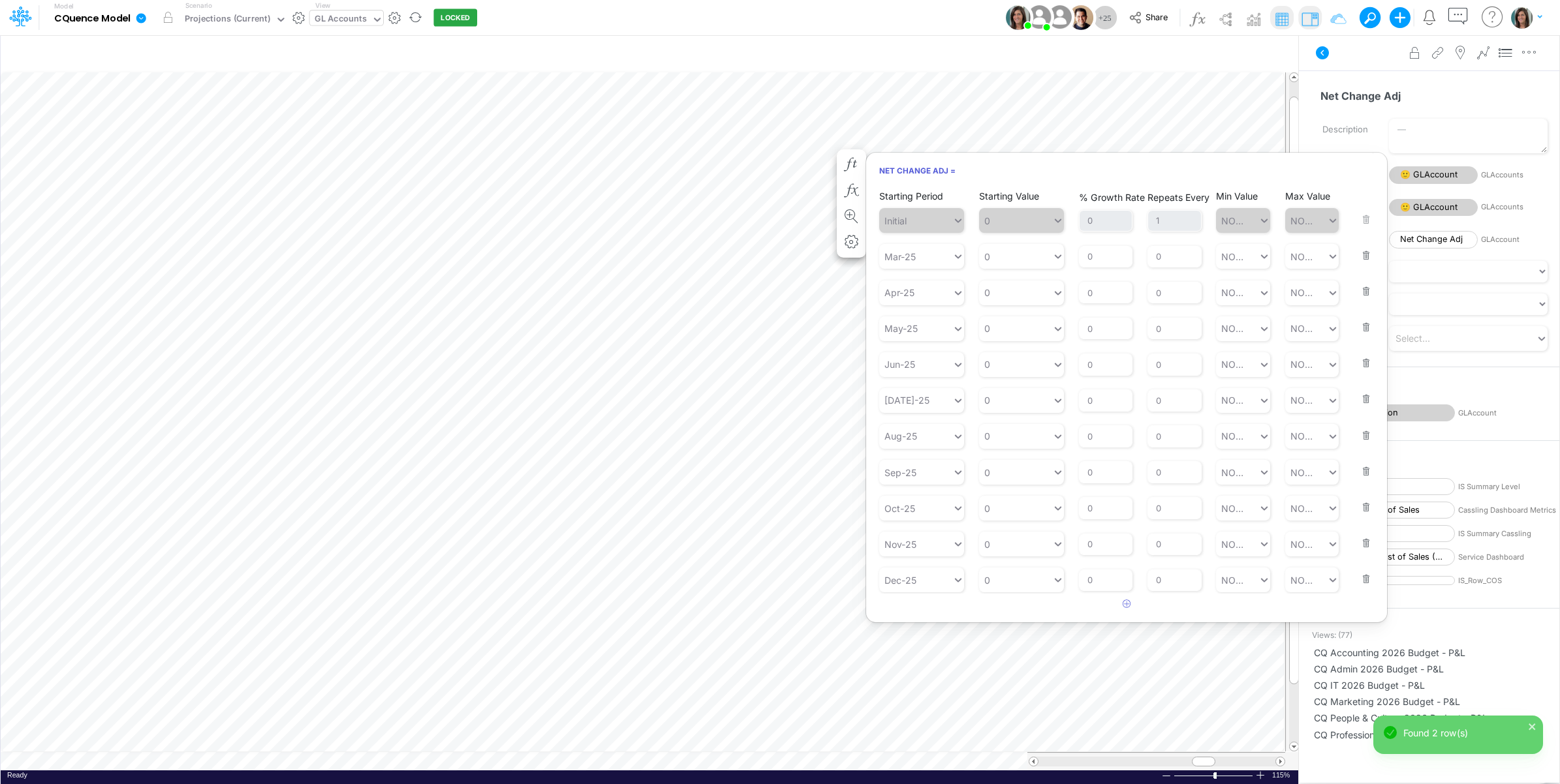
click at [1362, 253] on button "button" at bounding box center [1362, 247] width 17 height 35
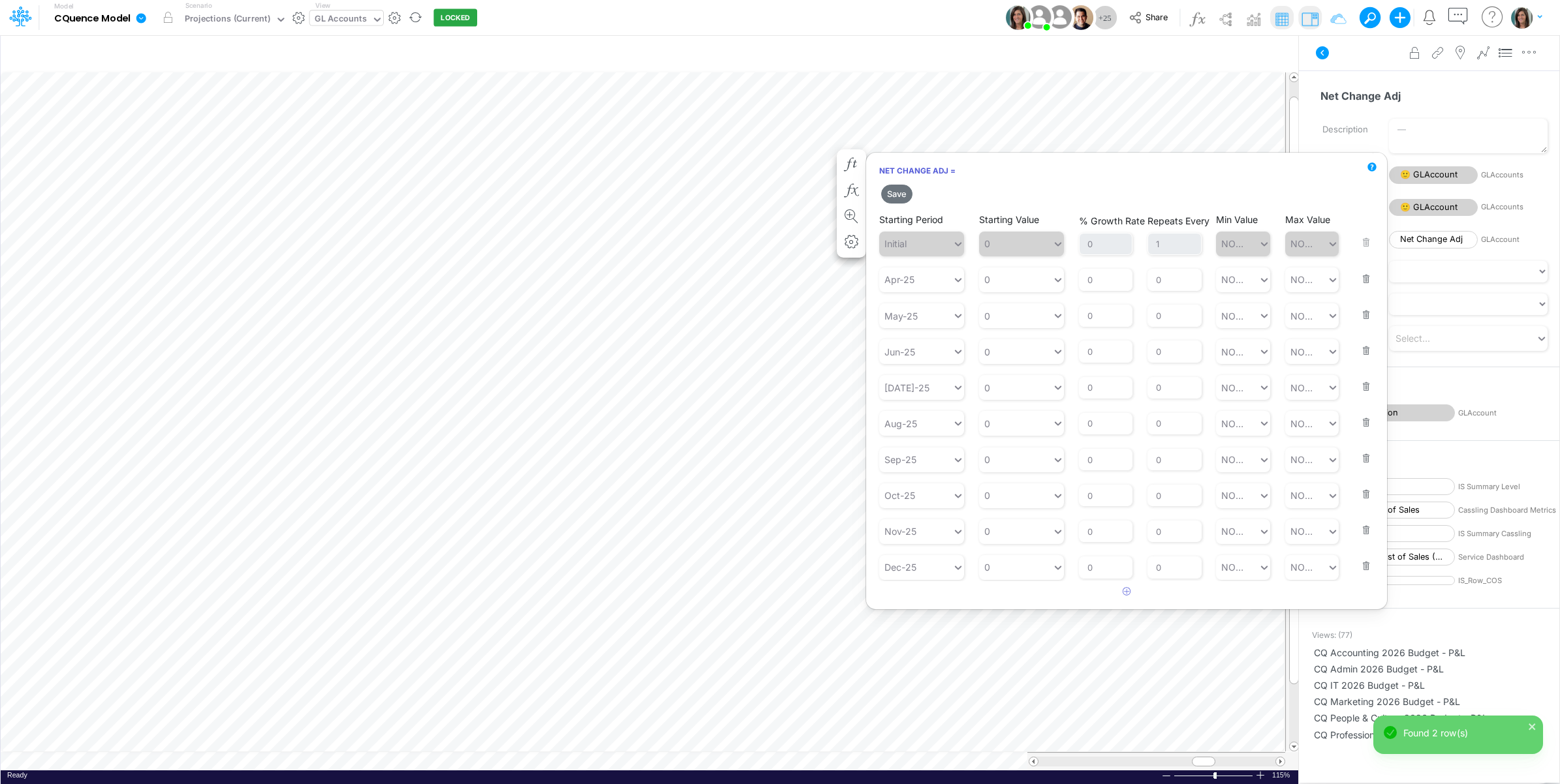
click at [1367, 274] on button "button" at bounding box center [1362, 271] width 17 height 35
click at [1367, 278] on button "button" at bounding box center [1362, 271] width 17 height 35
click at [1367, 289] on button "button" at bounding box center [1362, 306] width 17 height 35
click at [1368, 279] on button "button" at bounding box center [1362, 271] width 17 height 35
click at [1368, 289] on button "button" at bounding box center [1362, 306] width 17 height 35
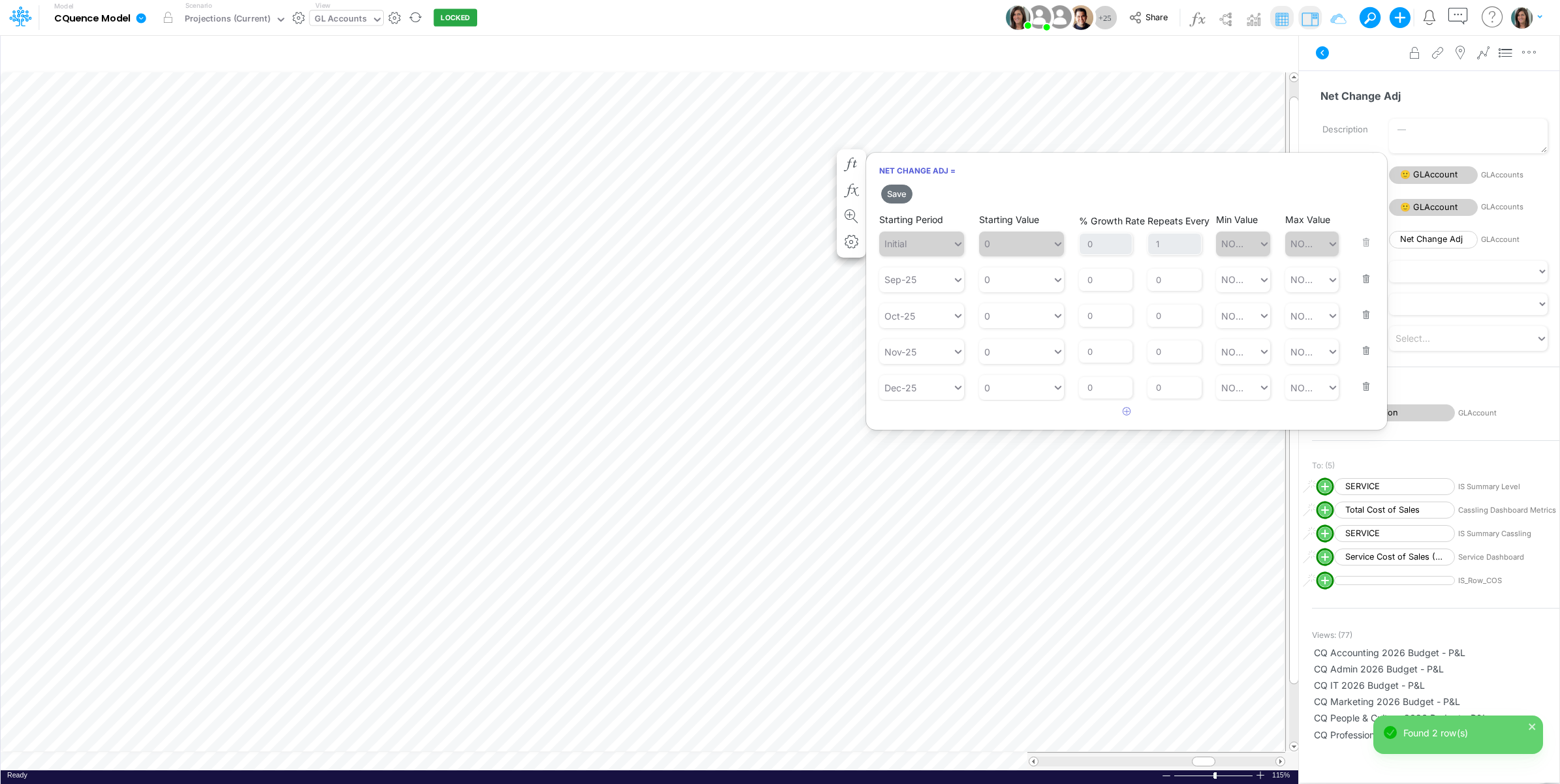
click at [1368, 279] on button "button" at bounding box center [1362, 271] width 17 height 35
click at [1367, 279] on button "button" at bounding box center [1362, 271] width 17 height 35
click at [899, 192] on button "Save" at bounding box center [896, 194] width 31 height 19
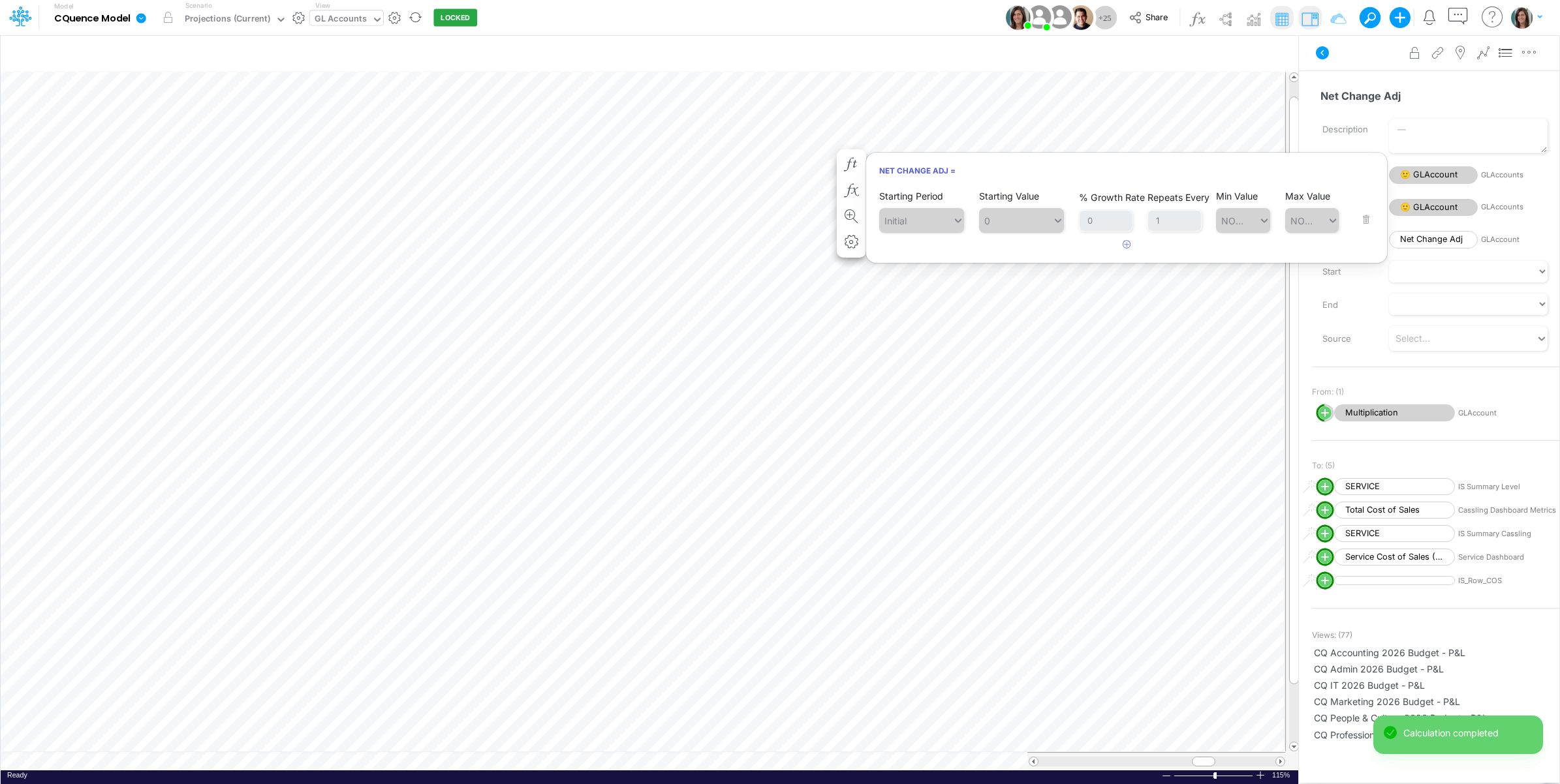
click at [1319, 61] on button at bounding box center [1321, 53] width 31 height 23
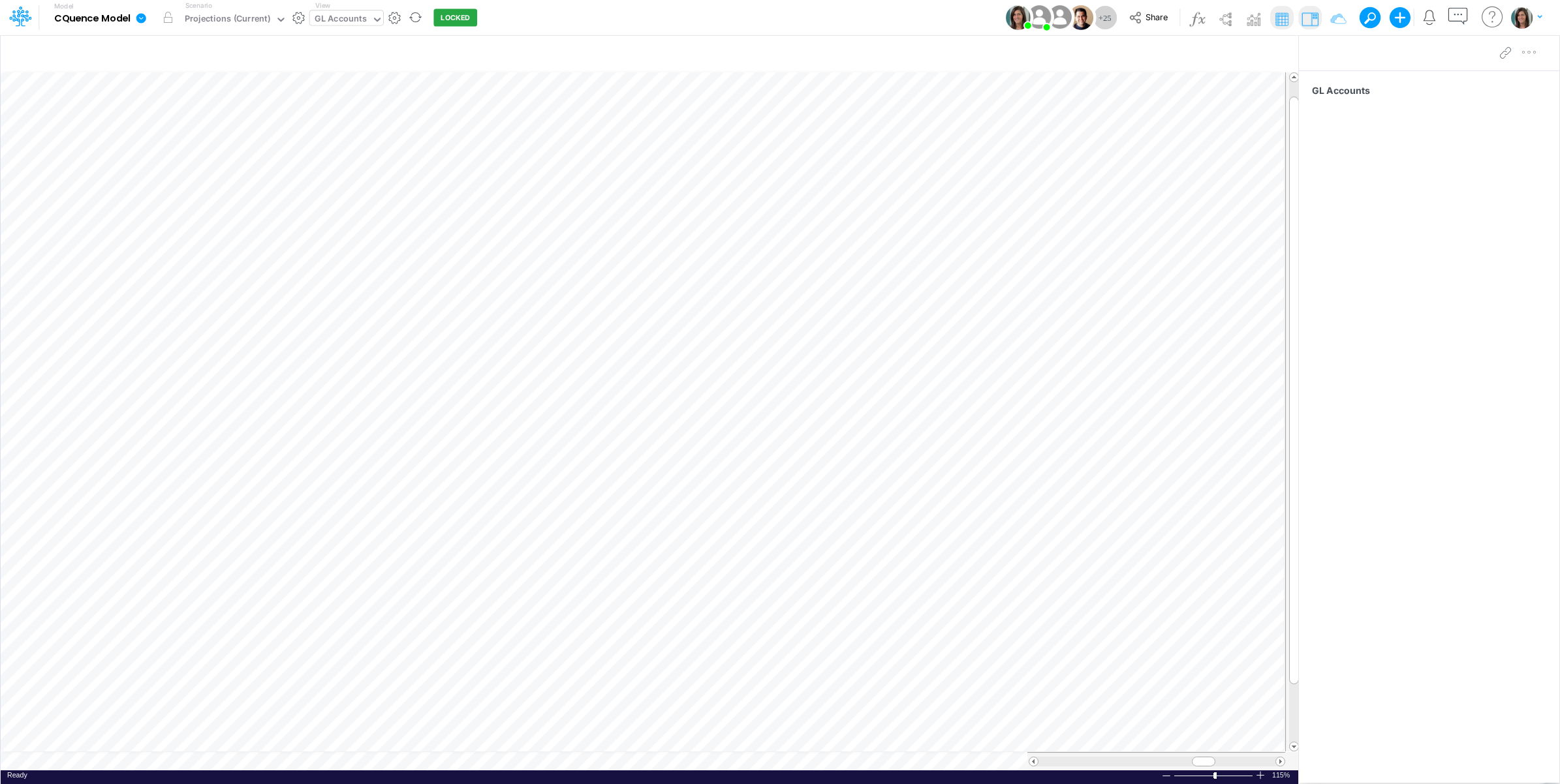
scroll to position [0, 1]
click at [142, 18] on icon at bounding box center [141, 18] width 12 height 12
click at [188, 144] on button "View model info" at bounding box center [206, 135] width 140 height 20
click at [140, 23] on icon at bounding box center [141, 18] width 12 height 12
click at [176, 132] on button "View model info" at bounding box center [206, 135] width 140 height 20
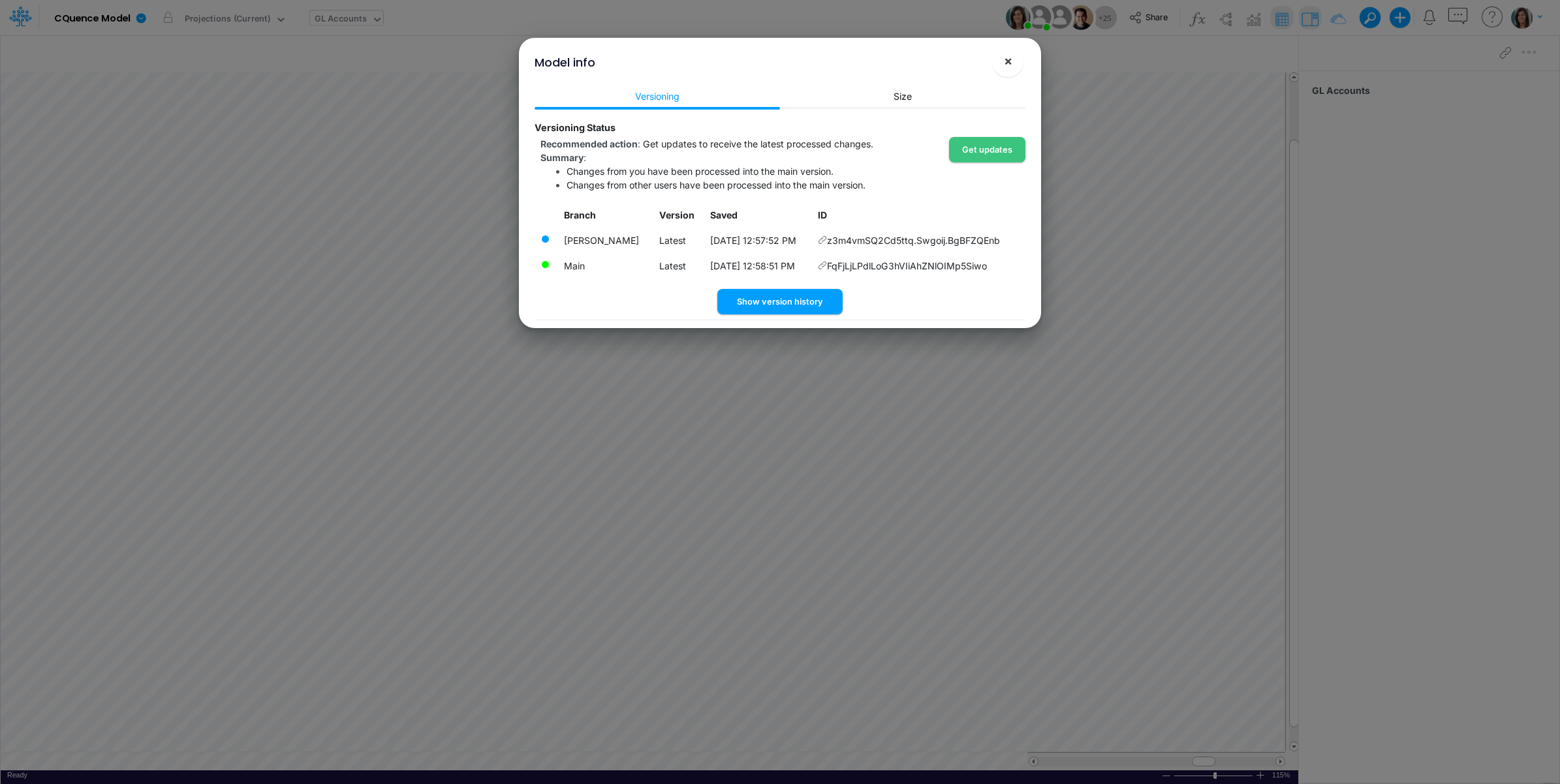
click at [1012, 69] on button "×" at bounding box center [1008, 61] width 31 height 31
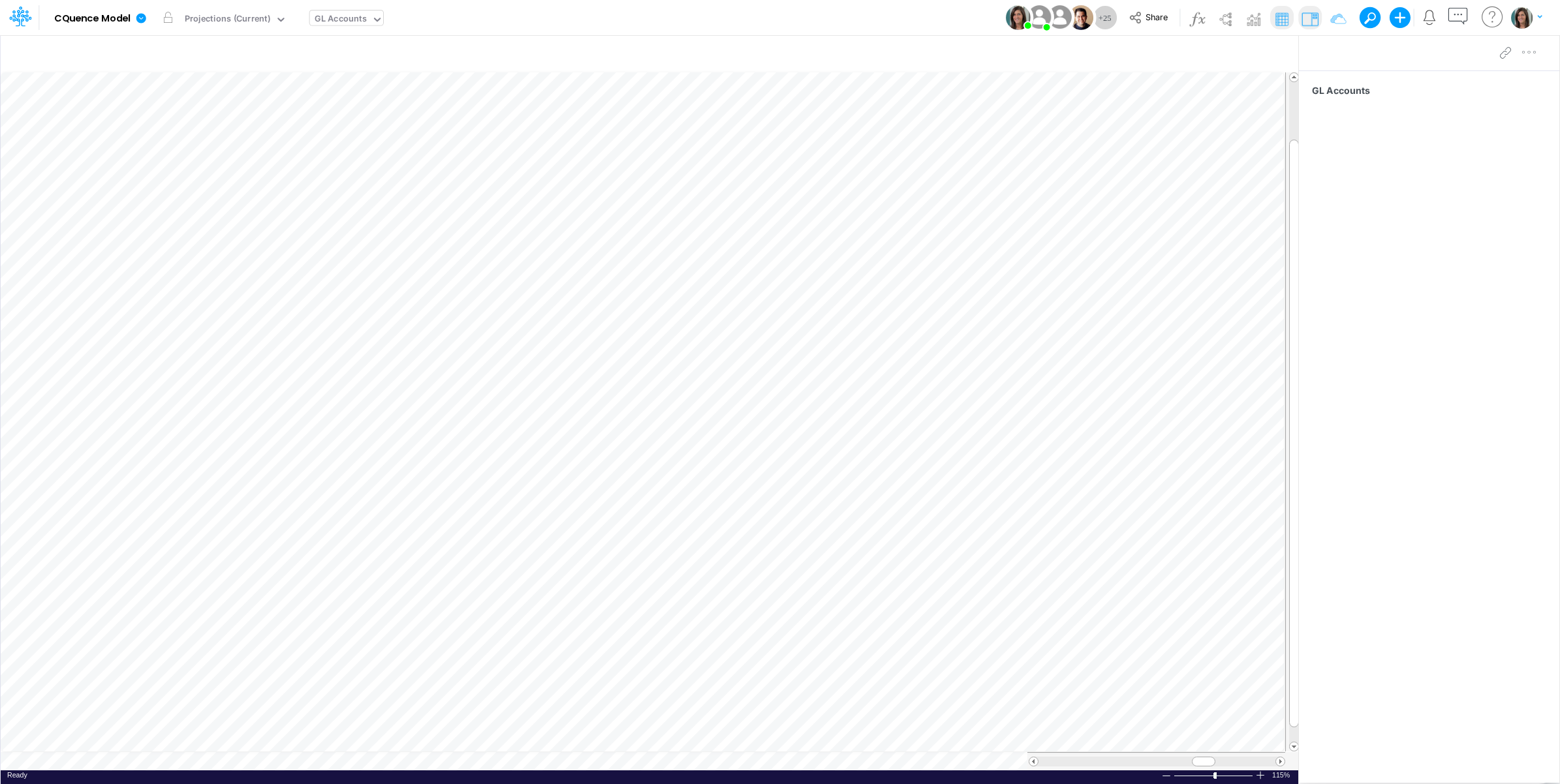
click at [269, 766] on table at bounding box center [650, 421] width 1299 height 698
type input "Consolidated All by Month"
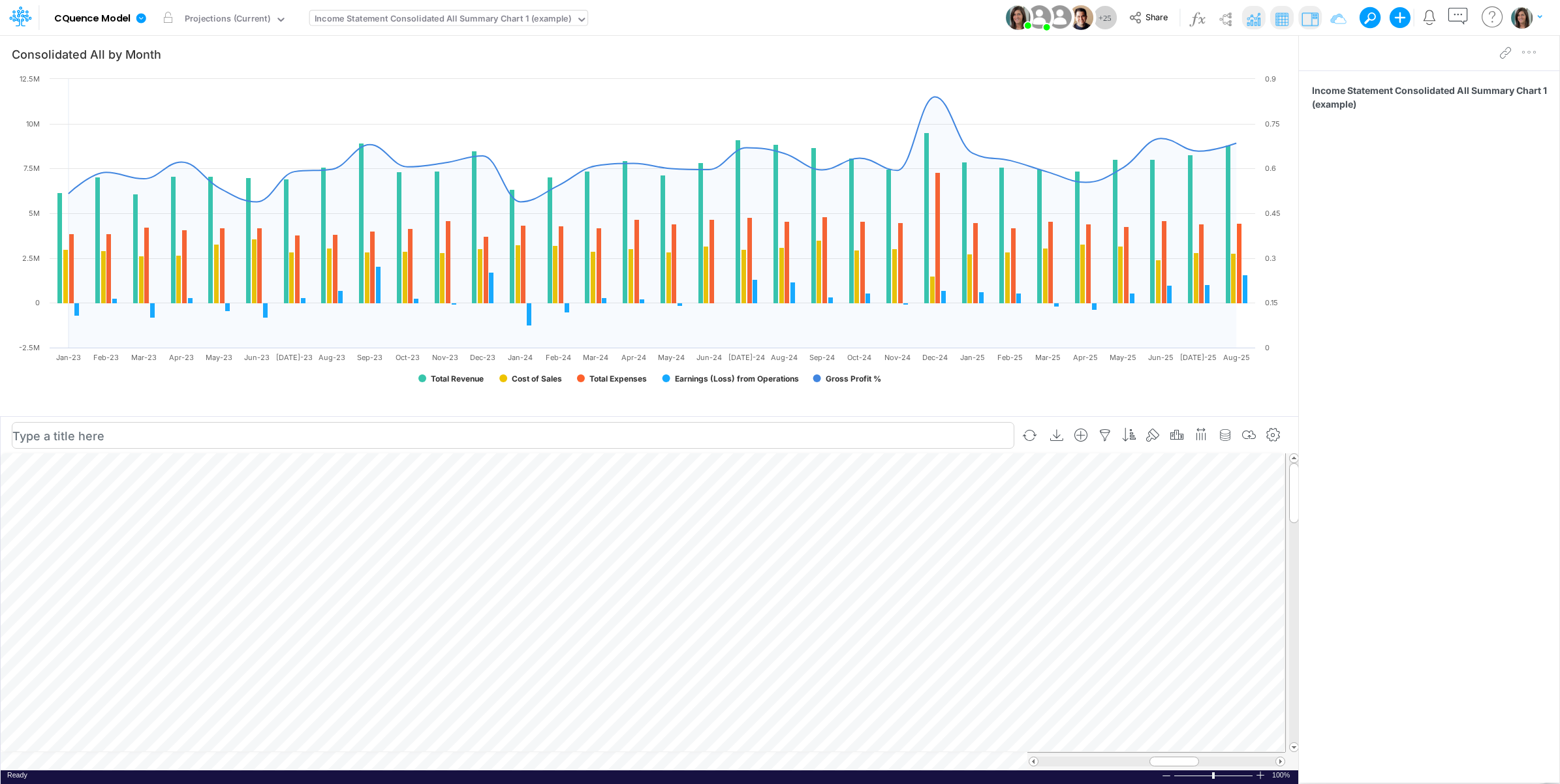
click at [385, 761] on td at bounding box center [642, 761] width 1284 height 18
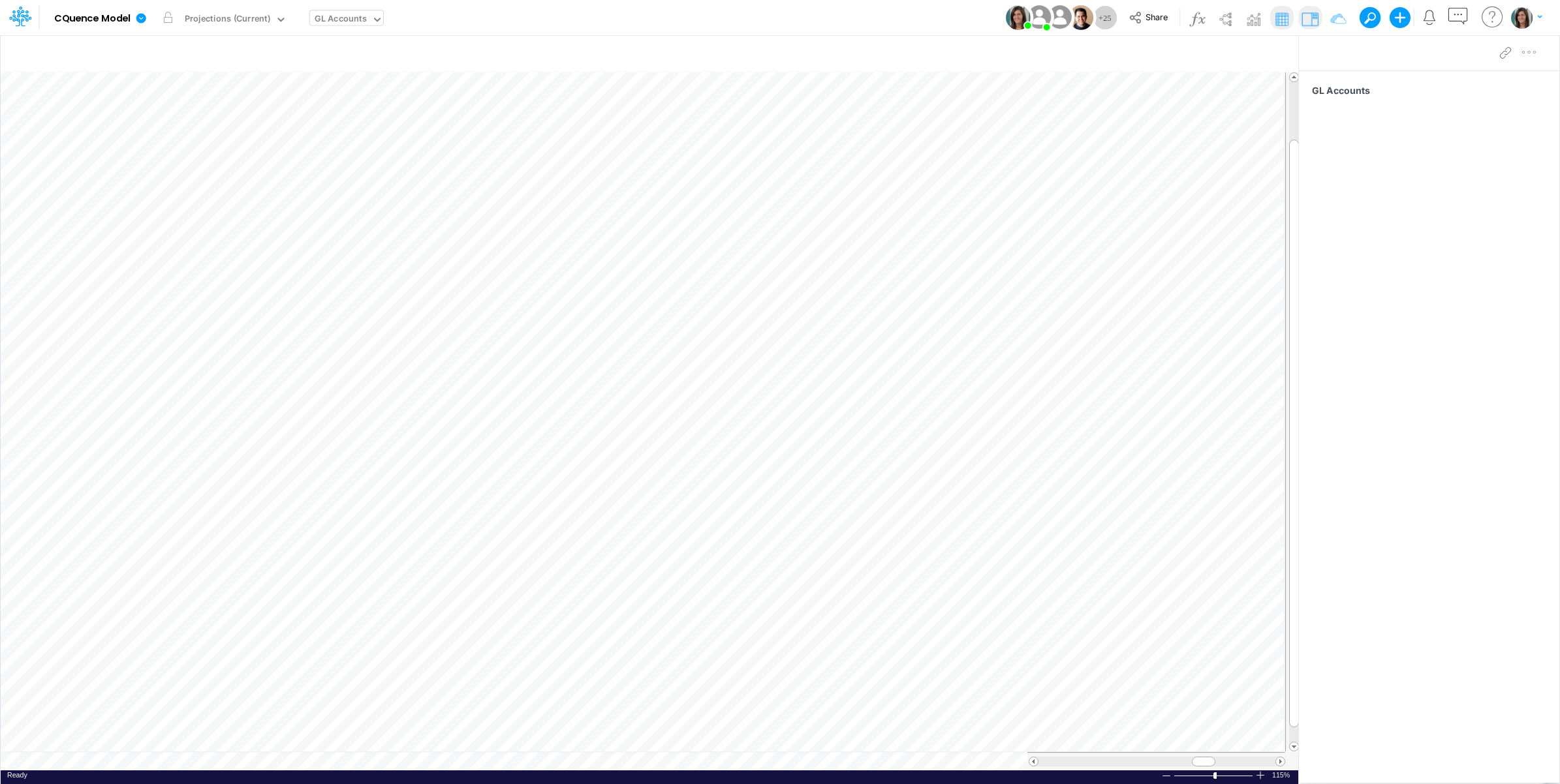
scroll to position [0, 1]
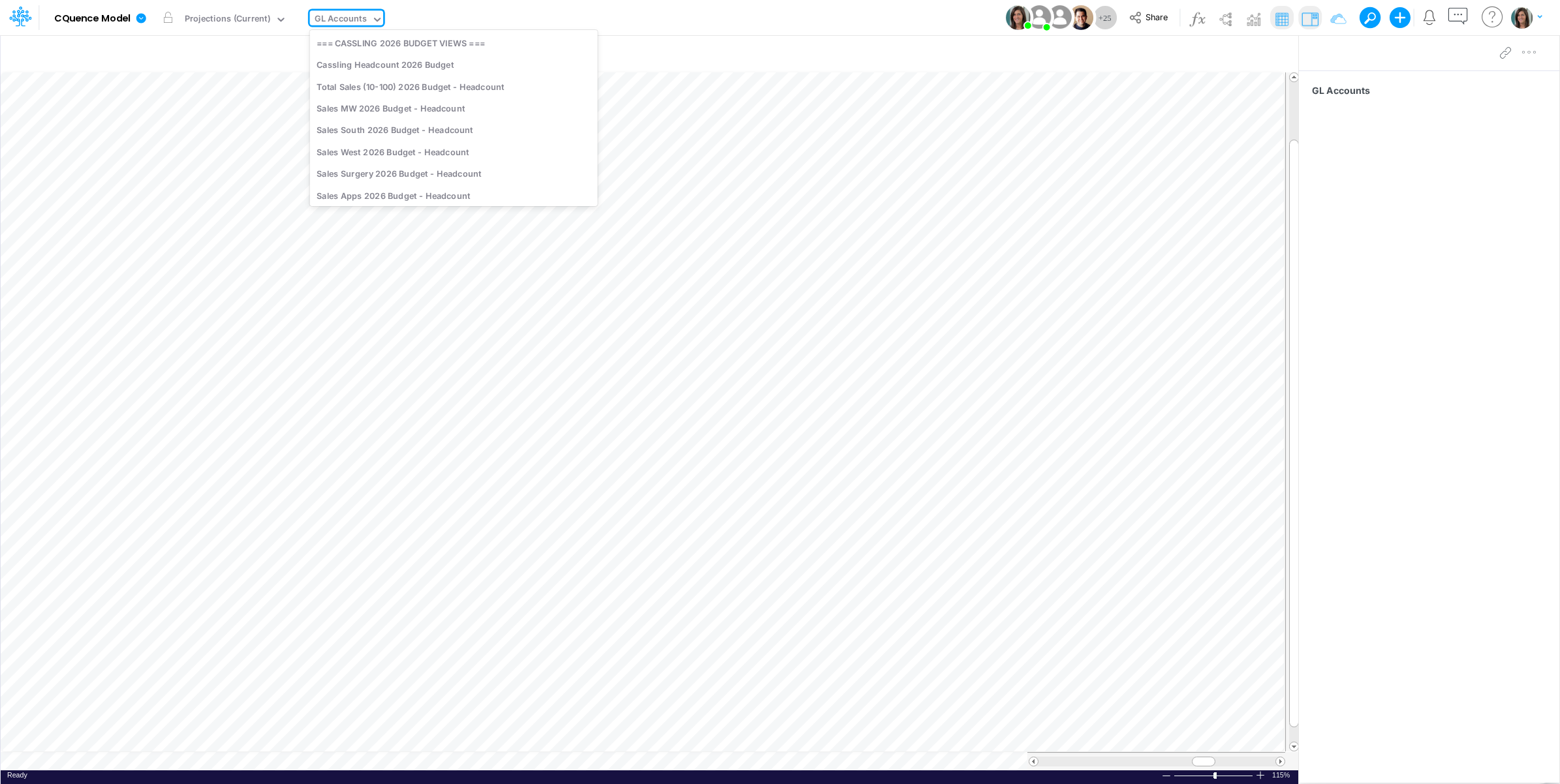
click at [348, 11] on div "GL Accounts" at bounding box center [341, 20] width 62 height 20
type input "raw"
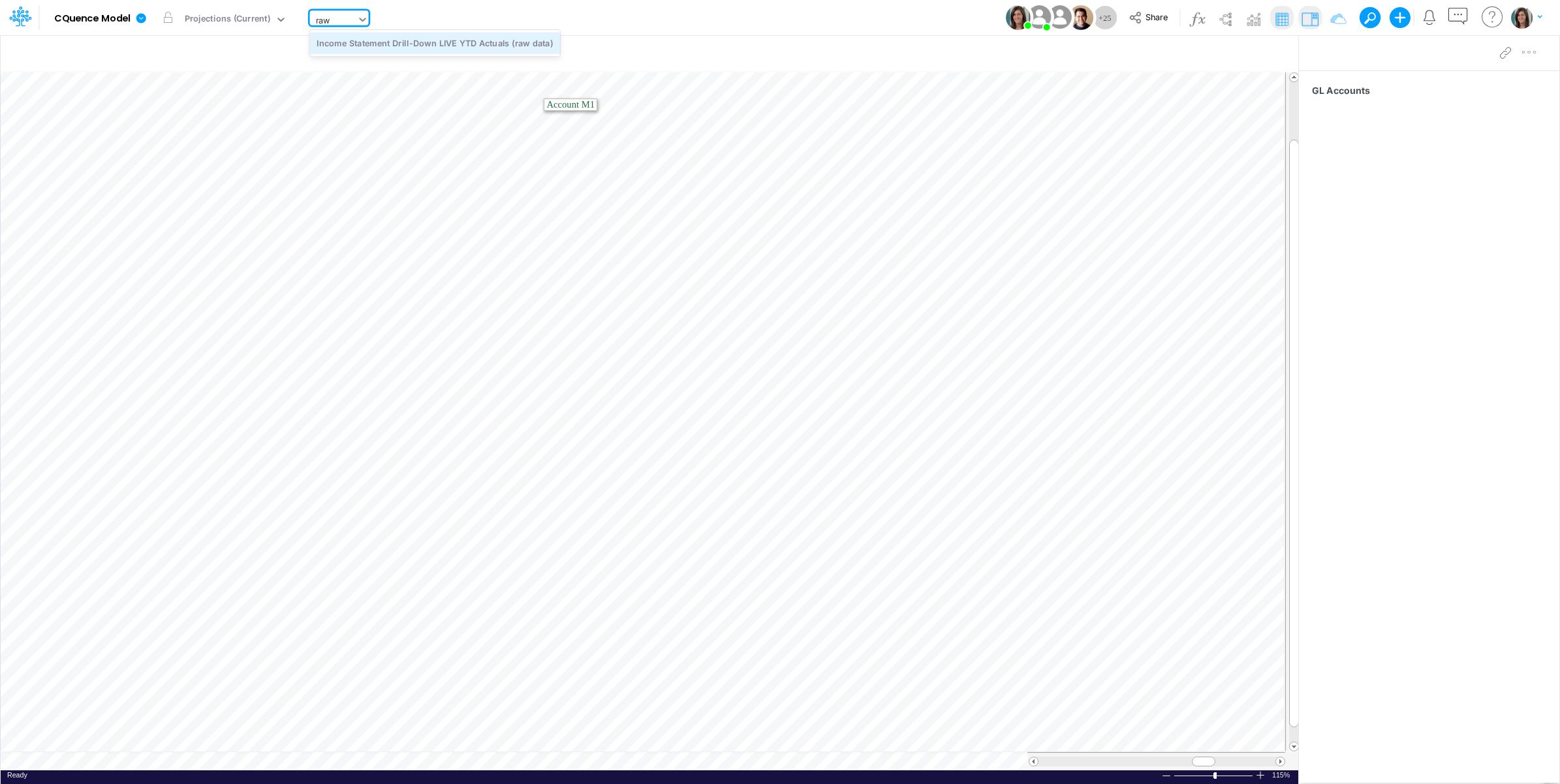
click at [508, 42] on div "Income Statement Drill-Down LIVE YTD Actuals (raw data)" at bounding box center [435, 42] width 250 height 21
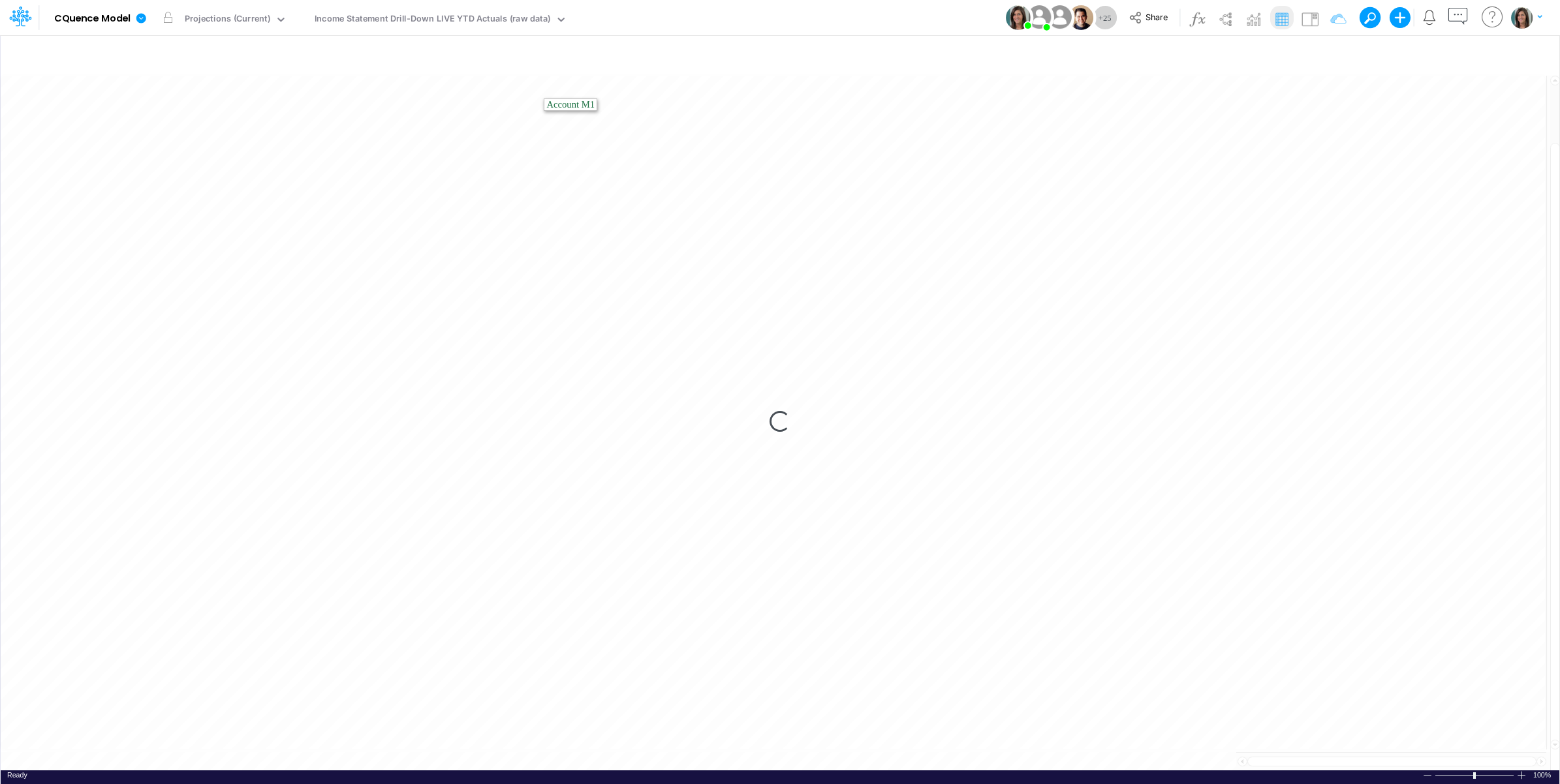
click at [822, 21] on div "Model CQuence Model Edit model settings Duplicate Import QuickBooks QuickBooks …" at bounding box center [780, 18] width 1403 height 35
click at [721, 18] on div "Model CQuence Model Edit model settings Duplicate Import QuickBooks QuickBooks …" at bounding box center [780, 18] width 1403 height 35
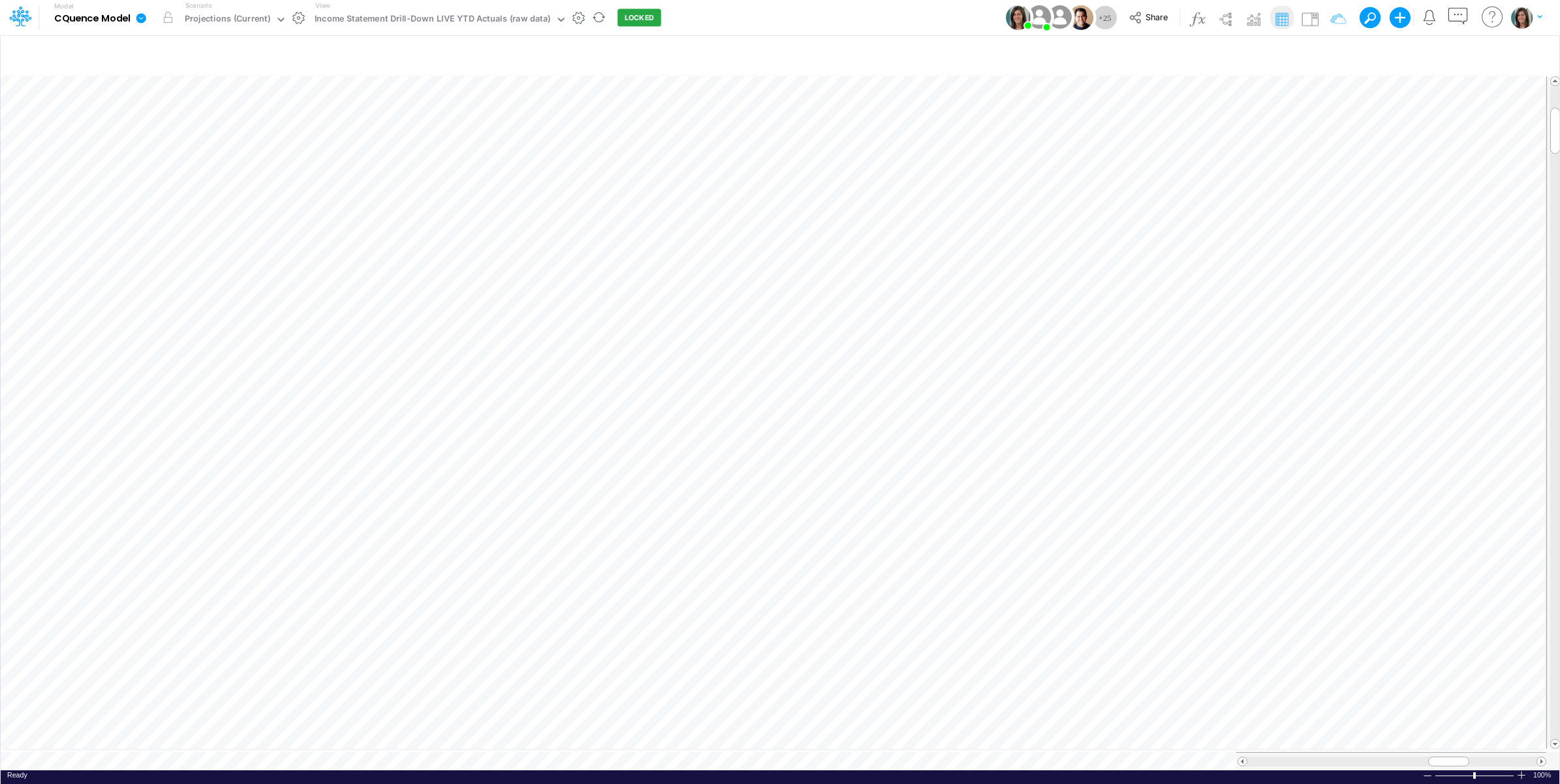
click at [134, 21] on link at bounding box center [143, 18] width 26 height 34
click at [192, 138] on button "View model info" at bounding box center [206, 135] width 140 height 20
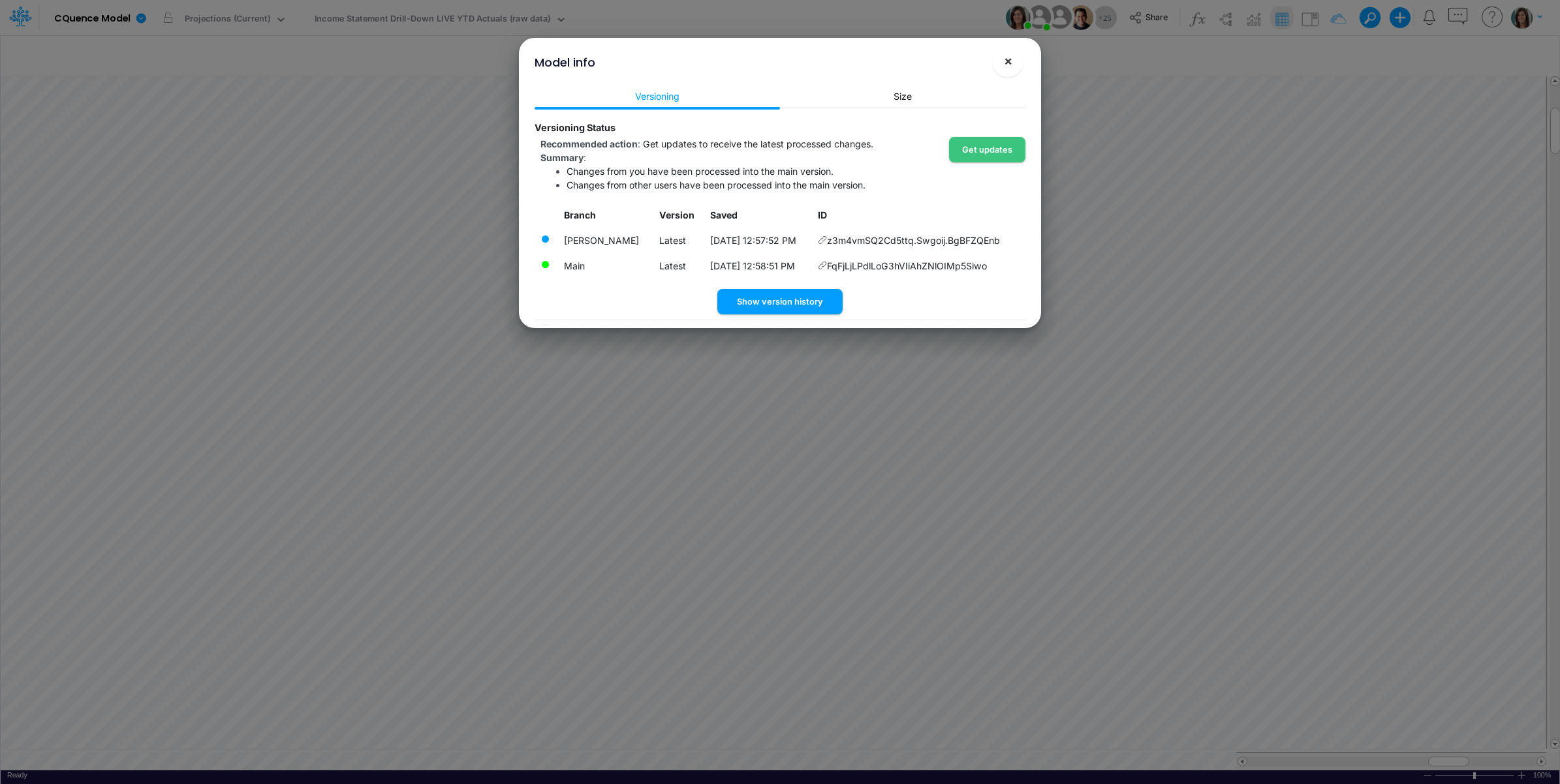
click at [1008, 62] on span "×" at bounding box center [1008, 60] width 9 height 15
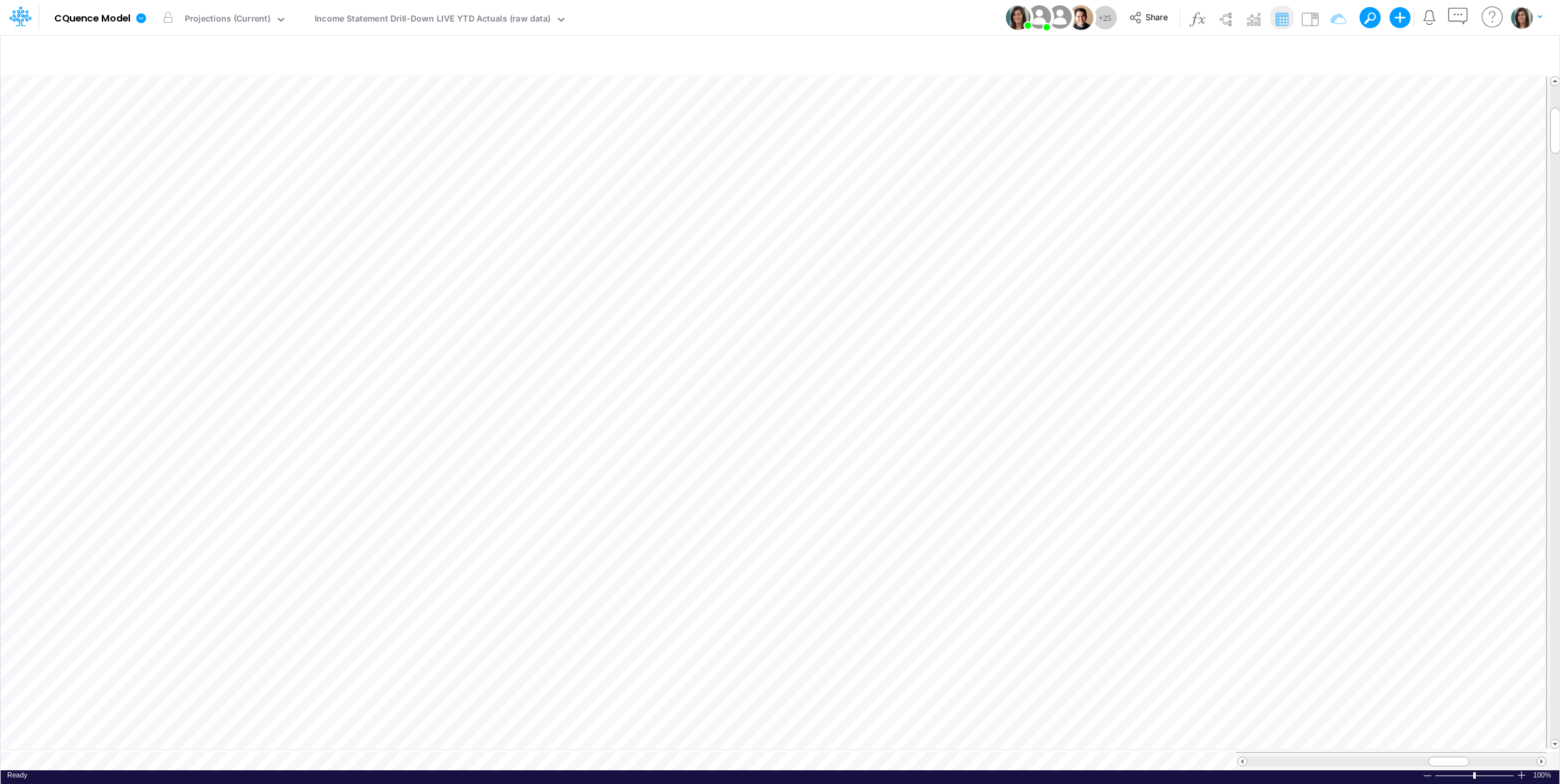
click at [315, 755] on table at bounding box center [781, 421] width 1560 height 697
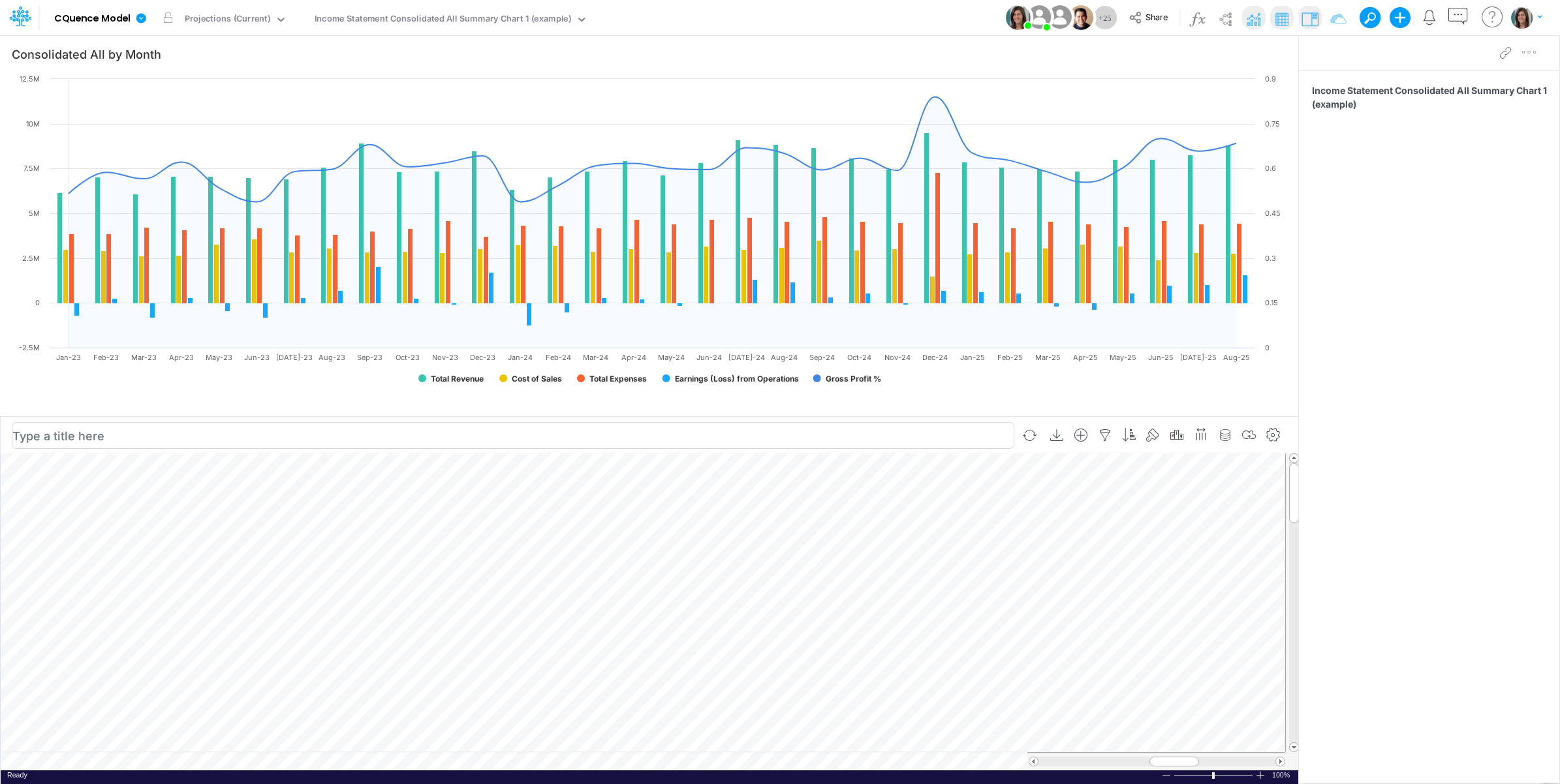
scroll to position [0, 1]
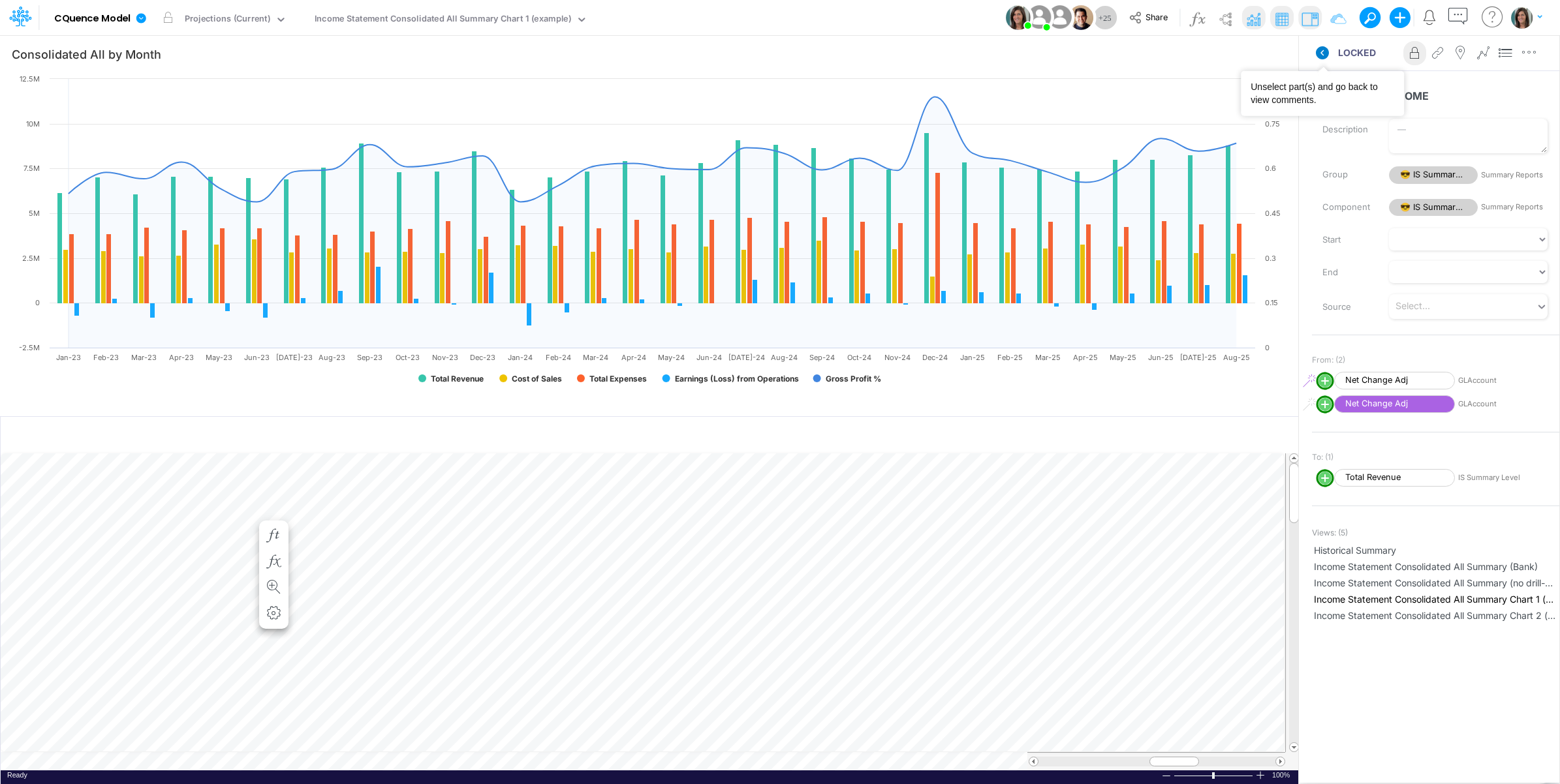
click at [1321, 57] on icon at bounding box center [1322, 53] width 13 height 13
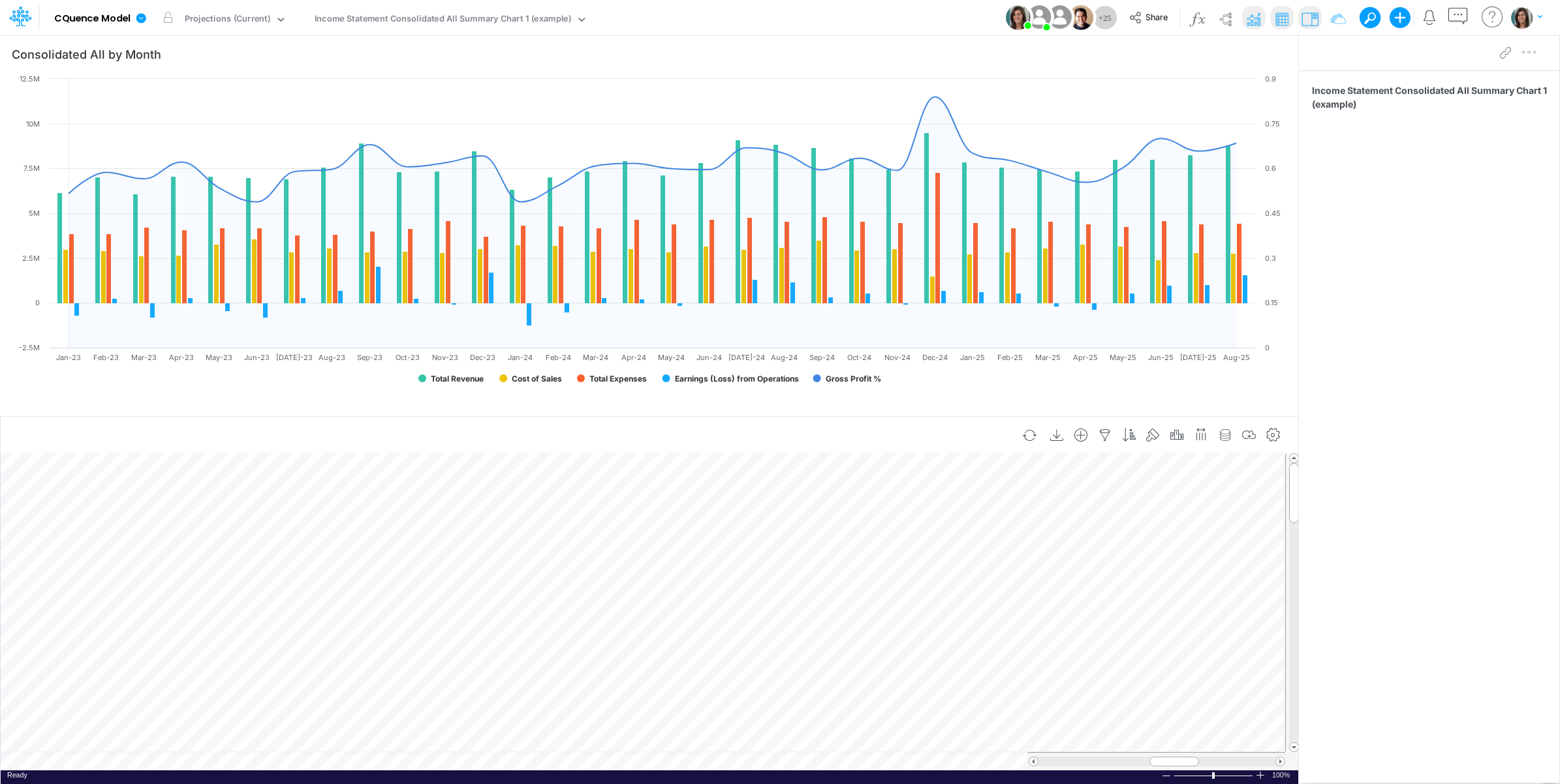
scroll to position [0, 1]
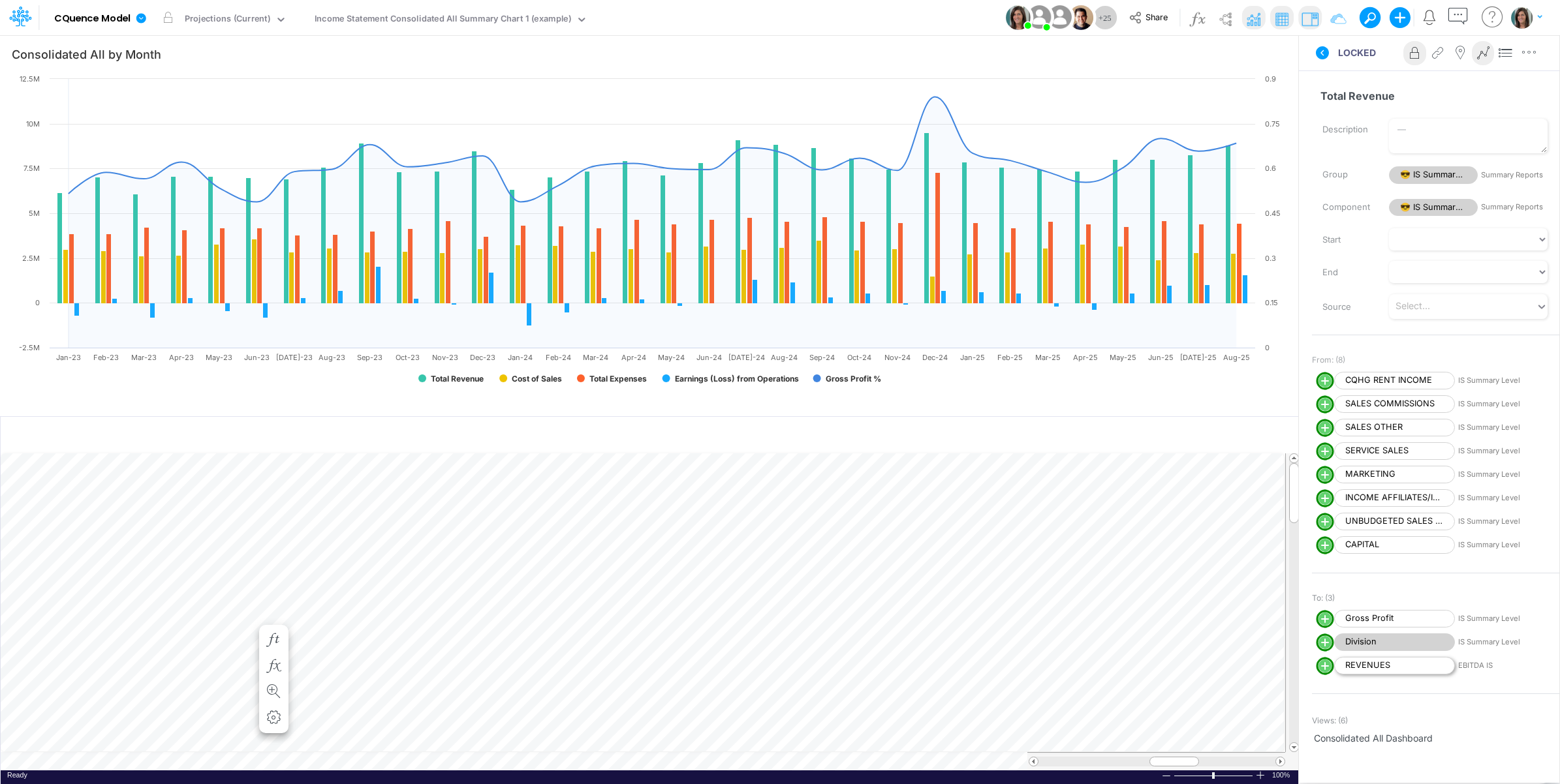
click at [1395, 668] on span "REVENUES" at bounding box center [1394, 666] width 121 height 18
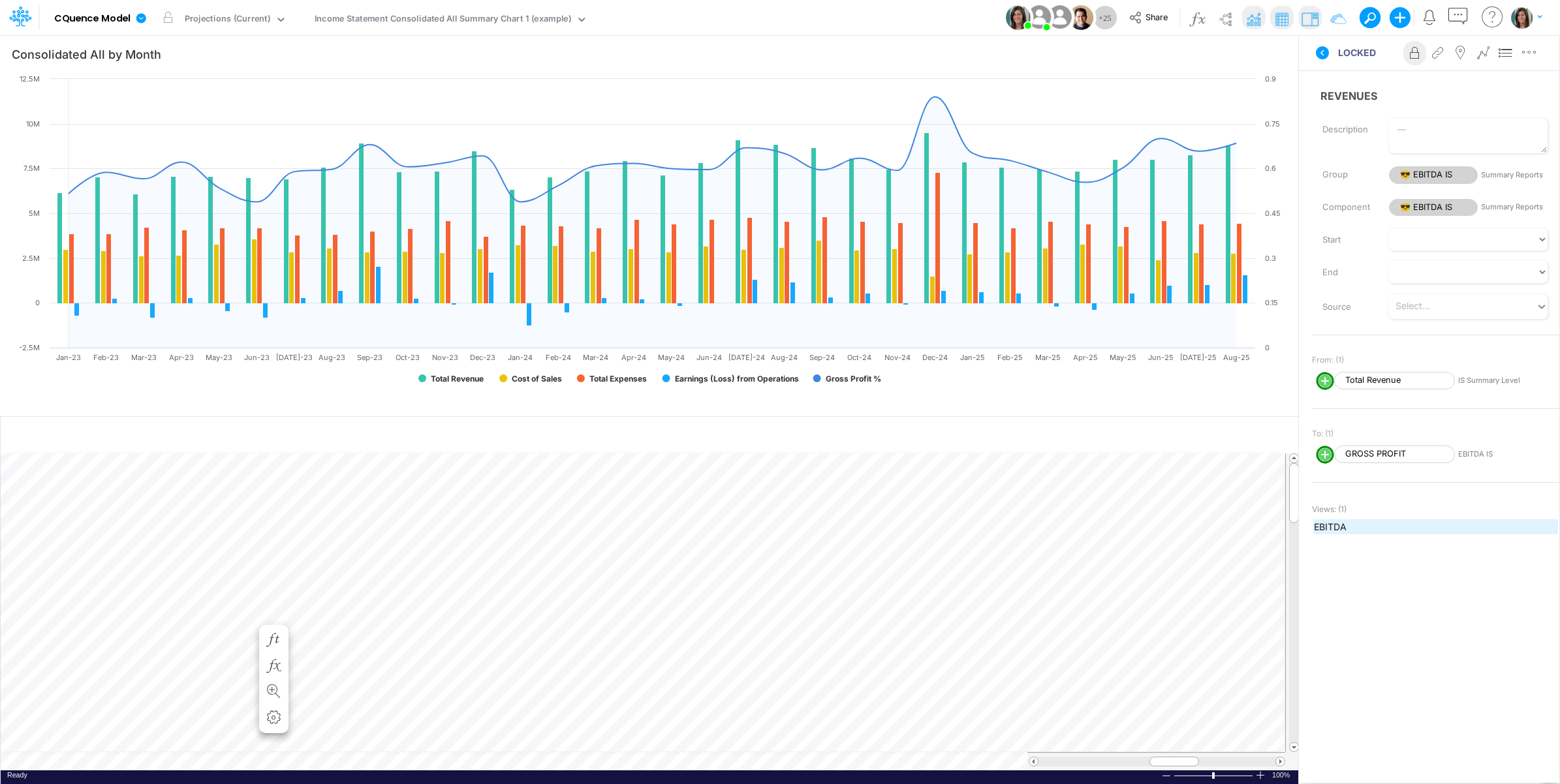
click at [1330, 526] on span "EBITDA" at bounding box center [1435, 527] width 244 height 14
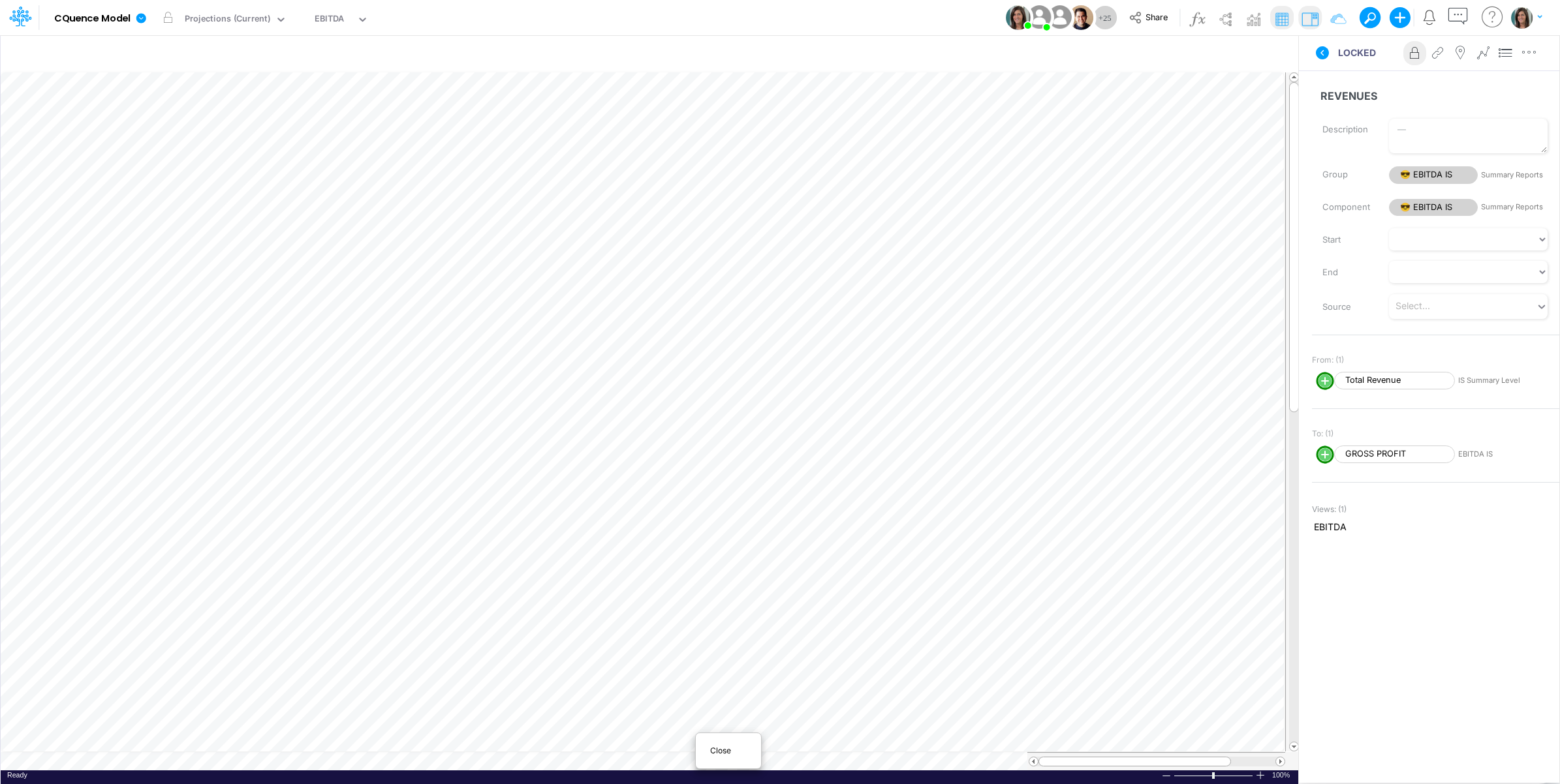
click at [719, 752] on span "Close" at bounding box center [727, 750] width 36 height 12
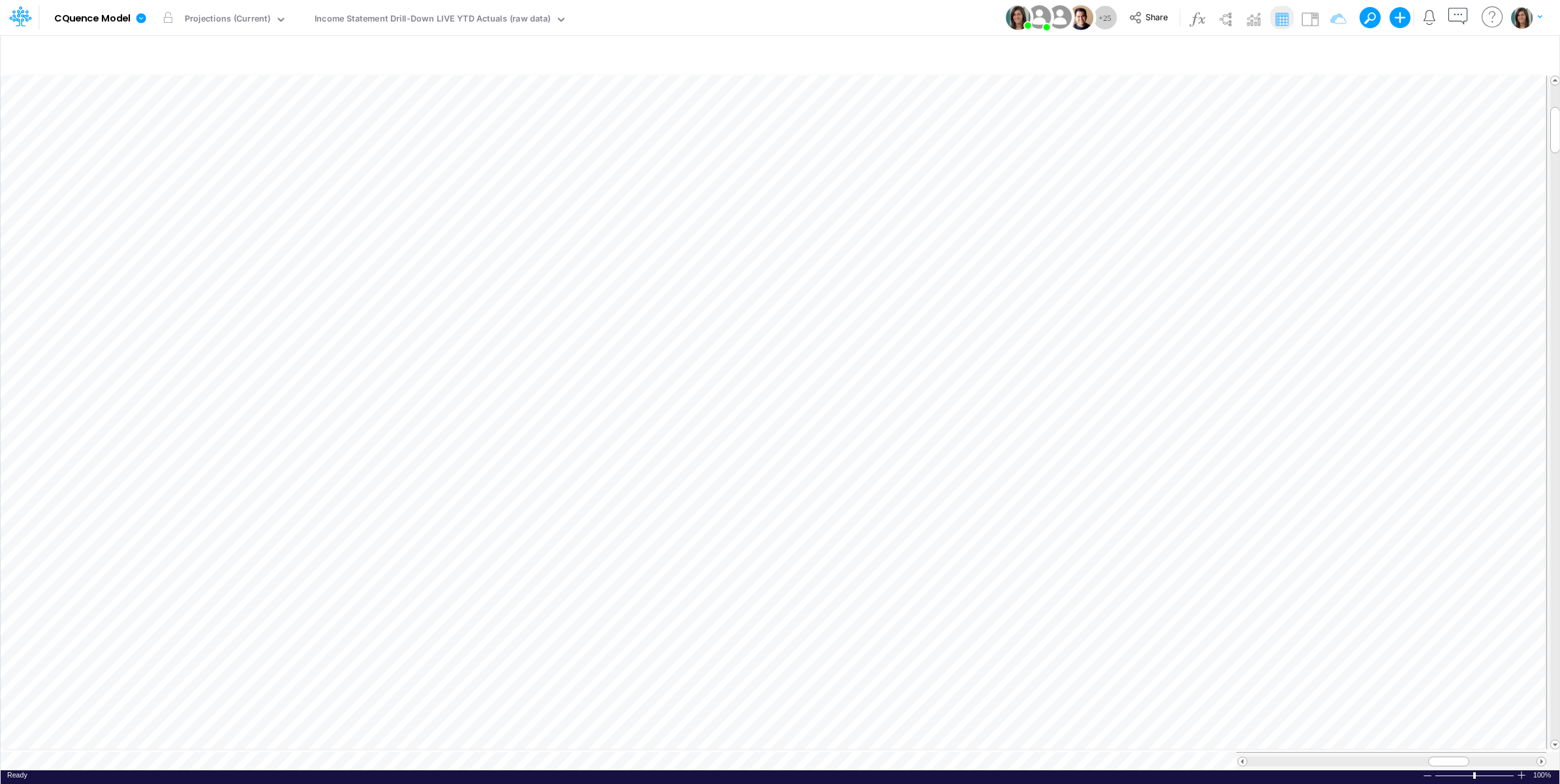
click at [317, 757] on table at bounding box center [781, 421] width 1560 height 697
type input "Consolidated All by Month"
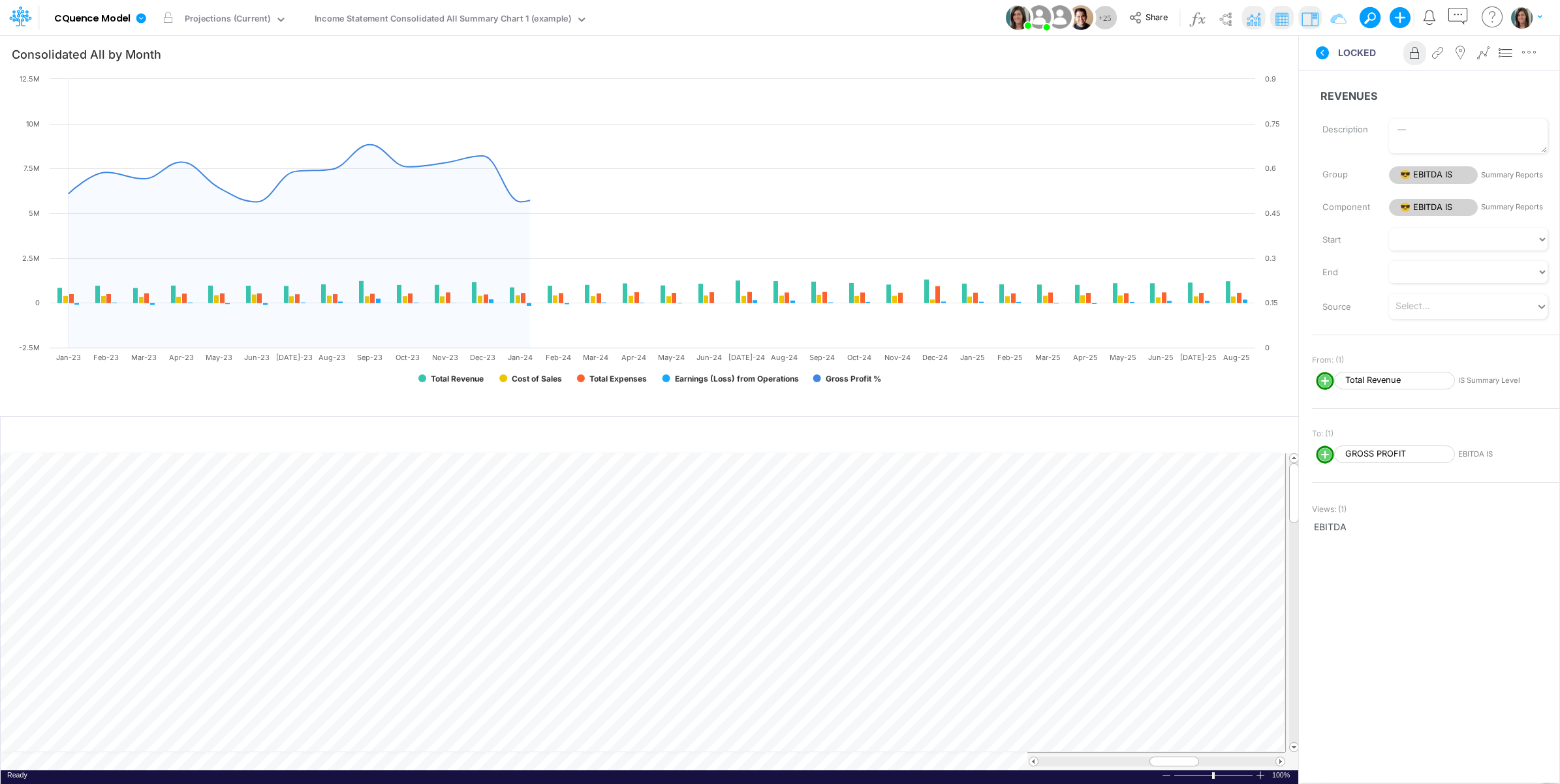
scroll to position [0, 1]
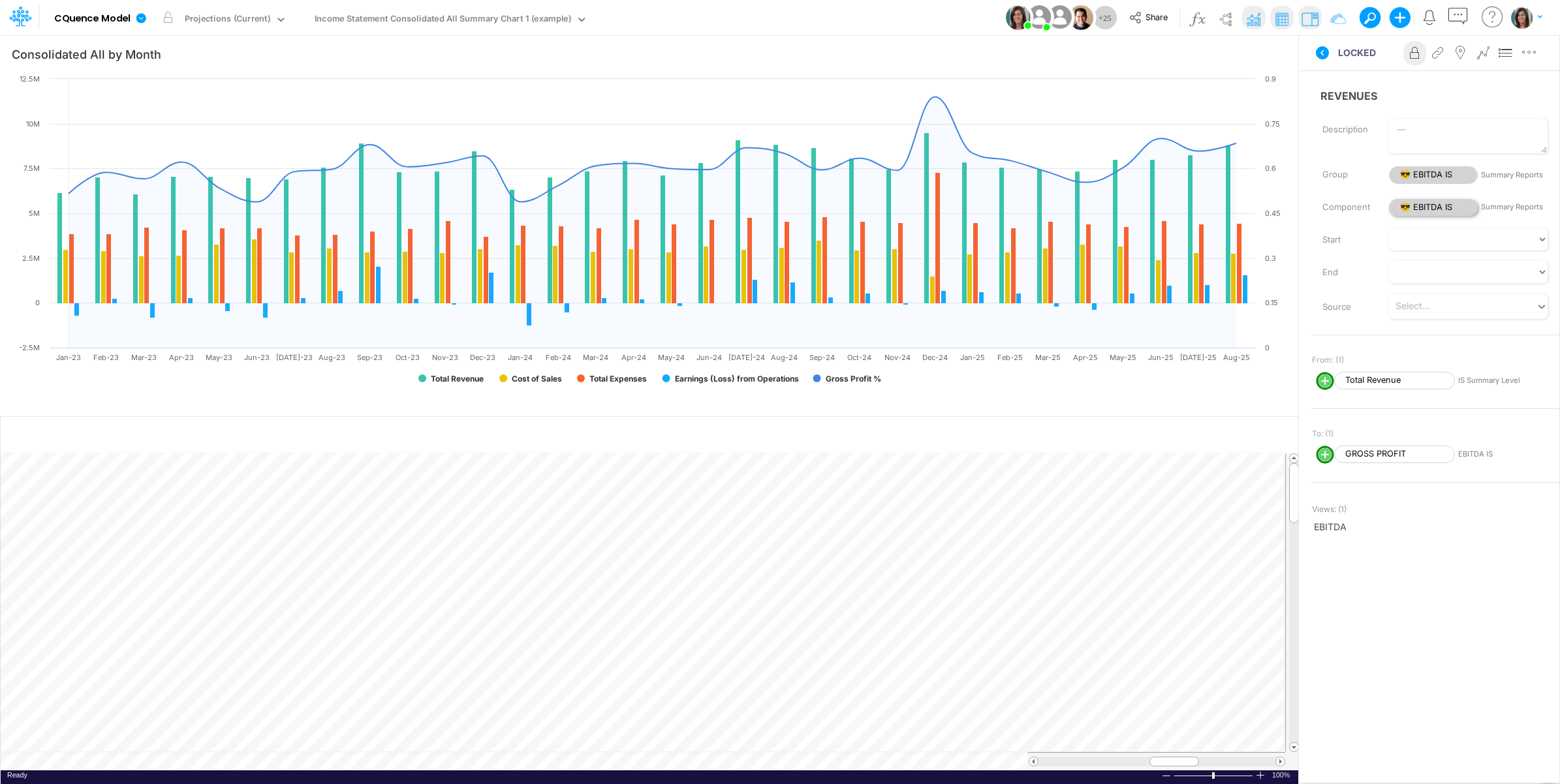
click at [1416, 207] on span "😎 EBITDA IS" at bounding box center [1433, 208] width 89 height 18
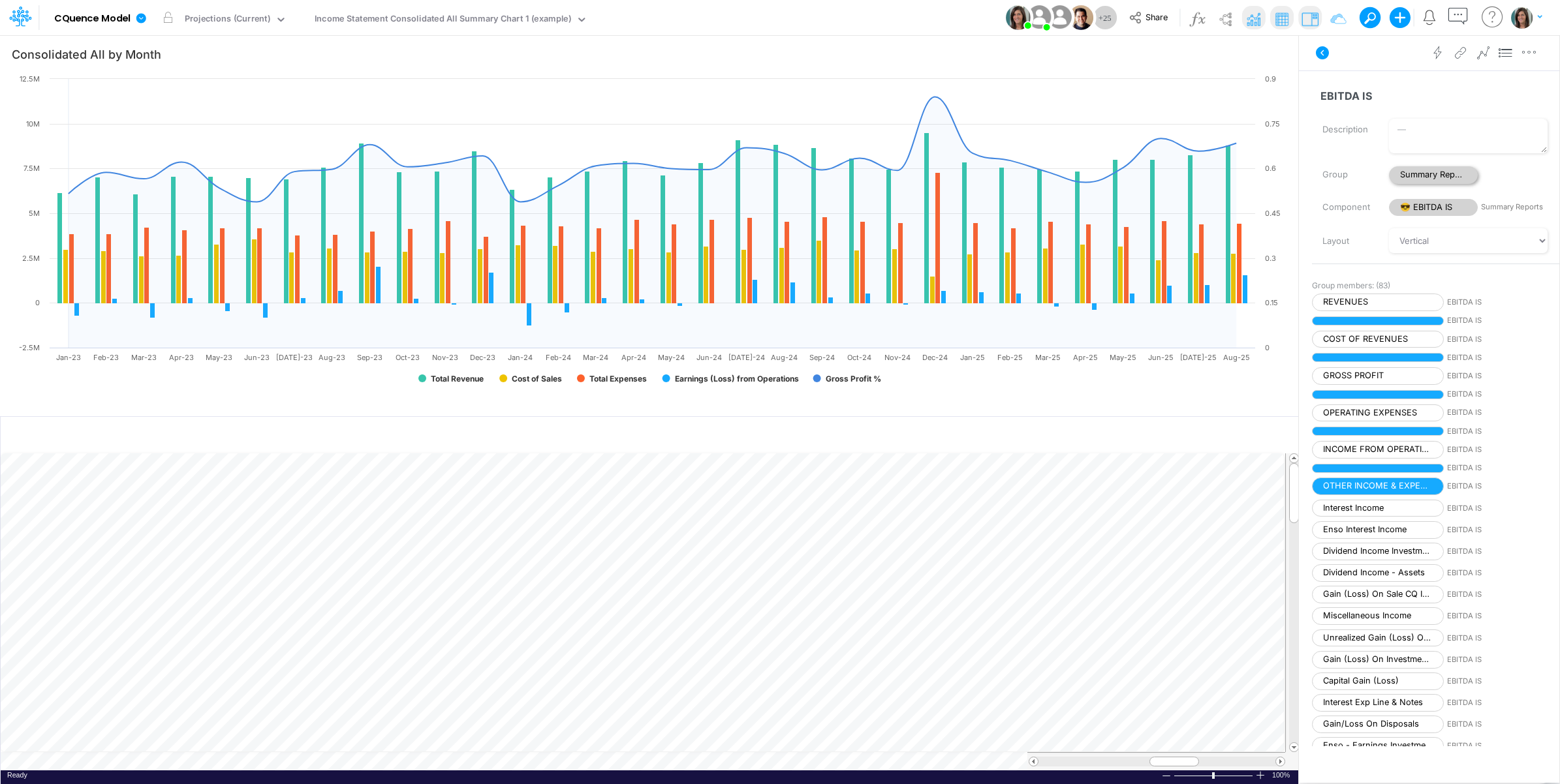
click at [1424, 178] on span "Summary Reports" at bounding box center [1433, 175] width 89 height 18
select select "Horizontal"
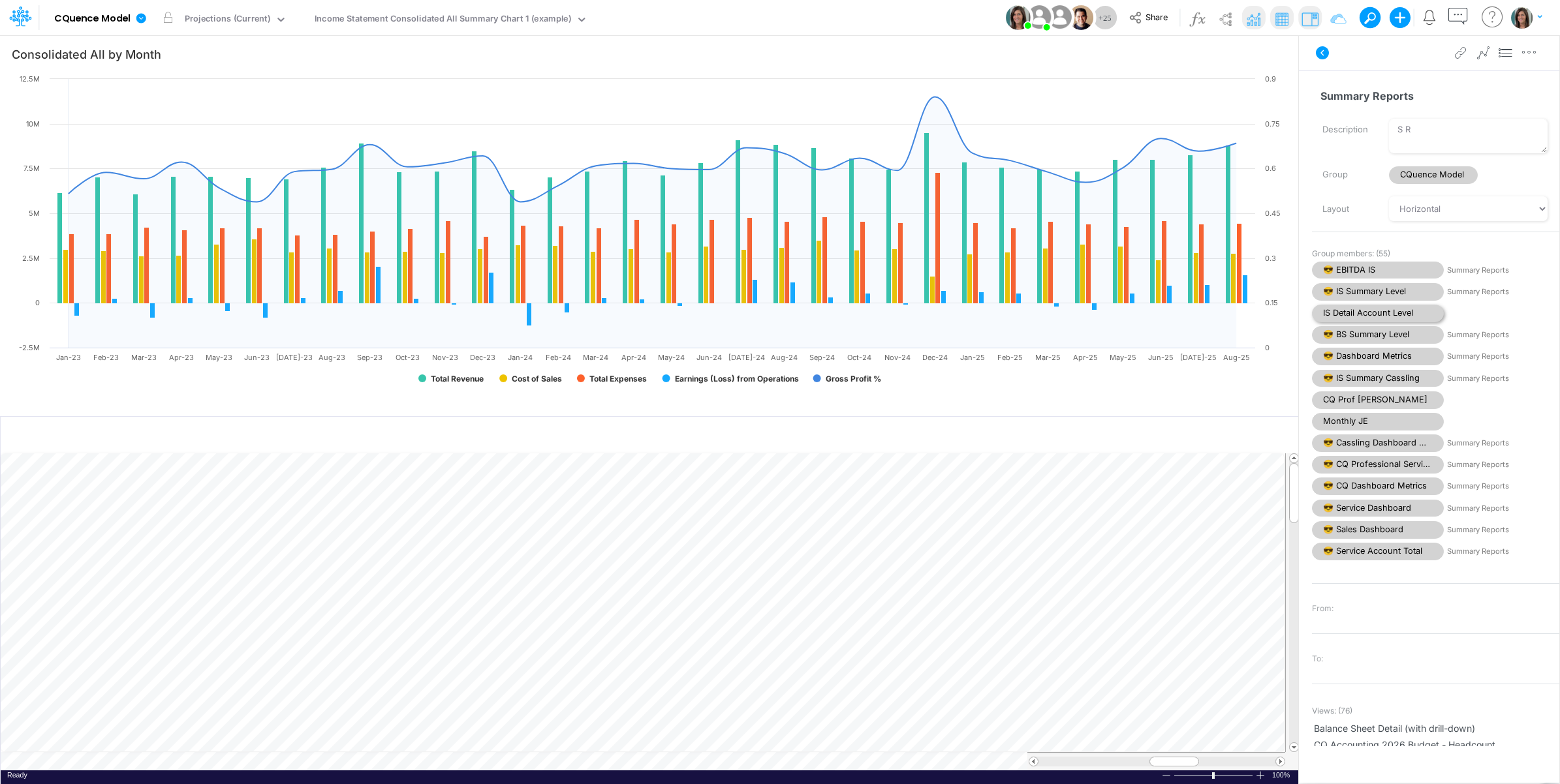
click at [1378, 317] on span "IS Detail Account Level" at bounding box center [1378, 313] width 132 height 18
select select "Horizontal"
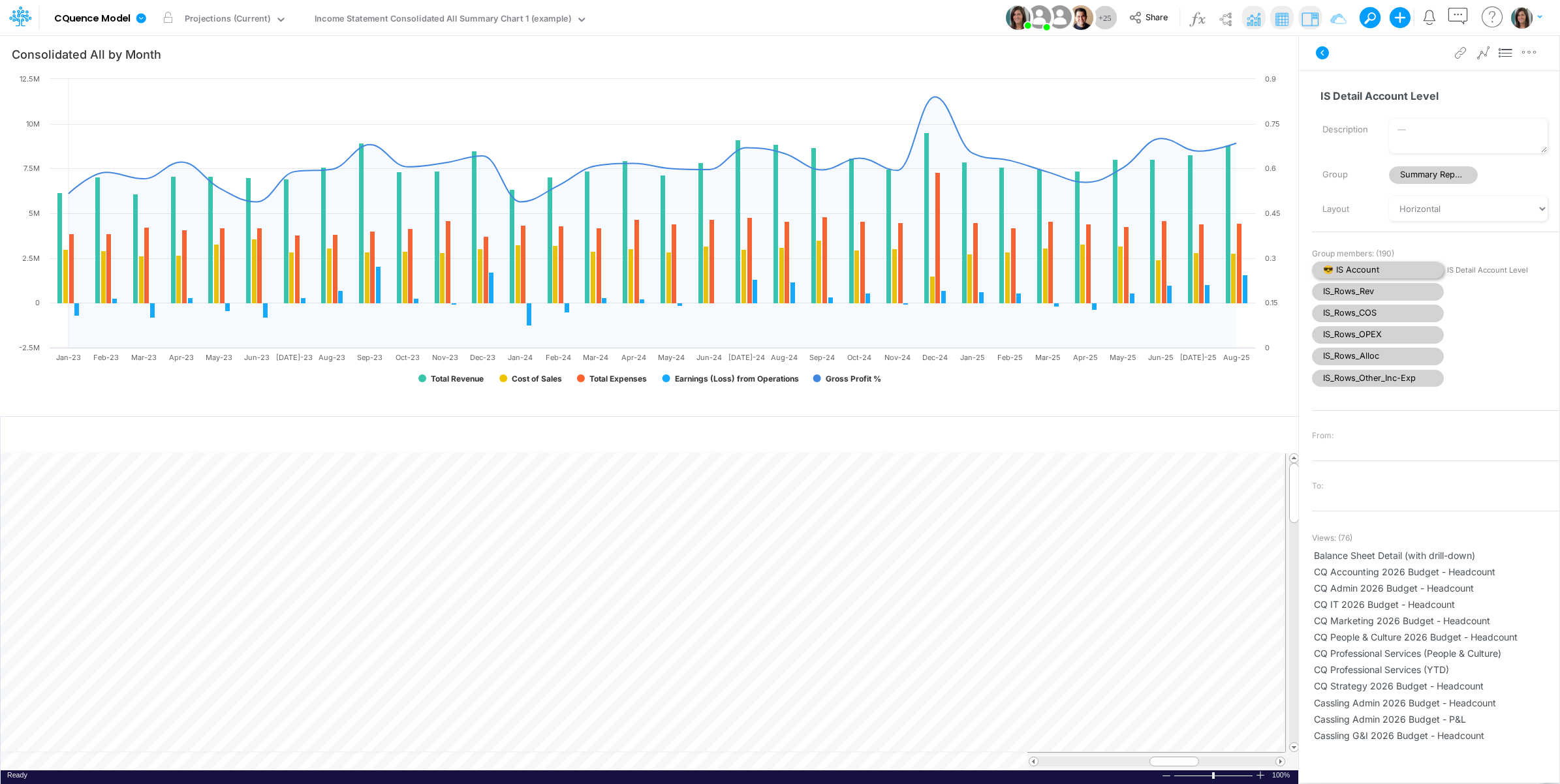
click at [1379, 268] on span "😎 IS Account" at bounding box center [1378, 271] width 132 height 18
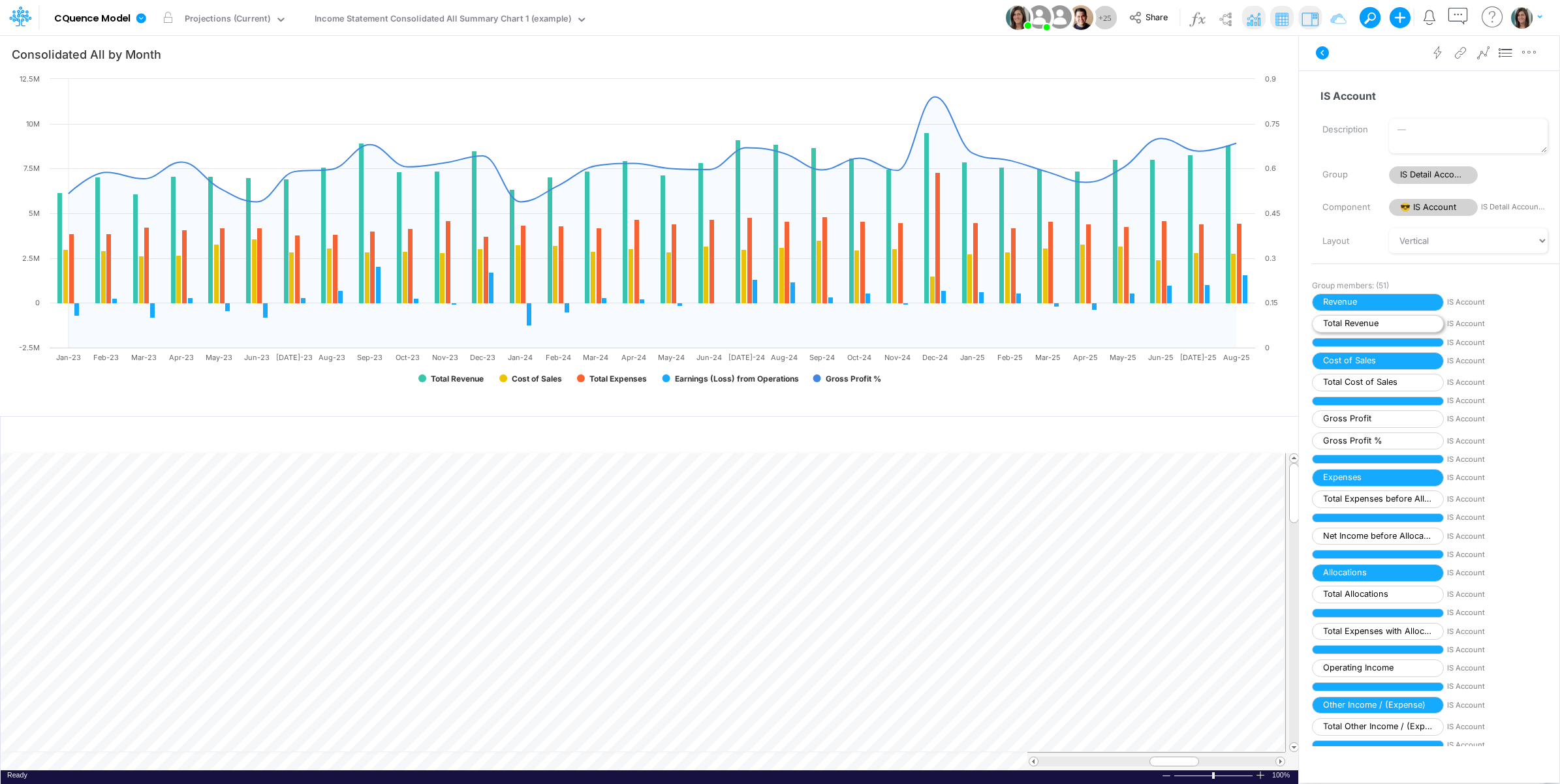
click at [1377, 318] on span "Total Revenue" at bounding box center [1378, 324] width 132 height 18
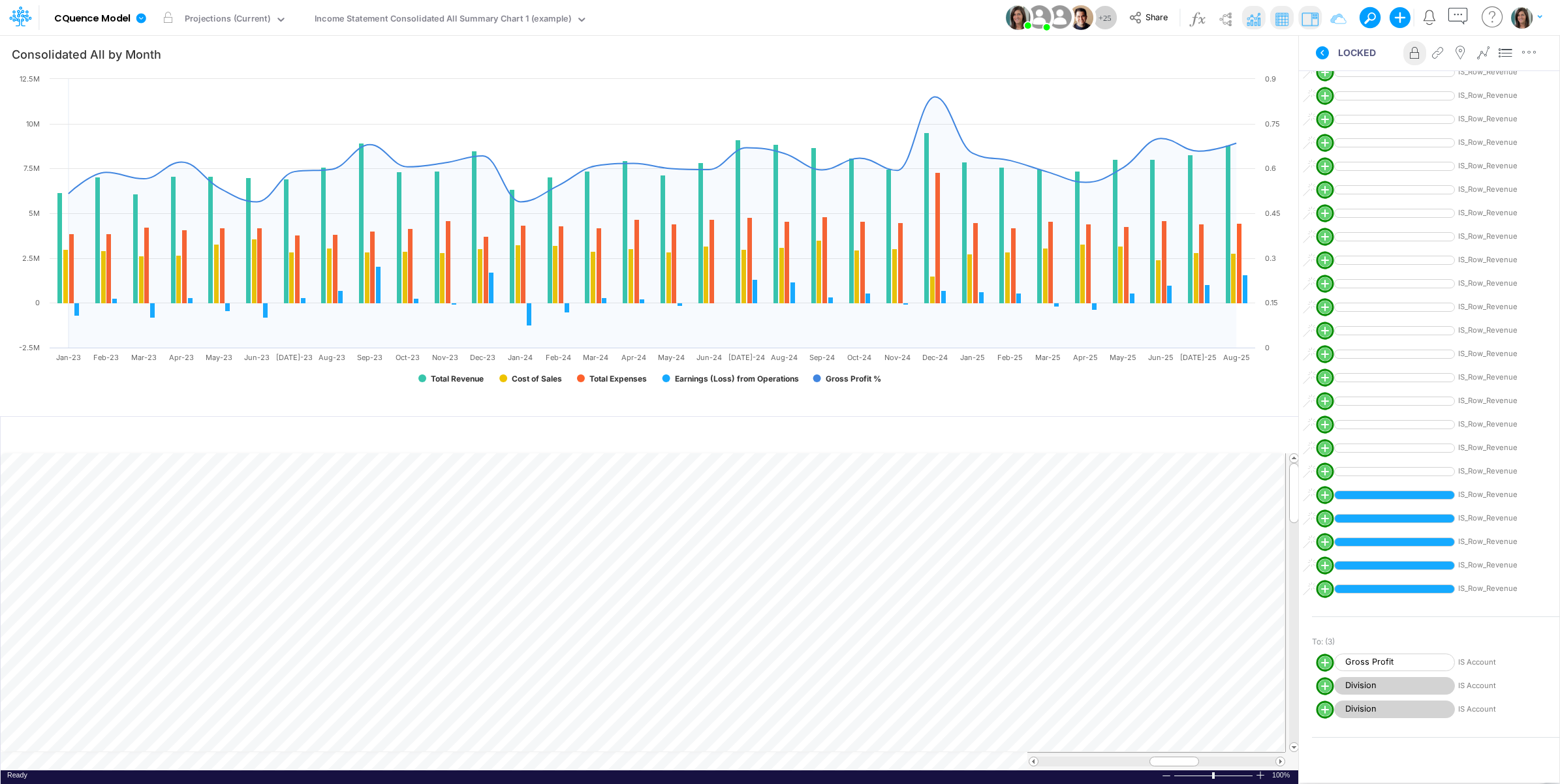
scroll to position [825, 0]
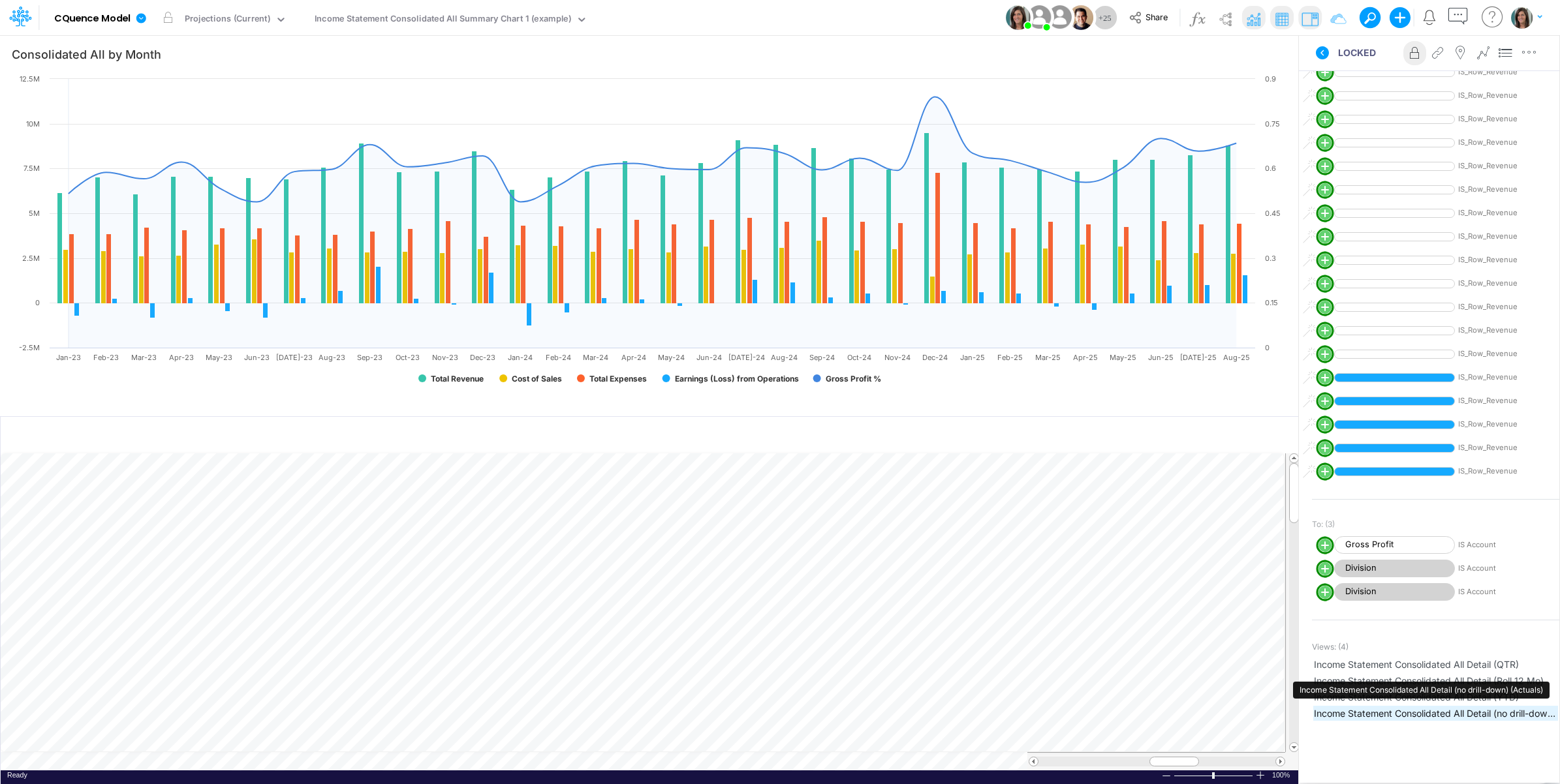
click at [1376, 709] on span "Income Statement Consolidated All Detail (no drill-down) (Actuals)" at bounding box center [1435, 713] width 244 height 14
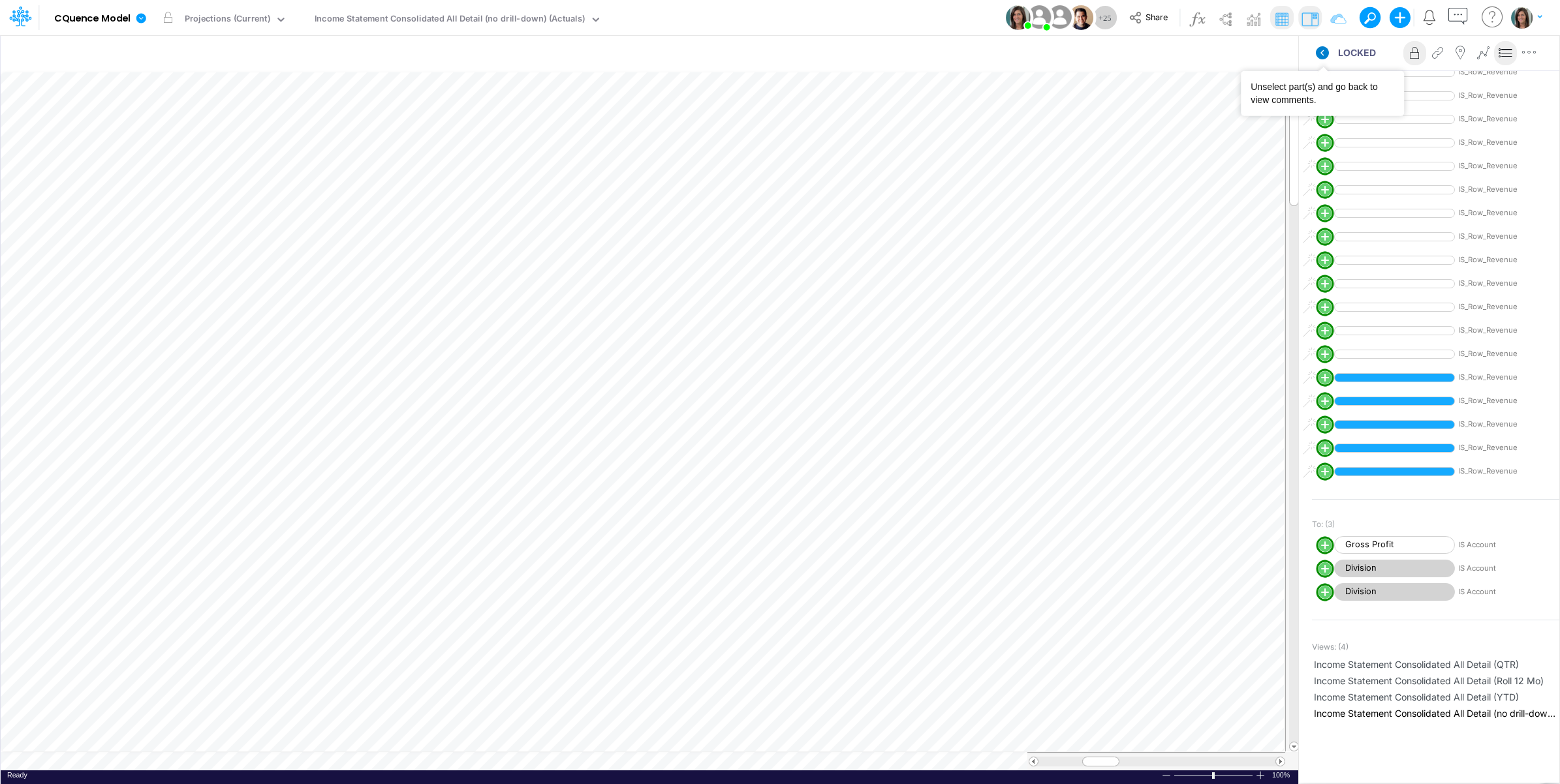
click at [1321, 50] on icon at bounding box center [1322, 53] width 13 height 13
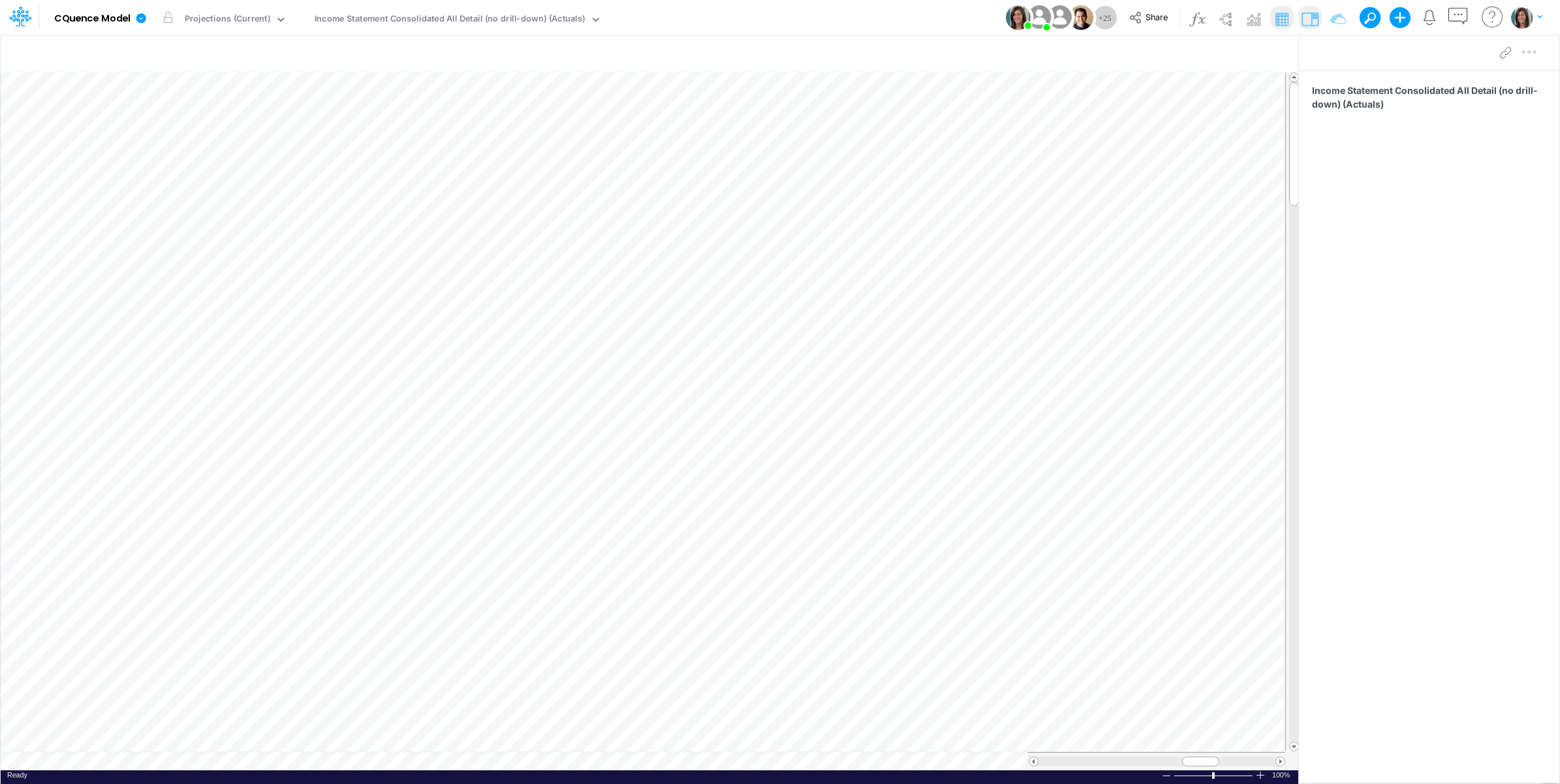
scroll to position [0, 1]
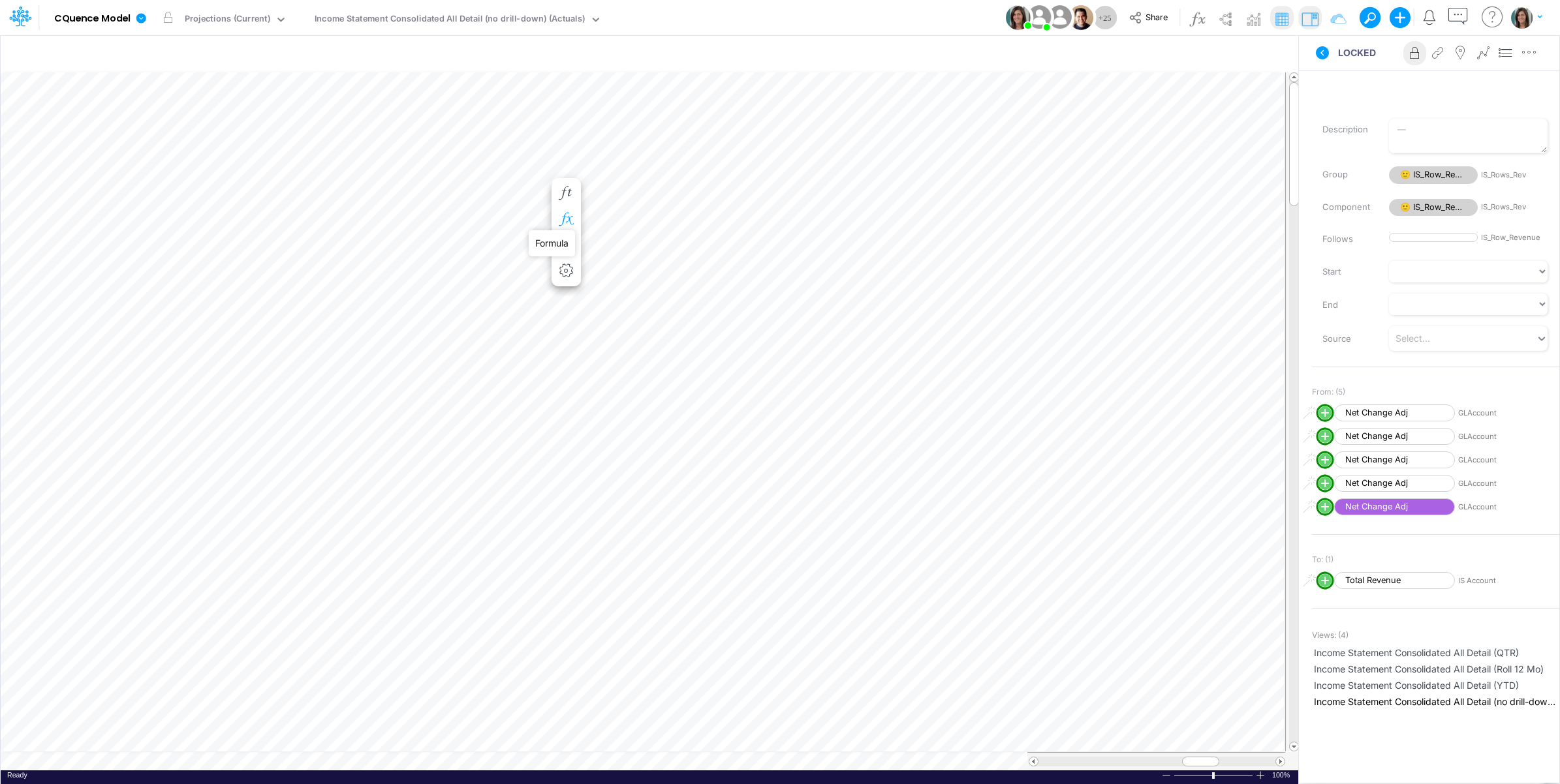
click at [566, 217] on icon "button" at bounding box center [566, 219] width 20 height 14
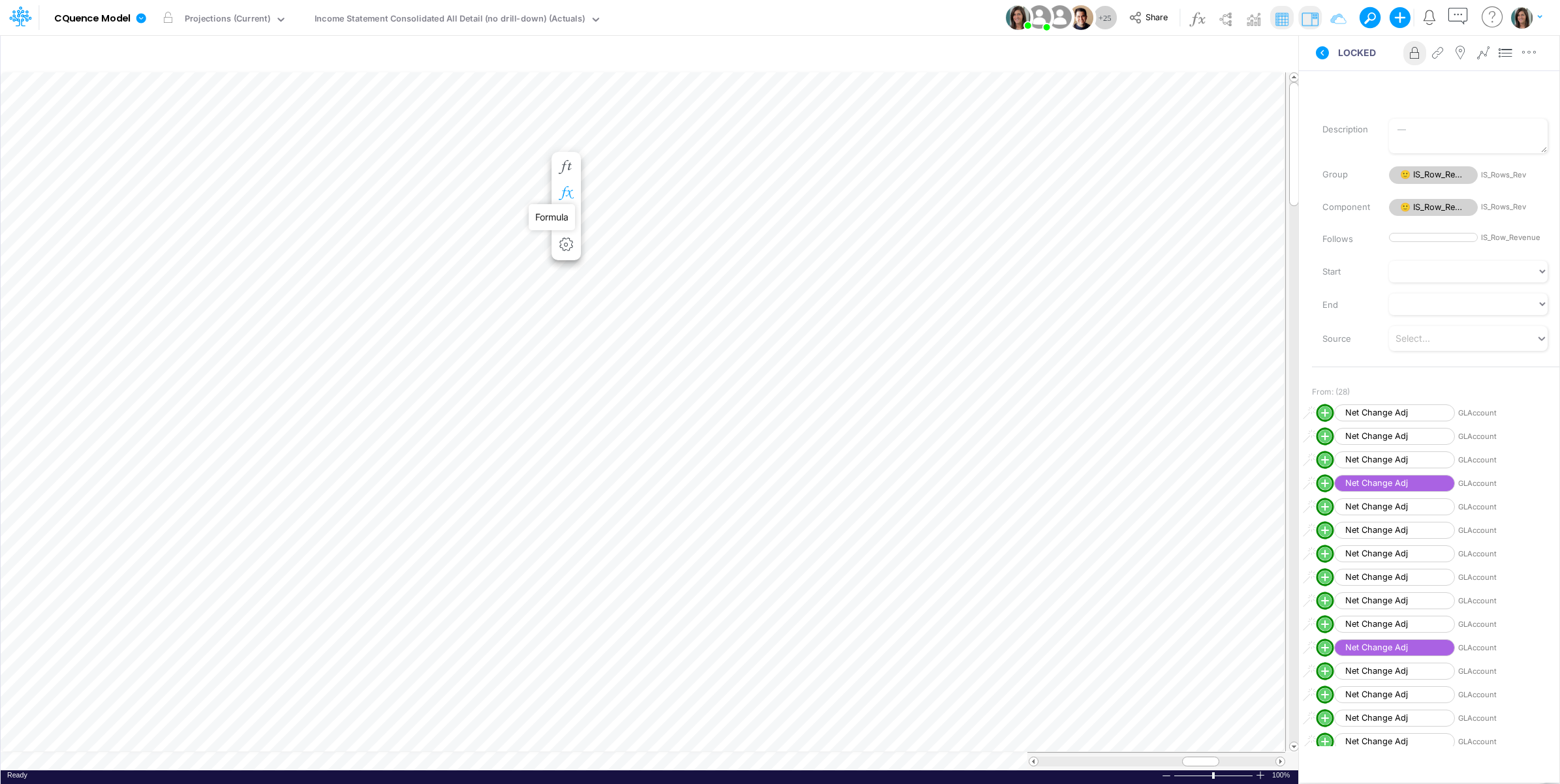
click at [564, 190] on icon "button" at bounding box center [566, 193] width 20 height 14
click at [756, 232] on icon at bounding box center [759, 231] width 20 height 14
click at [801, 144] on button "Save" at bounding box center [797, 142] width 31 height 19
click at [528, 171] on div at bounding box center [780, 395] width 1560 height 777
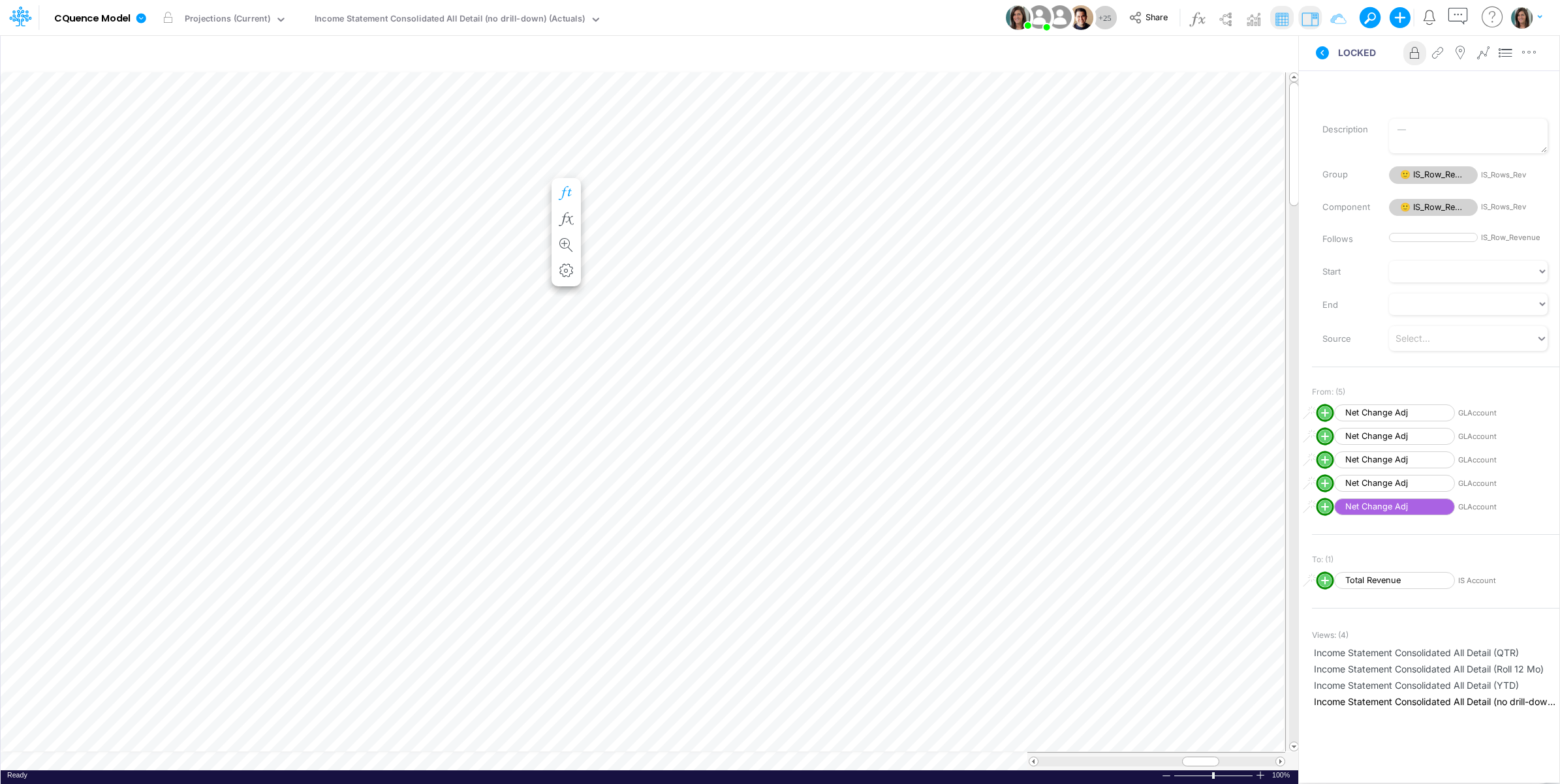
click at [566, 184] on button "button" at bounding box center [566, 194] width 24 height 26
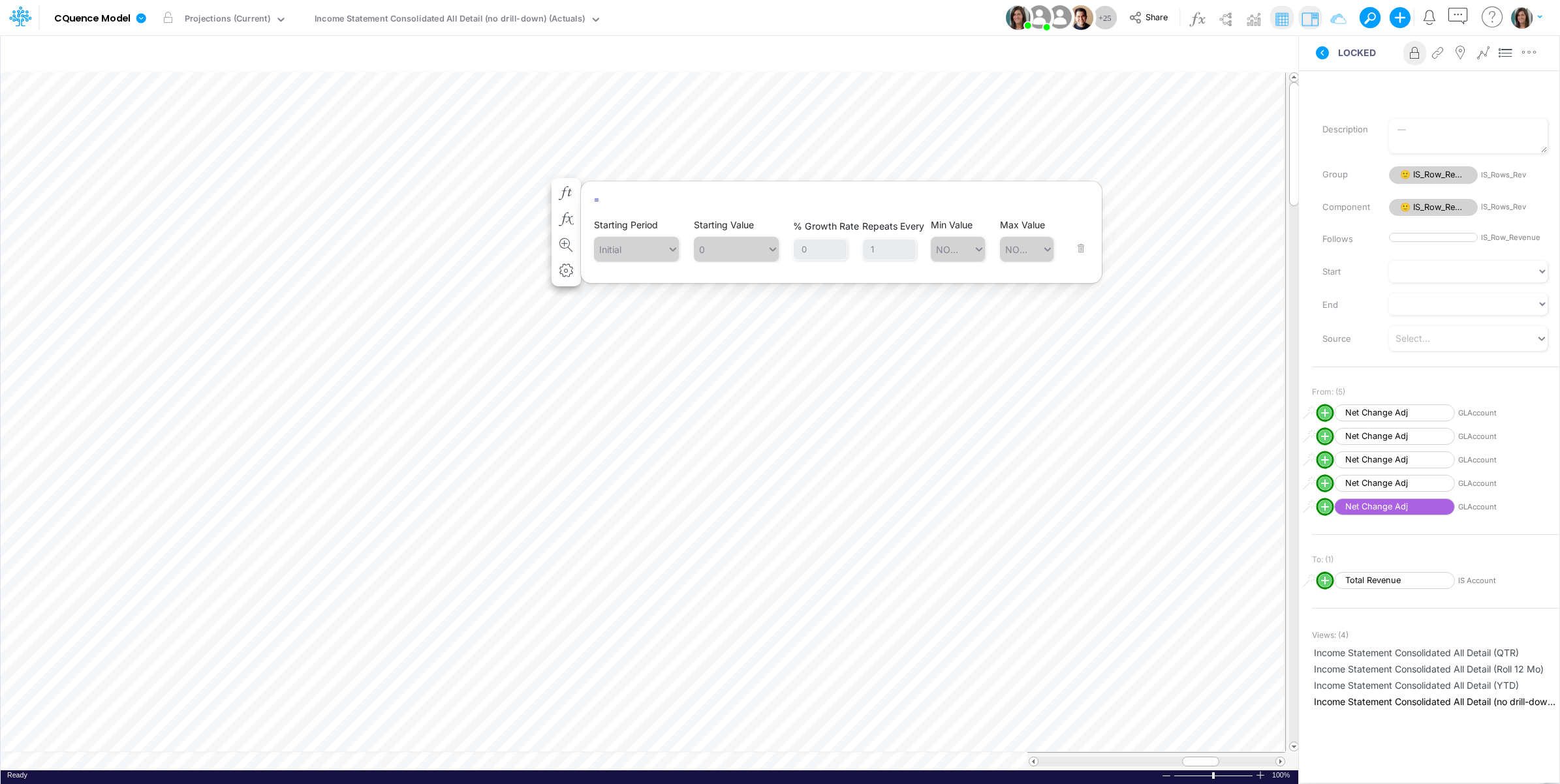
click at [1319, 67] on div "LOCKED Advanced settings Delete" at bounding box center [1429, 53] width 260 height 37
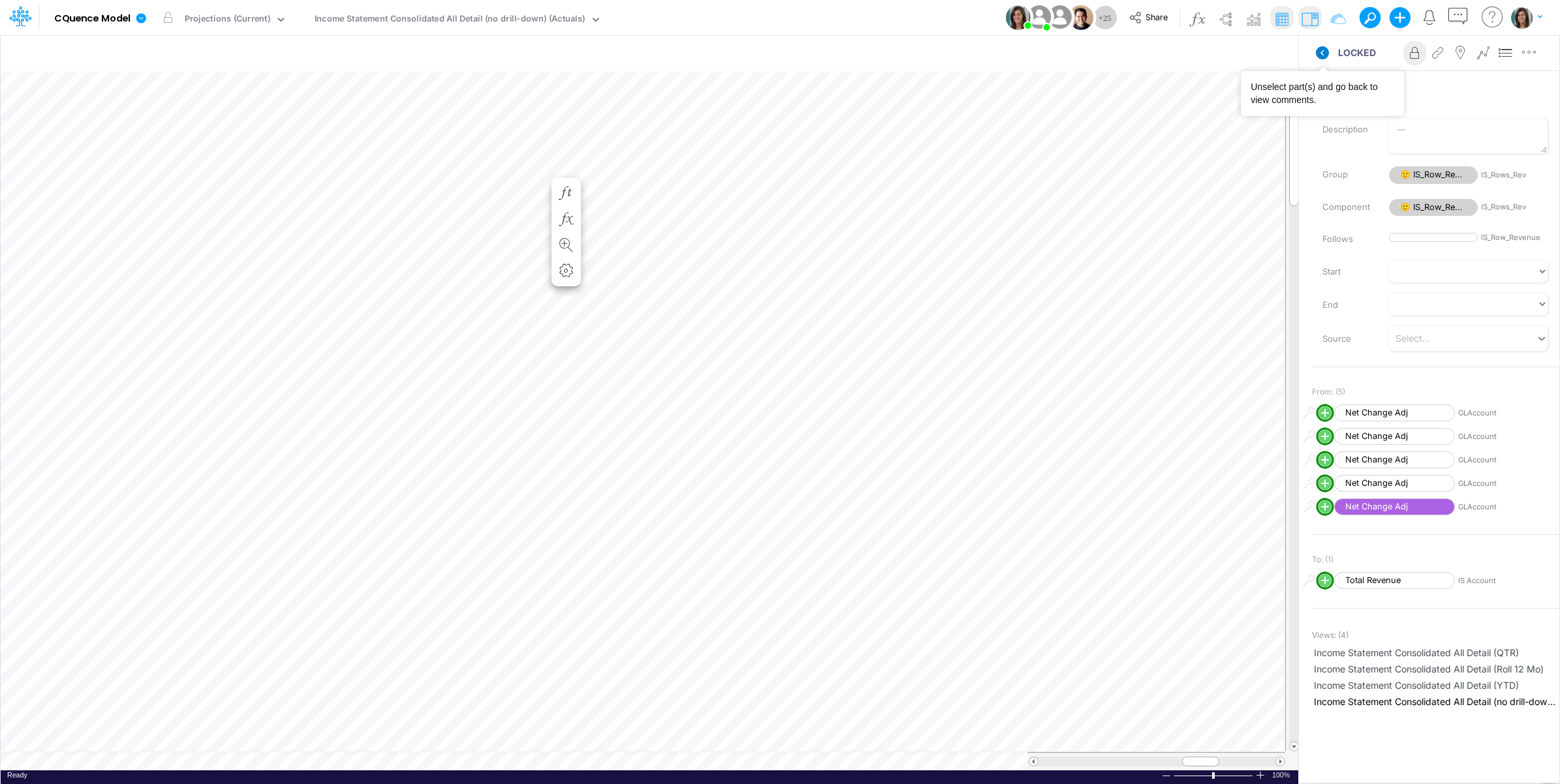
click at [1319, 56] on icon at bounding box center [1322, 53] width 13 height 13
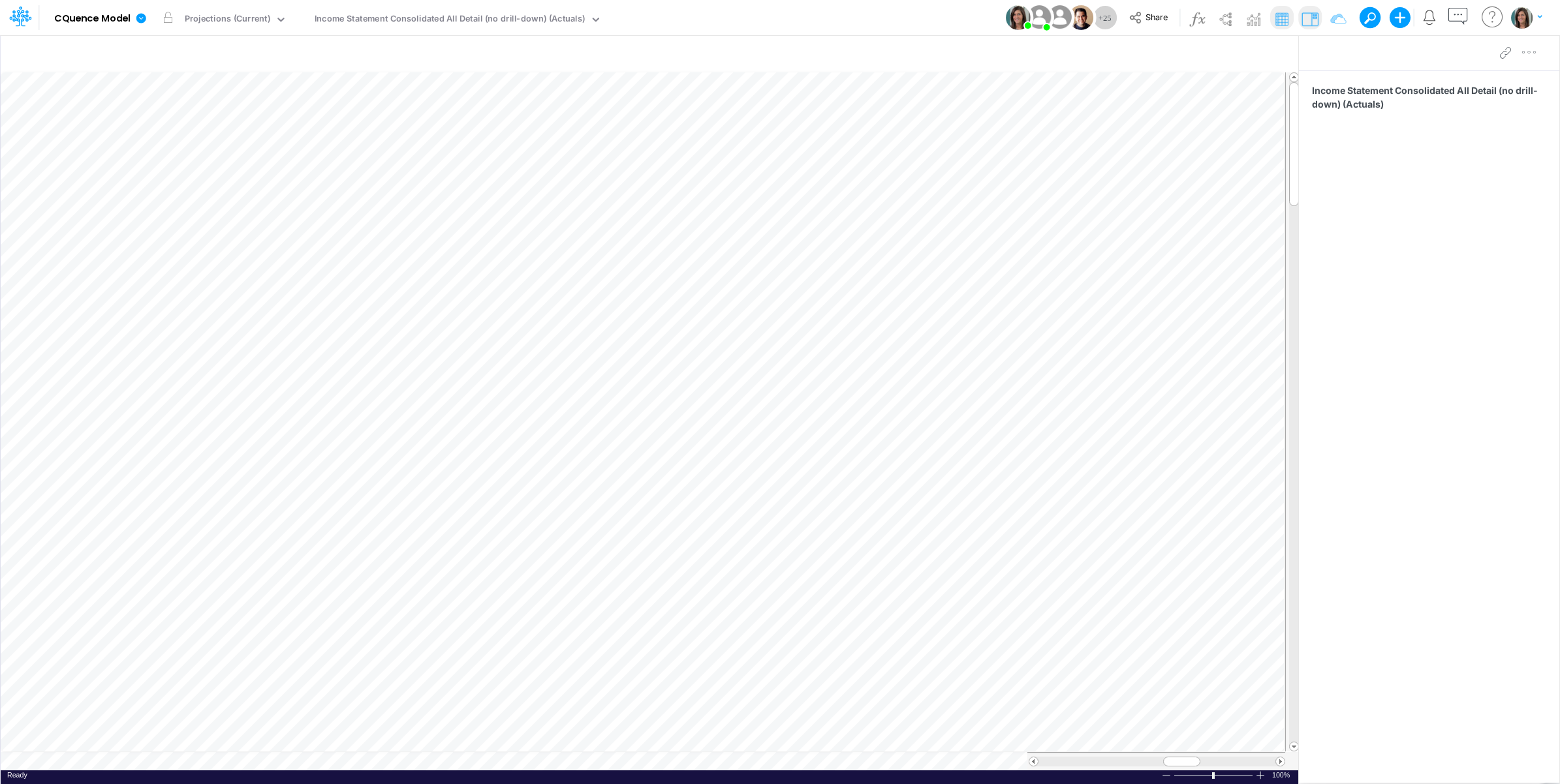
scroll to position [0, 1]
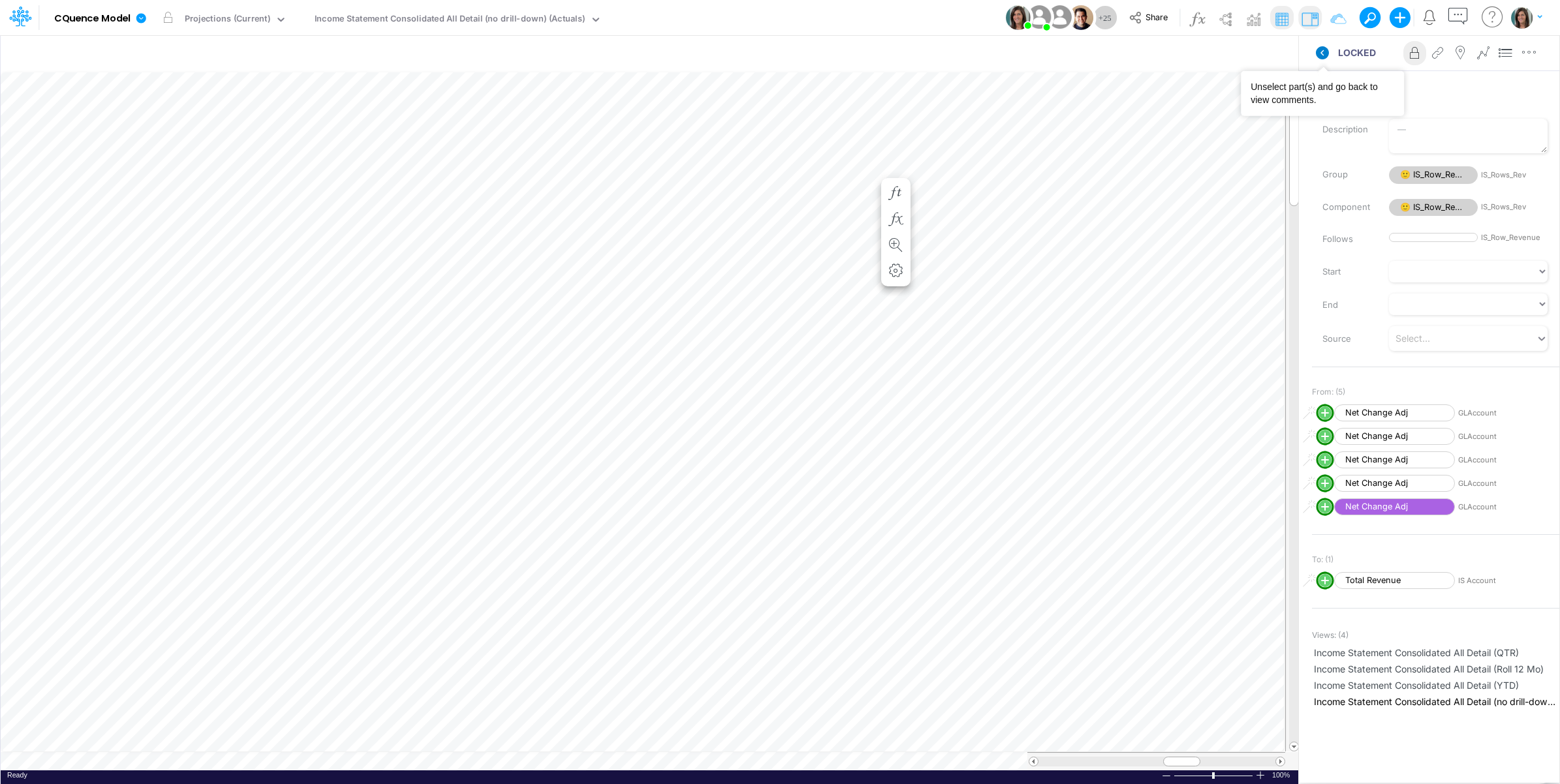
click at [1322, 59] on icon at bounding box center [1322, 53] width 13 height 13
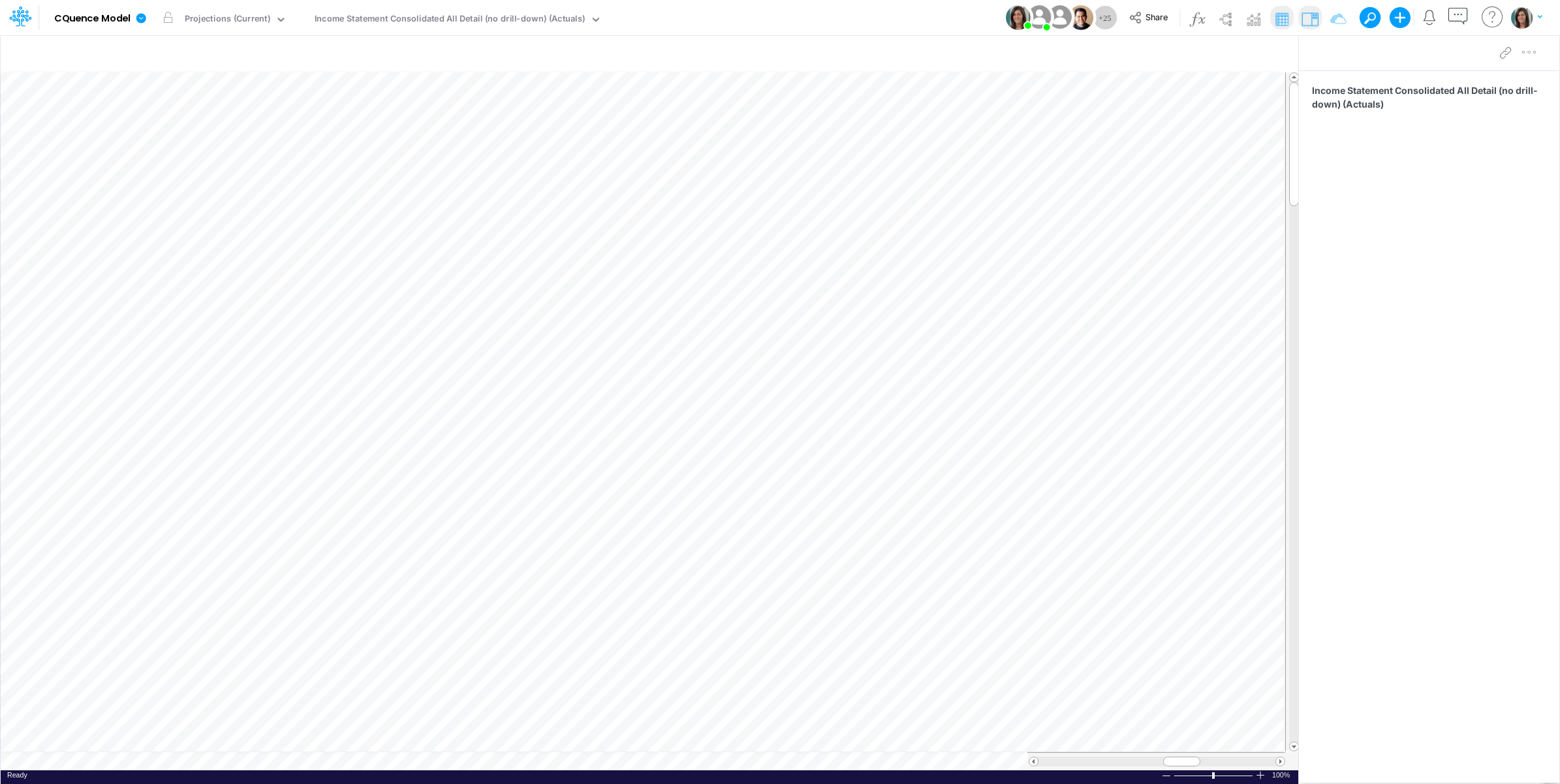
scroll to position [0, 1]
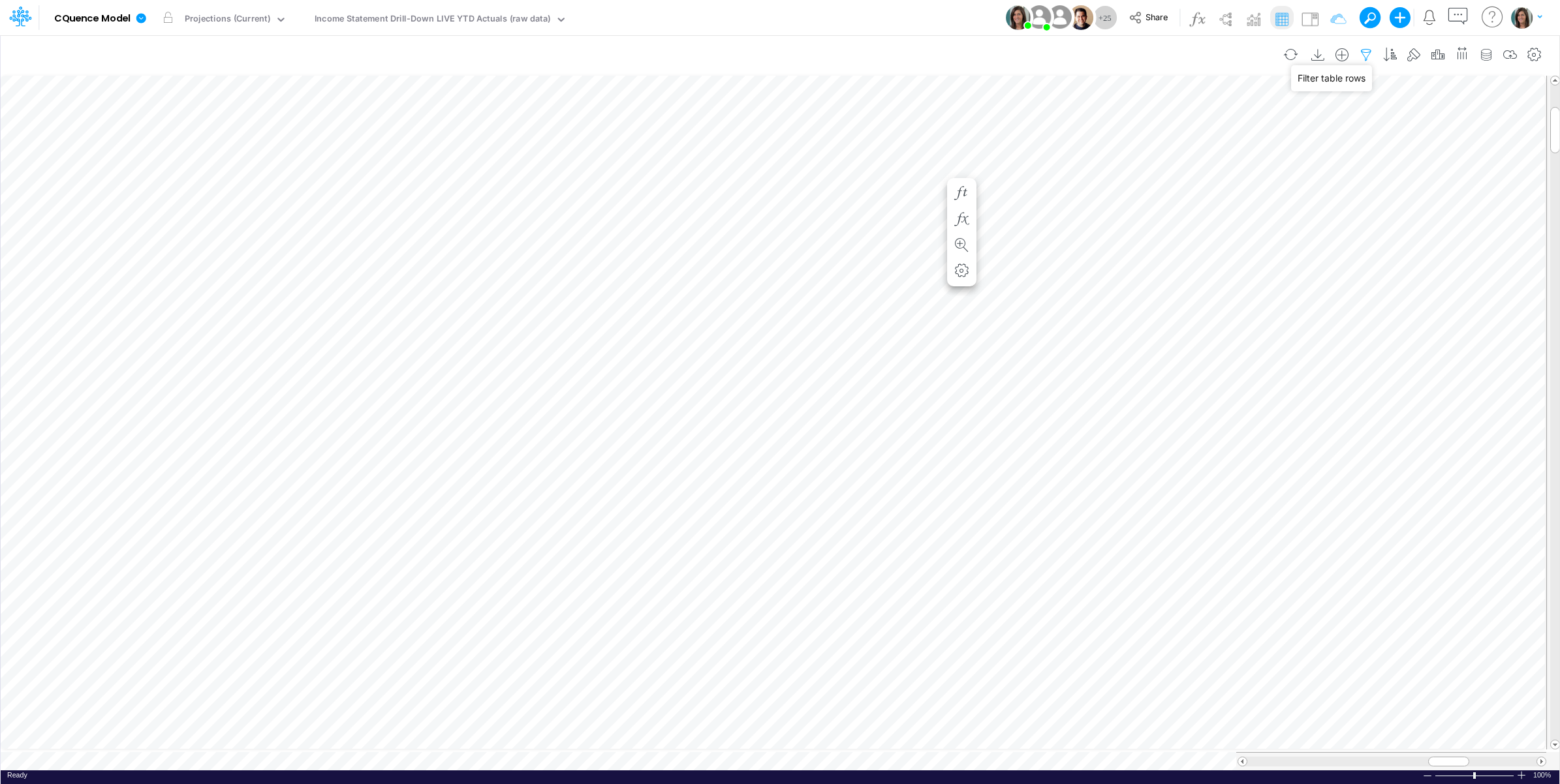
click at [1359, 50] on icon "button" at bounding box center [1365, 55] width 20 height 14
select select "notEqual"
select select "tableSearchOR"
select select "notEqual"
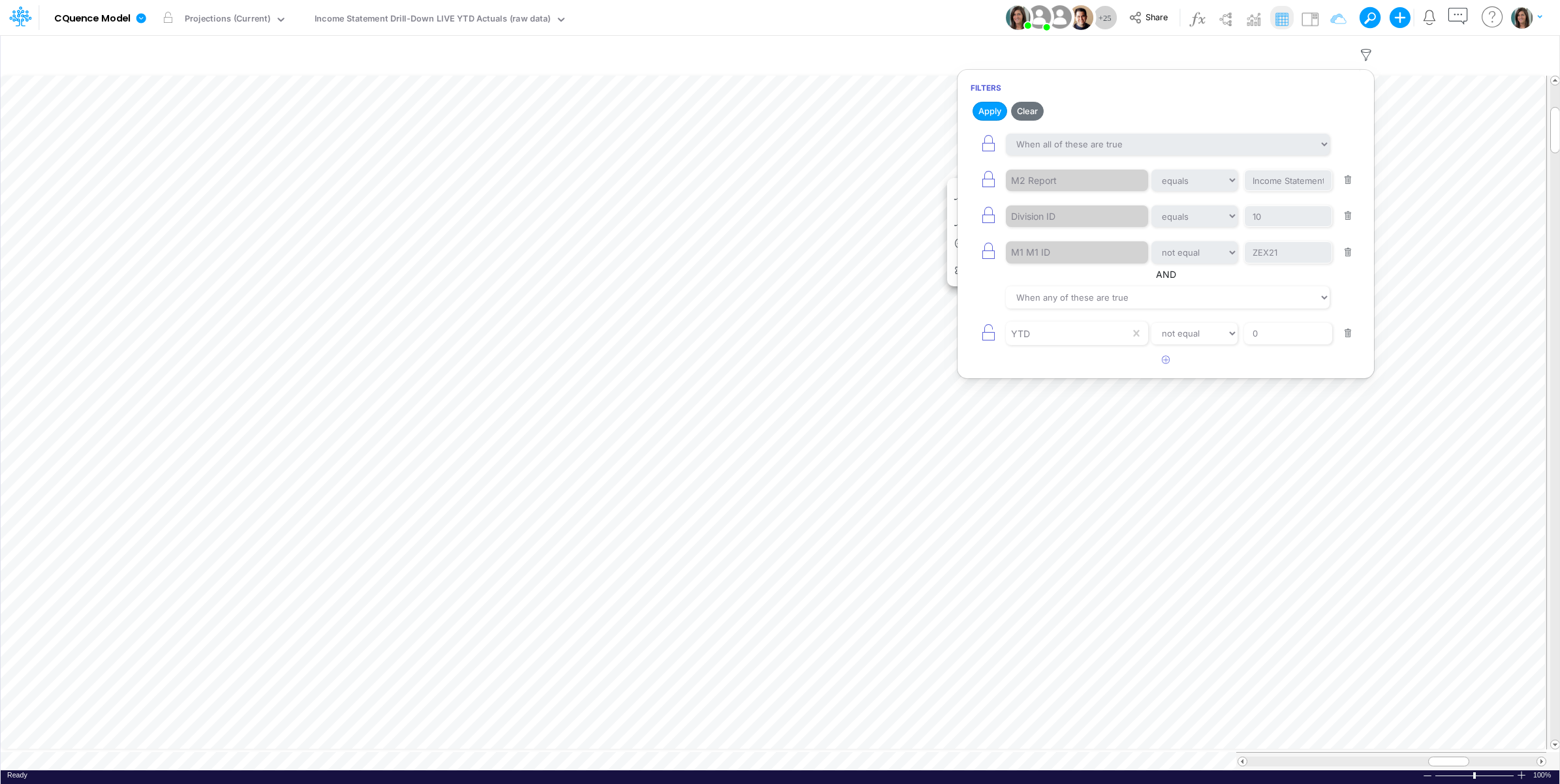
click at [1346, 220] on button "button" at bounding box center [1348, 216] width 26 height 18
select select "notEqual"
type input "ZEX21"
click at [1348, 214] on button "button" at bounding box center [1348, 216] width 26 height 18
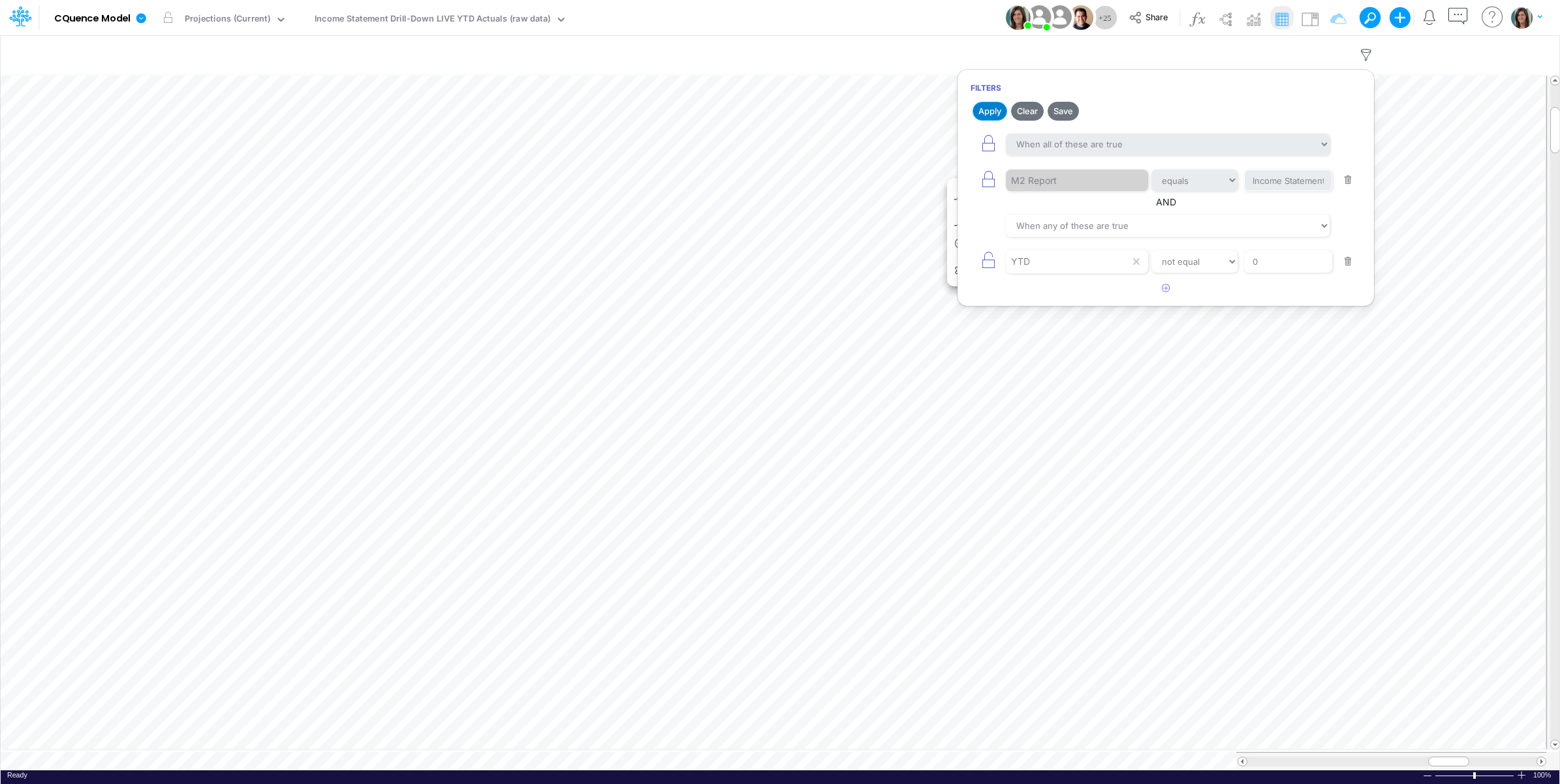
click at [993, 112] on button "Apply" at bounding box center [989, 111] width 34 height 19
drag, startPoint x: 935, startPoint y: 18, endPoint x: 961, endPoint y: 280, distance: 263.3
click at [935, 18] on div "Model CQuence Model Edit model settings Duplicate Import QuickBooks QuickBooks …" at bounding box center [780, 18] width 1403 height 35
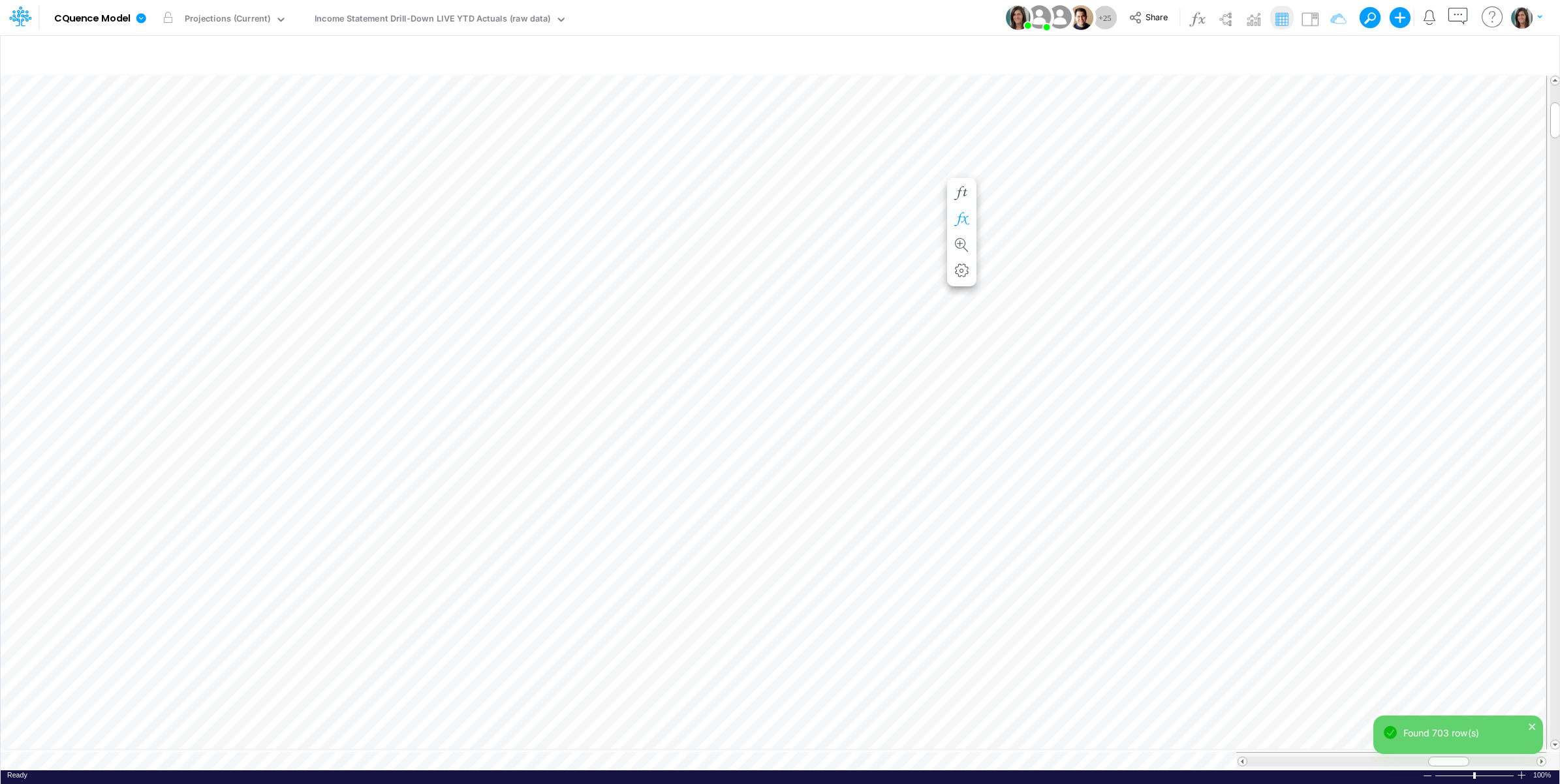
click at [308, 757] on table at bounding box center [781, 421] width 1560 height 697
type input "Consolidated All by Month"
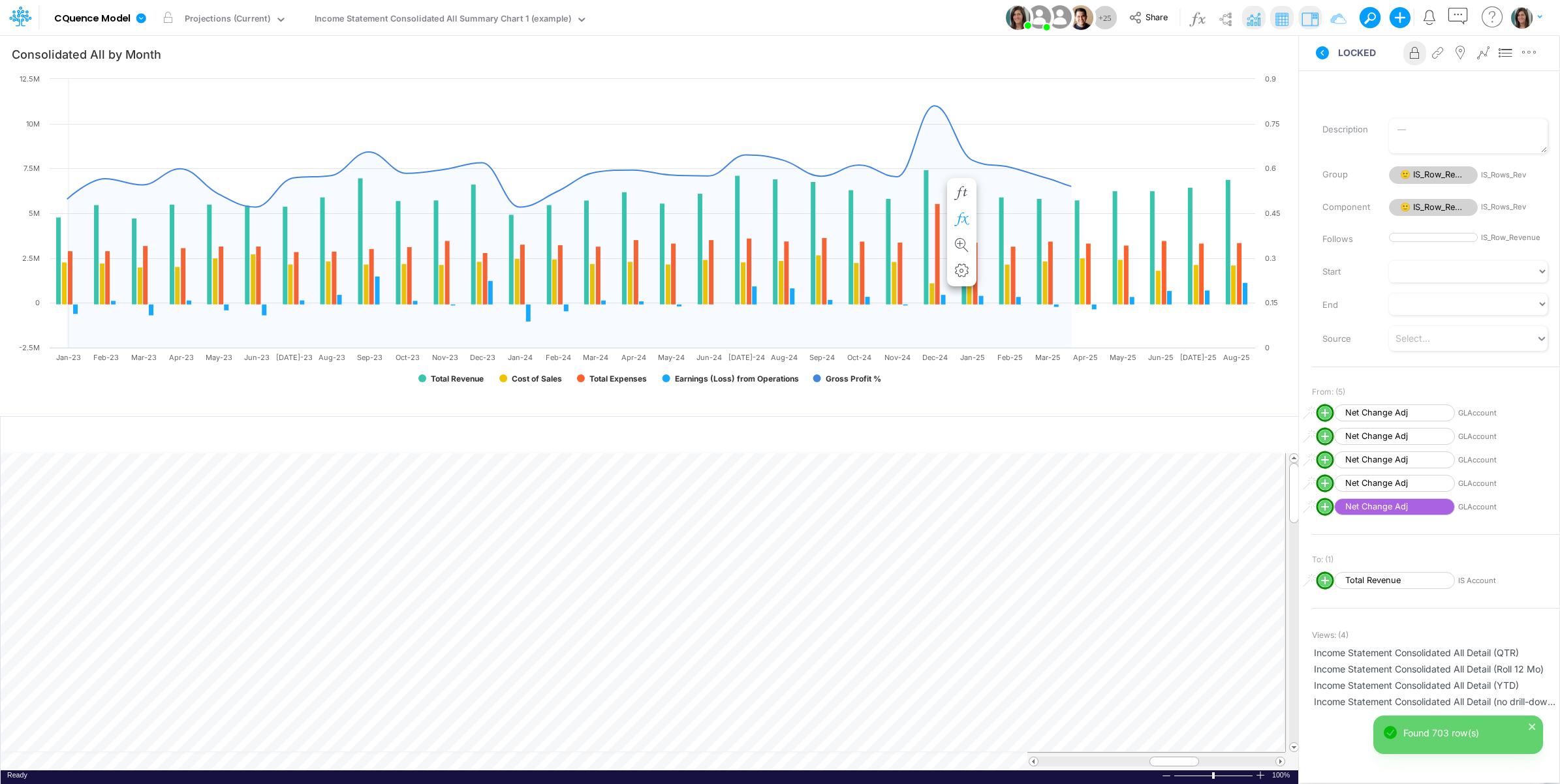
scroll to position [0, 1]
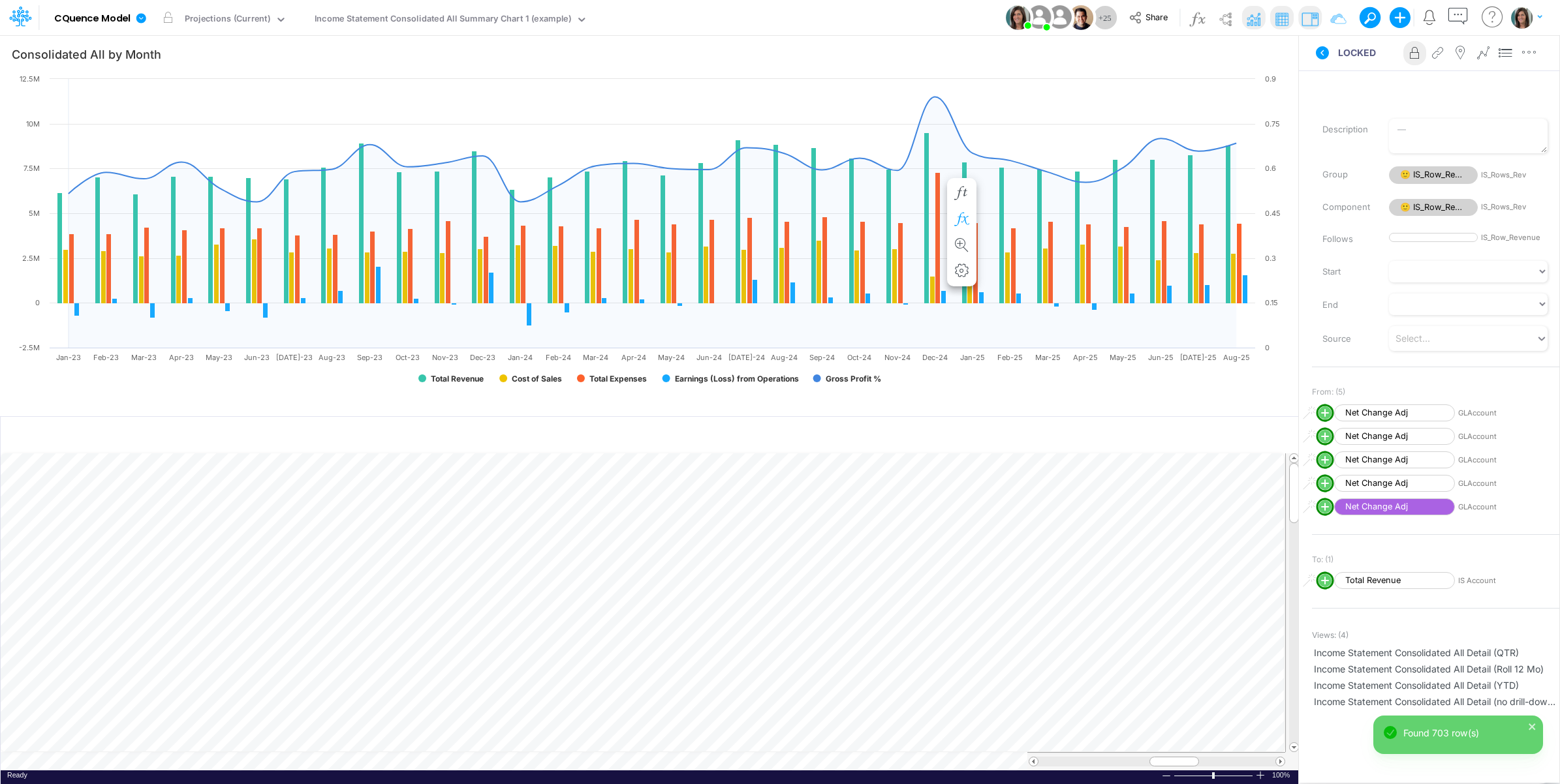
click at [492, 758] on td at bounding box center [642, 761] width 1284 height 18
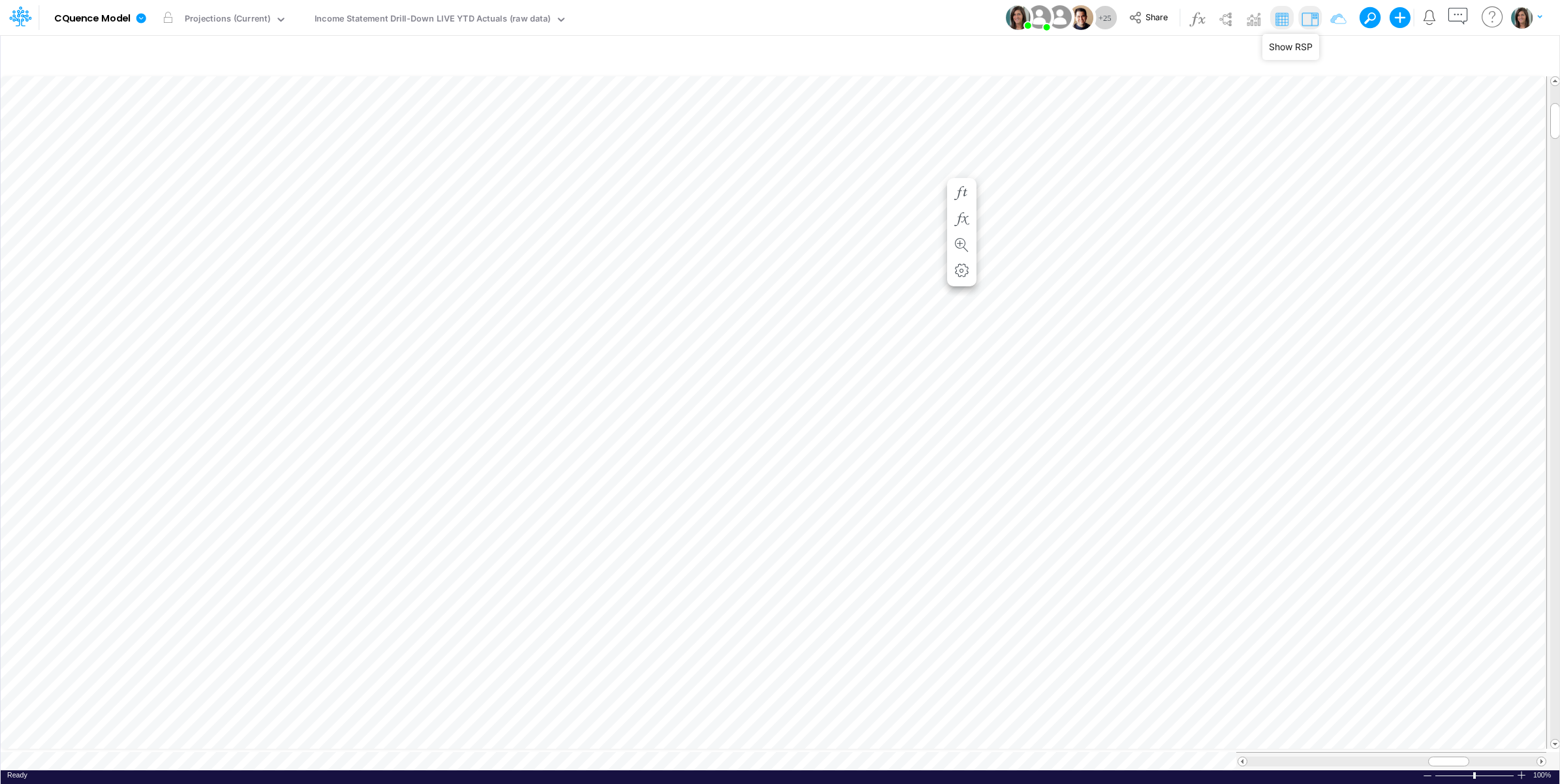
click at [1306, 12] on img at bounding box center [1310, 19] width 21 height 21
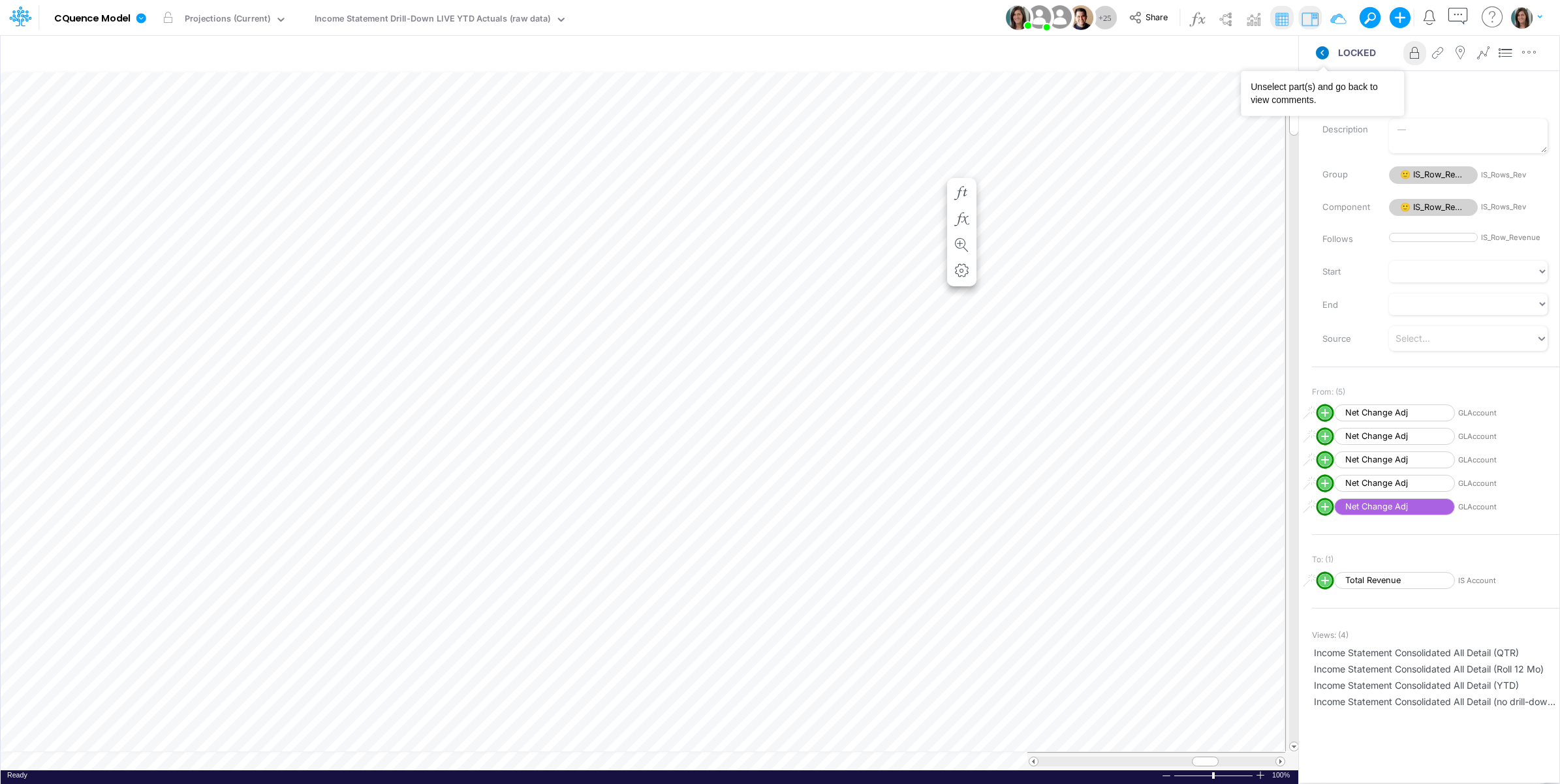
click at [1320, 50] on icon at bounding box center [1322, 53] width 13 height 13
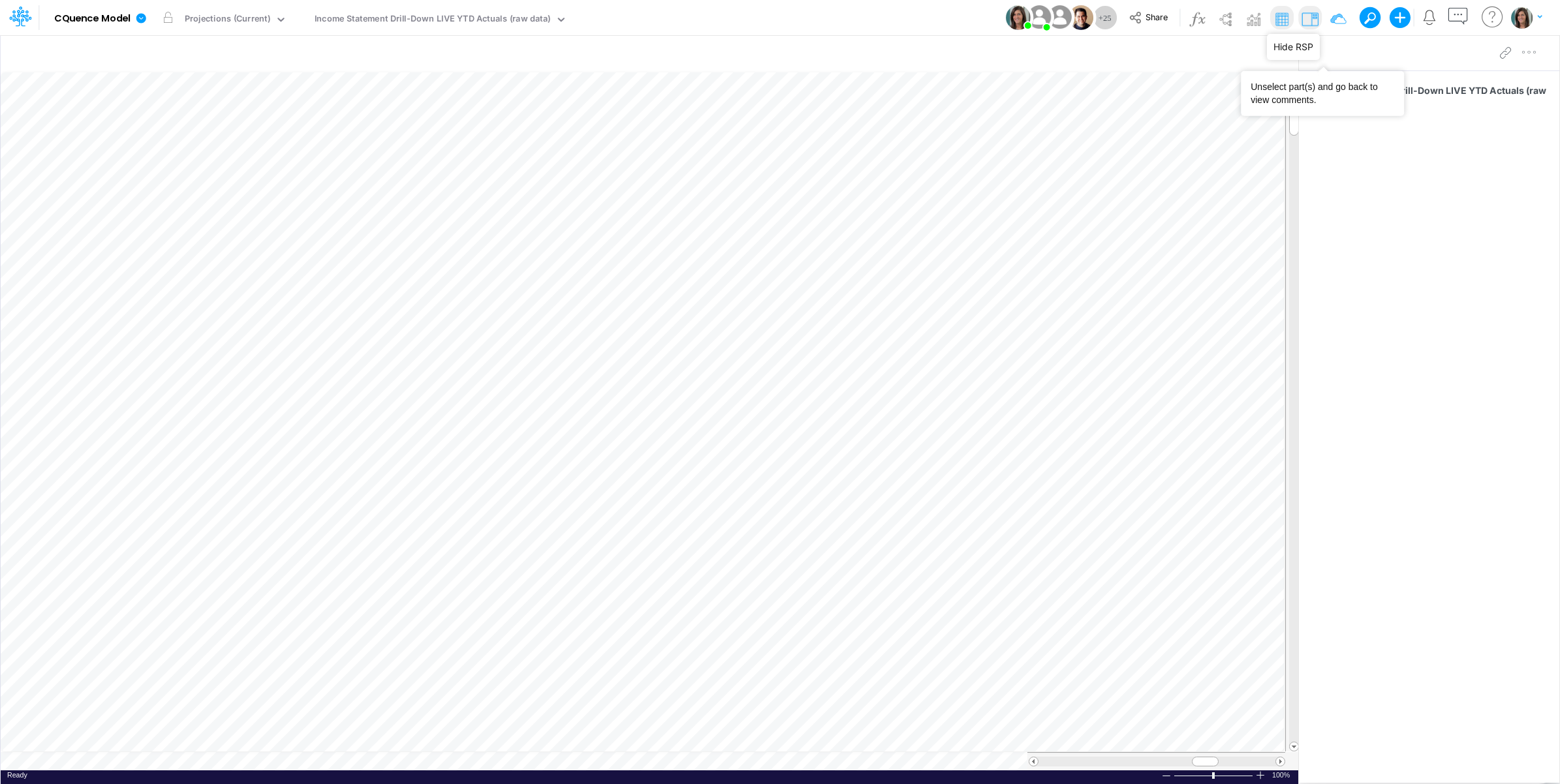
click at [1307, 16] on img at bounding box center [1310, 19] width 21 height 21
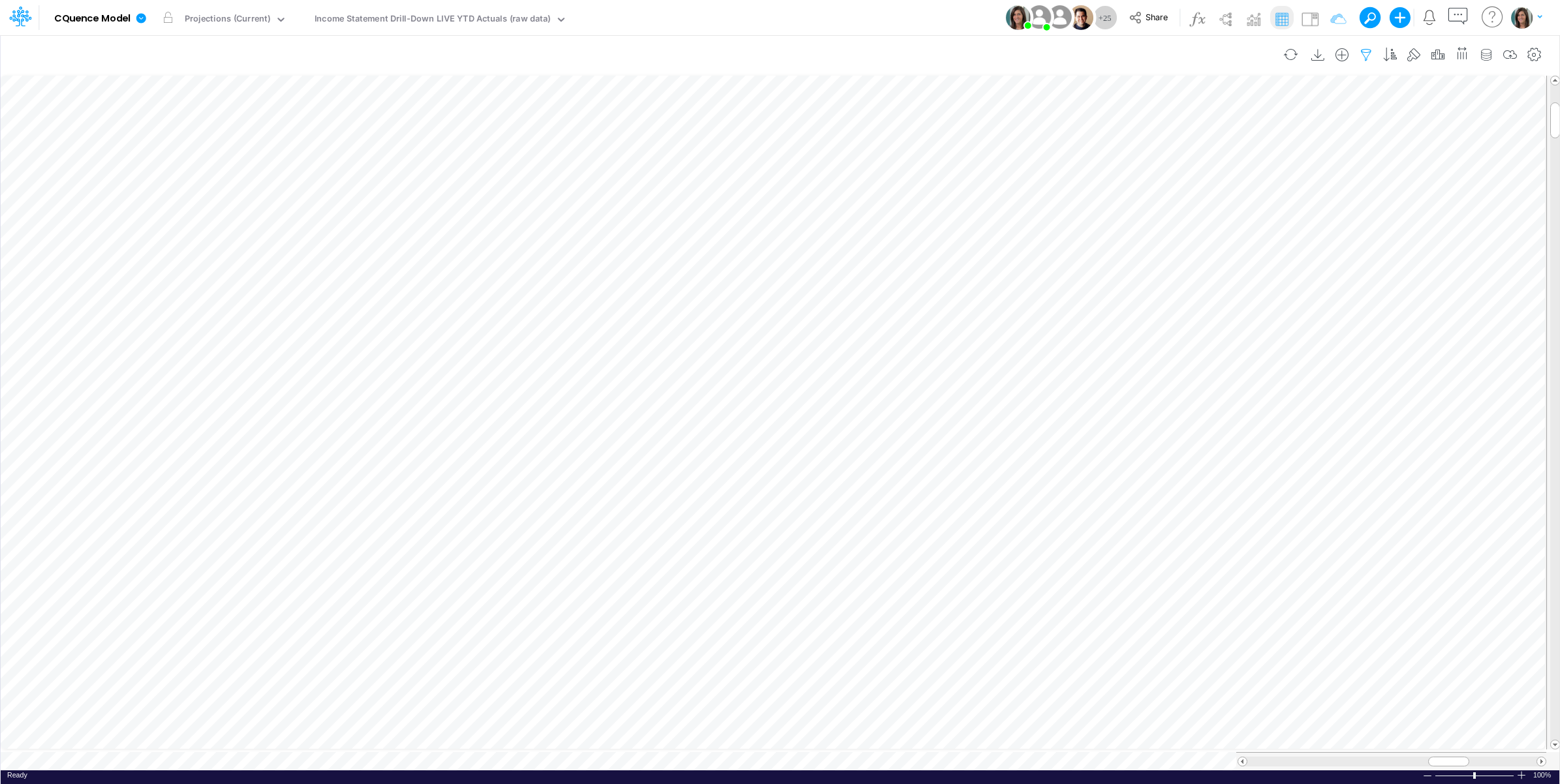
click at [1362, 53] on icon "button" at bounding box center [1365, 55] width 20 height 14
select select "tableSearchOR"
select select "notEqual"
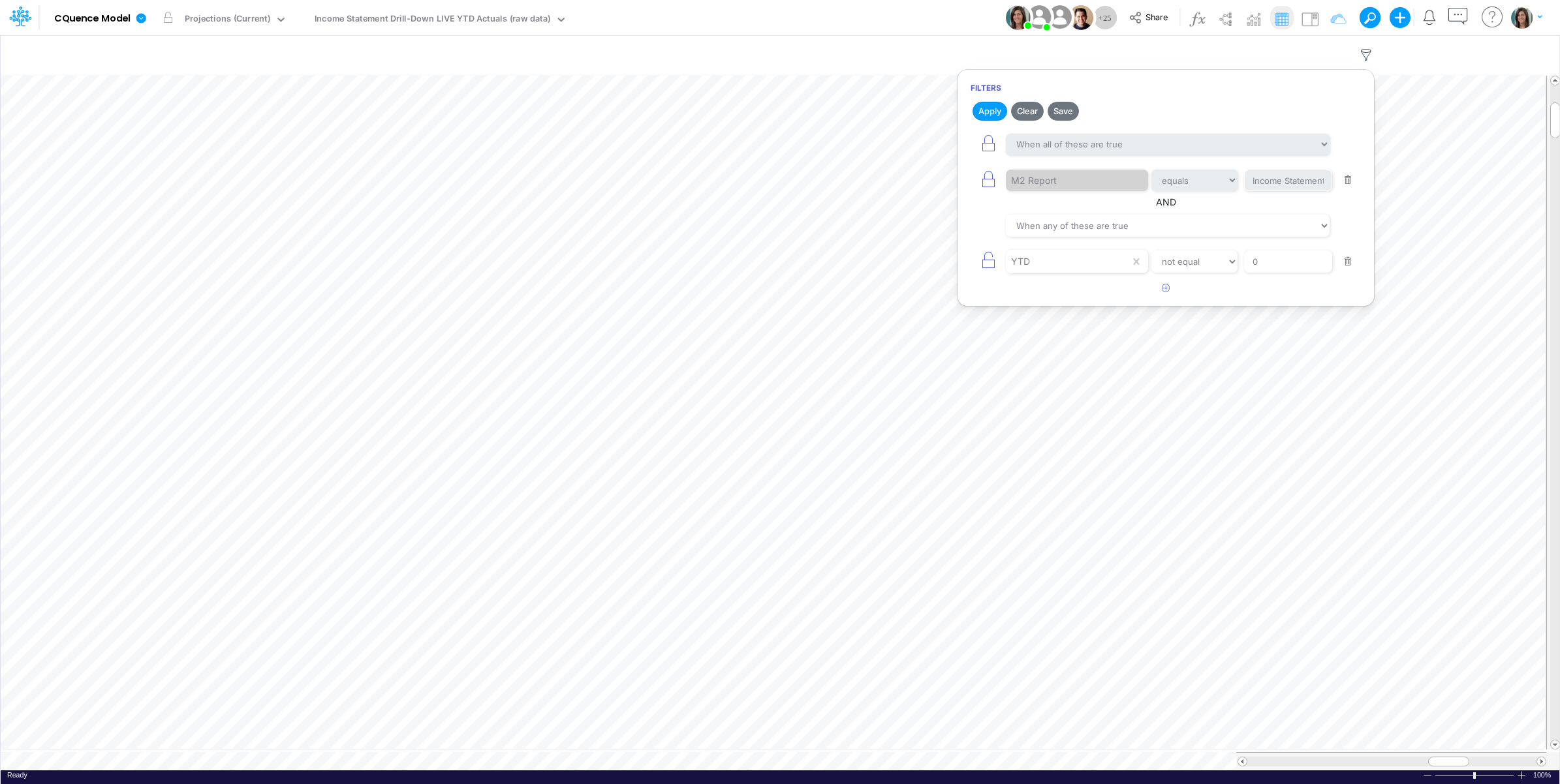
click at [944, 18] on div "Model CQuence Model Edit model settings Duplicate Import QuickBooks QuickBooks …" at bounding box center [780, 18] width 1403 height 35
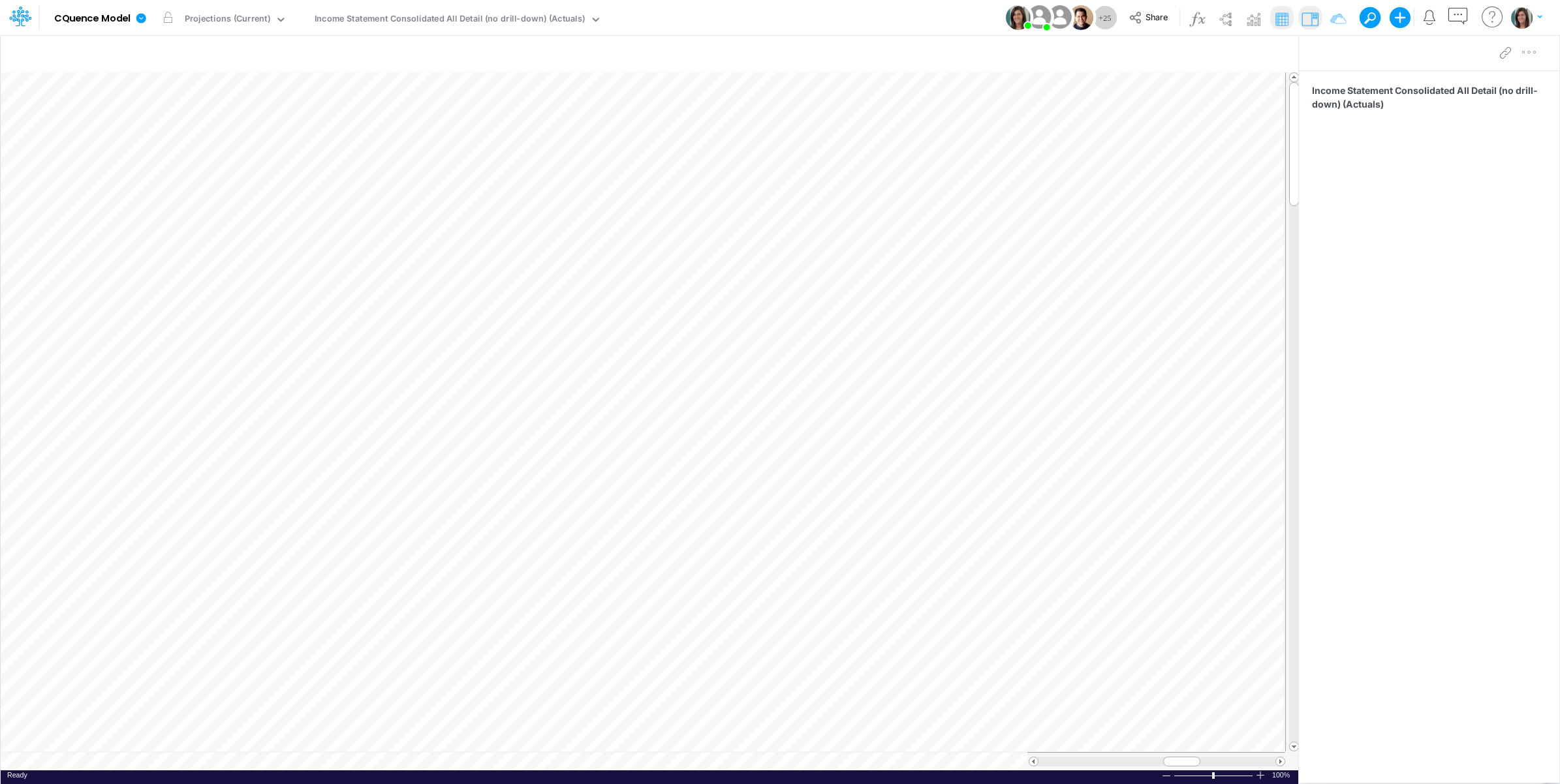
scroll to position [0, 1]
click at [288, 761] on table at bounding box center [650, 421] width 1299 height 698
type input "Consolidated All by Month"
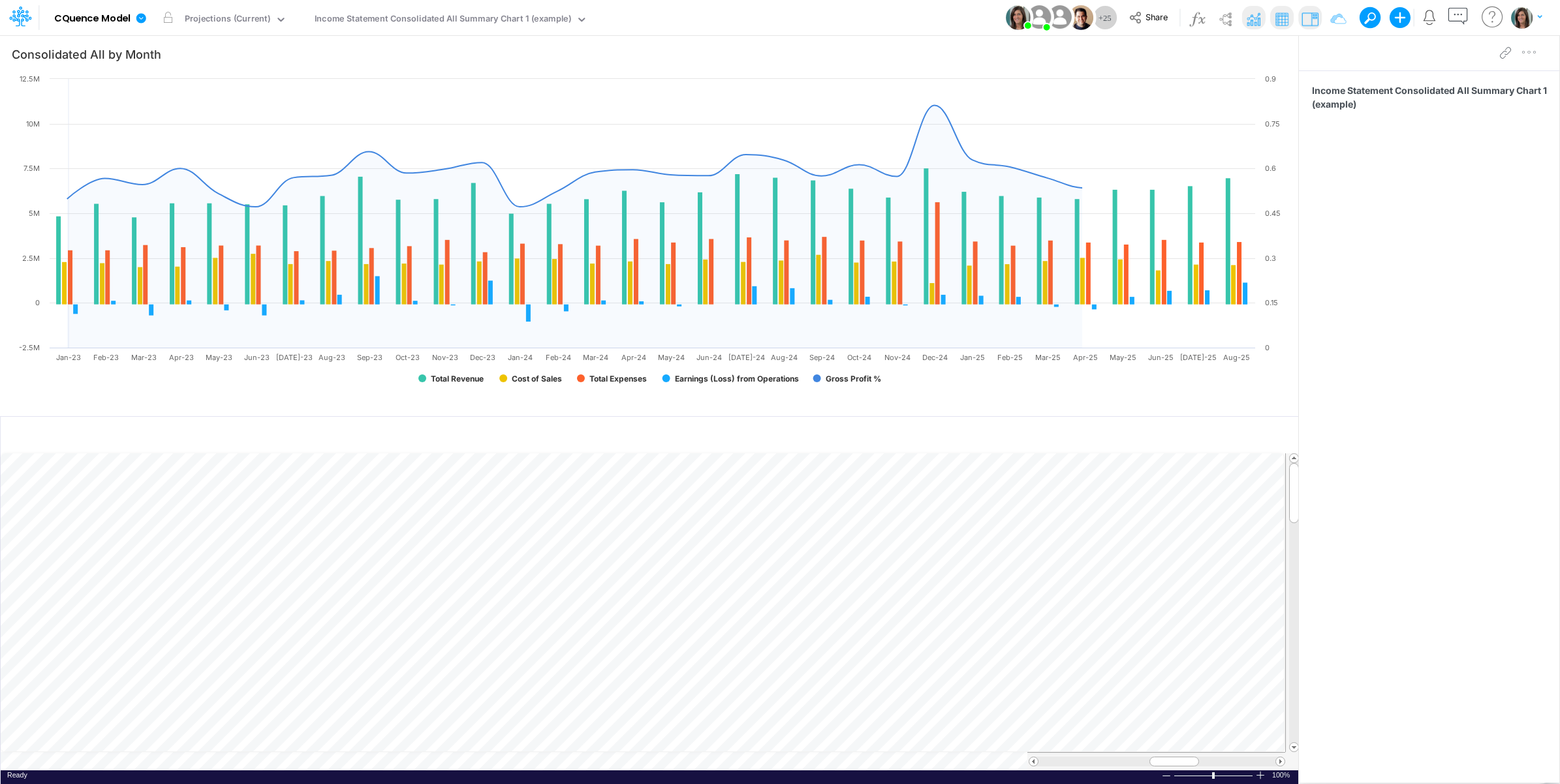
scroll to position [0, 1]
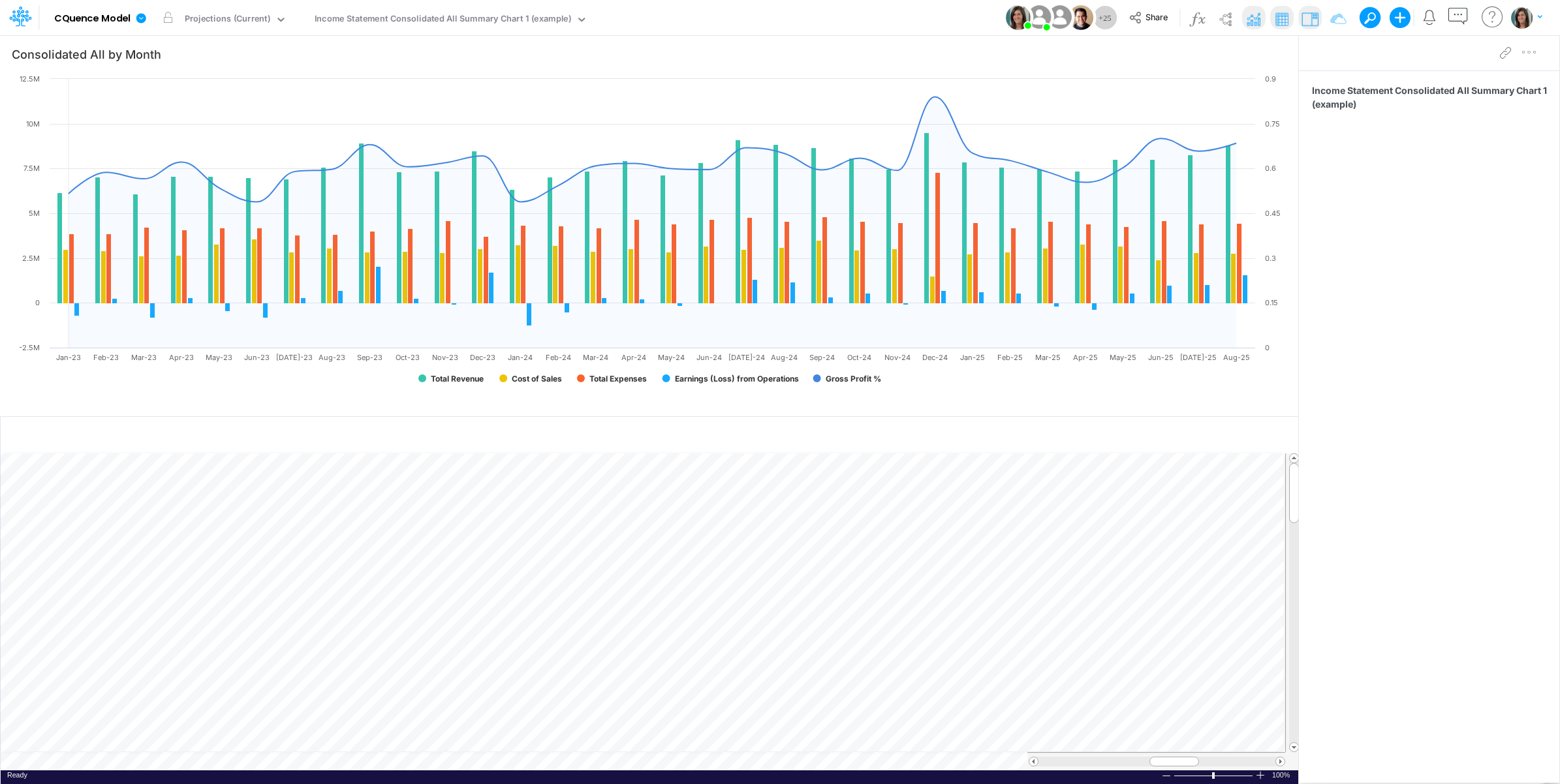
click at [642, 757] on td at bounding box center [642, 761] width 1284 height 18
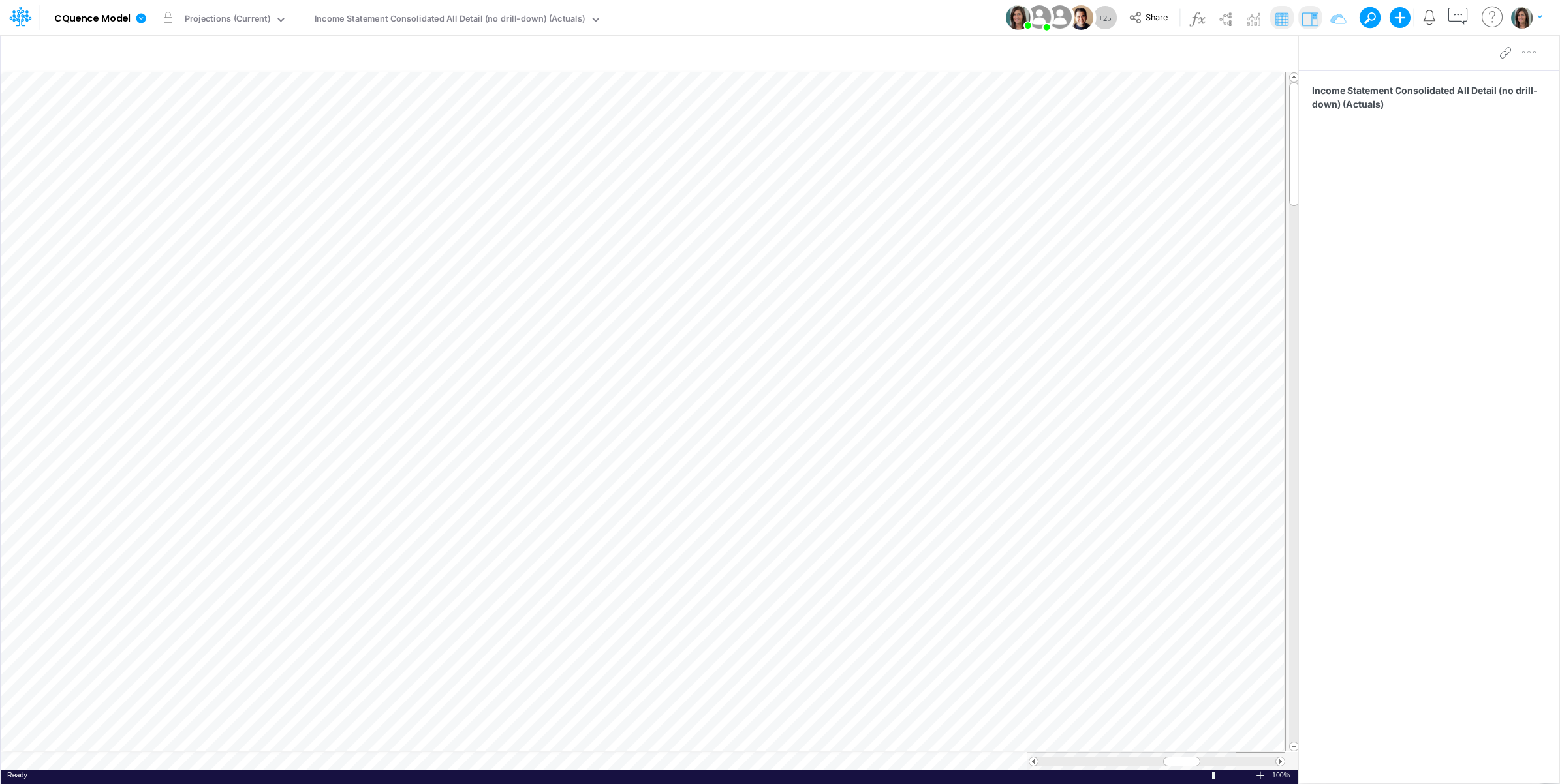
scroll to position [0, 1]
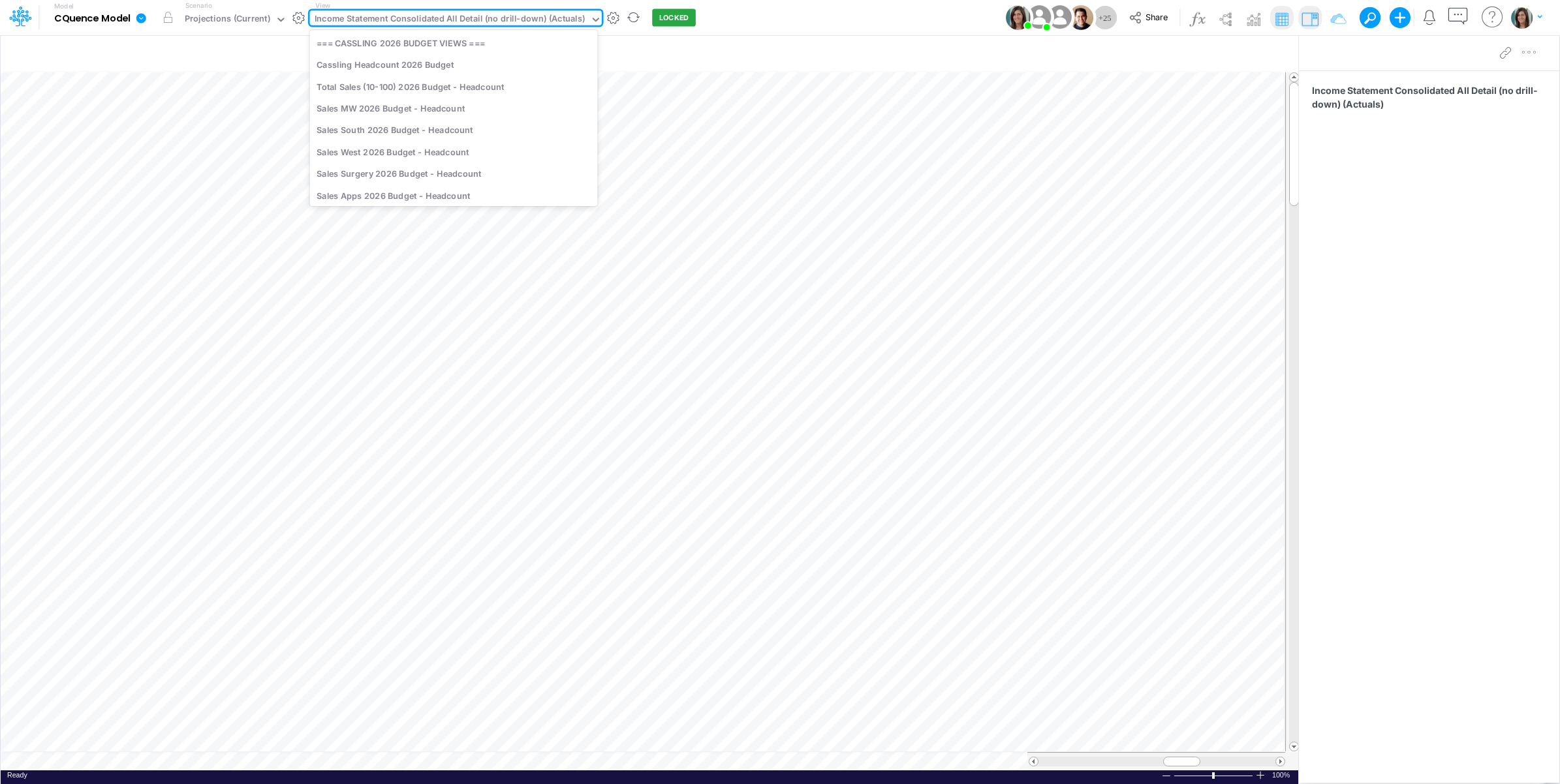
click at [412, 20] on div "Income Statement Consolidated All Detail (no drill-down) (Actuals)" at bounding box center [450, 20] width 271 height 15
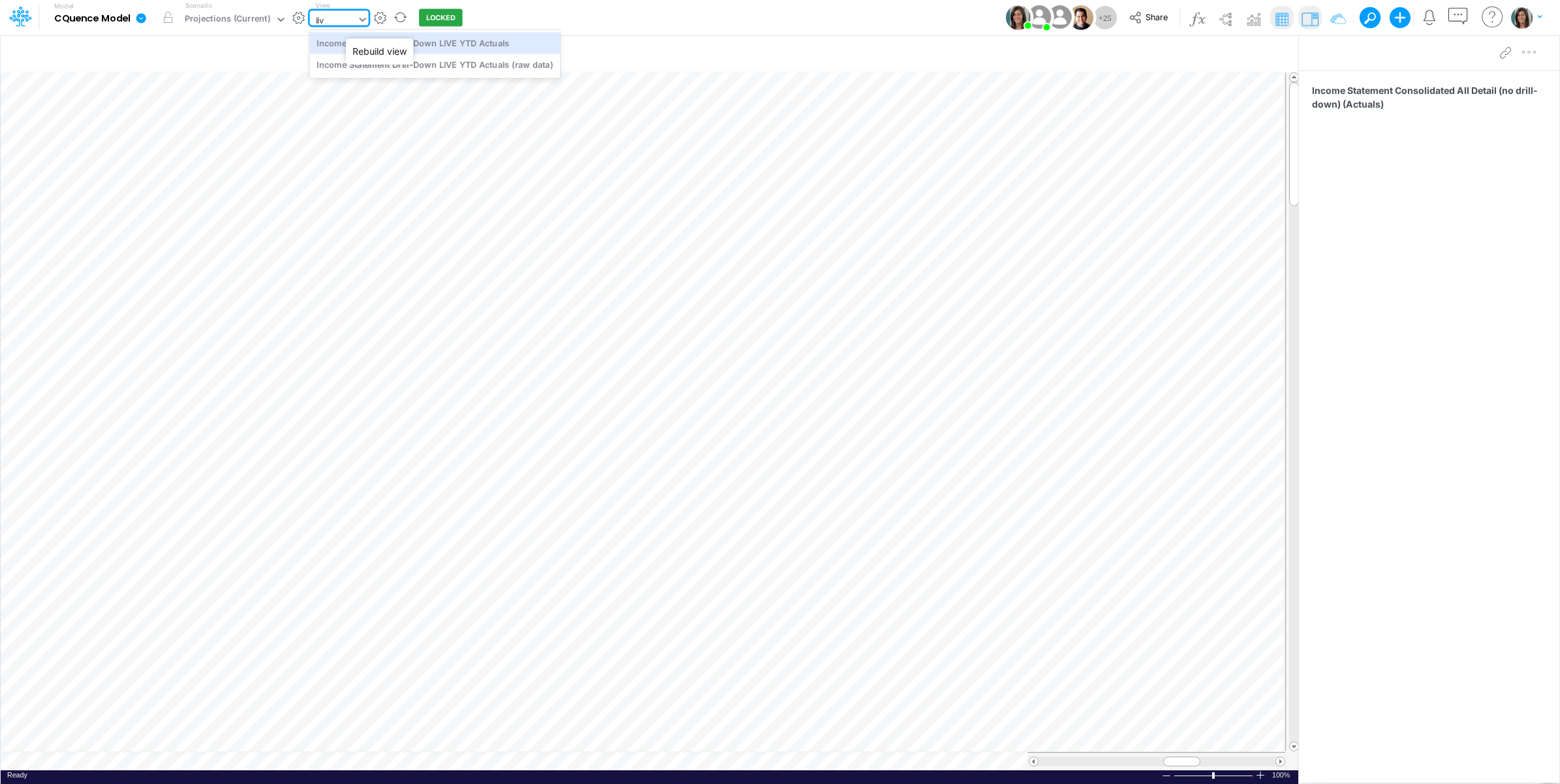
type input "live"
click at [468, 46] on div "Income Statement Drill-Down LIVE YTD Actuals" at bounding box center [435, 42] width 250 height 21
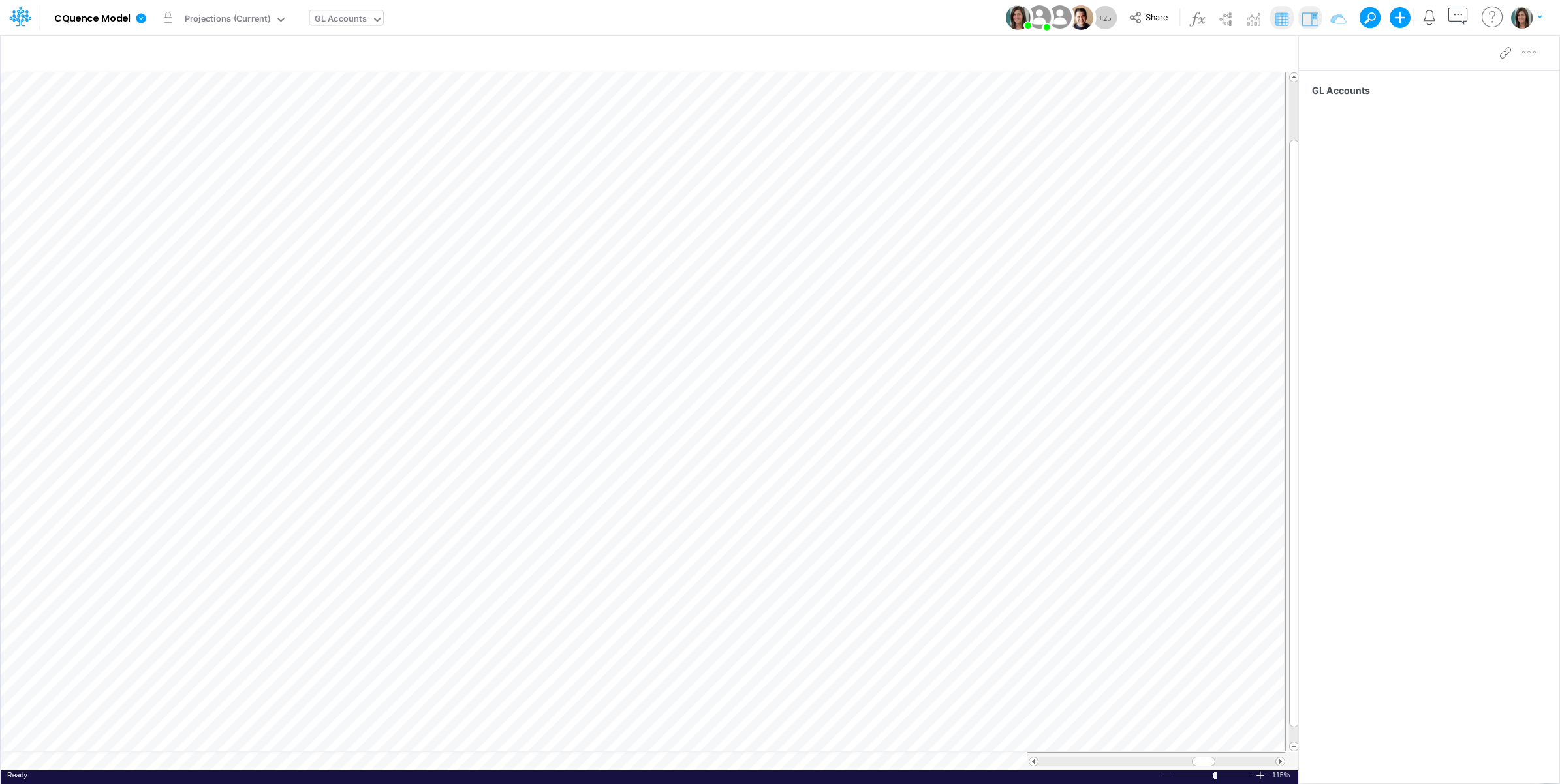
scroll to position [0, 1]
click at [1100, 53] on icon "button" at bounding box center [1105, 54] width 20 height 14
select select "startsWith"
click at [837, 181] on div "GL ID" at bounding box center [806, 181] width 124 height 22
type input "acc"
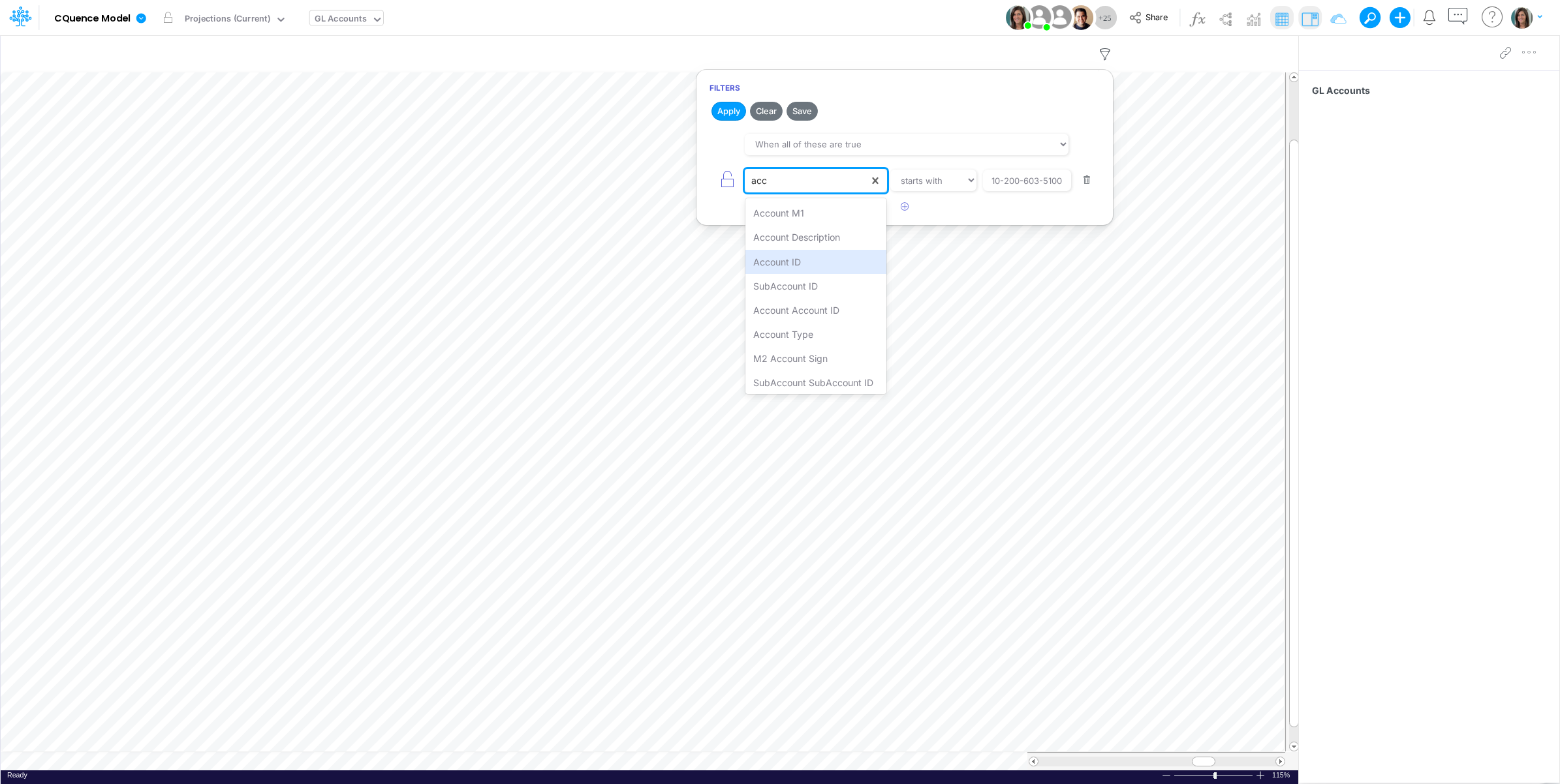
drag, startPoint x: 817, startPoint y: 262, endPoint x: 917, endPoint y: 199, distance: 118.2
click at [817, 262] on div "Account ID" at bounding box center [816, 262] width 142 height 24
click at [948, 183] on select "equals not equal starts with ends with contains" at bounding box center [934, 181] width 88 height 22
select select "equals"
click at [890, 170] on select "equals not equal starts with ends with contains" at bounding box center [933, 181] width 87 height 22
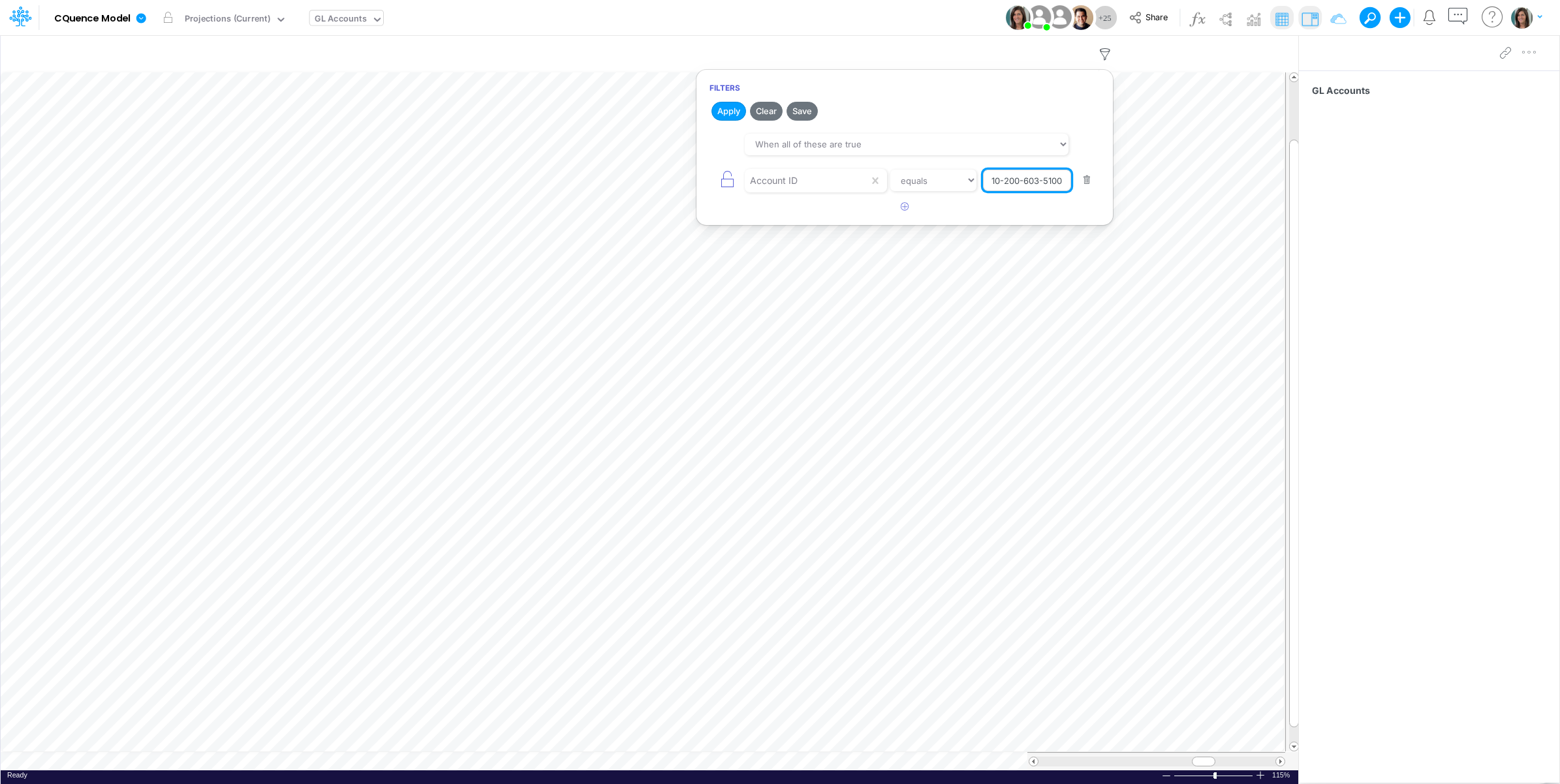
click at [1022, 176] on input "10-200-603-51002-51000" at bounding box center [1027, 181] width 88 height 22
type input "41000"
click at [732, 112] on button "Apply" at bounding box center [728, 111] width 34 height 19
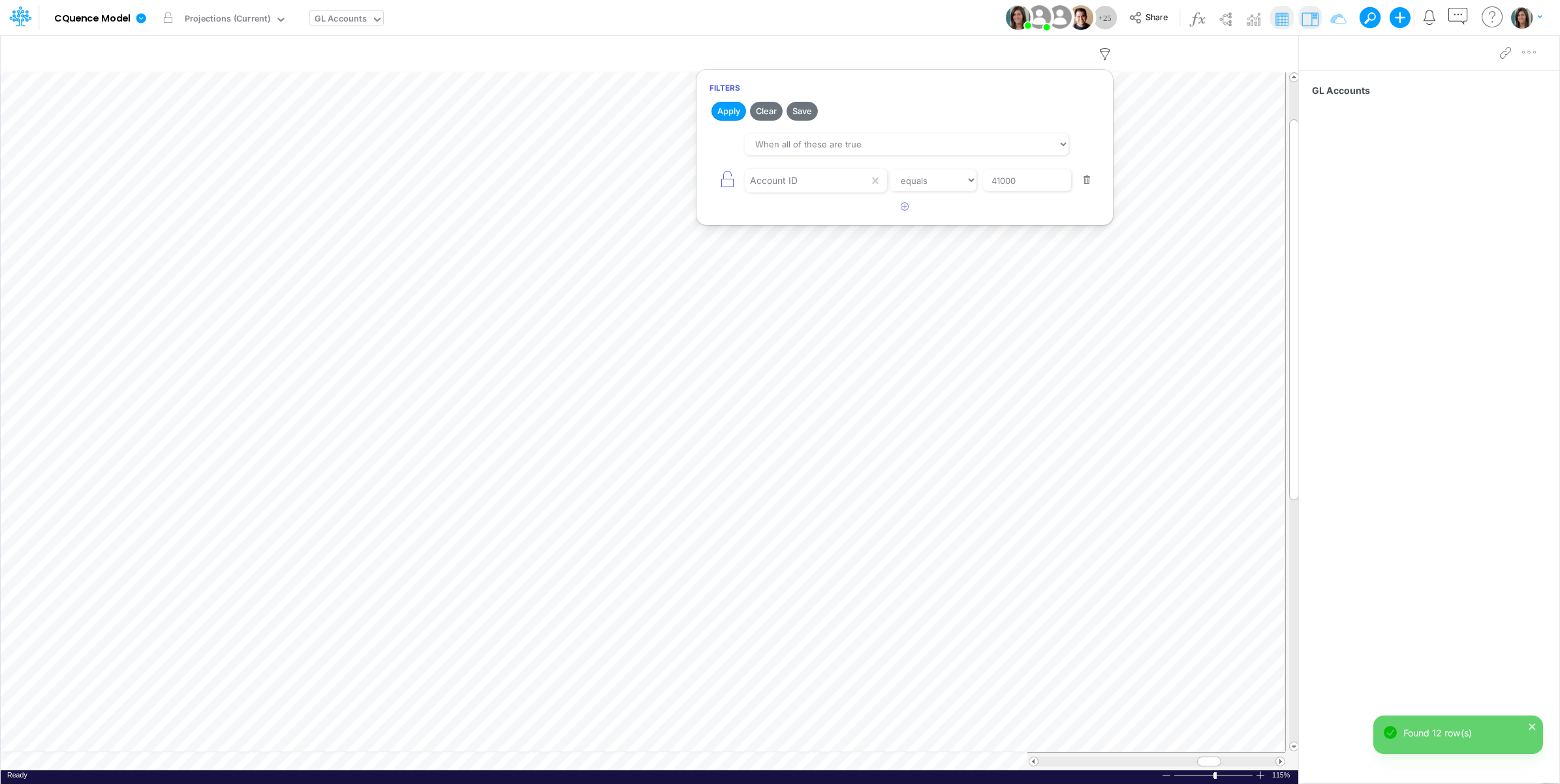
click at [878, 12] on div "Model CQuence Model Edit model settings Duplicate Import QuickBooks QuickBooks …" at bounding box center [780, 18] width 1403 height 35
click at [1129, 48] on icon "button" at bounding box center [1129, 54] width 20 height 14
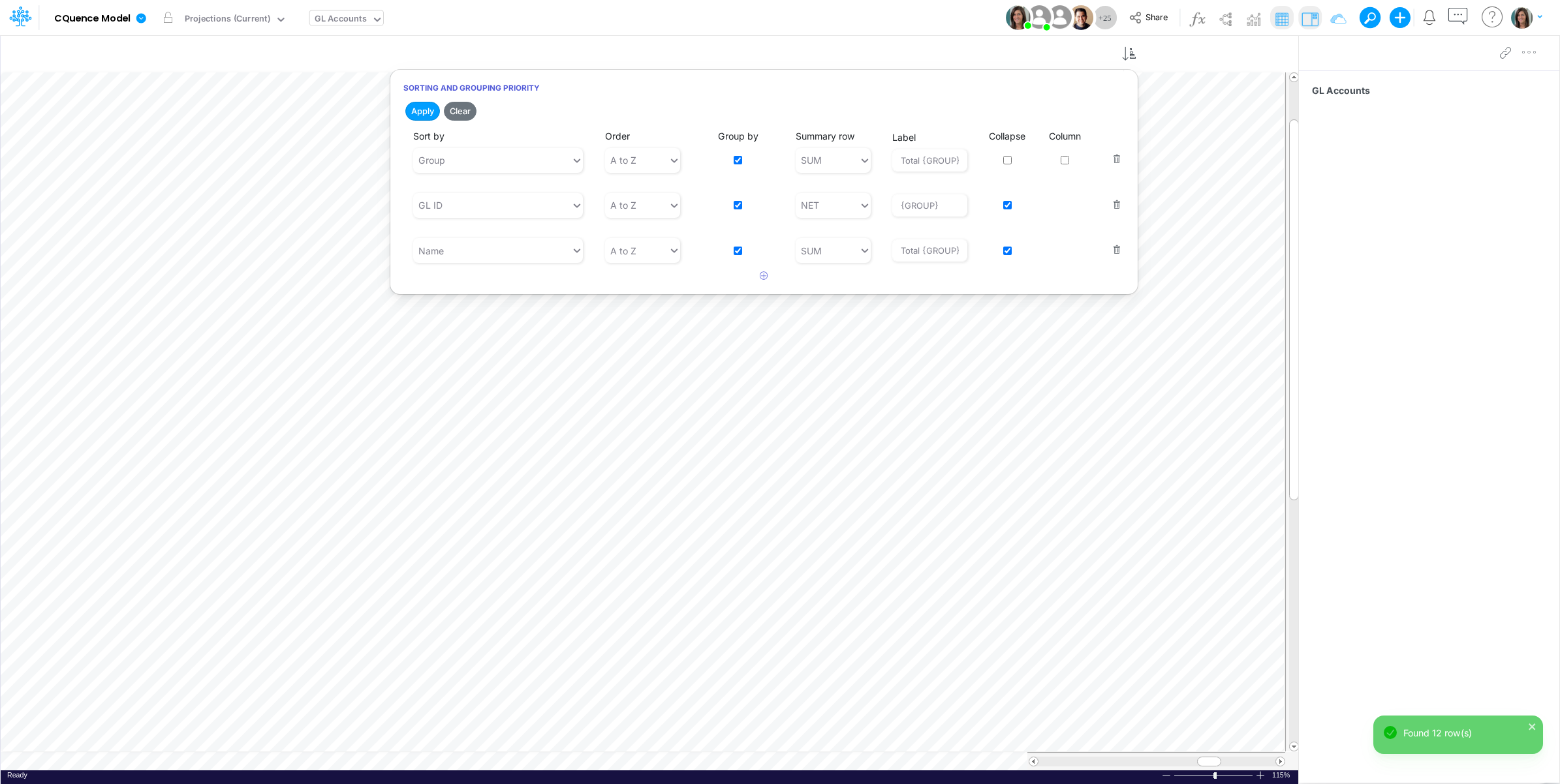
click at [877, 16] on div "Model CQuence Model Edit model settings Duplicate Import QuickBooks QuickBooks …" at bounding box center [780, 18] width 1403 height 35
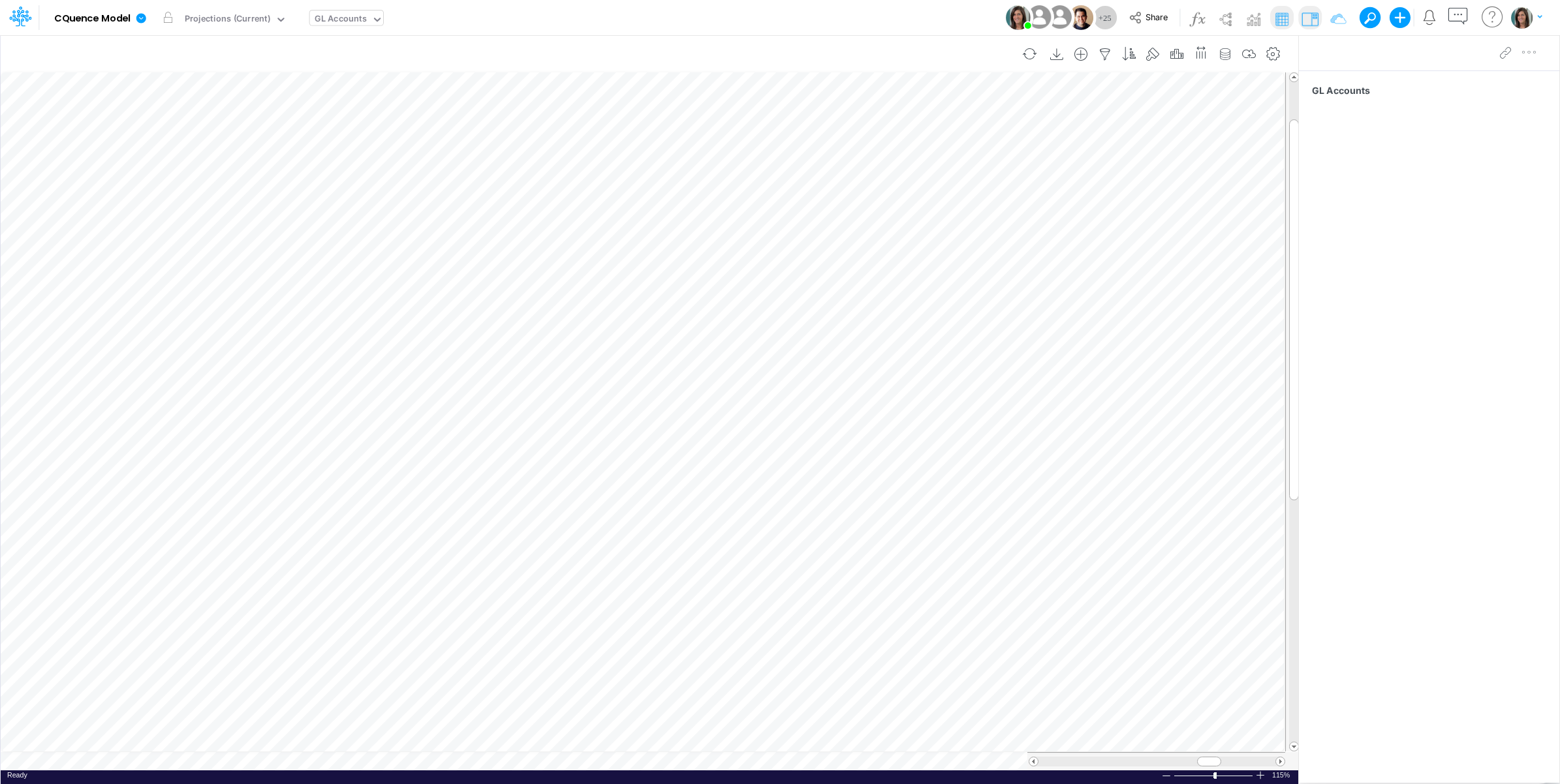
scroll to position [0, 1]
click at [1101, 50] on icon "button" at bounding box center [1105, 54] width 20 height 14
click at [996, 181] on input "41000" at bounding box center [1027, 181] width 88 height 22
type input "40010"
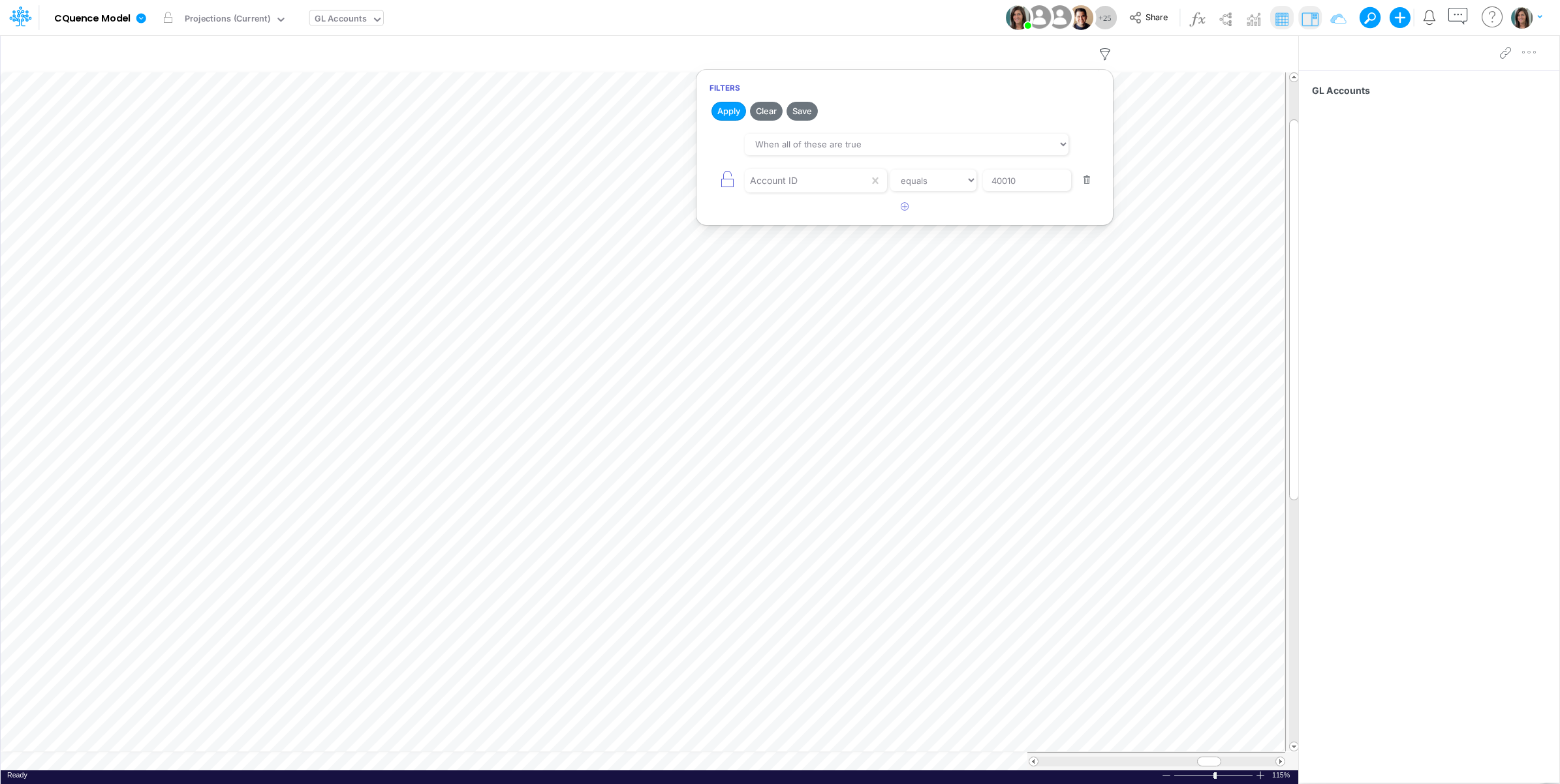
drag, startPoint x: 731, startPoint y: 114, endPoint x: 775, endPoint y: 75, distance: 58.8
click at [730, 114] on button "Apply" at bounding box center [728, 111] width 34 height 19
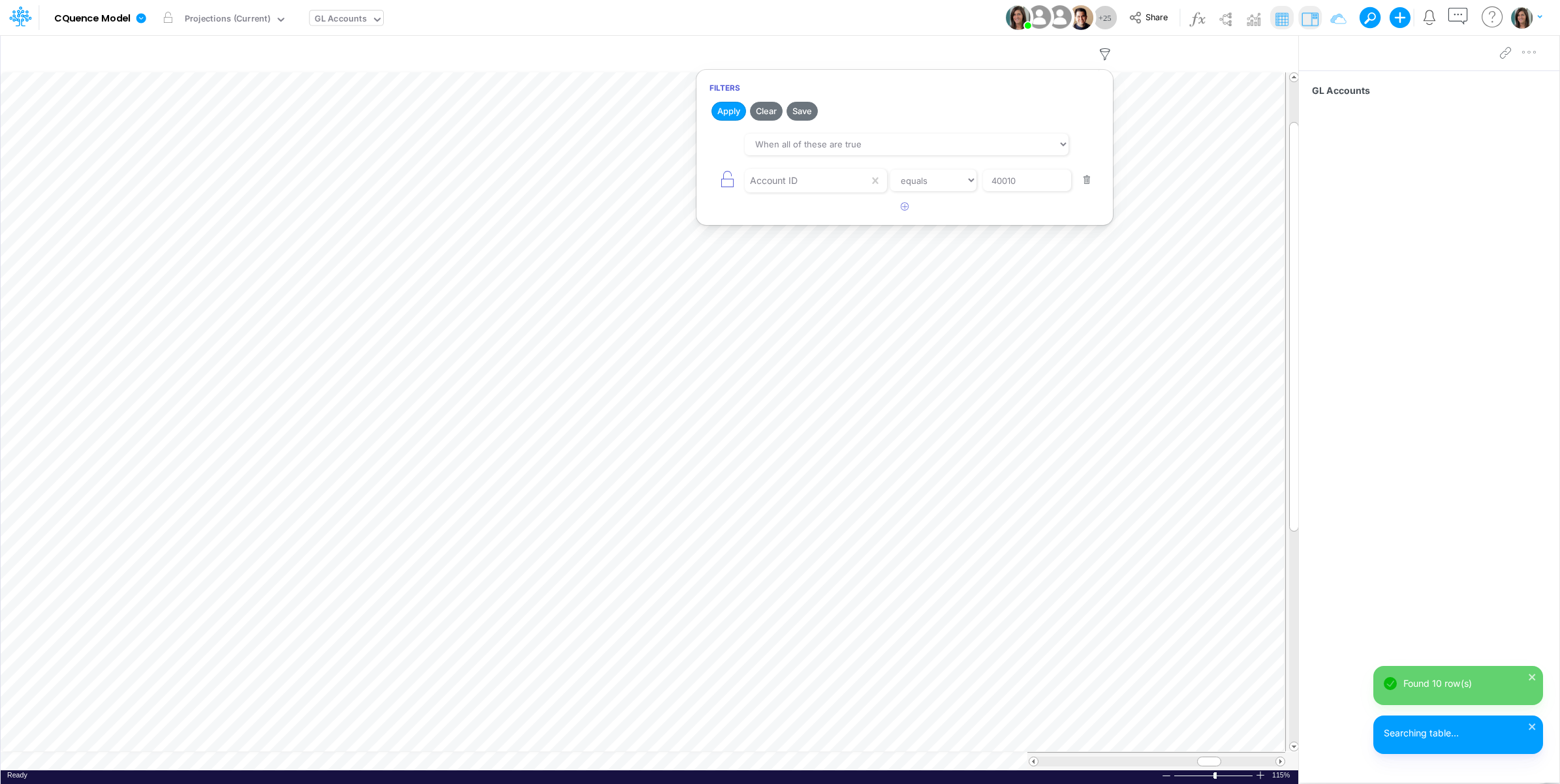
click at [899, 14] on div "Model CQuence Model Edit model settings Duplicate Import QuickBooks QuickBooks …" at bounding box center [780, 18] width 1403 height 35
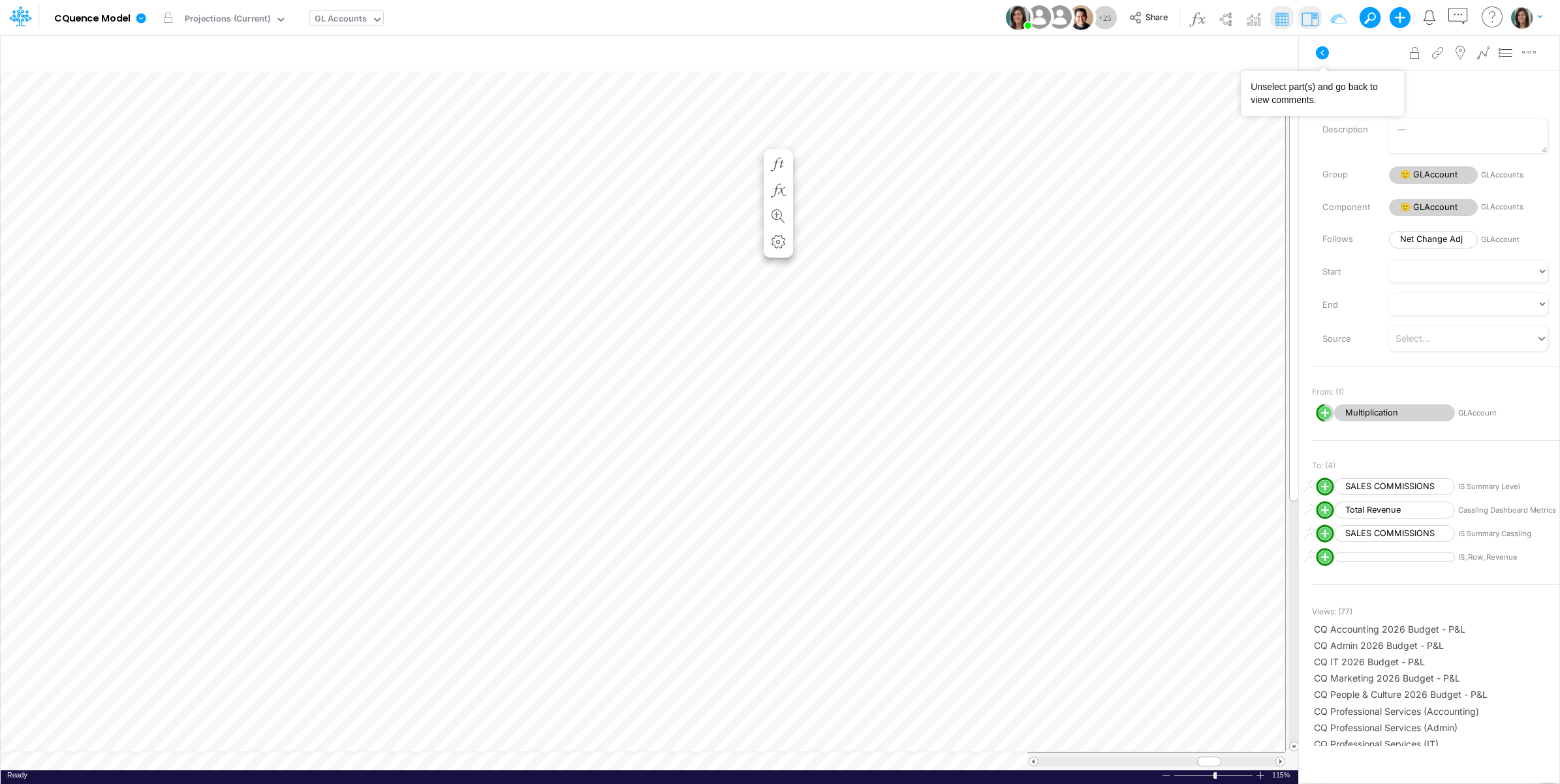
click at [1325, 57] on icon at bounding box center [1322, 53] width 13 height 13
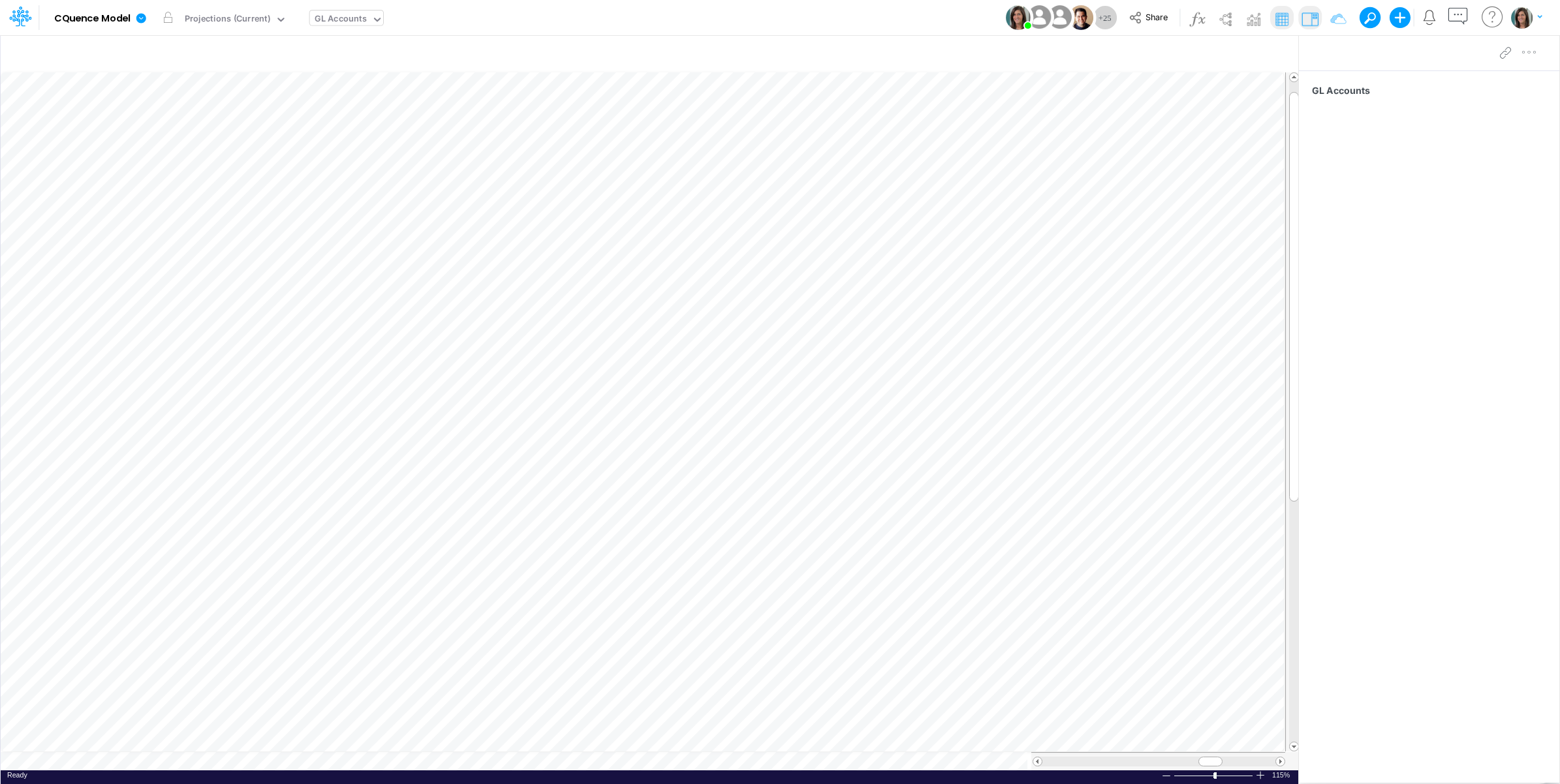
scroll to position [0, 1]
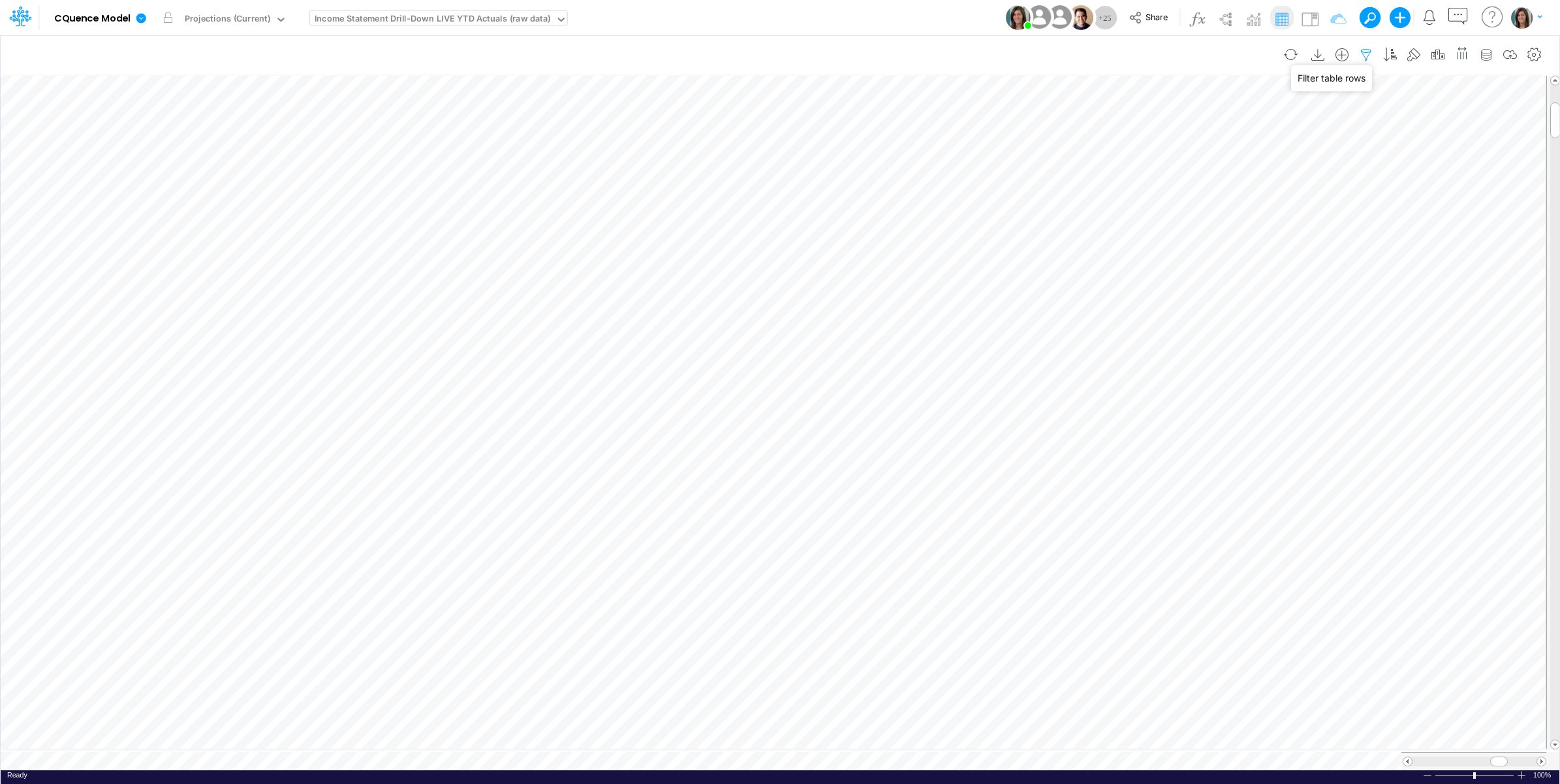
click at [1371, 51] on icon "button" at bounding box center [1365, 55] width 20 height 14
select select "tableSearchOR"
select select "notEqual"
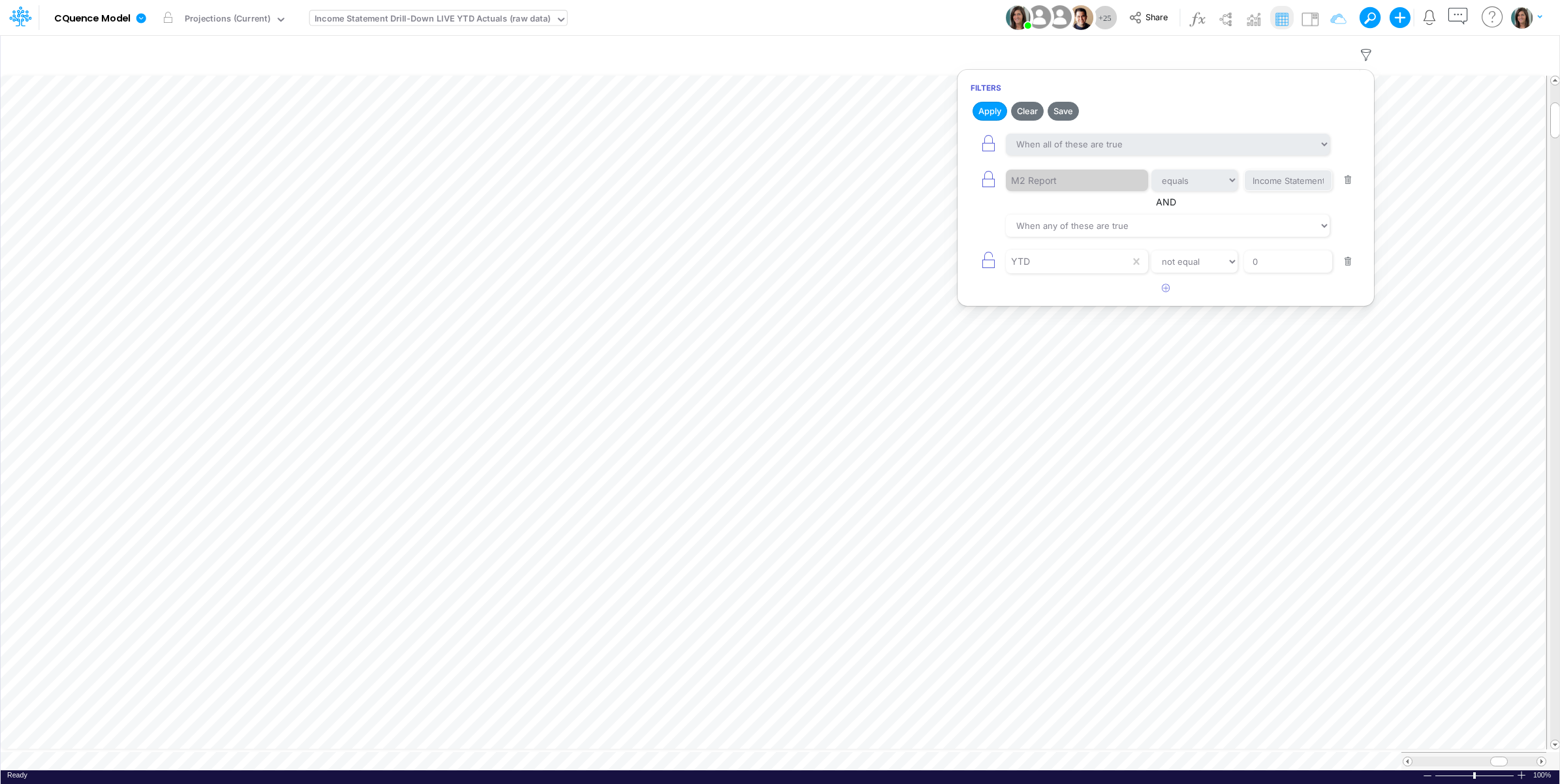
click at [934, 13] on div "Model CQuence Model Edit model settings Duplicate Import QuickBooks QuickBooks …" at bounding box center [780, 18] width 1403 height 35
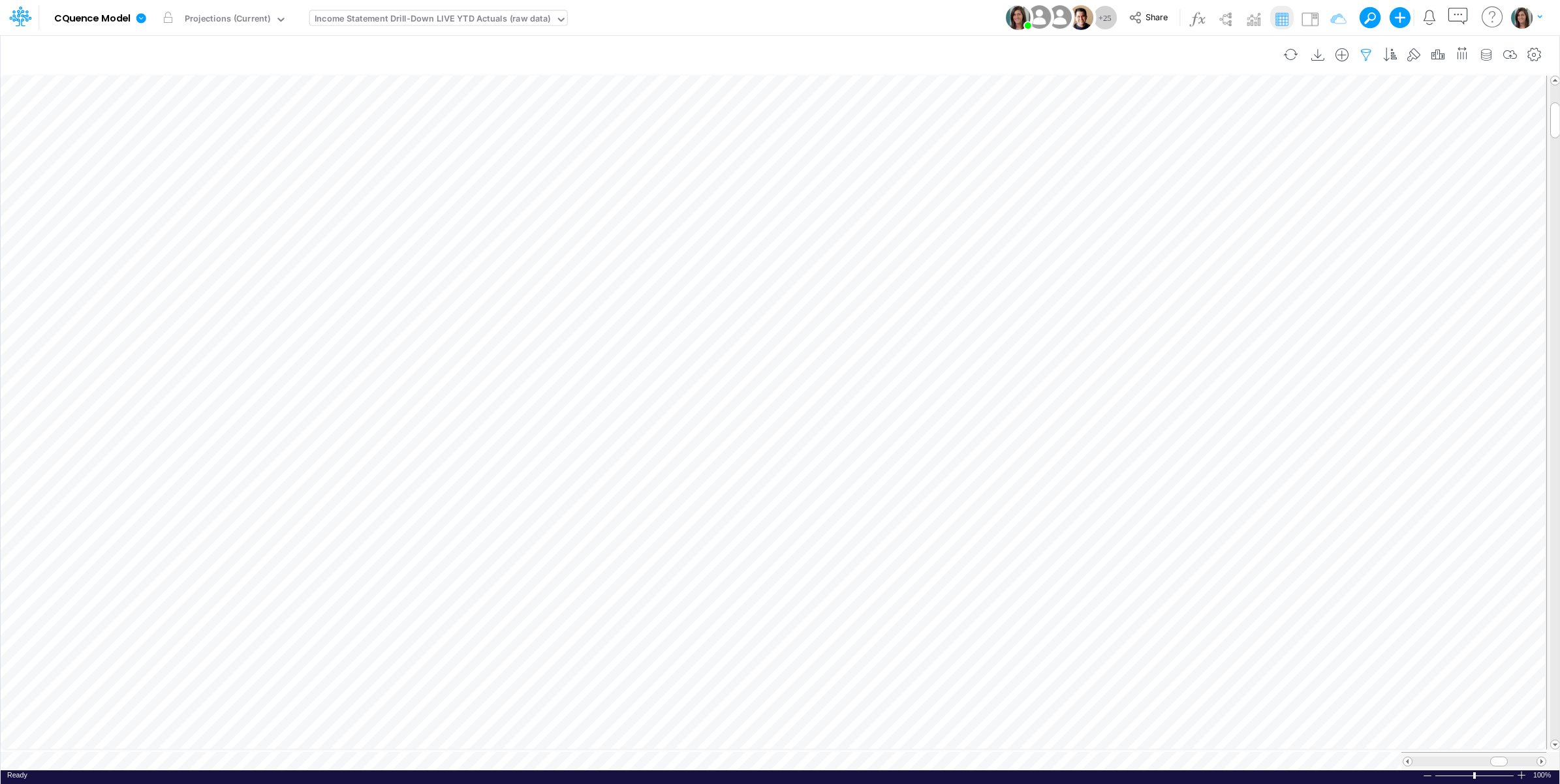
click at [1361, 49] on icon "button" at bounding box center [1365, 55] width 20 height 14
select select "tableSearchOR"
select select "notEqual"
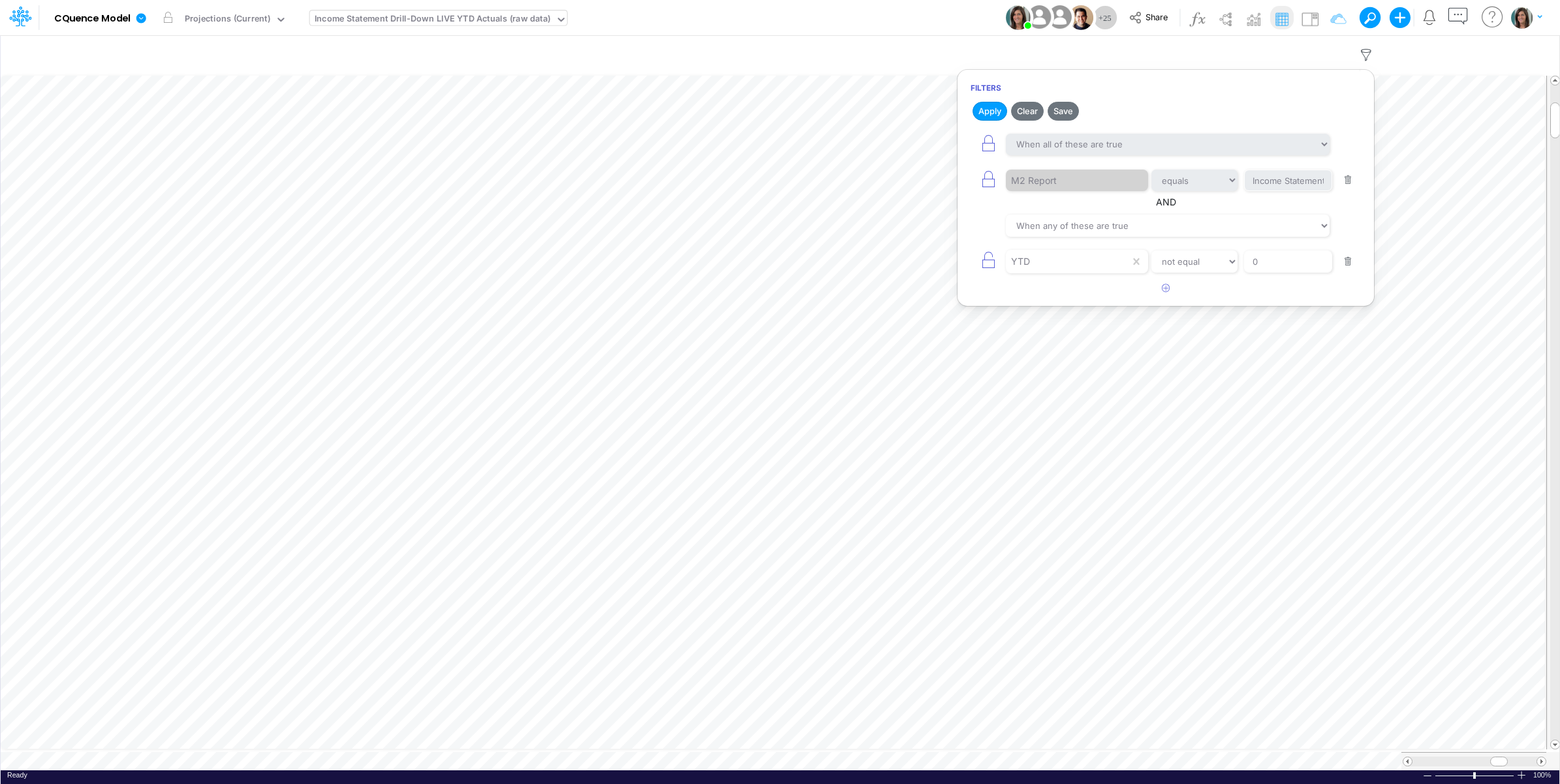
drag, startPoint x: 1344, startPoint y: 259, endPoint x: 1105, endPoint y: 131, distance: 271.1
click at [1343, 259] on button "button" at bounding box center [1348, 262] width 26 height 18
click at [991, 110] on button "Apply" at bounding box center [989, 111] width 34 height 19
click at [944, 13] on div "Model CQuence Model Edit model settings Duplicate Import QuickBooks QuickBooks …" at bounding box center [780, 18] width 1403 height 35
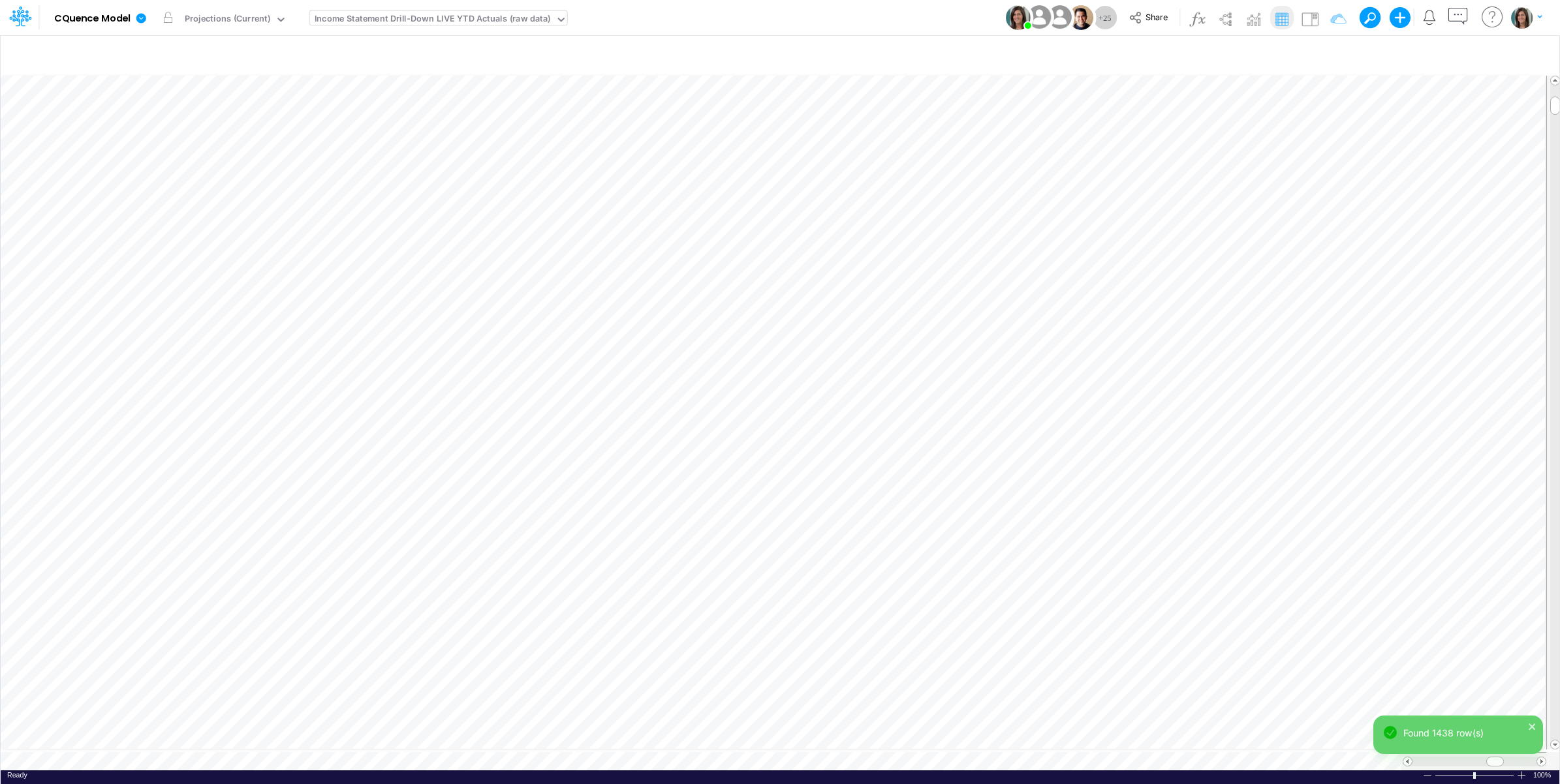
scroll to position [0, 1]
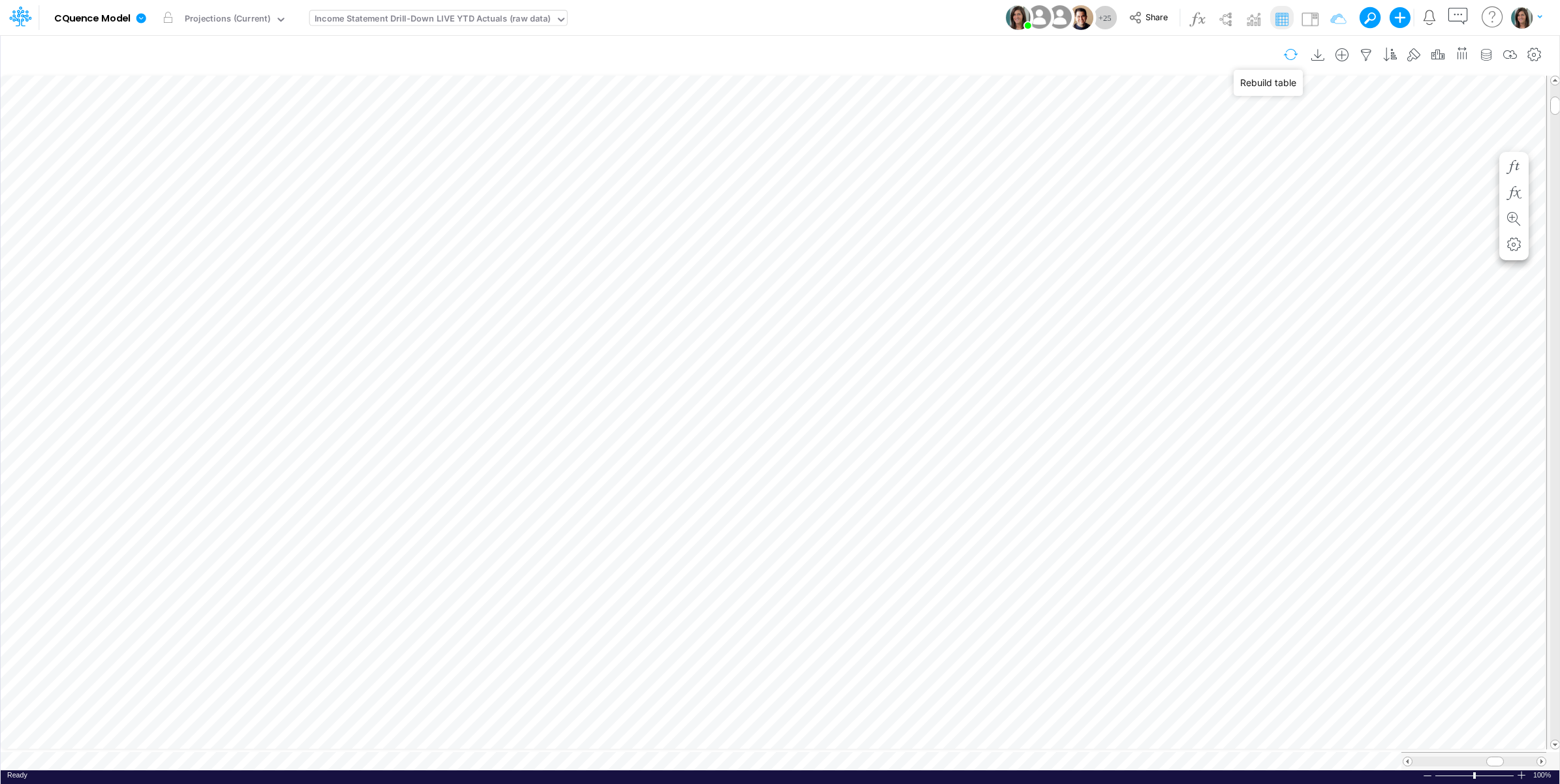
click at [1289, 50] on button "button" at bounding box center [1291, 54] width 31 height 23
drag, startPoint x: 1310, startPoint y: 20, endPoint x: 1293, endPoint y: 61, distance: 44.4
click at [1310, 20] on img at bounding box center [1310, 19] width 21 height 21
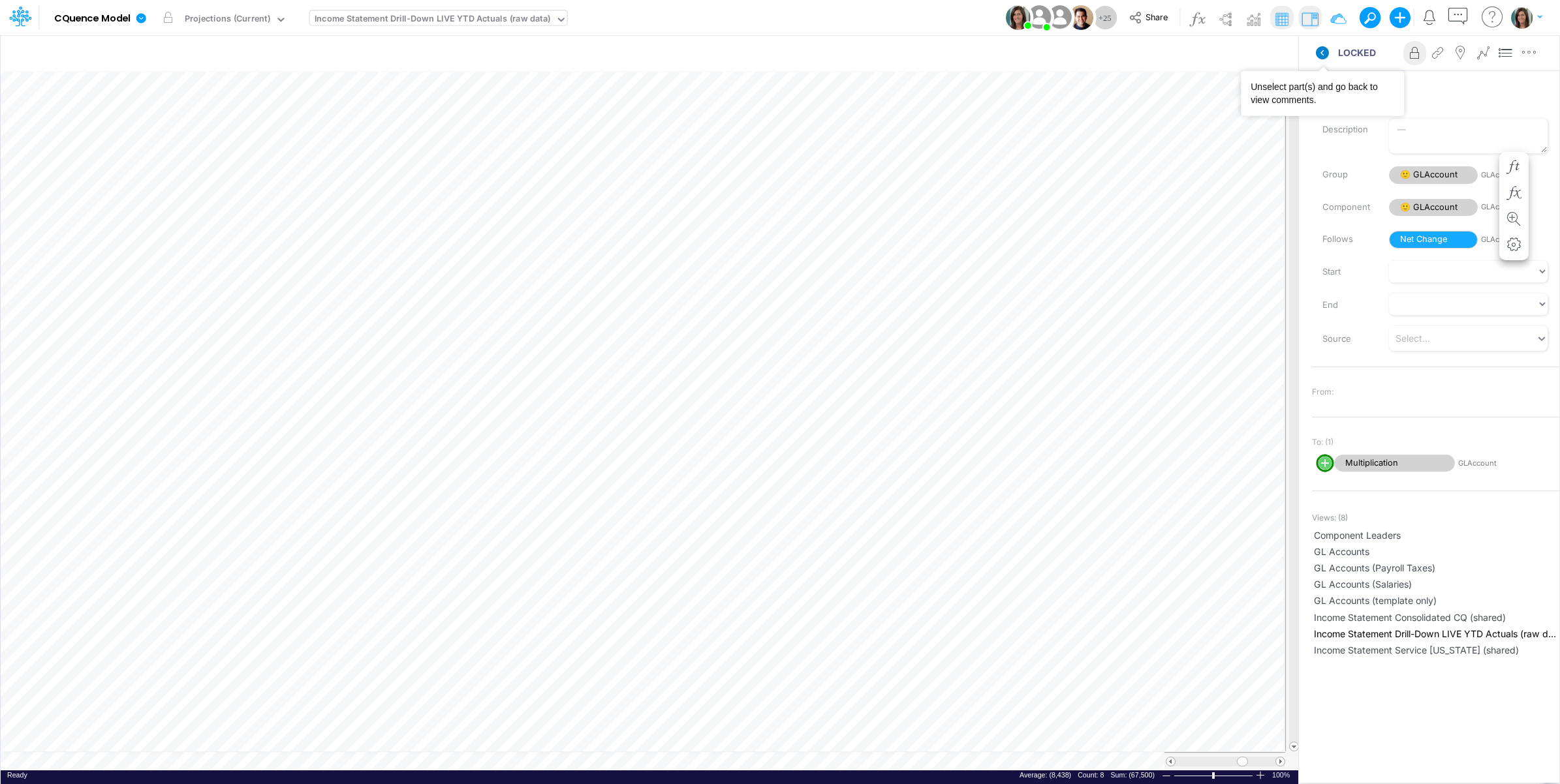
click at [1320, 48] on icon at bounding box center [1322, 53] width 13 height 13
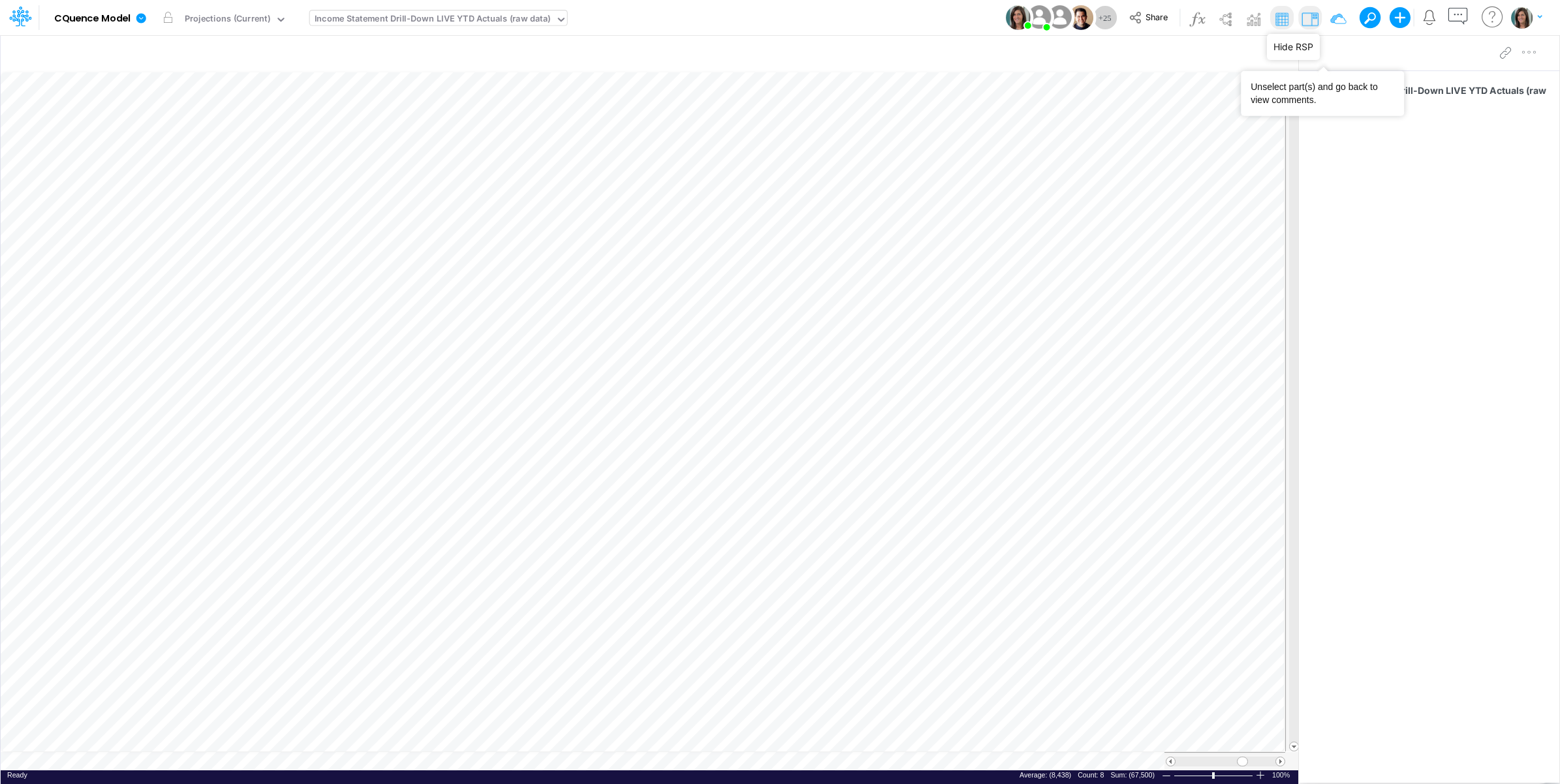
click at [1310, 18] on img at bounding box center [1310, 19] width 21 height 21
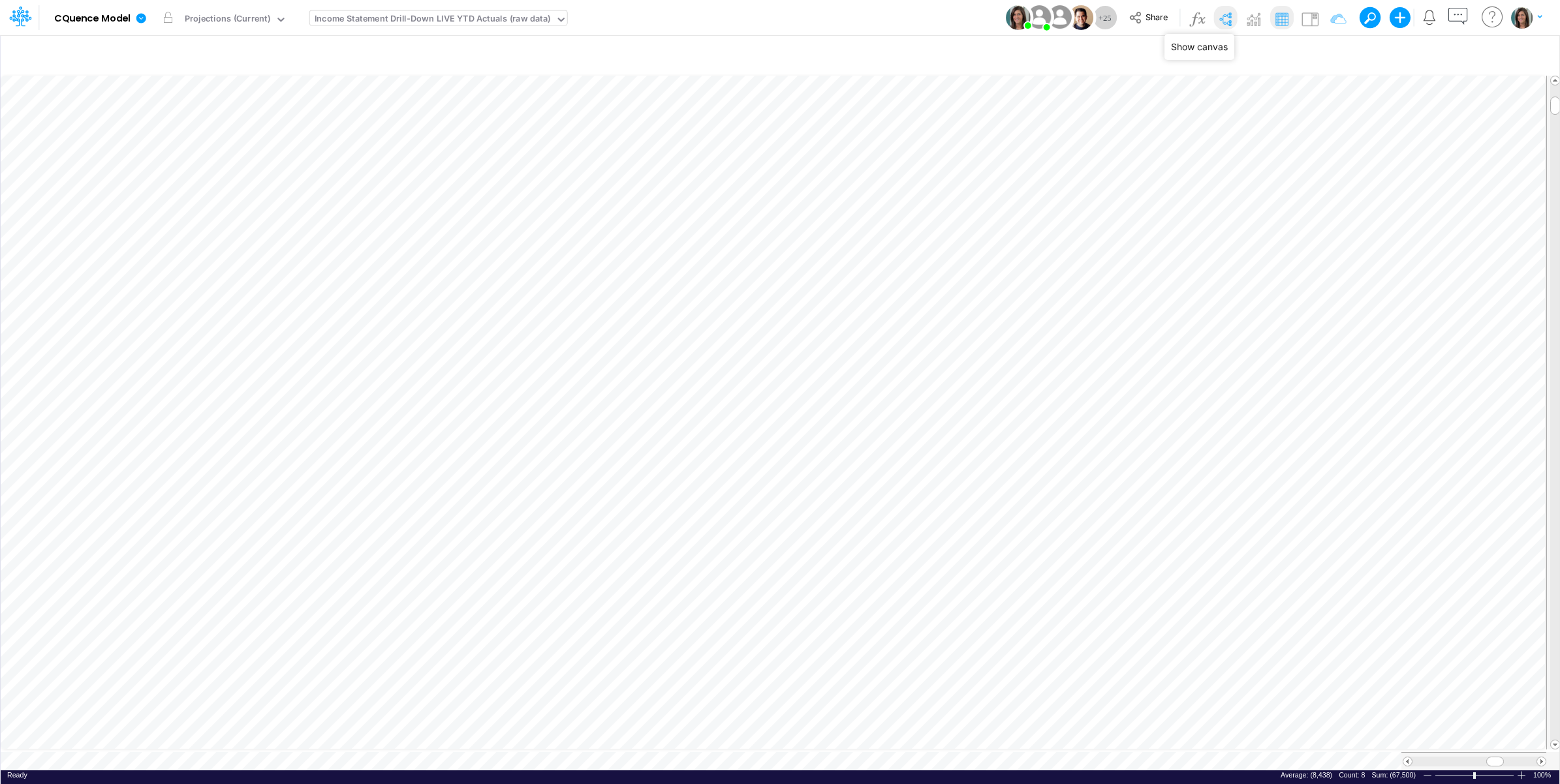
click at [1223, 15] on img at bounding box center [1225, 19] width 21 height 21
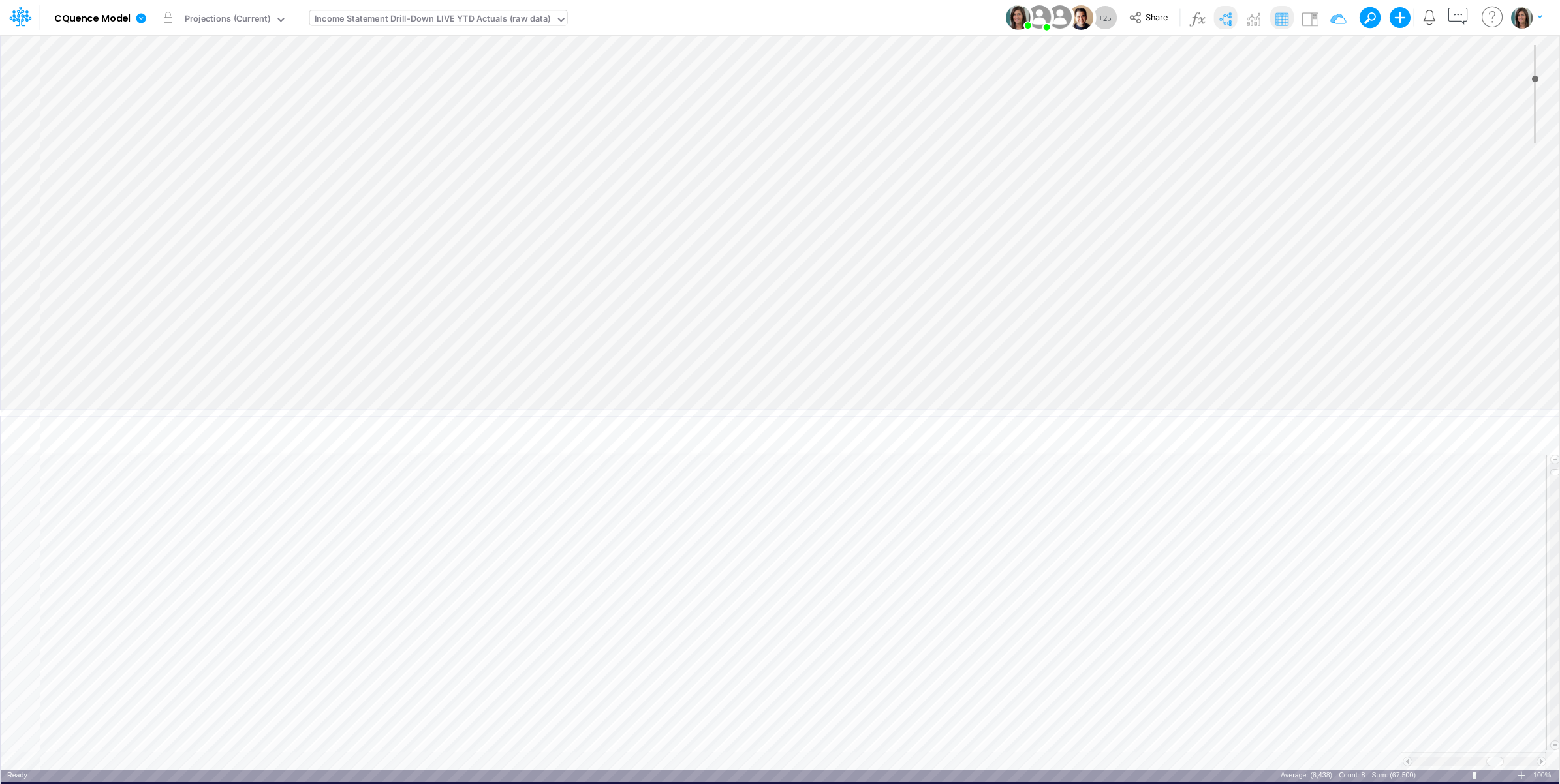
type input "0"
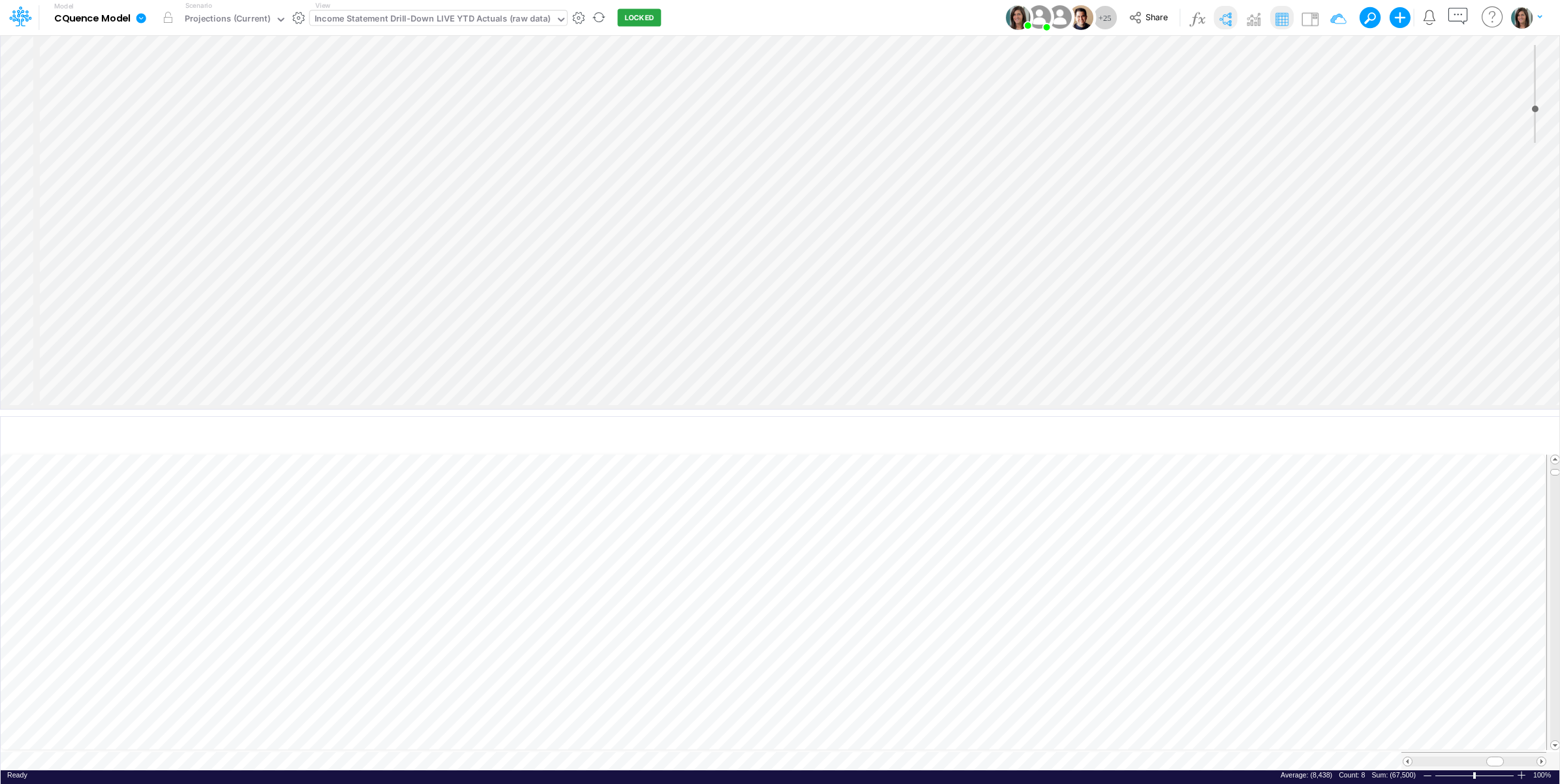
click at [138, 21] on icon at bounding box center [140, 18] width 10 height 10
click at [171, 129] on button "View model info" at bounding box center [206, 135] width 140 height 20
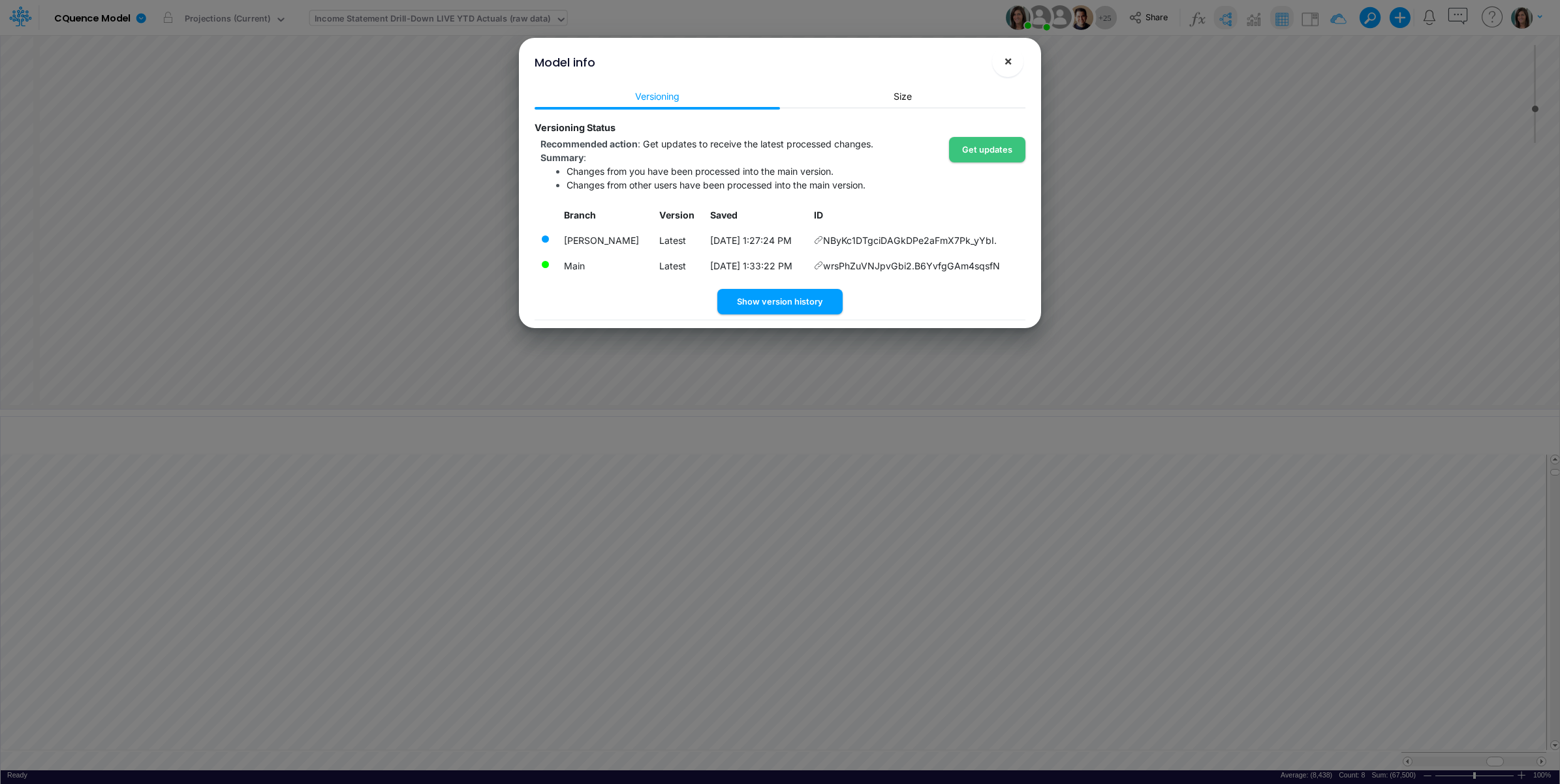
click at [1002, 62] on button "×" at bounding box center [1008, 61] width 31 height 31
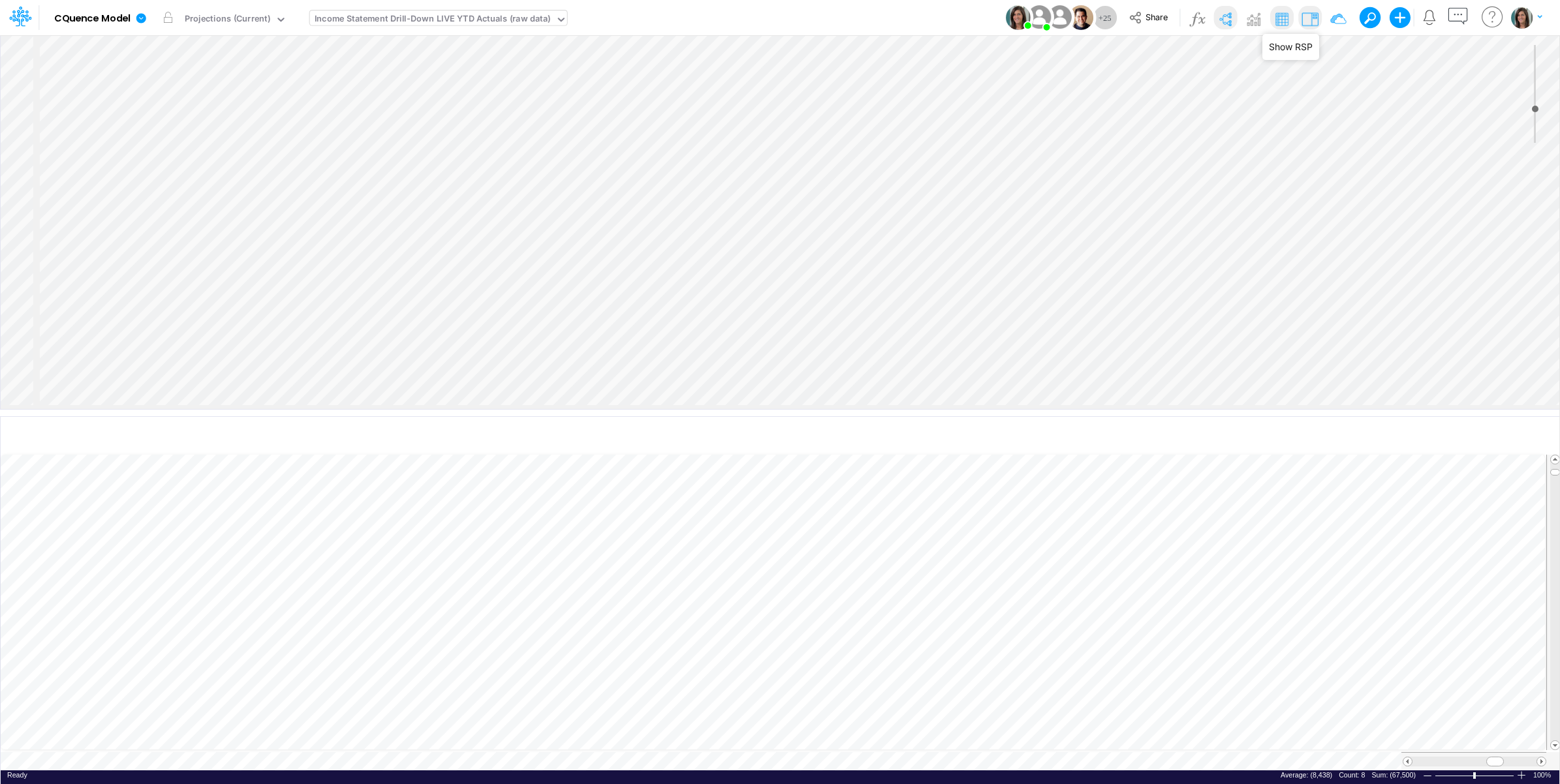
click at [1307, 21] on img at bounding box center [1310, 19] width 21 height 21
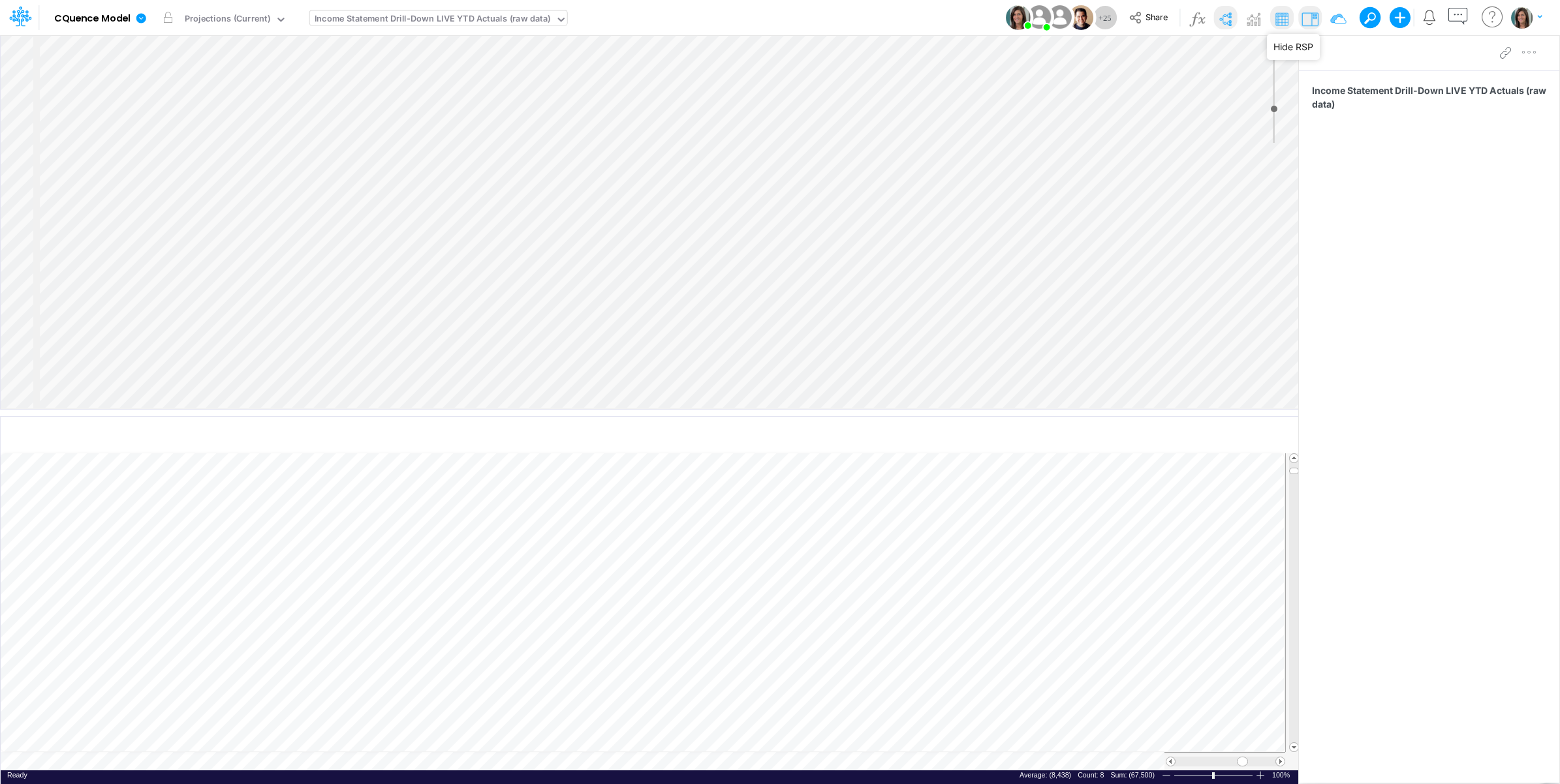
click at [1302, 14] on img at bounding box center [1310, 19] width 21 height 21
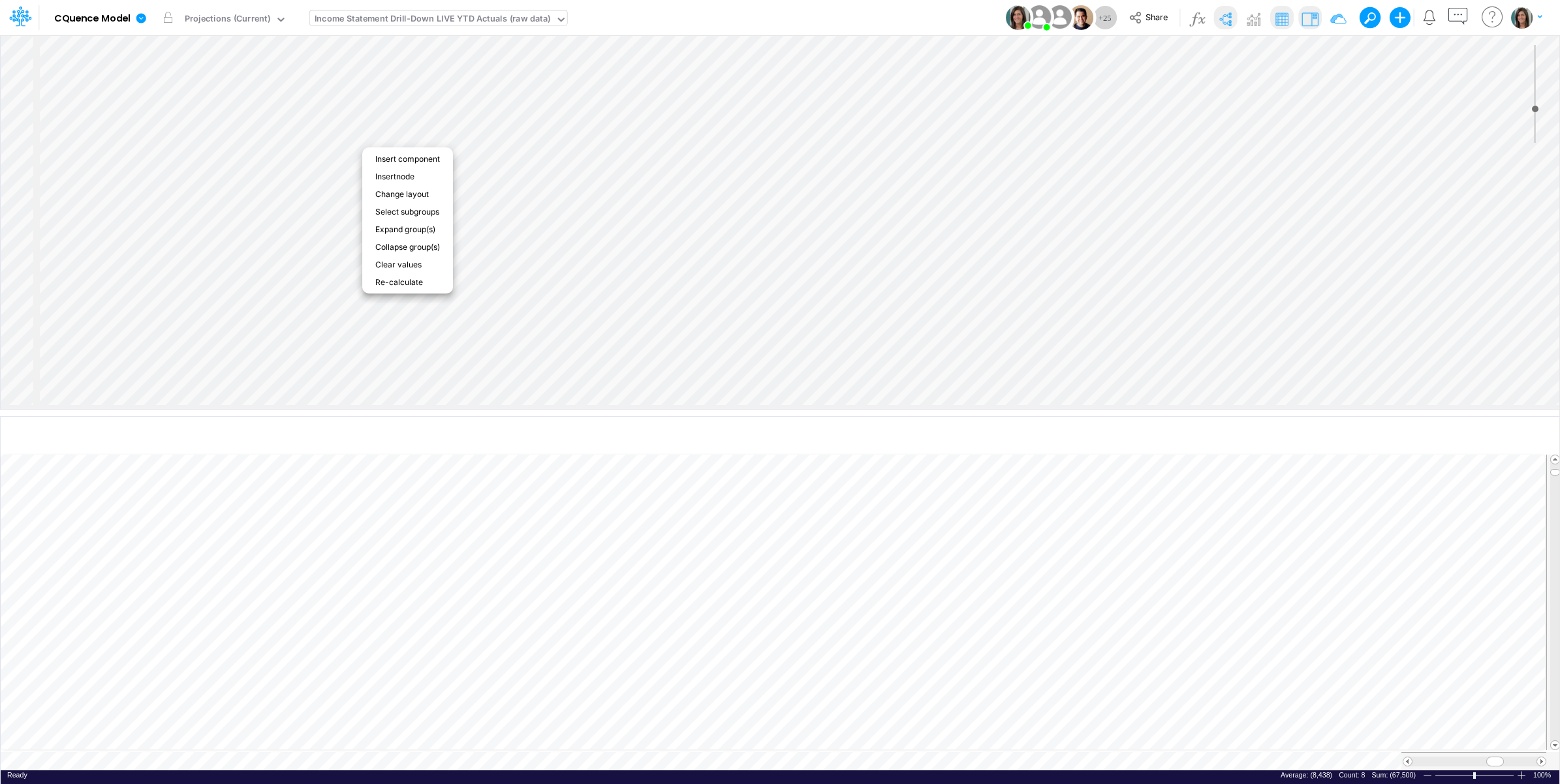
click at [1306, 16] on img at bounding box center [1310, 19] width 21 height 21
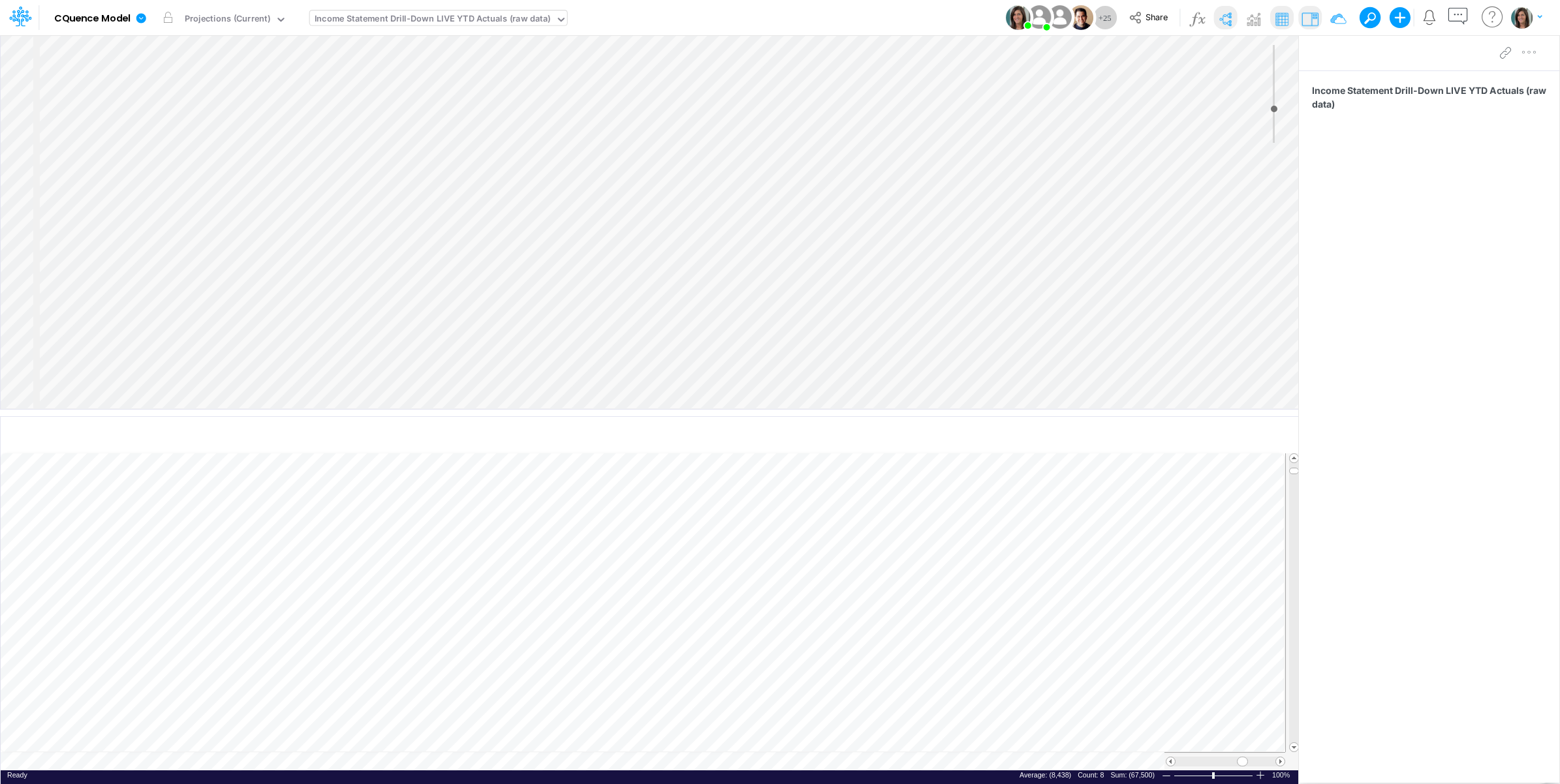
click at [1302, 18] on img at bounding box center [1310, 19] width 21 height 21
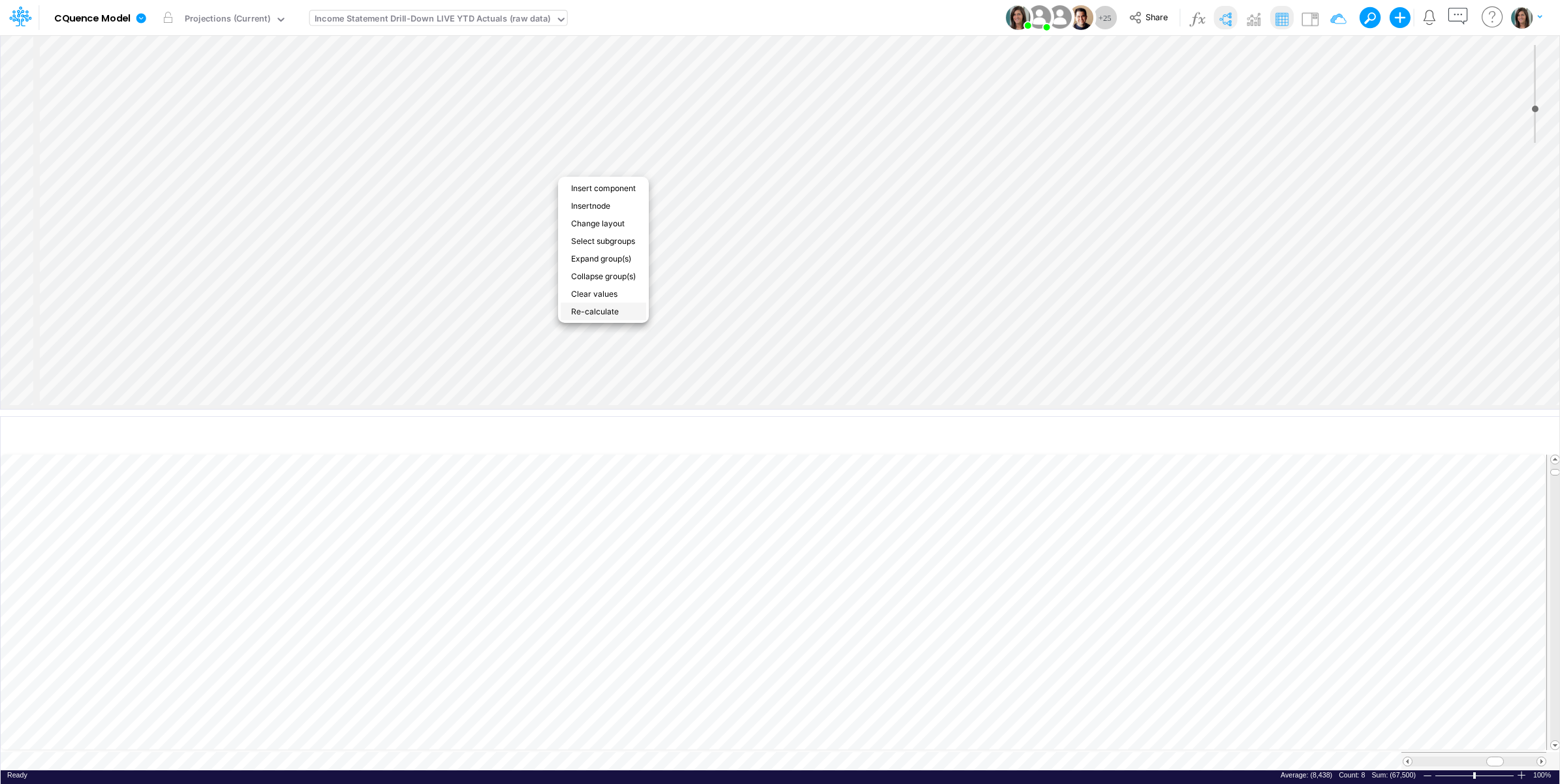
click at [594, 303] on li "Re-calculate" at bounding box center [603, 312] width 86 height 18
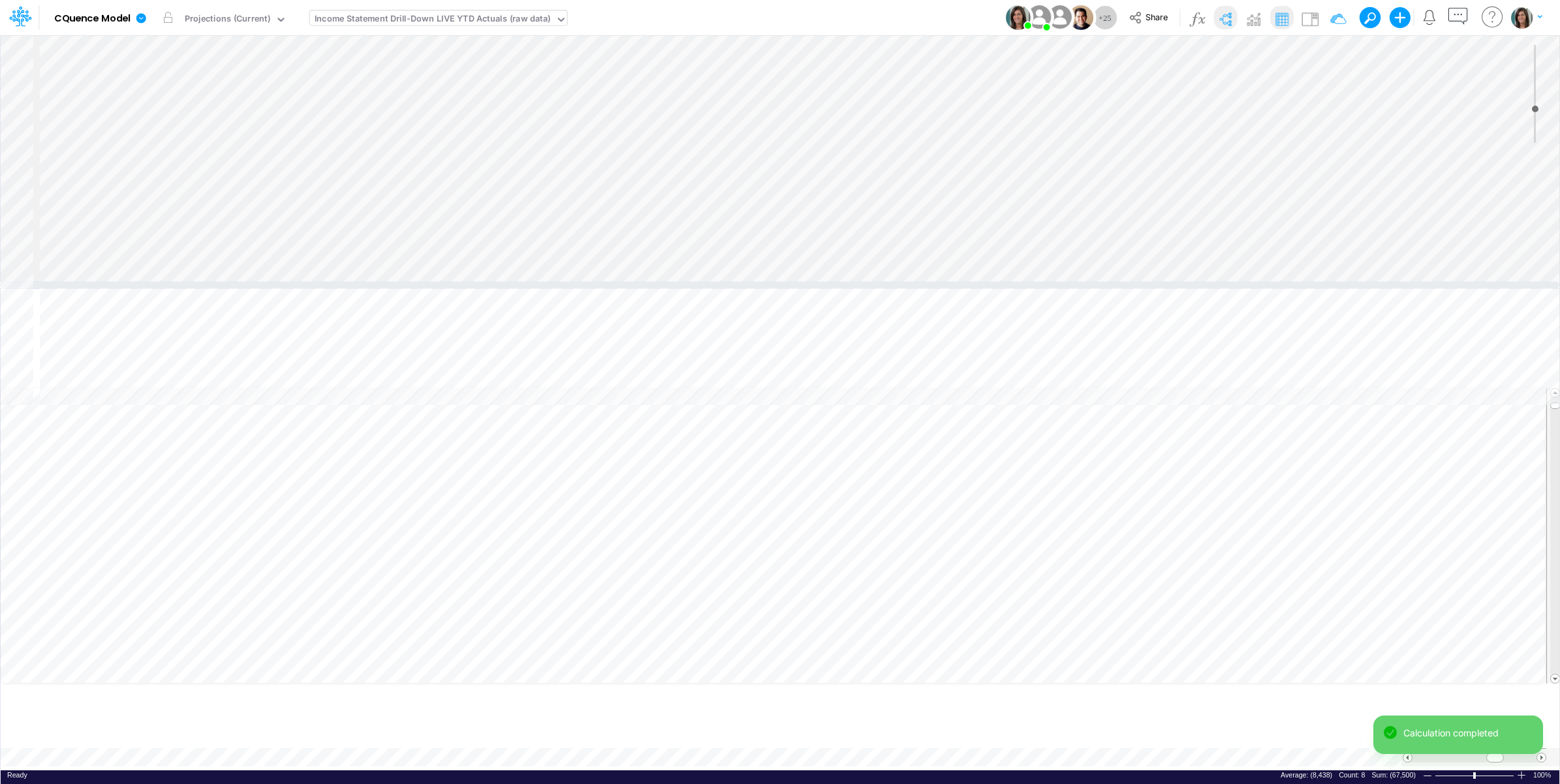
drag, startPoint x: 1141, startPoint y: 408, endPoint x: 1134, endPoint y: 257, distance: 151.2
click at [1134, 282] on div at bounding box center [779, 284] width 1559 height 7
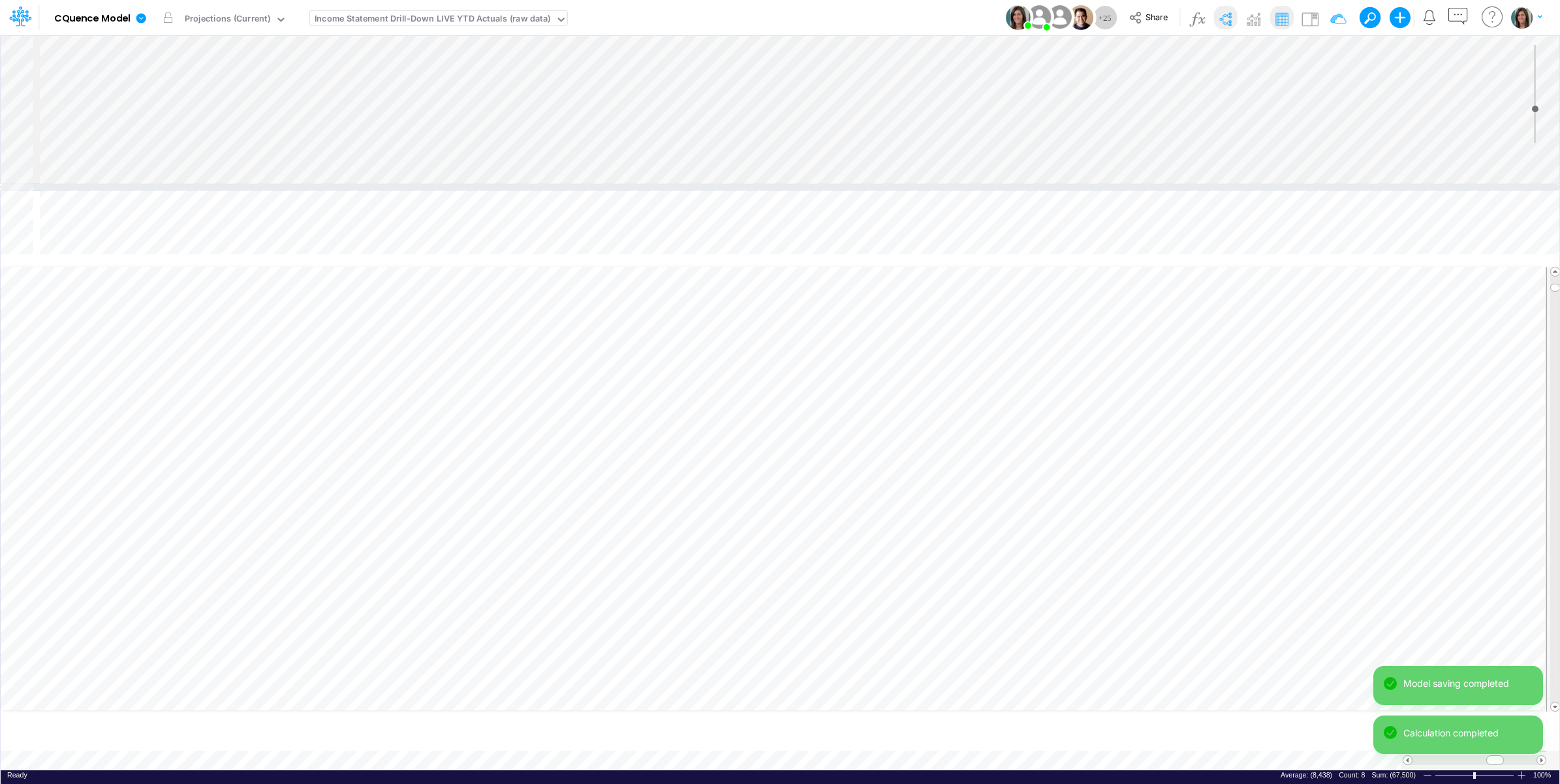
drag, startPoint x: 1166, startPoint y: 259, endPoint x: 1166, endPoint y: 187, distance: 72.0
click at [1166, 187] on div at bounding box center [779, 187] width 1559 height 7
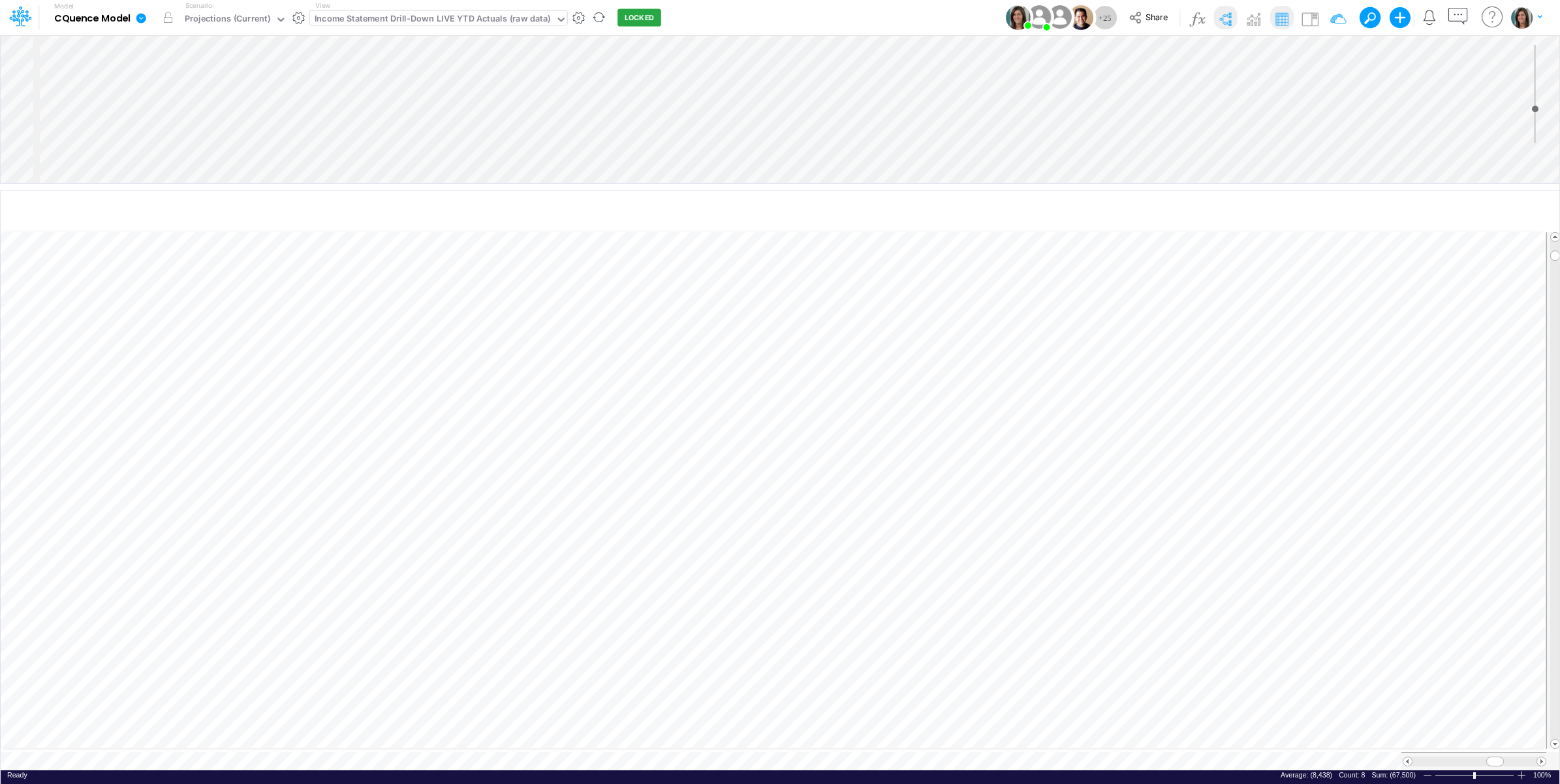
click at [143, 23] on icon at bounding box center [141, 18] width 12 height 12
click at [183, 131] on button "View model info" at bounding box center [206, 135] width 140 height 20
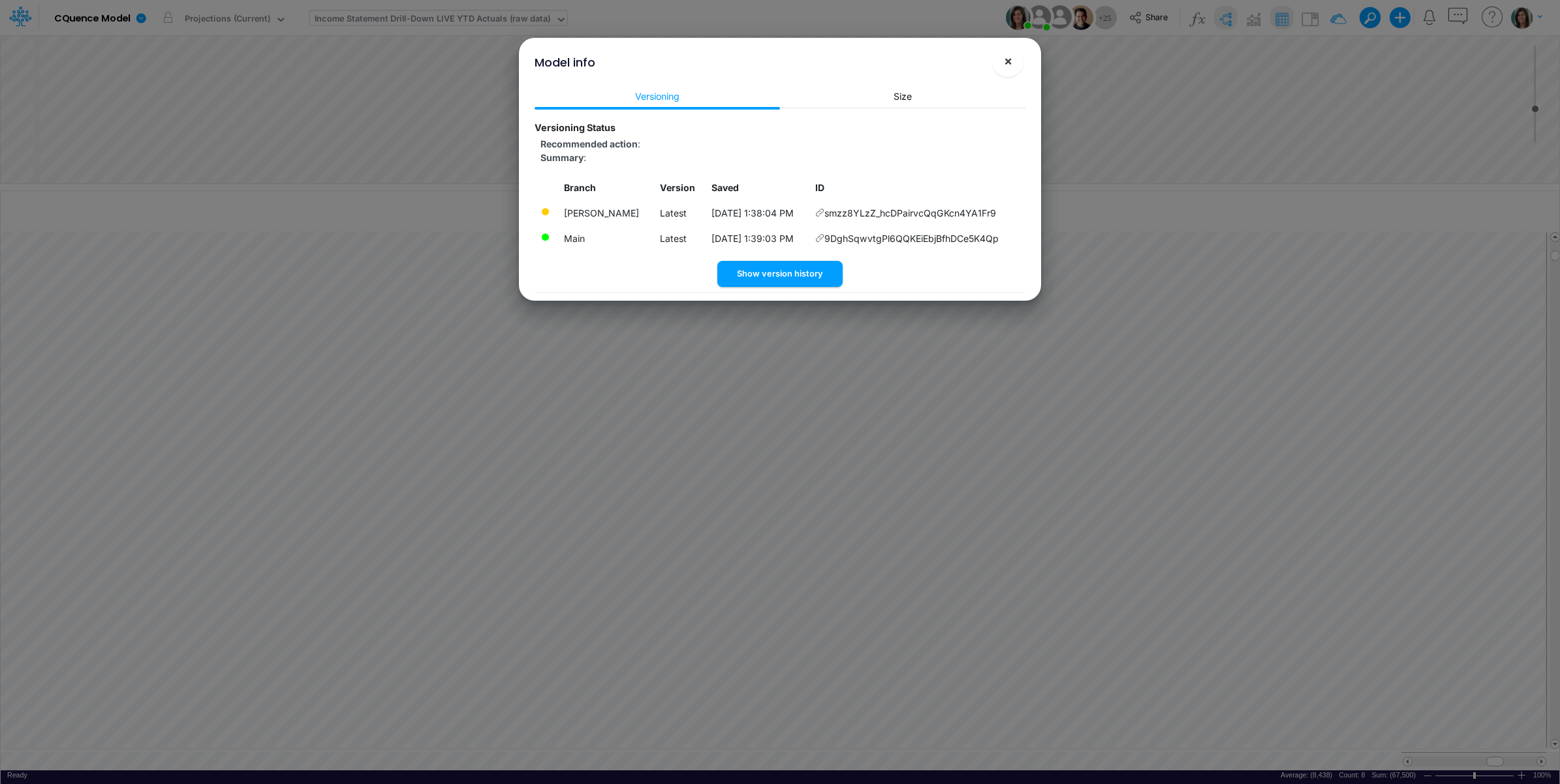
click at [1004, 56] on span "×" at bounding box center [1008, 60] width 9 height 15
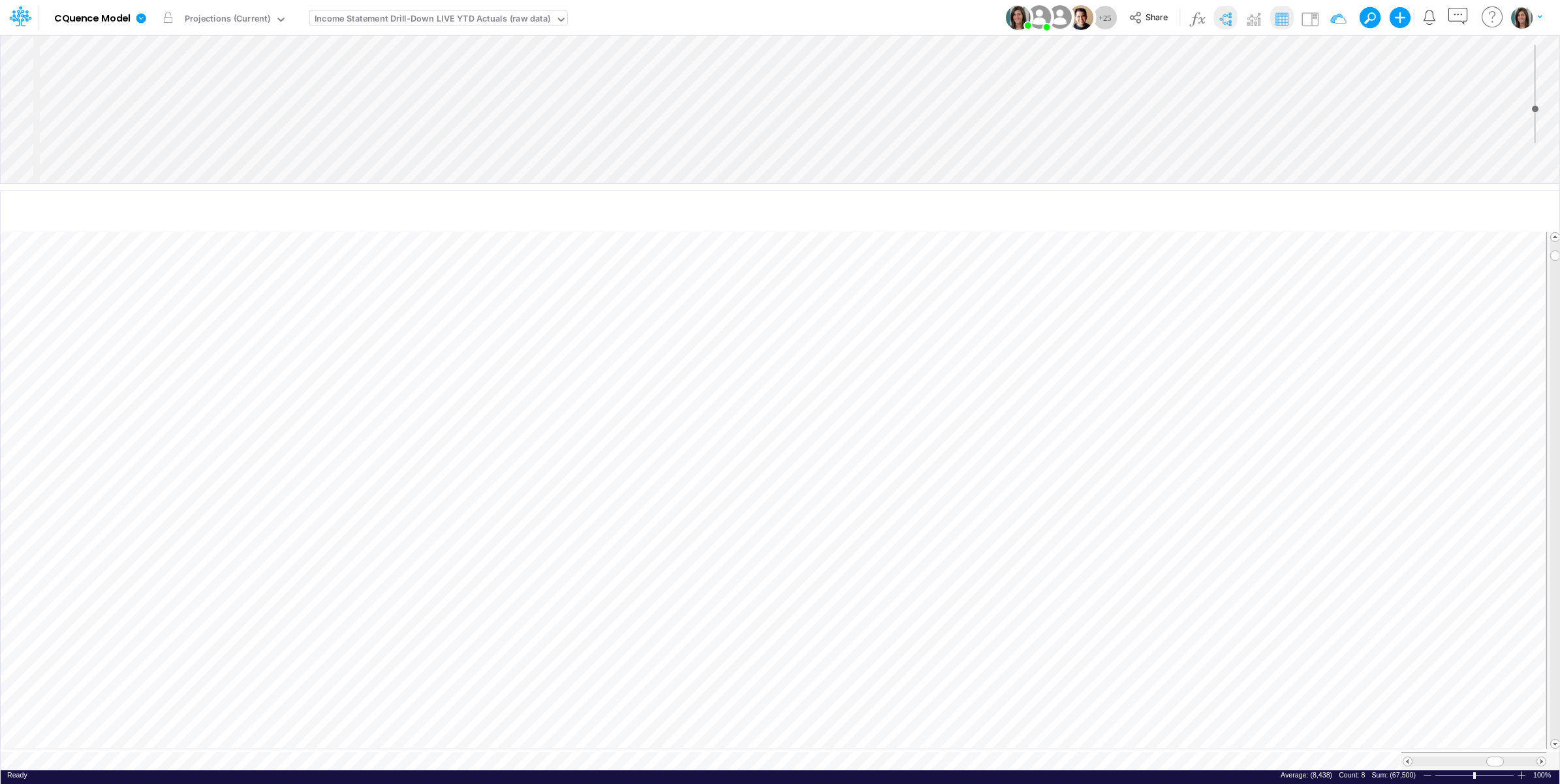
click at [940, 11] on div "Model CQuence Model Edit model settings Duplicate Import QuickBooks QuickBooks …" at bounding box center [780, 18] width 1403 height 35
click at [139, 17] on icon at bounding box center [140, 18] width 10 height 10
click at [184, 138] on button "View model info" at bounding box center [206, 135] width 140 height 20
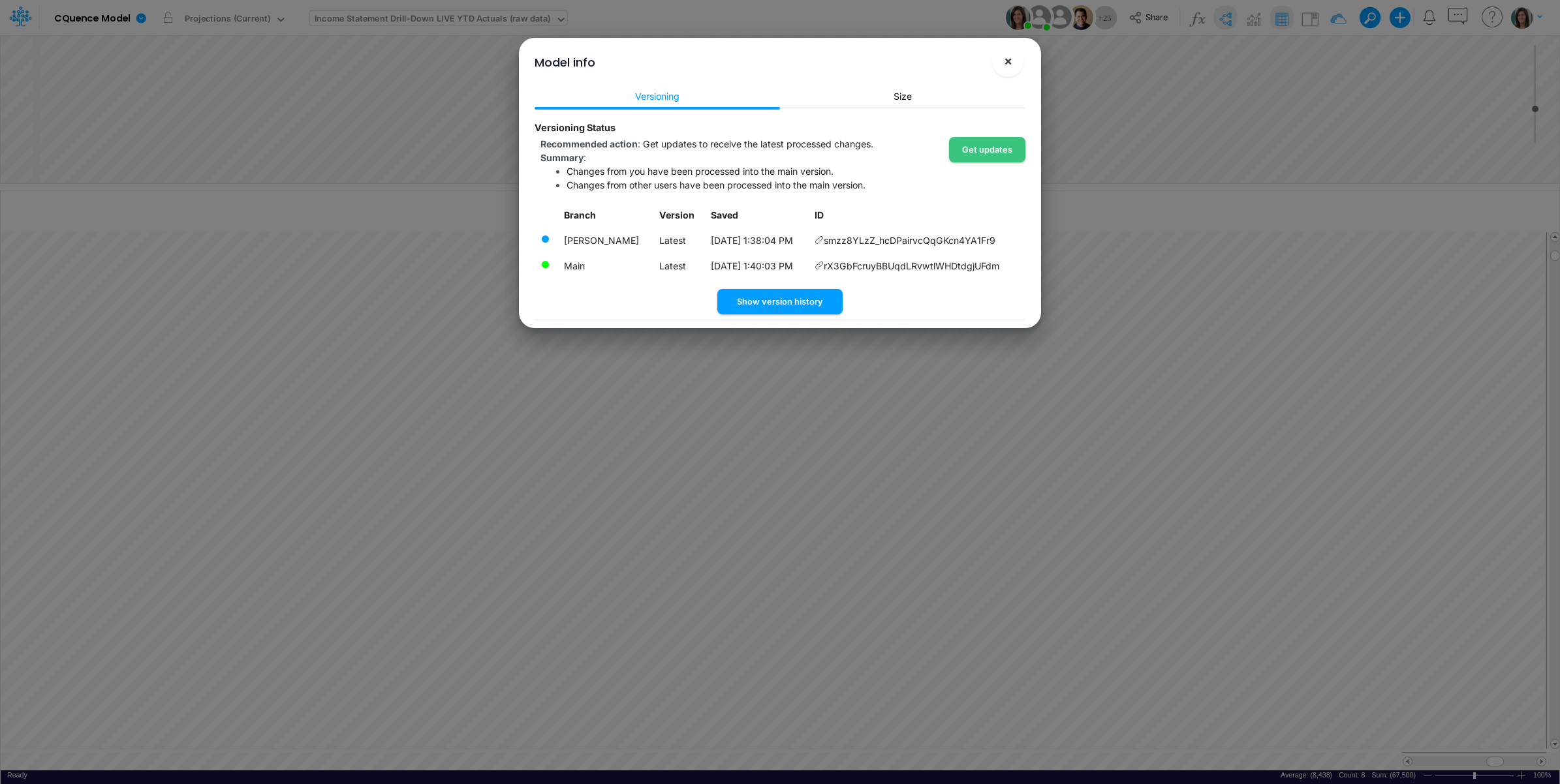
click at [1013, 60] on button "×" at bounding box center [1008, 61] width 31 height 31
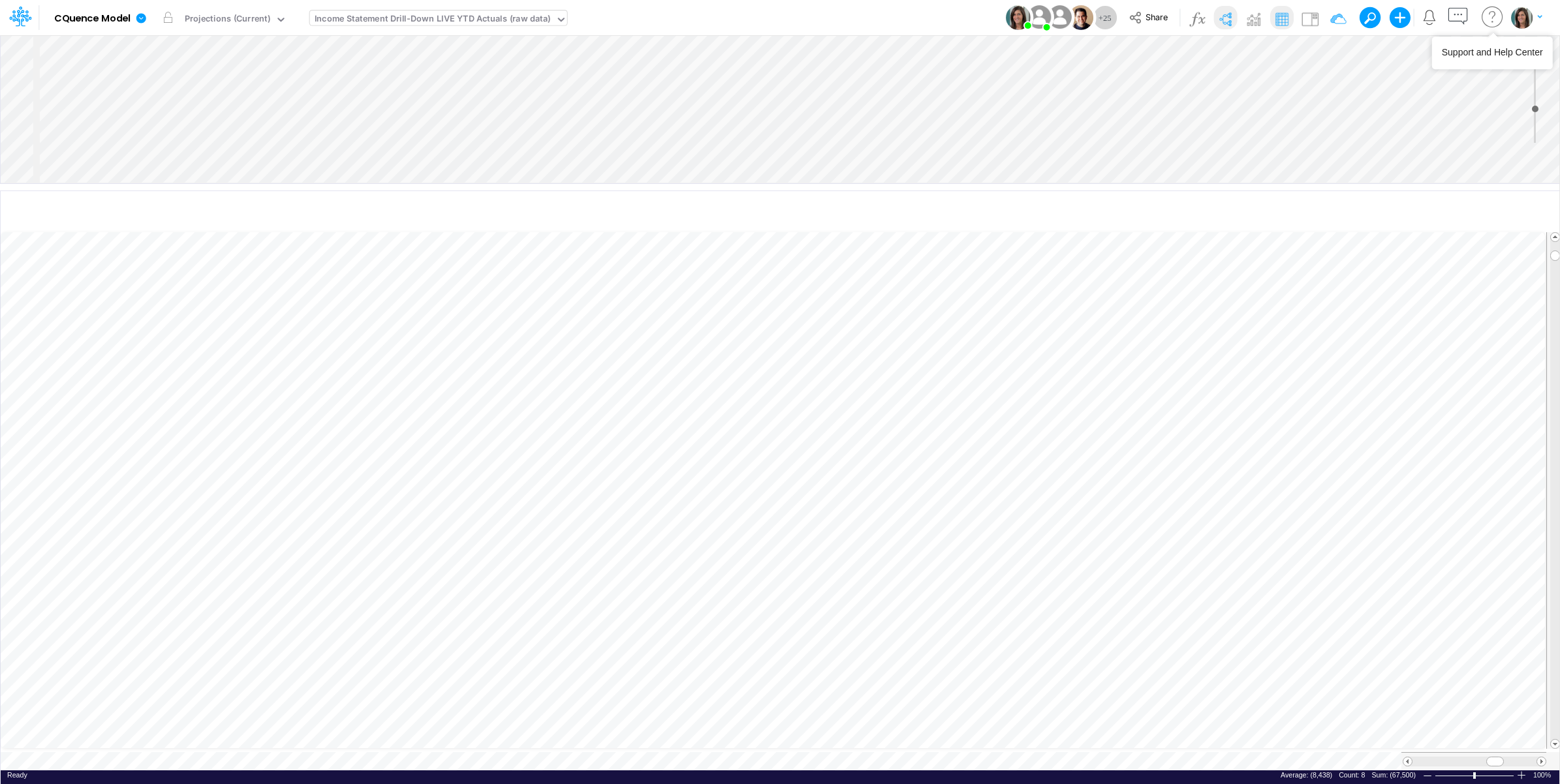
click at [1512, 16] on img "button" at bounding box center [1521, 17] width 21 height 21
click at [1445, 81] on button "Log out" at bounding box center [1472, 77] width 140 height 20
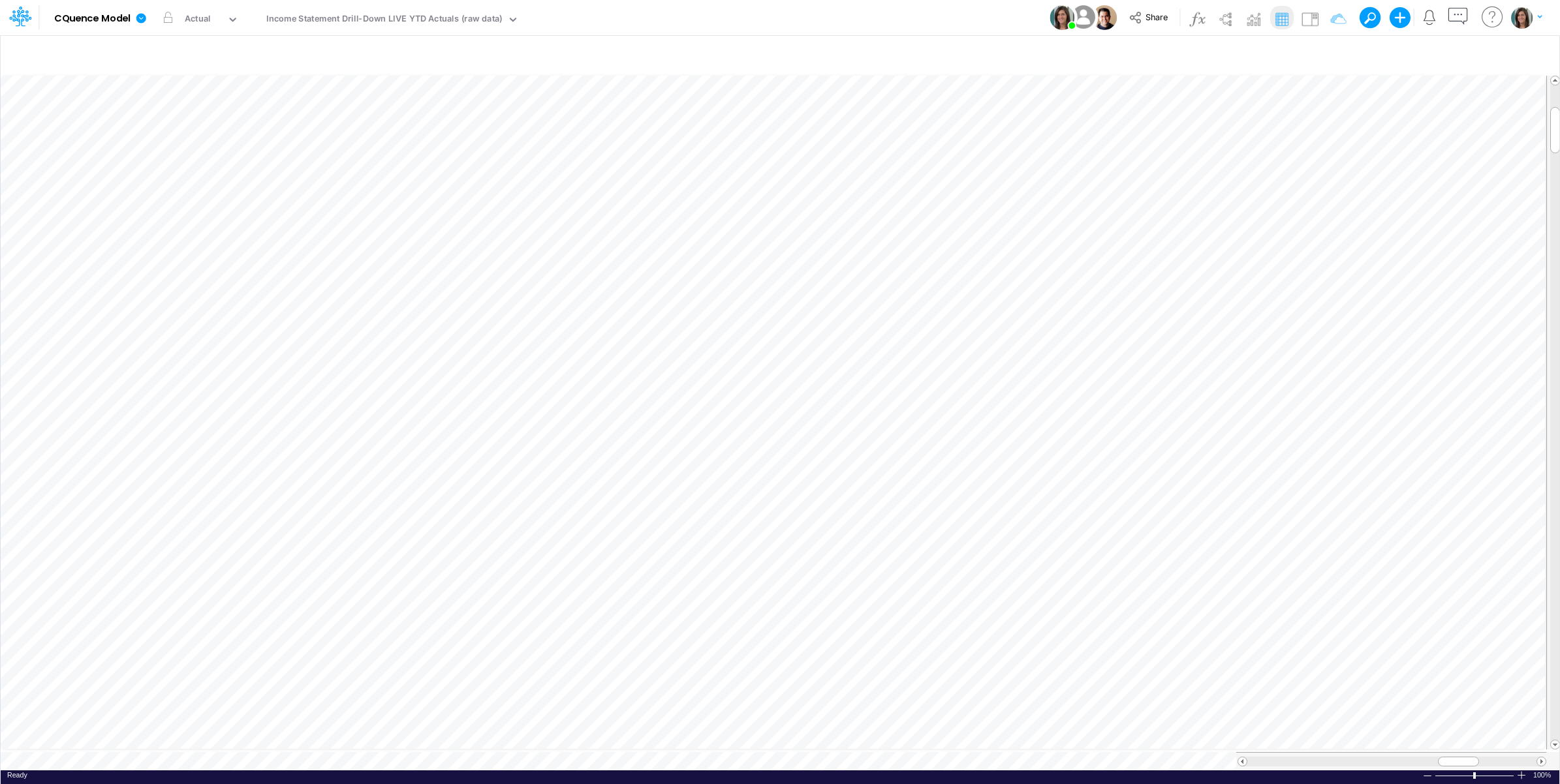
scroll to position [0, 1]
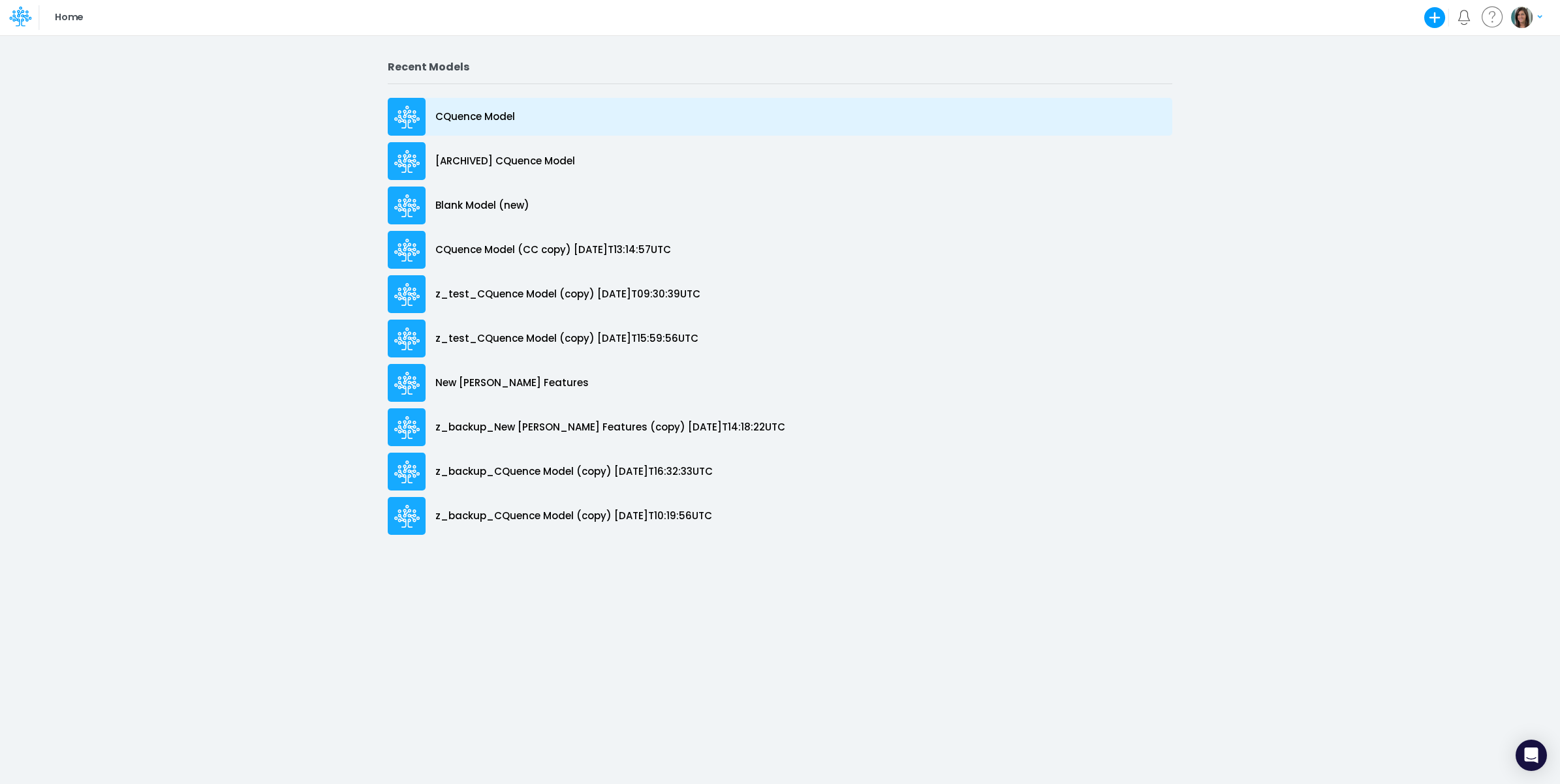
click at [522, 118] on div "CQuence Model" at bounding box center [780, 117] width 784 height 38
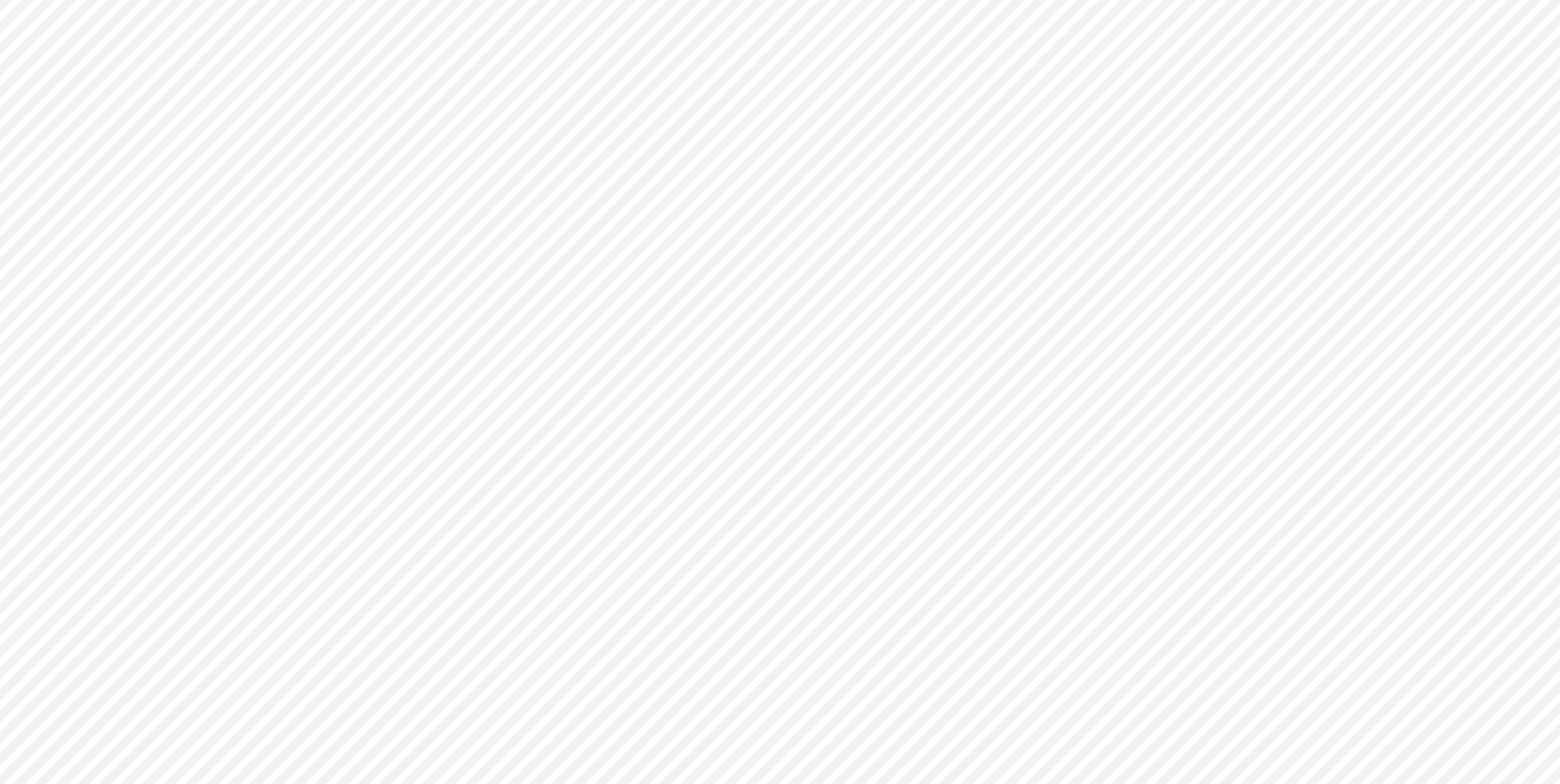
type input "Consolidated All by Month"
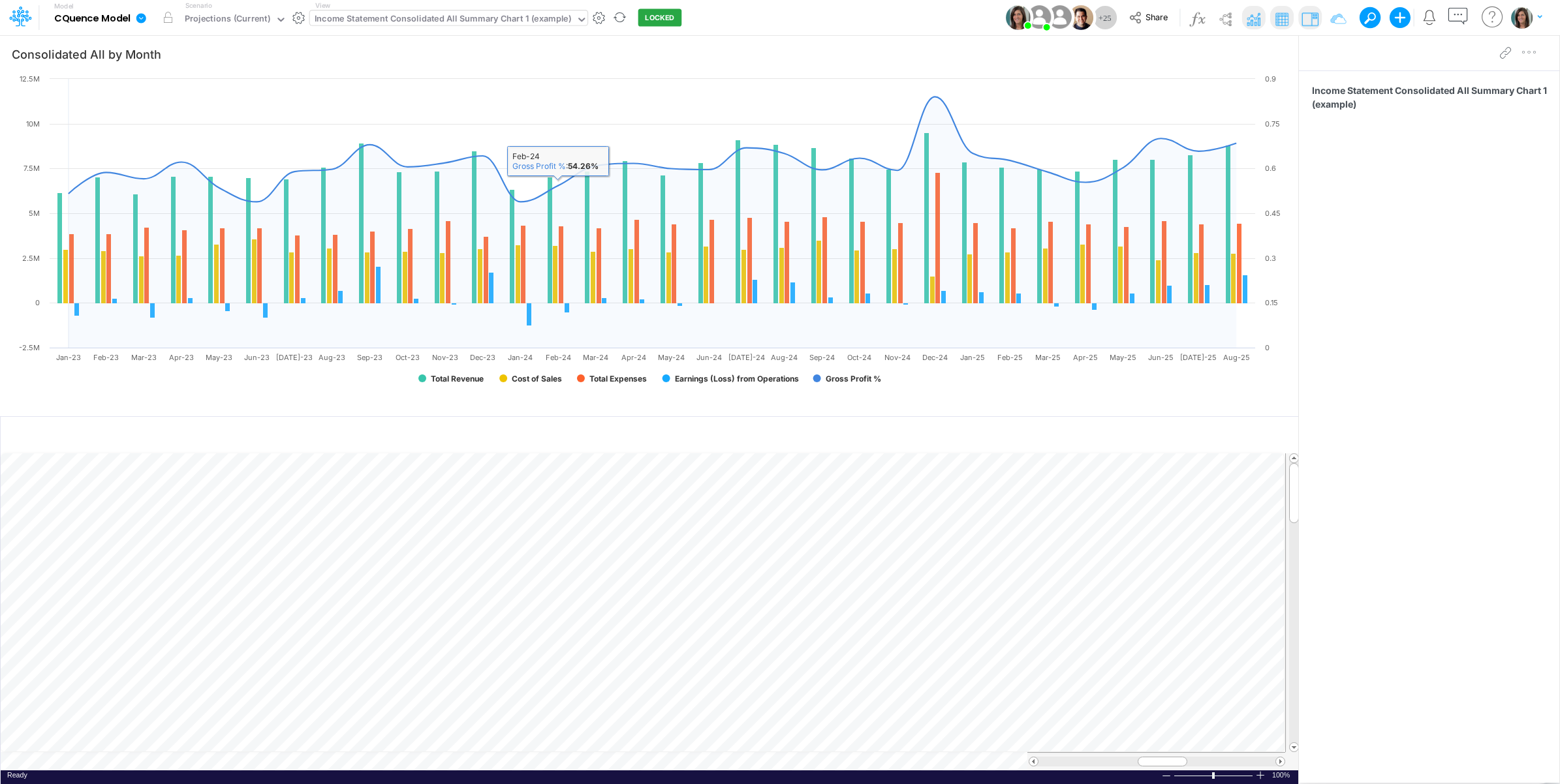
click at [520, 26] on div "Income Statement Consolidated All Summary Chart 1 (example)" at bounding box center [449, 18] width 278 height 15
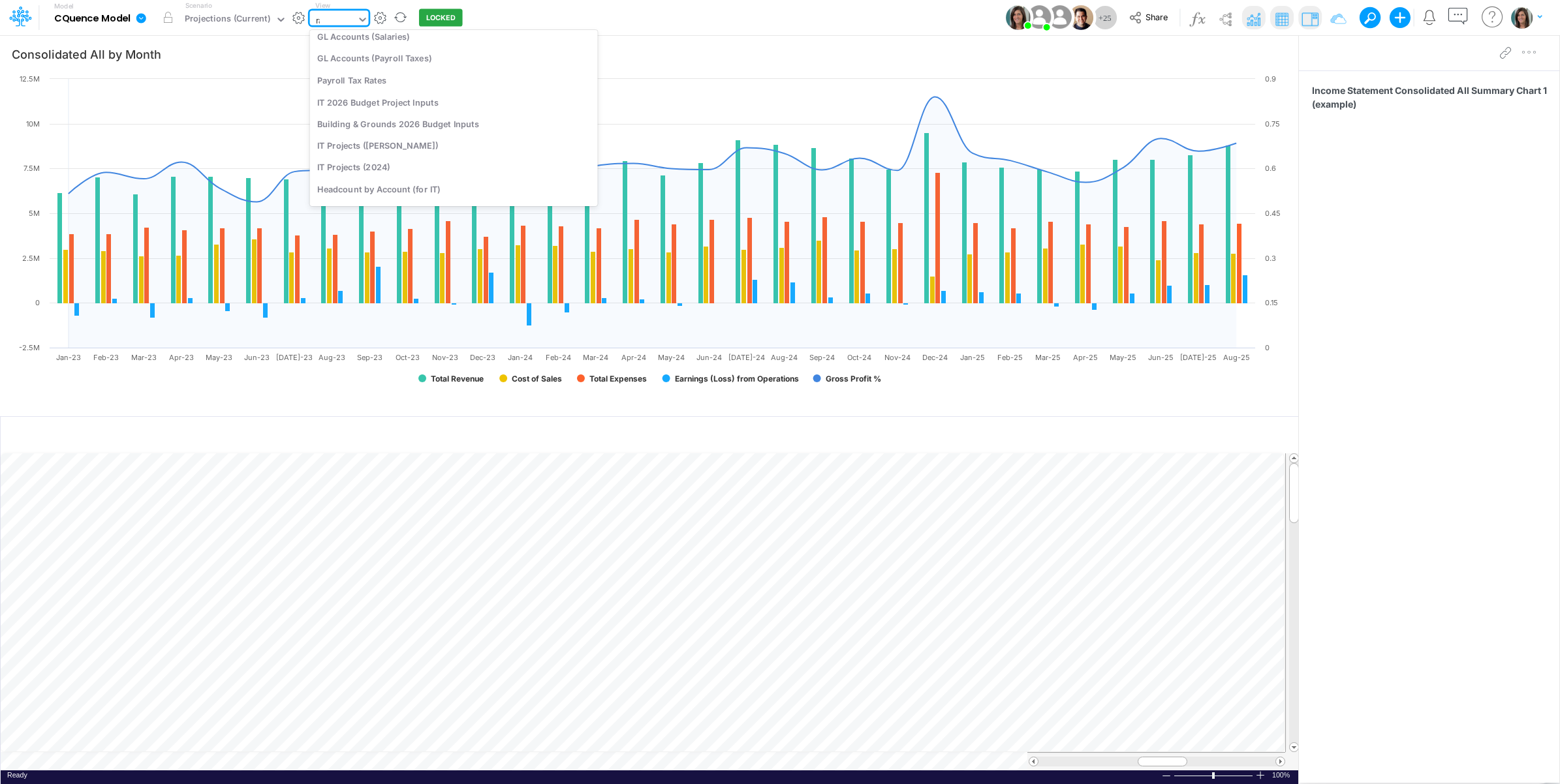
scroll to position [220, 0]
type input "raw"
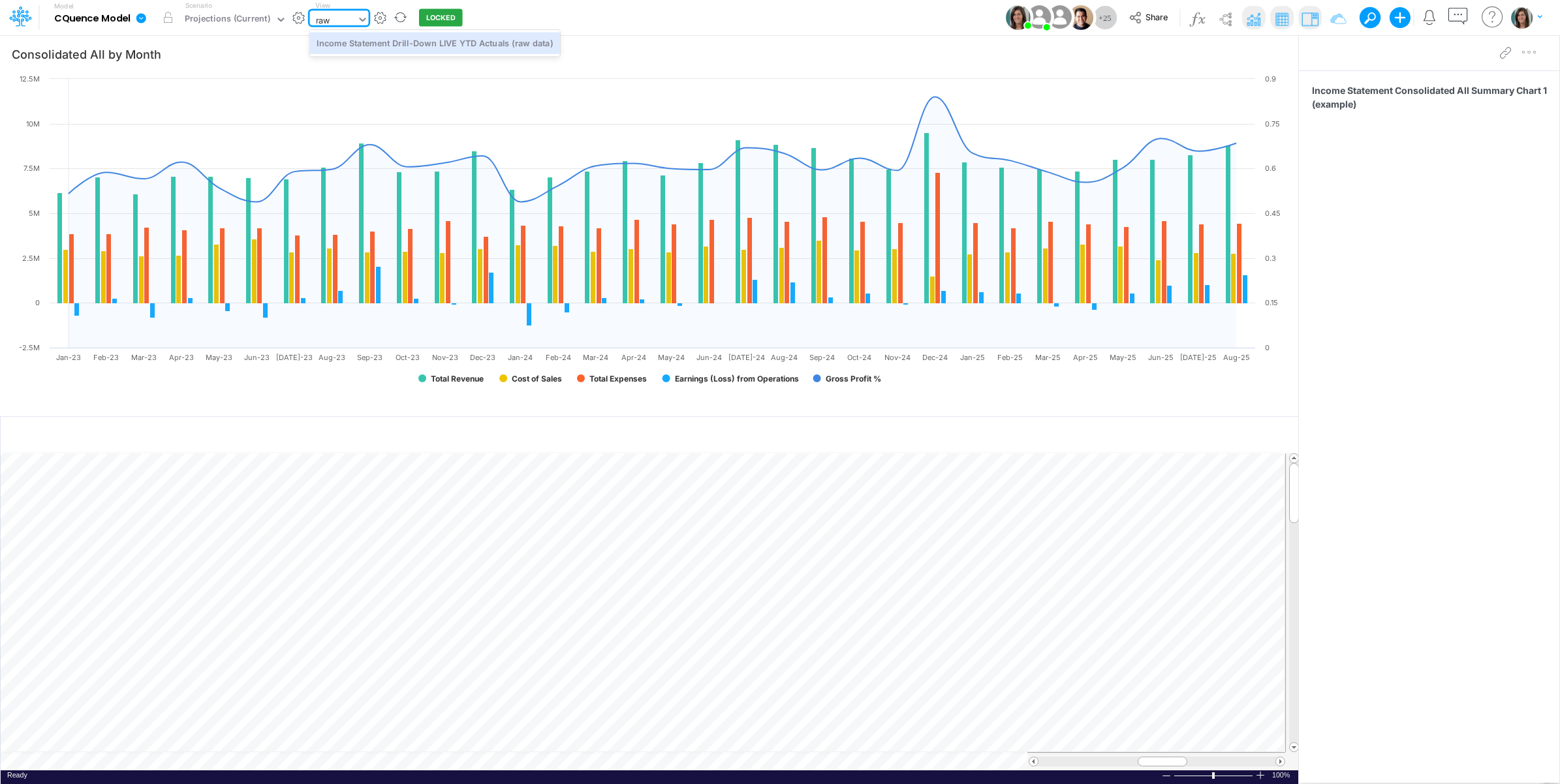
scroll to position [0, 0]
click at [506, 45] on div "Income Statement Drill-Down LIVE YTD Actuals (raw data)" at bounding box center [435, 42] width 250 height 21
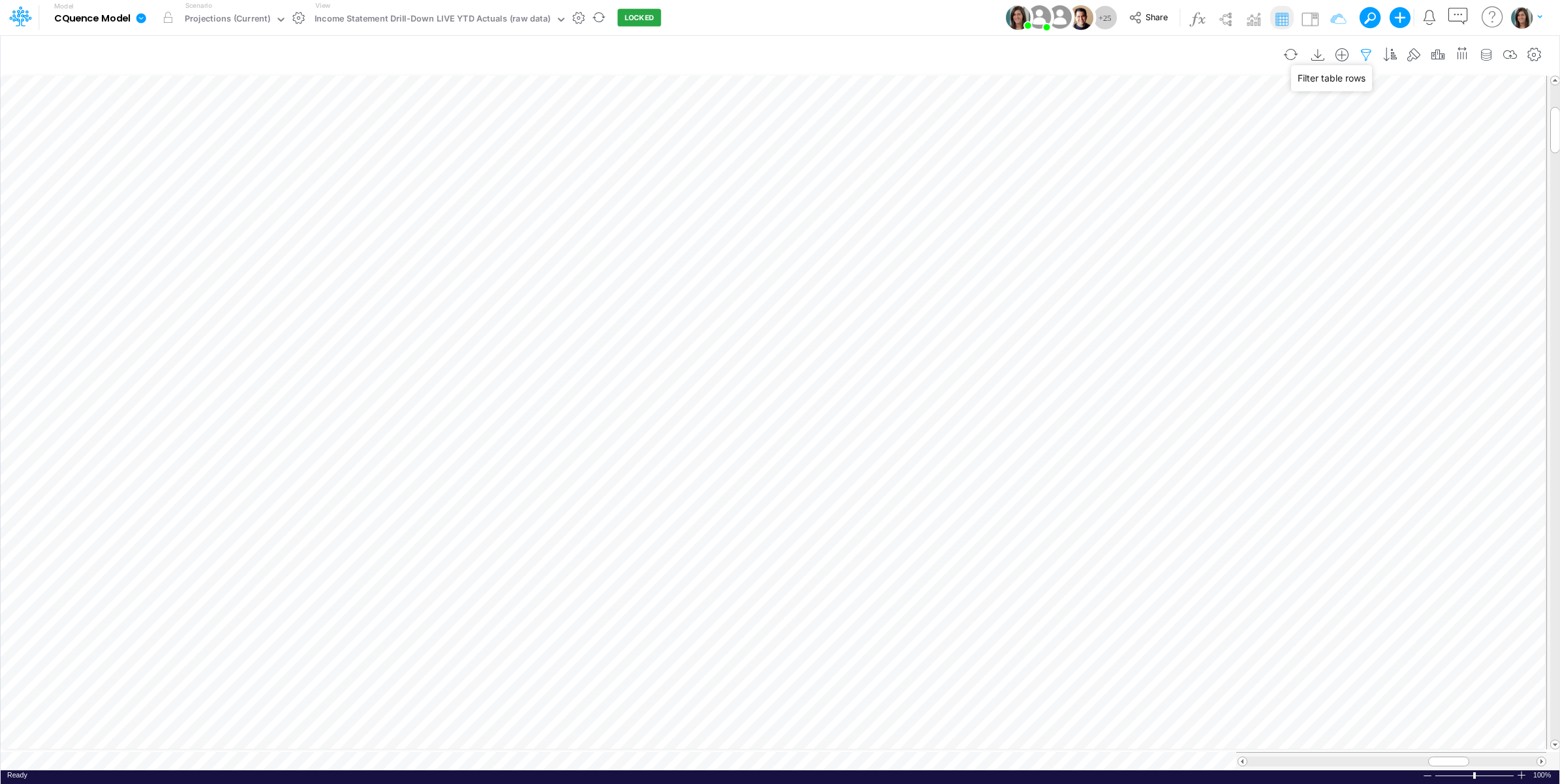
click at [1365, 53] on icon "button" at bounding box center [1365, 55] width 20 height 14
select select "notEqual"
select select "tableSearchOR"
select select "notEqual"
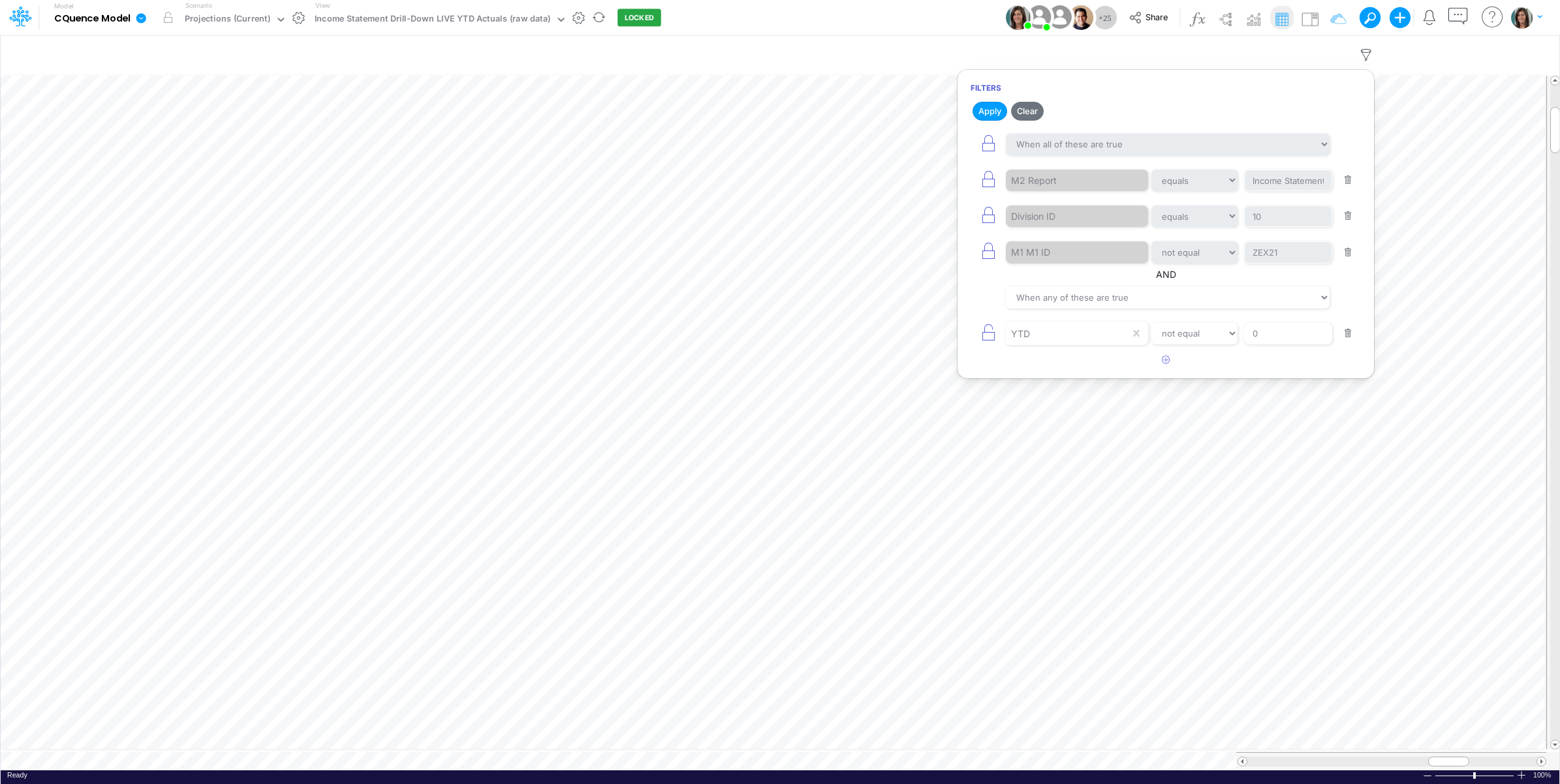
click at [1346, 215] on button "button" at bounding box center [1348, 216] width 26 height 18
select select "notEqual"
type input "ZEX21"
click at [1346, 219] on button "button" at bounding box center [1348, 216] width 26 height 18
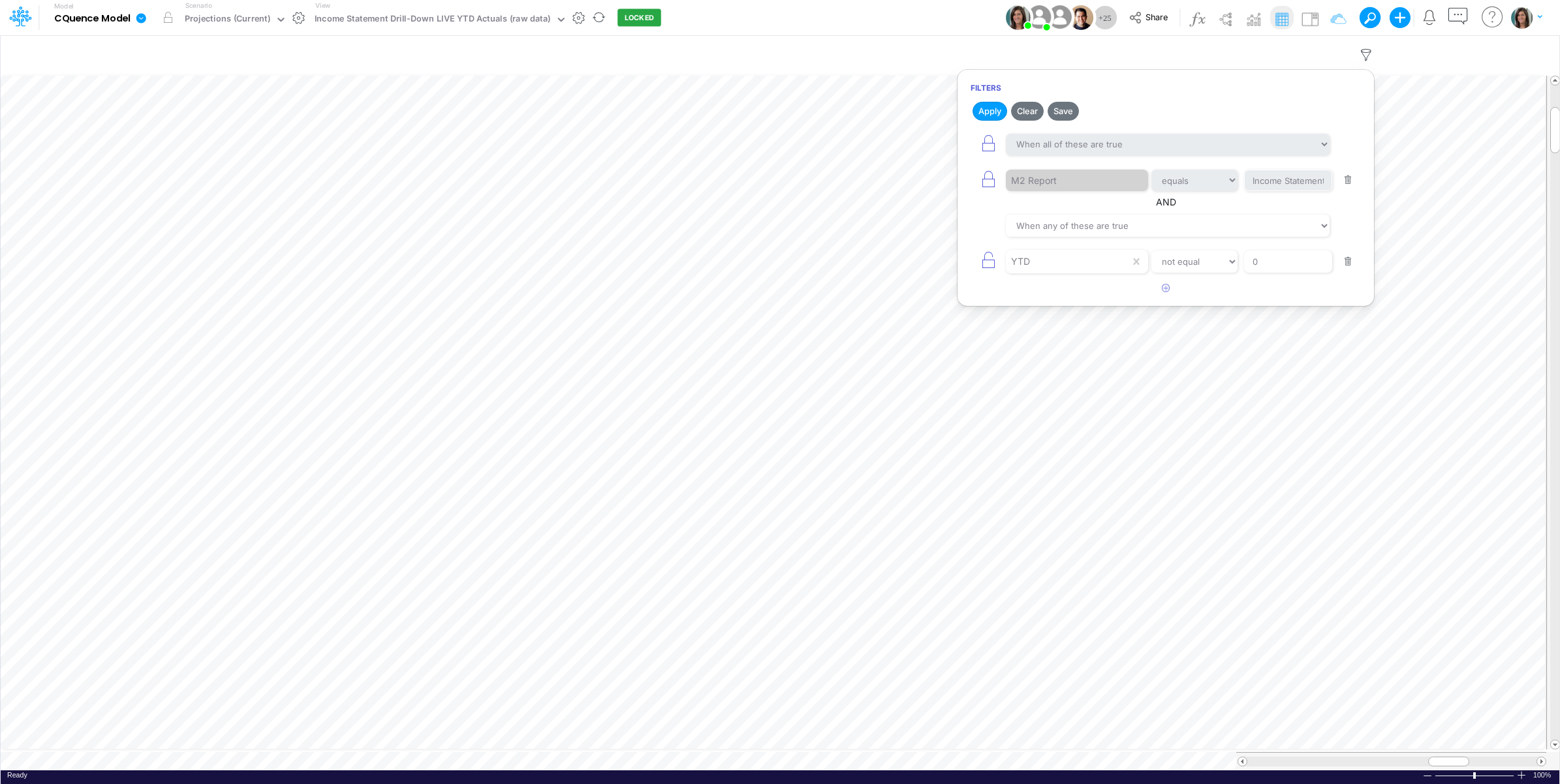
click at [1344, 257] on button "button" at bounding box center [1348, 262] width 26 height 18
click at [992, 111] on button "Apply" at bounding box center [989, 111] width 34 height 19
click at [937, 10] on div "Model CQuence Model Edit model settings Duplicate Import QuickBooks QuickBooks …" at bounding box center [780, 18] width 1403 height 35
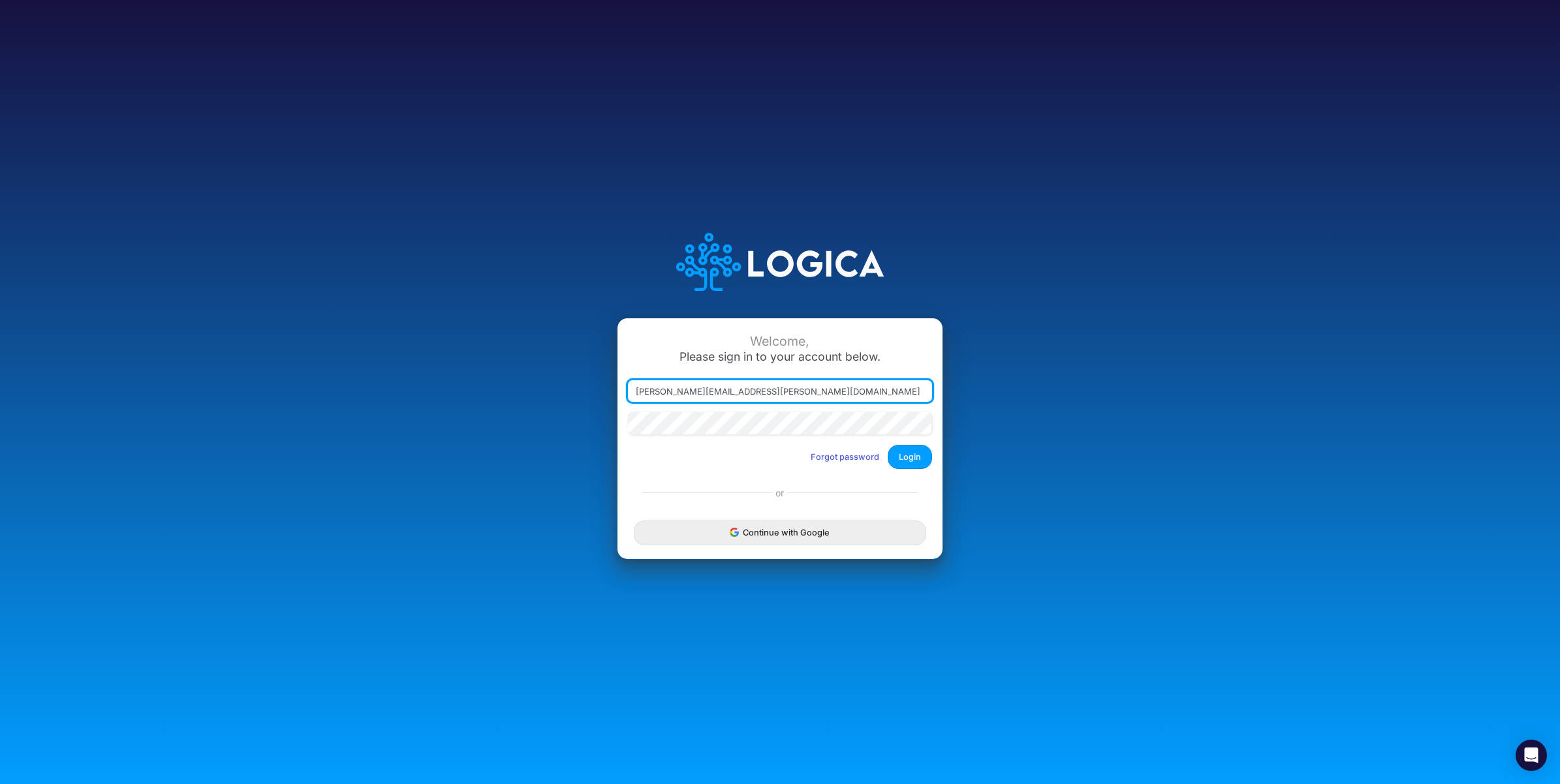
drag, startPoint x: 699, startPoint y: 389, endPoint x: 1009, endPoint y: 401, distance: 310.2
click at [1008, 401] on div "Welcome, Please sign in to your account below. [PERSON_NAME][EMAIL_ADDRESS][PER…" at bounding box center [779, 392] width 1040 height 372
type input "[PERSON_NAME][EMAIL_ADDRESS][PERSON_NAME][DOMAIN_NAME]"
click at [915, 456] on button "Login" at bounding box center [910, 456] width 45 height 24
